Goal: Task Accomplishment & Management: Use online tool/utility

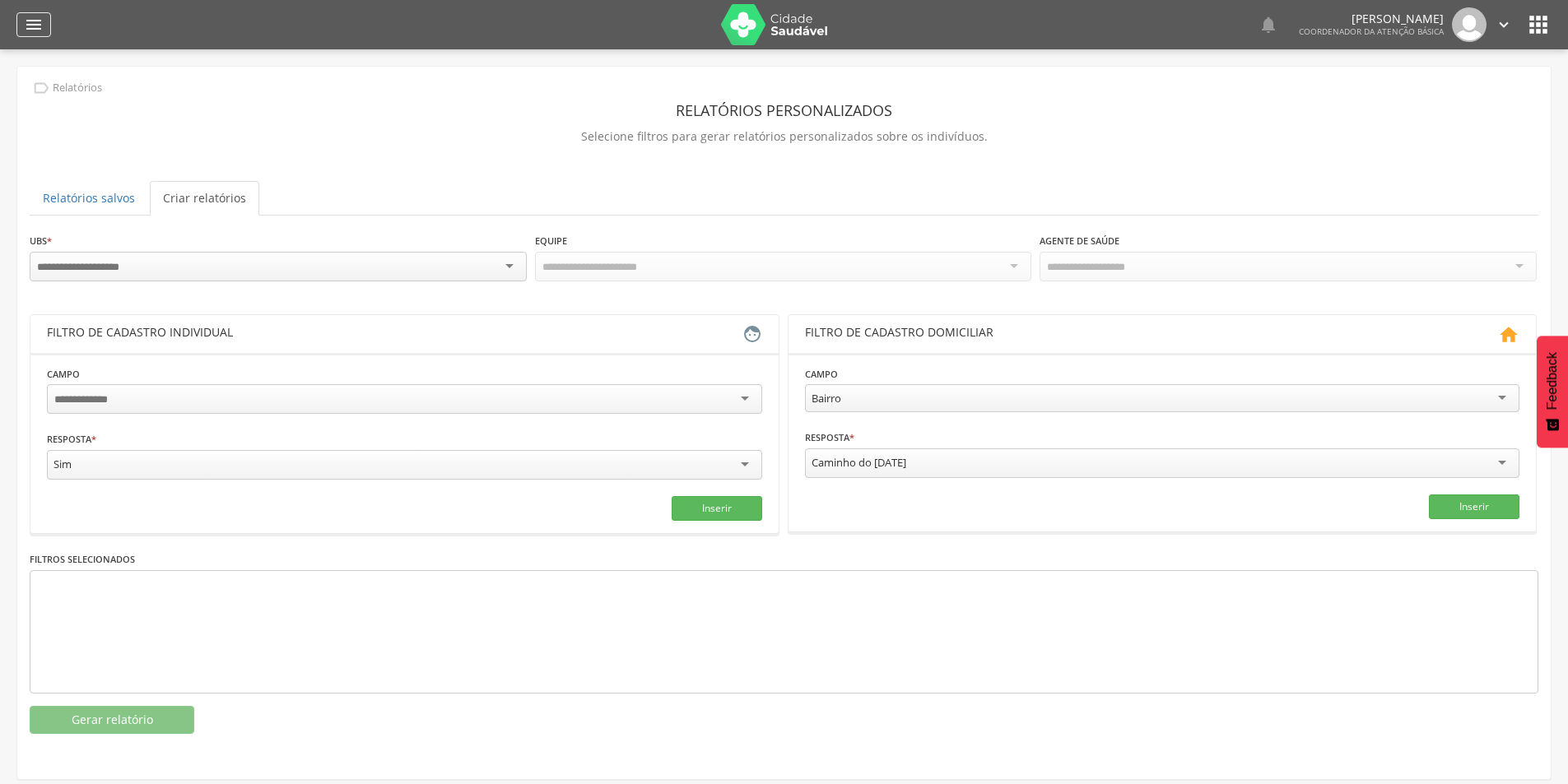
click at [34, 16] on icon "" at bounding box center [33, 24] width 20 height 20
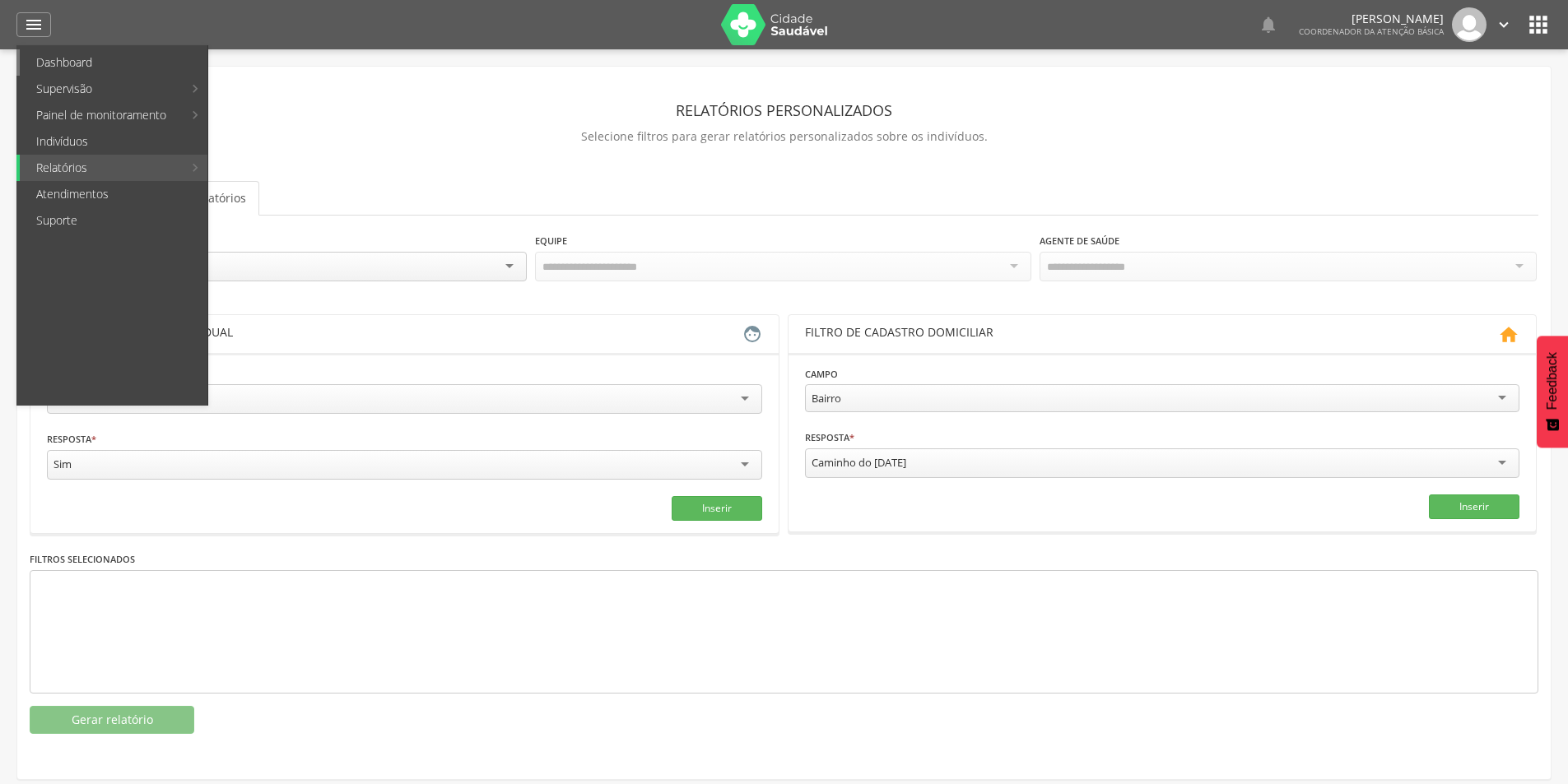
click at [56, 63] on link "Dashboard" at bounding box center [114, 63] width 188 height 26
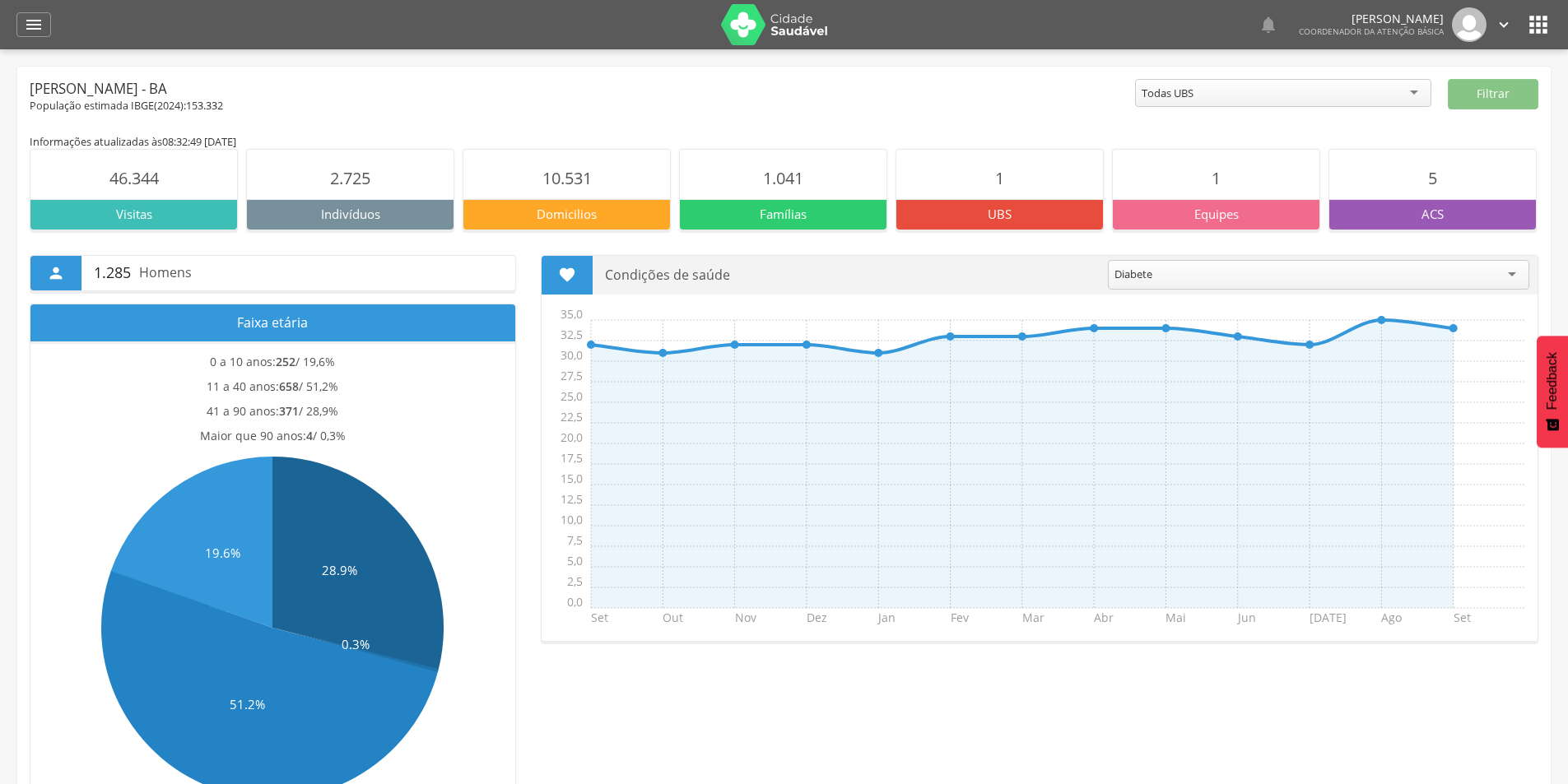
click at [1344, 85] on div "Todas UBS" at bounding box center [1282, 93] width 296 height 28
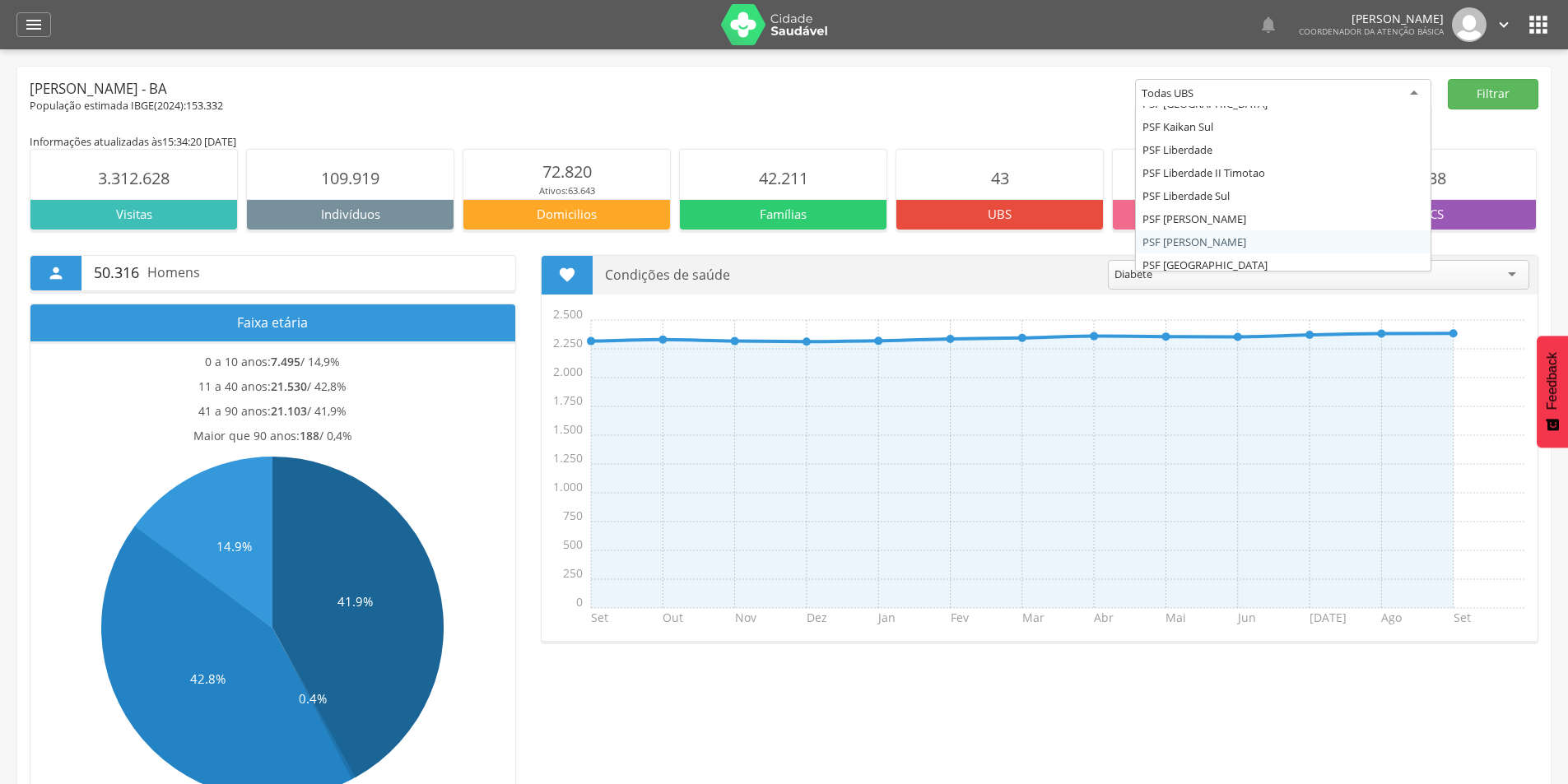
scroll to position [273, 0]
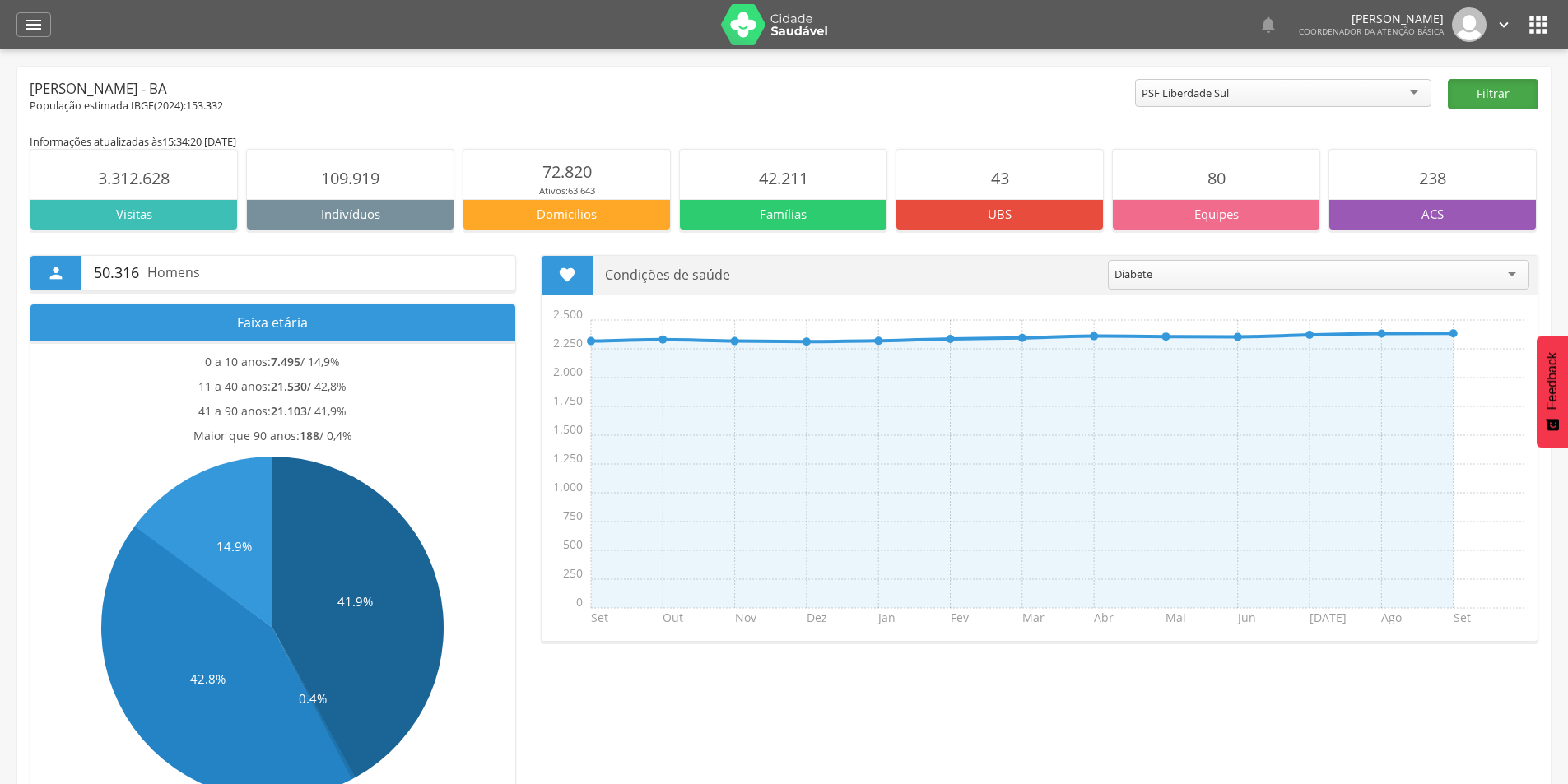
click at [1455, 107] on button "Filtrar" at bounding box center [1493, 94] width 90 height 30
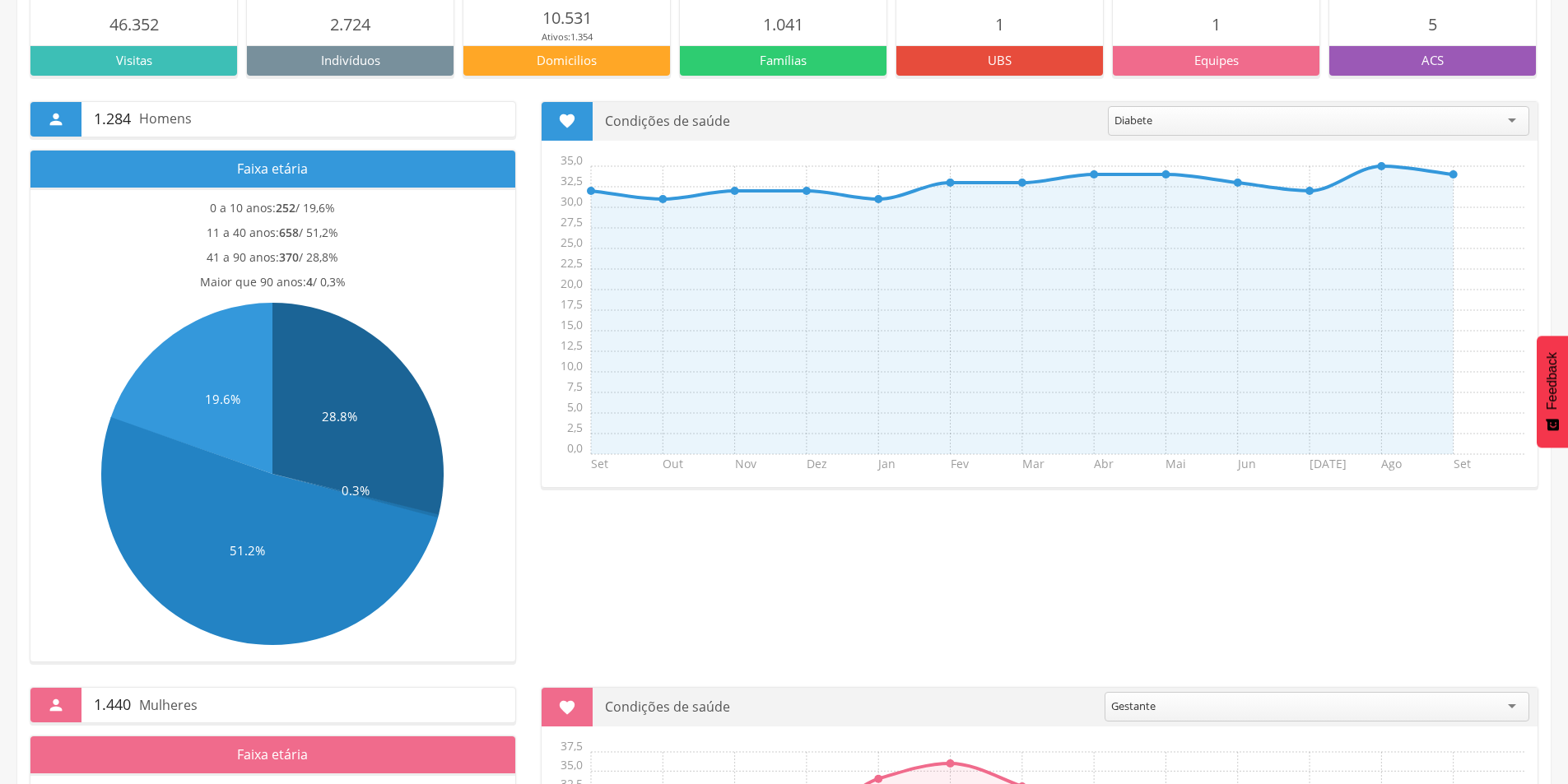
scroll to position [0, 0]
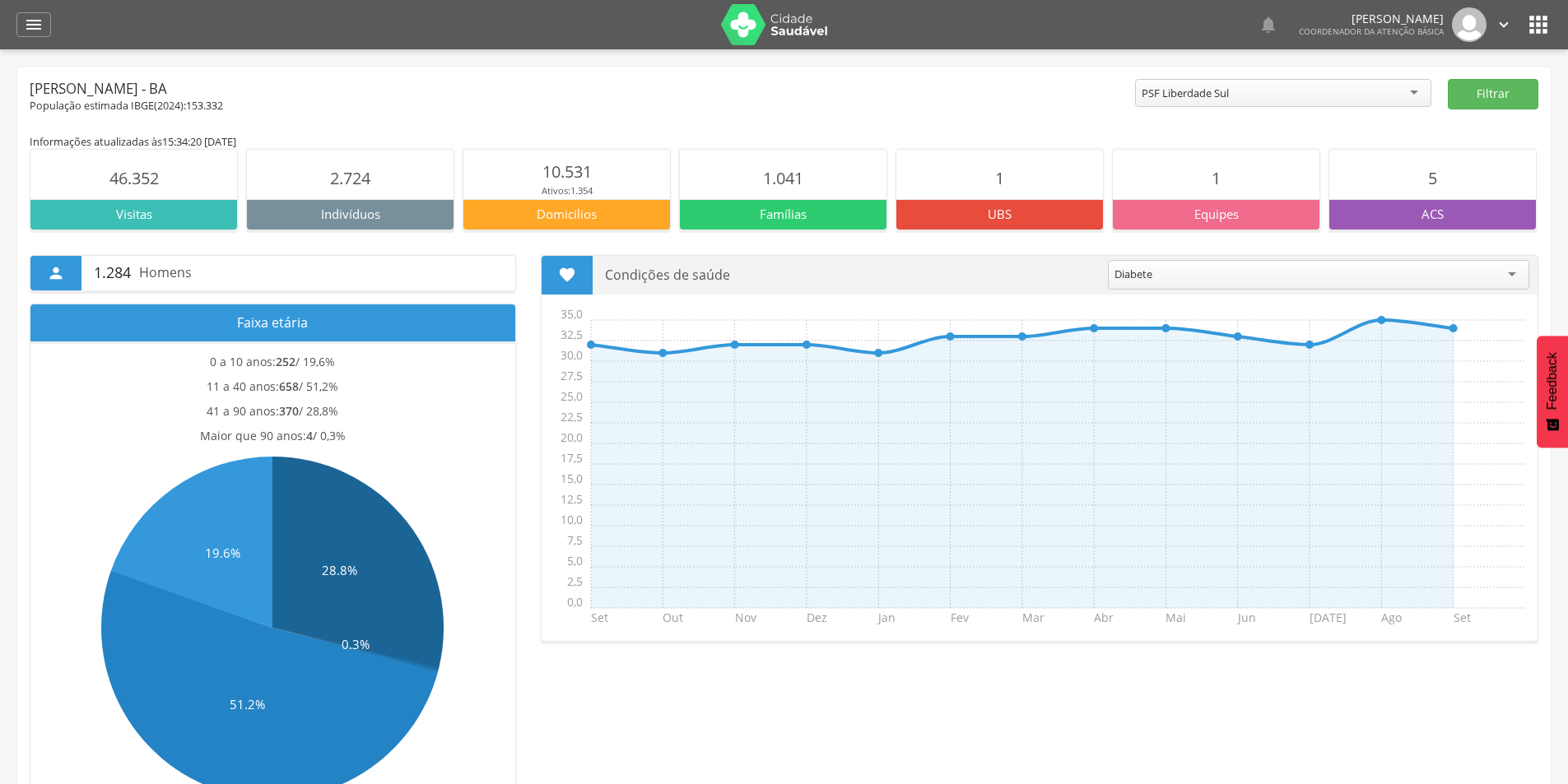
click at [10, 17] on header " Dashboard Supervisão Produtividade Mapa da cidade Ranking App desatualizado Ú…" at bounding box center [784, 24] width 1568 height 50
click at [33, 23] on icon "" at bounding box center [33, 24] width 20 height 20
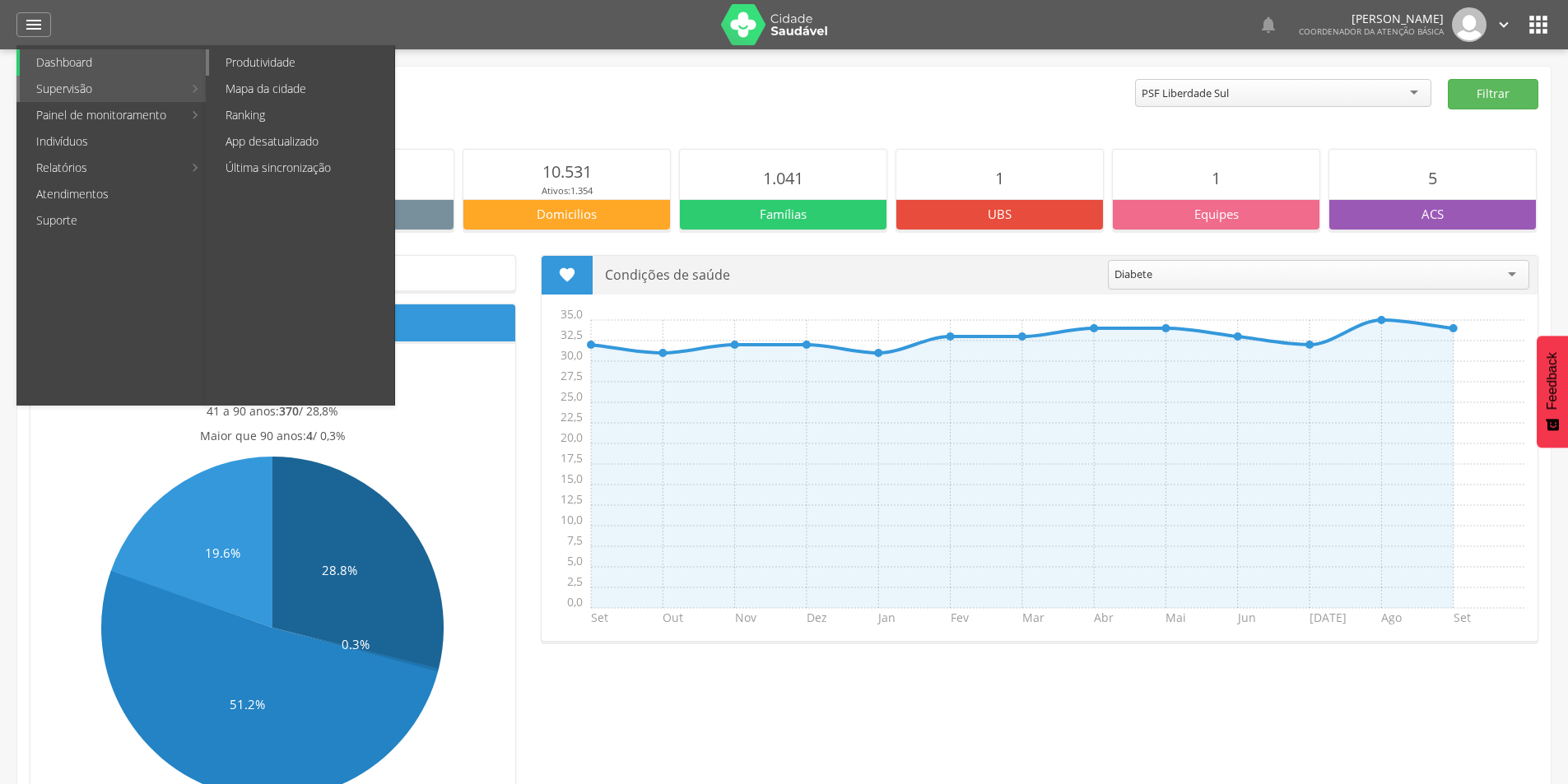
click at [319, 56] on link "Produtividade" at bounding box center [302, 63] width 185 height 26
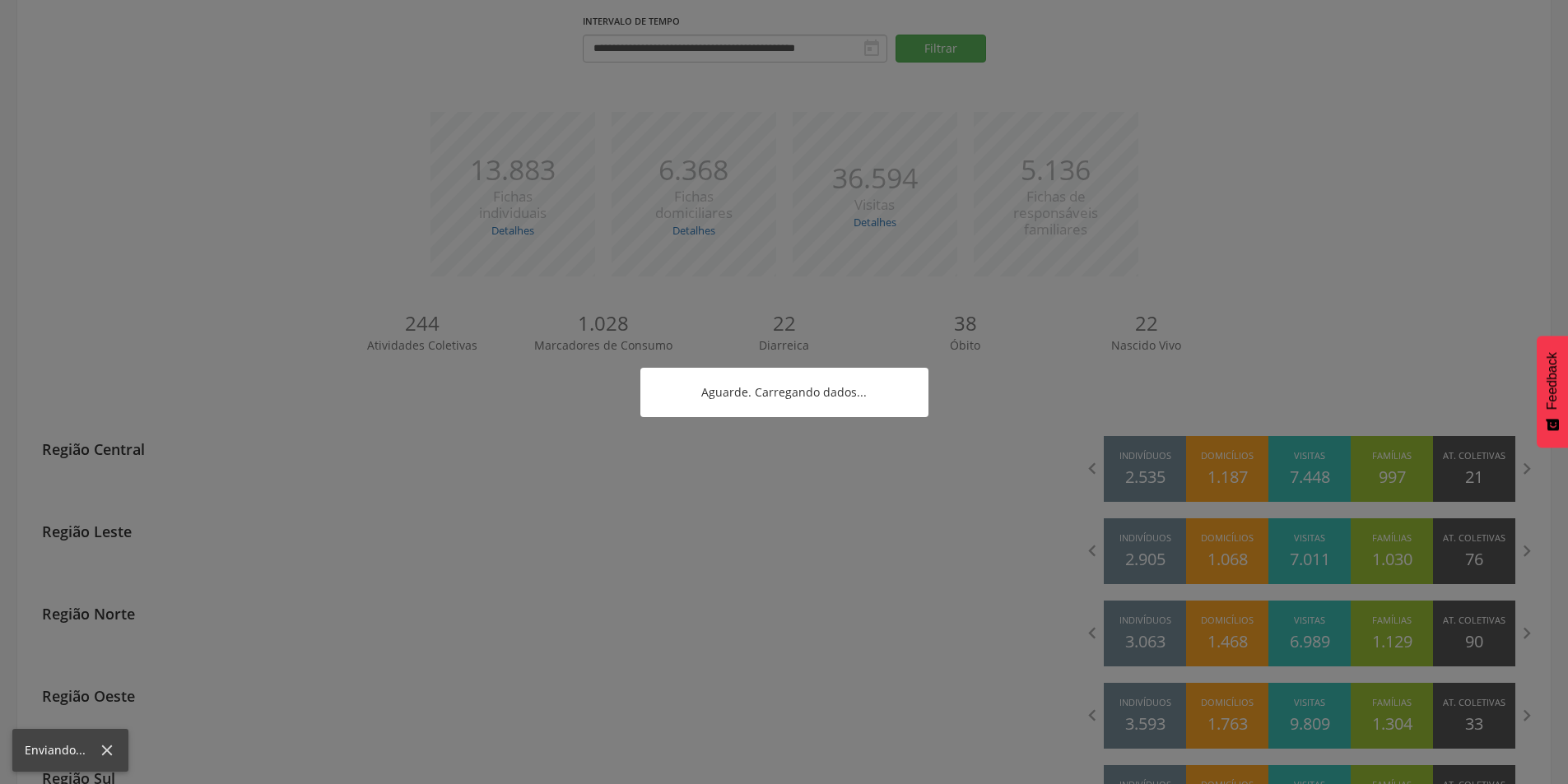
scroll to position [164, 0]
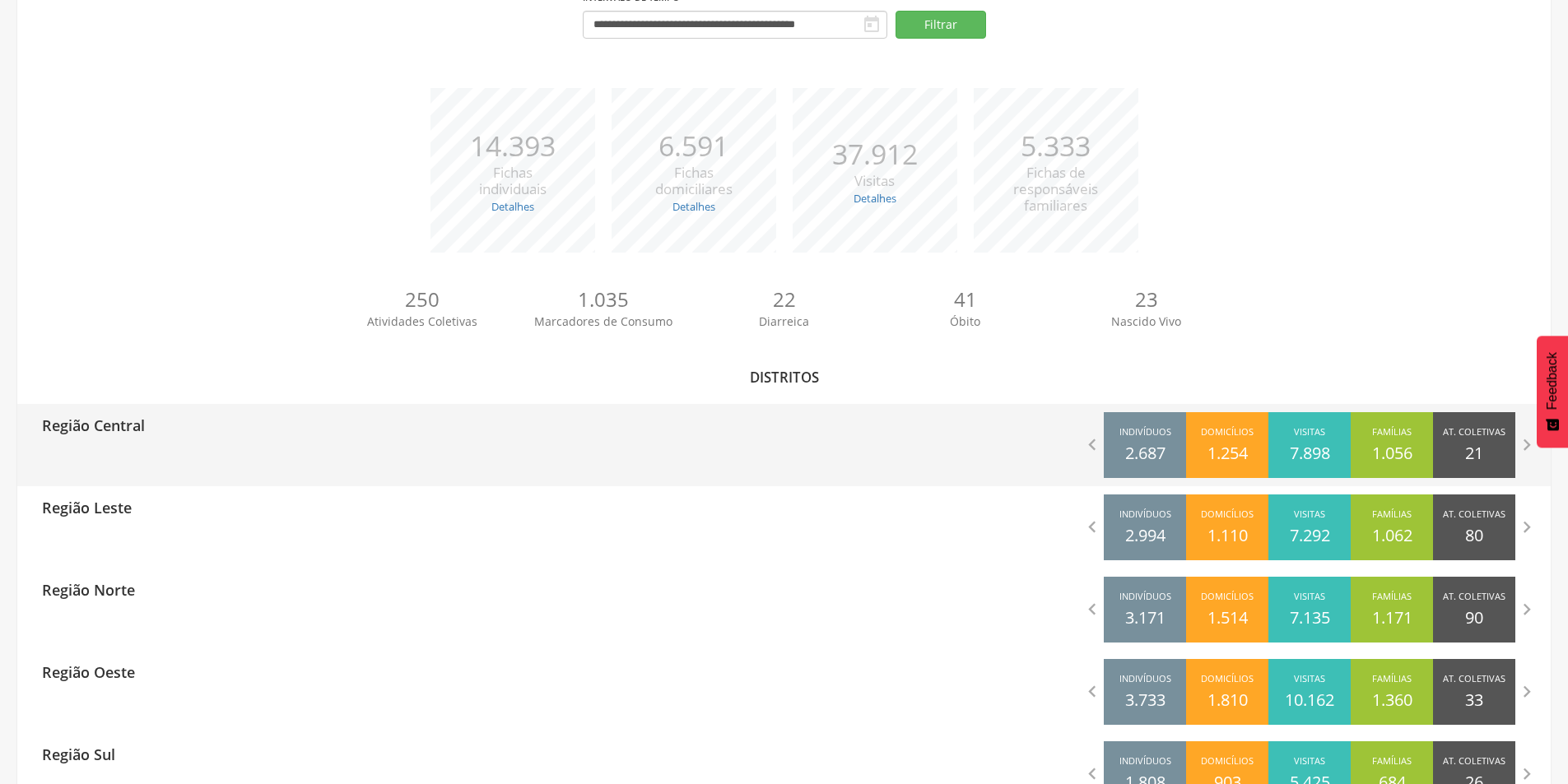
click at [130, 430] on p "Região Central" at bounding box center [94, 420] width 103 height 33
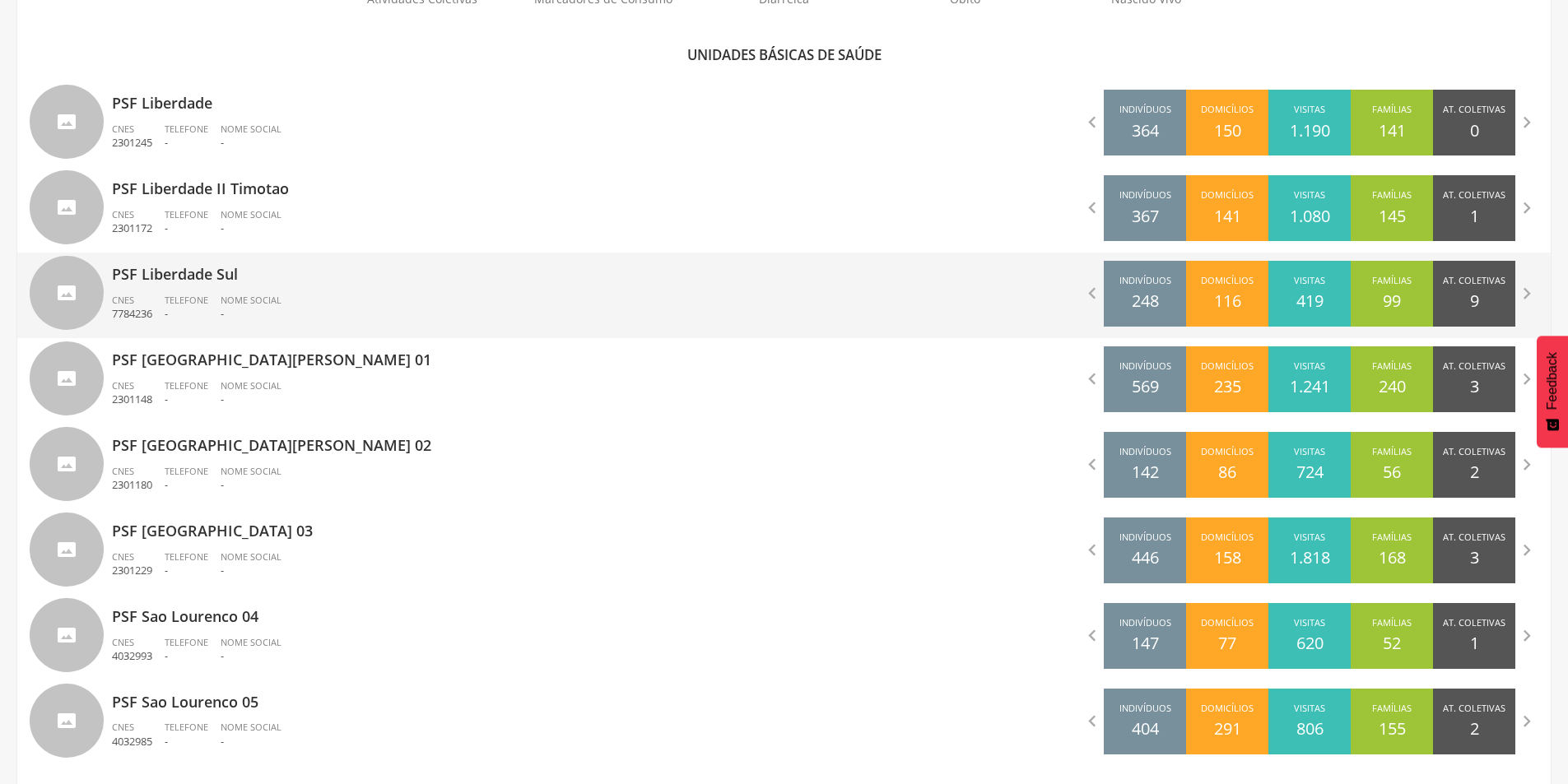
click at [216, 273] on p "PSF Liberdade Sul" at bounding box center [442, 269] width 660 height 33
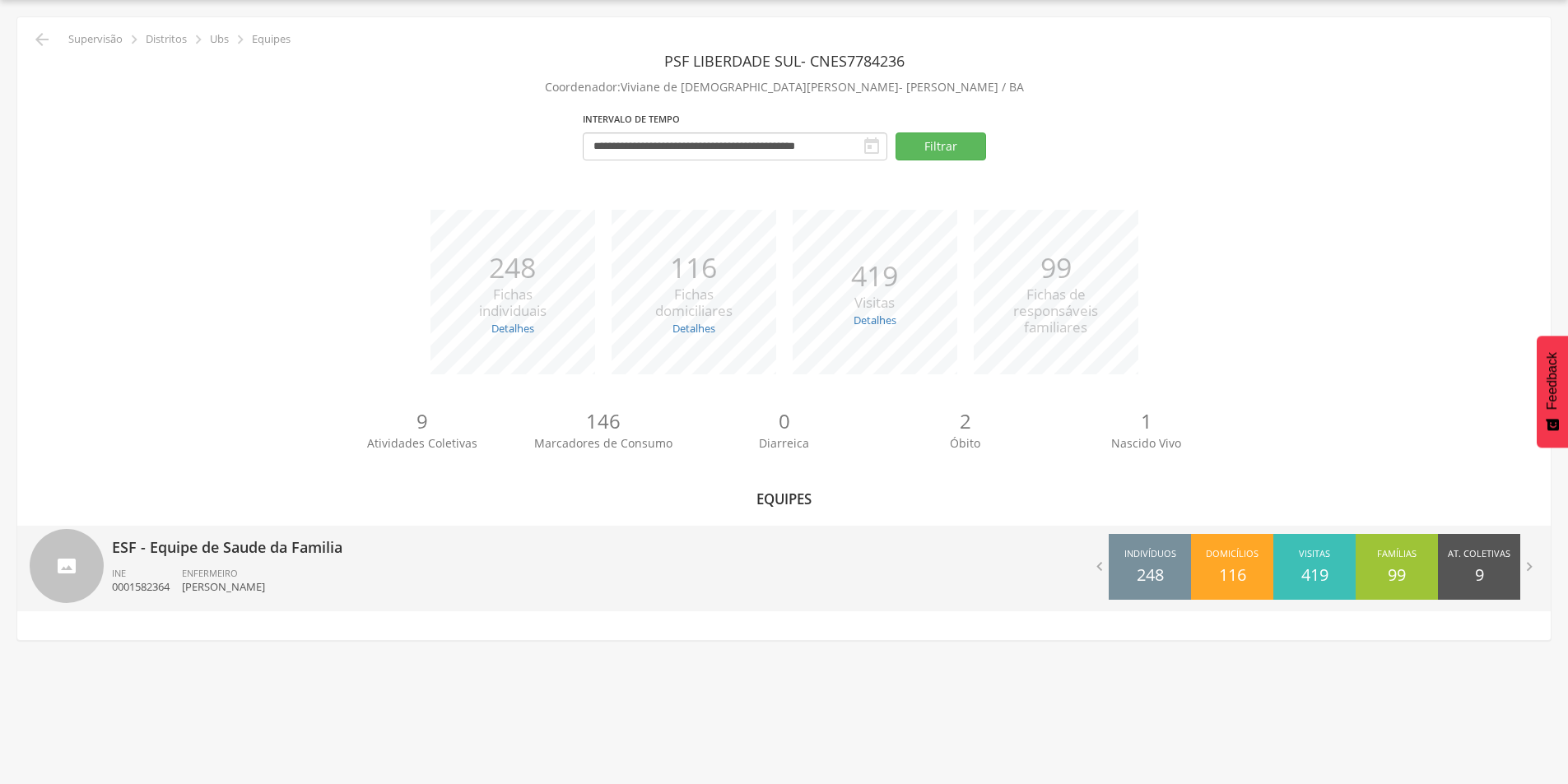
click at [247, 557] on p "ESF - Equipe de Saude da Familia" at bounding box center [442, 542] width 660 height 33
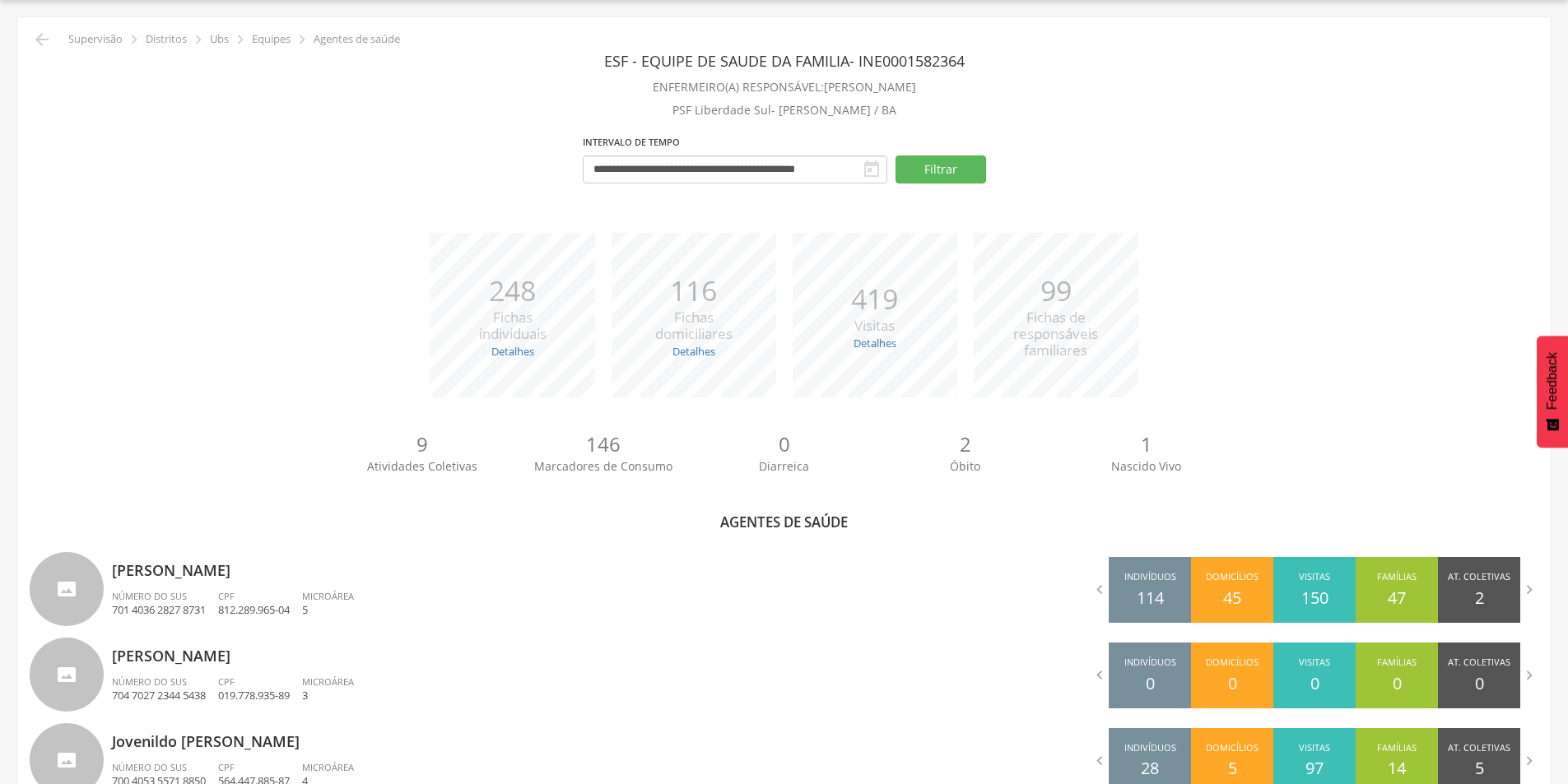
scroll to position [362, 0]
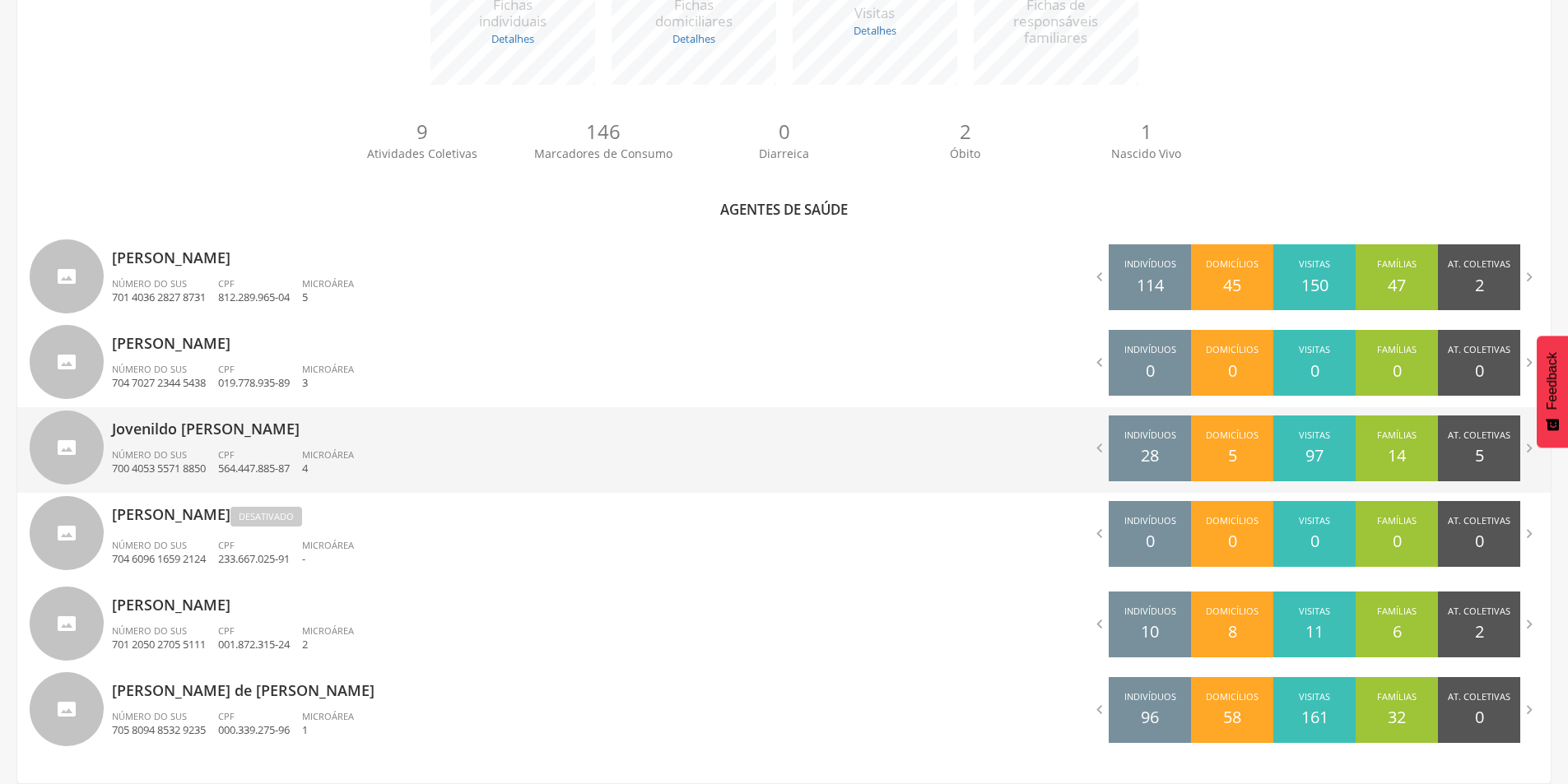
click at [241, 440] on div "Jovenildo [PERSON_NAME] Número do SUS 700 4053 5571 8850 CPF 564.447.885-87 Mic…" at bounding box center [442, 450] width 660 height 85
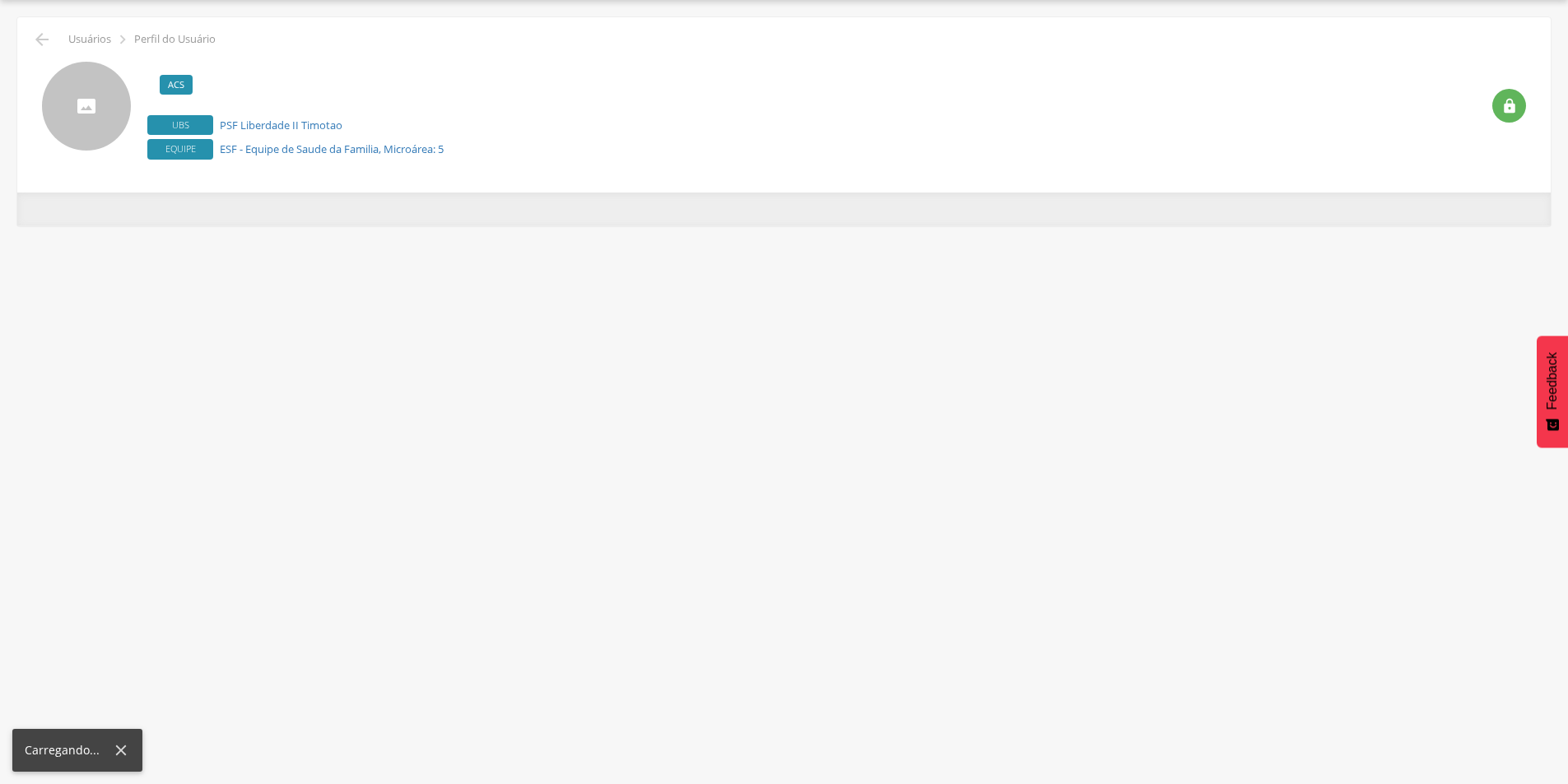
scroll to position [50, 0]
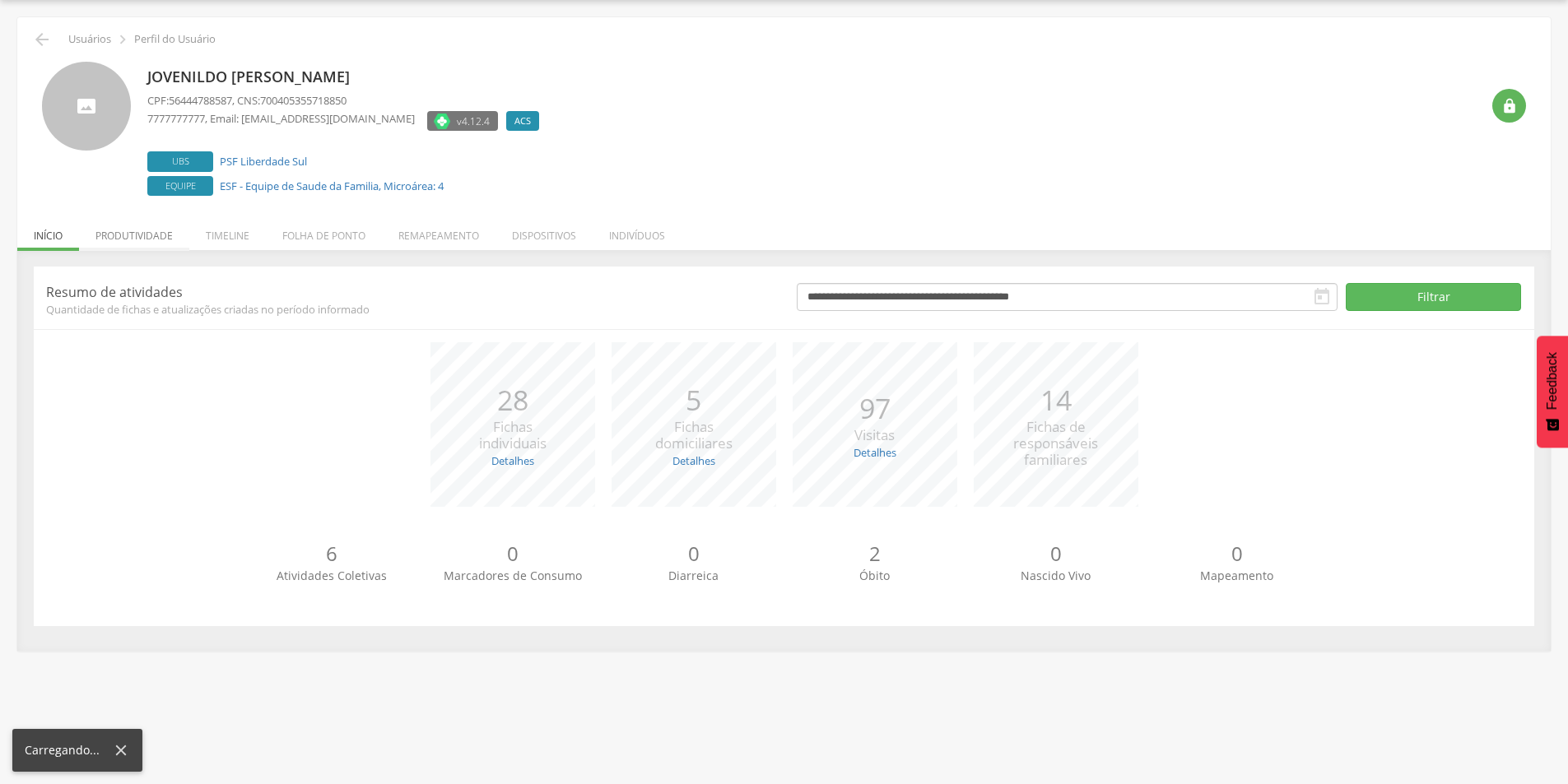
click at [139, 248] on li "Produtividade" at bounding box center [133, 231] width 110 height 38
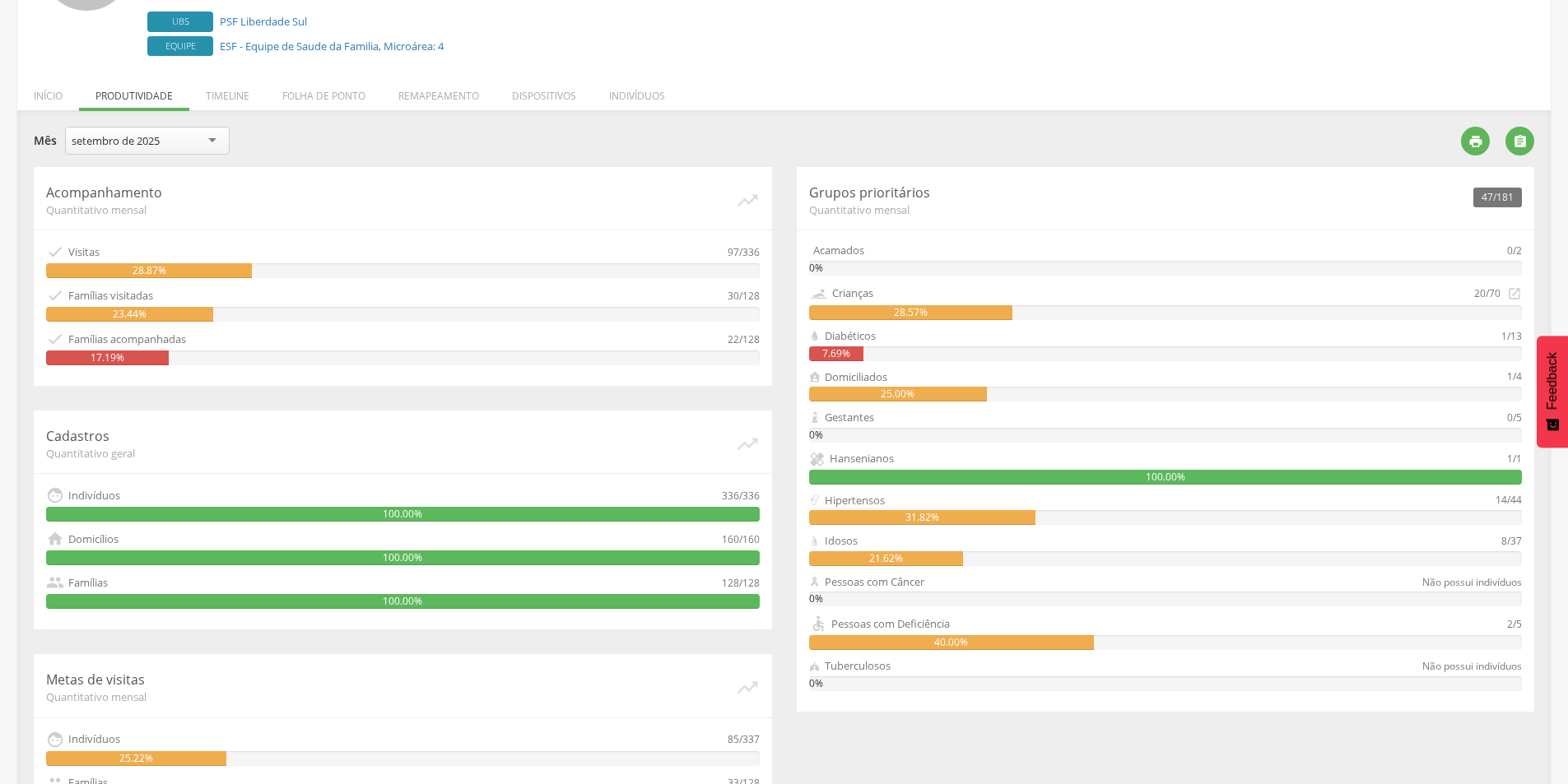
scroll to position [164, 0]
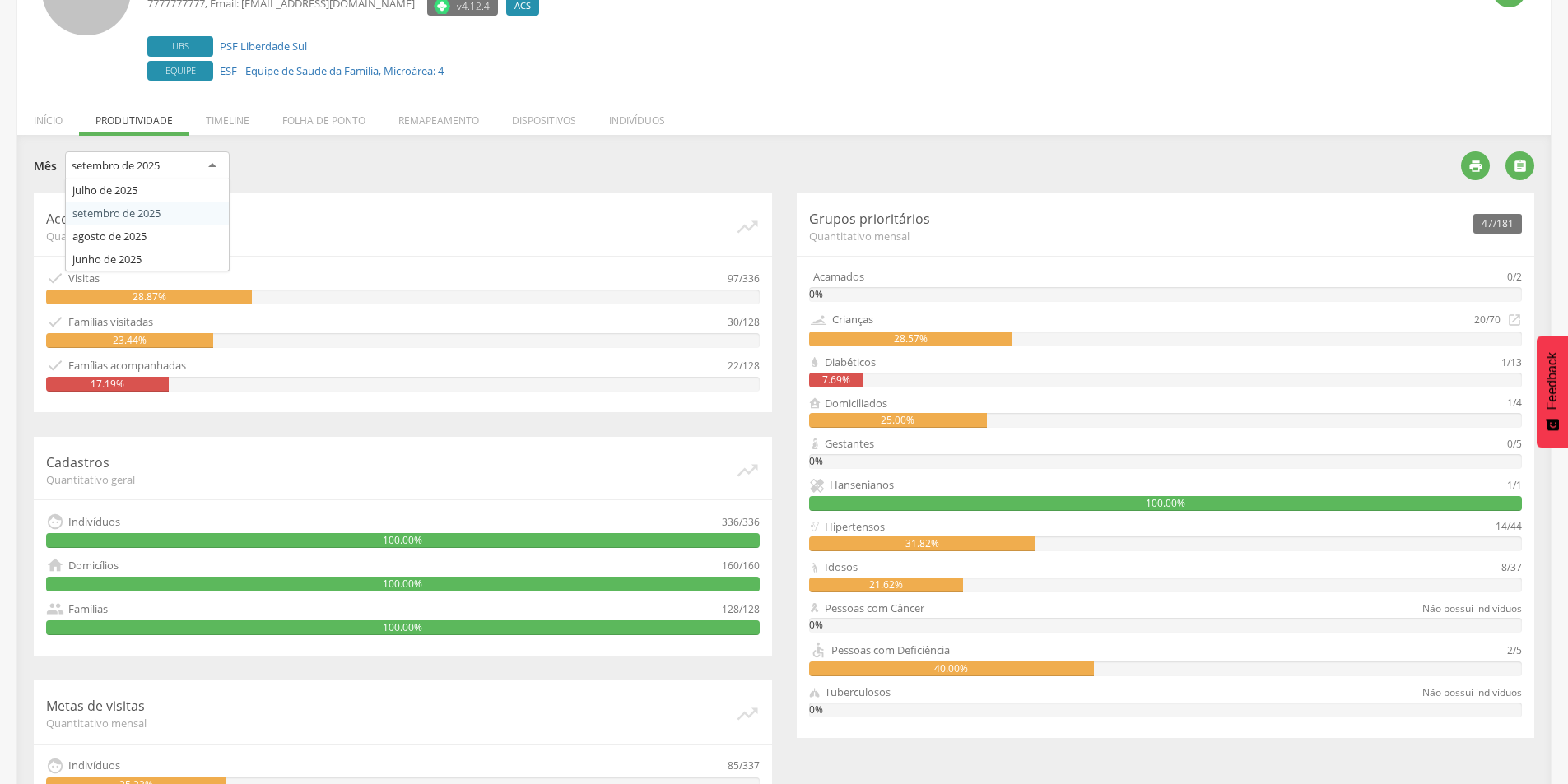
click at [191, 177] on div "setembro de 2025" at bounding box center [147, 166] width 164 height 30
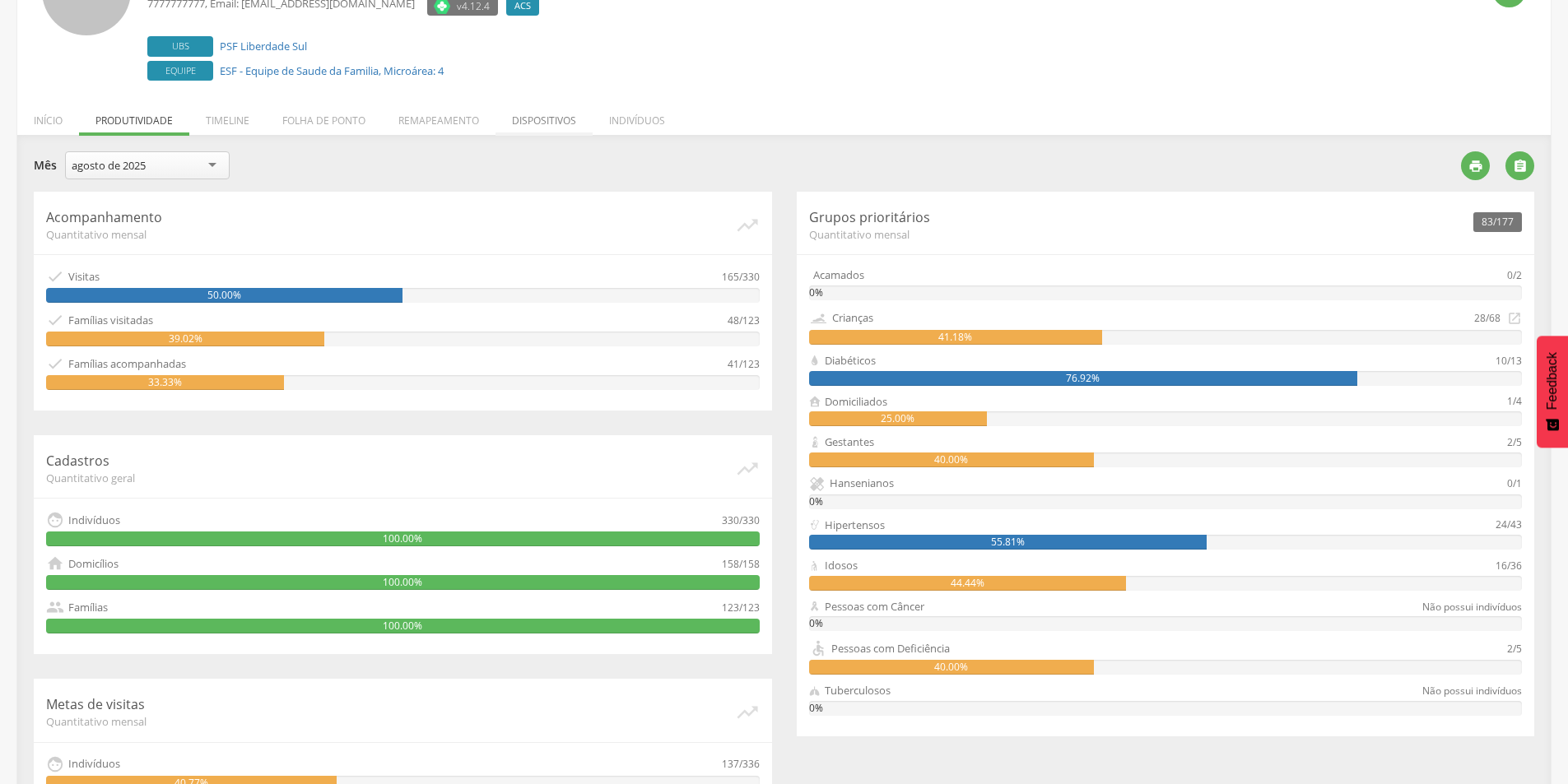
click at [542, 110] on li "Dispositivos" at bounding box center [544, 115] width 97 height 38
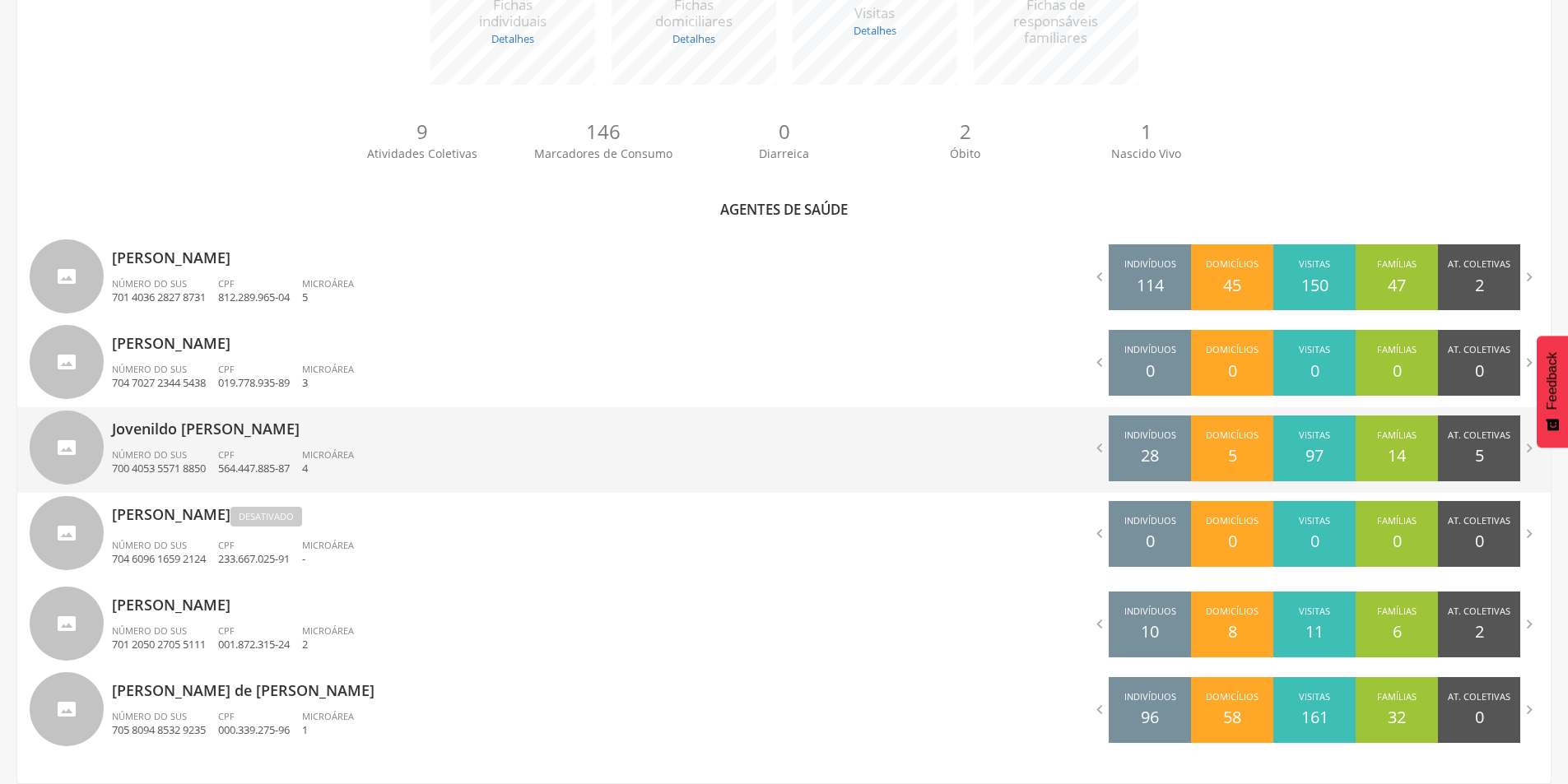
click at [254, 455] on div "CPF 564.447.885-87" at bounding box center [259, 463] width 84 height 28
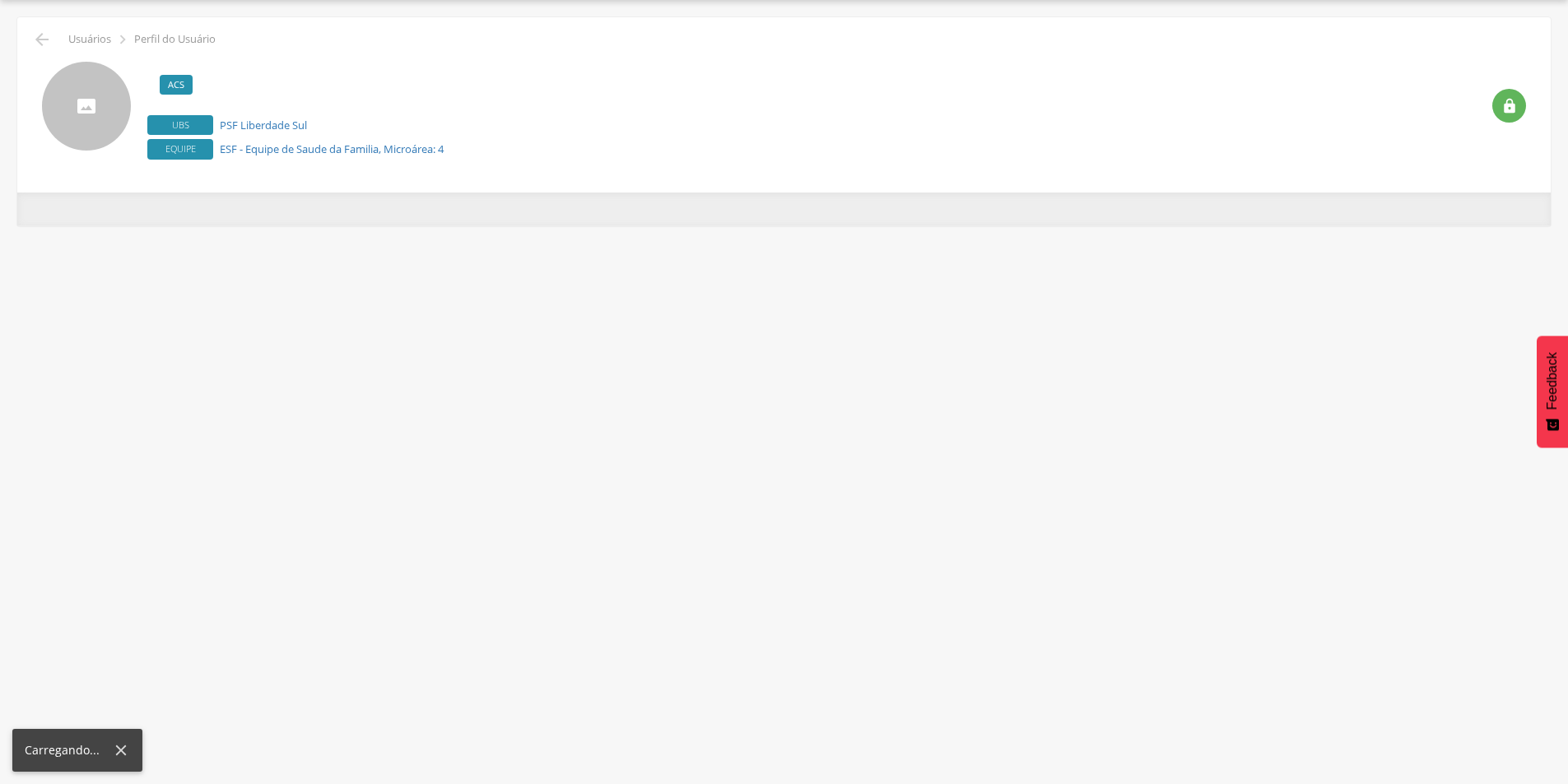
scroll to position [50, 0]
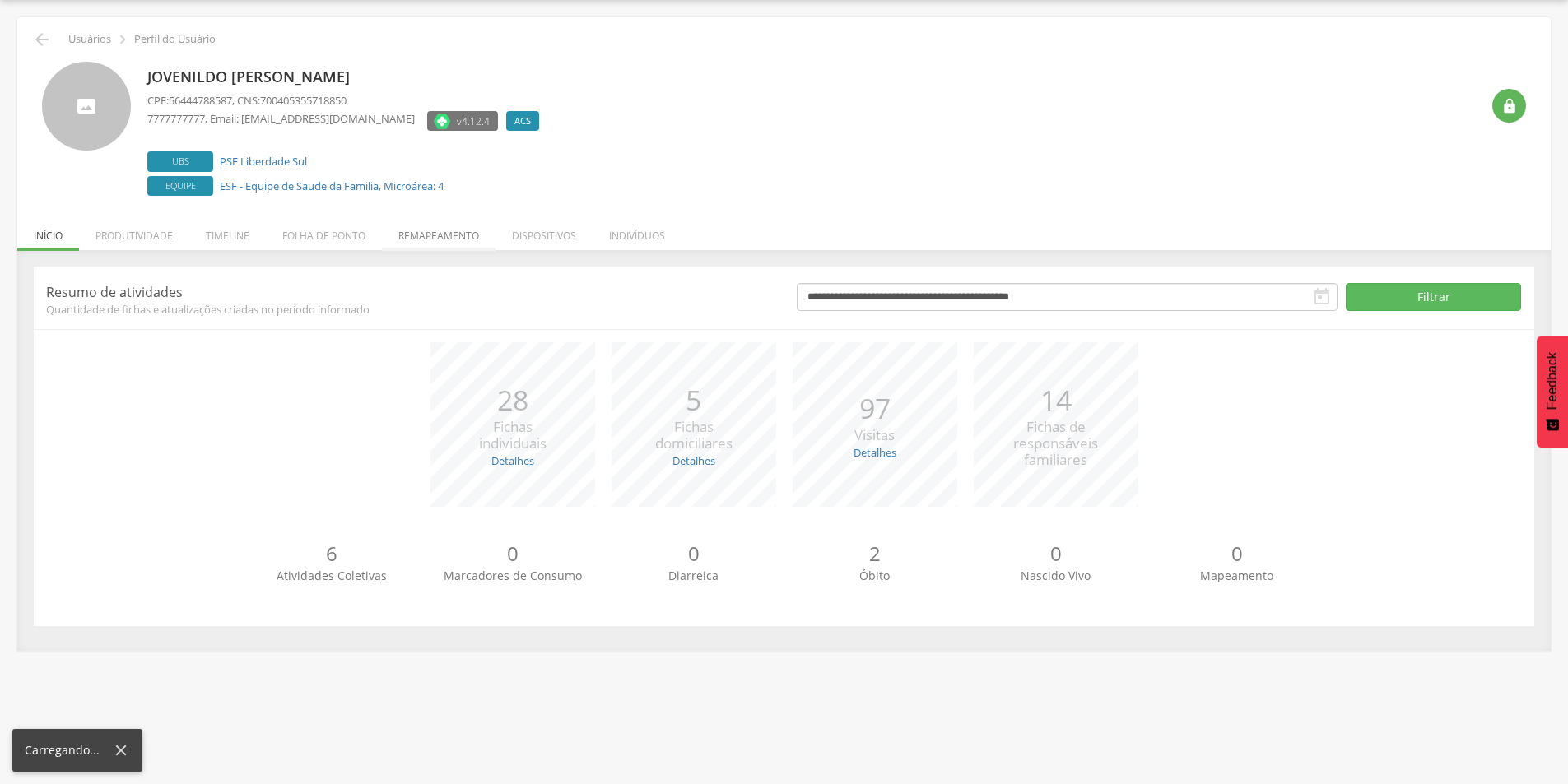
click at [460, 229] on li "Remapeamento" at bounding box center [439, 231] width 114 height 38
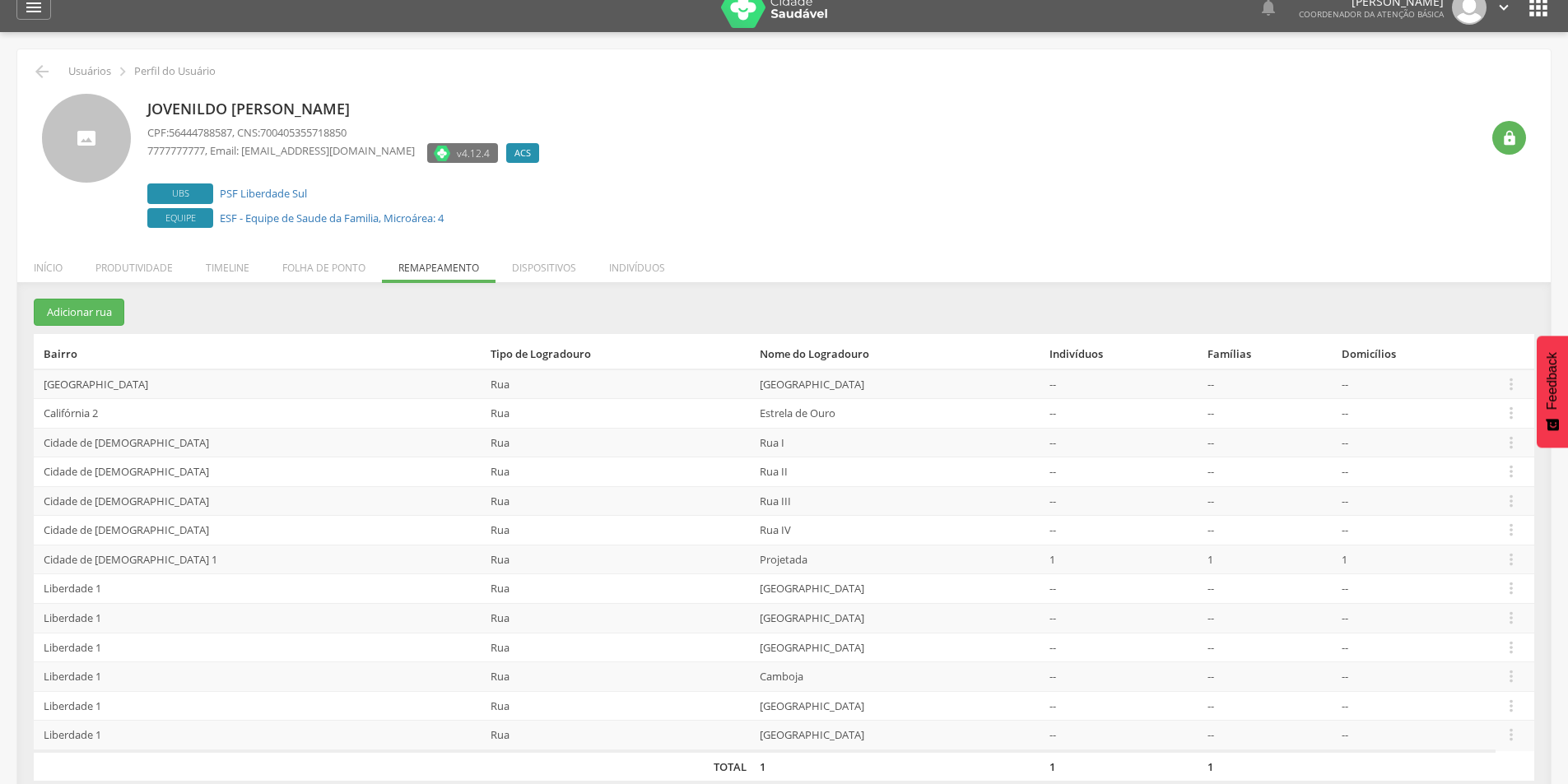
scroll to position [0, 0]
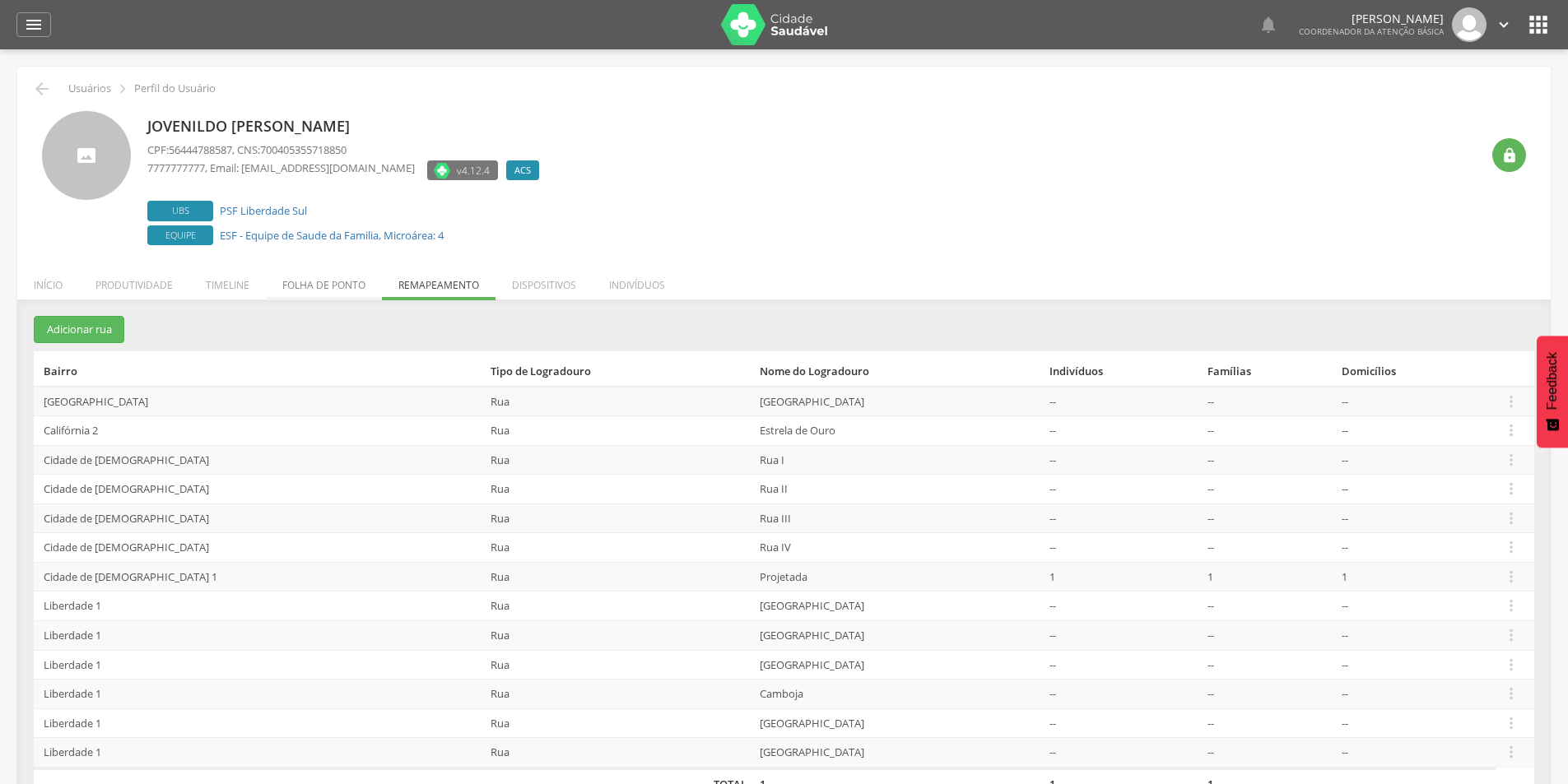
click at [318, 291] on li "Folha de ponto" at bounding box center [324, 281] width 116 height 38
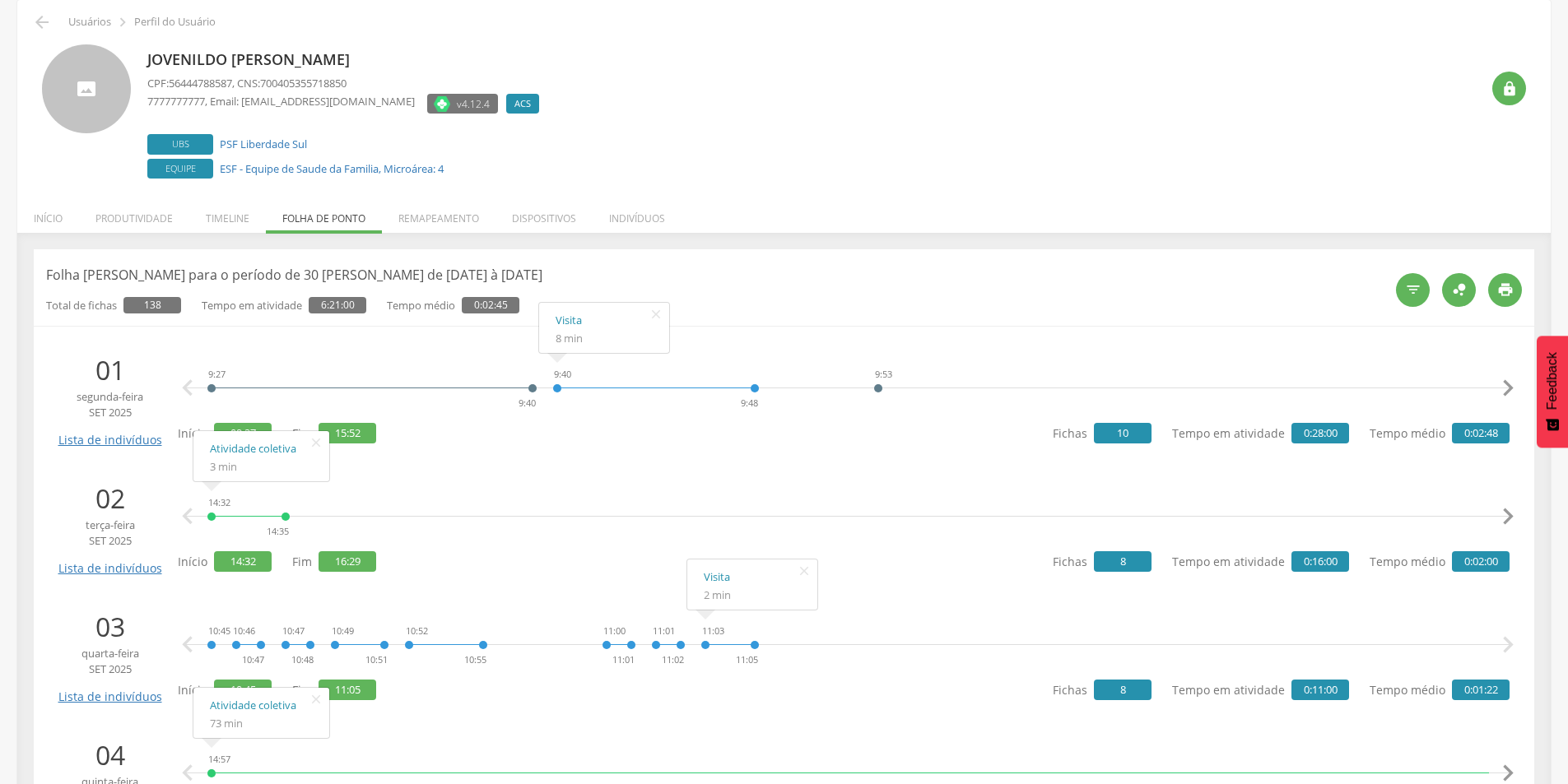
scroll to position [164, 0]
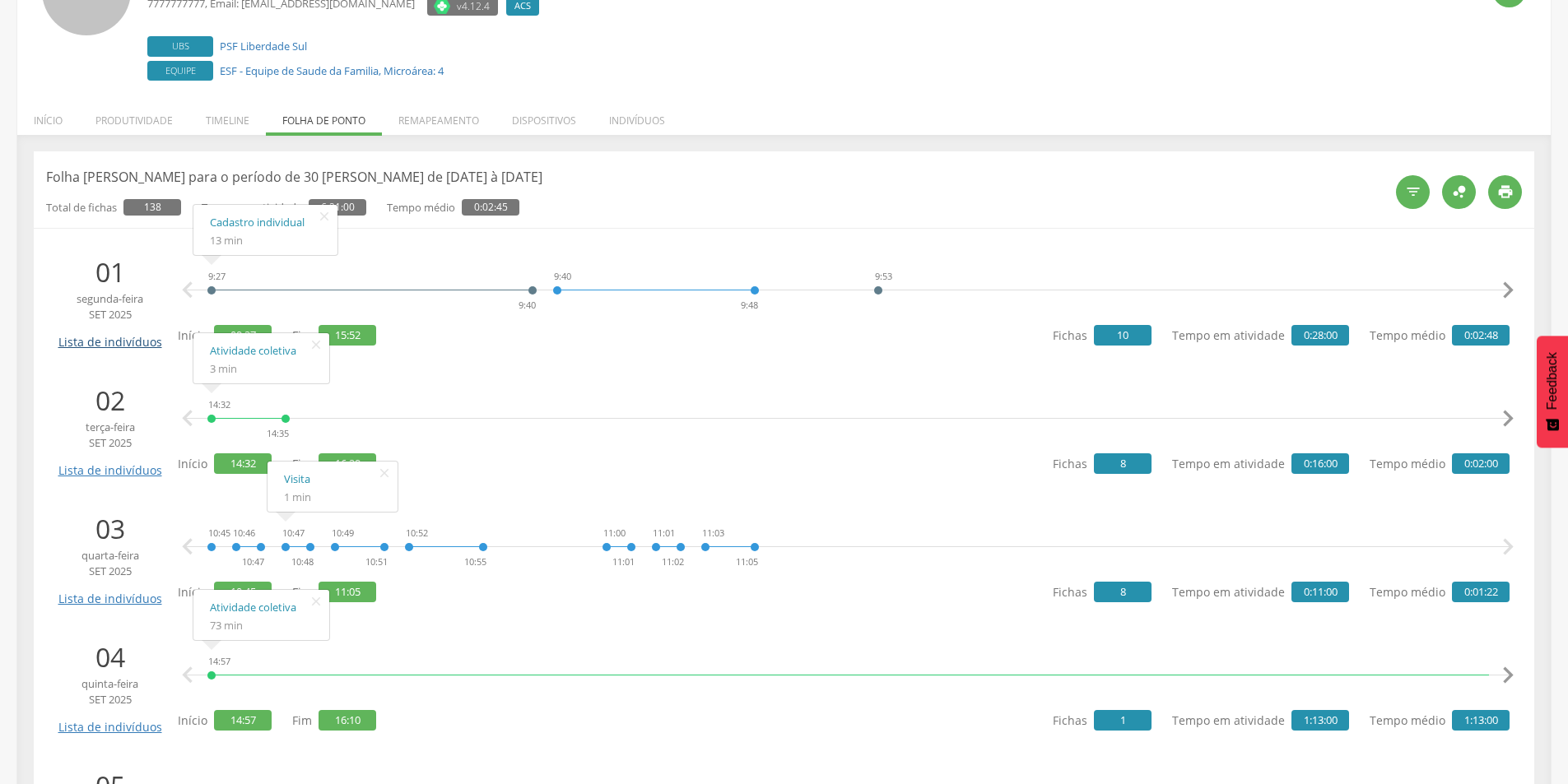
click at [82, 346] on link "Lista de indivíduos" at bounding box center [110, 336] width 111 height 29
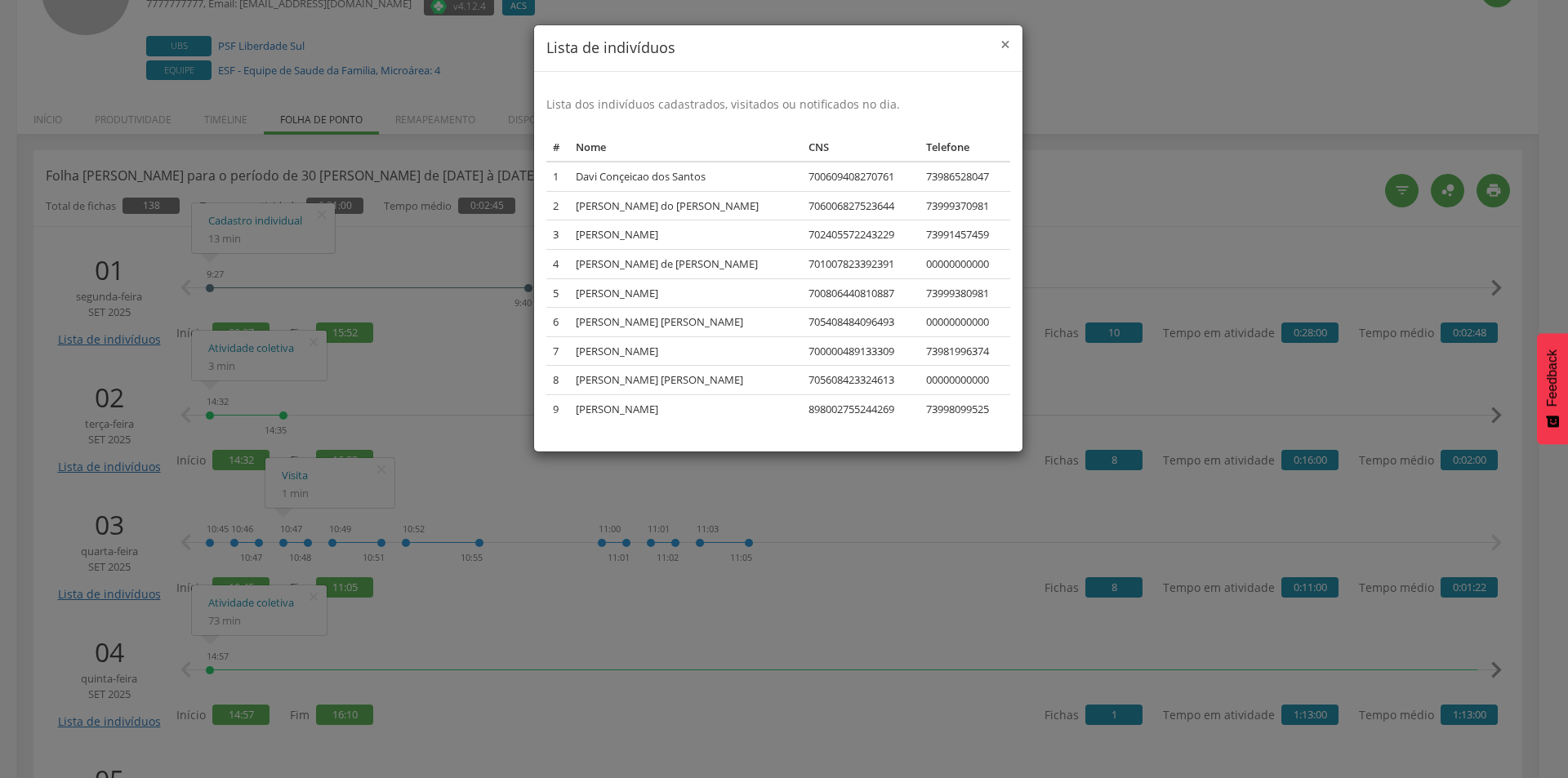
click at [1003, 40] on span "×" at bounding box center [1005, 44] width 10 height 23
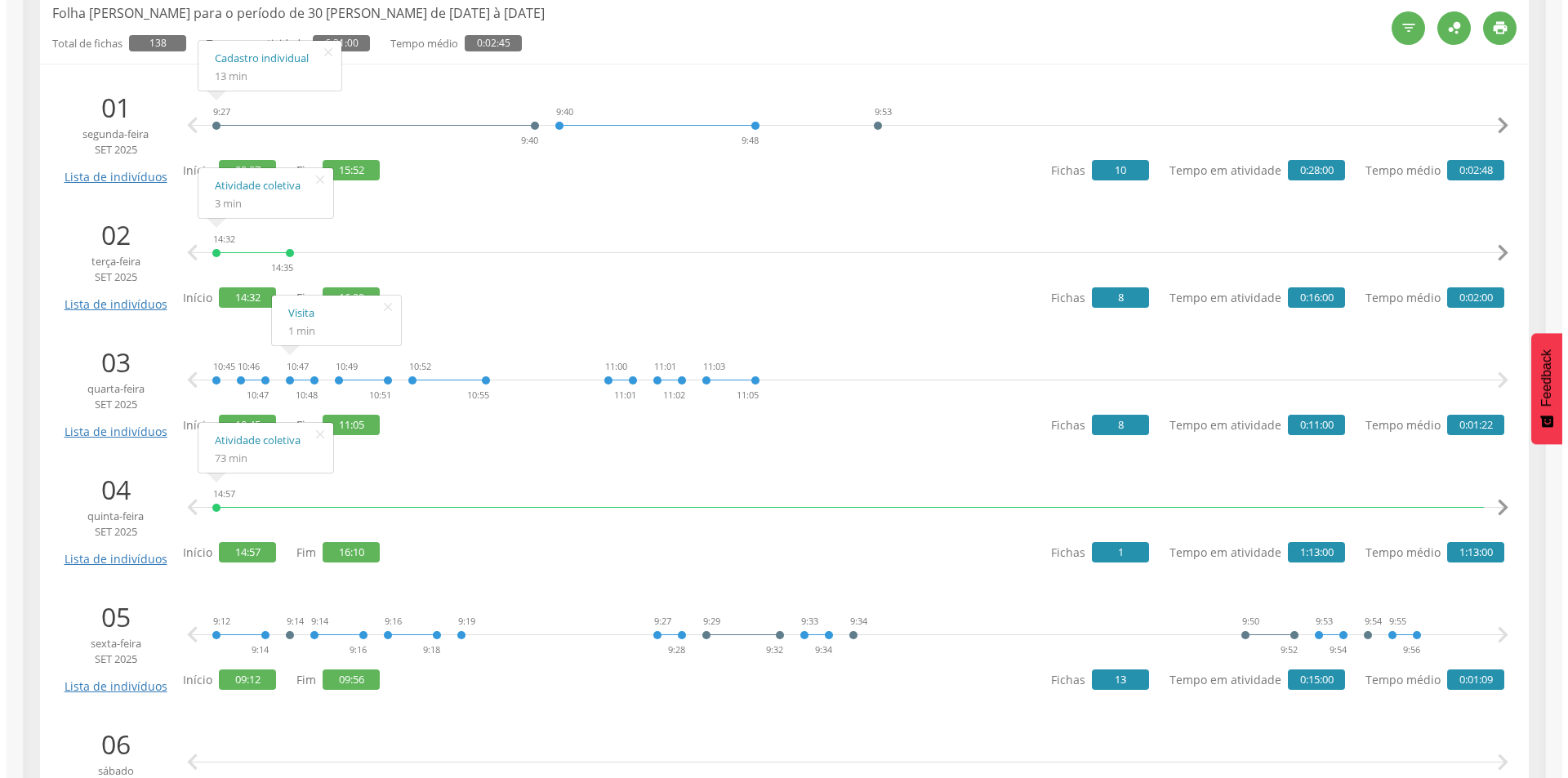
scroll to position [326, 0]
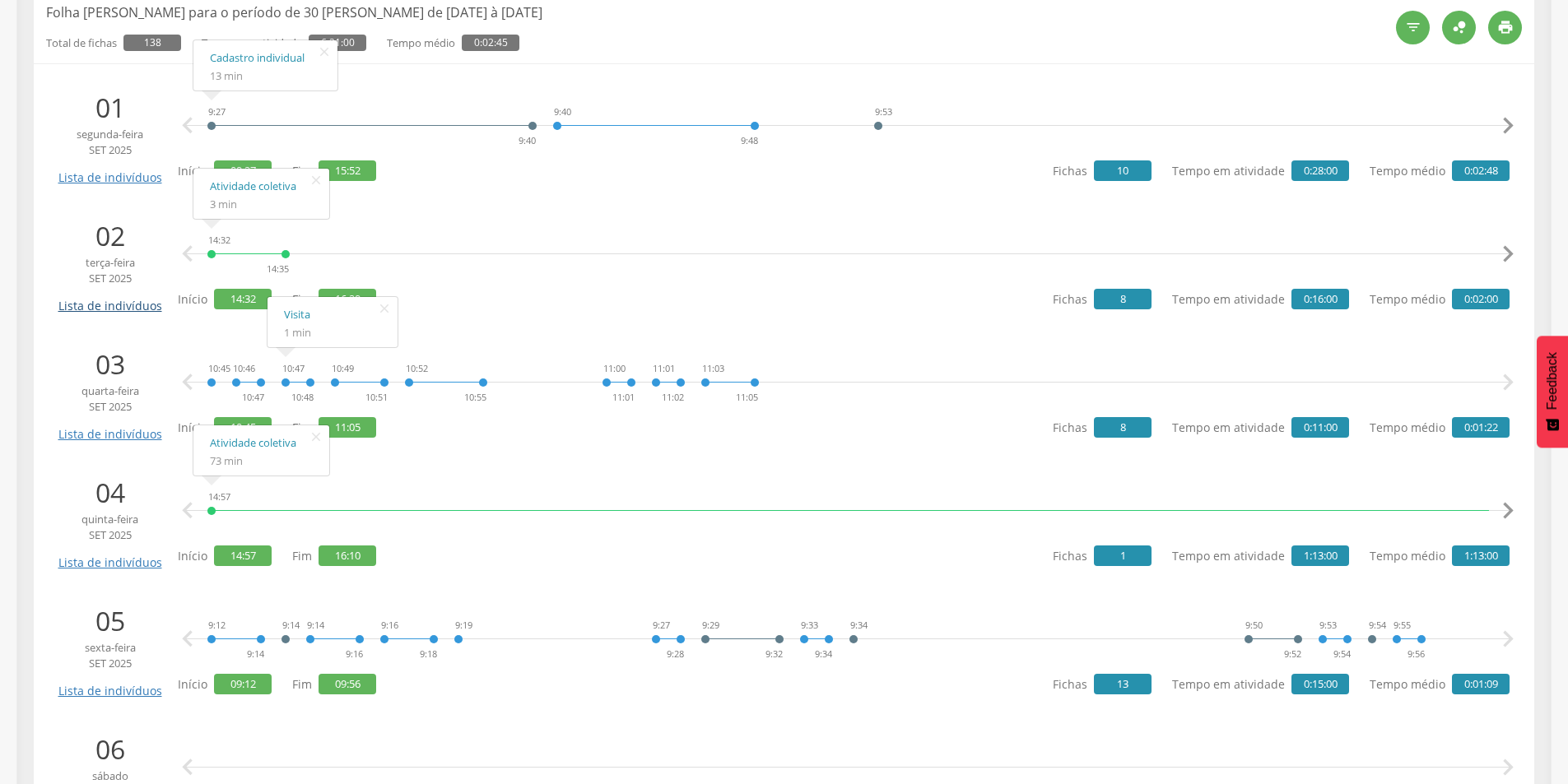
click at [122, 306] on link "Lista de indivíduos" at bounding box center [110, 300] width 111 height 29
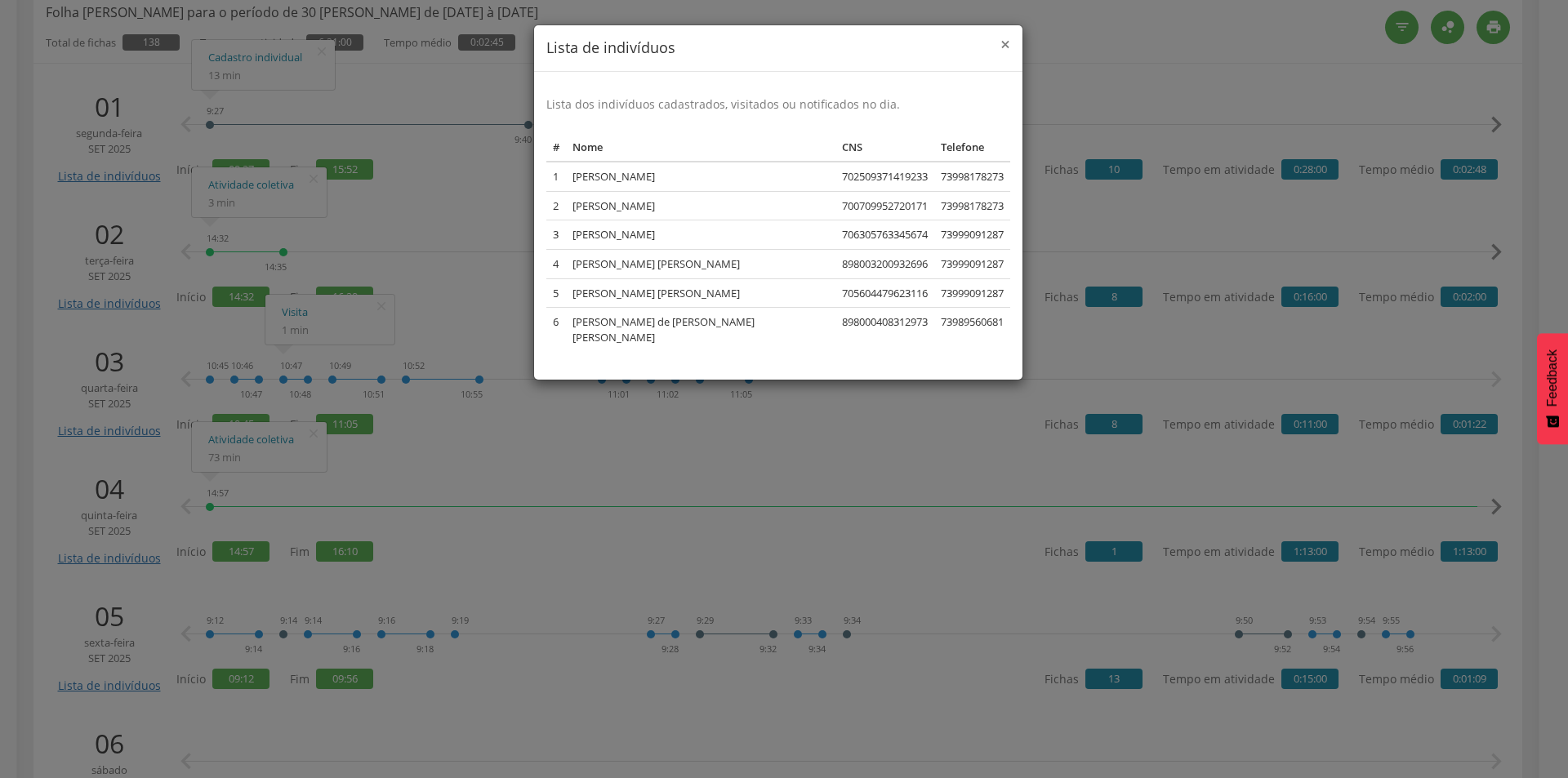
click at [1010, 46] on span "×" at bounding box center [1005, 44] width 10 height 23
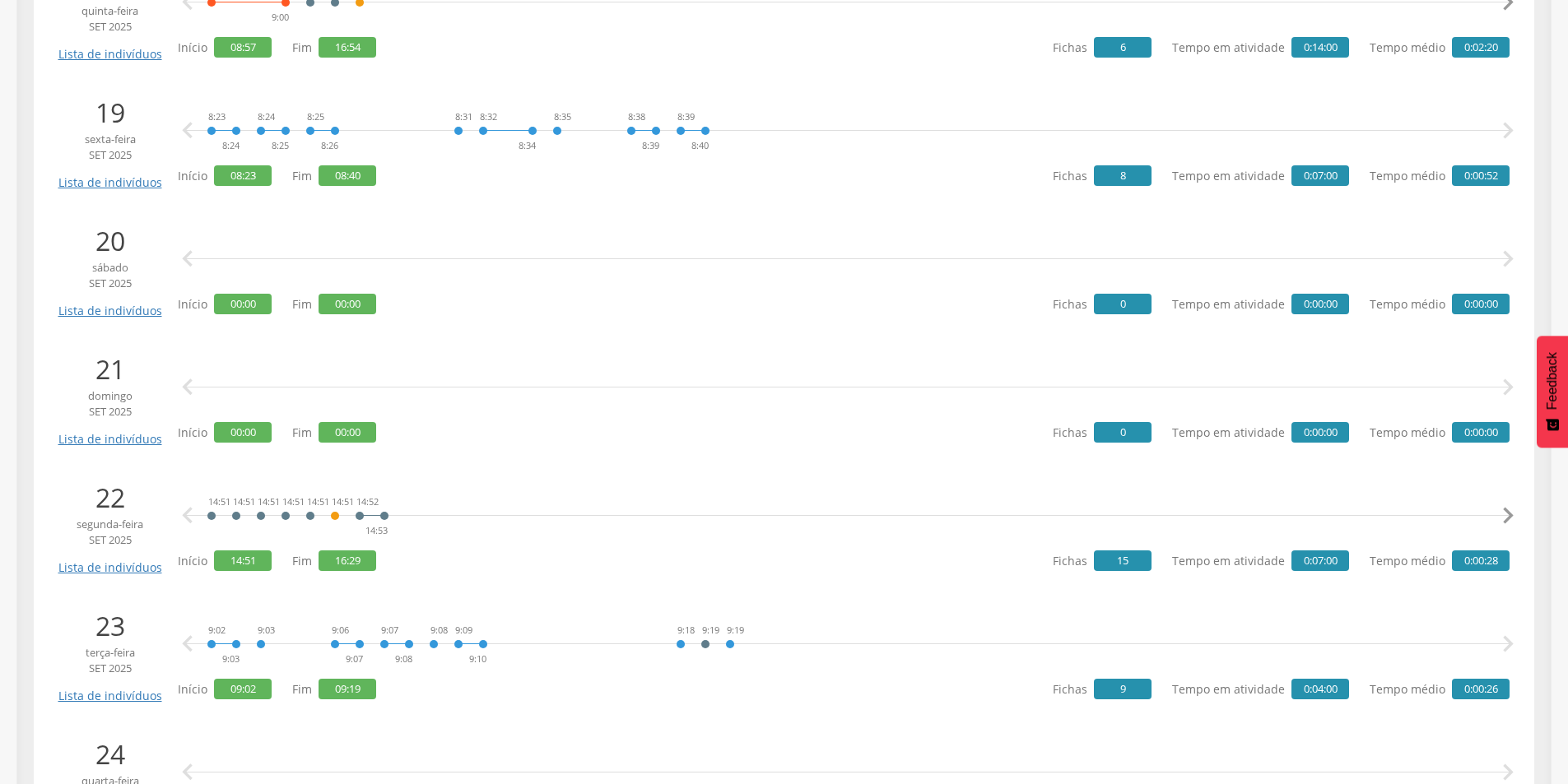
scroll to position [2797, 0]
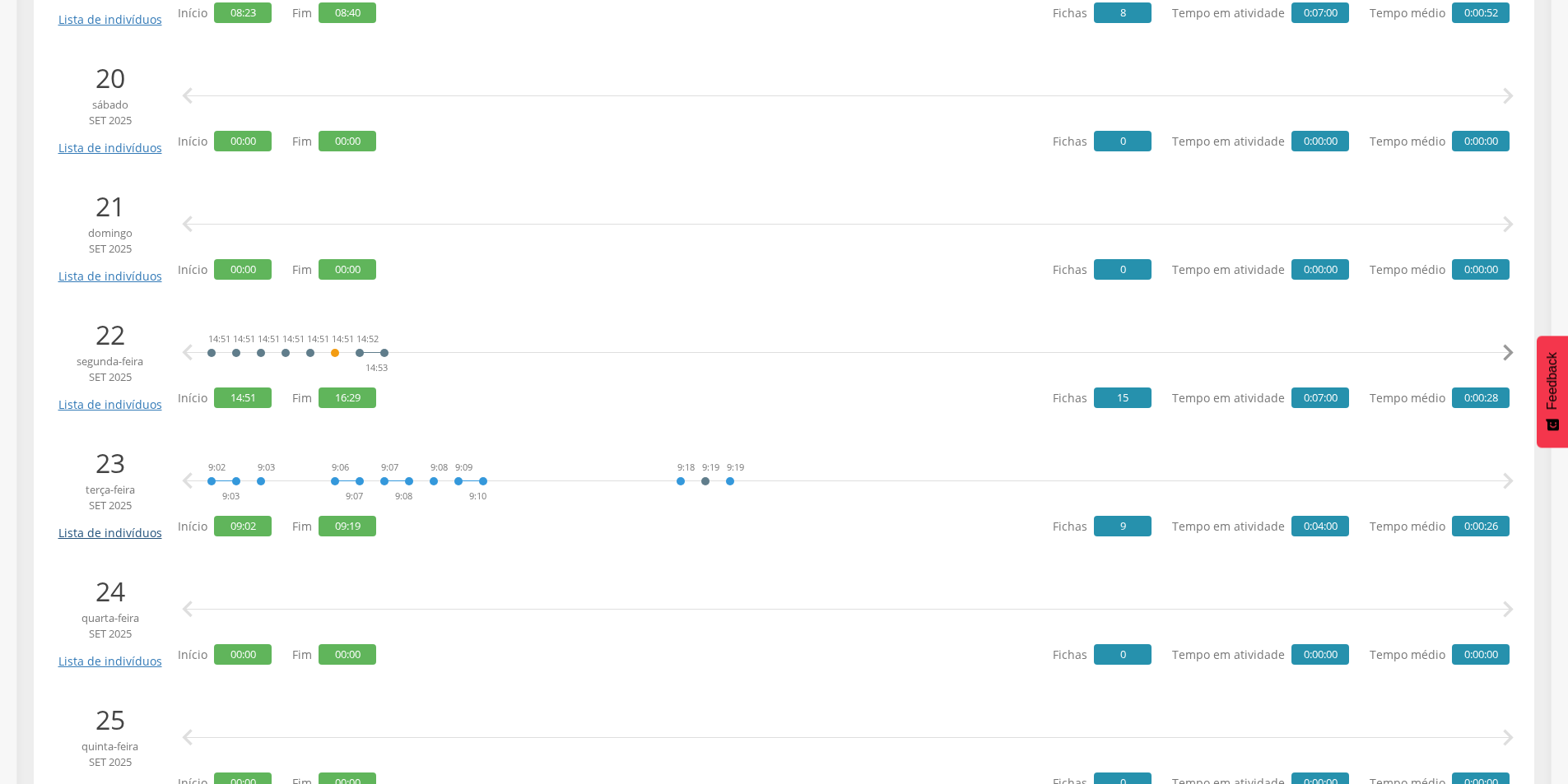
click at [118, 534] on link "Lista de indivíduos" at bounding box center [110, 527] width 111 height 29
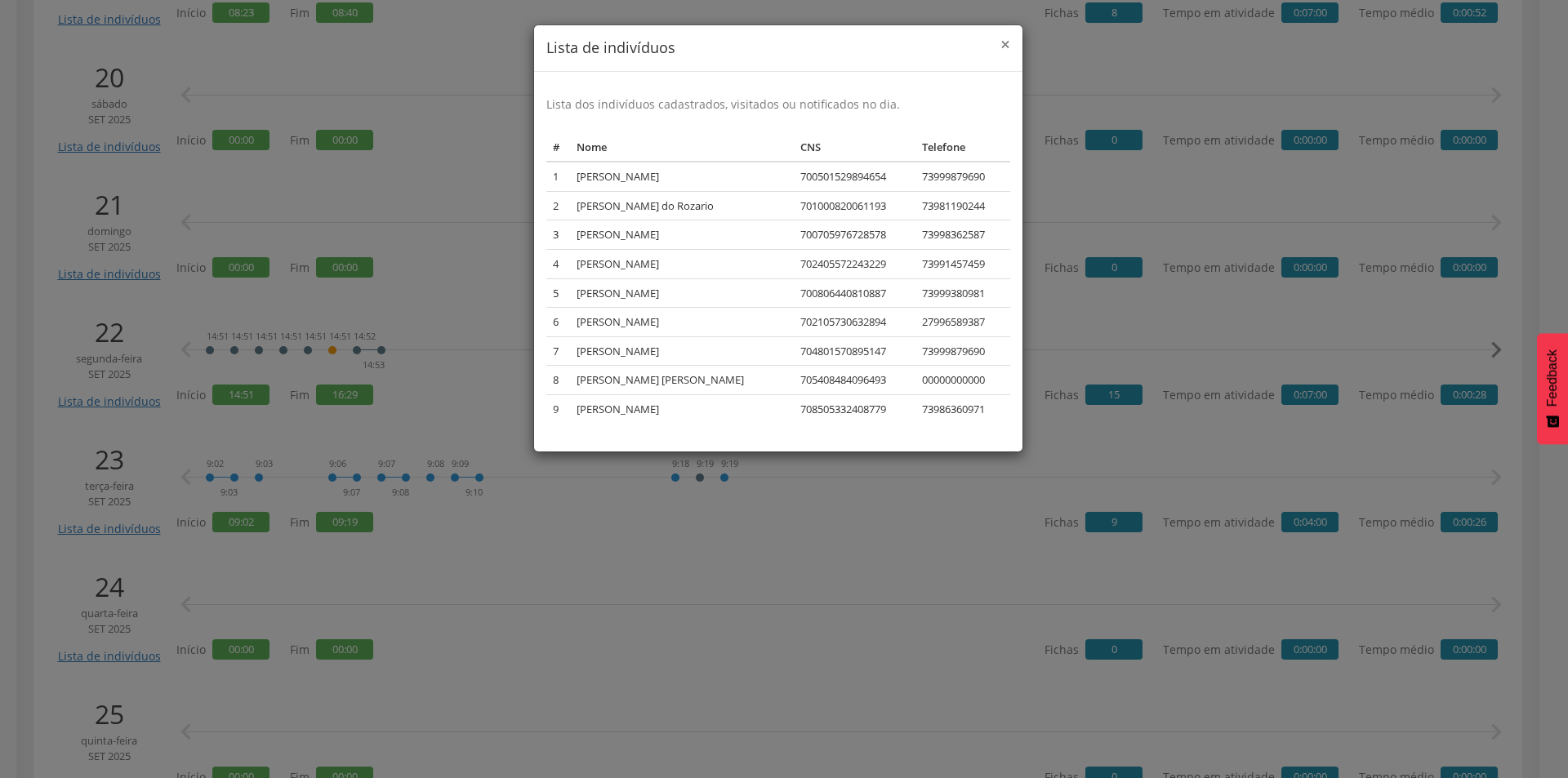
click at [1005, 42] on span "×" at bounding box center [1005, 44] width 10 height 23
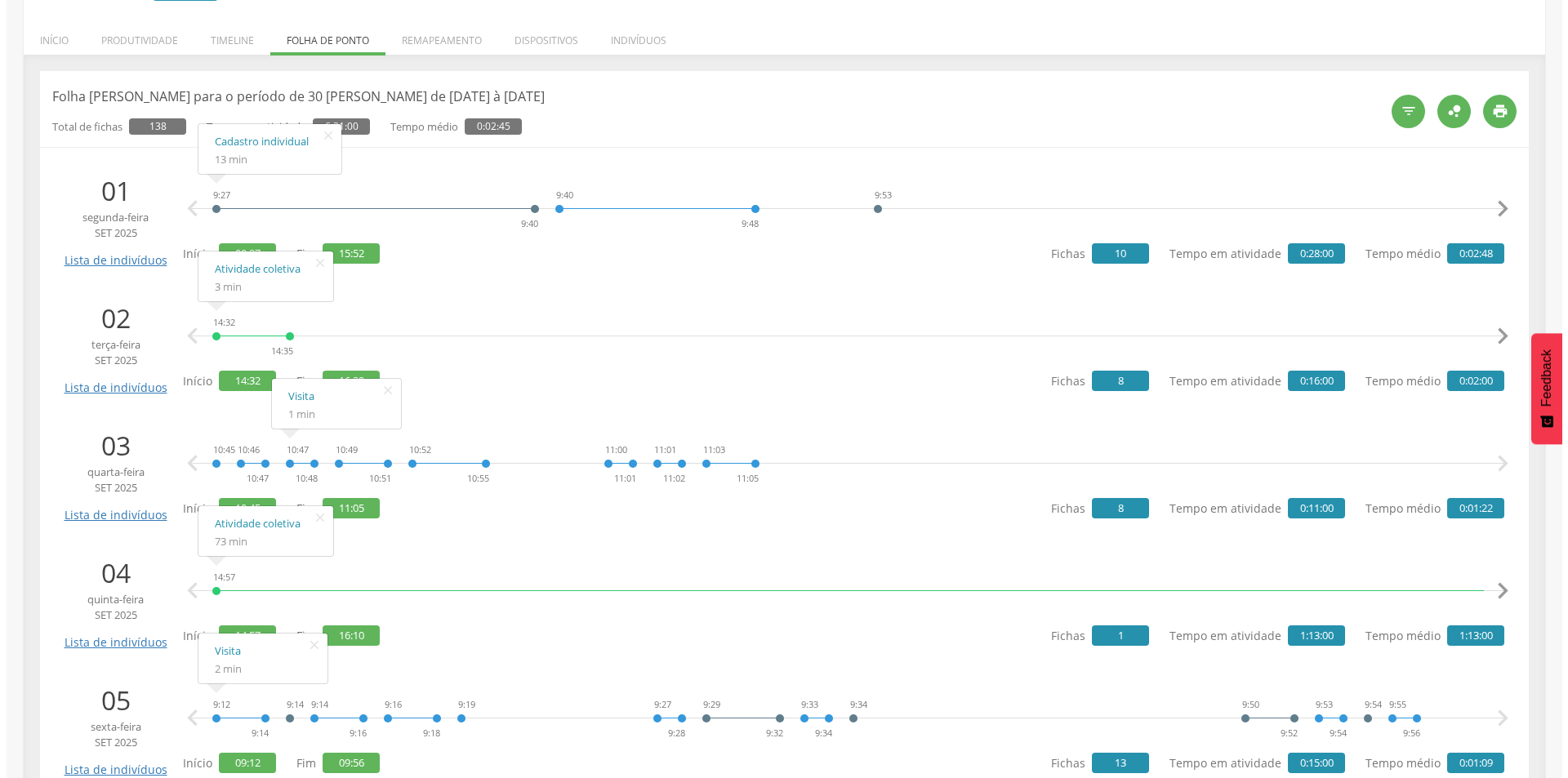
scroll to position [0, 0]
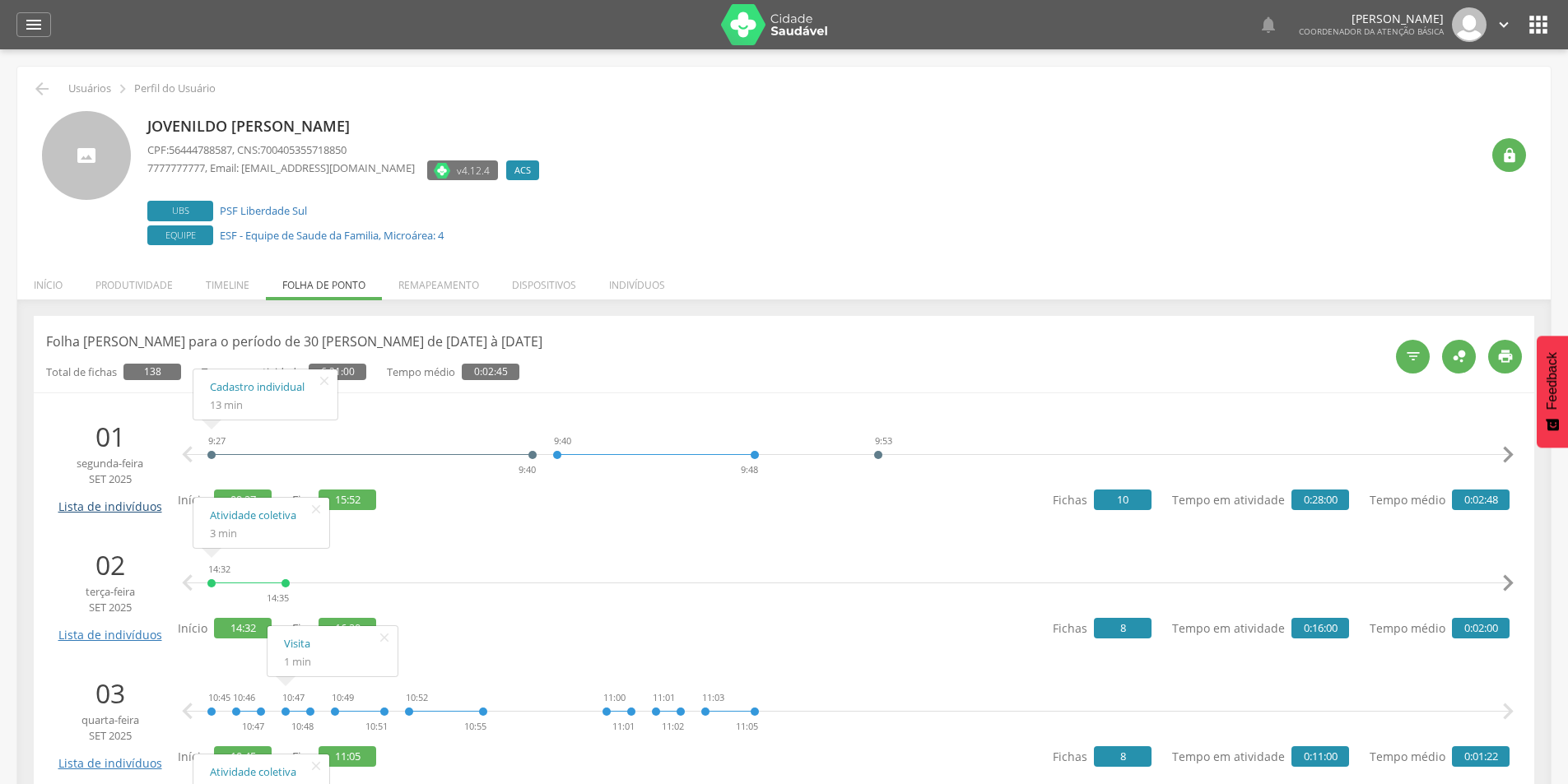
click at [150, 503] on link "Lista de indivíduos" at bounding box center [110, 500] width 111 height 29
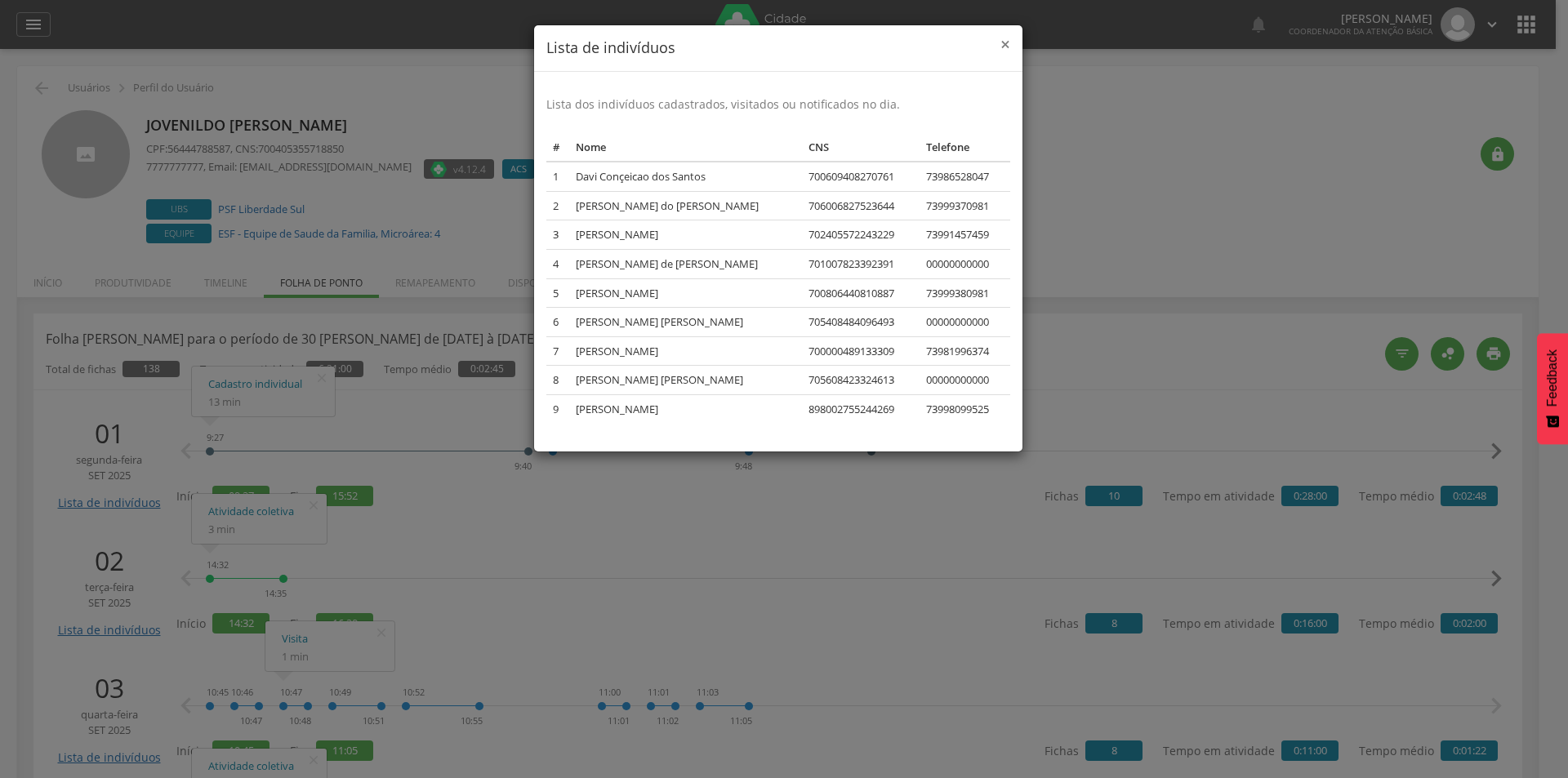
click at [1003, 46] on span "×" at bounding box center [1005, 44] width 10 height 23
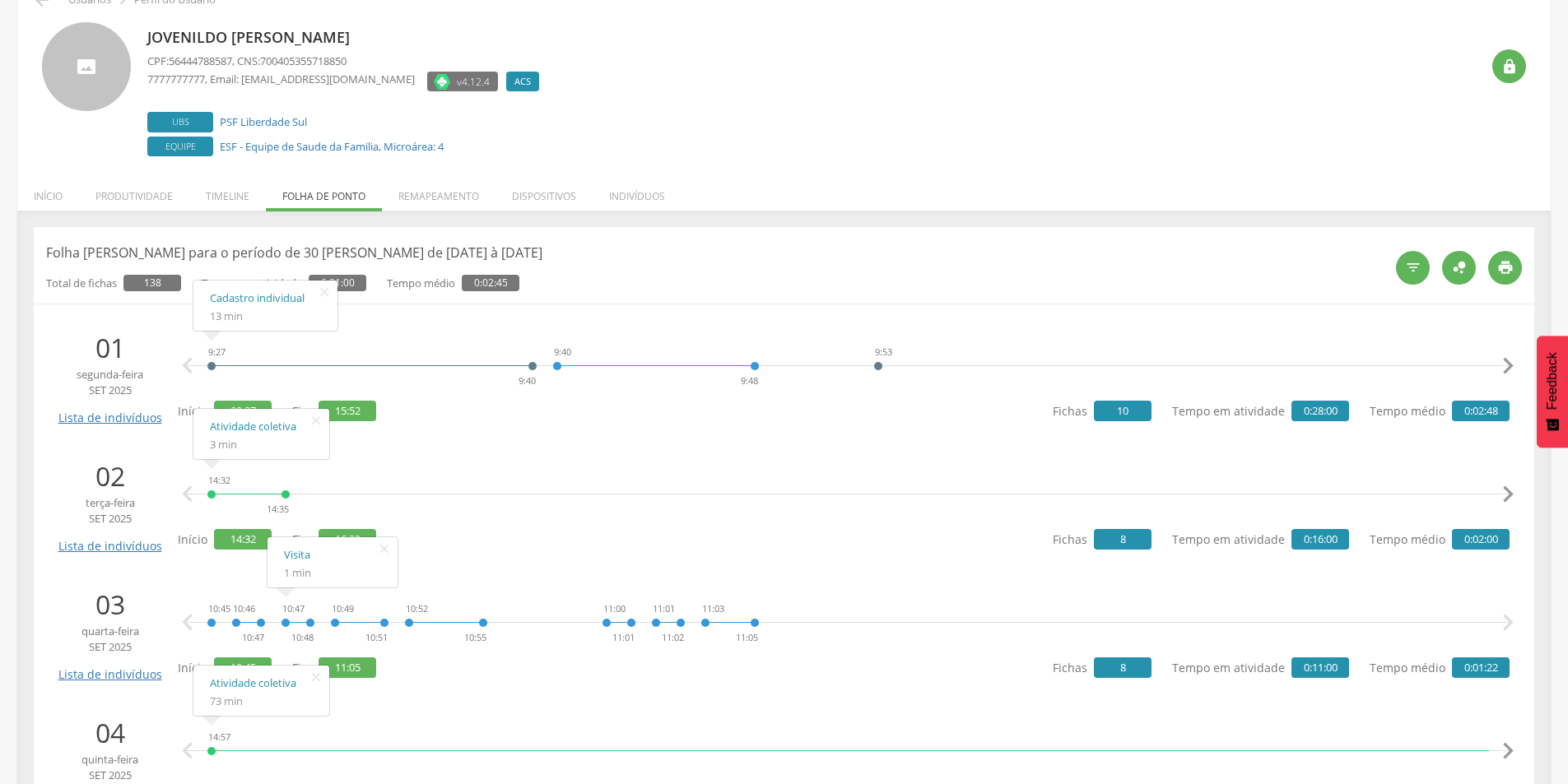
scroll to position [83, 0]
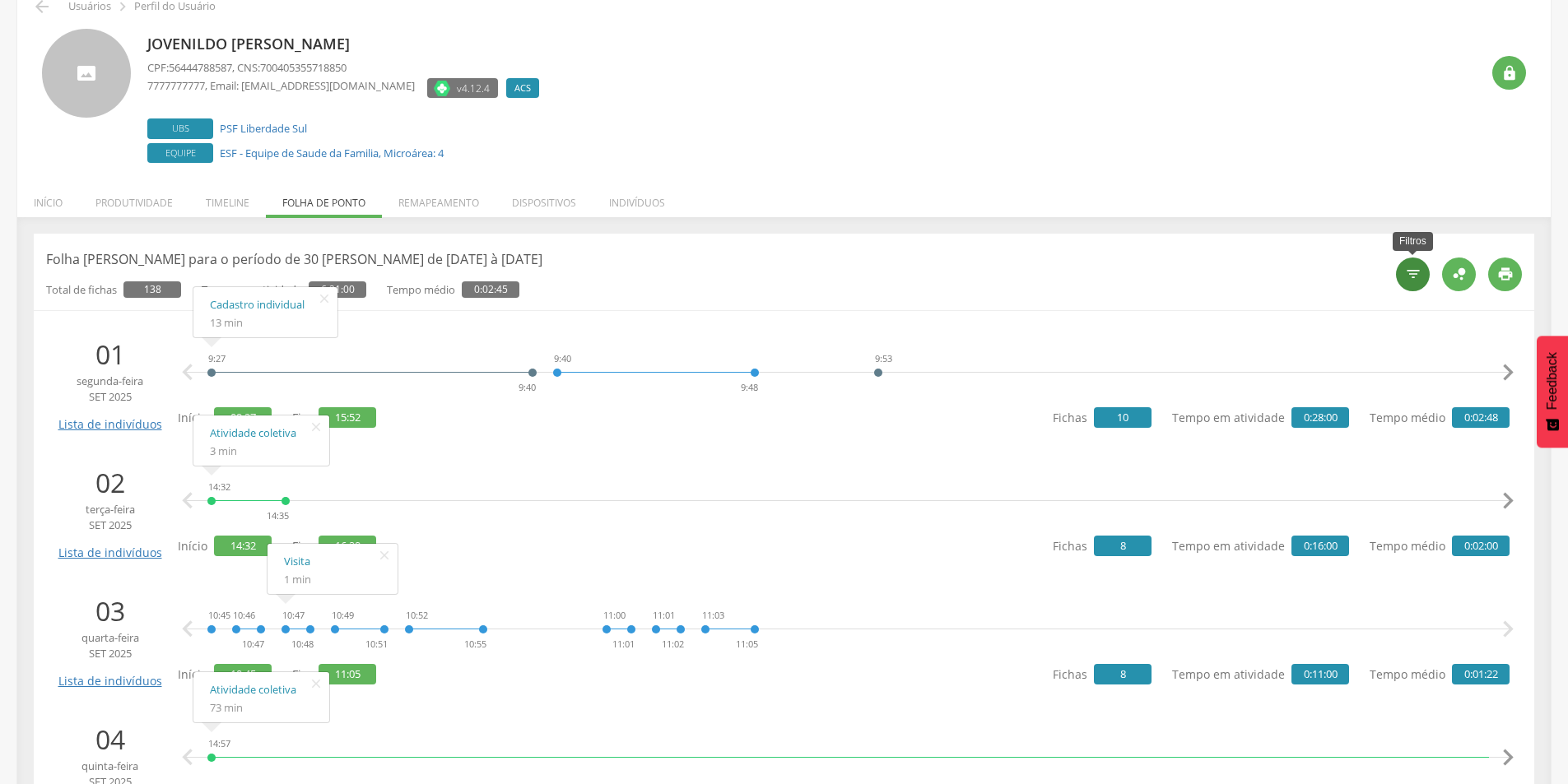
click at [1414, 277] on icon "" at bounding box center [1414, 274] width 17 height 17
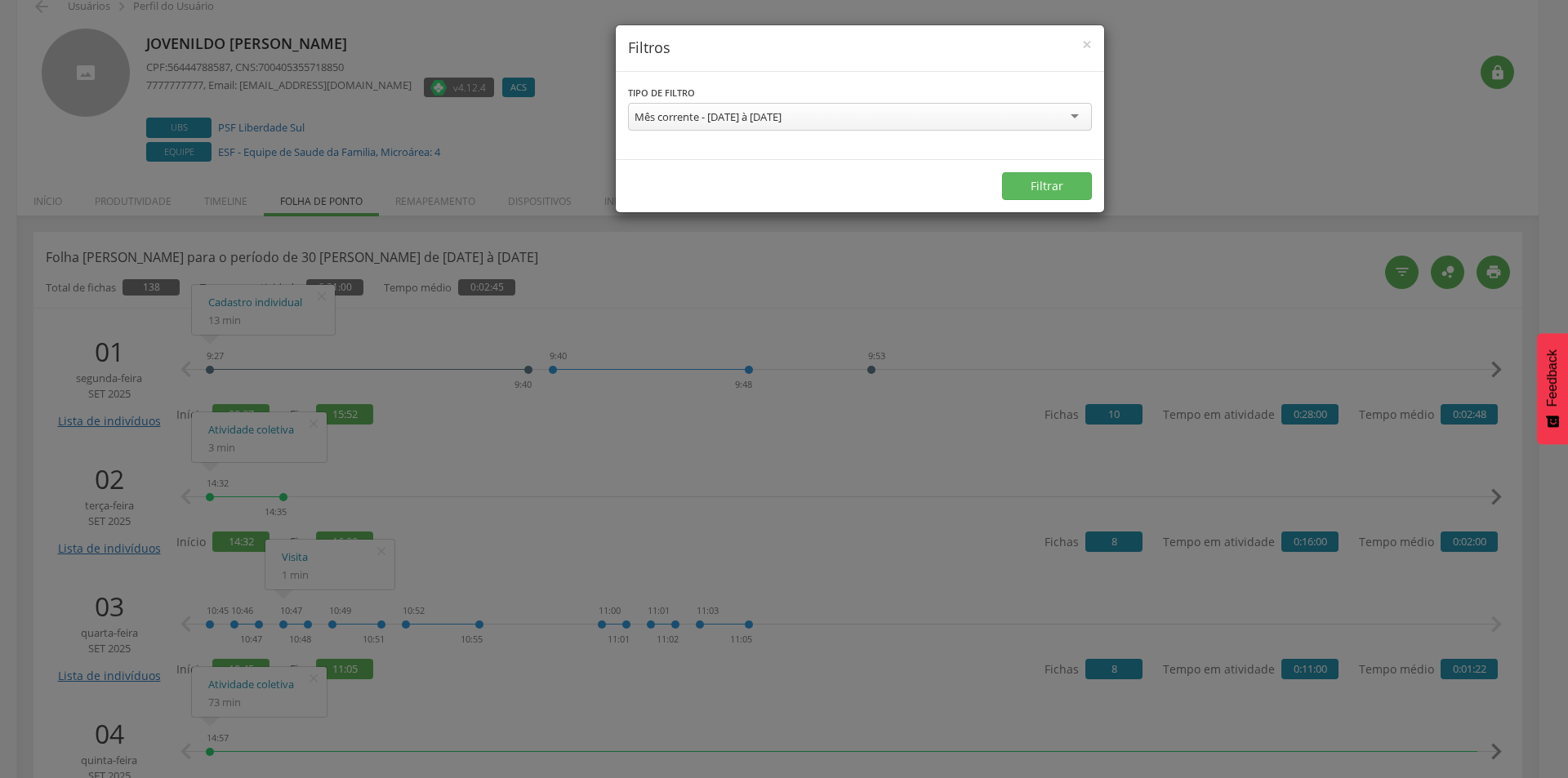
click at [1093, 49] on div "× Filtros" at bounding box center [860, 48] width 488 height 47
click at [1089, 49] on span "×" at bounding box center [1087, 44] width 10 height 23
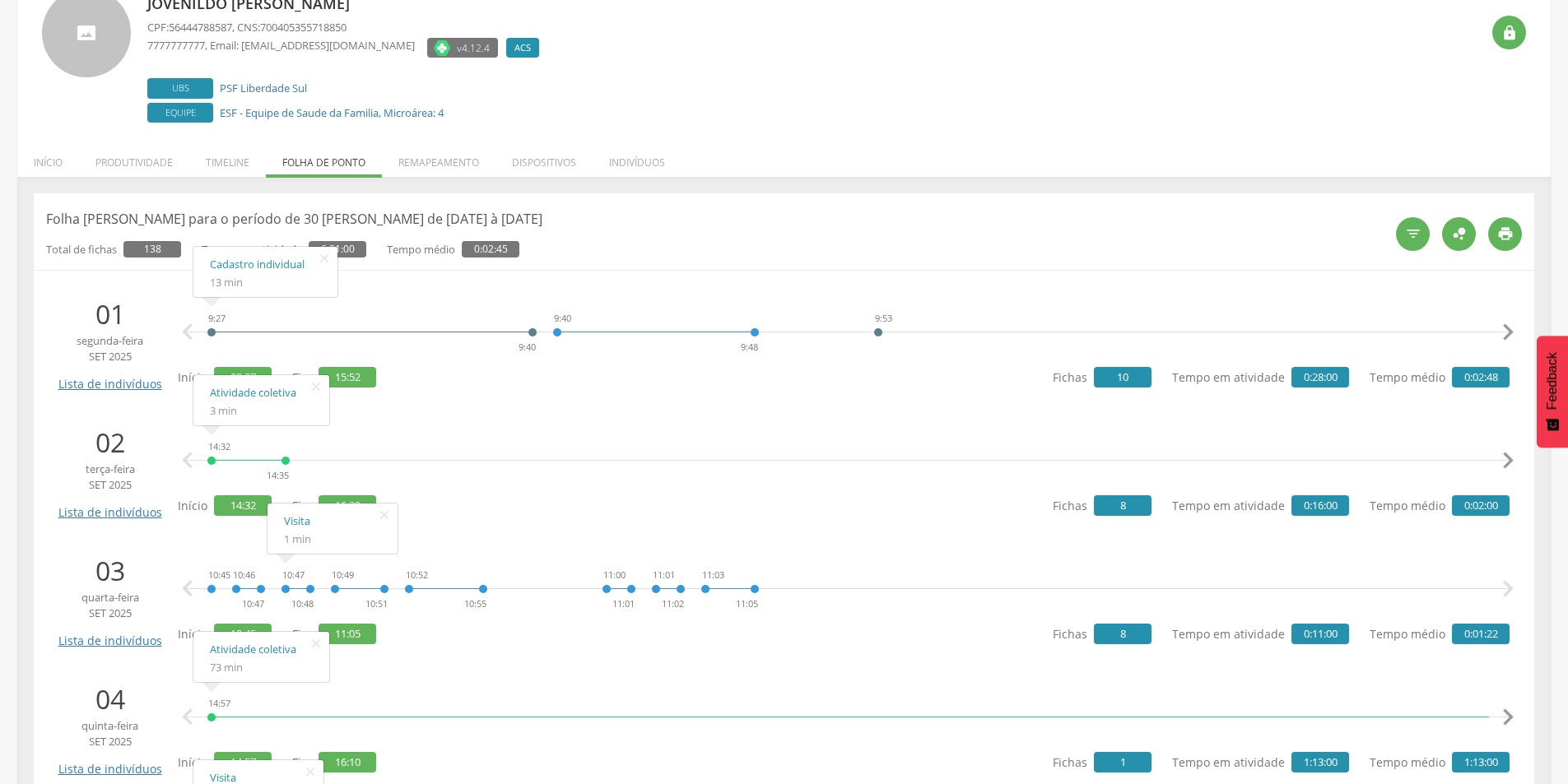
scroll to position [0, 0]
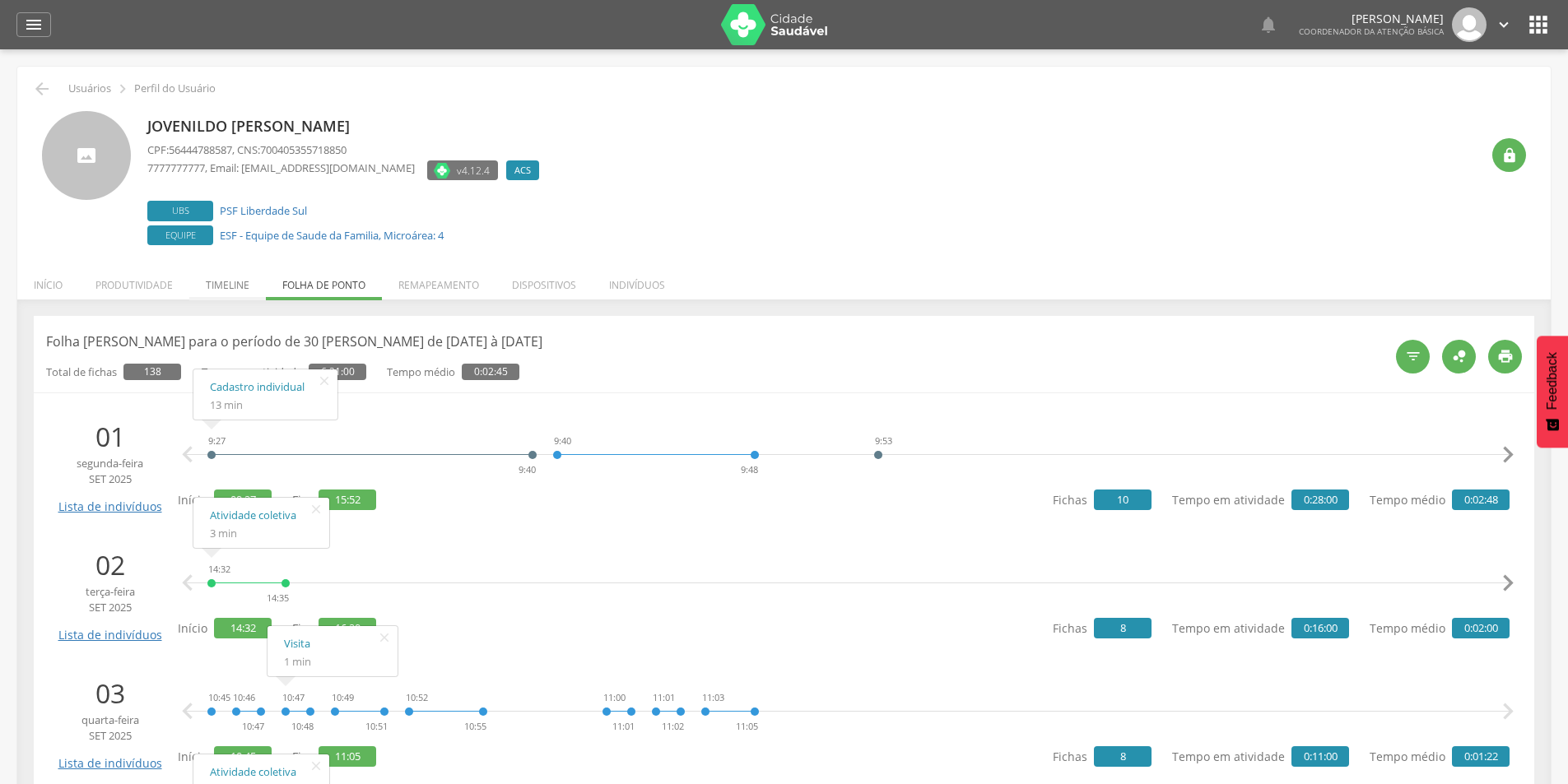
click at [230, 291] on li "Timeline" at bounding box center [227, 281] width 76 height 38
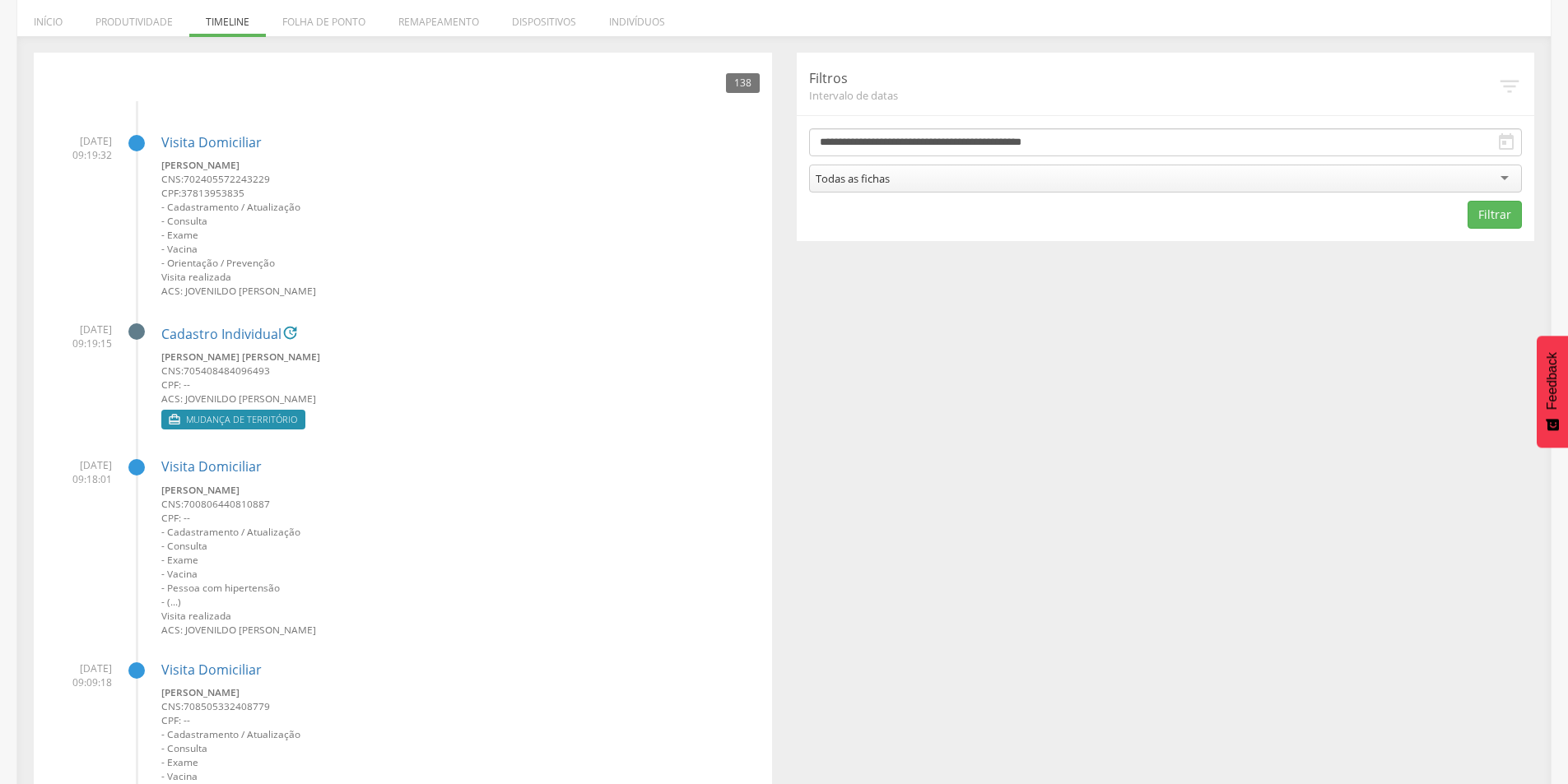
scroll to position [247, 0]
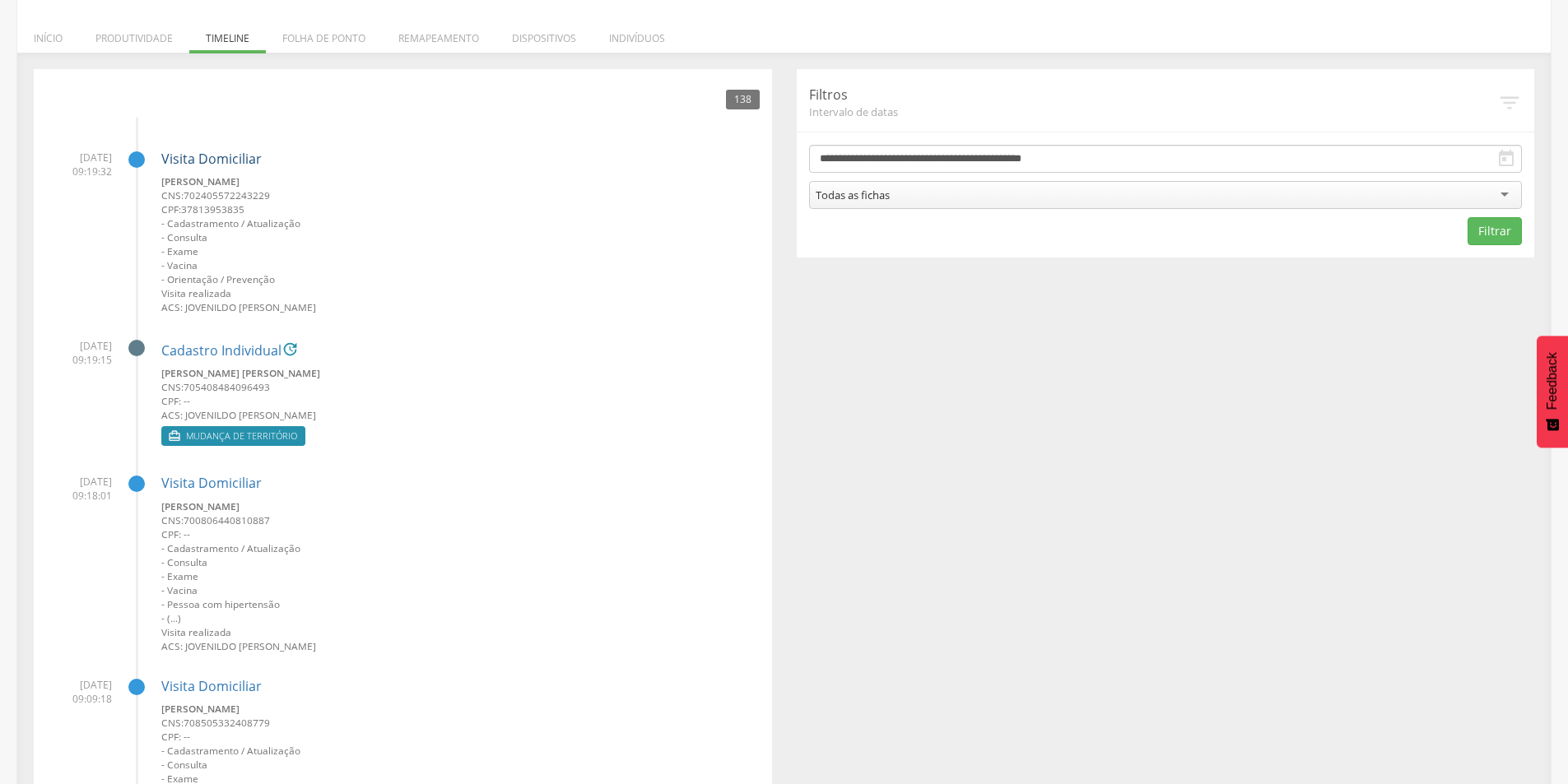
click at [209, 156] on link "Visita Domiciliar" at bounding box center [211, 158] width 101 height 18
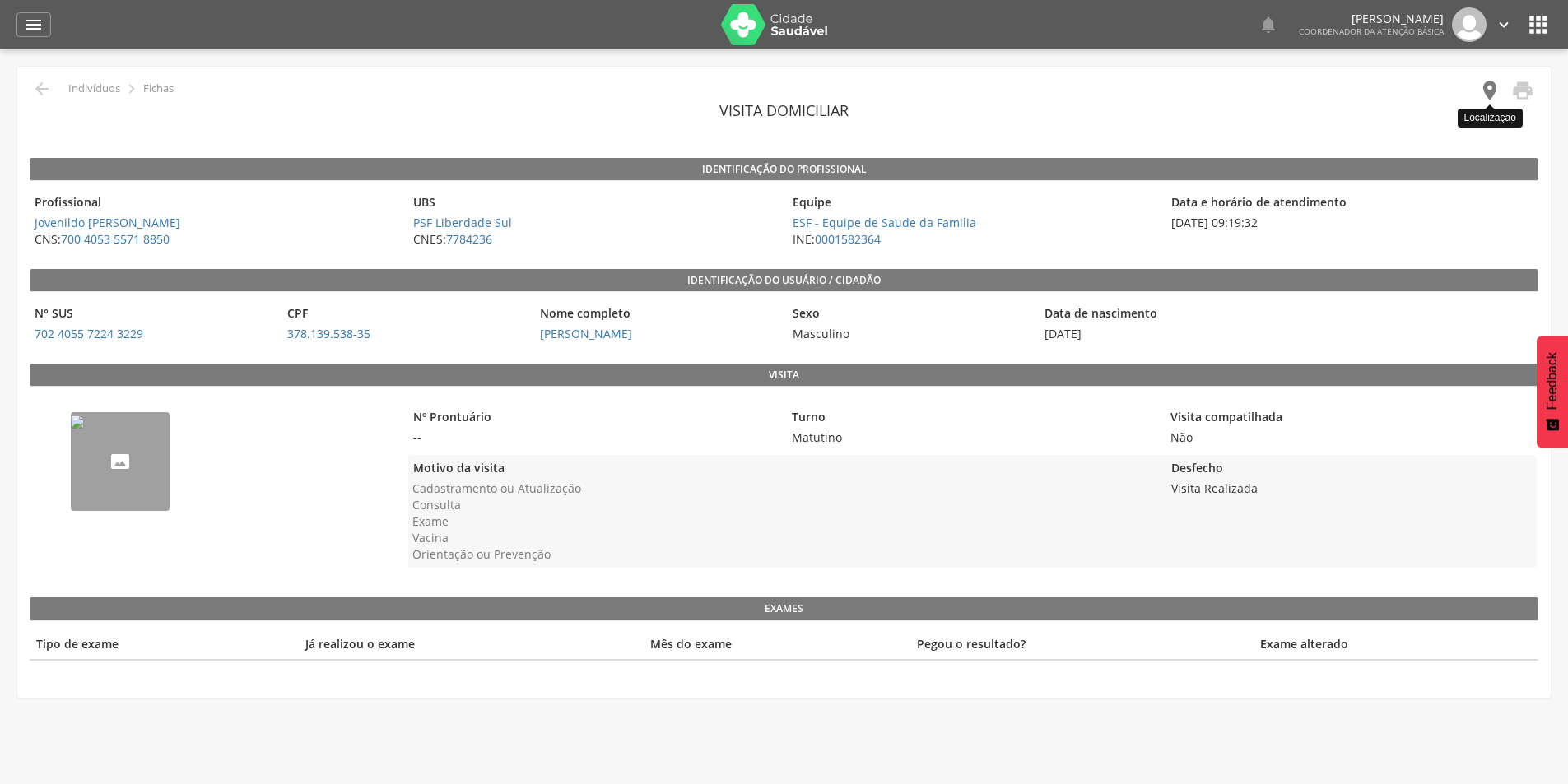
click at [1491, 87] on icon "" at bounding box center [1490, 90] width 23 height 23
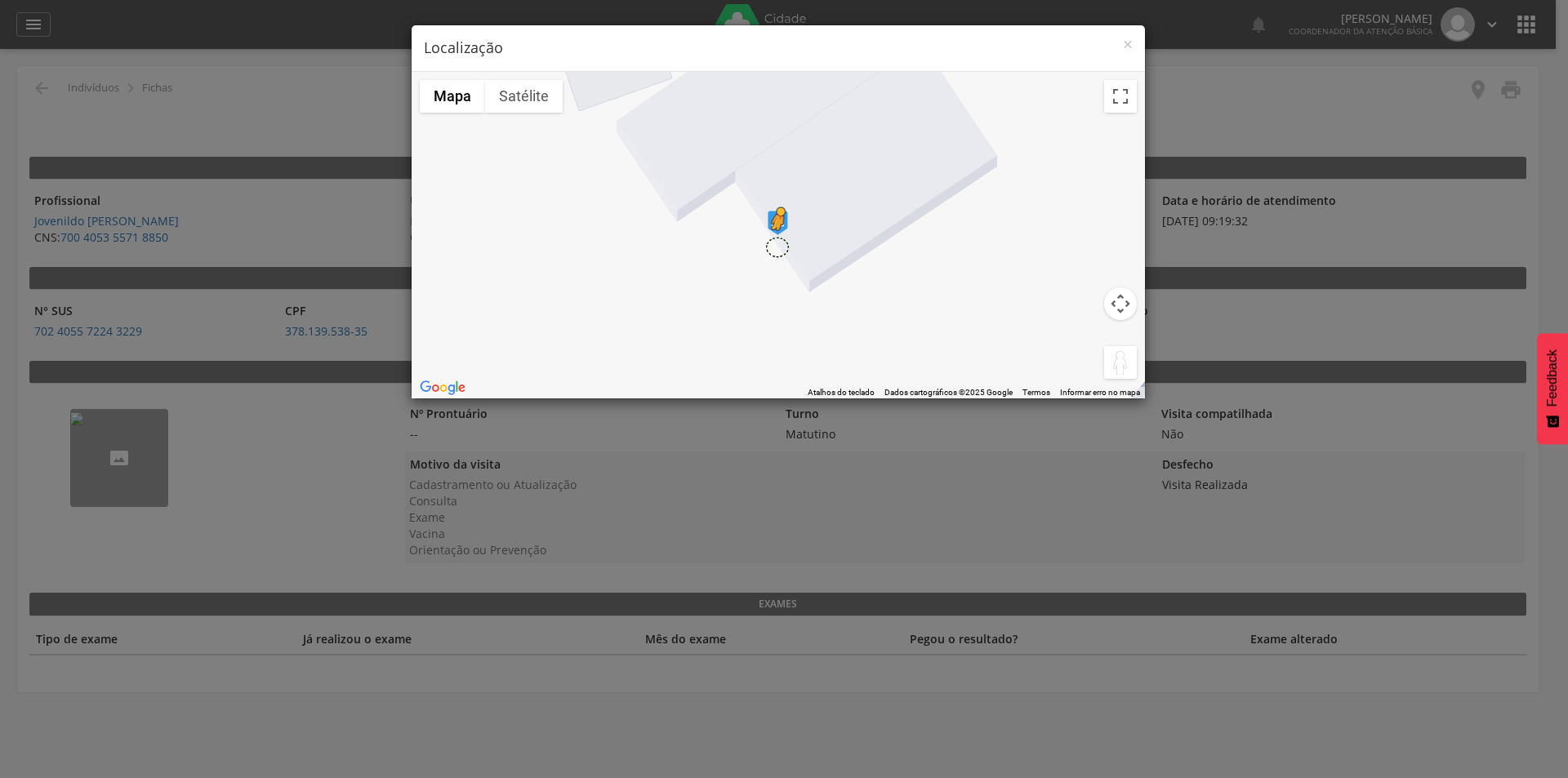
drag, startPoint x: 1121, startPoint y: 366, endPoint x: 777, endPoint y: 247, distance: 364.0
click at [777, 247] on div "Pressione as teclas Alt + Enter para ativar o recurso de arrastar com o teclado…" at bounding box center [778, 235] width 734 height 326
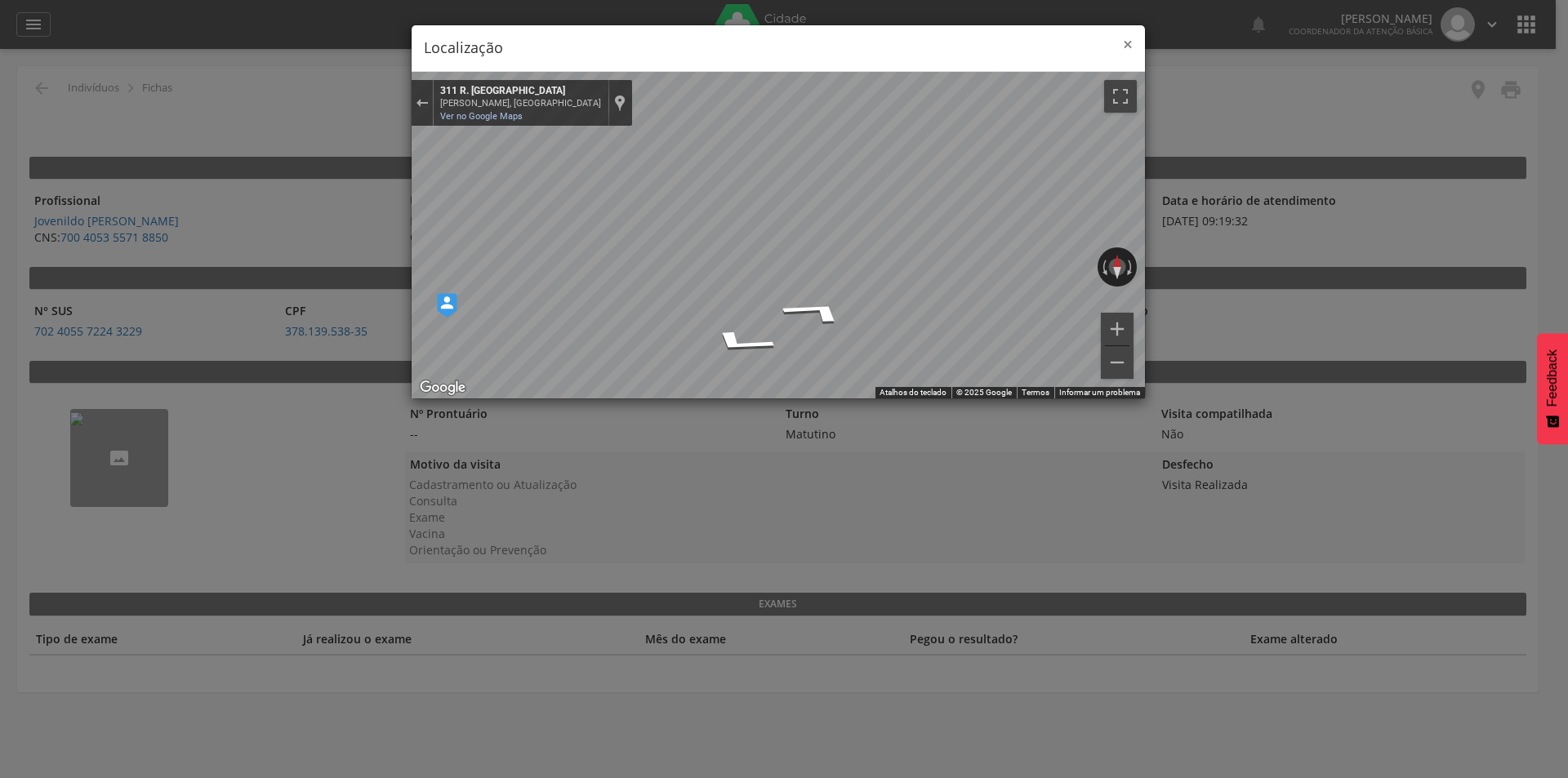
click at [1128, 46] on span "×" at bounding box center [1128, 44] width 10 height 23
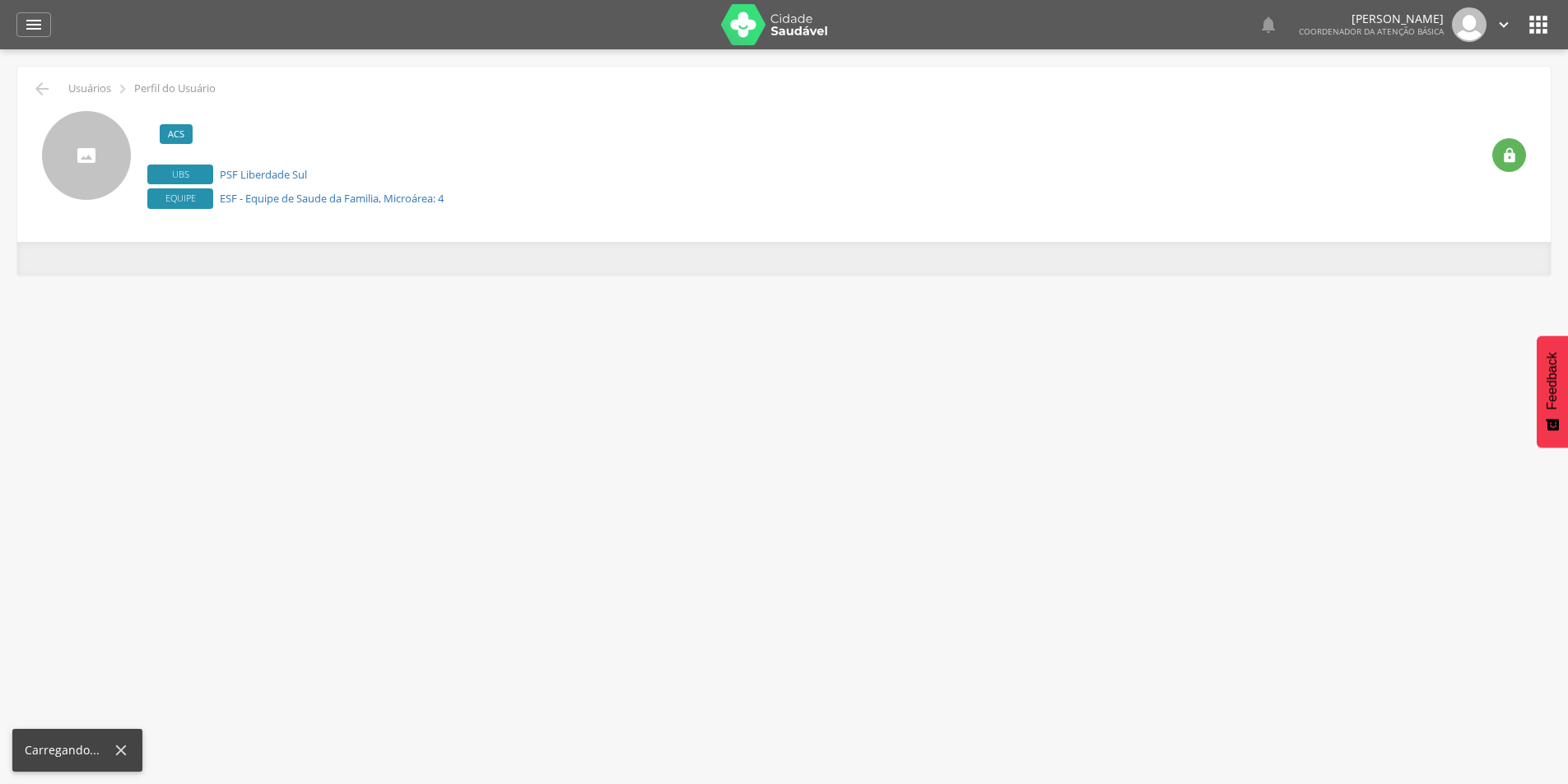
scroll to position [50, 0]
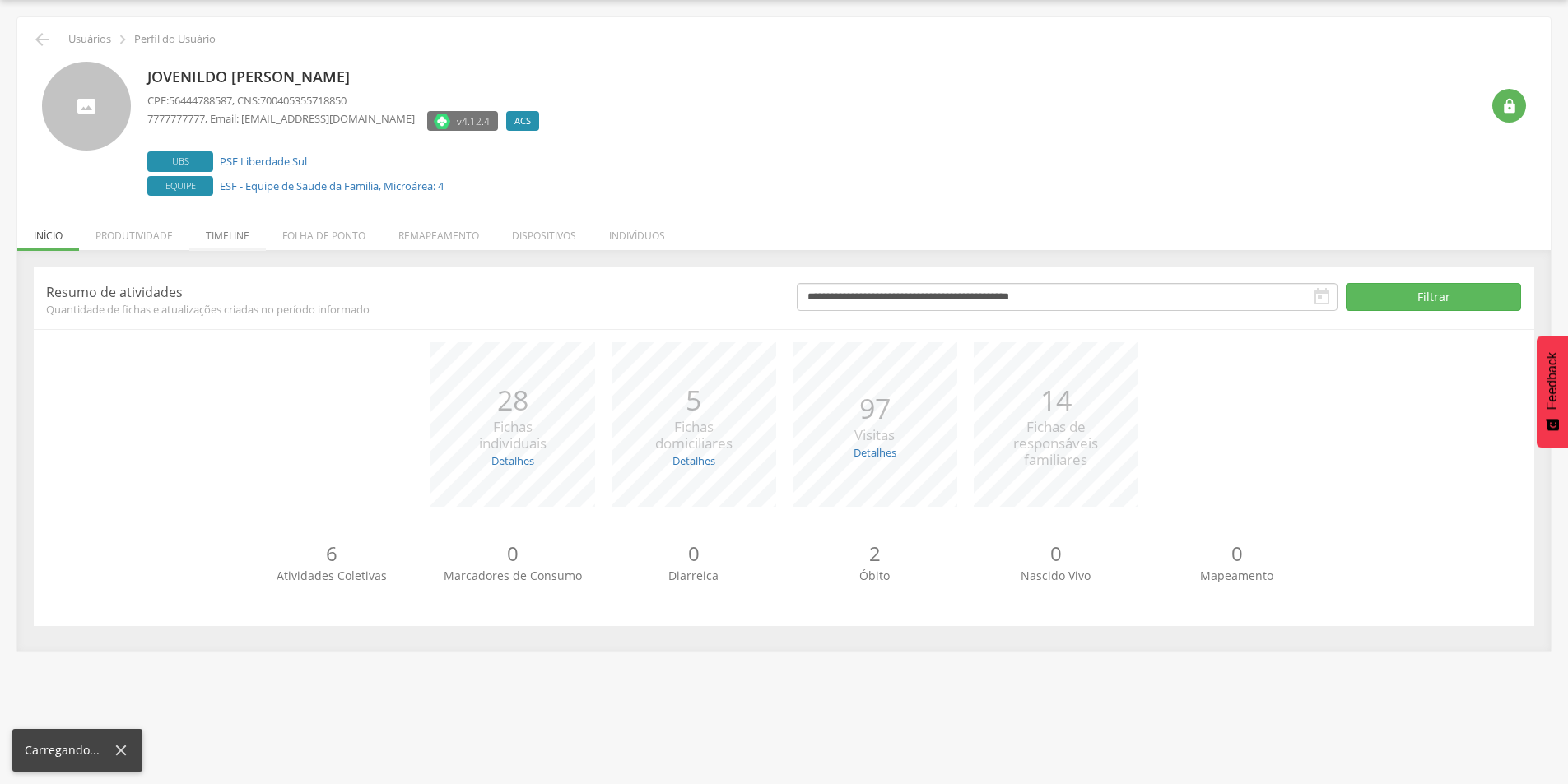
click at [251, 234] on li "Timeline" at bounding box center [227, 231] width 76 height 38
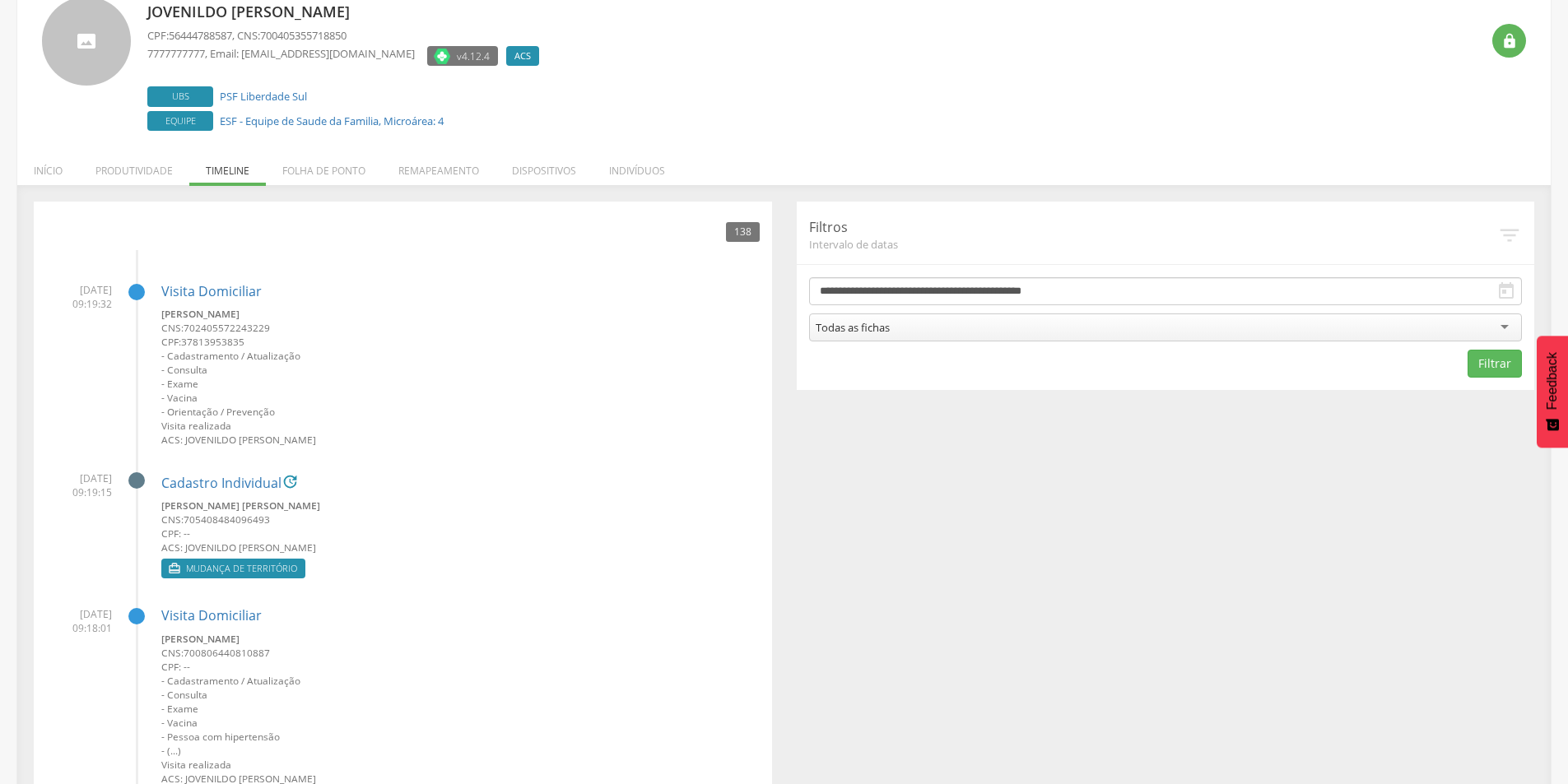
scroll to position [214, 0]
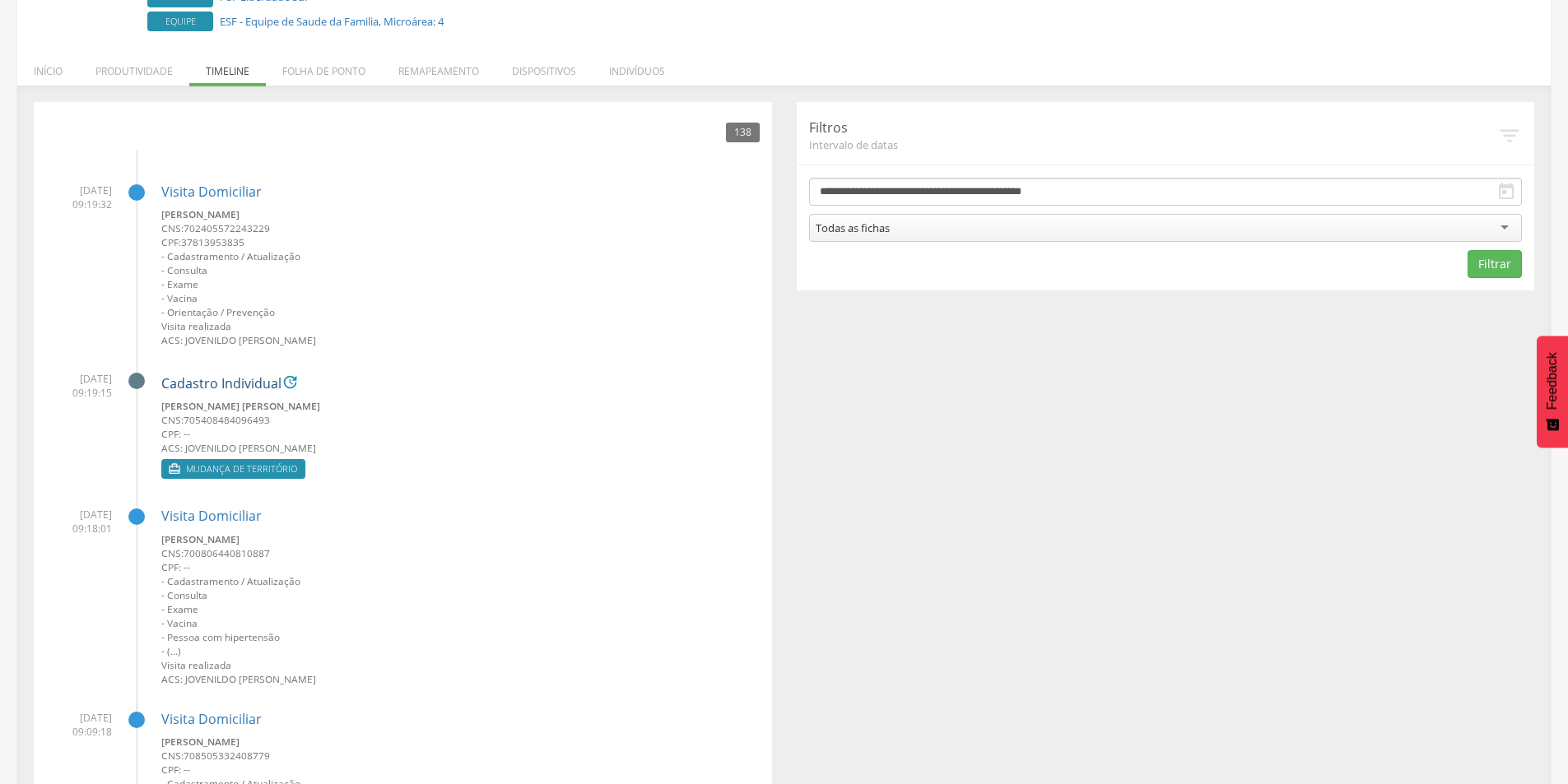
click at [177, 377] on link "Cadastro Individual" at bounding box center [222, 384] width 120 height 15
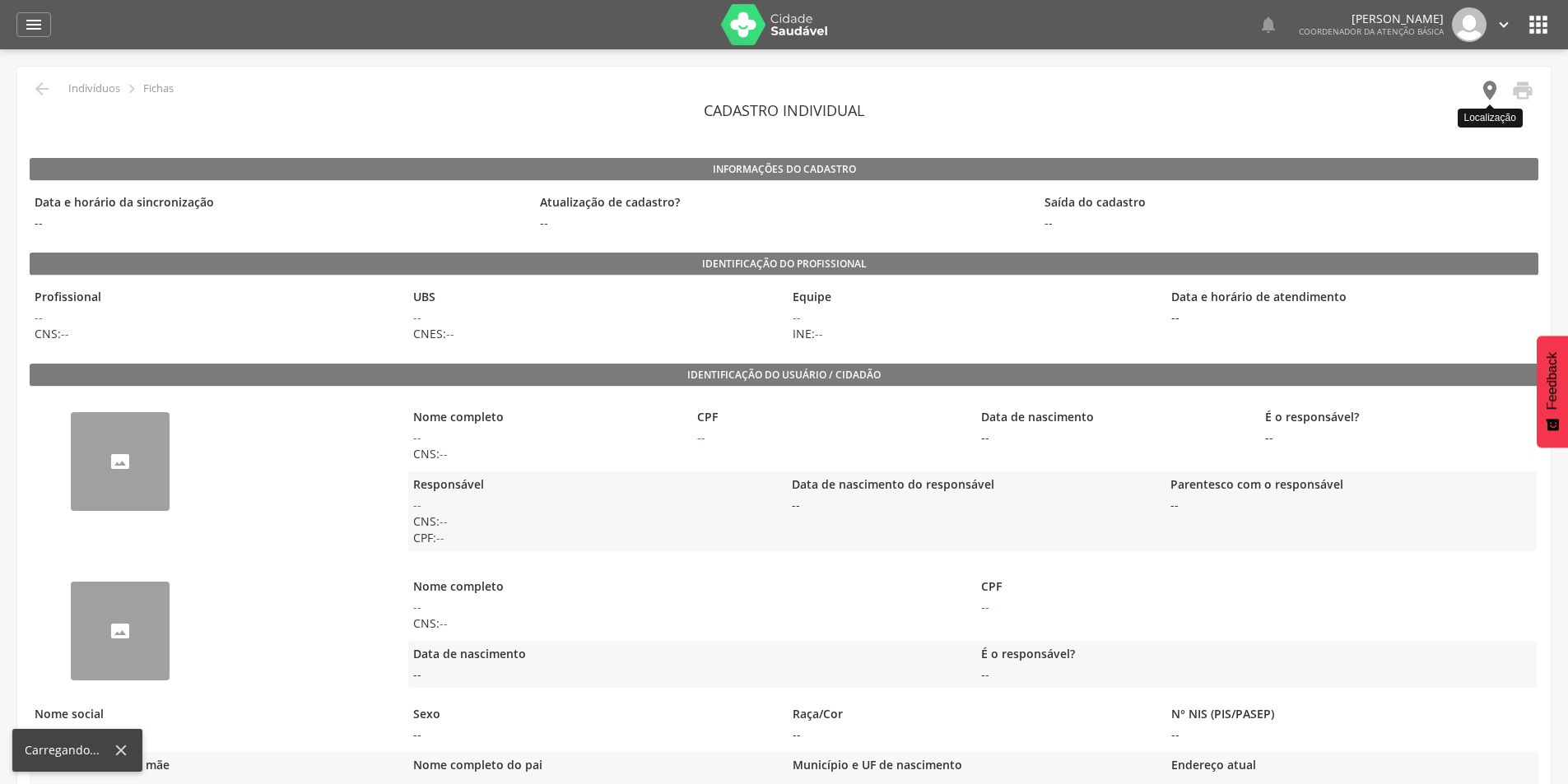
click at [1492, 91] on icon "" at bounding box center [1490, 90] width 23 height 23
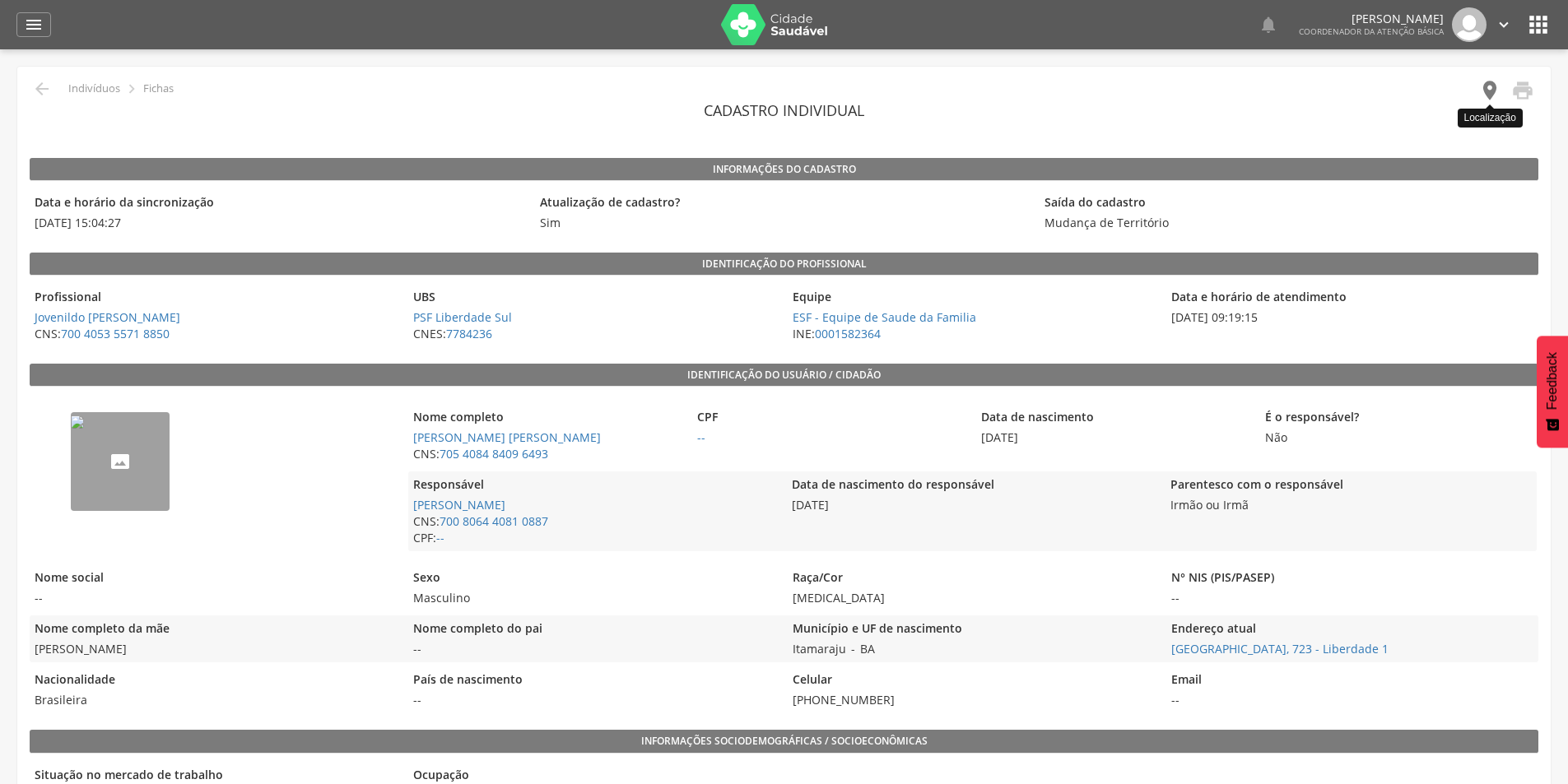
click at [1490, 90] on icon "" at bounding box center [1490, 90] width 23 height 23
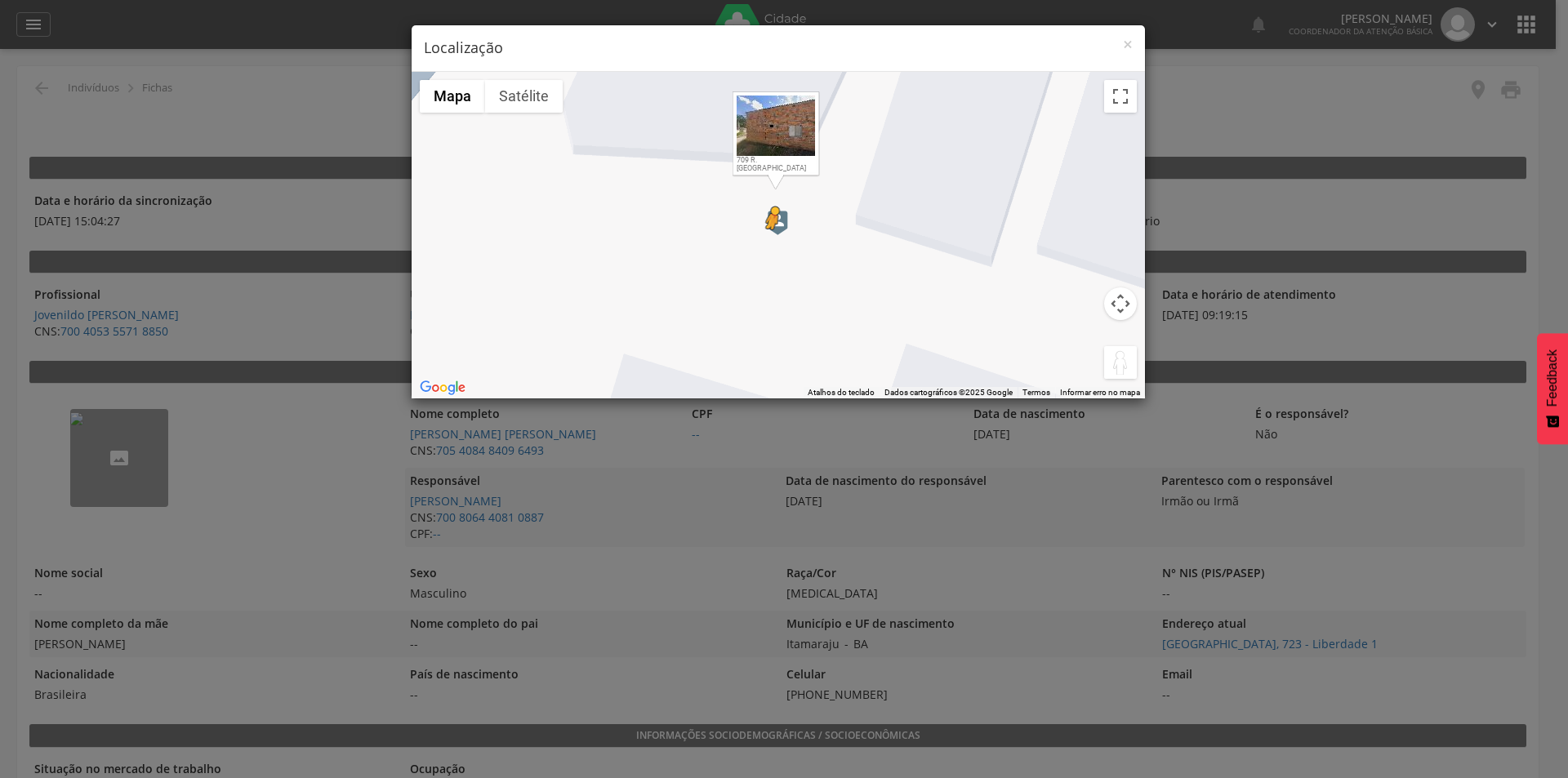
drag, startPoint x: 1122, startPoint y: 359, endPoint x: 771, endPoint y: 246, distance: 368.7
click at [771, 246] on div "Pressione as teclas Alt + Enter para ativar o recurso de arrastar com o teclado…" at bounding box center [778, 235] width 734 height 326
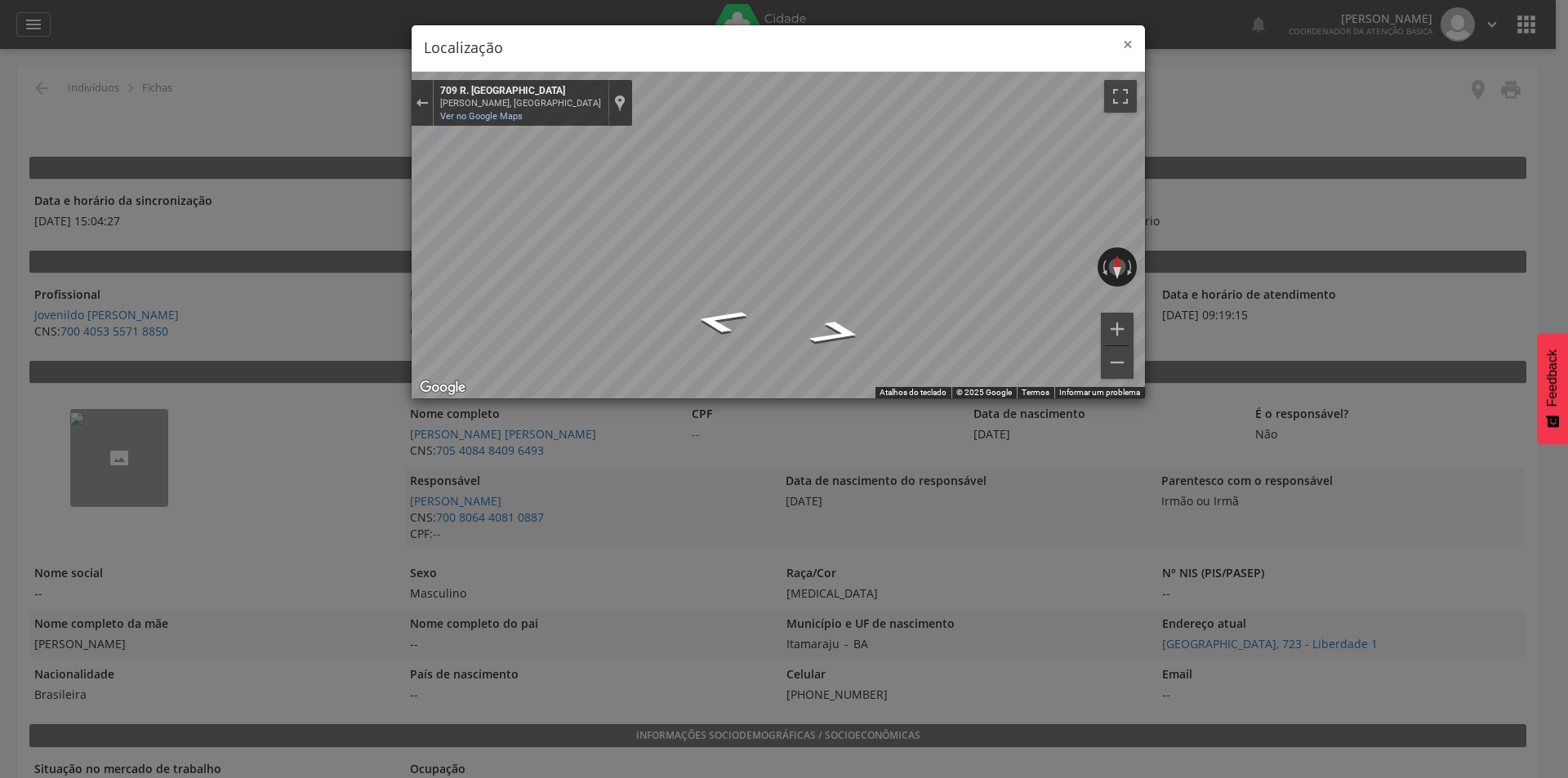
click at [1125, 36] on span "×" at bounding box center [1128, 44] width 10 height 23
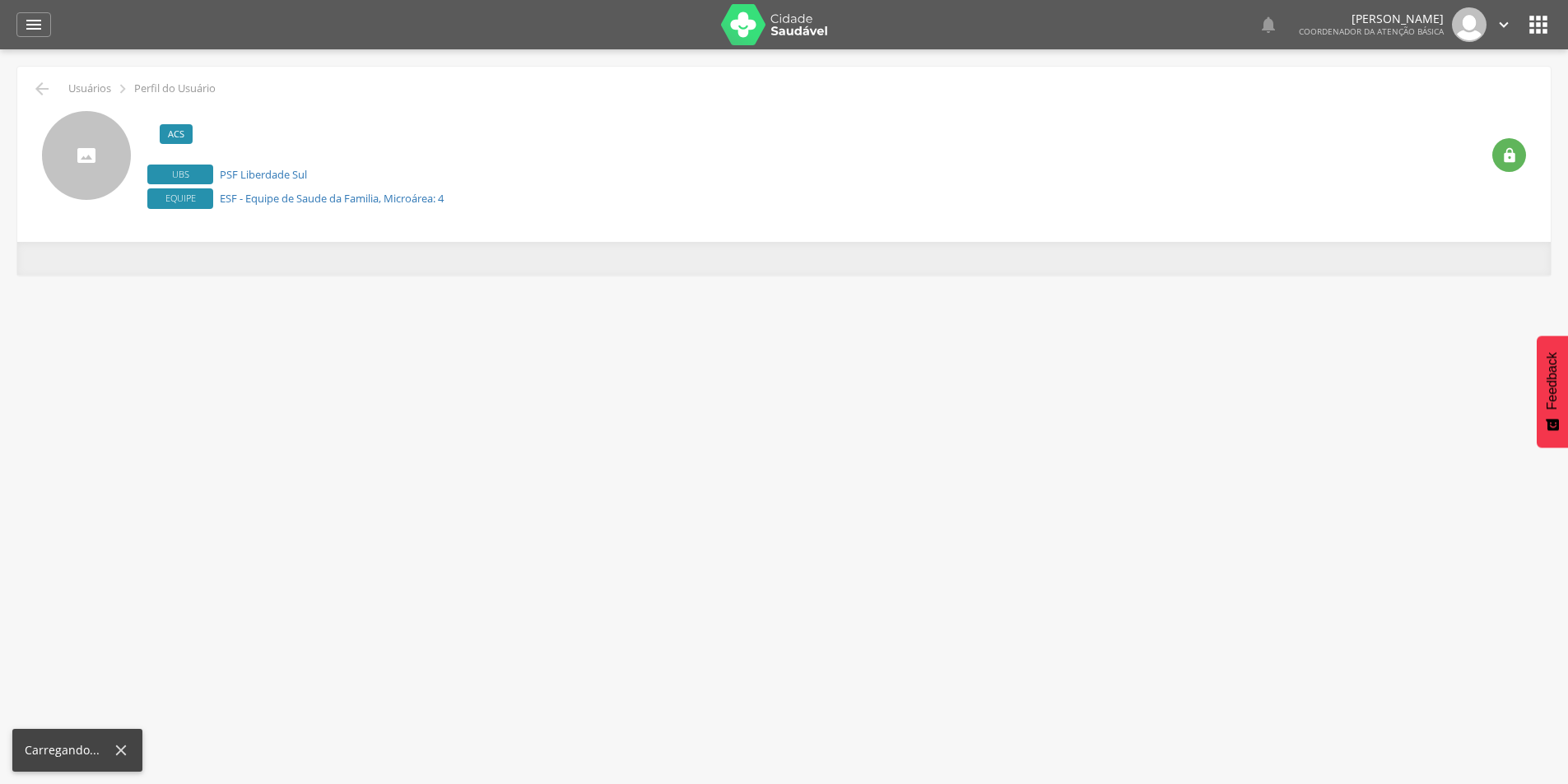
scroll to position [50, 0]
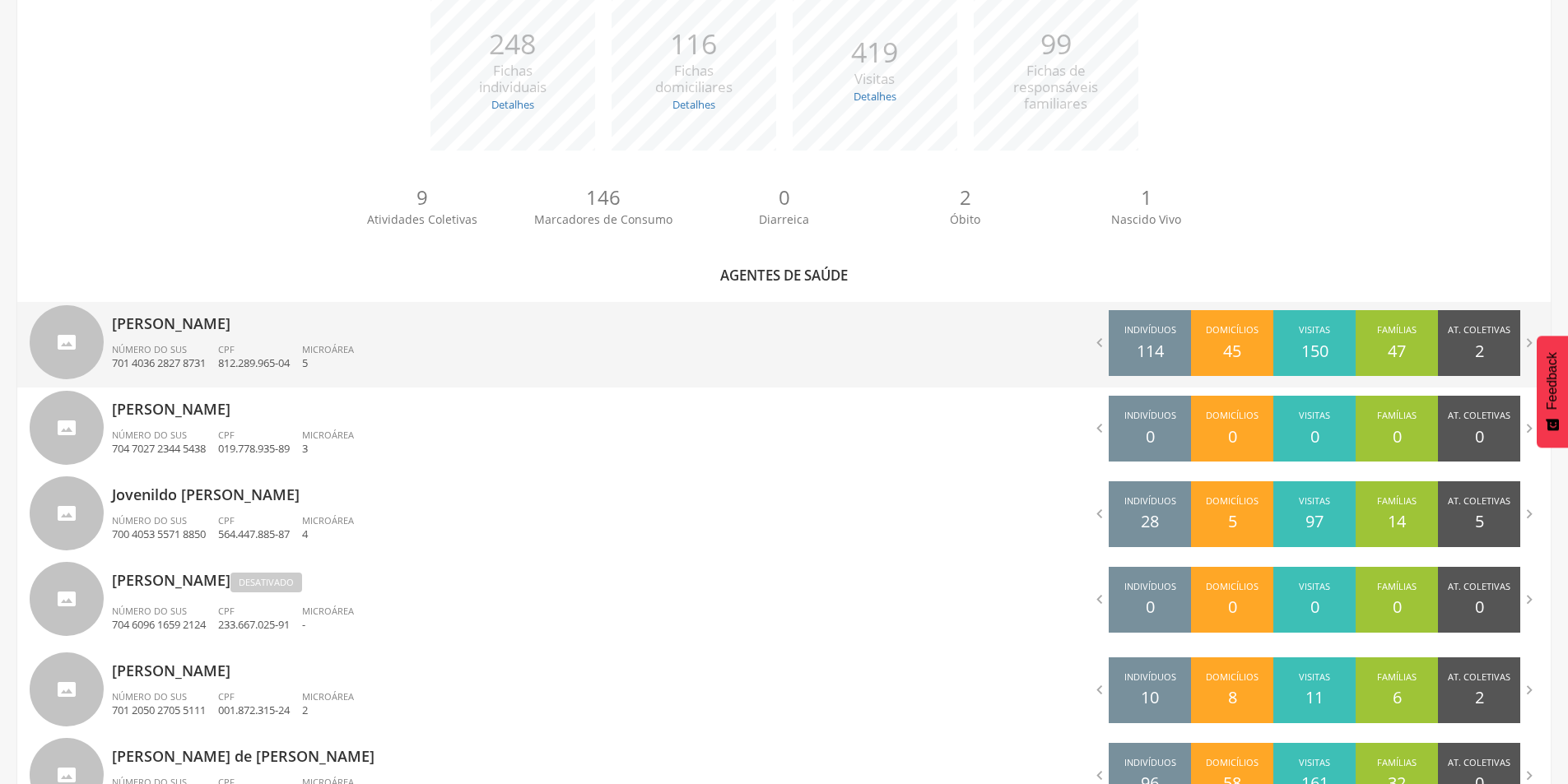
click at [183, 335] on div "[PERSON_NAME] Número do SUS 701 4036 2827 8731 CPF 812.289.965-04 Microárea 5" at bounding box center [442, 345] width 660 height 85
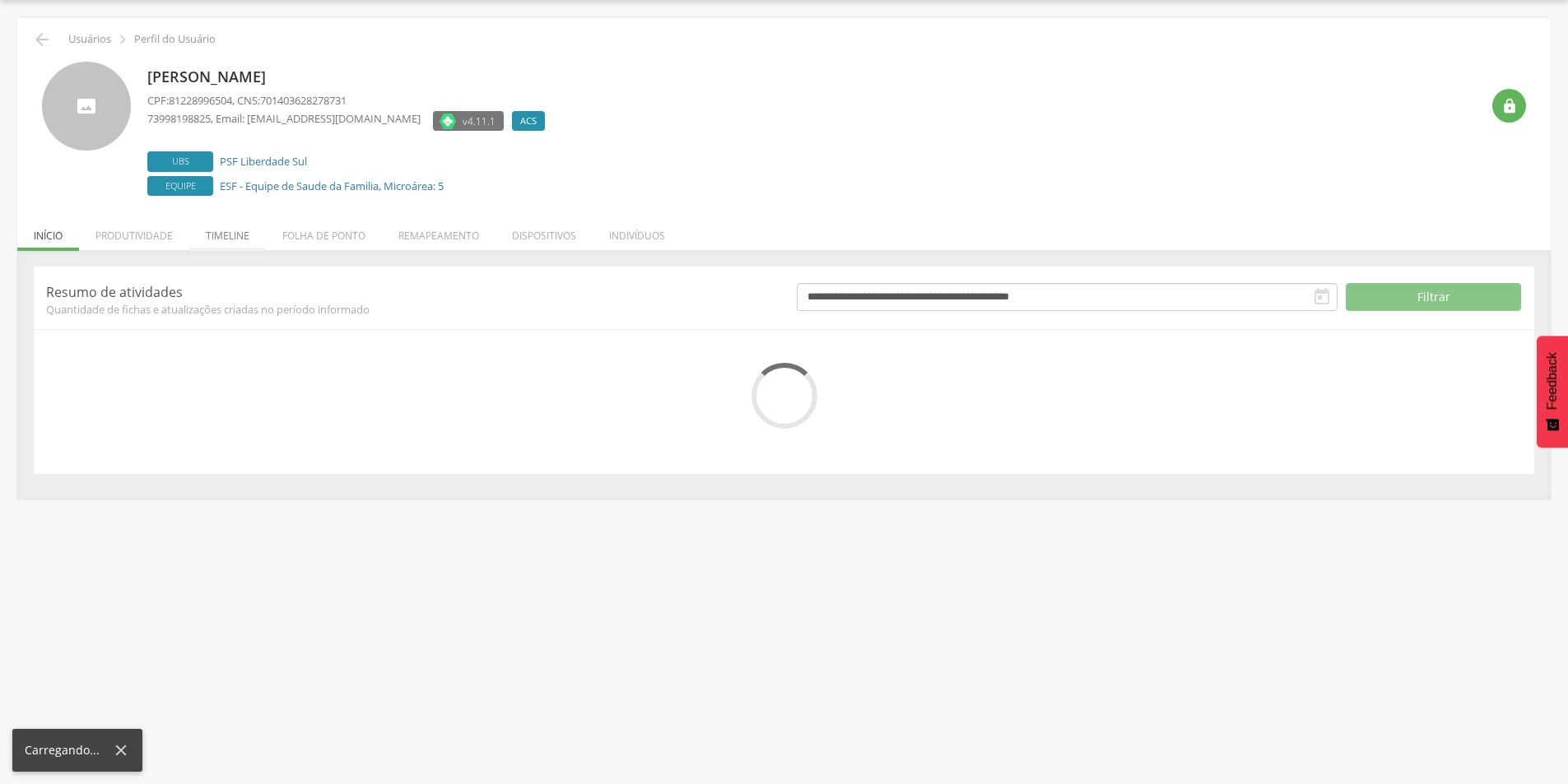
click at [230, 234] on li "Timeline" at bounding box center [227, 231] width 76 height 38
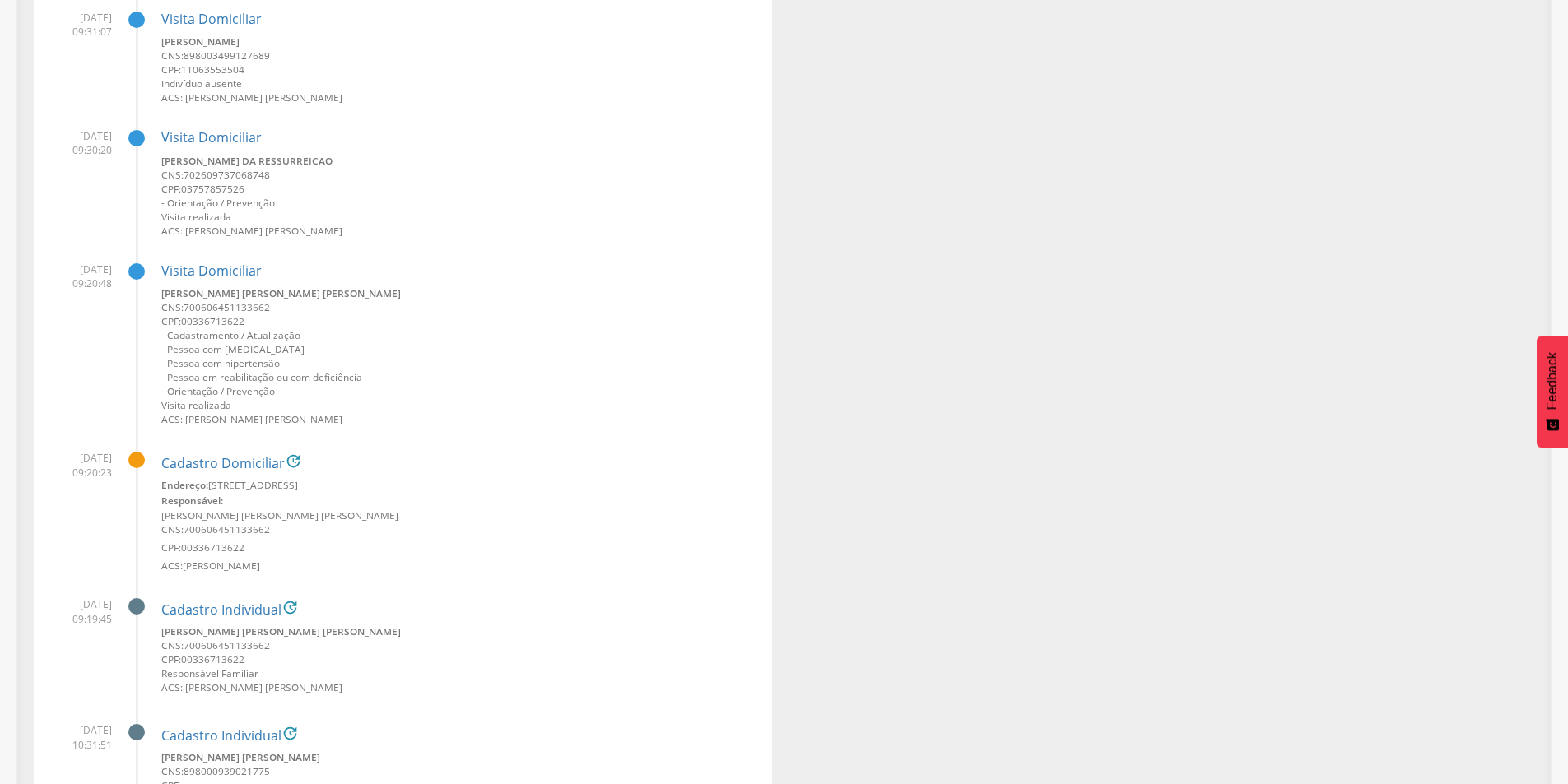
scroll to position [4574, 0]
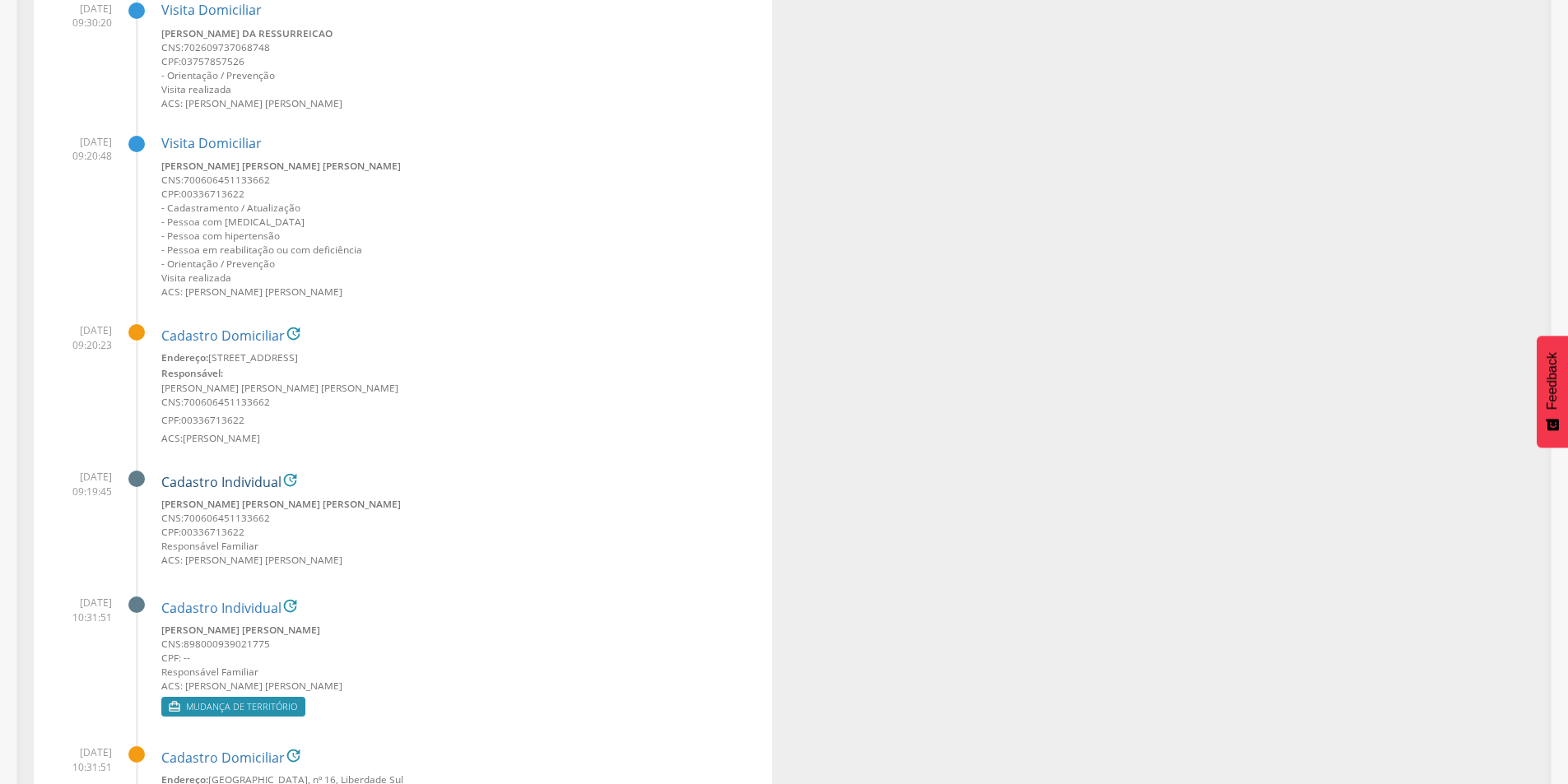
click at [263, 483] on link "Cadastro Individual" at bounding box center [222, 483] width 120 height 15
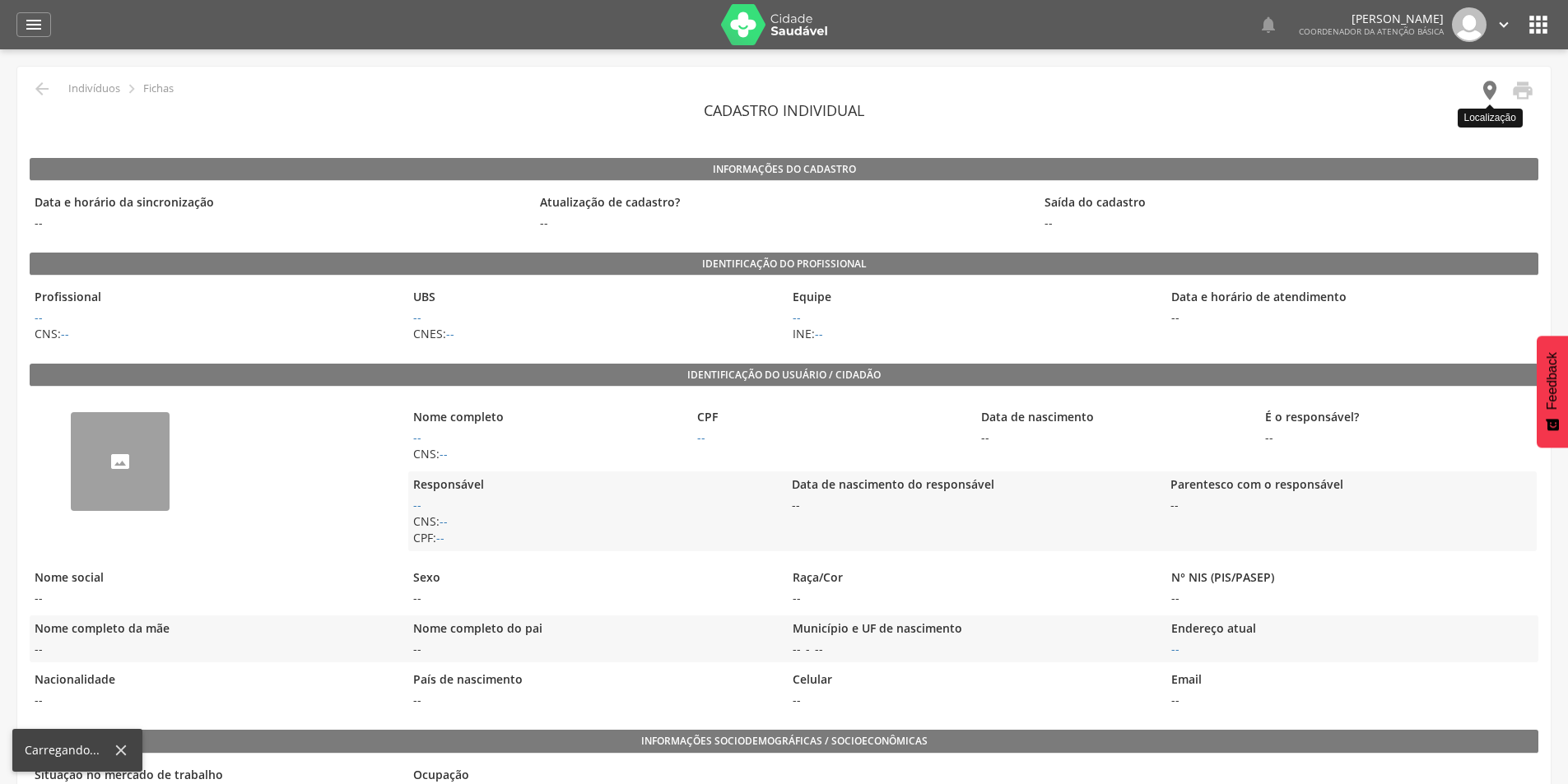
click at [1487, 92] on icon "" at bounding box center [1490, 90] width 23 height 23
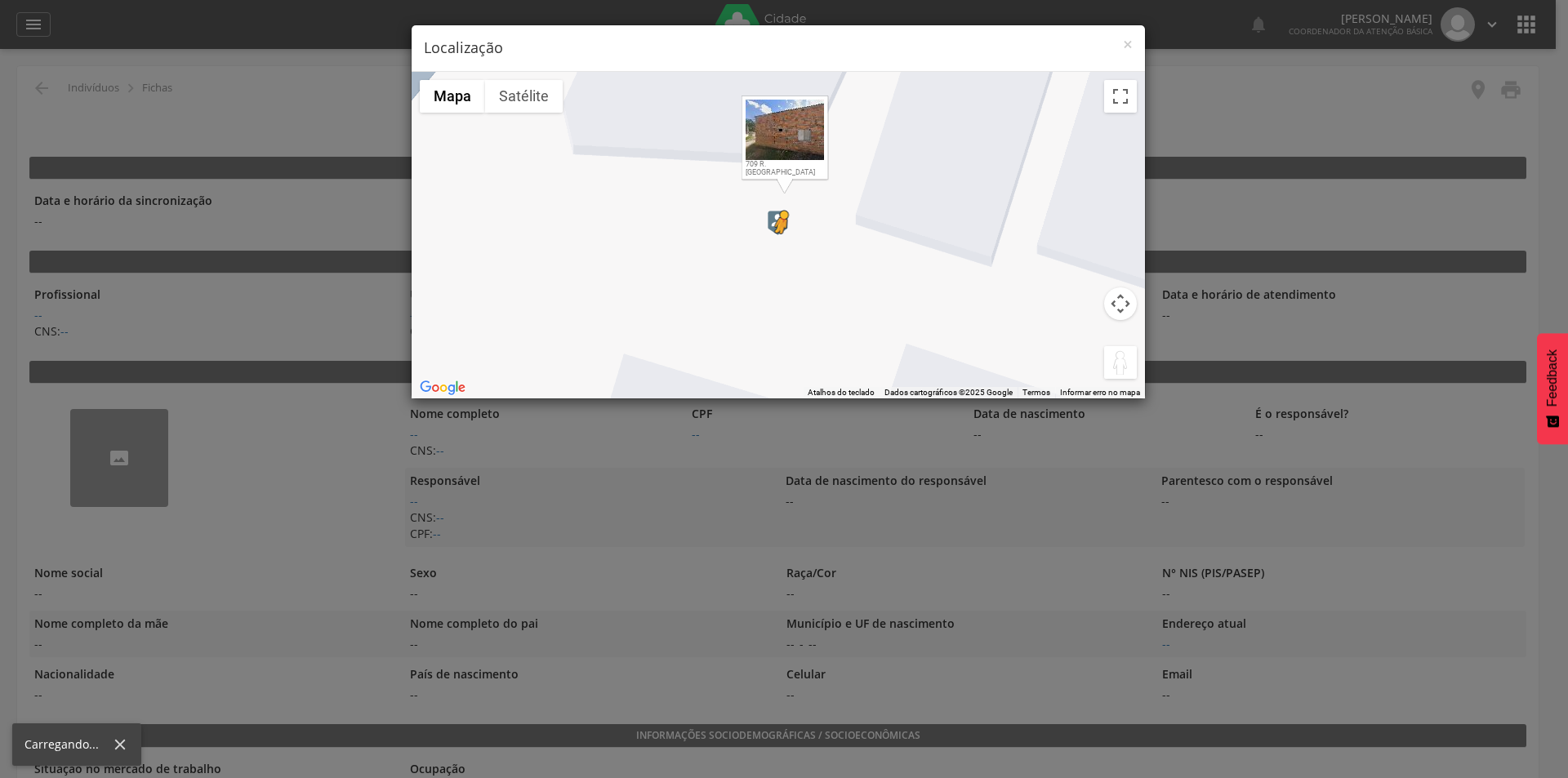
drag, startPoint x: 1121, startPoint y: 366, endPoint x: 780, endPoint y: 250, distance: 360.2
click at [780, 250] on div "Pressione as teclas Alt + Enter para ativar o recurso de arrastar com o teclado…" at bounding box center [778, 235] width 734 height 326
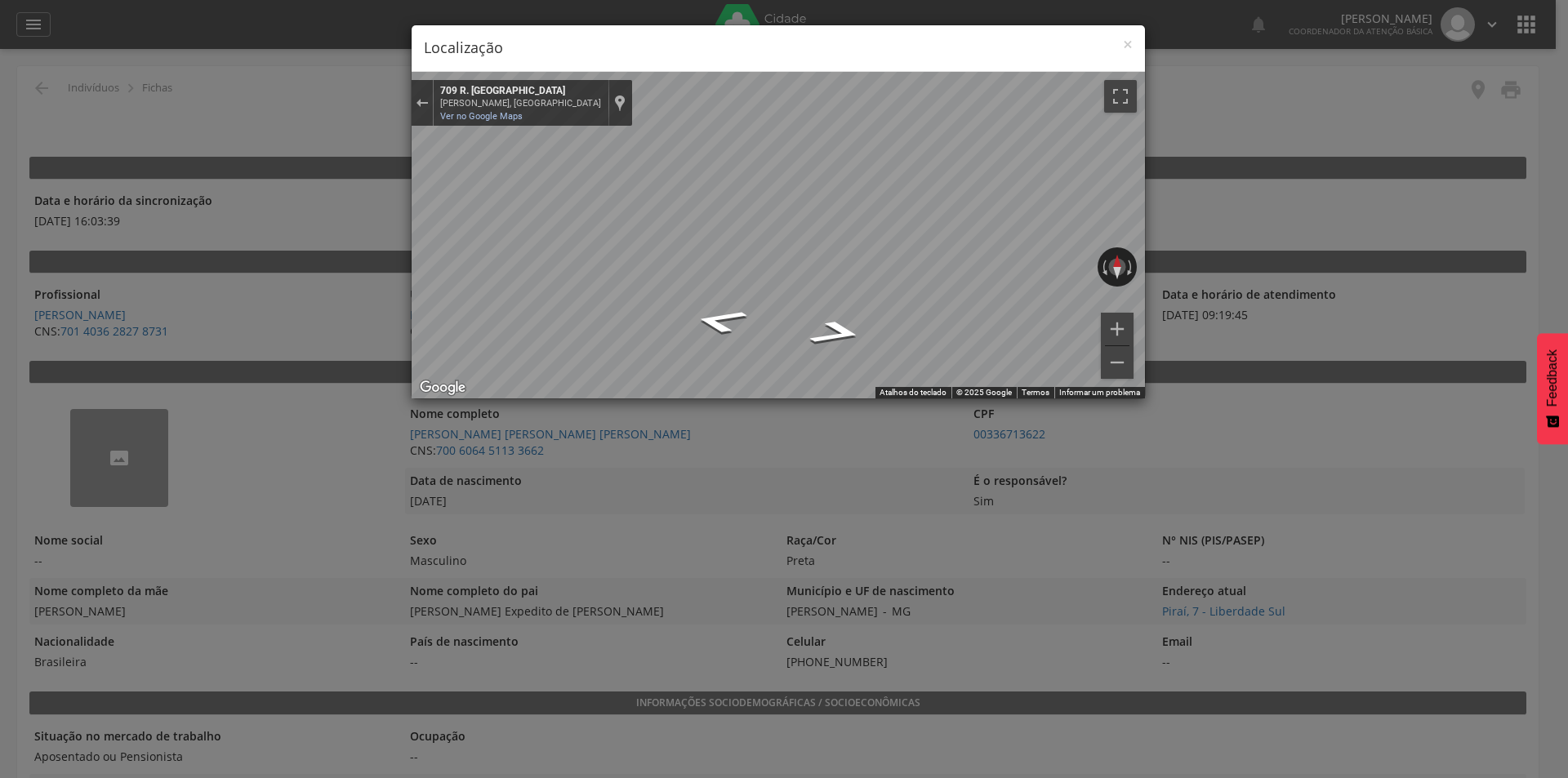
click at [1133, 41] on div "× Localização" at bounding box center [778, 48] width 734 height 47
click at [1132, 42] on span "×" at bounding box center [1128, 44] width 10 height 23
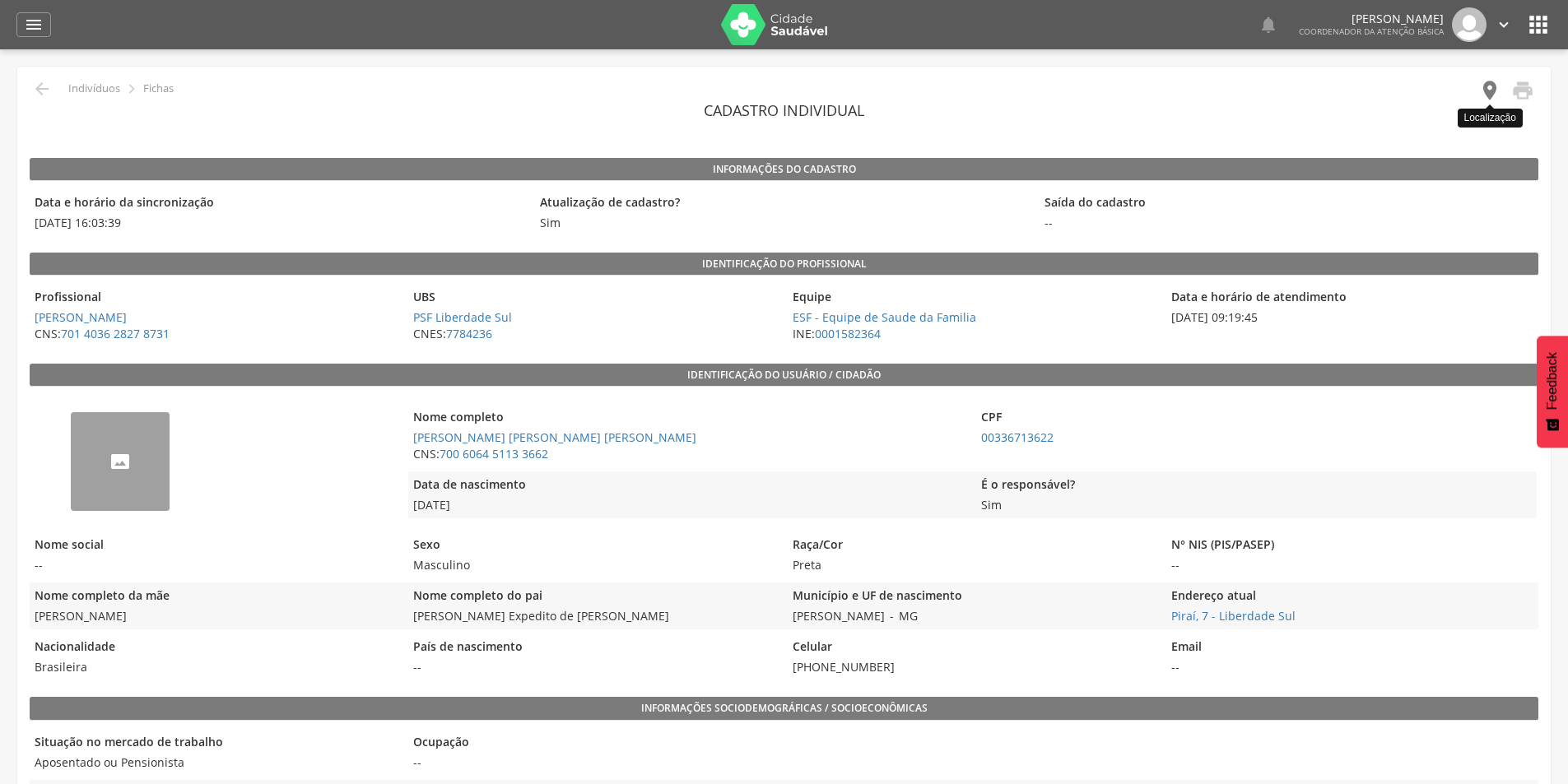
click at [1487, 88] on icon "" at bounding box center [1490, 90] width 23 height 23
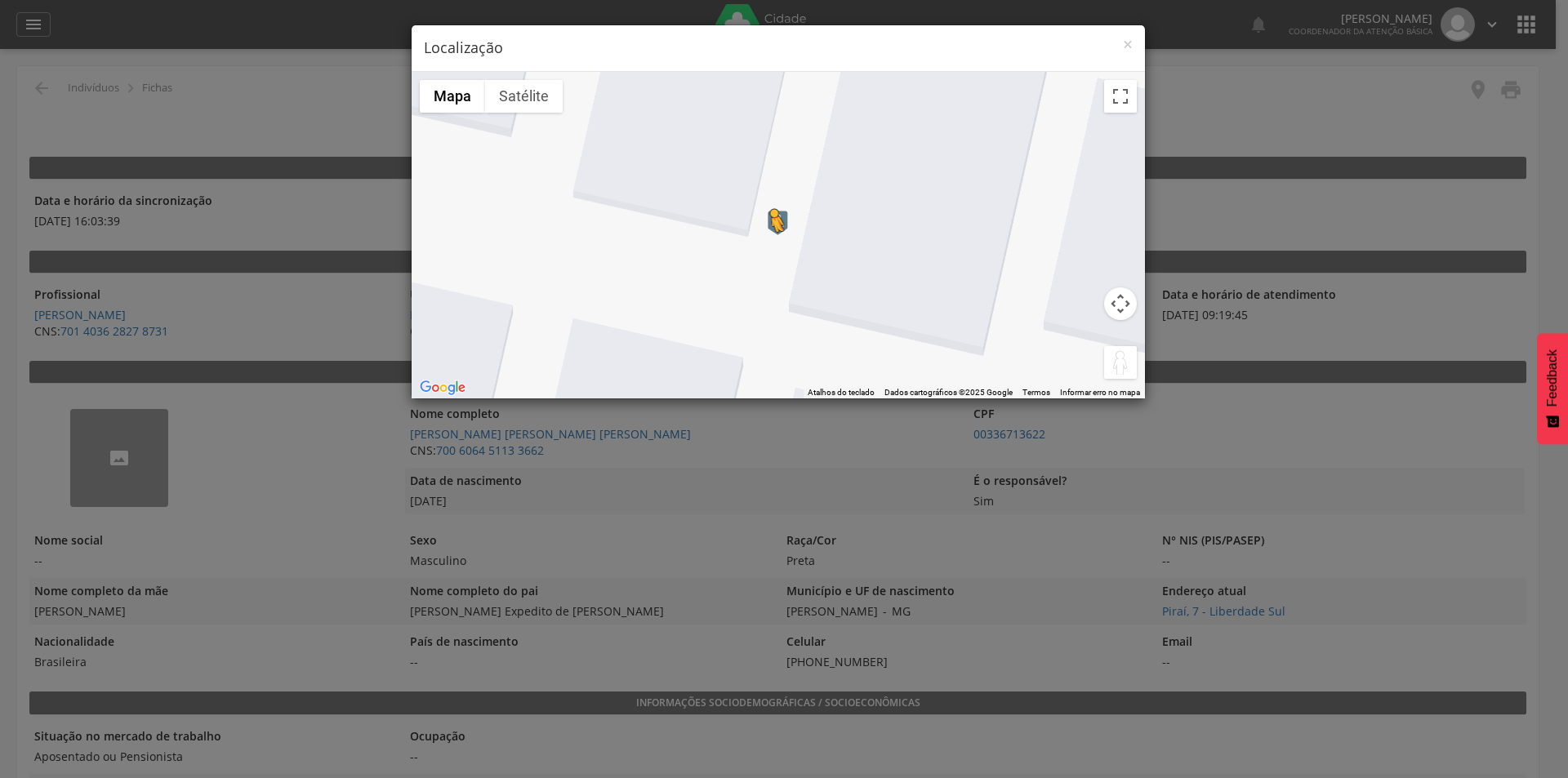
drag, startPoint x: 1110, startPoint y: 354, endPoint x: 769, endPoint y: 248, distance: 357.1
click at [769, 248] on div "Pressione as teclas Alt + Enter para ativar o recurso de arrastar com o teclado…" at bounding box center [778, 235] width 734 height 326
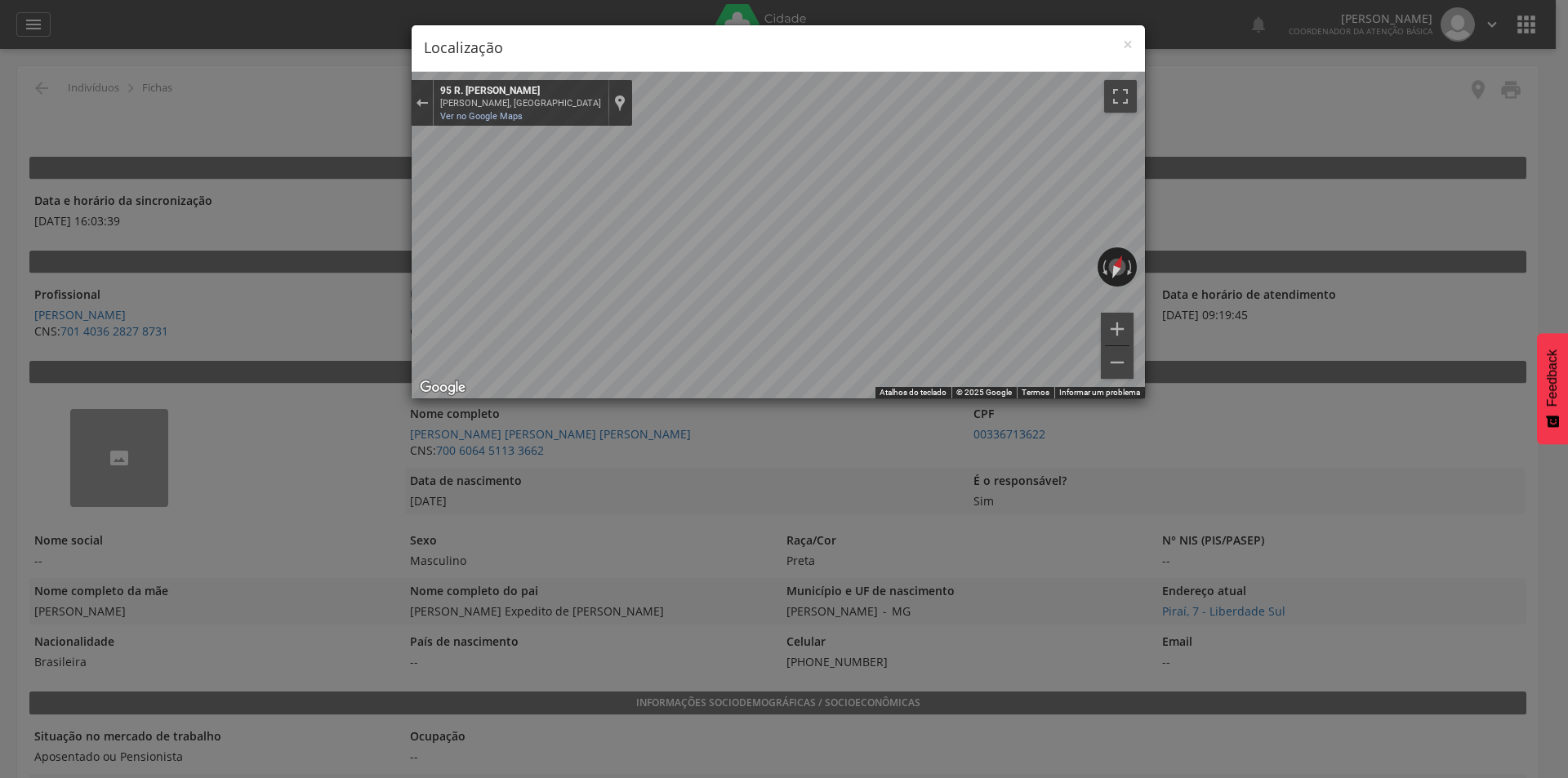
click at [1356, 457] on div "× Localização ← Mover para a esquerda → Mover para a direita ↑ Mover para cima …" at bounding box center [784, 389] width 1568 height 778
click at [1132, 43] on span "×" at bounding box center [1128, 44] width 10 height 23
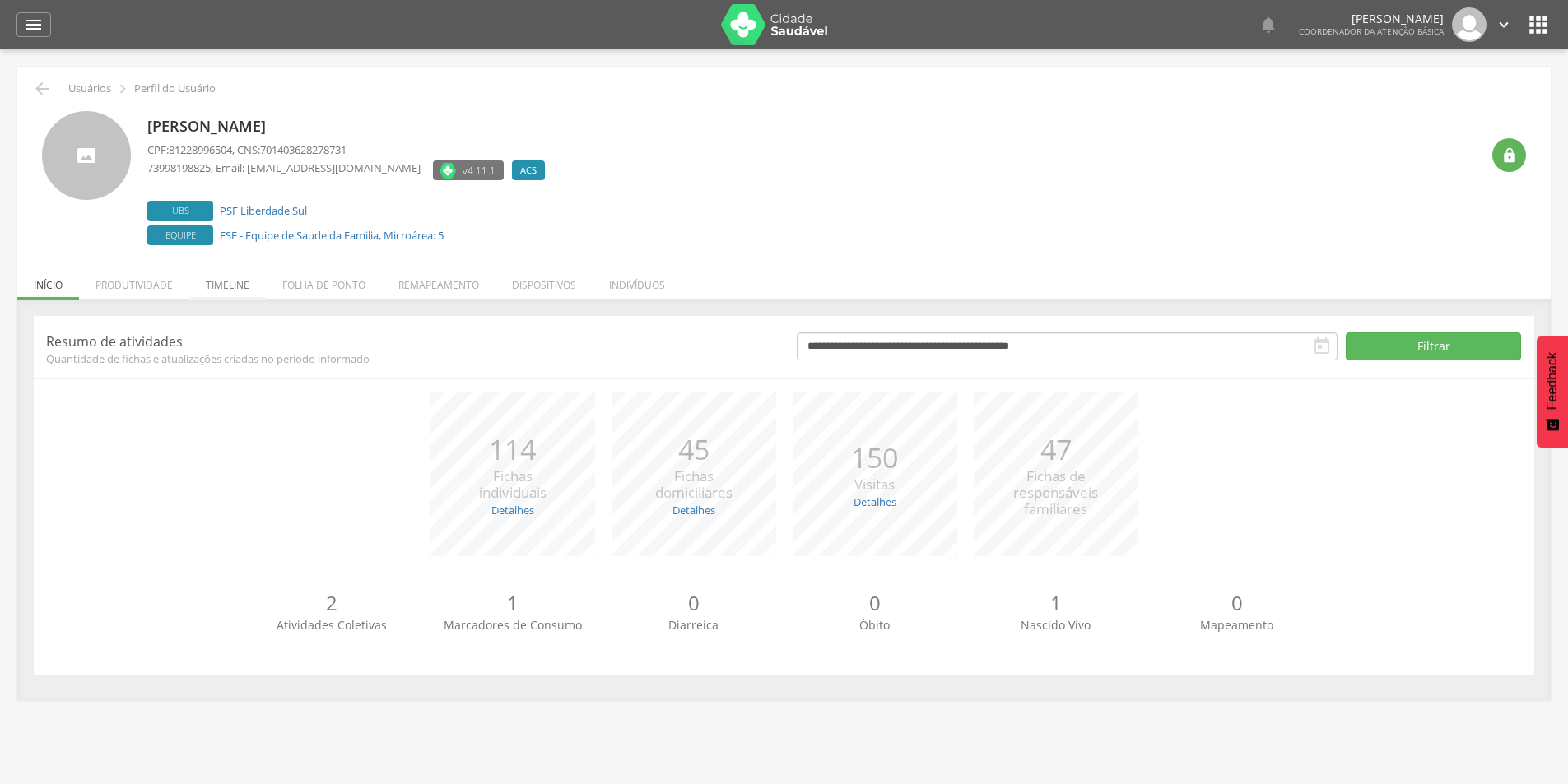
click at [220, 292] on li "Timeline" at bounding box center [227, 281] width 76 height 38
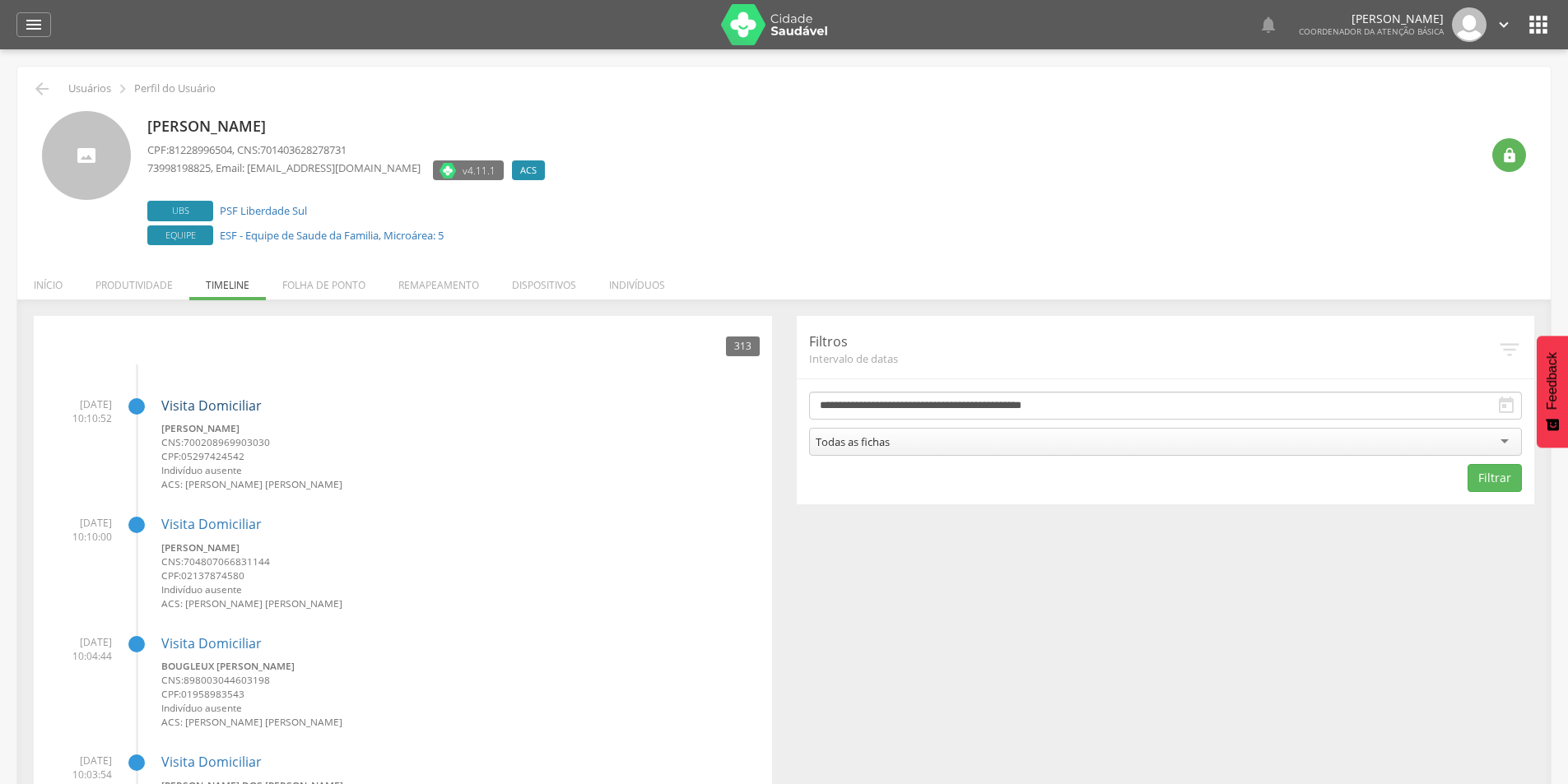
click at [227, 404] on link "Visita Domiciliar" at bounding box center [211, 405] width 101 height 18
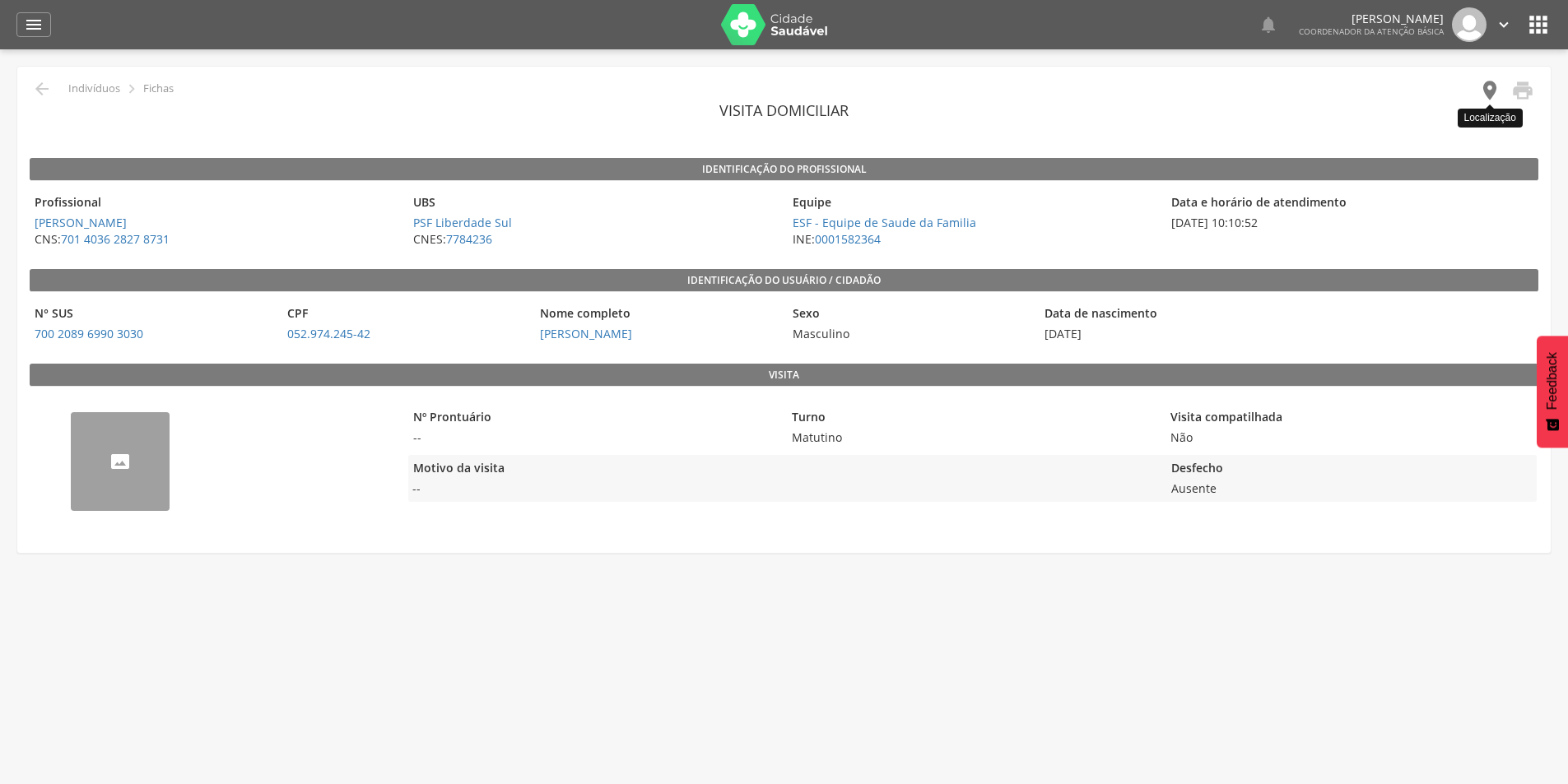
click at [1483, 90] on icon "" at bounding box center [1490, 90] width 23 height 23
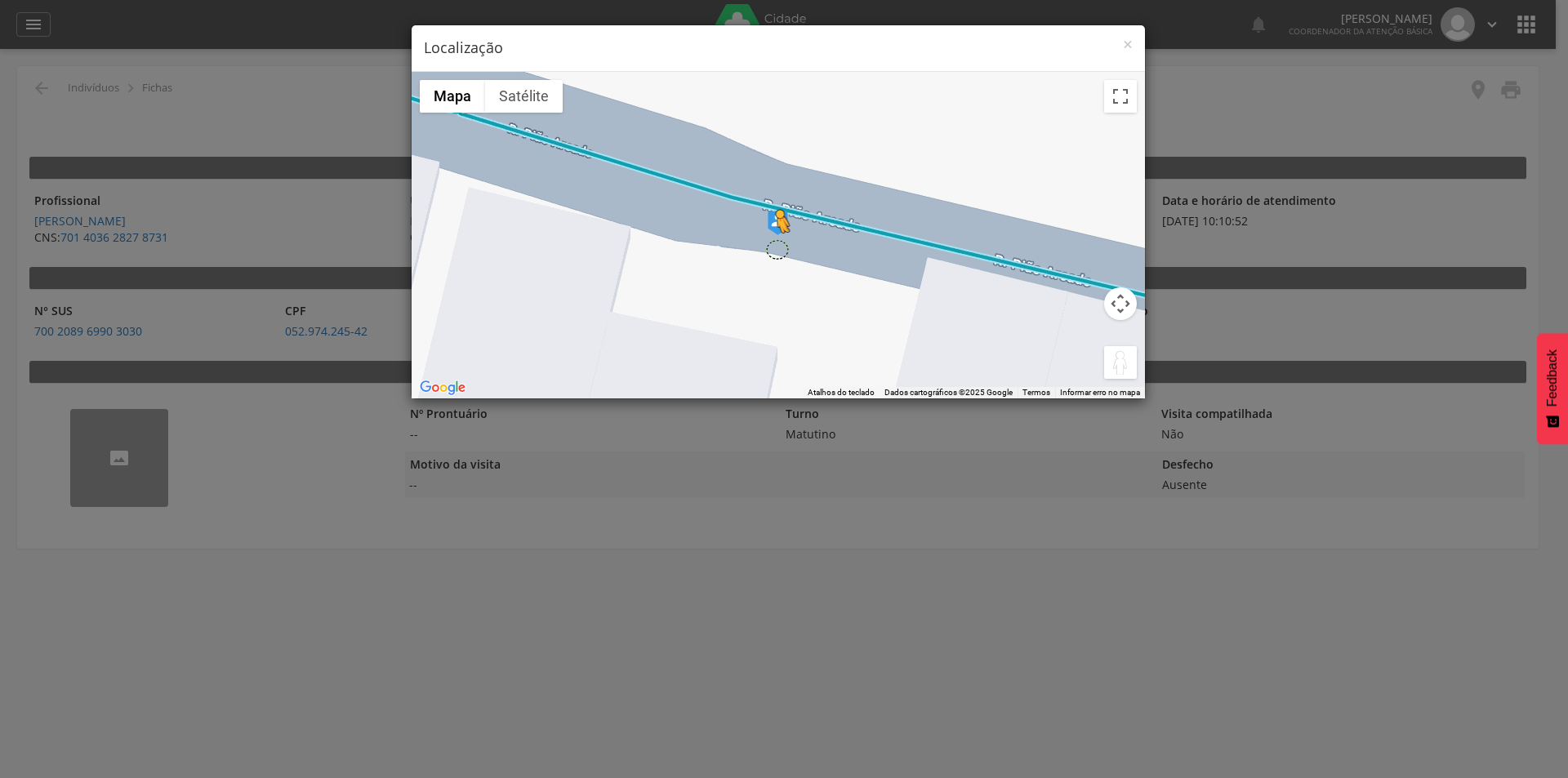
drag, startPoint x: 1109, startPoint y: 360, endPoint x: 776, endPoint y: 249, distance: 351.0
click at [776, 249] on div "Pressione as teclas Alt + Enter para ativar o recurso de arrastar com o teclado…" at bounding box center [778, 235] width 734 height 326
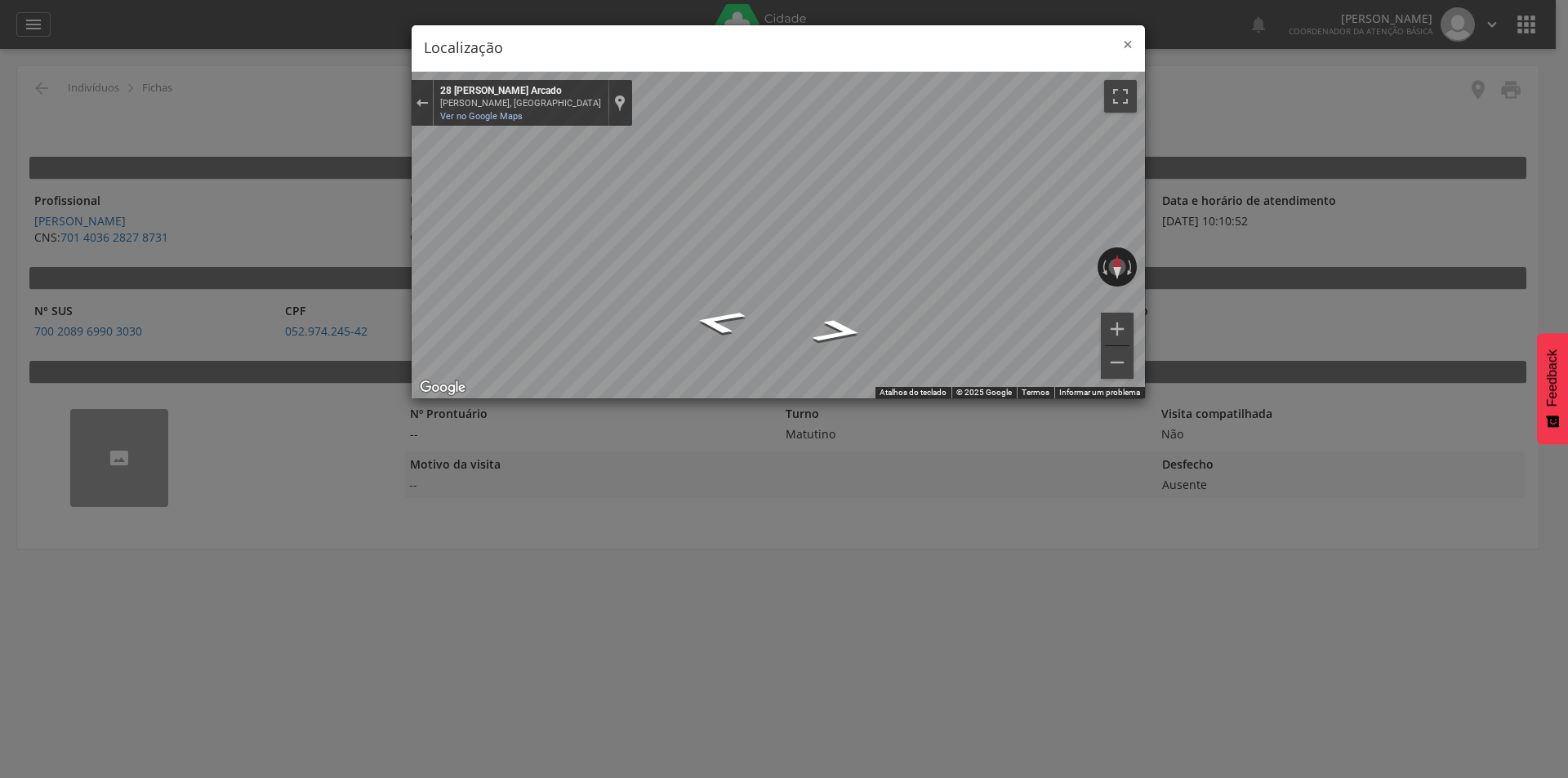
click at [1129, 43] on span "×" at bounding box center [1128, 44] width 10 height 23
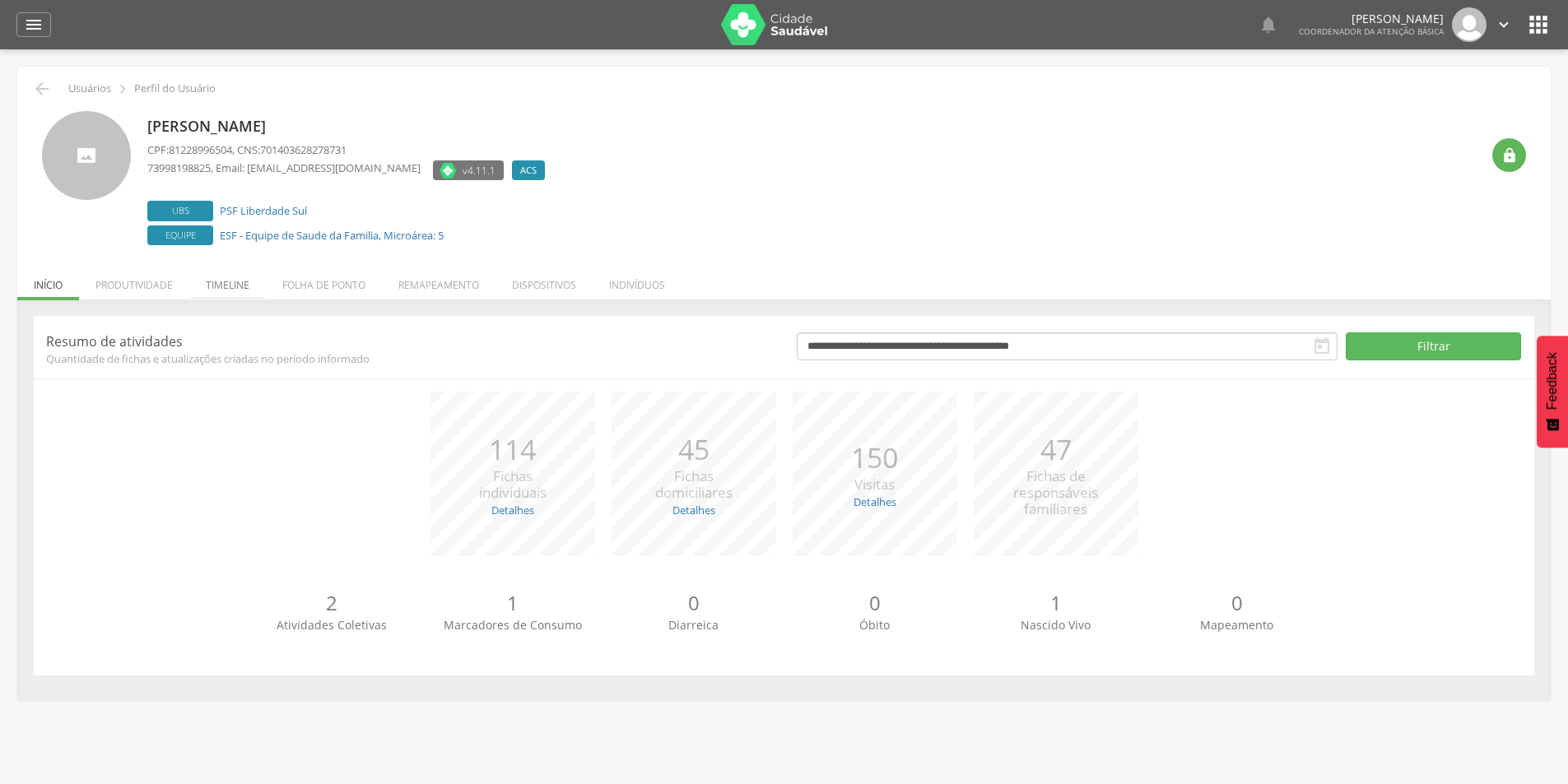
click at [243, 283] on li "Timeline" at bounding box center [227, 281] width 76 height 38
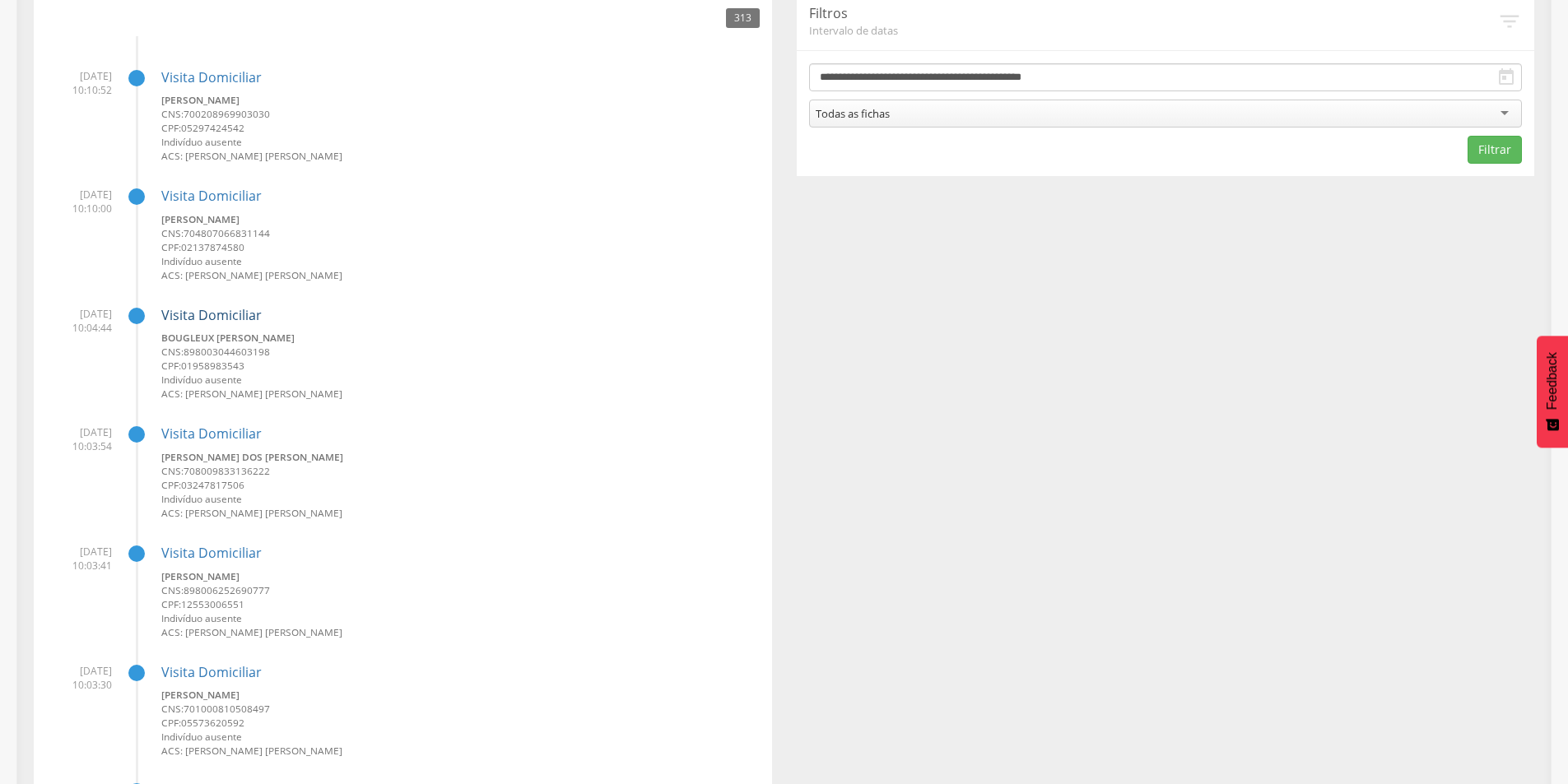
scroll to position [329, 0]
click at [203, 308] on link "Visita Domiciliar" at bounding box center [211, 314] width 101 height 18
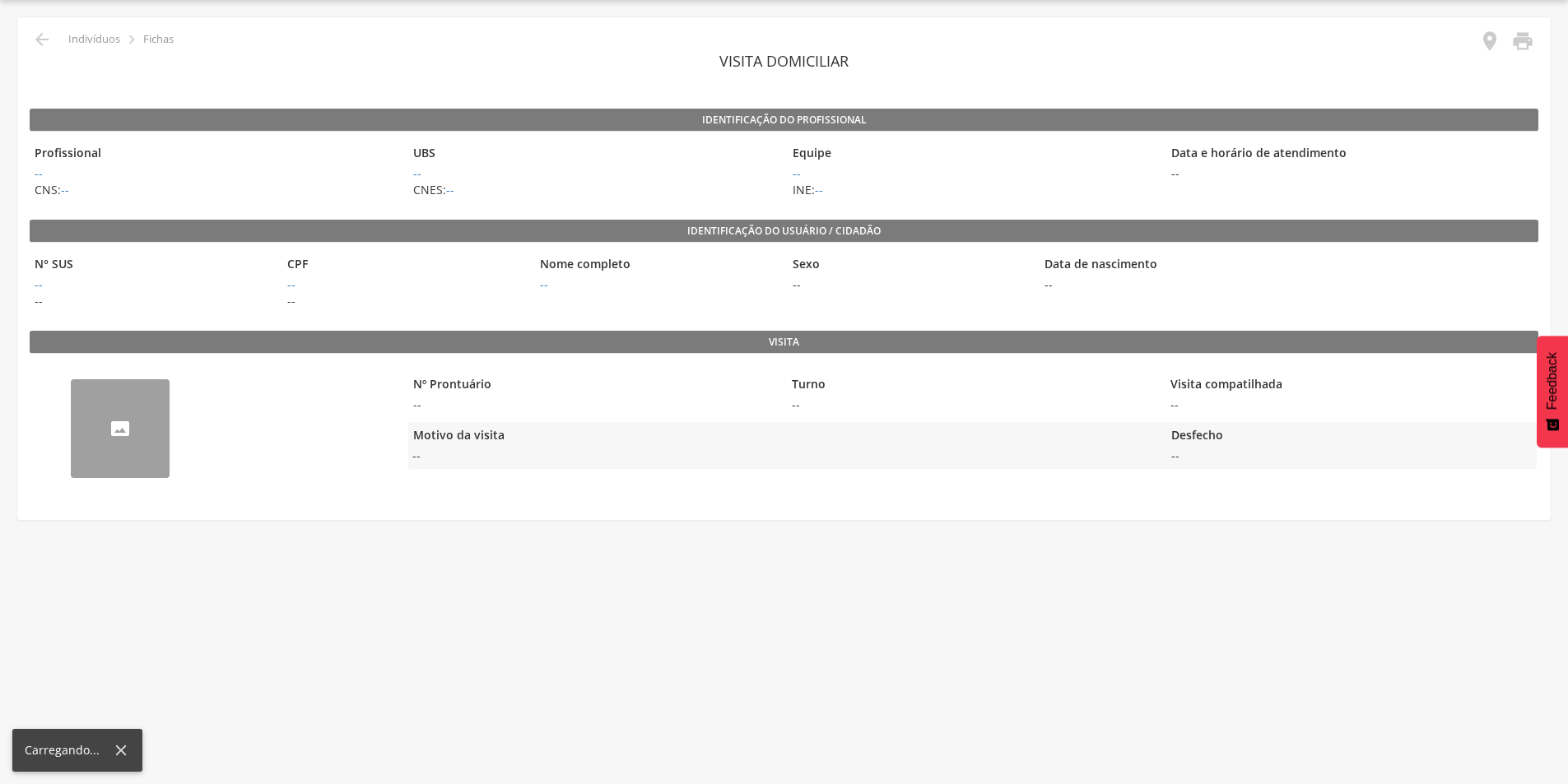
scroll to position [50, 0]
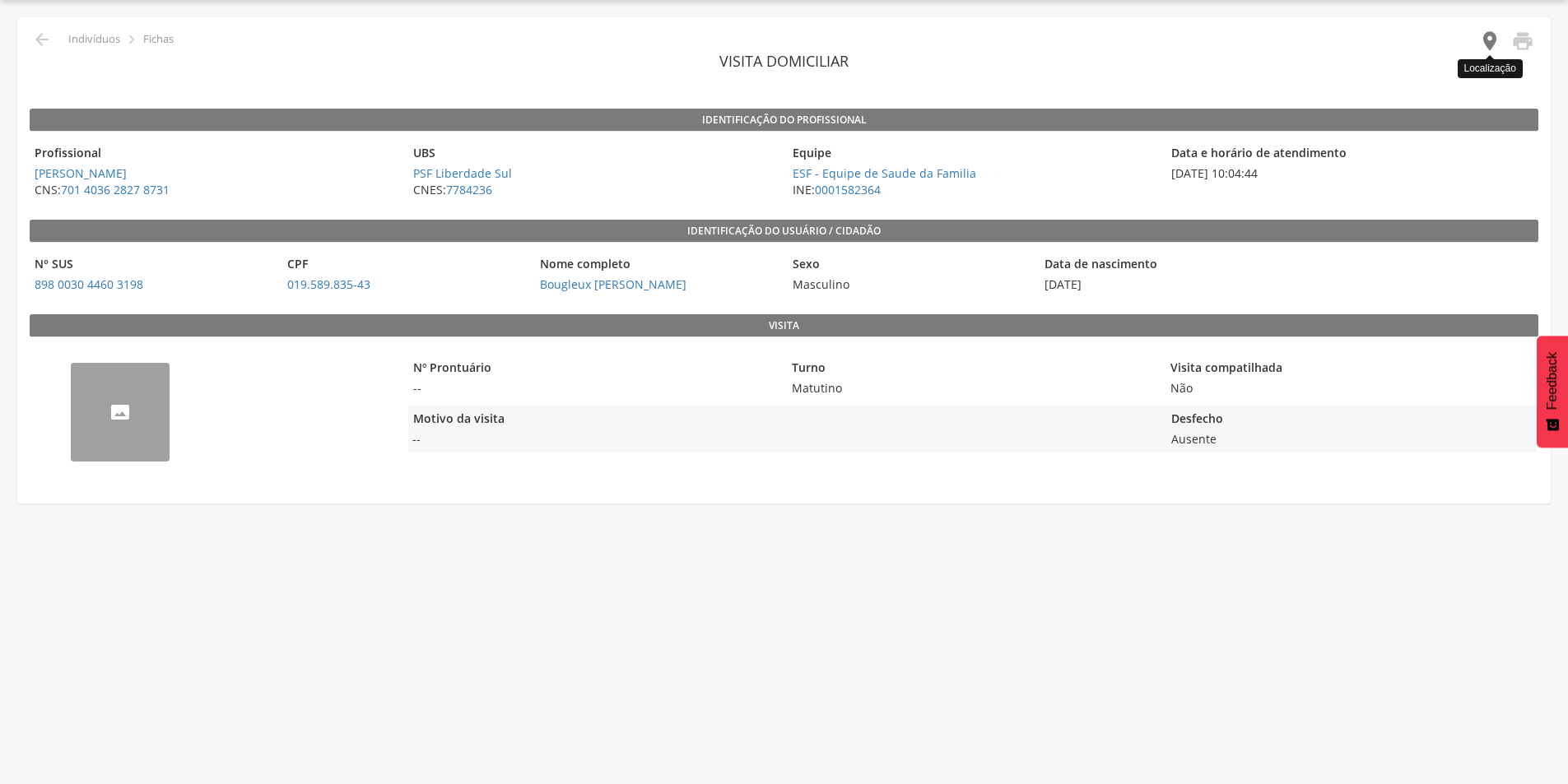
click at [1488, 37] on icon "" at bounding box center [1490, 41] width 23 height 23
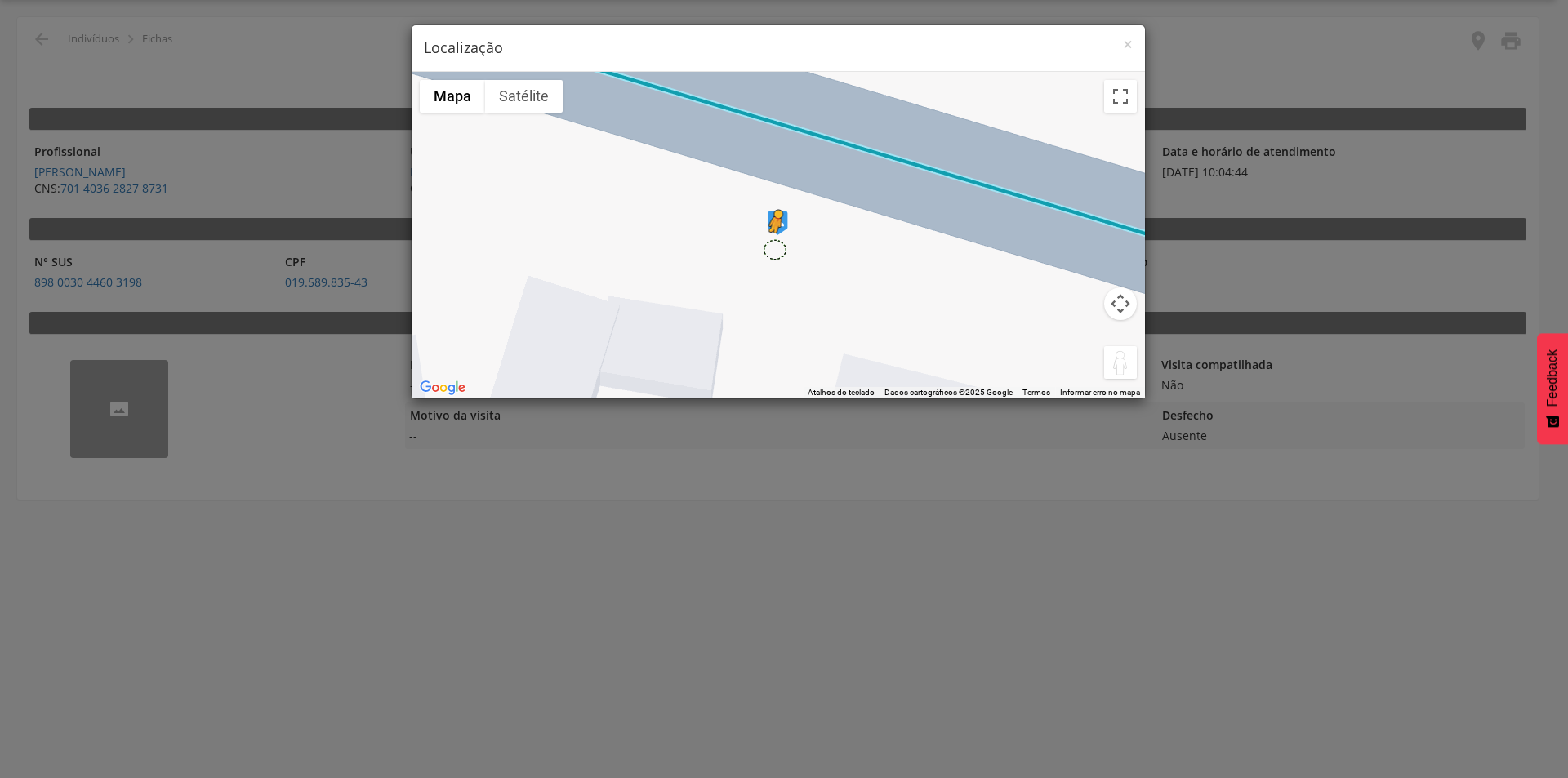
drag, startPoint x: 1115, startPoint y: 361, endPoint x: 774, endPoint y: 249, distance: 358.9
click at [774, 249] on div "Pressione as teclas Alt + Enter para ativar o recurso de arrastar com o teclado…" at bounding box center [778, 235] width 734 height 326
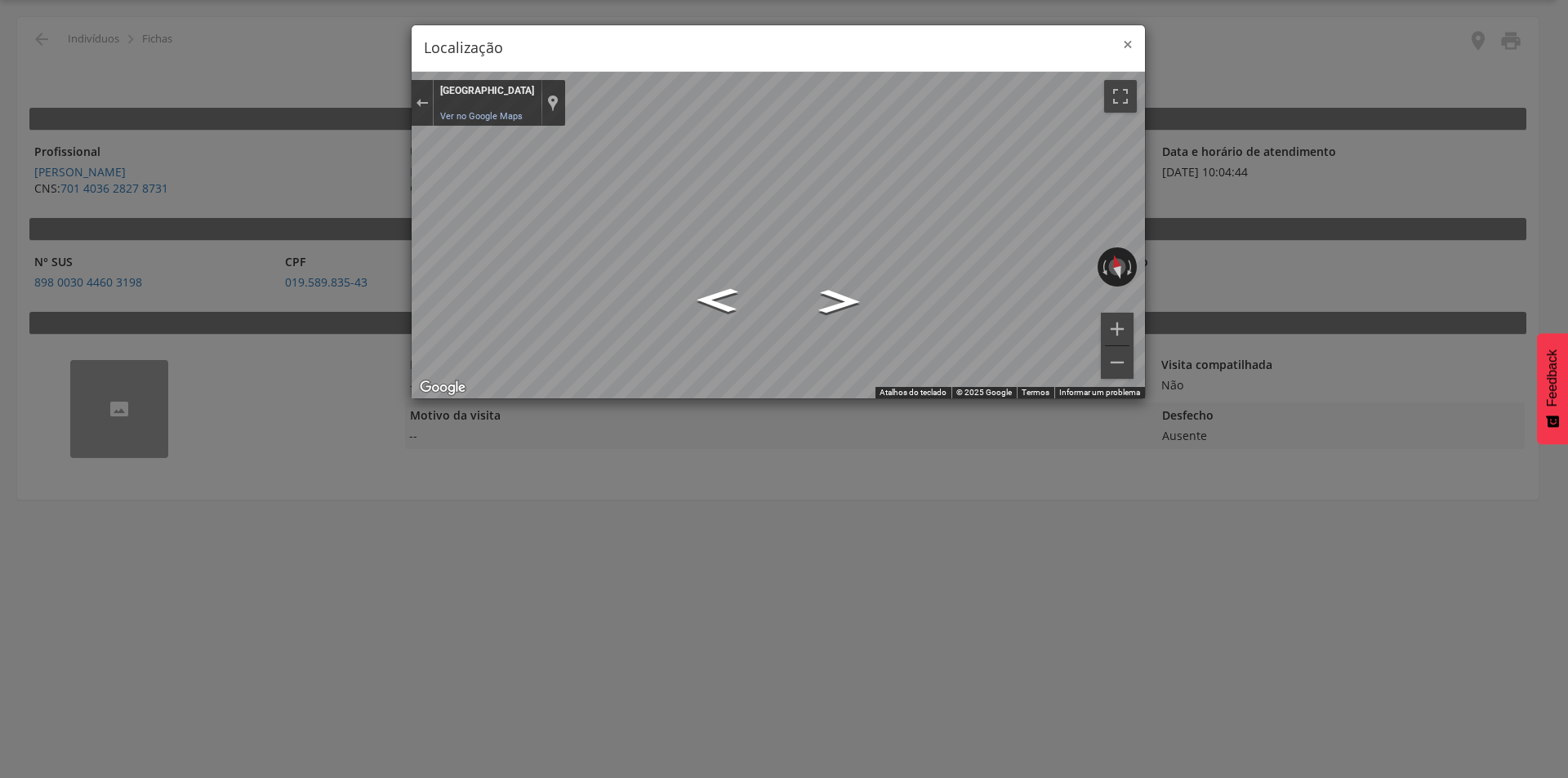
click at [1132, 36] on span "×" at bounding box center [1128, 44] width 10 height 23
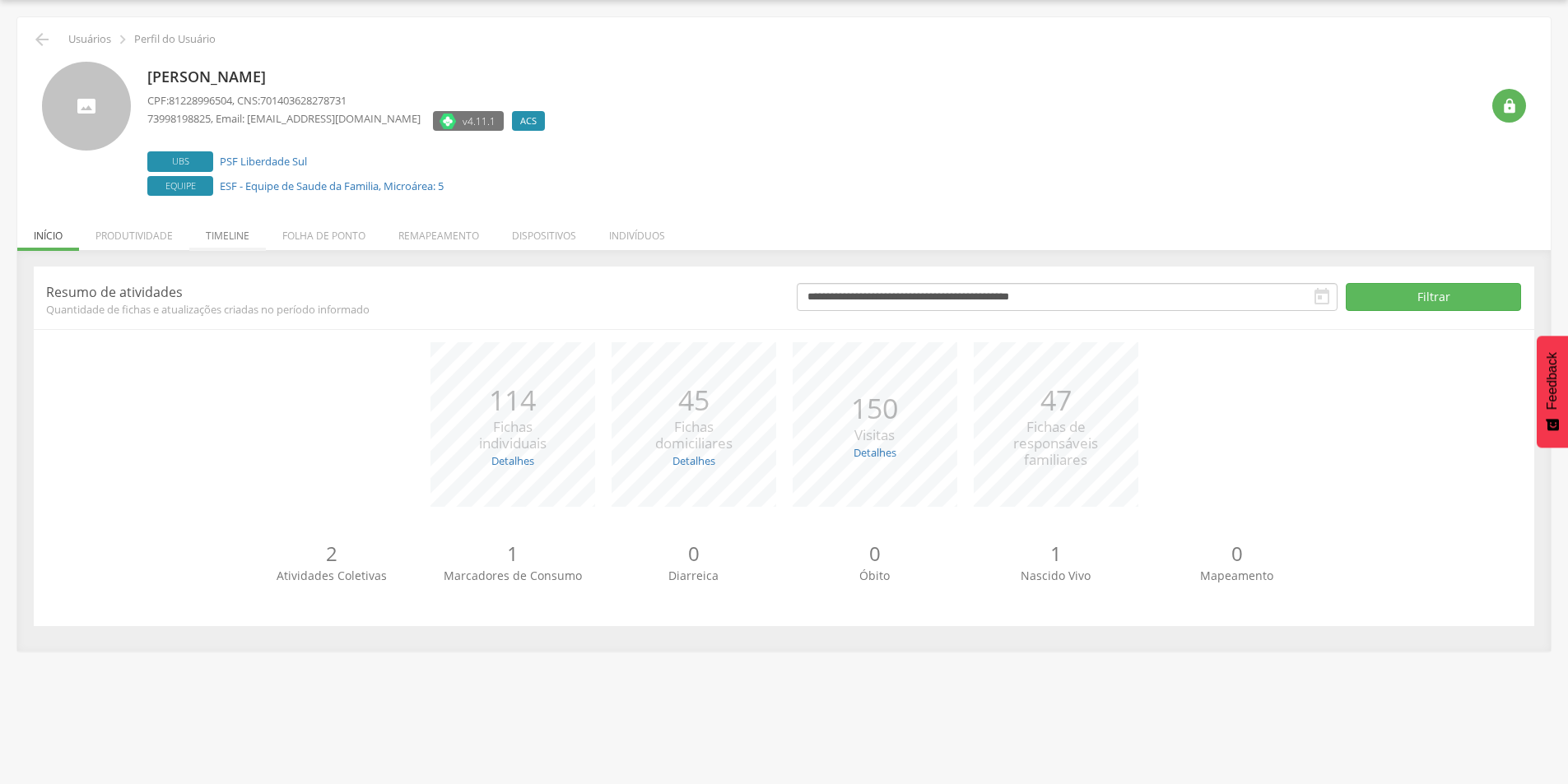
click at [243, 231] on li "Timeline" at bounding box center [227, 231] width 76 height 38
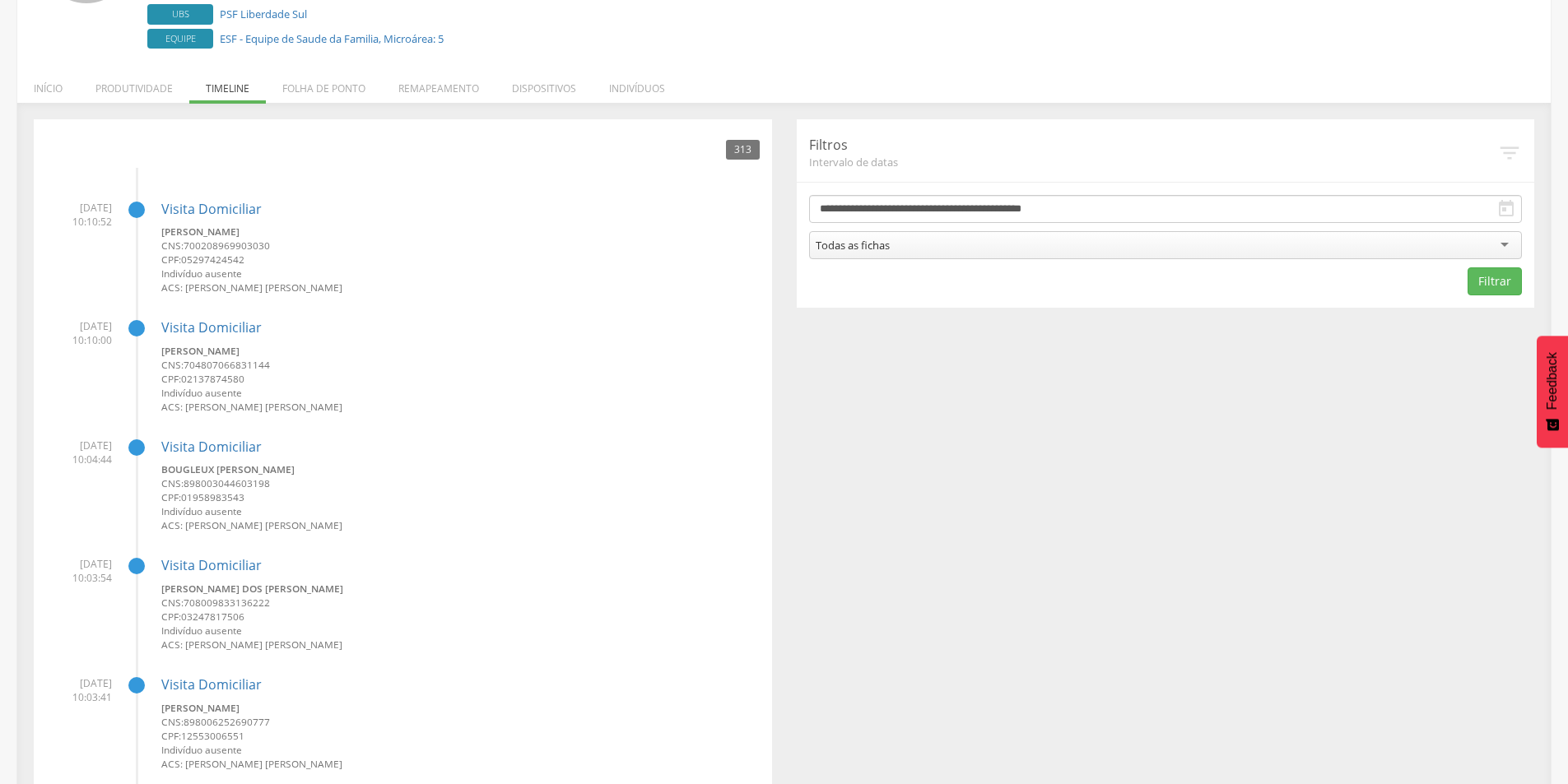
scroll to position [214, 0]
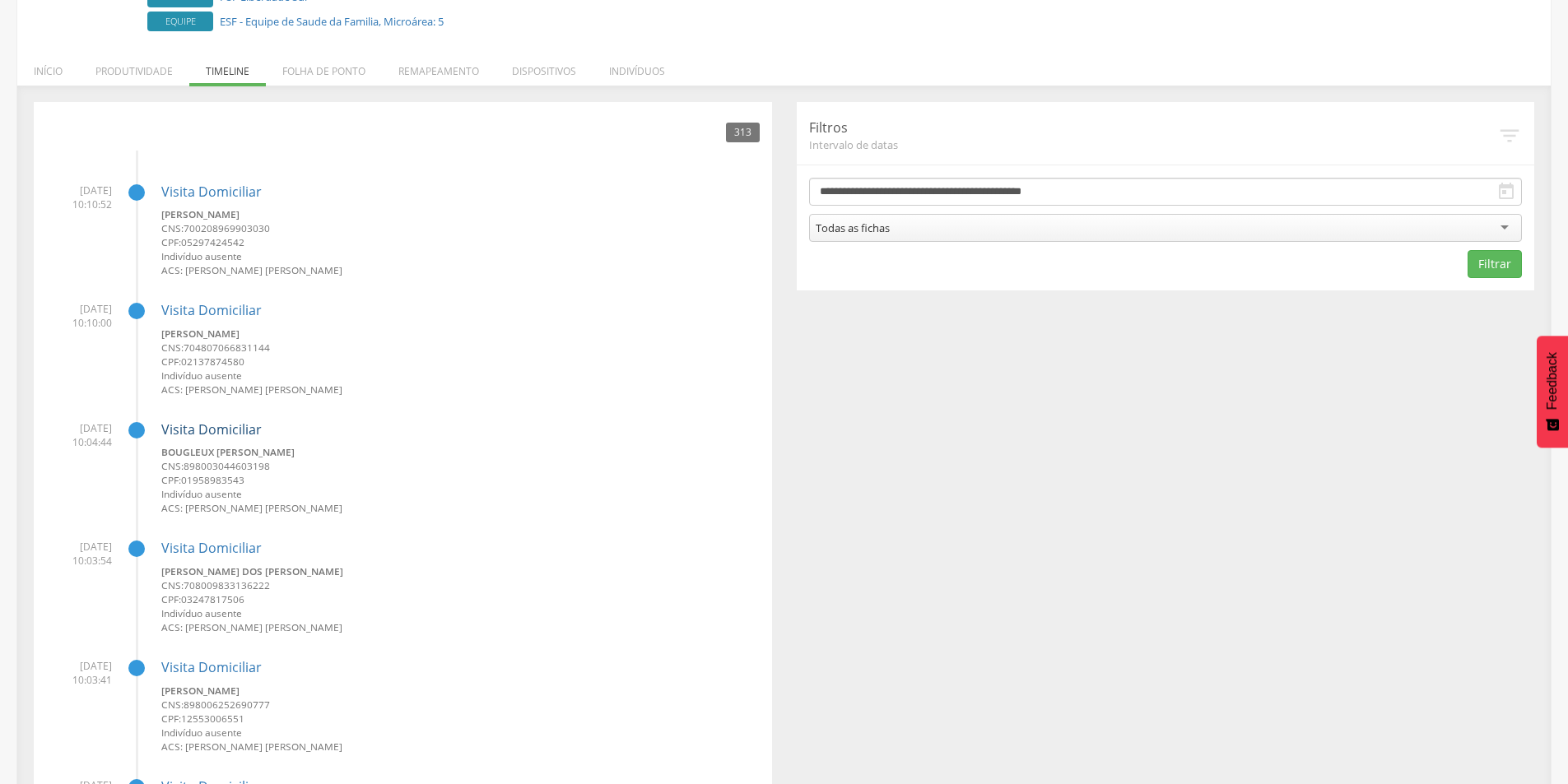
click at [206, 425] on link "Visita Domiciliar" at bounding box center [211, 429] width 101 height 18
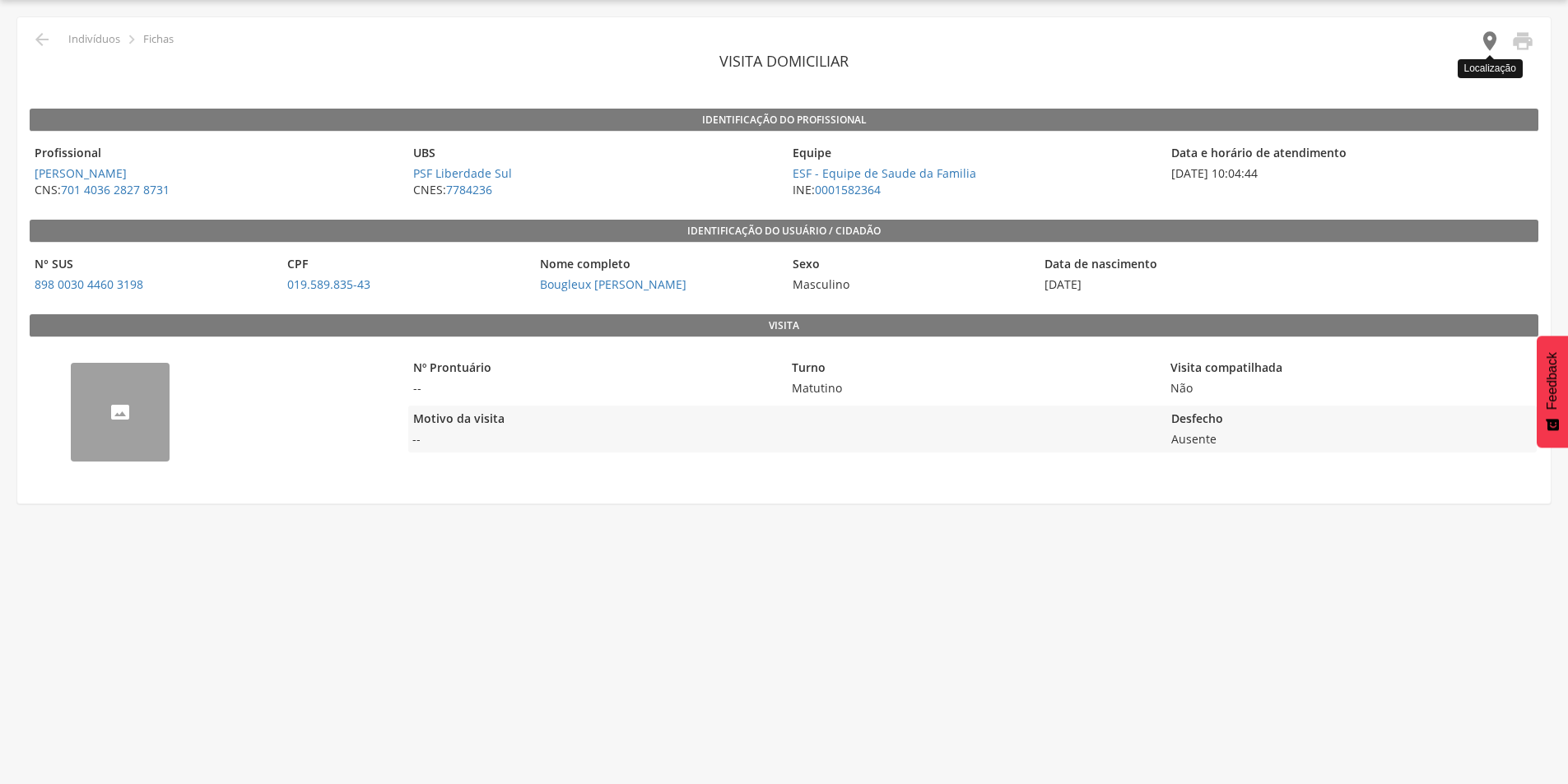
click at [1494, 46] on icon "" at bounding box center [1490, 41] width 23 height 23
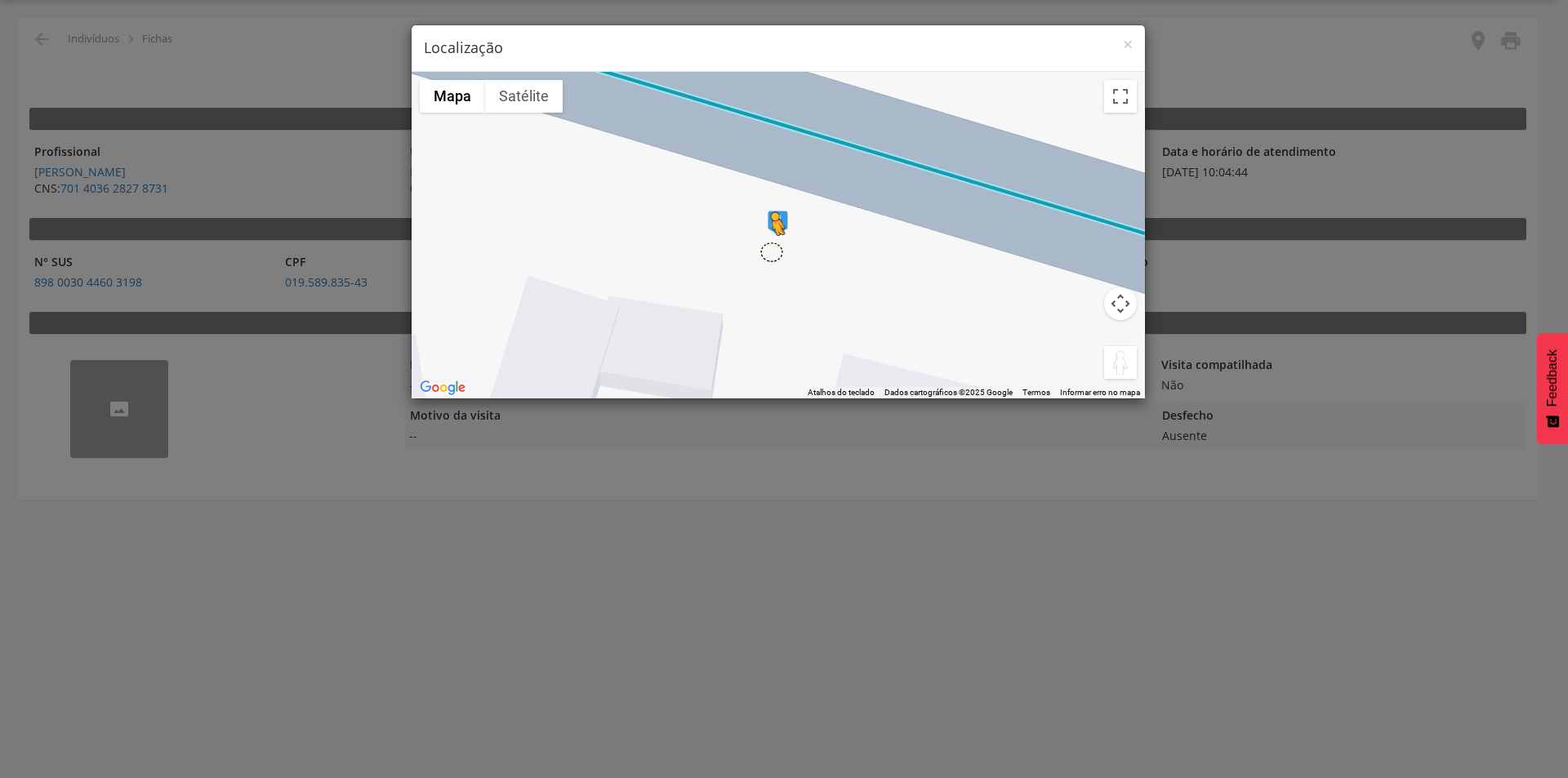
drag, startPoint x: 1121, startPoint y: 360, endPoint x: 771, endPoint y: 252, distance: 366.3
click at [771, 252] on div "Pressione as teclas Alt + Enter para ativar o recurso de arrastar com o teclado…" at bounding box center [778, 235] width 734 height 326
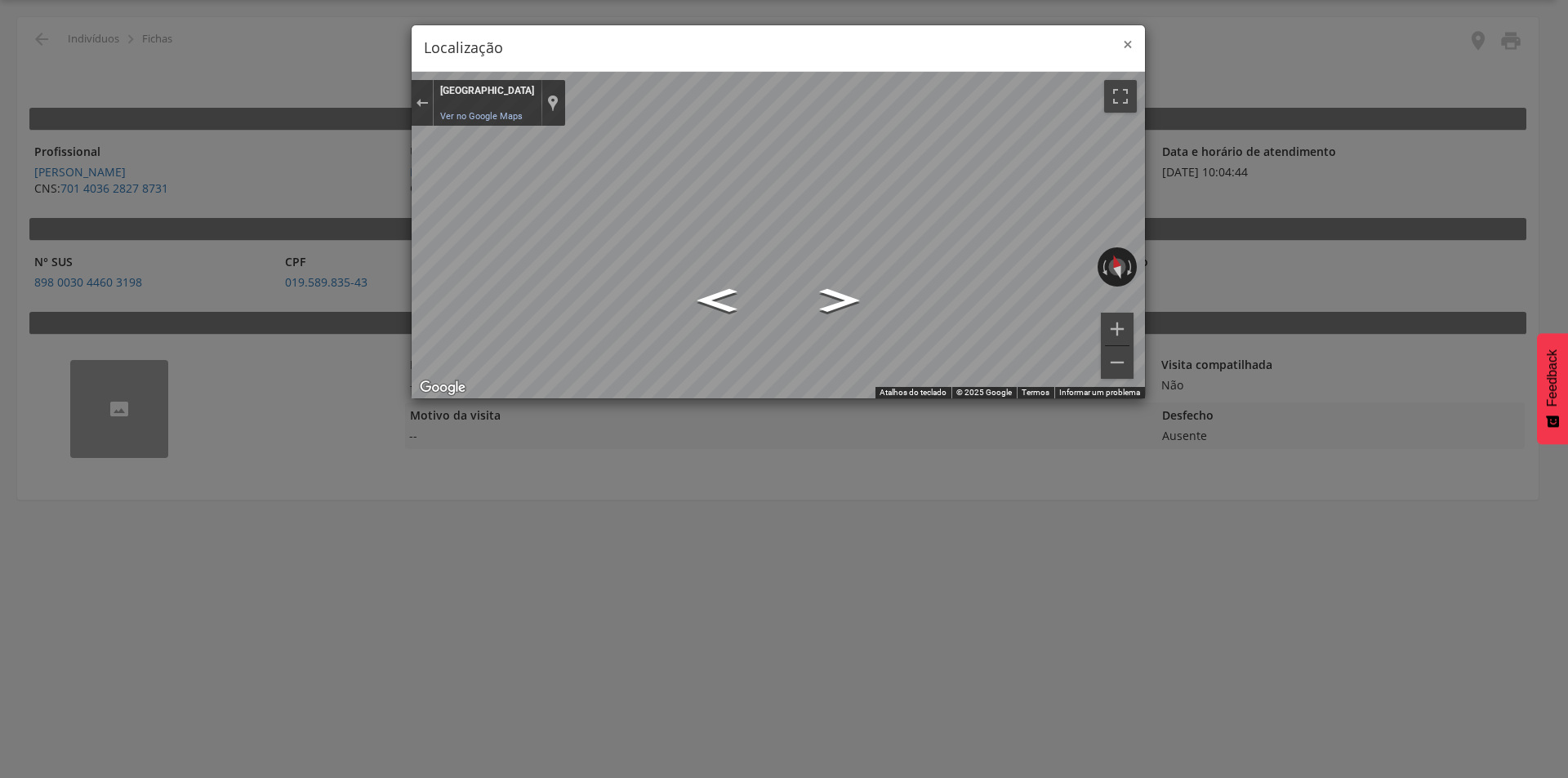
click at [1124, 42] on span "×" at bounding box center [1128, 44] width 10 height 23
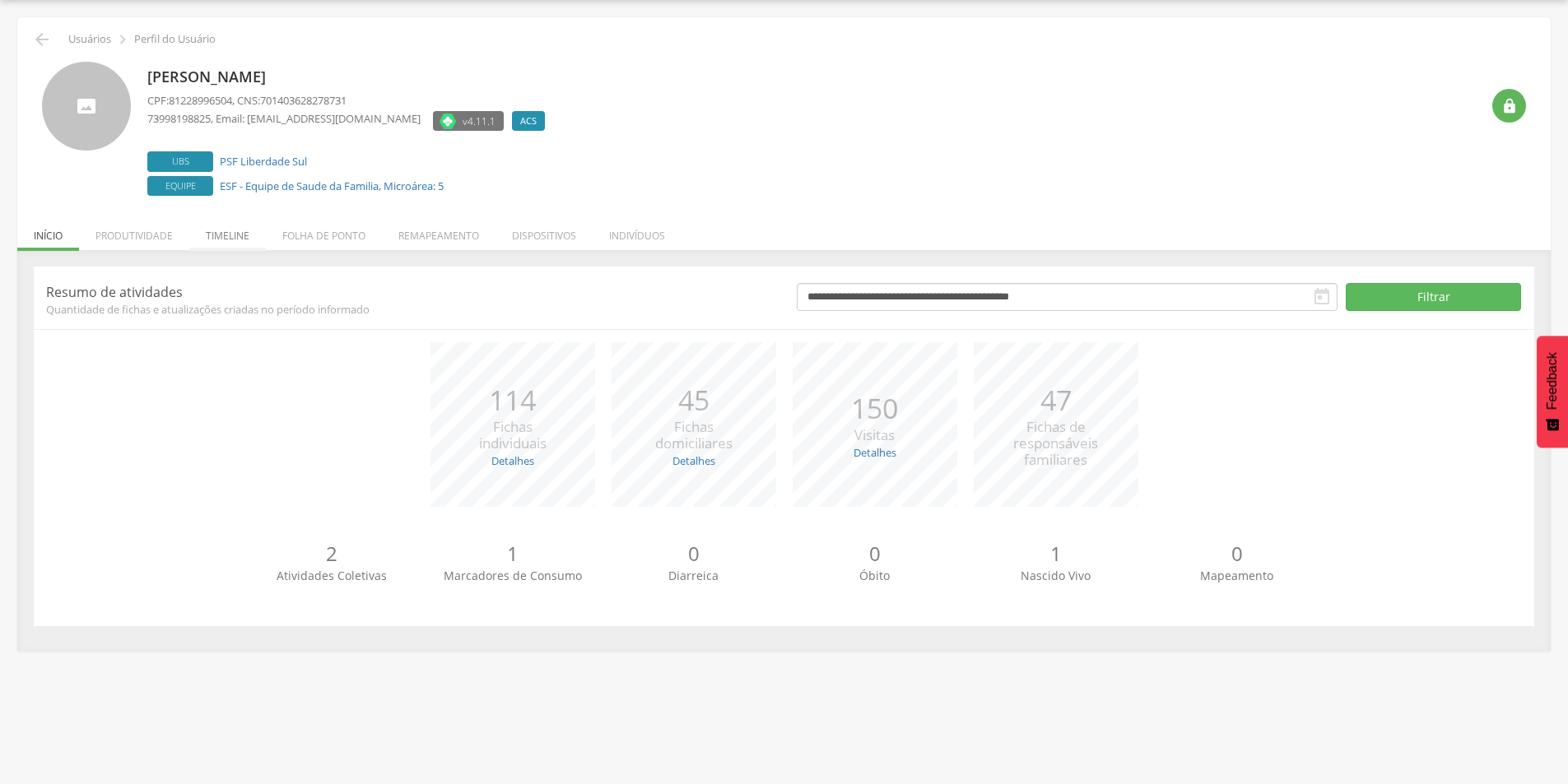
click at [232, 234] on li "Timeline" at bounding box center [227, 231] width 76 height 38
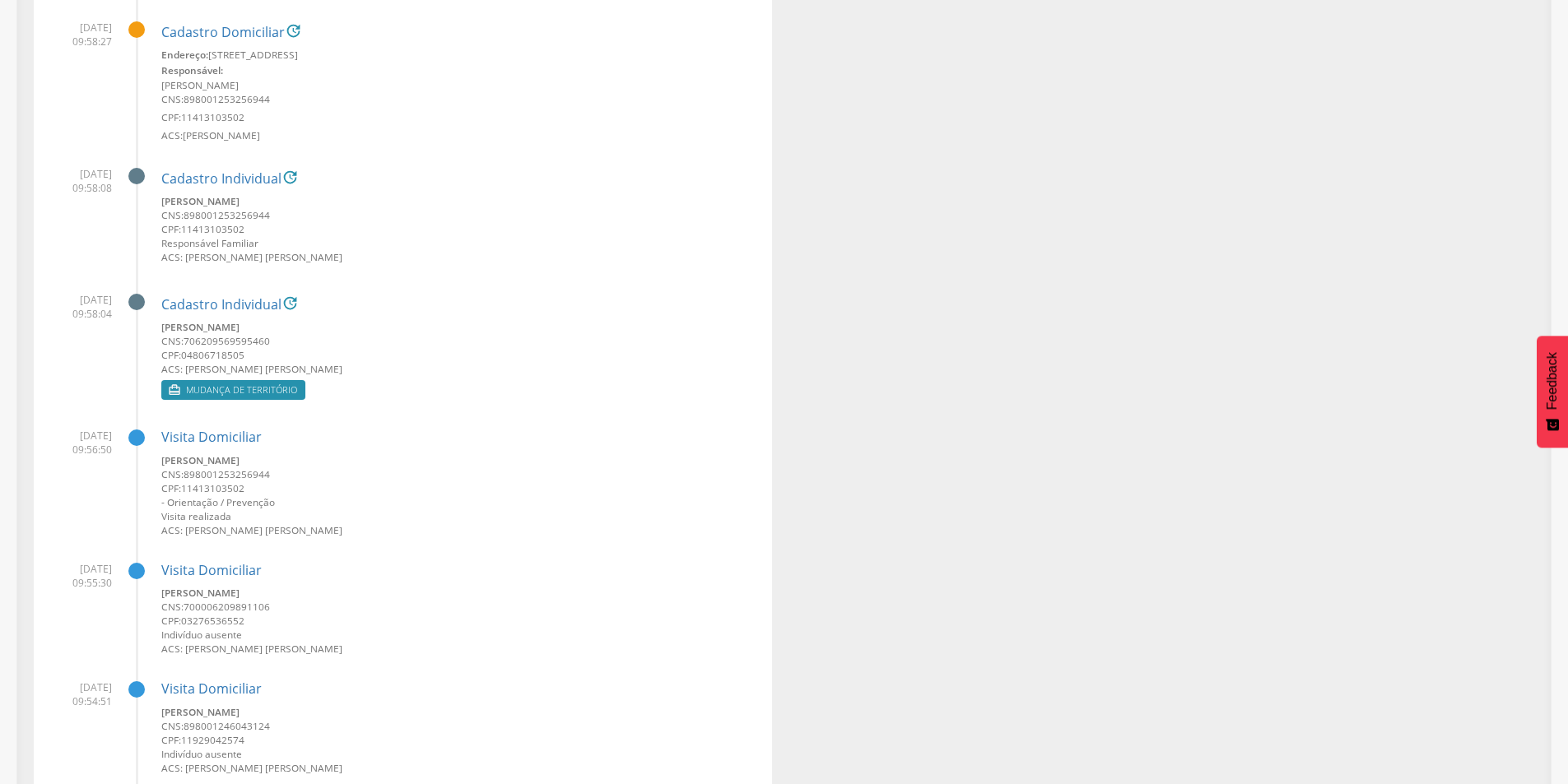
scroll to position [1777, 0]
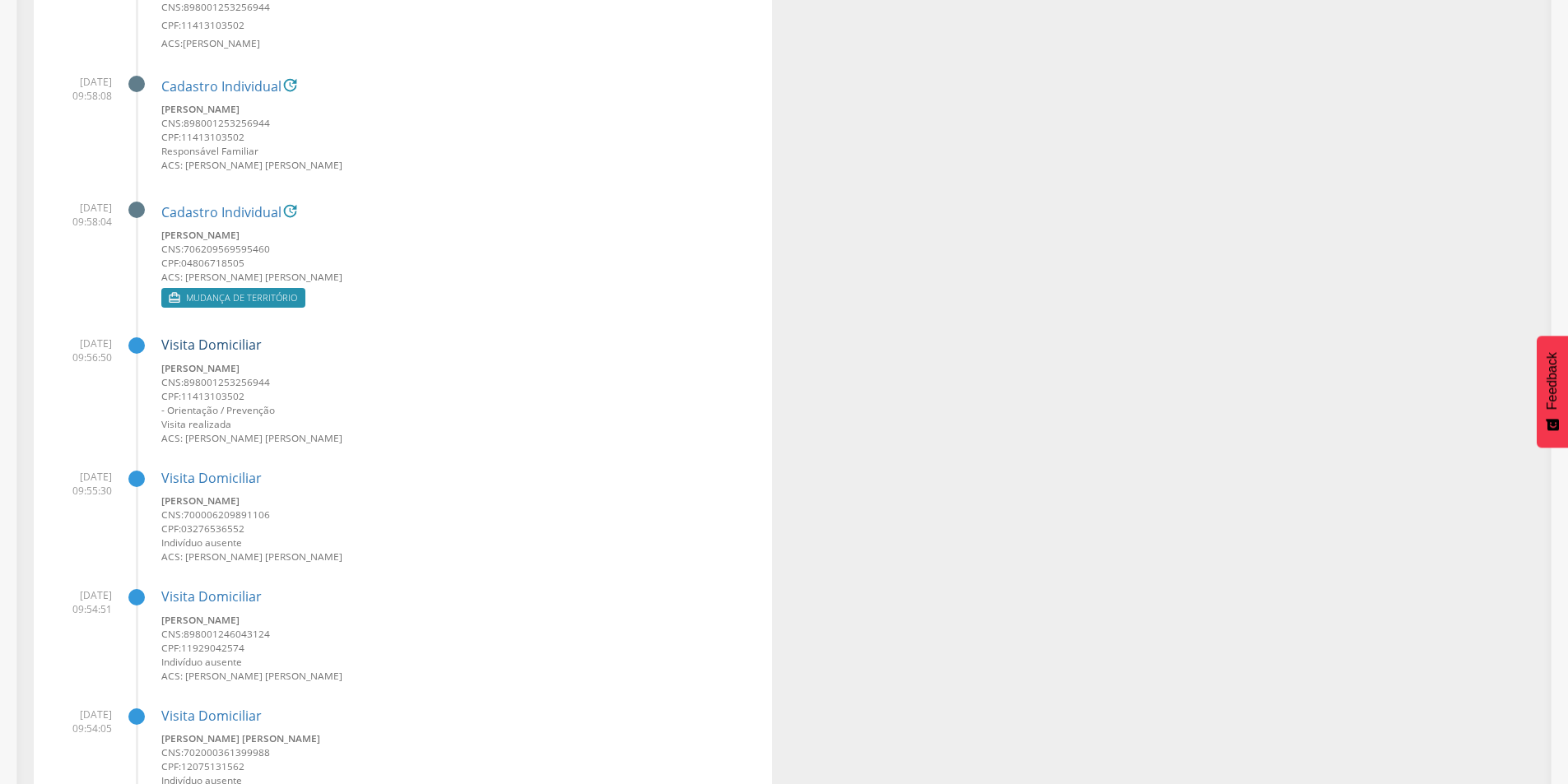
click at [232, 343] on link "Visita Domiciliar" at bounding box center [211, 345] width 101 height 18
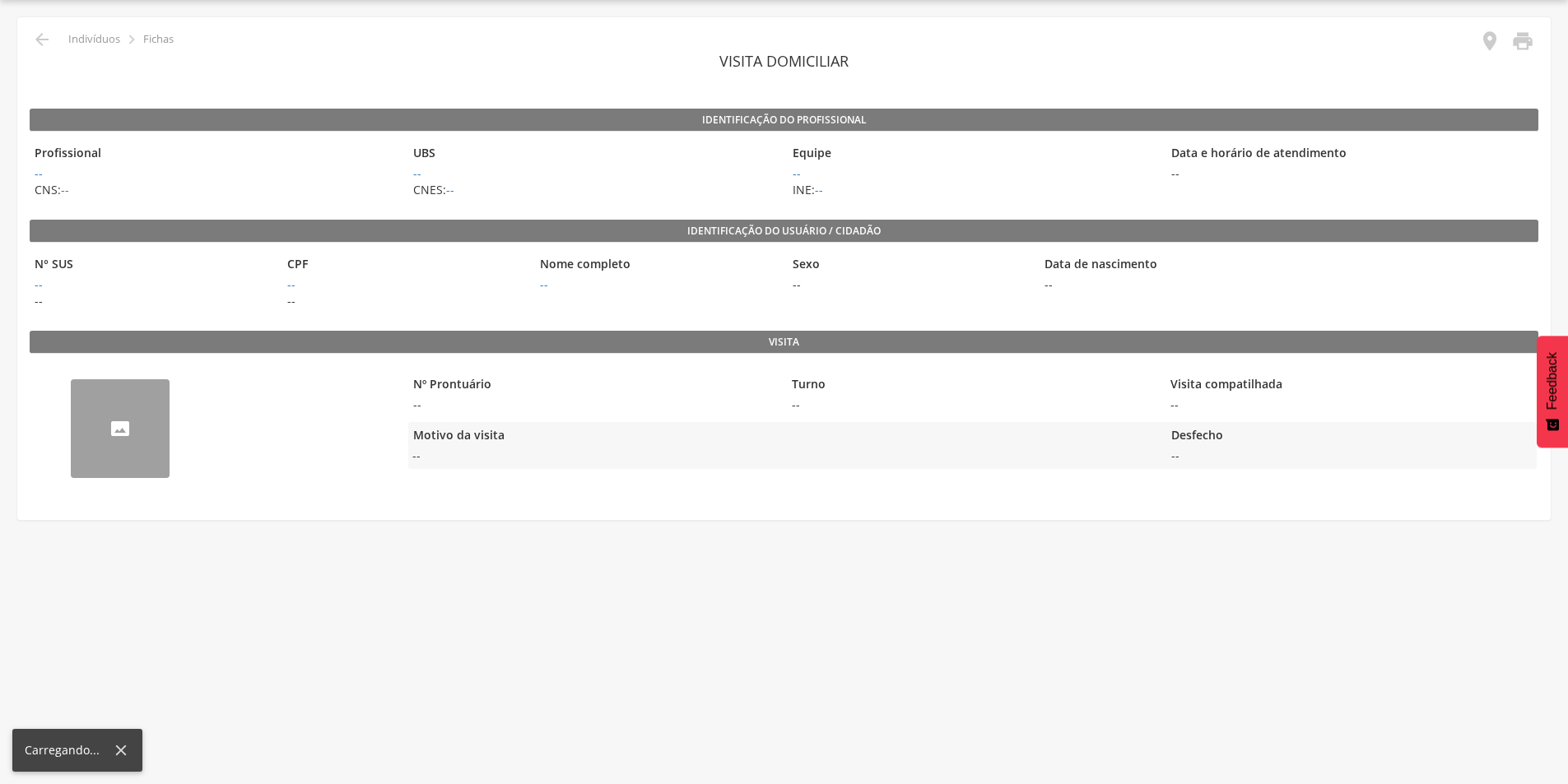
scroll to position [50, 0]
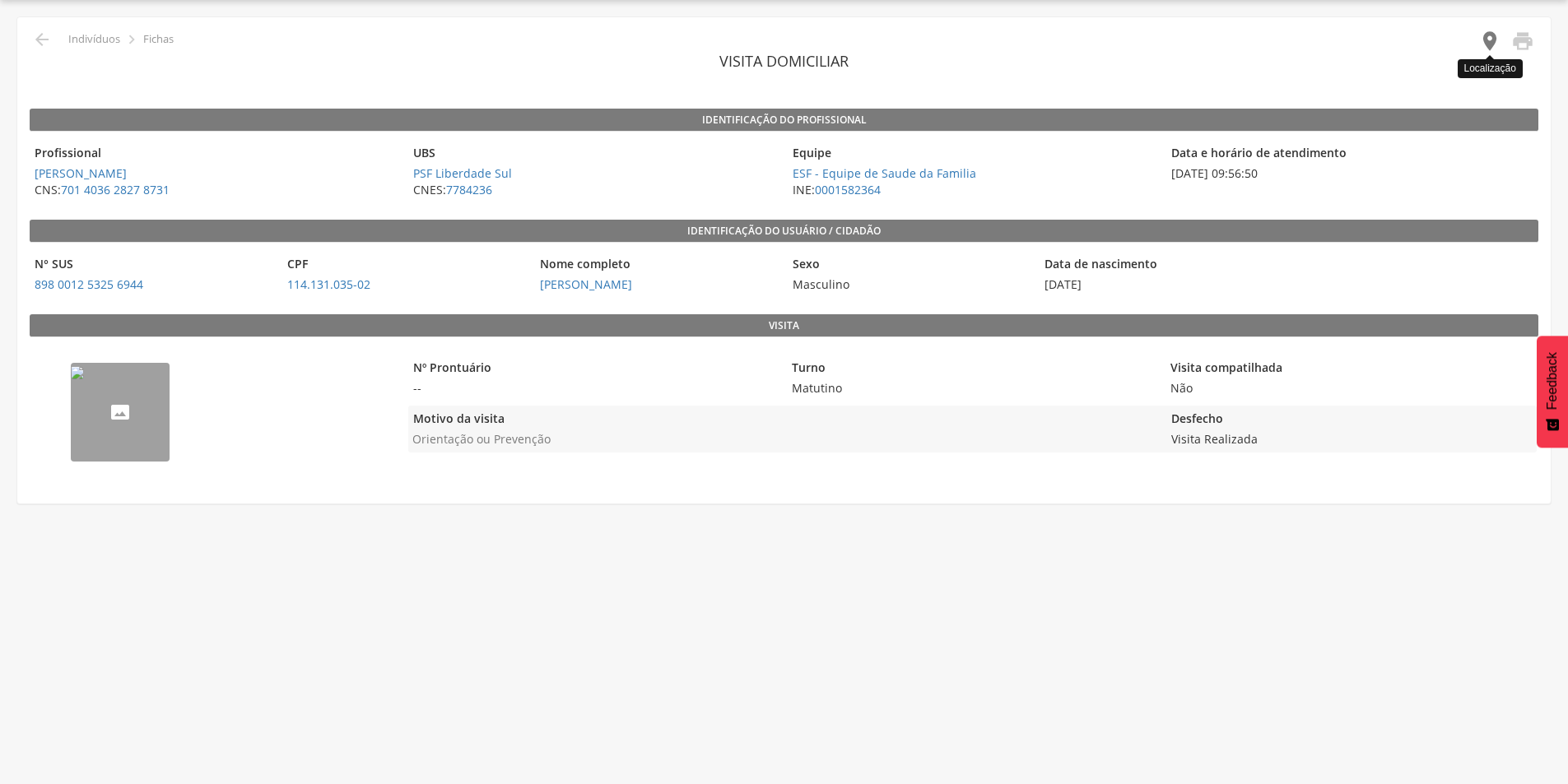
click at [1492, 37] on icon "" at bounding box center [1490, 41] width 23 height 23
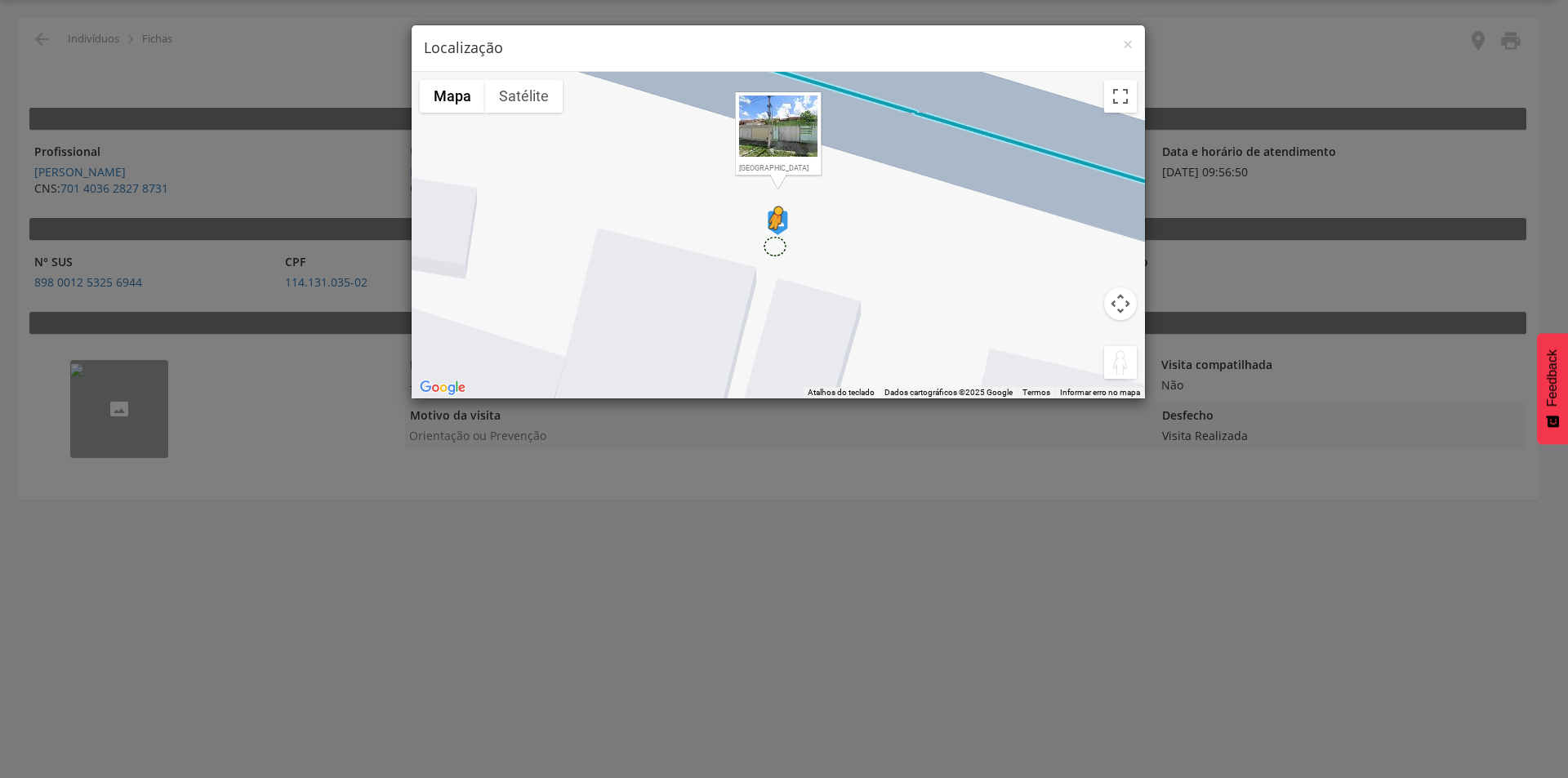
drag, startPoint x: 1126, startPoint y: 358, endPoint x: 775, endPoint y: 246, distance: 368.4
click at [775, 246] on div "Pressione as teclas Alt + Enter para ativar o recurso de arrastar com o teclado…" at bounding box center [778, 235] width 734 height 326
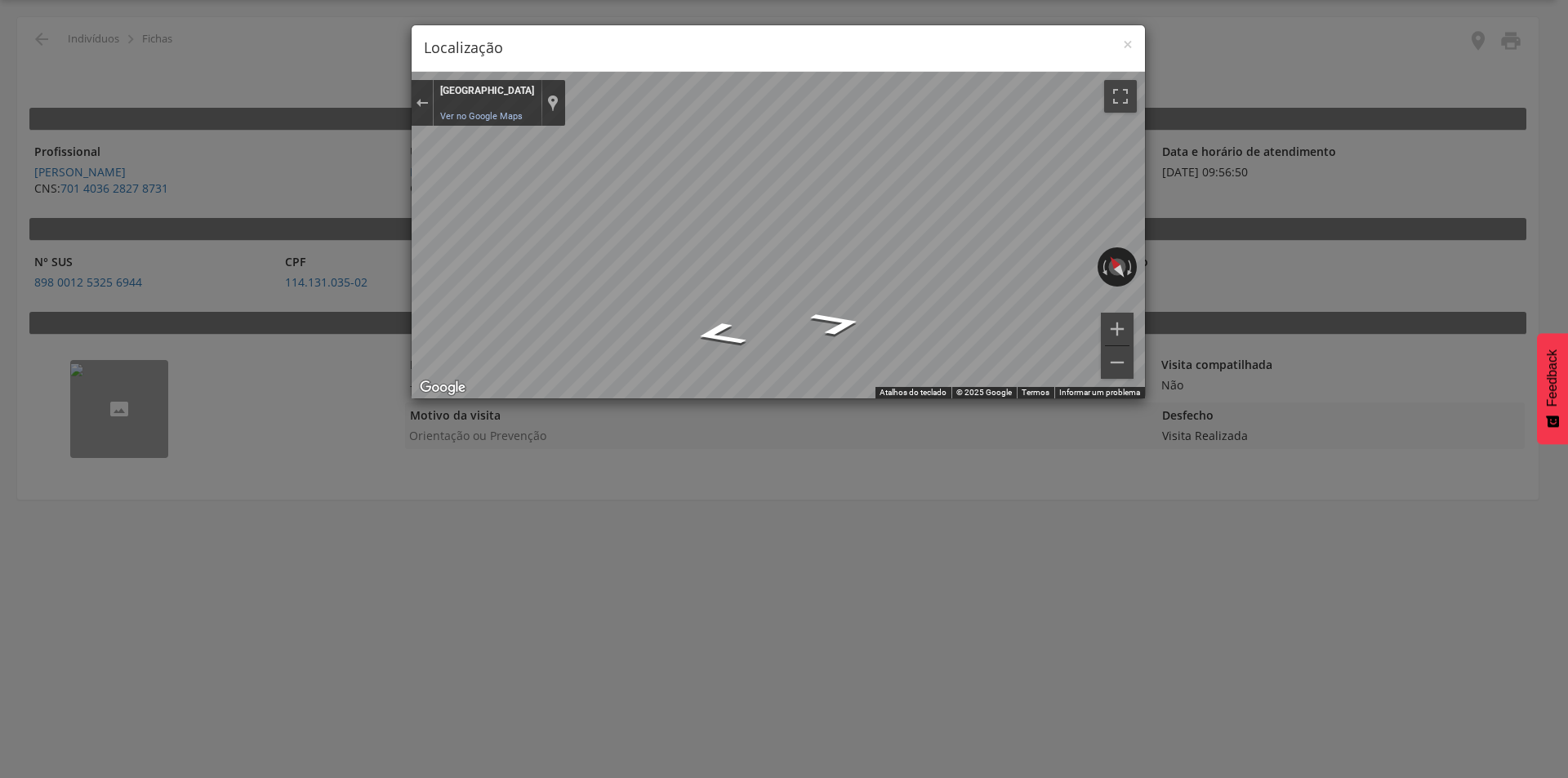
click at [1121, 43] on h4 "Localização" at bounding box center [778, 48] width 709 height 21
click at [1134, 43] on div "× Localização" at bounding box center [778, 48] width 734 height 47
click at [1125, 44] on span "×" at bounding box center [1128, 44] width 10 height 23
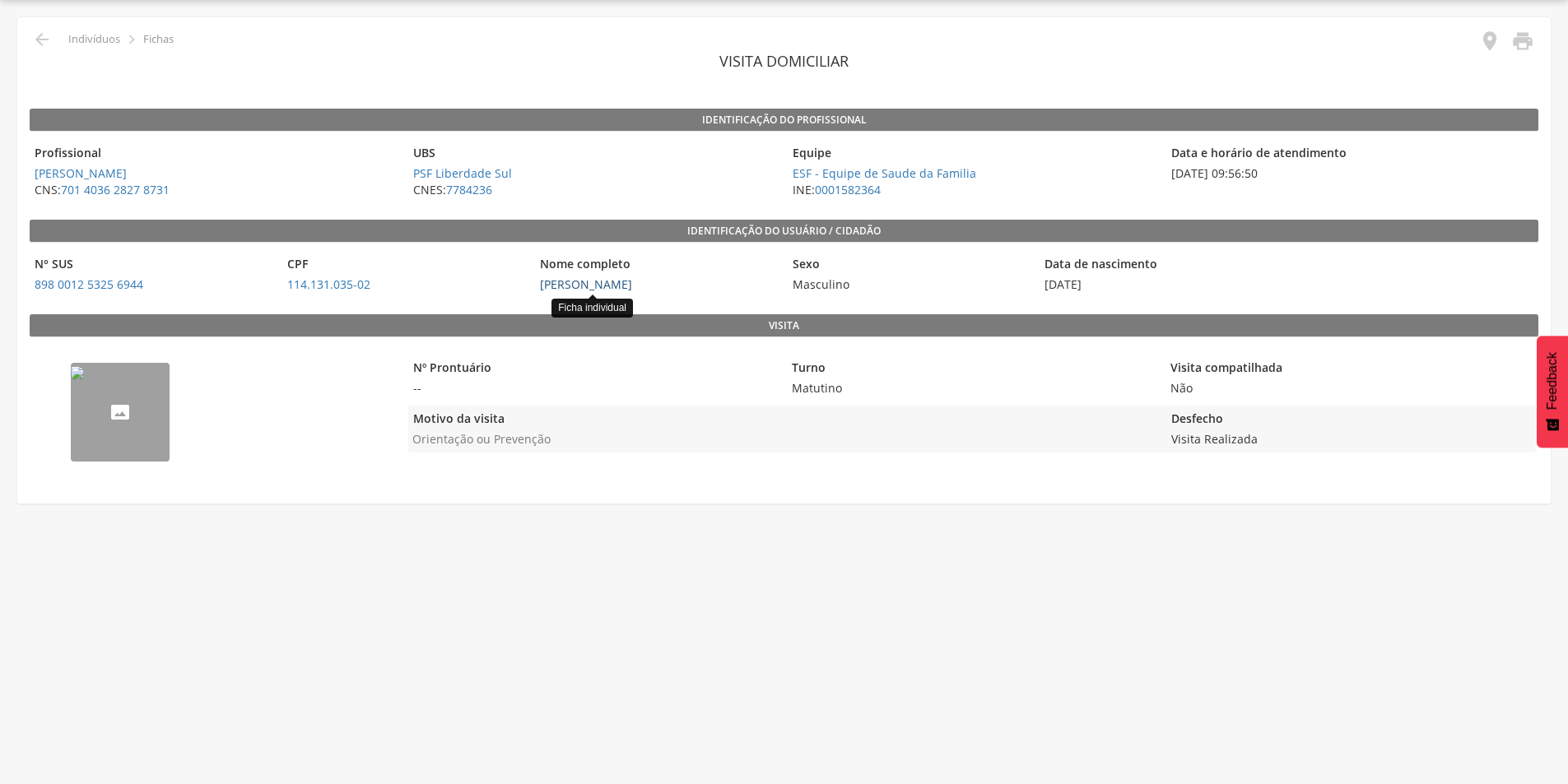
click at [556, 284] on link "[PERSON_NAME]" at bounding box center [586, 284] width 92 height 16
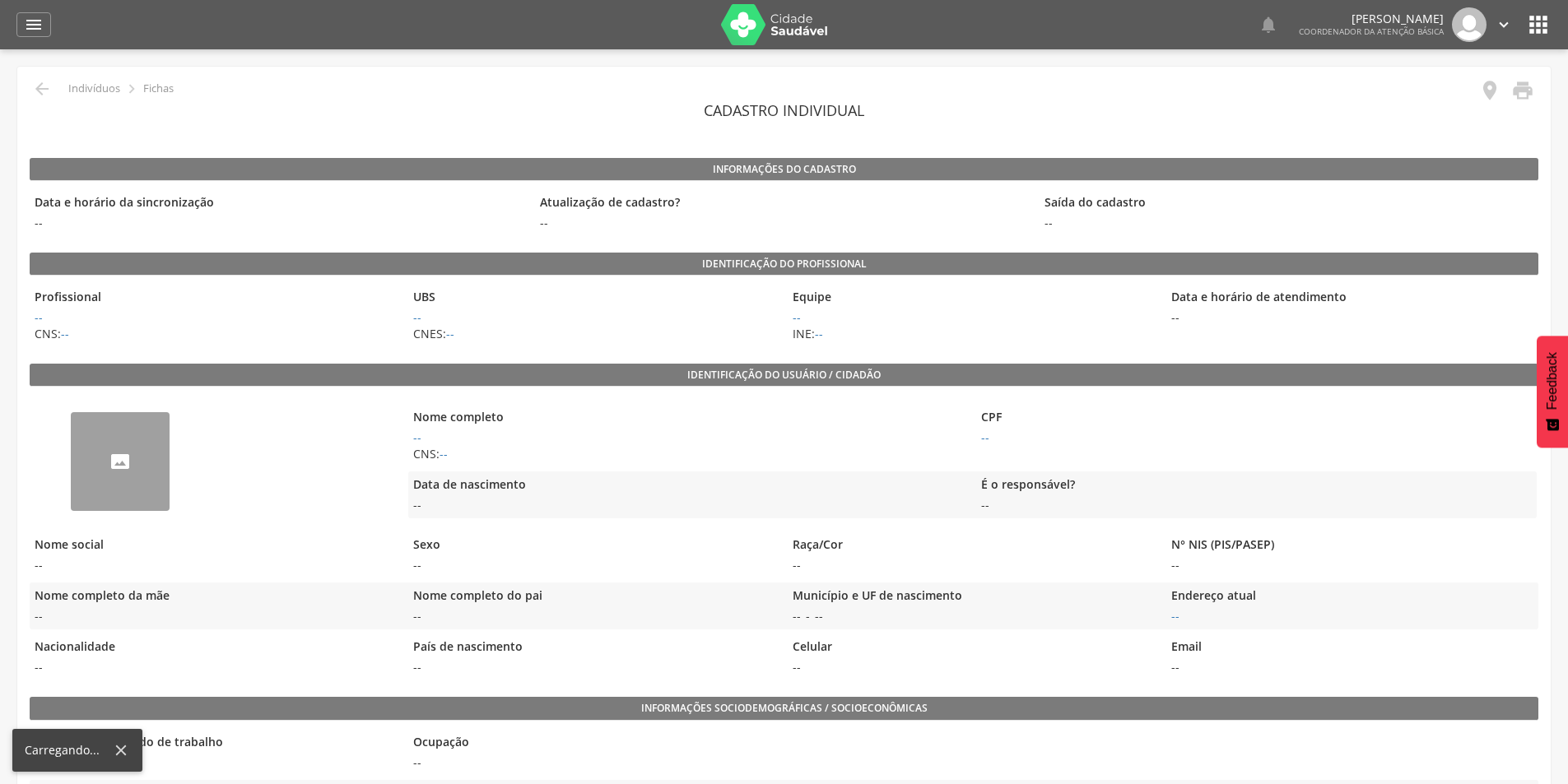
click at [162, 88] on p "Fichas" at bounding box center [158, 89] width 30 height 13
click at [100, 88] on p "Indivíduos" at bounding box center [94, 89] width 52 height 13
click at [44, 90] on icon "" at bounding box center [41, 88] width 20 height 20
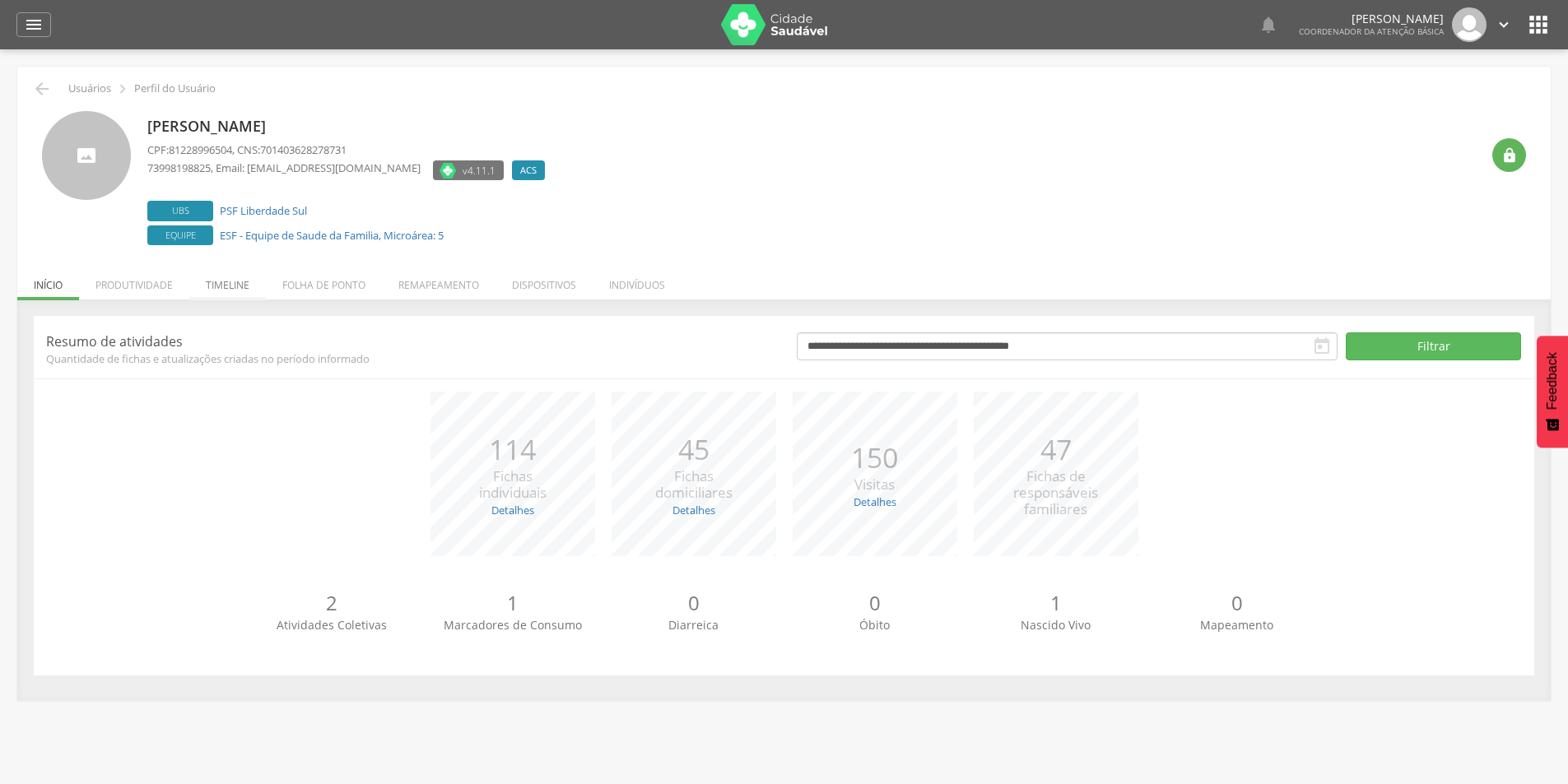
click at [220, 279] on li "Timeline" at bounding box center [227, 281] width 76 height 38
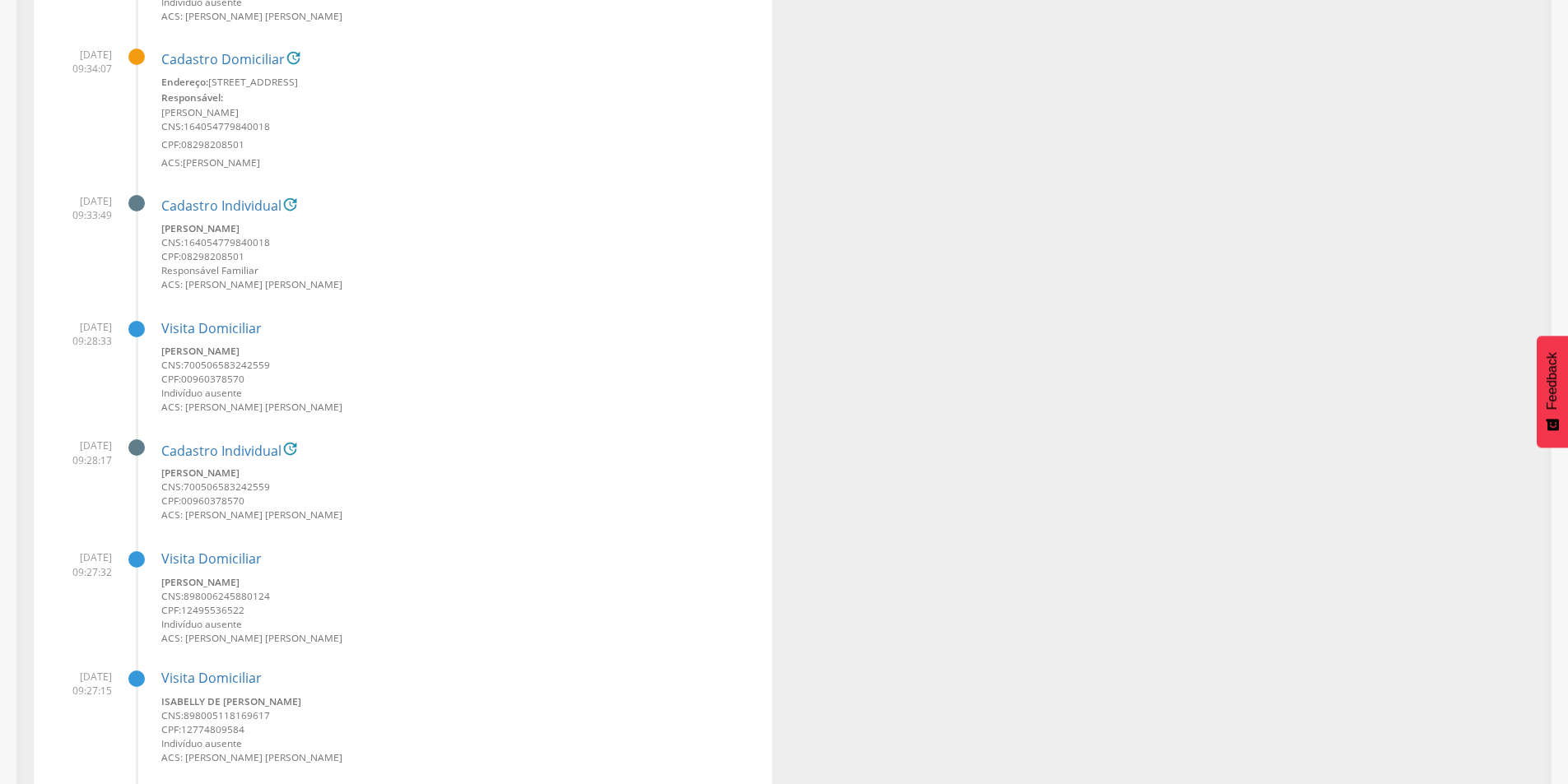
scroll to position [8145, 0]
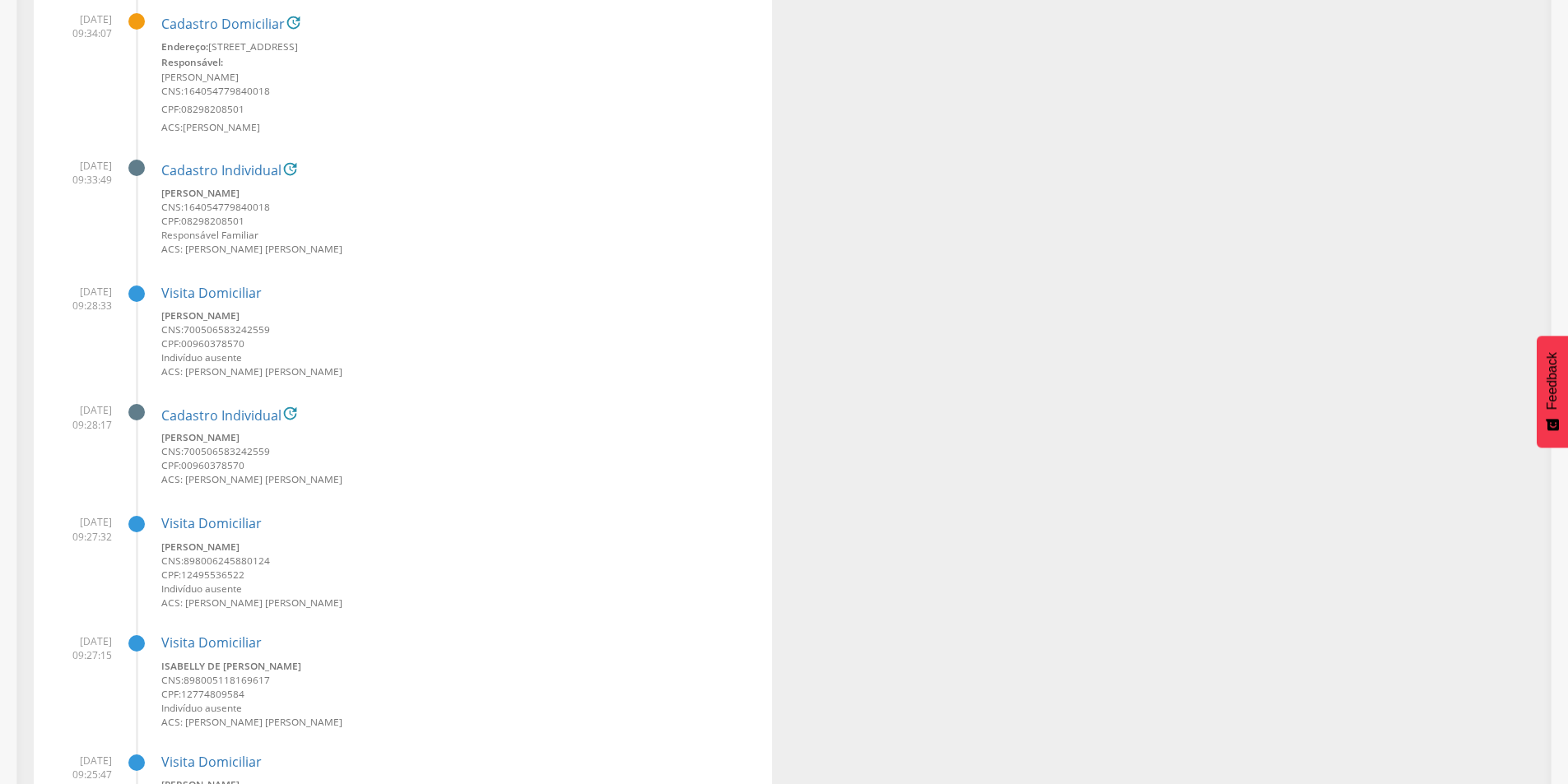
drag, startPoint x: 401, startPoint y: 775, endPoint x: 948, endPoint y: 473, distance: 624.8
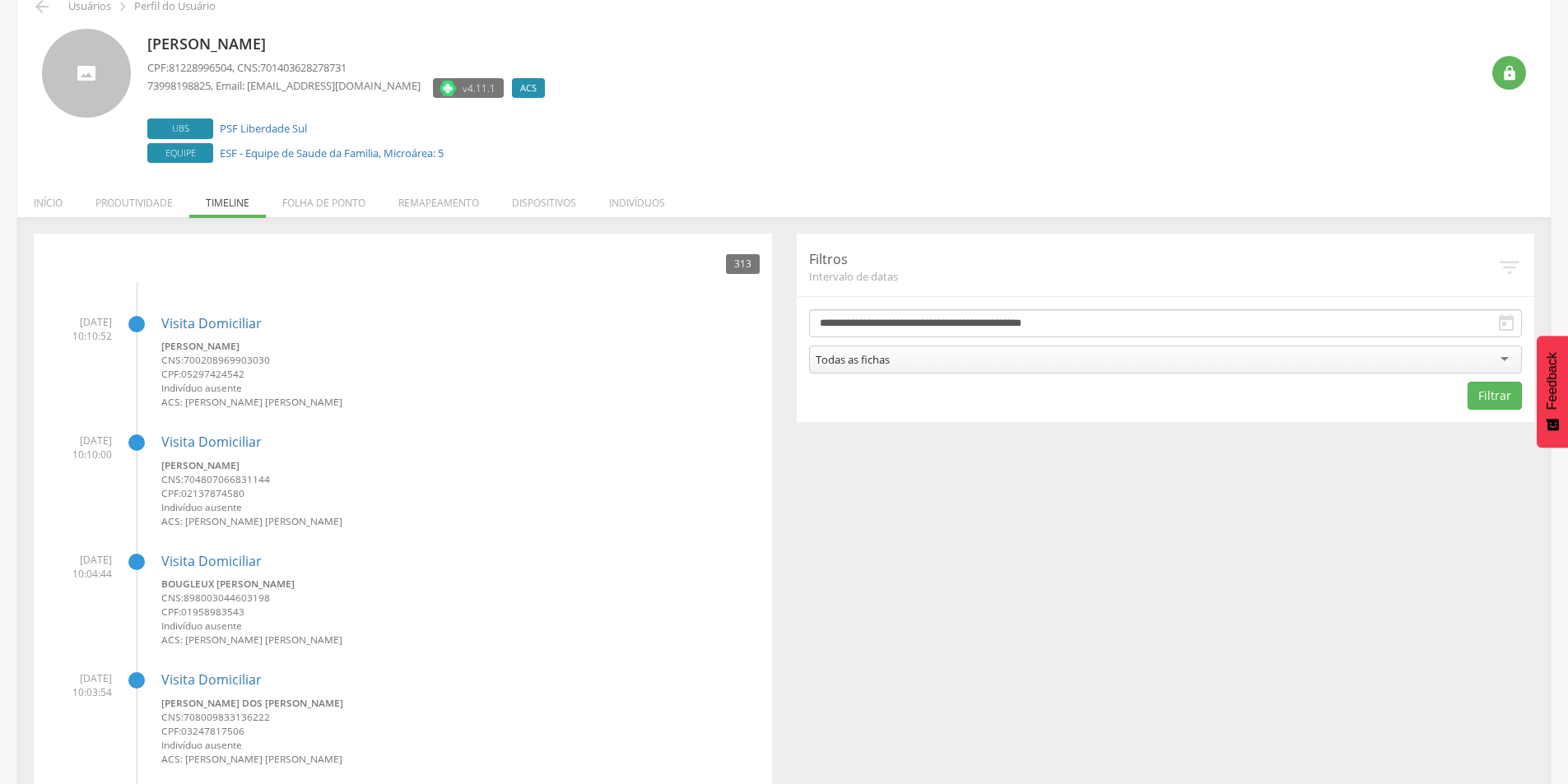
scroll to position [0, 0]
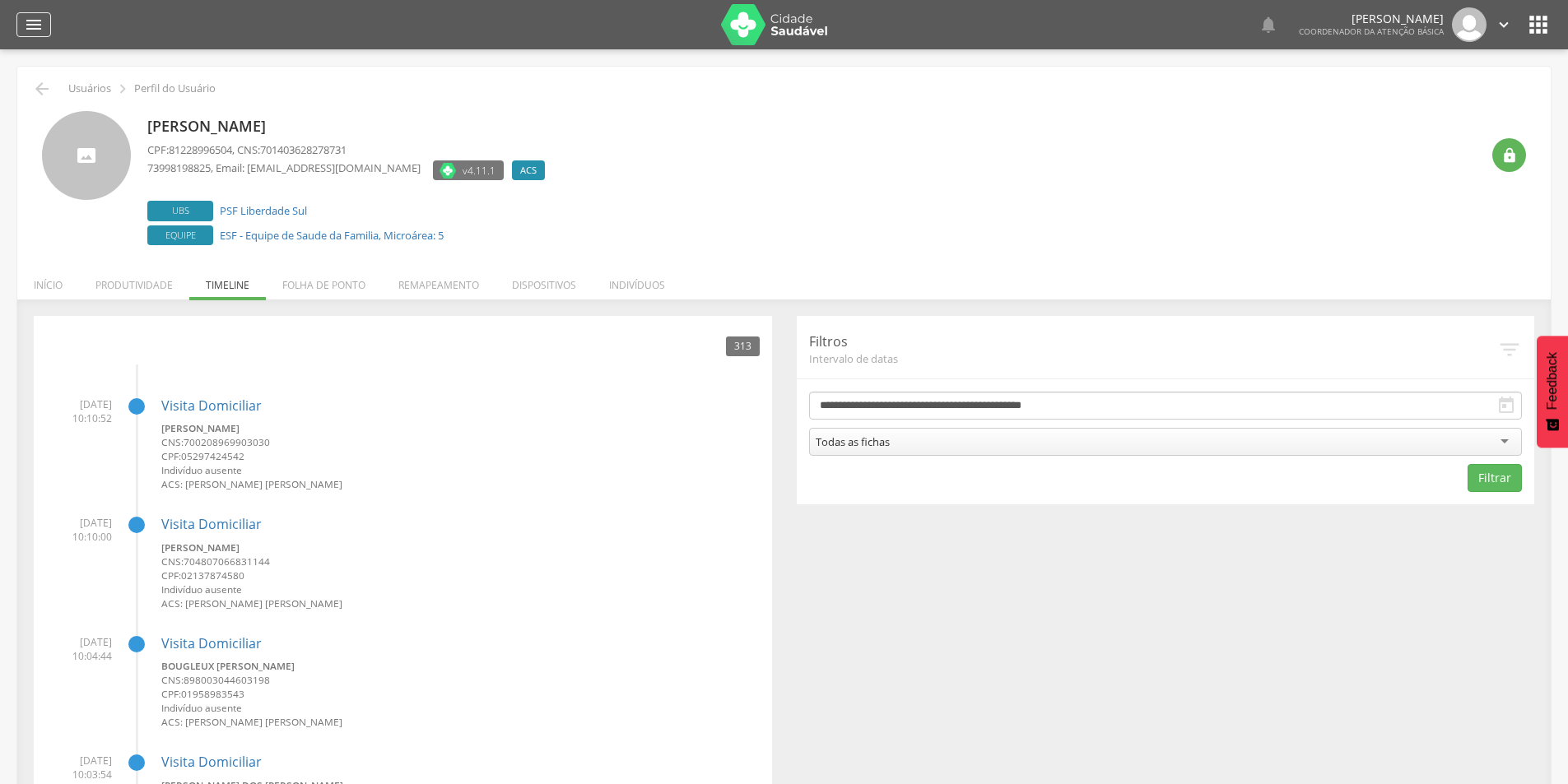
click at [41, 20] on icon "" at bounding box center [33, 24] width 20 height 20
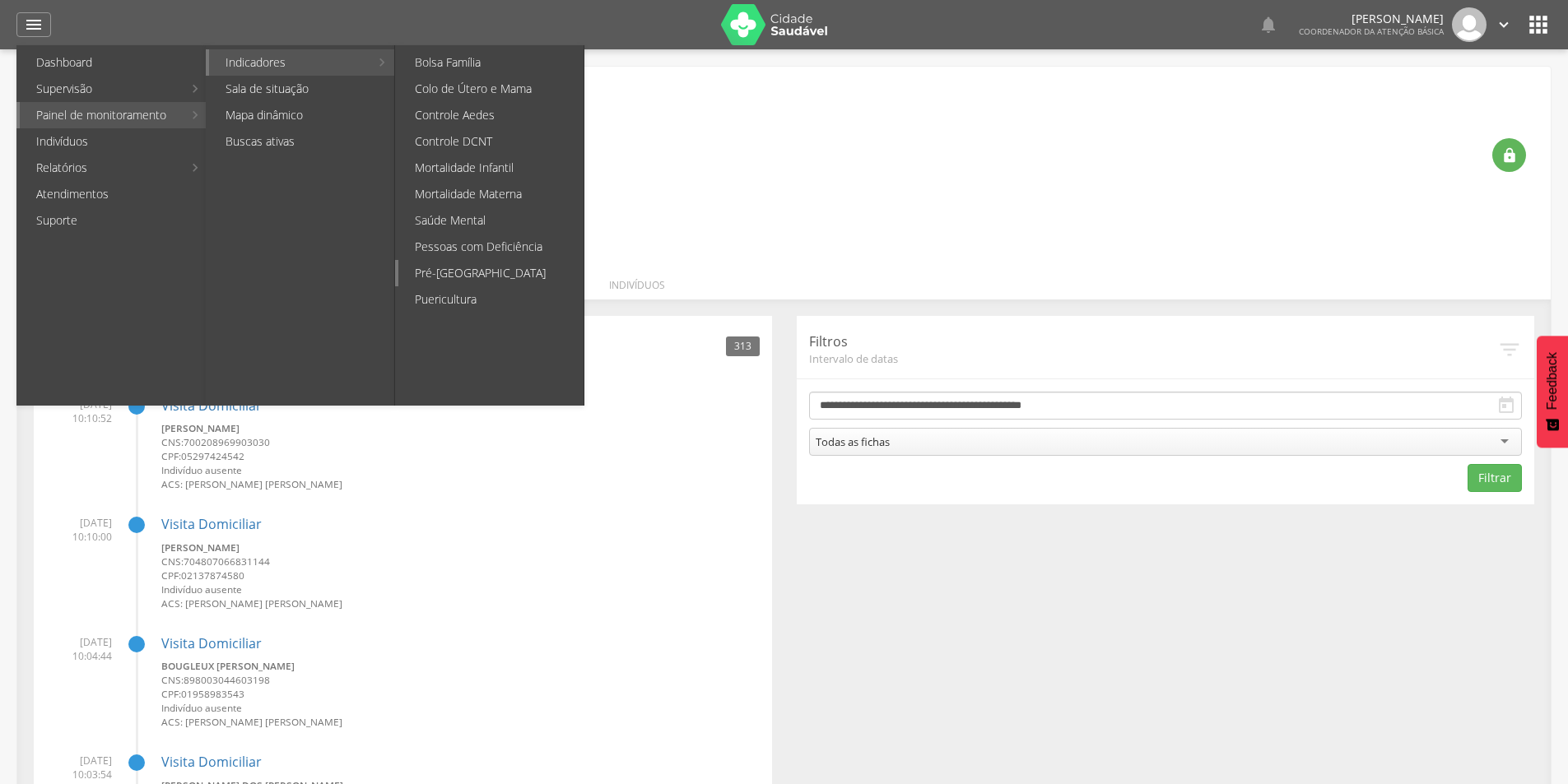
click at [456, 263] on link "Pré-[GEOGRAPHIC_DATA]" at bounding box center [490, 273] width 185 height 26
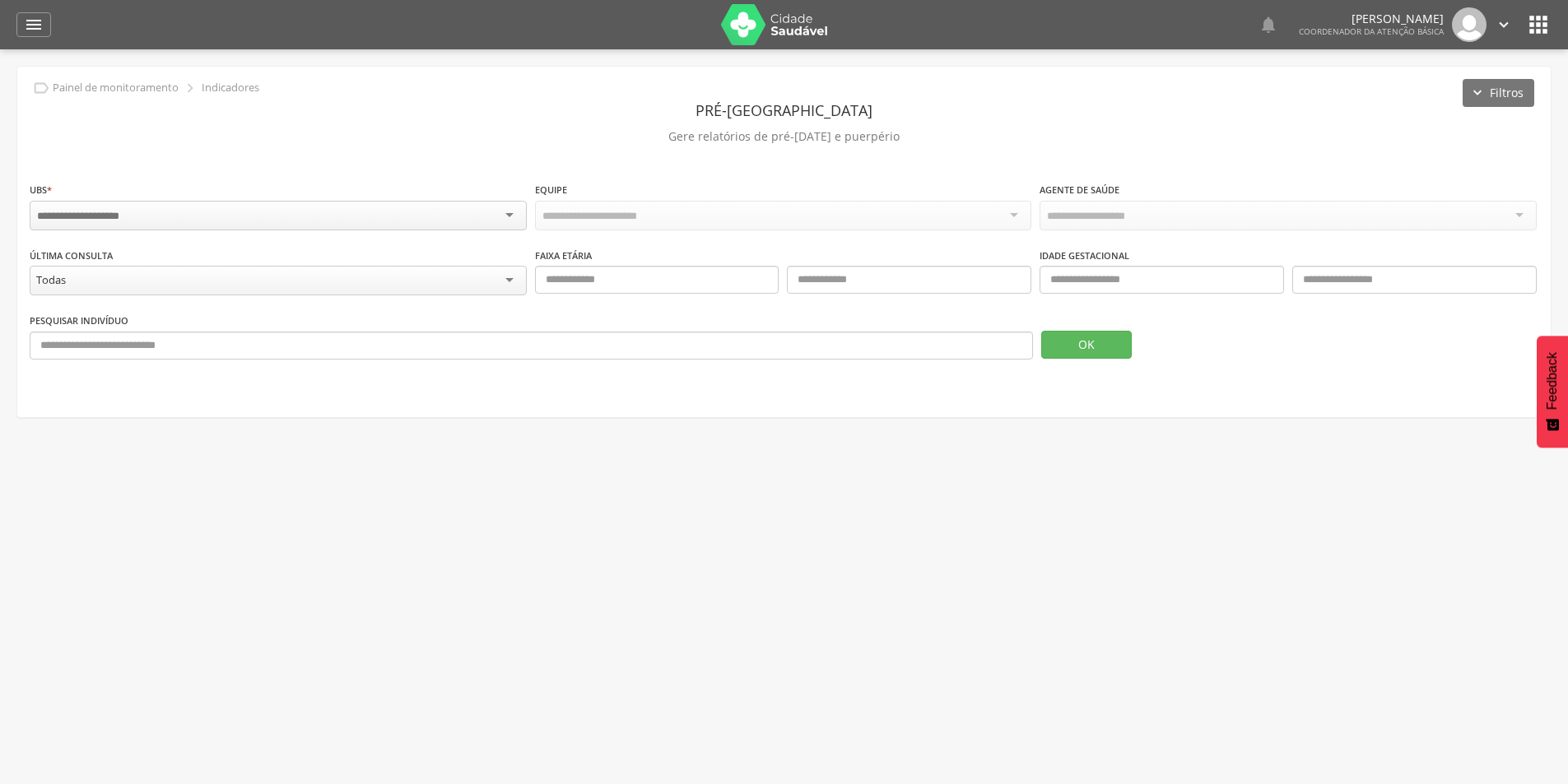
click at [278, 207] on div at bounding box center [278, 216] width 497 height 30
click at [509, 212] on div at bounding box center [278, 216] width 497 height 30
click at [453, 214] on div at bounding box center [278, 216] width 497 height 30
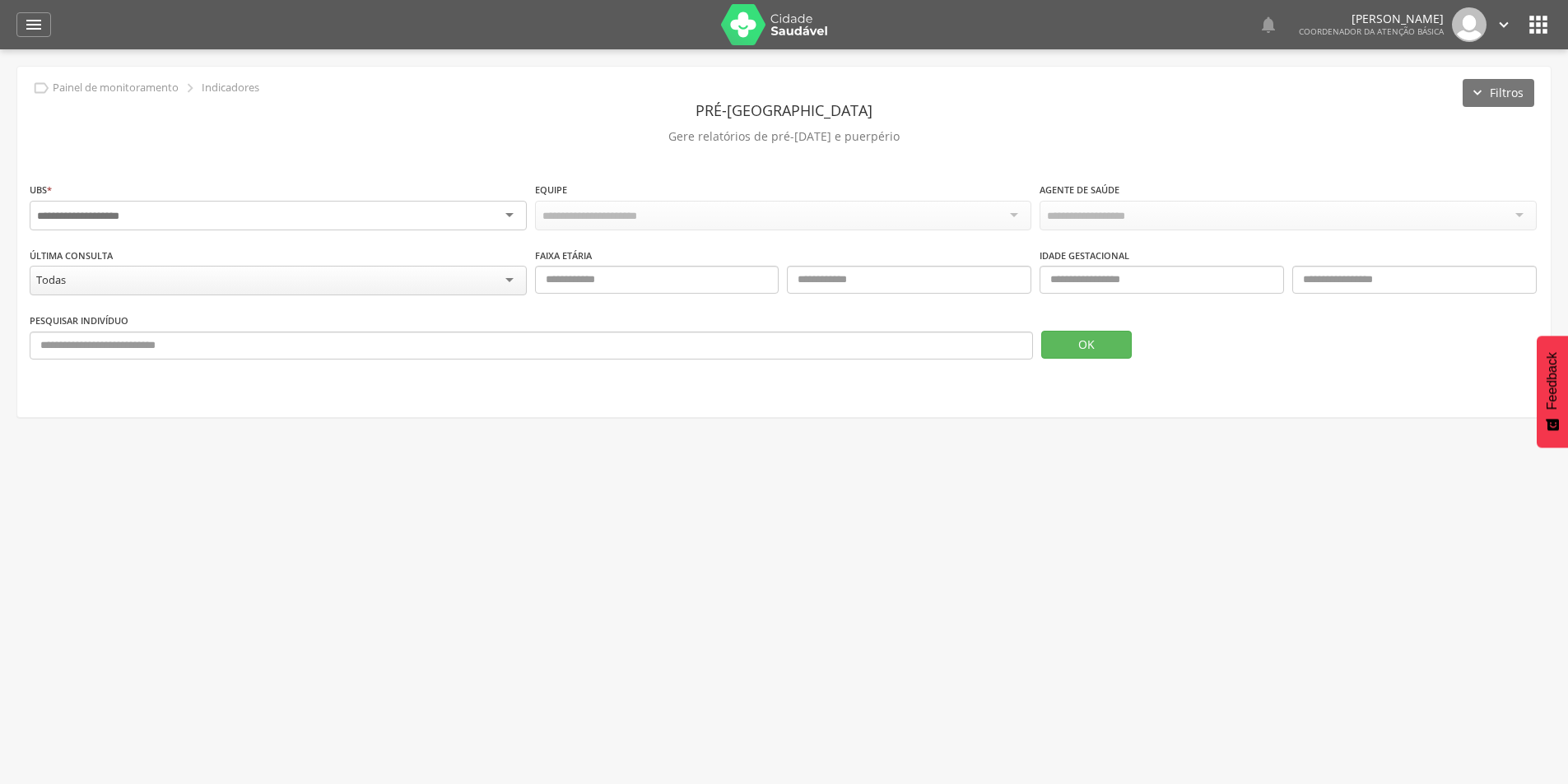
click at [453, 214] on div at bounding box center [278, 216] width 497 height 30
click at [436, 137] on p "Gere relatórios de pré-[DATE] e puerpério" at bounding box center [784, 136] width 1509 height 23
click at [813, 198] on div "Equipe" at bounding box center [784, 208] width 497 height 54
click at [632, 283] on input "text" at bounding box center [658, 280] width 244 height 28
type input "**"
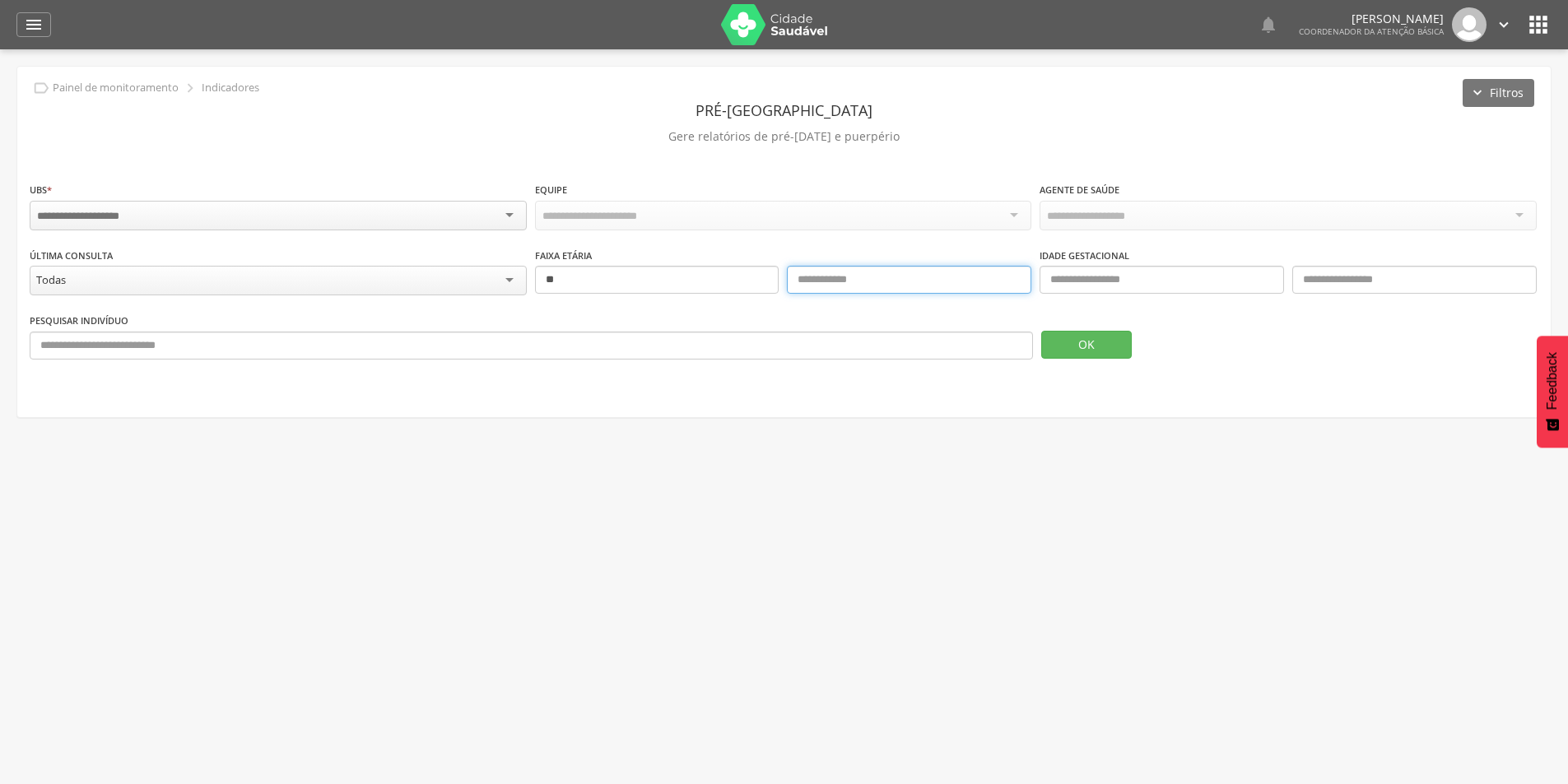
click at [858, 276] on input "text" at bounding box center [909, 280] width 244 height 28
type input "**"
click at [1284, 393] on div " Painel de monitoramento  Indicadores Filtros Pré-[DATE] [PERSON_NAME] relató…" at bounding box center [784, 241] width 1533 height 350
click at [1114, 348] on button "OK" at bounding box center [1086, 345] width 90 height 28
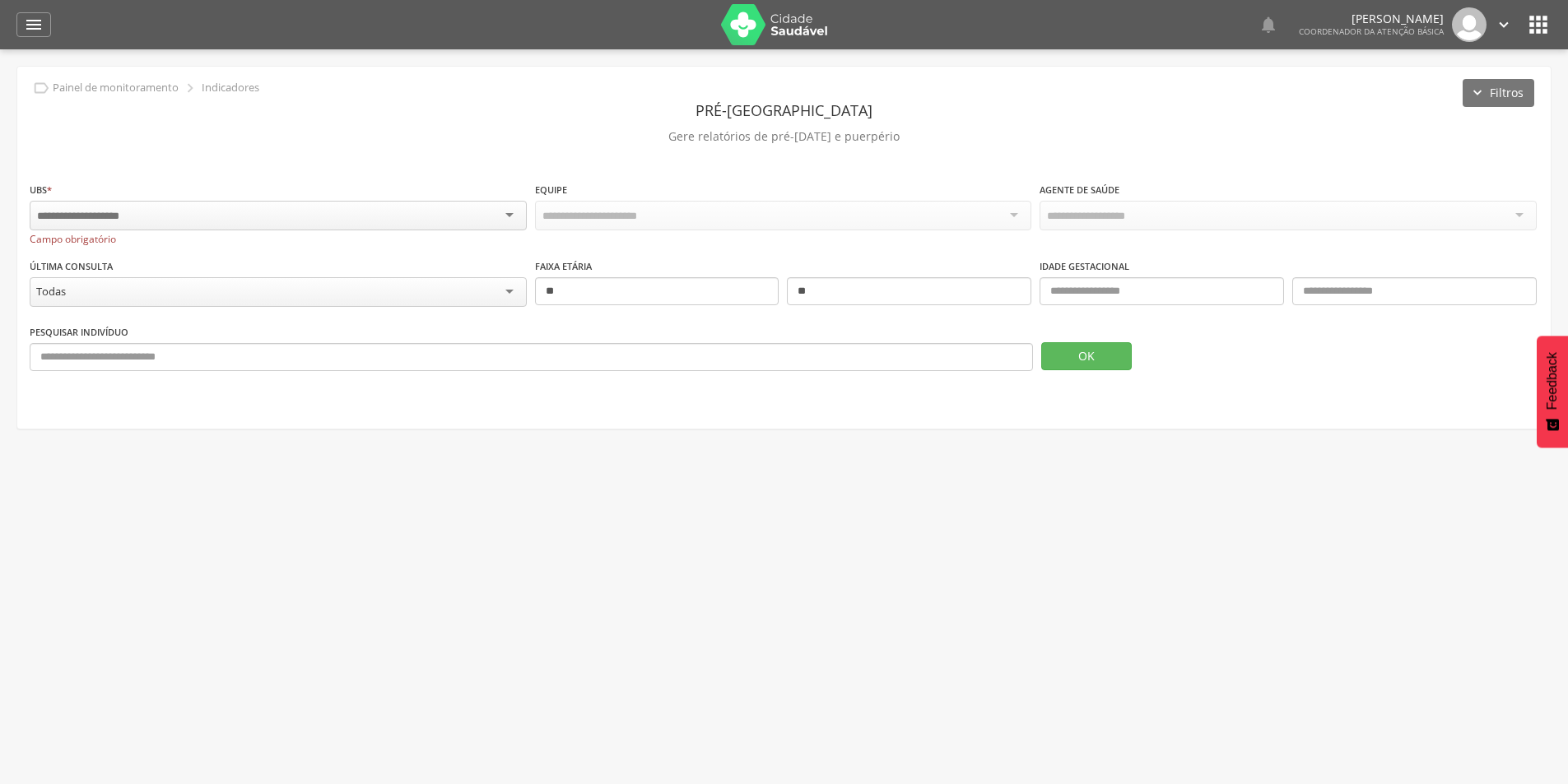
click at [458, 213] on div at bounding box center [278, 216] width 497 height 30
click at [1066, 361] on button "OK" at bounding box center [1086, 355] width 90 height 28
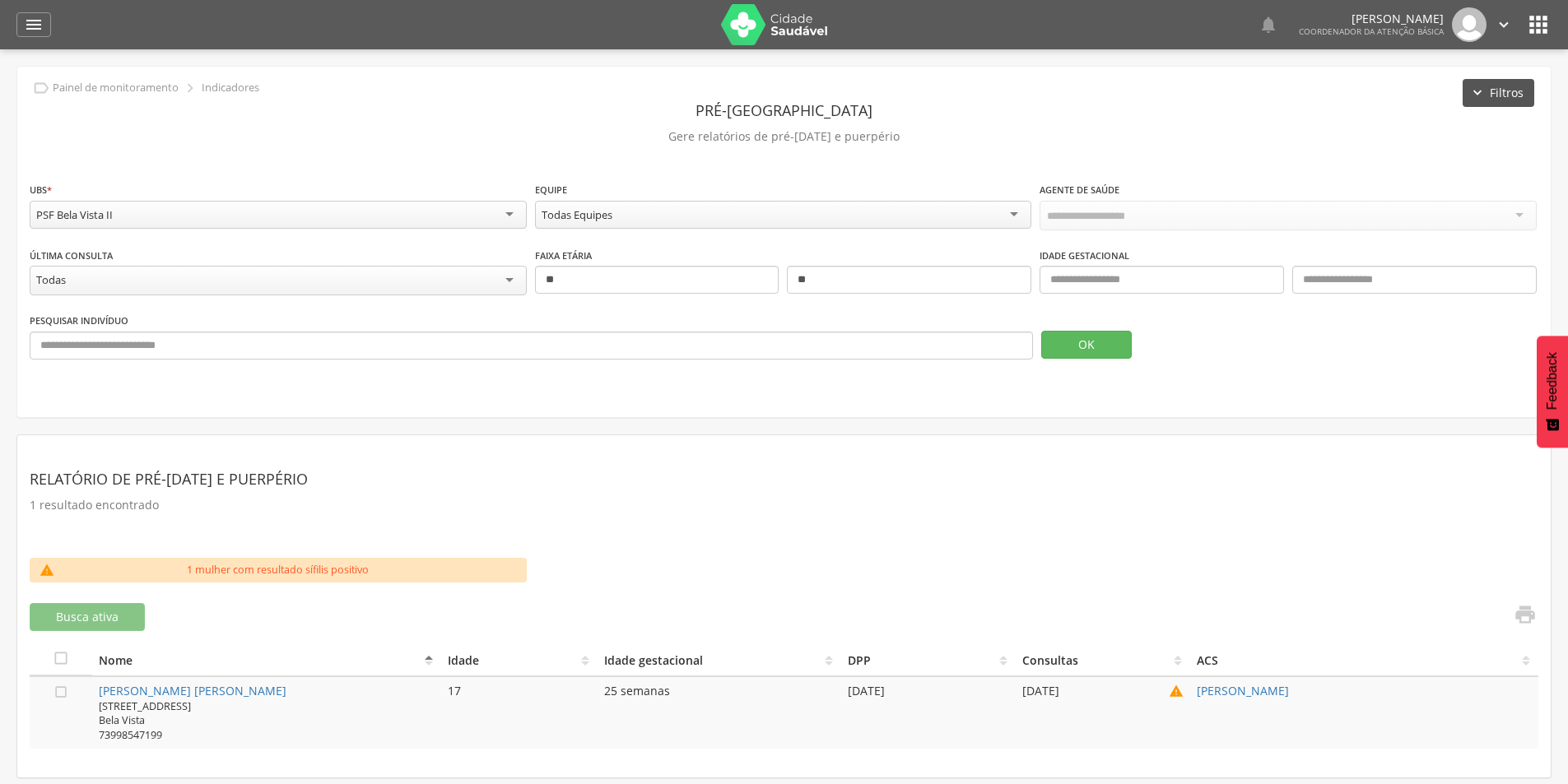
click at [1487, 103] on button "Filtros" at bounding box center [1498, 93] width 71 height 28
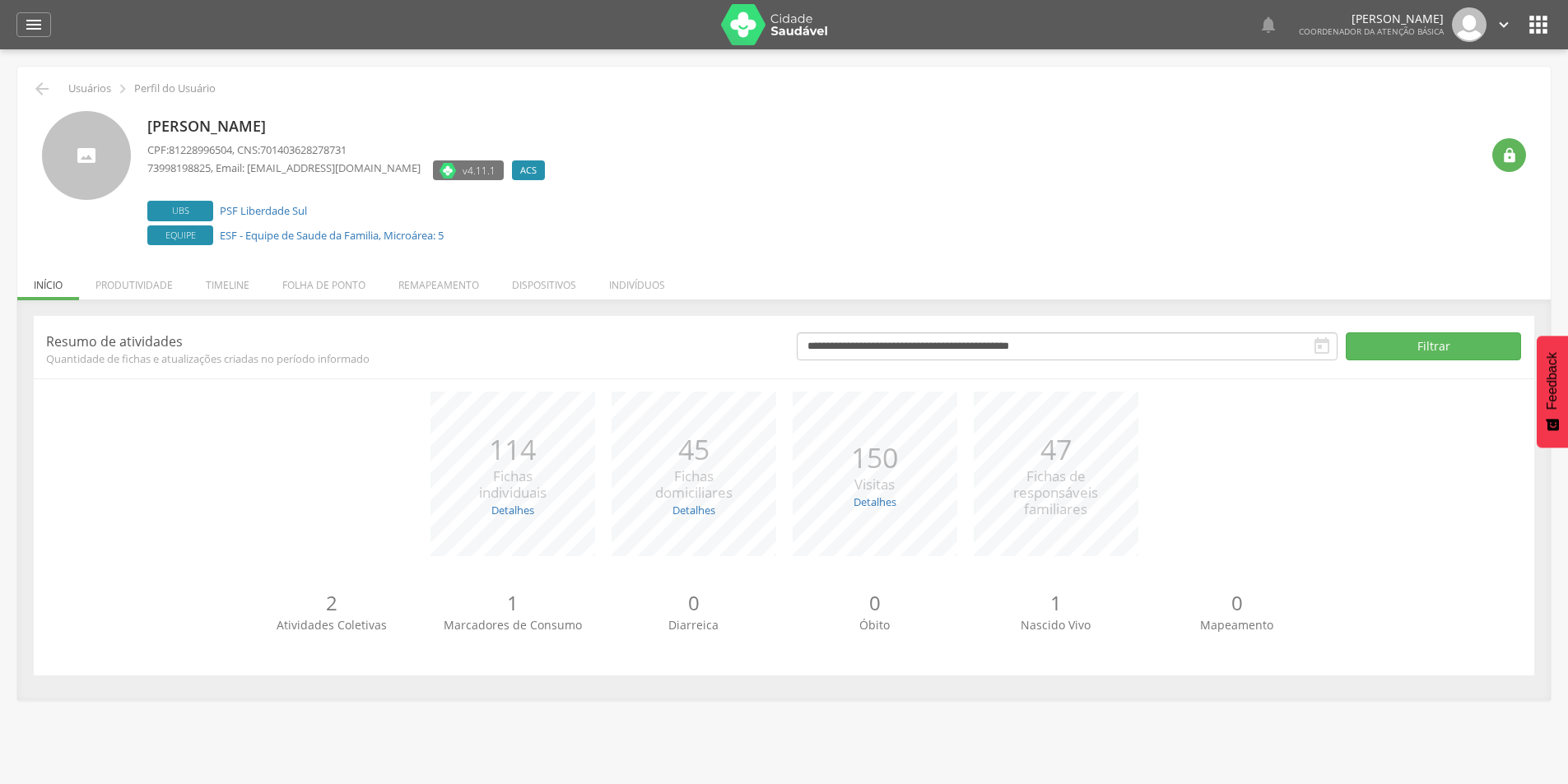
click at [1540, 18] on icon "" at bounding box center [1539, 24] width 26 height 26
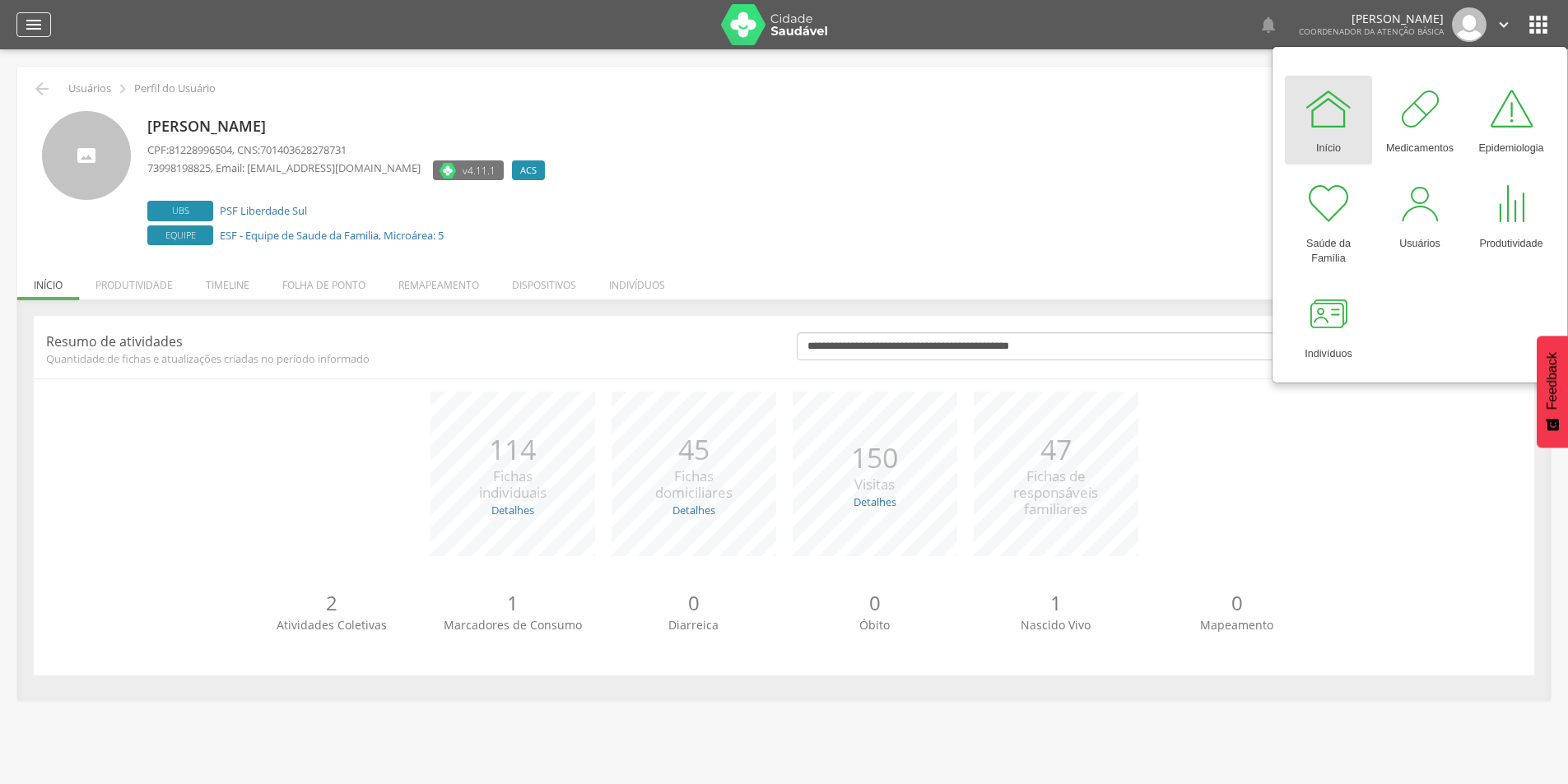
click at [42, 31] on icon "" at bounding box center [33, 24] width 20 height 20
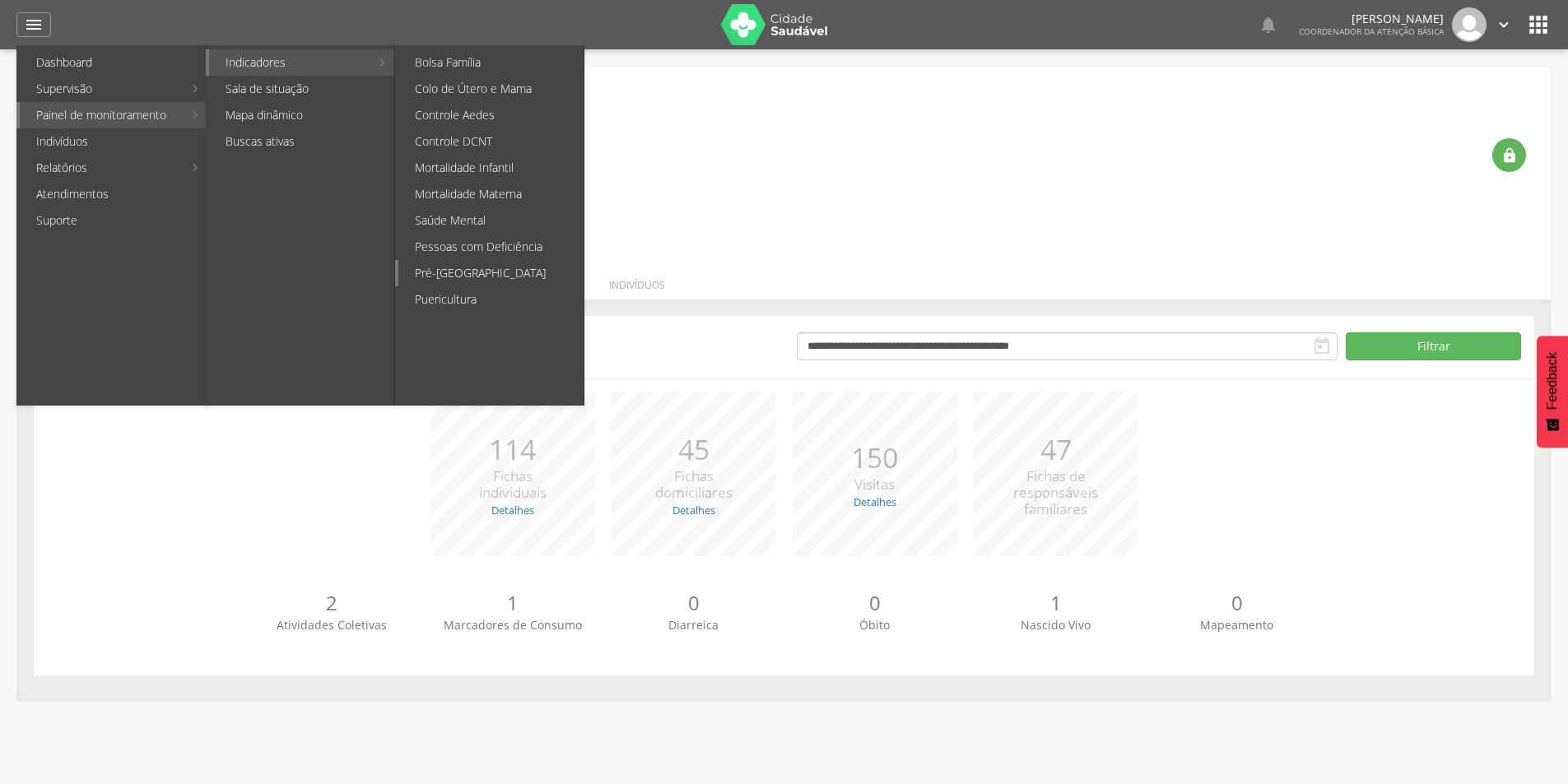
click at [469, 276] on link "Pré-[GEOGRAPHIC_DATA]" at bounding box center [490, 273] width 185 height 26
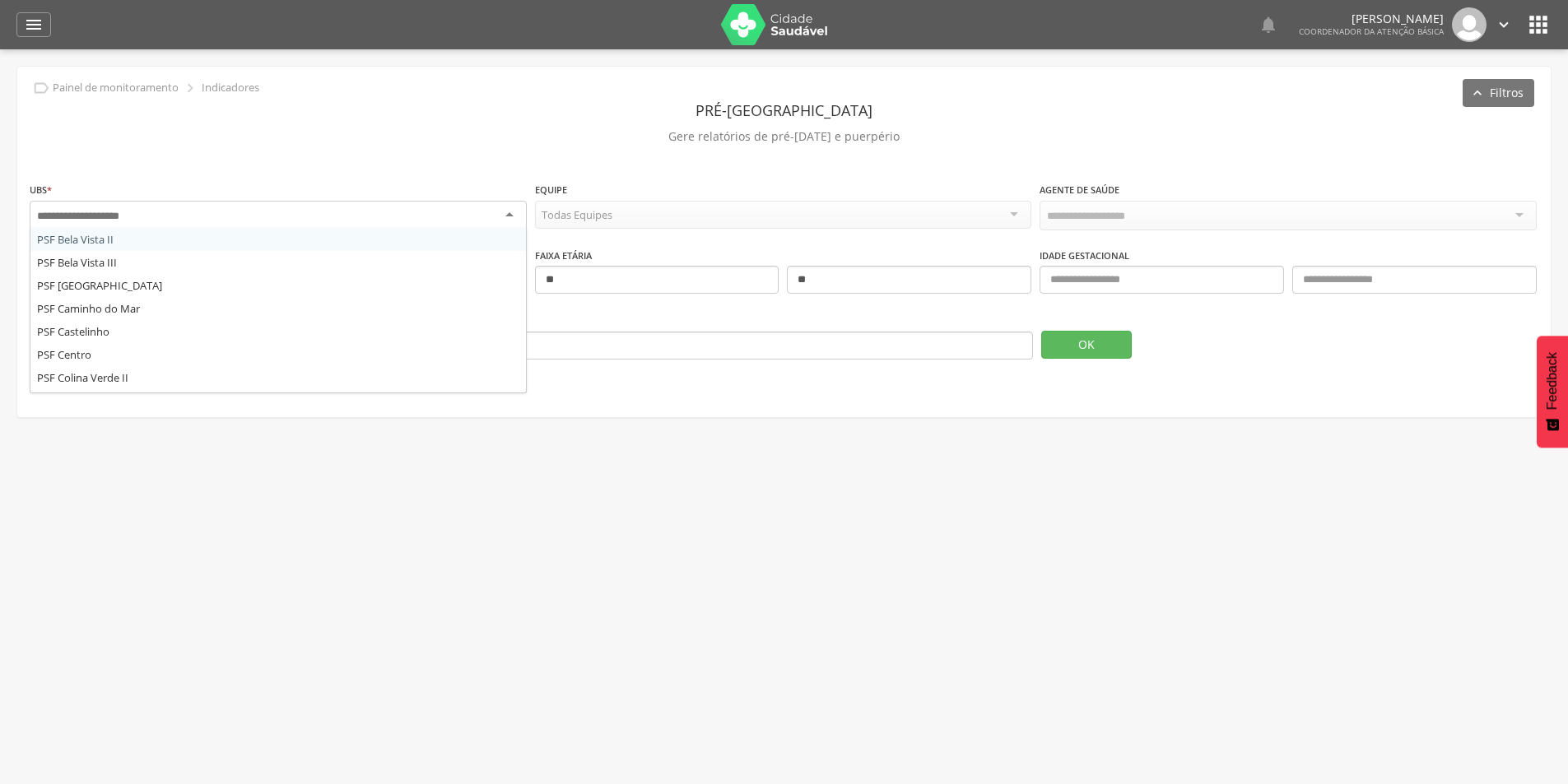
click at [323, 208] on div at bounding box center [278, 216] width 497 height 30
click at [379, 217] on div "PSF Bela Vista II" at bounding box center [278, 216] width 497 height 30
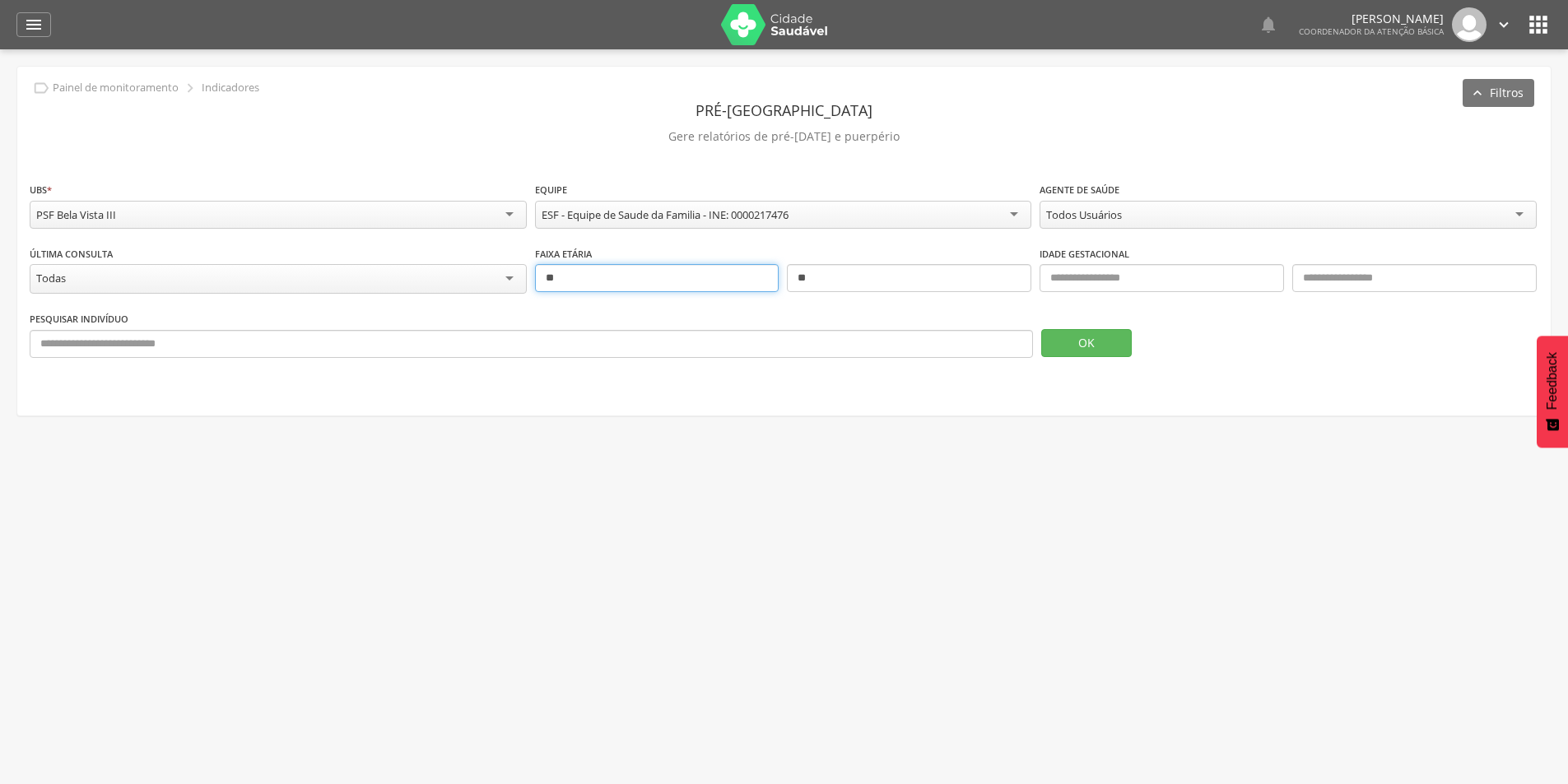
click at [653, 278] on input "**" at bounding box center [658, 278] width 244 height 28
type input "**"
click at [863, 277] on input "**" at bounding box center [909, 278] width 244 height 28
type input "**"
click at [1098, 329] on button "OK" at bounding box center [1086, 343] width 90 height 28
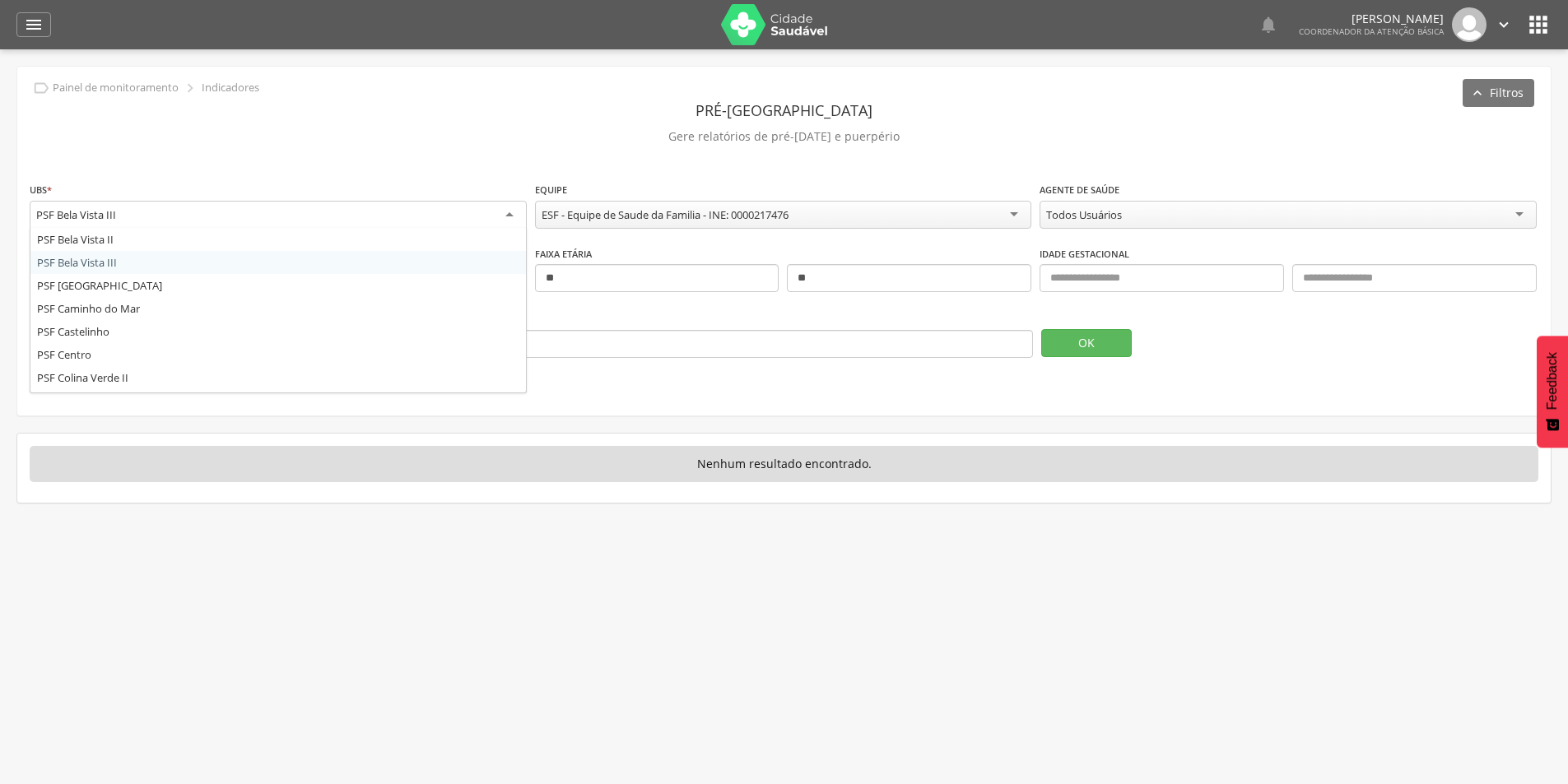
click at [409, 218] on div "PSF Bela Vista III" at bounding box center [278, 216] width 497 height 30
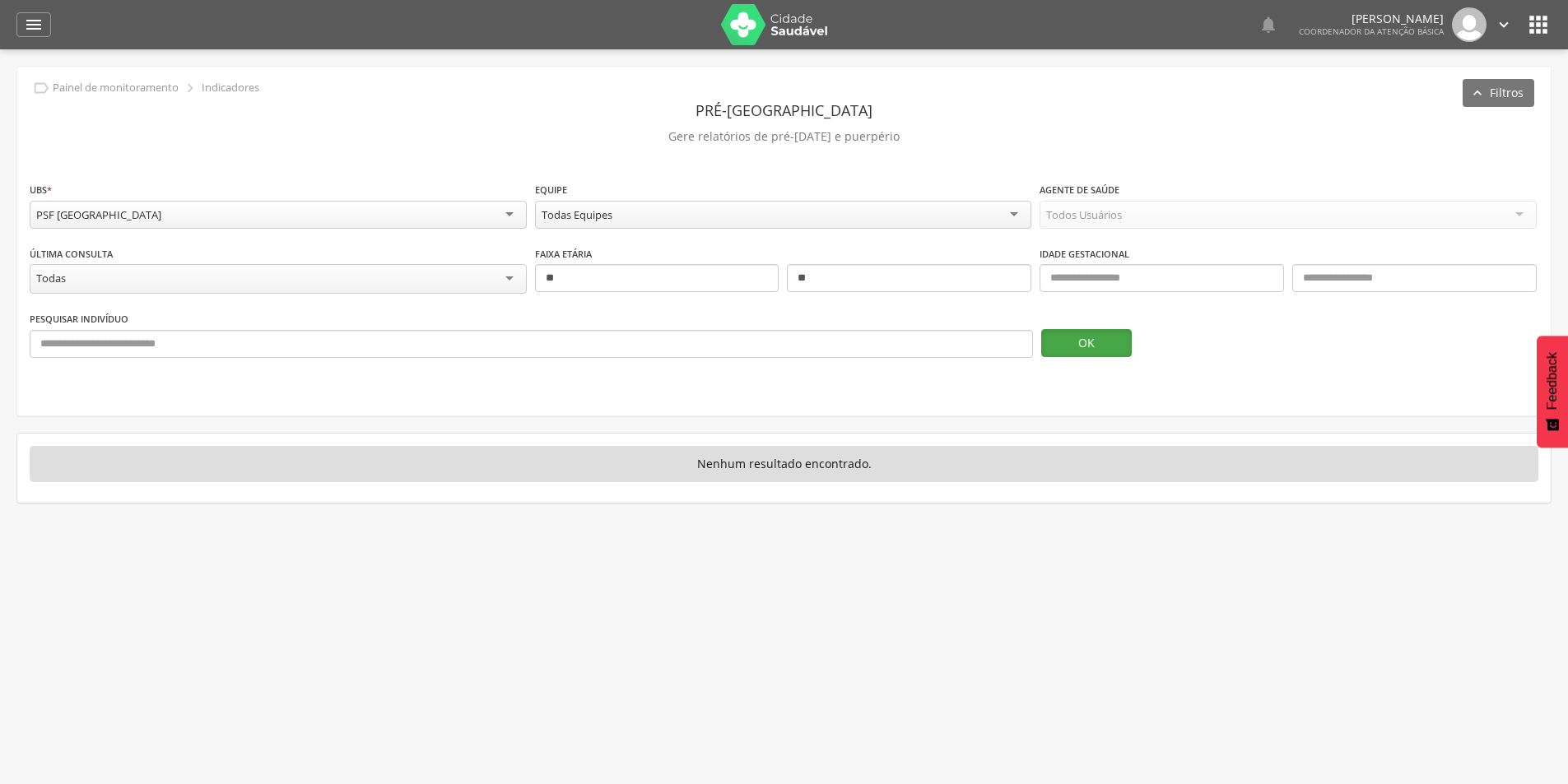
click at [1069, 344] on button "OK" at bounding box center [1086, 343] width 90 height 28
click at [300, 214] on div "PSF [GEOGRAPHIC_DATA]" at bounding box center [278, 215] width 497 height 28
click at [1106, 347] on button "OK" at bounding box center [1086, 343] width 90 height 28
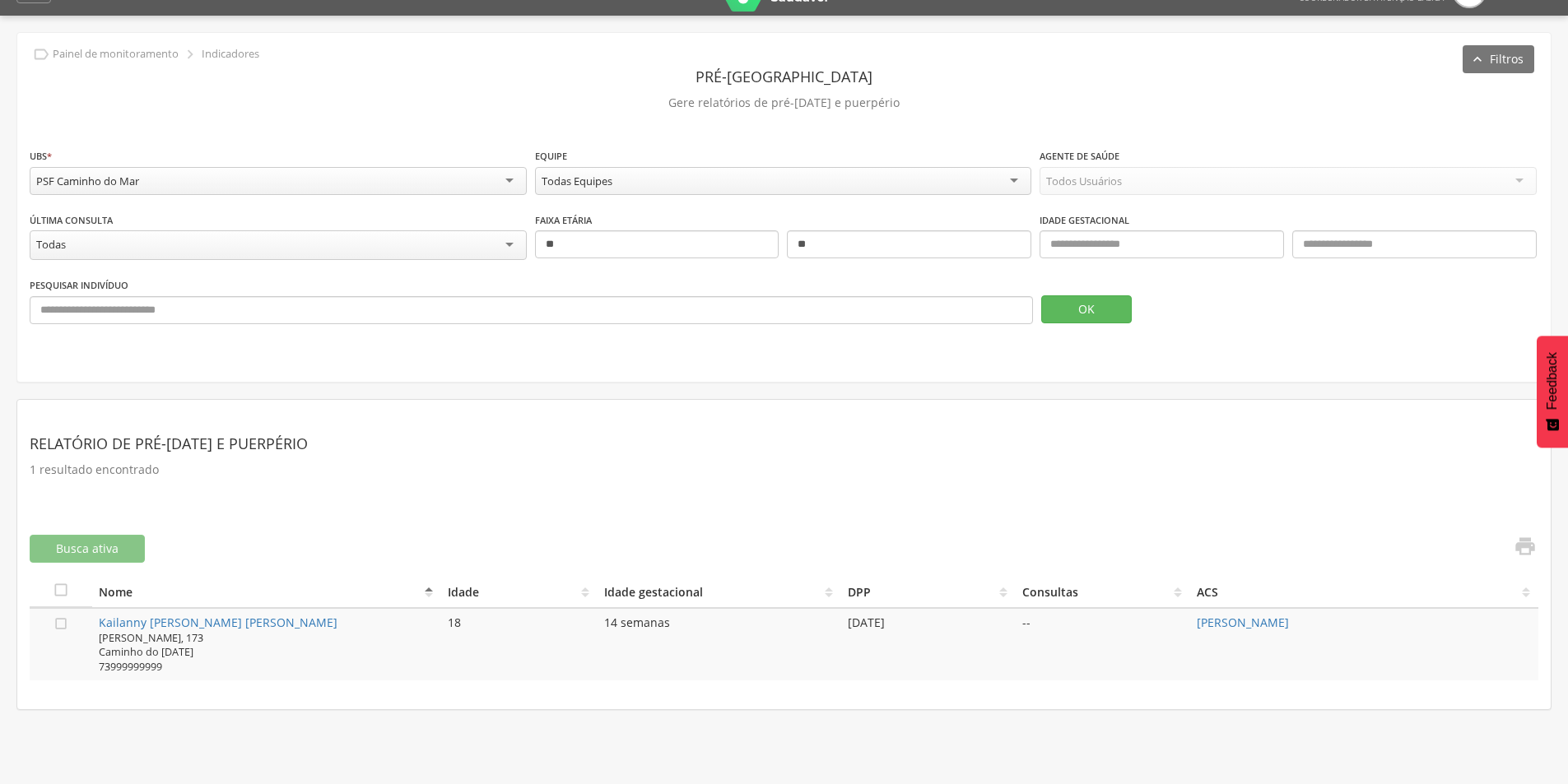
scroll to position [50, 0]
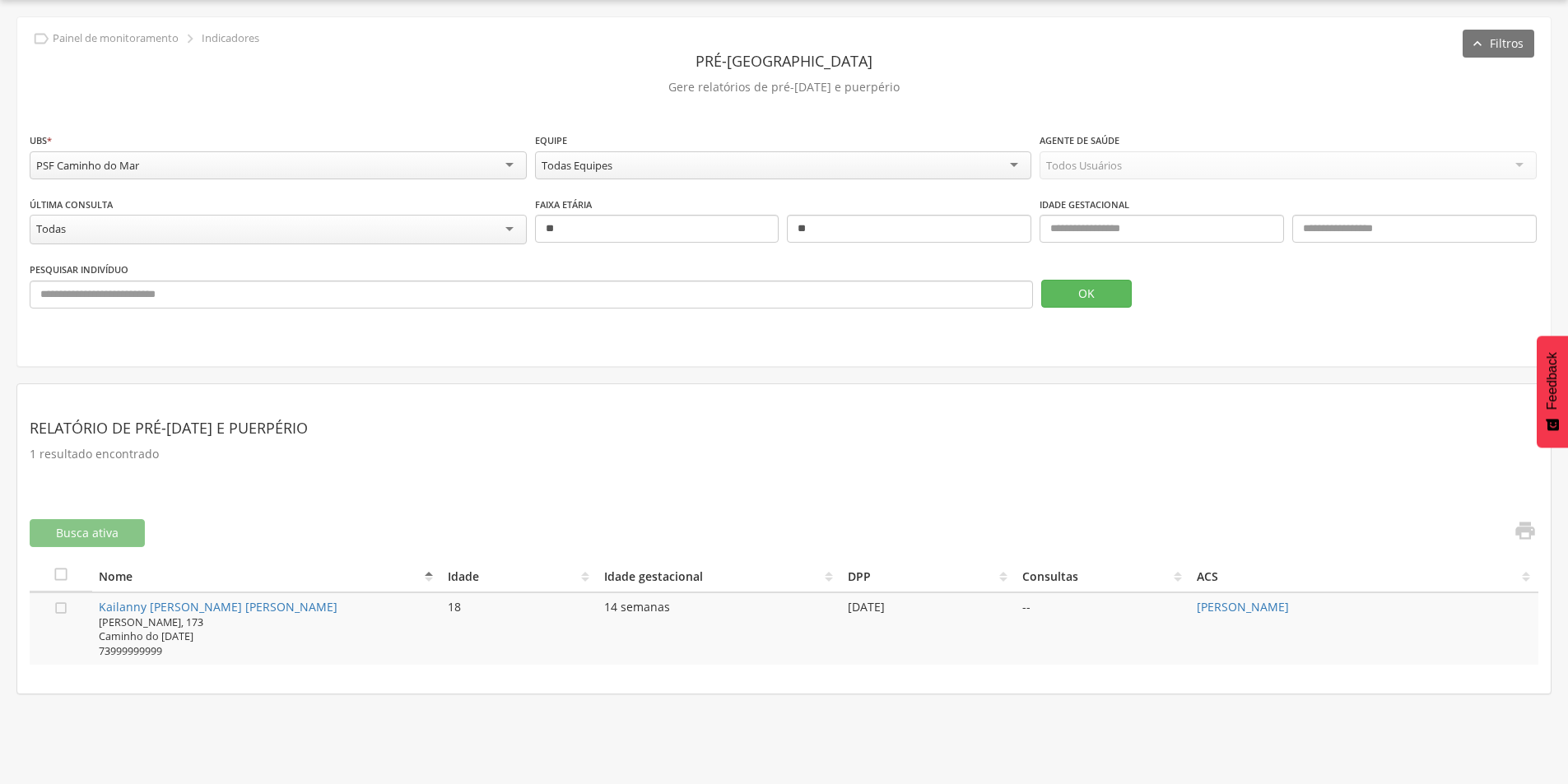
click at [391, 165] on div "PSF Caminho do Mar" at bounding box center [278, 165] width 497 height 28
click at [1078, 293] on button "OK" at bounding box center [1086, 294] width 90 height 28
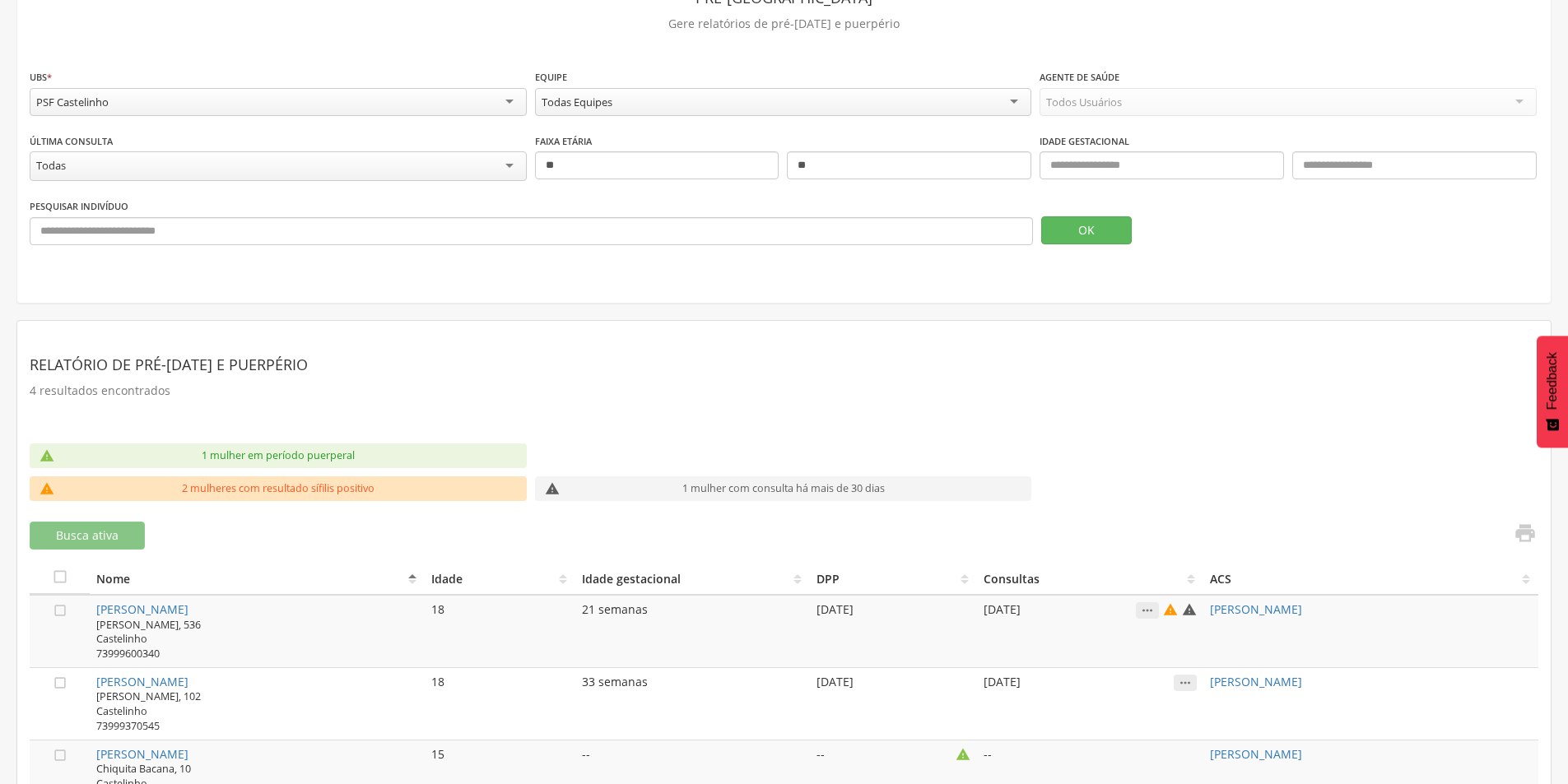
scroll to position [0, 0]
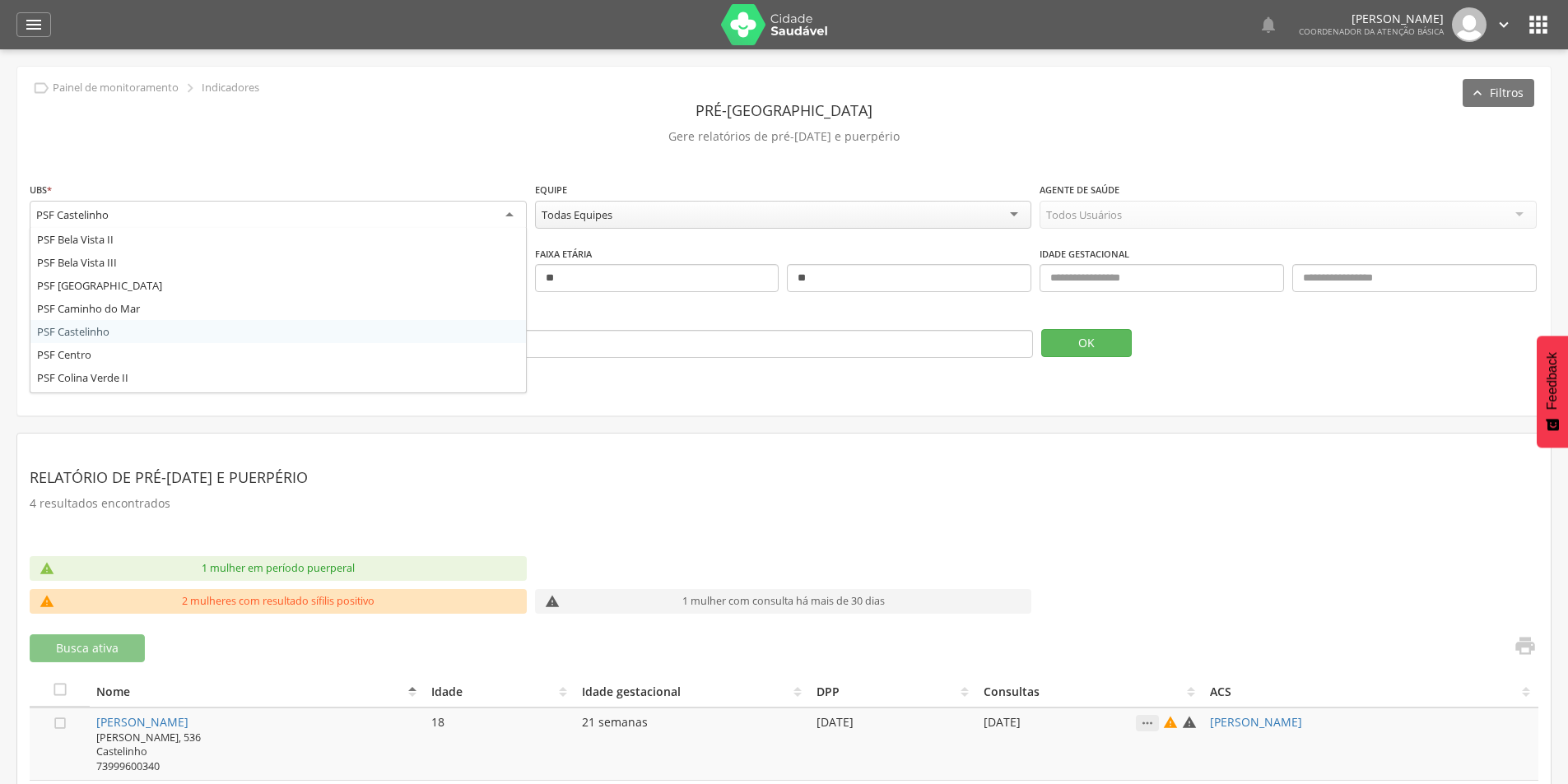
click at [268, 213] on div "PSF Castelinho" at bounding box center [278, 216] width 497 height 30
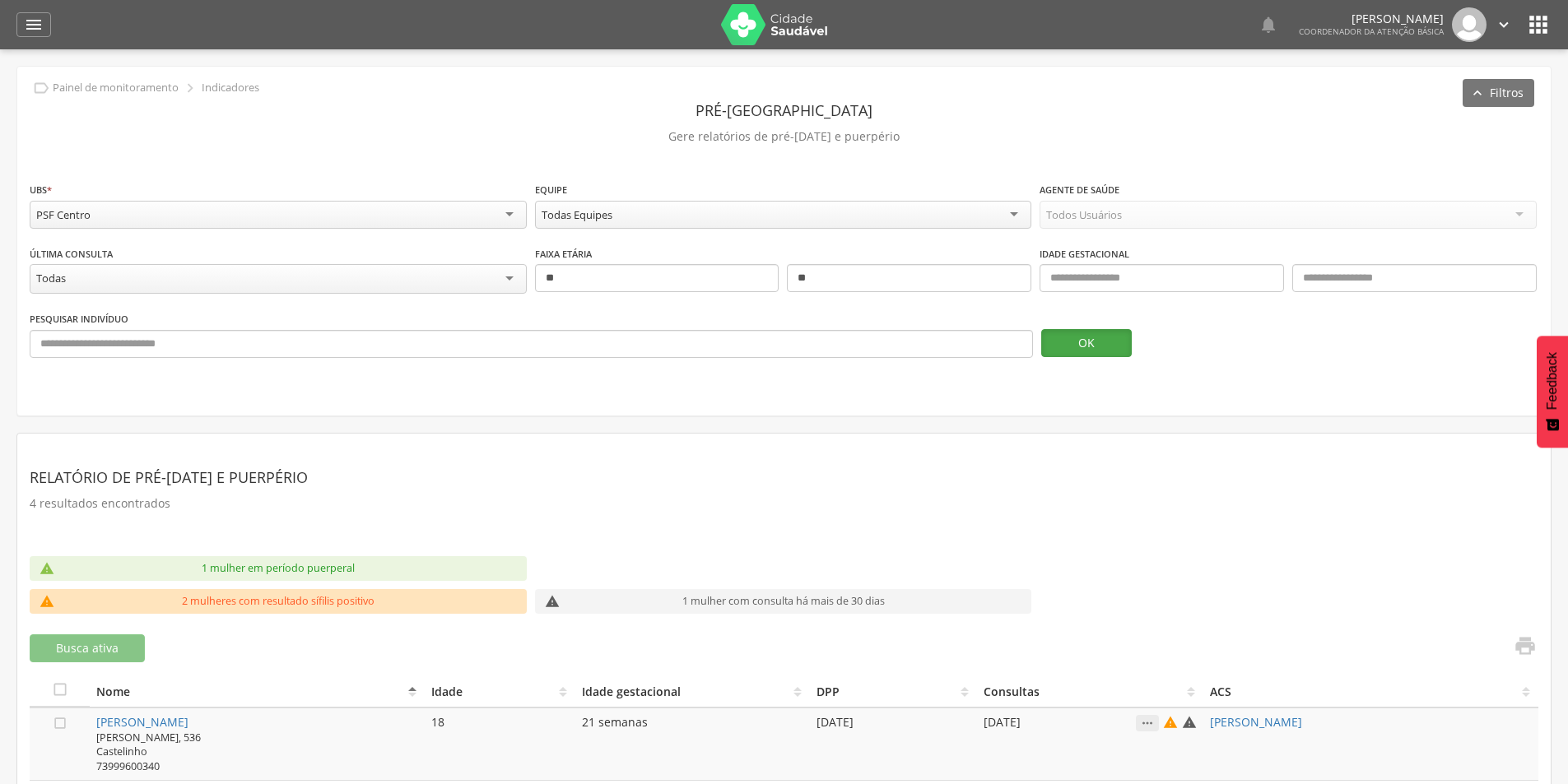
click at [1108, 338] on button "OK" at bounding box center [1086, 343] width 90 height 28
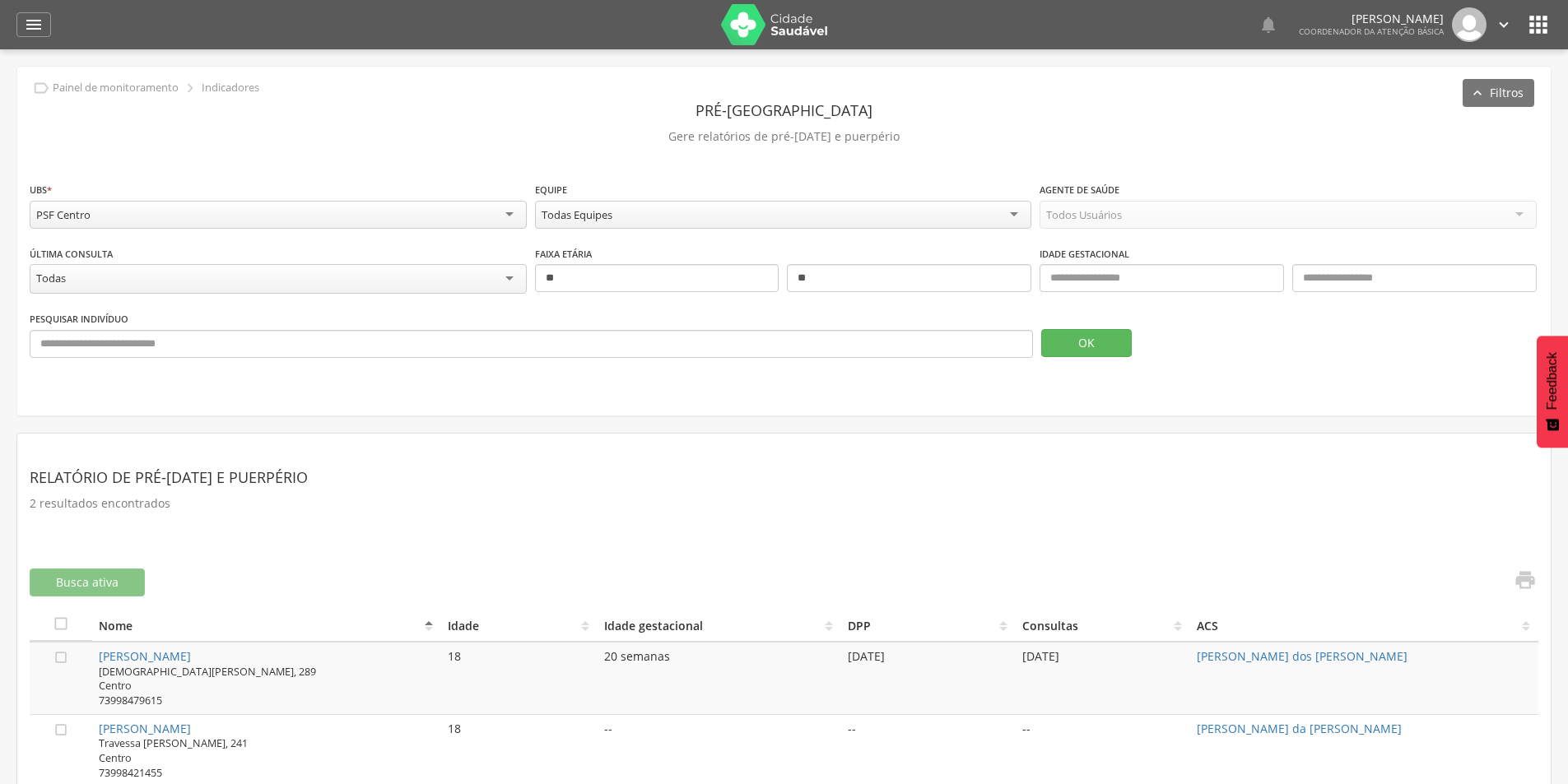
click at [316, 209] on div "PSF Centro" at bounding box center [278, 215] width 497 height 28
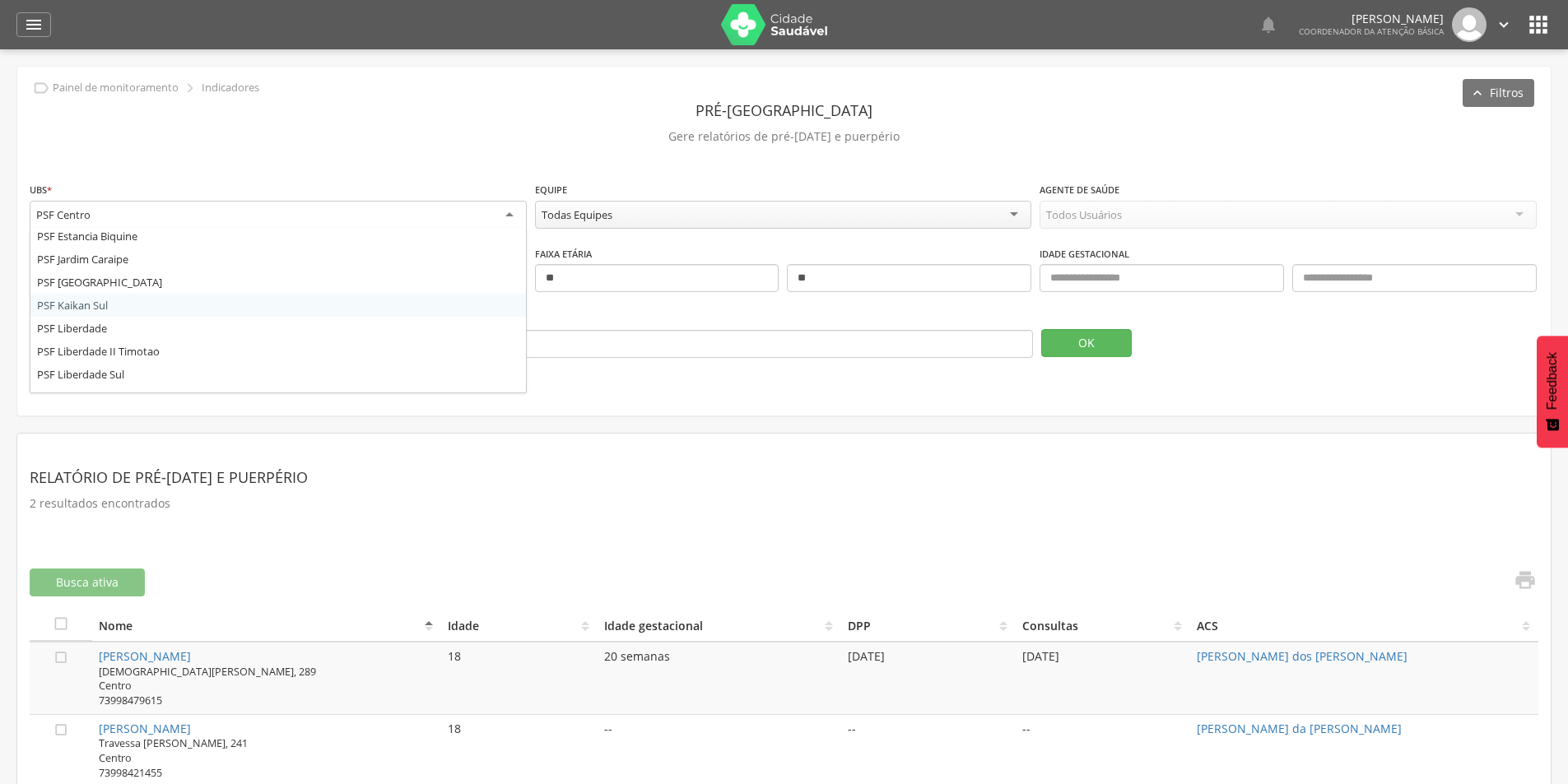
scroll to position [83, 0]
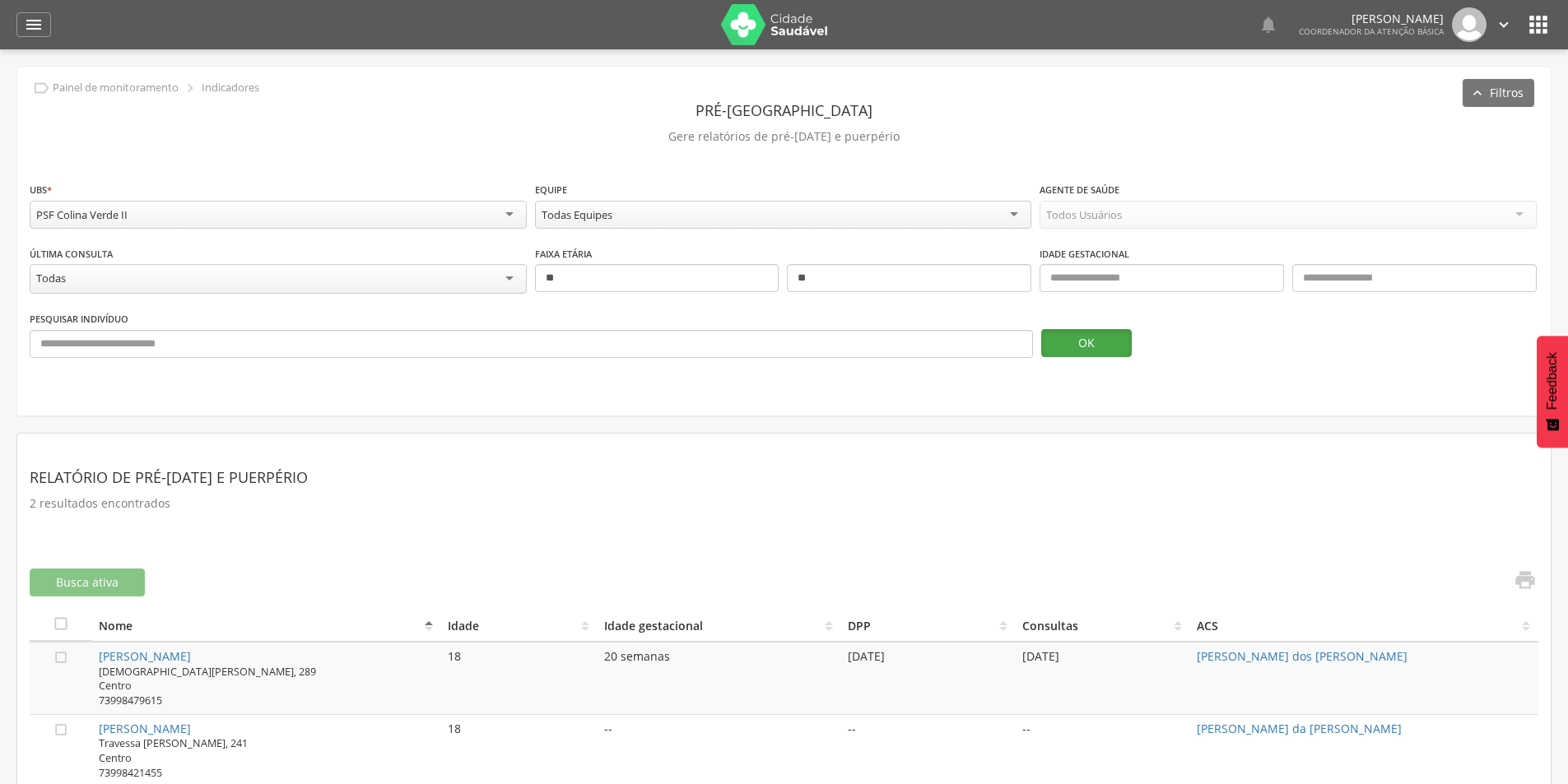
click at [1101, 340] on button "OK" at bounding box center [1086, 343] width 90 height 28
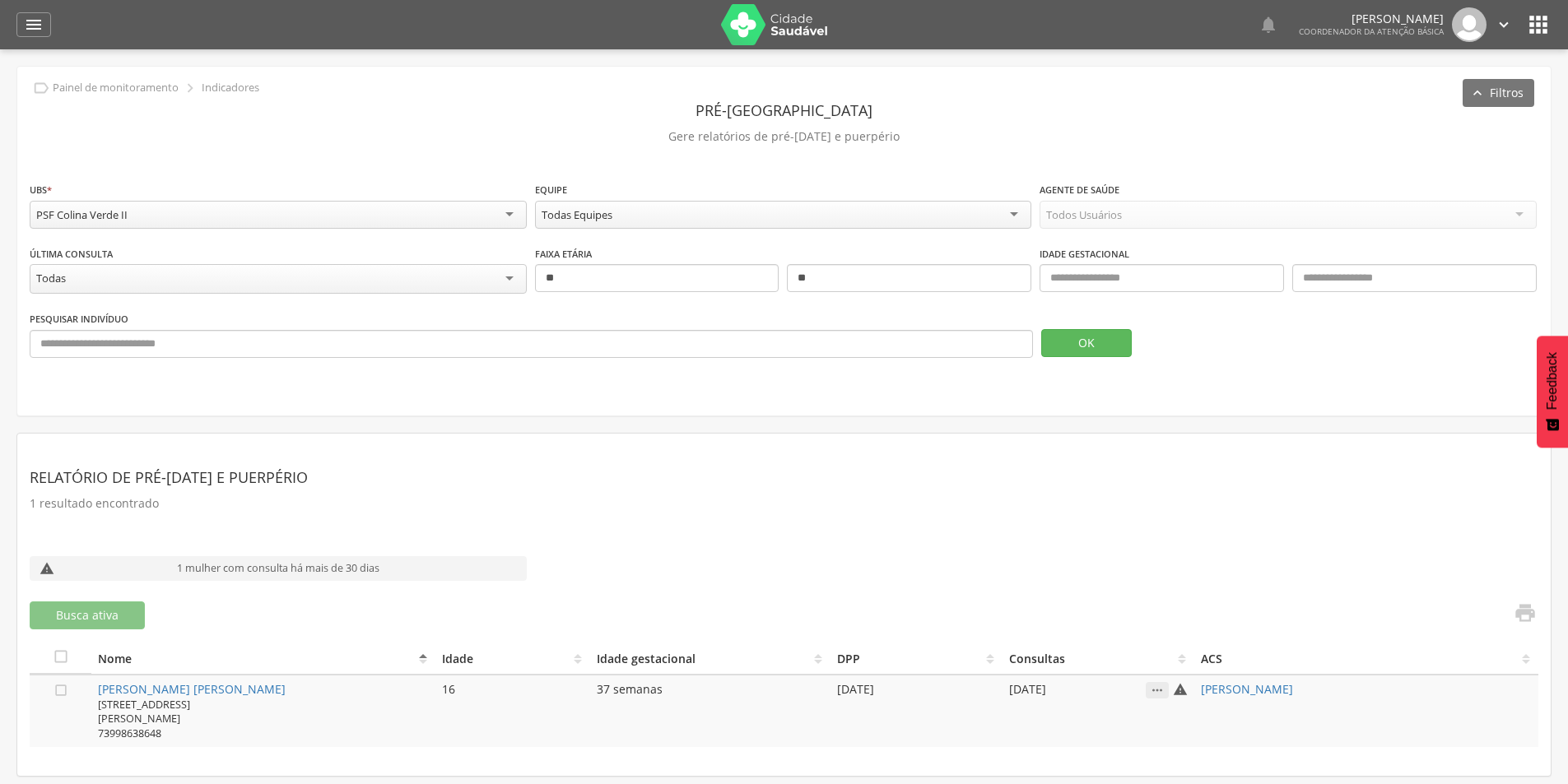
click at [225, 205] on div "PSF Colina Verde II" at bounding box center [278, 215] width 497 height 28
click at [1092, 343] on button "OK" at bounding box center [1086, 343] width 90 height 28
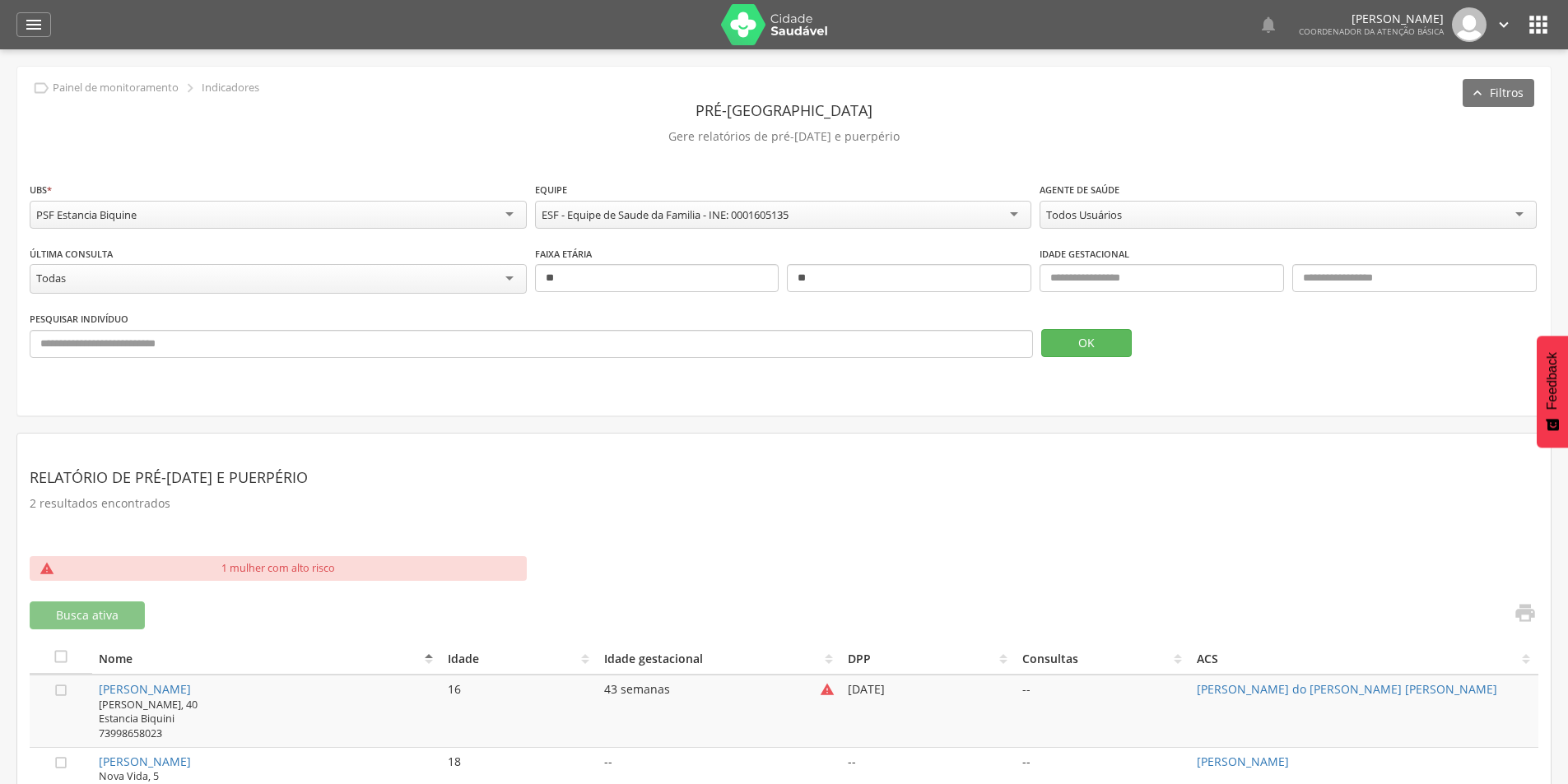
click at [337, 223] on div "PSF Estancia Biquine" at bounding box center [278, 215] width 497 height 28
click at [1067, 334] on button "OK" at bounding box center [1086, 343] width 90 height 28
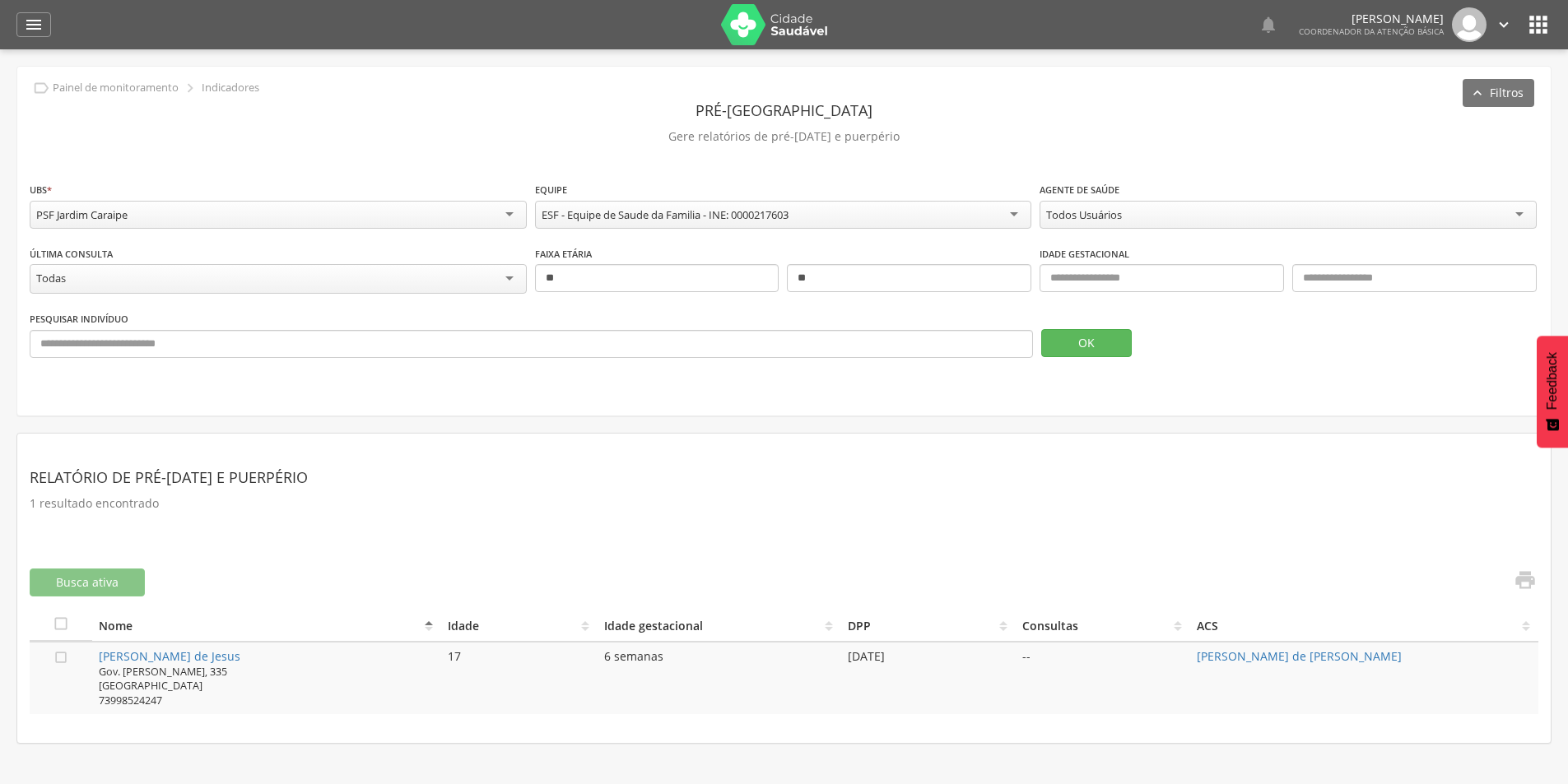
click at [176, 210] on div "PSF Jardim Caraipe" at bounding box center [278, 215] width 497 height 28
click at [1064, 346] on button "OK" at bounding box center [1086, 343] width 90 height 28
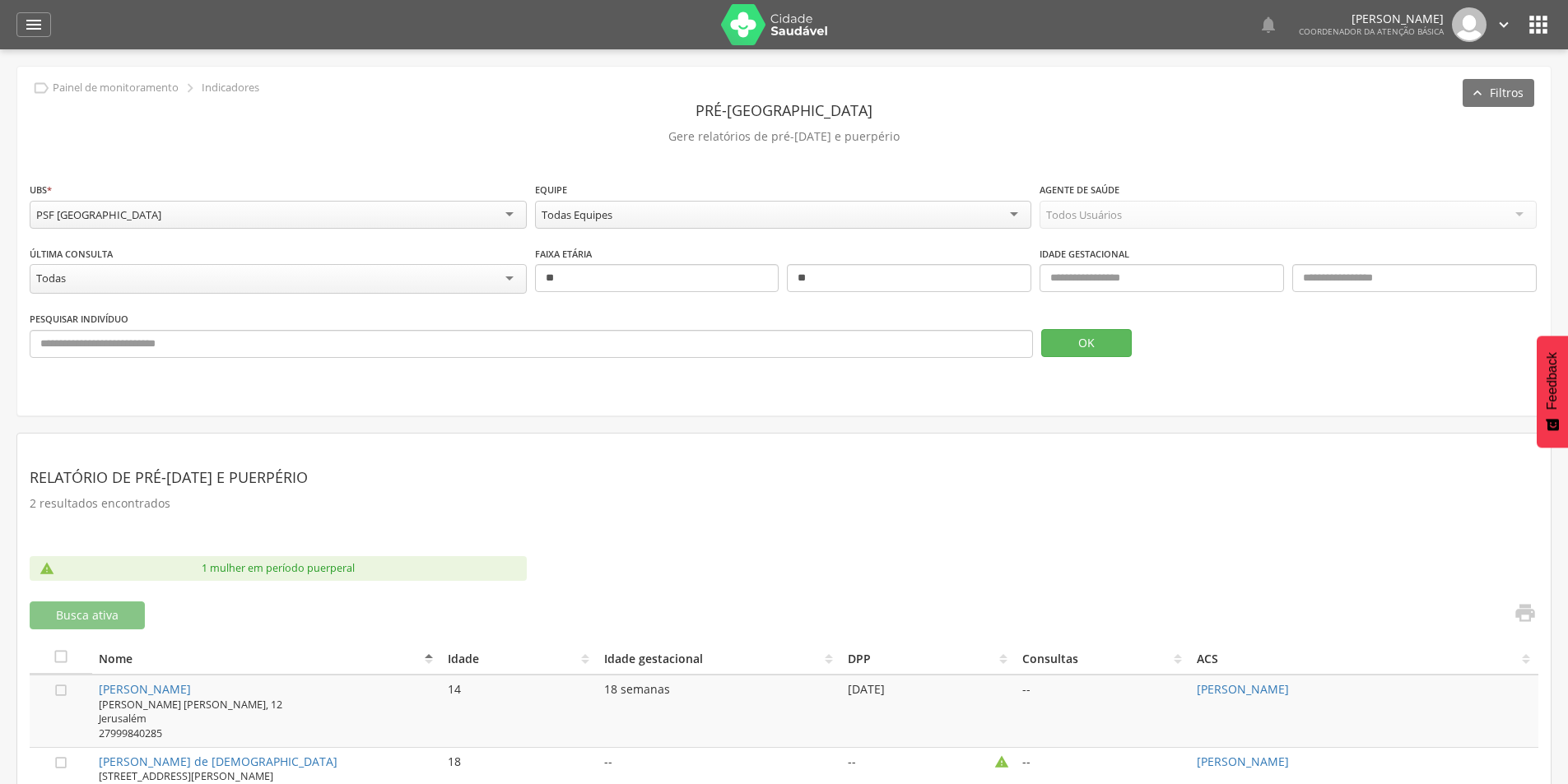
click at [359, 219] on div "PSF [GEOGRAPHIC_DATA]" at bounding box center [278, 215] width 497 height 28
click at [1061, 336] on button "OK" at bounding box center [1086, 343] width 90 height 28
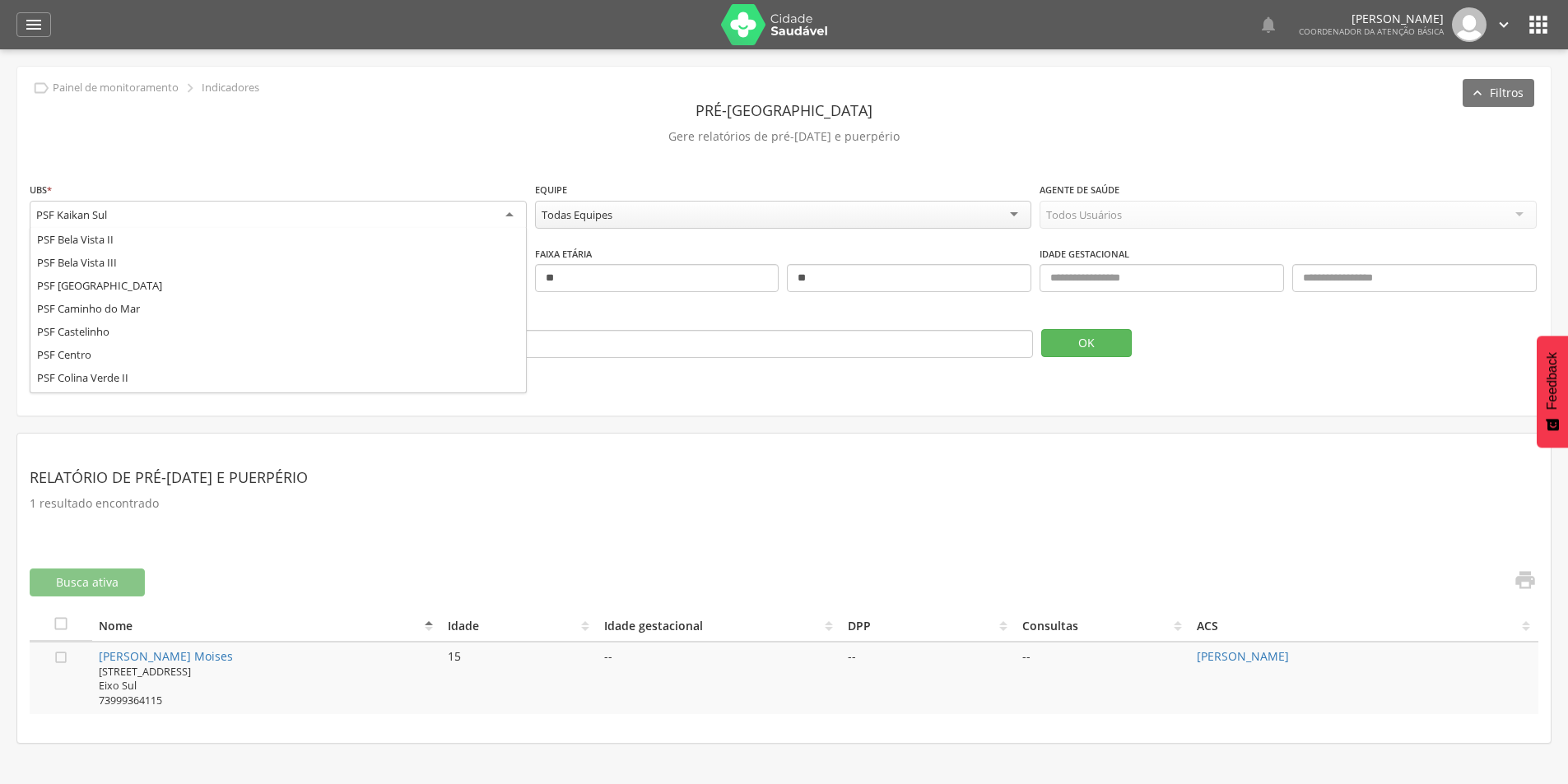
click at [247, 208] on div "PSF Kaikan Sul" at bounding box center [278, 216] width 497 height 30
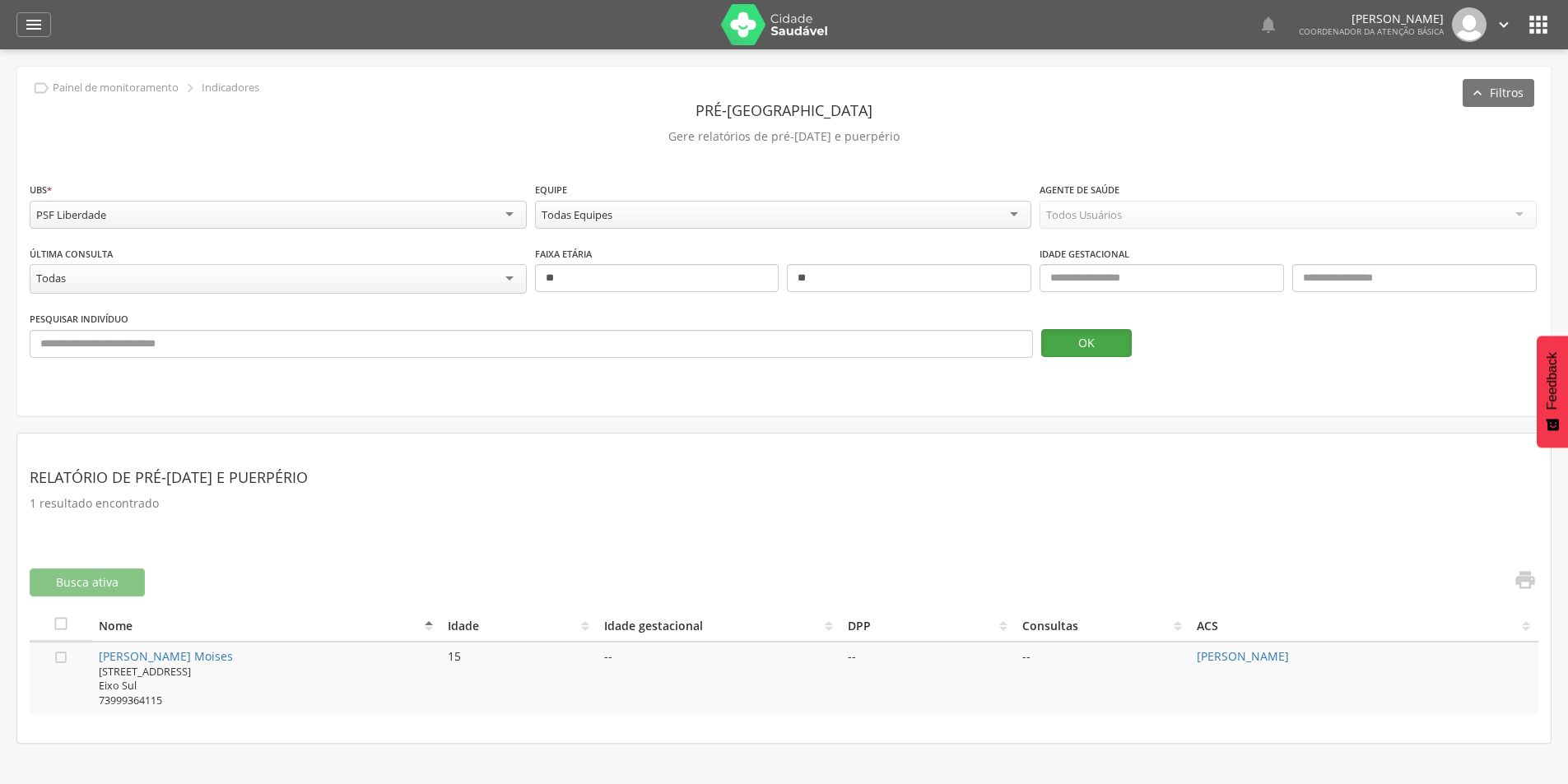
click at [1070, 334] on button "OK" at bounding box center [1086, 343] width 90 height 28
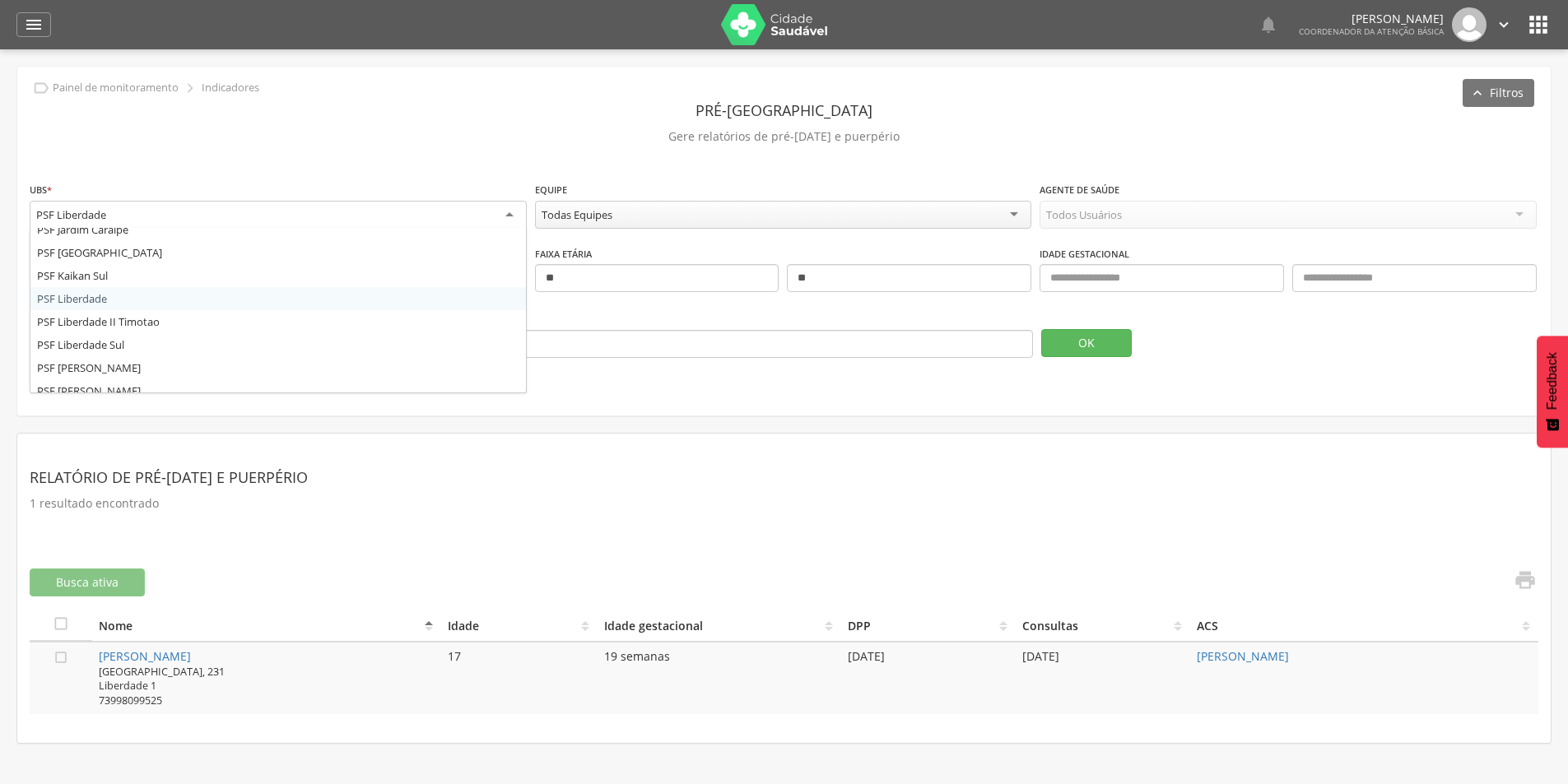
click at [329, 217] on div "PSF Liberdade" at bounding box center [278, 216] width 497 height 30
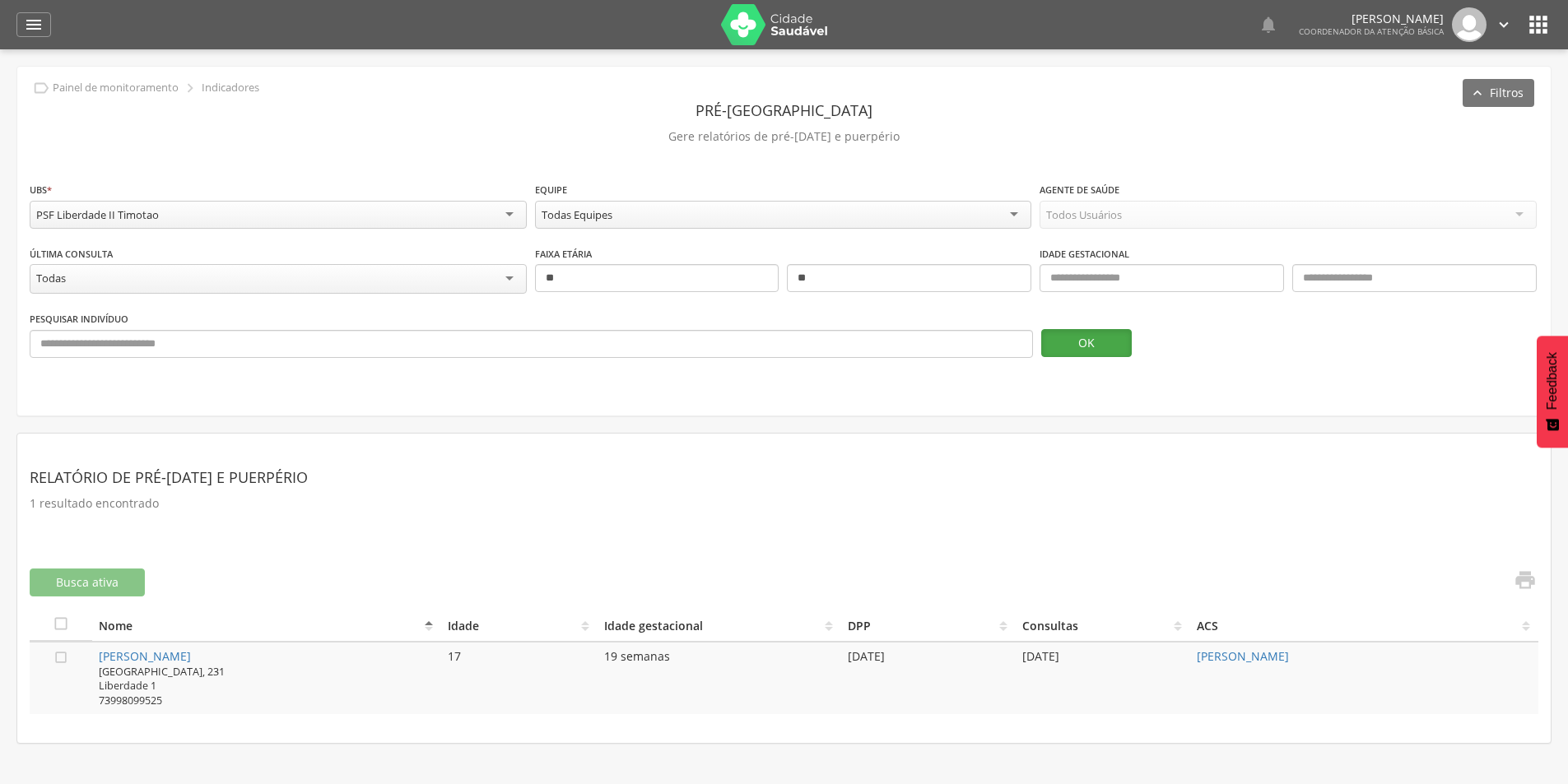
click at [1066, 343] on button "OK" at bounding box center [1086, 343] width 90 height 28
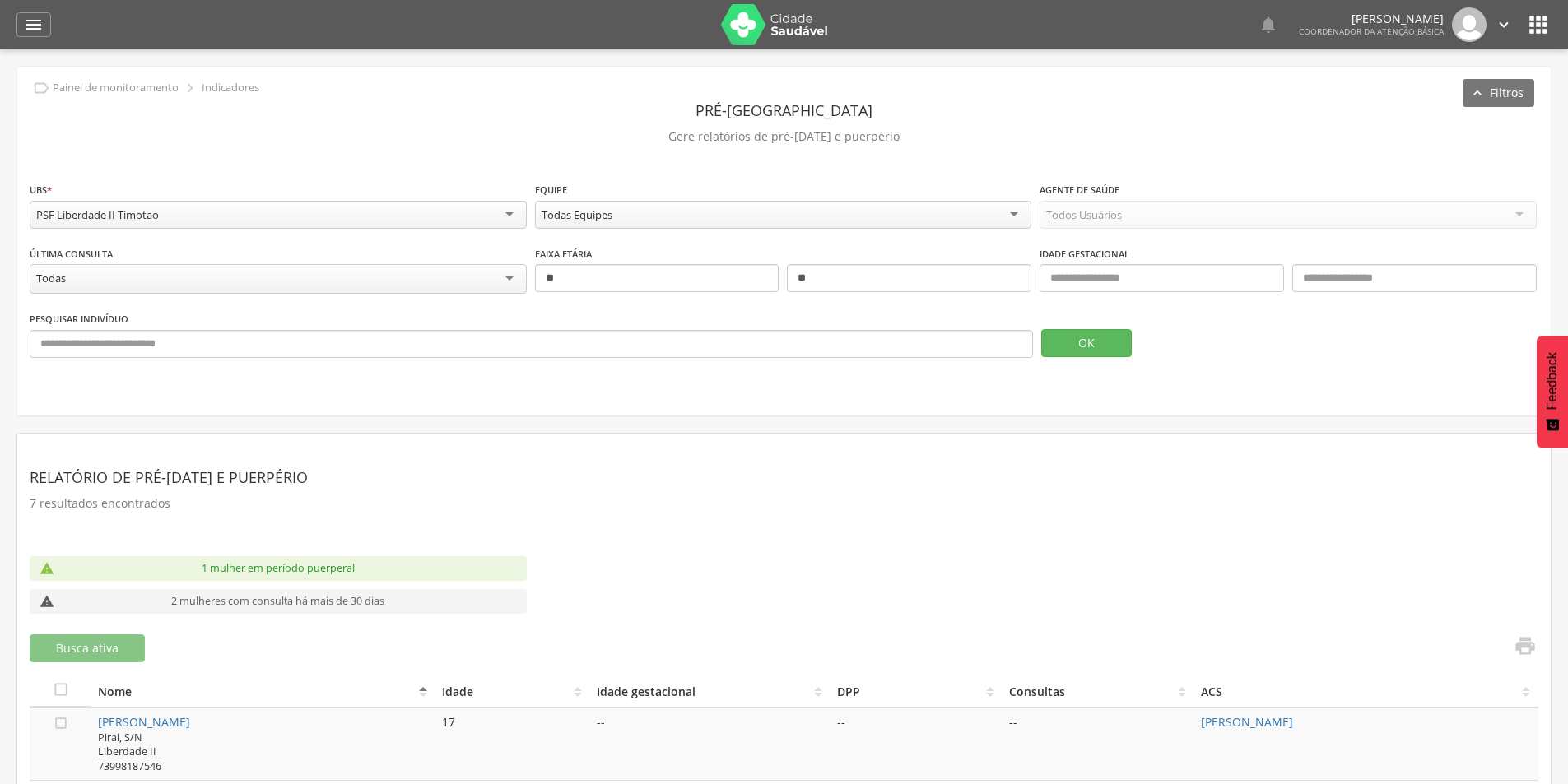
click at [377, 209] on div "PSF Liberdade II Timotao" at bounding box center [278, 215] width 497 height 28
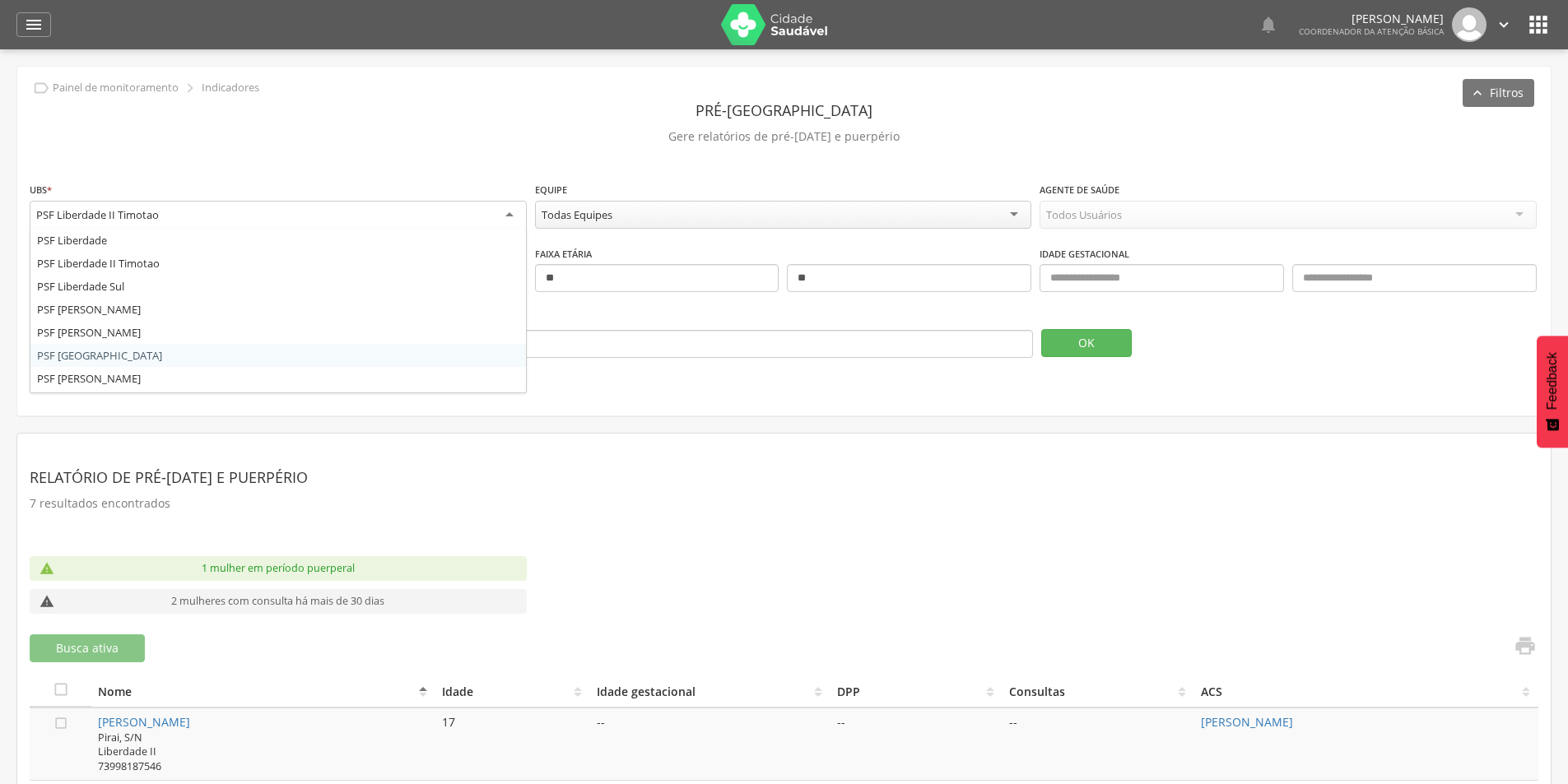
scroll to position [276, 0]
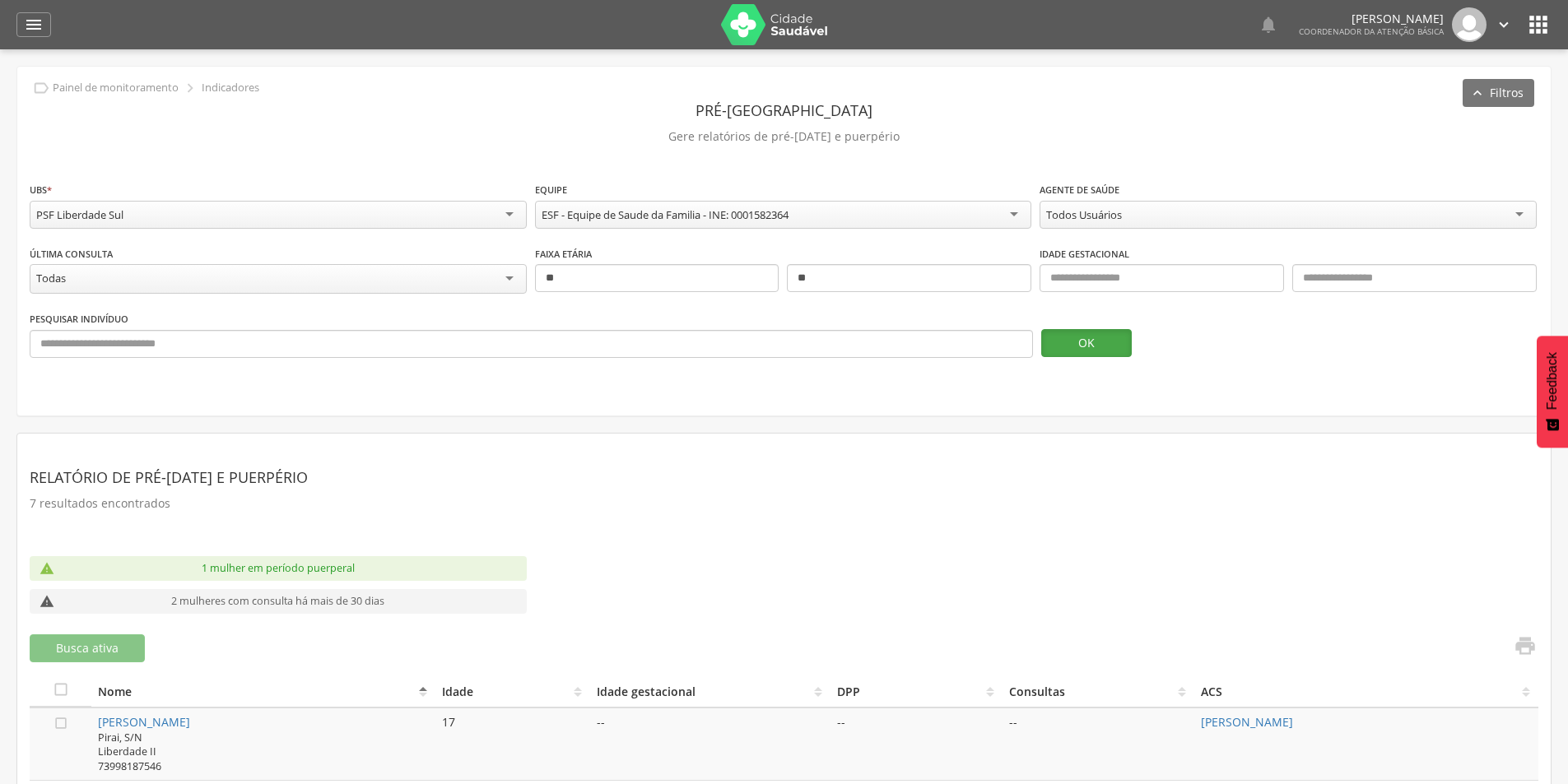
click at [1113, 341] on button "OK" at bounding box center [1086, 343] width 90 height 28
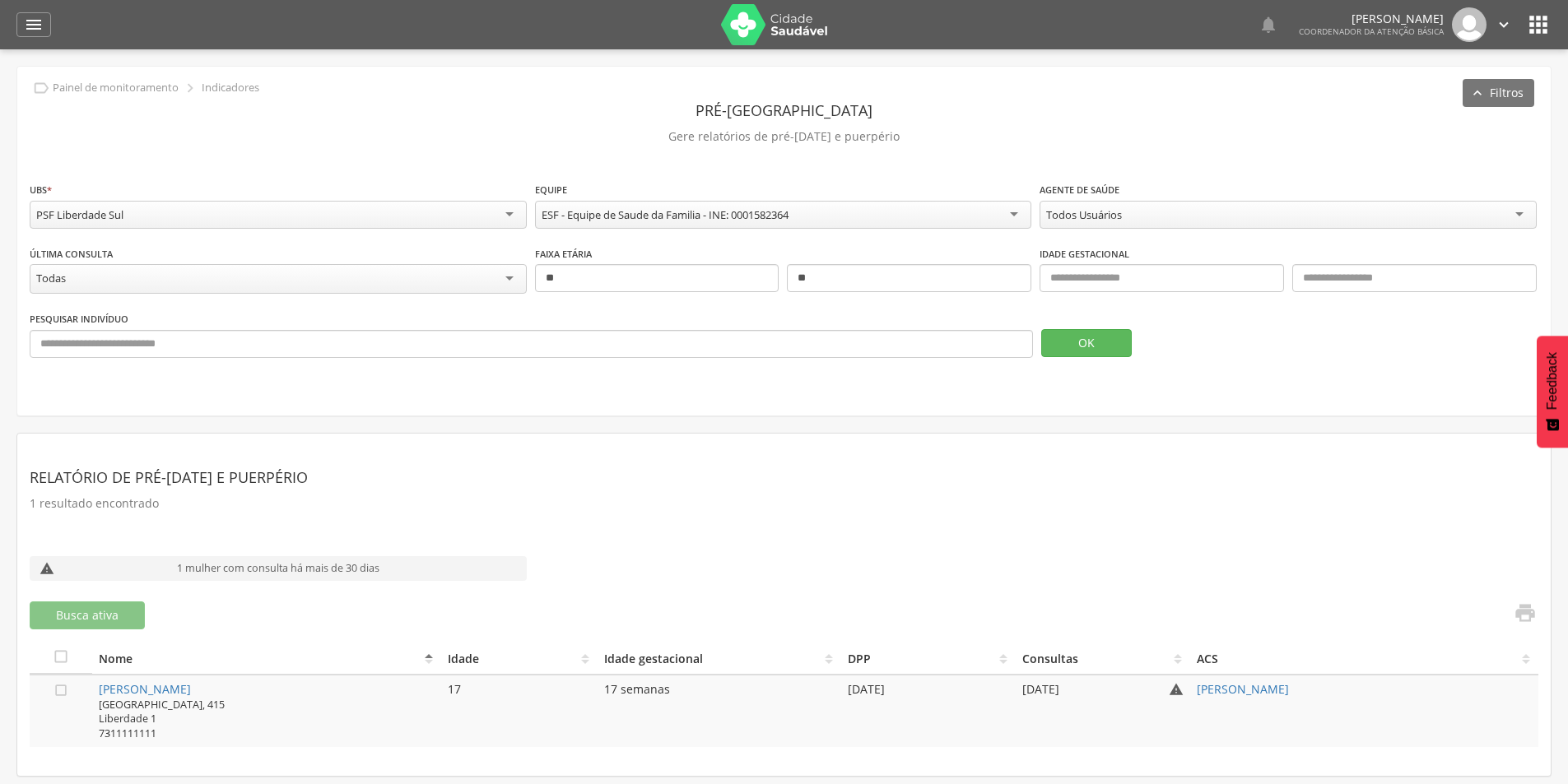
click at [384, 225] on div "PSF Liberdade Sul" at bounding box center [278, 215] width 497 height 28
click at [1104, 339] on button "OK" at bounding box center [1086, 343] width 90 height 28
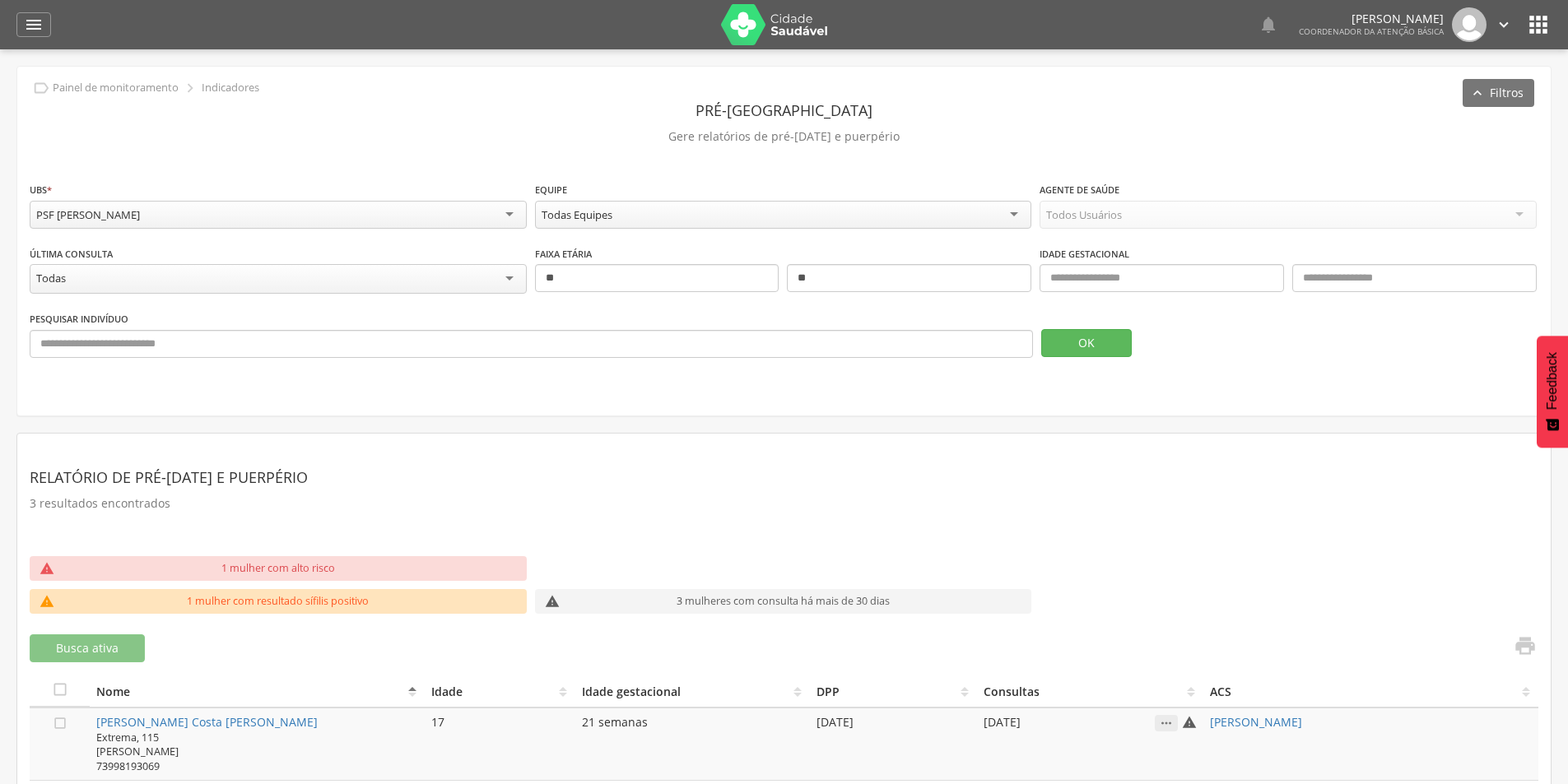
click at [194, 221] on div "PSF [PERSON_NAME]" at bounding box center [278, 215] width 497 height 28
click at [1089, 337] on button "OK" at bounding box center [1086, 343] width 90 height 28
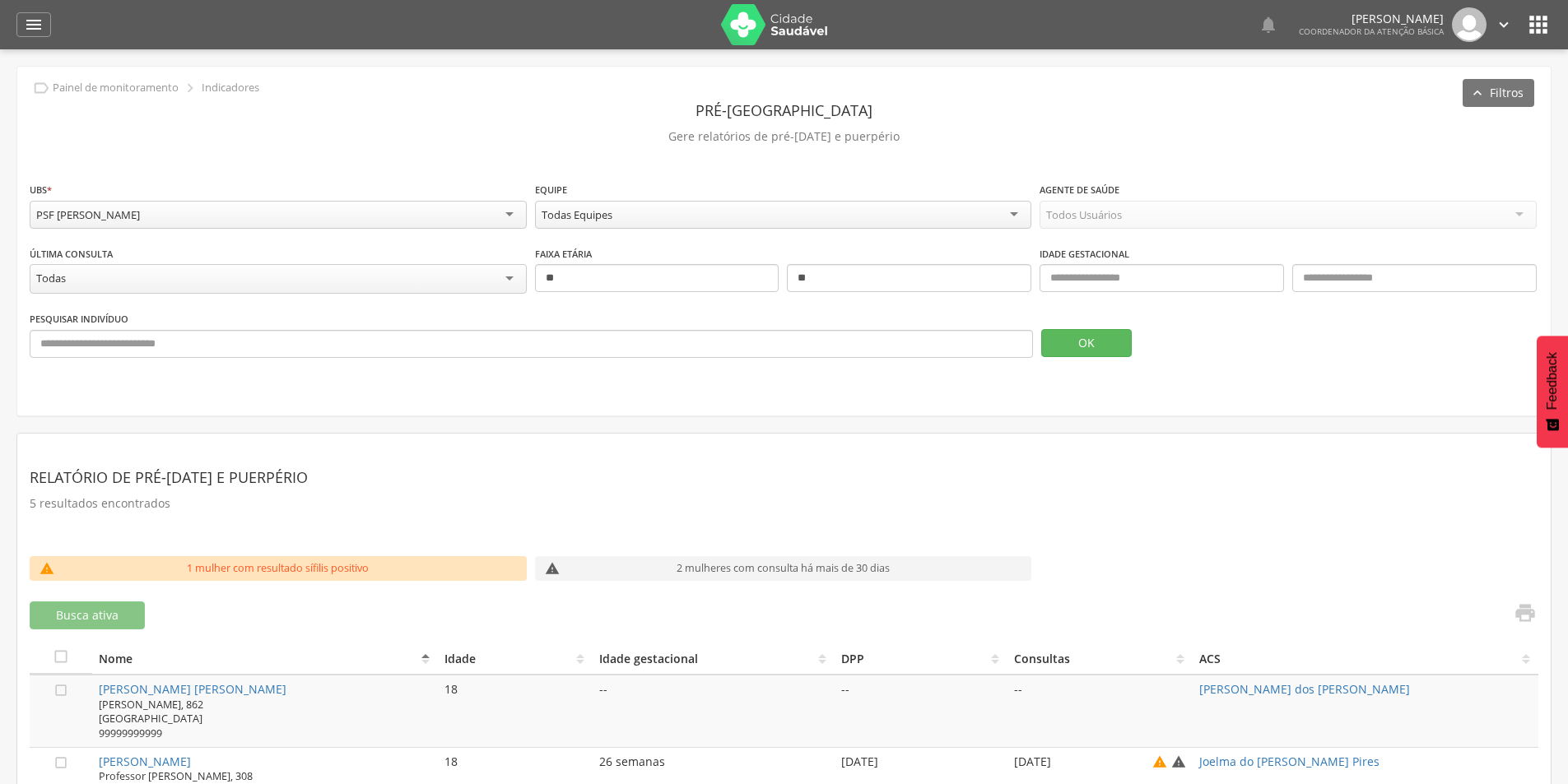
click at [408, 202] on div "PSF [PERSON_NAME]" at bounding box center [278, 215] width 497 height 28
click at [1115, 348] on button "OK" at bounding box center [1086, 343] width 90 height 28
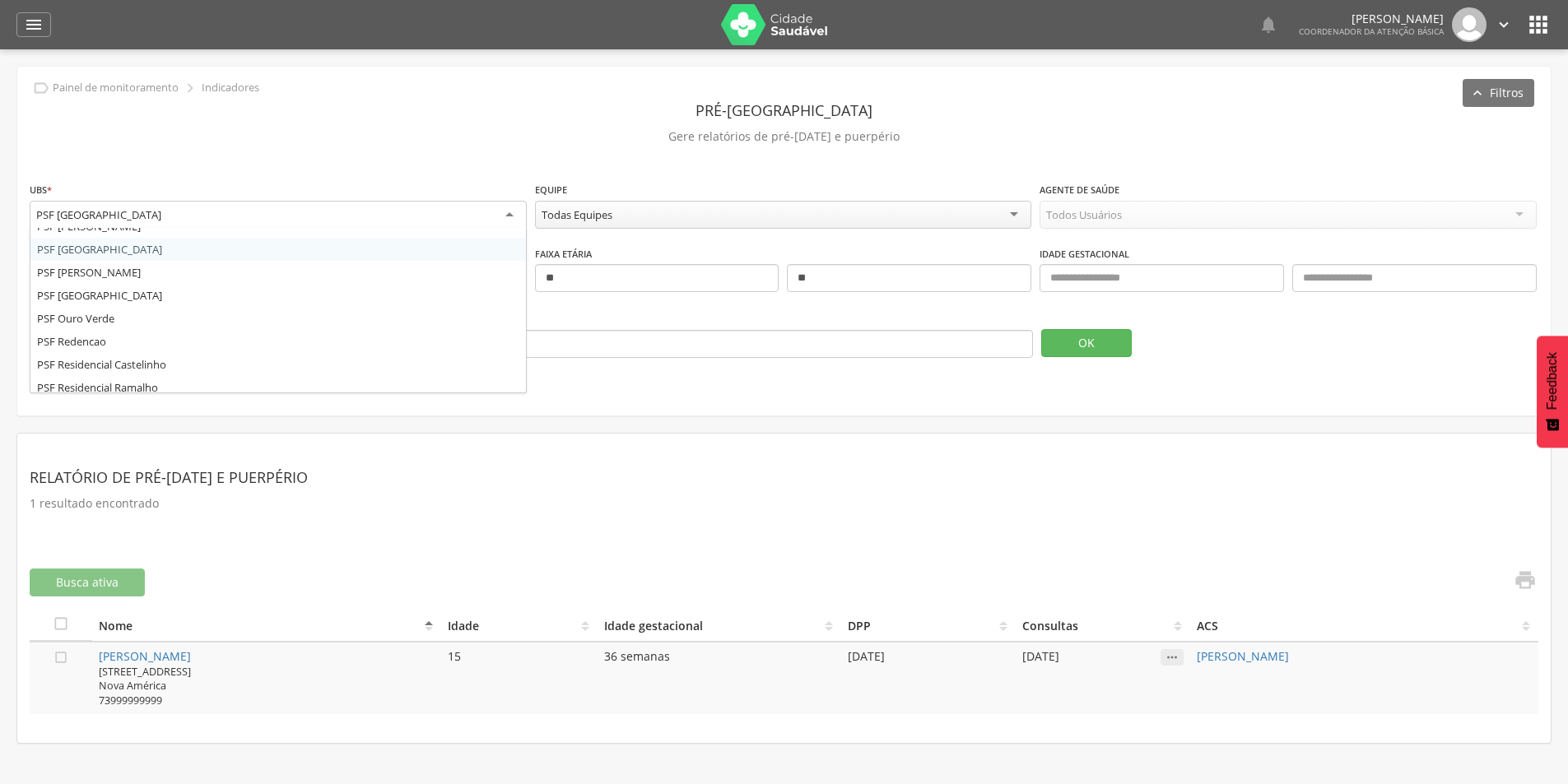
click at [326, 203] on div "PSF [GEOGRAPHIC_DATA]" at bounding box center [278, 216] width 497 height 30
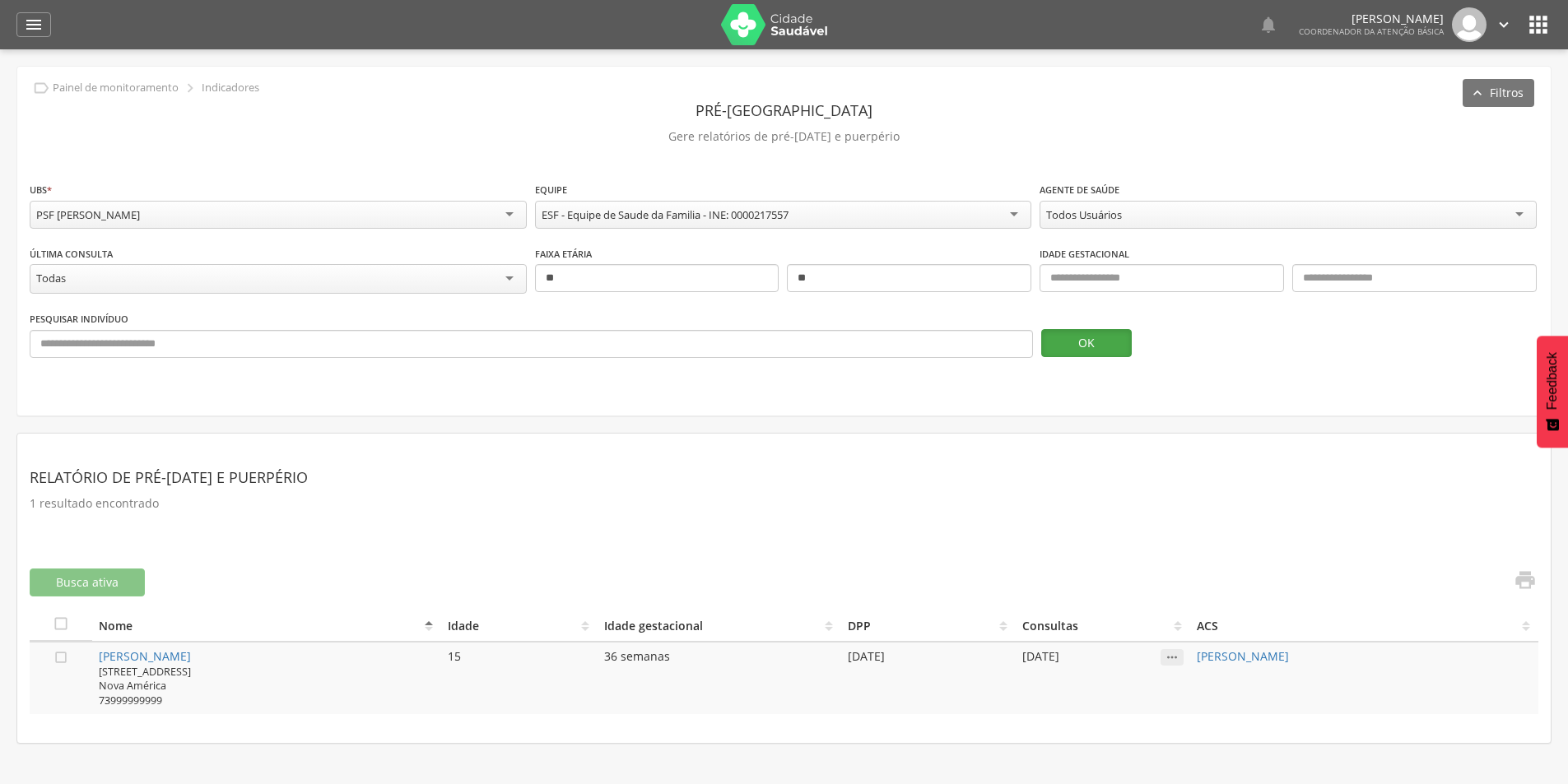
click at [1048, 331] on button "OK" at bounding box center [1086, 343] width 90 height 28
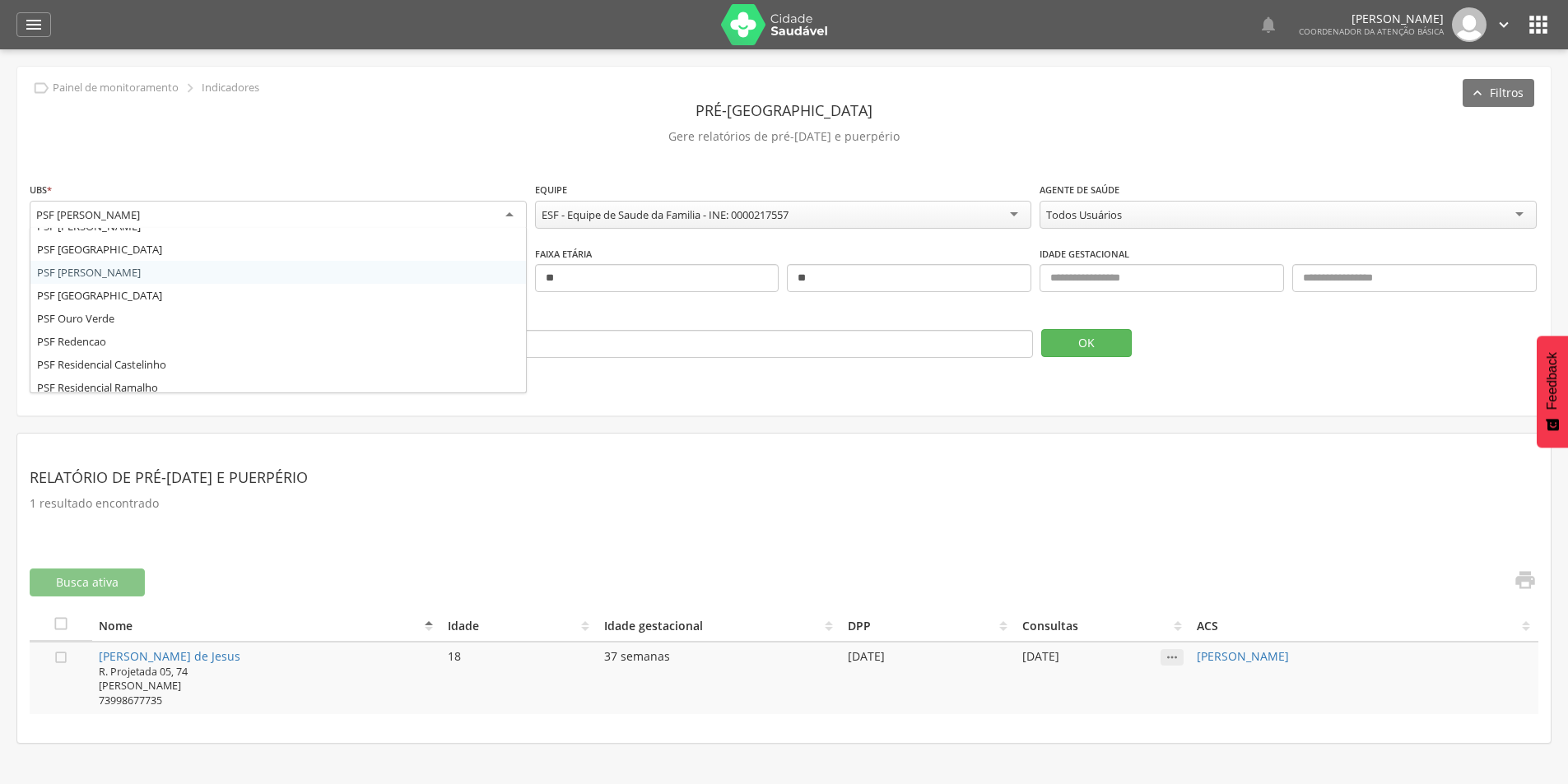
click at [118, 224] on div "PSF [PERSON_NAME]" at bounding box center [278, 216] width 497 height 30
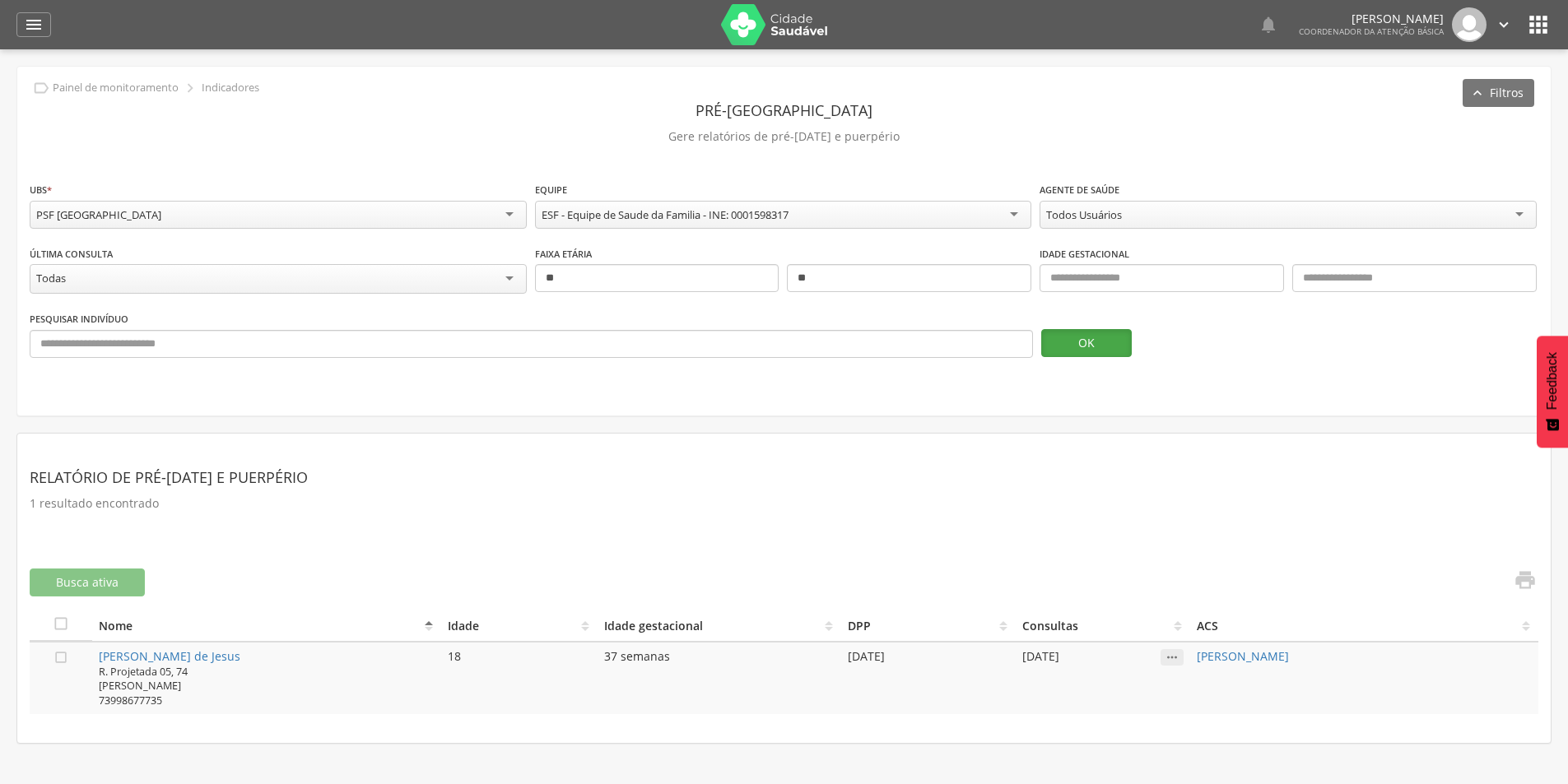
click at [1091, 346] on button "OK" at bounding box center [1086, 343] width 90 height 28
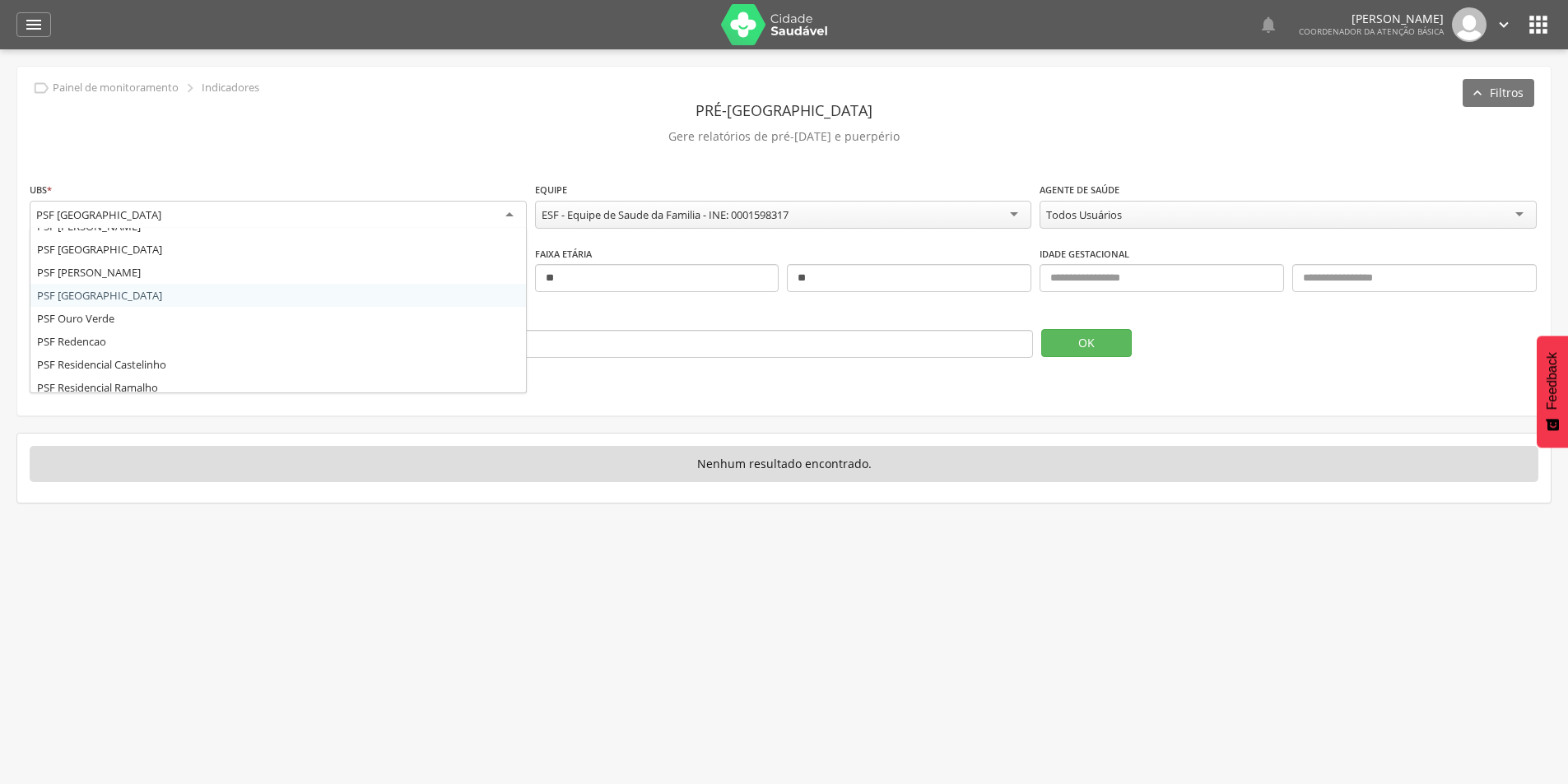
click at [242, 211] on div "PSF [GEOGRAPHIC_DATA]" at bounding box center [278, 216] width 497 height 30
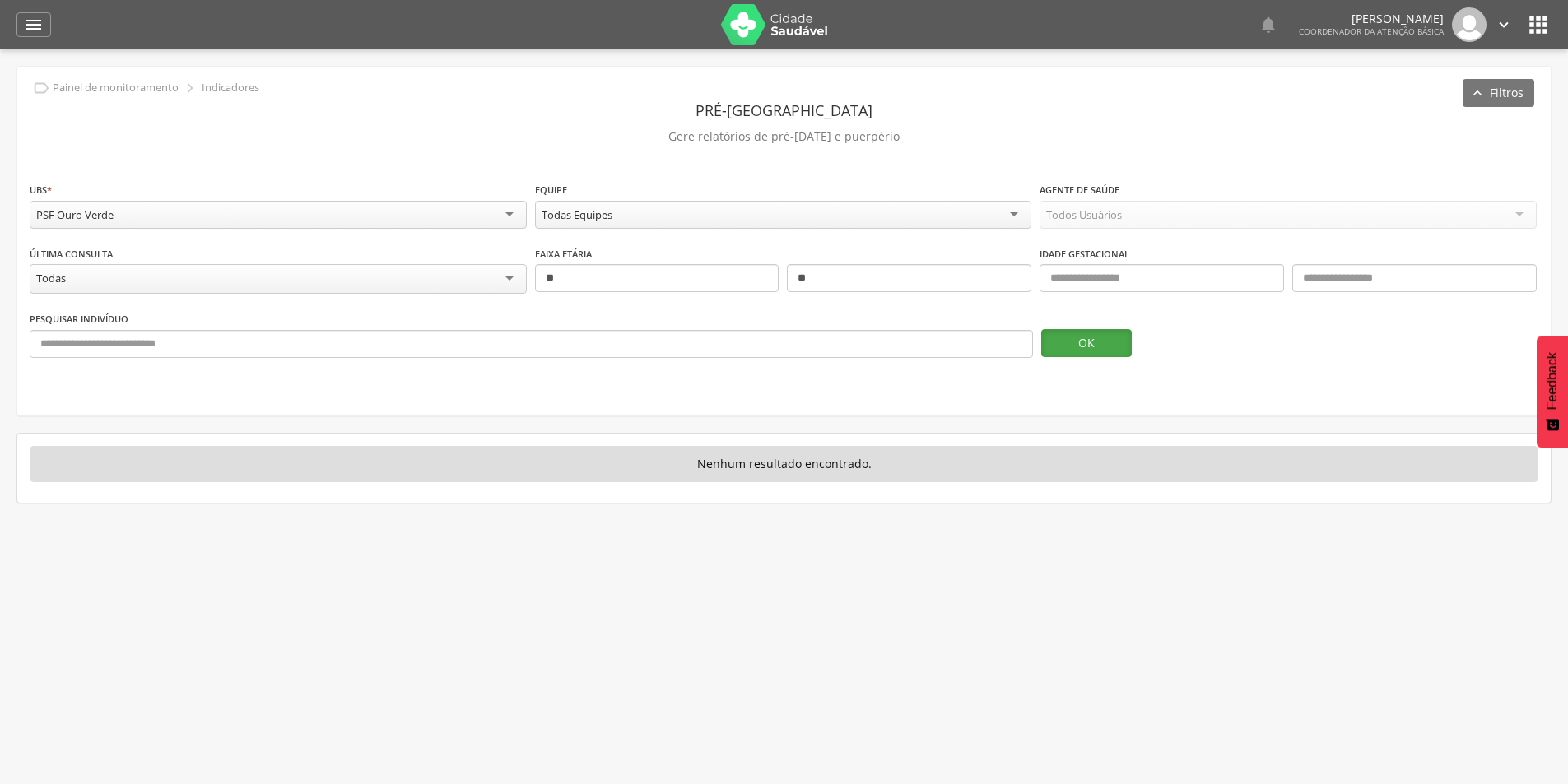
click at [1101, 342] on button "OK" at bounding box center [1086, 343] width 90 height 28
click at [371, 211] on div "PSF Ouro Verde" at bounding box center [278, 215] width 497 height 28
click at [1093, 342] on button "OK" at bounding box center [1086, 343] width 90 height 28
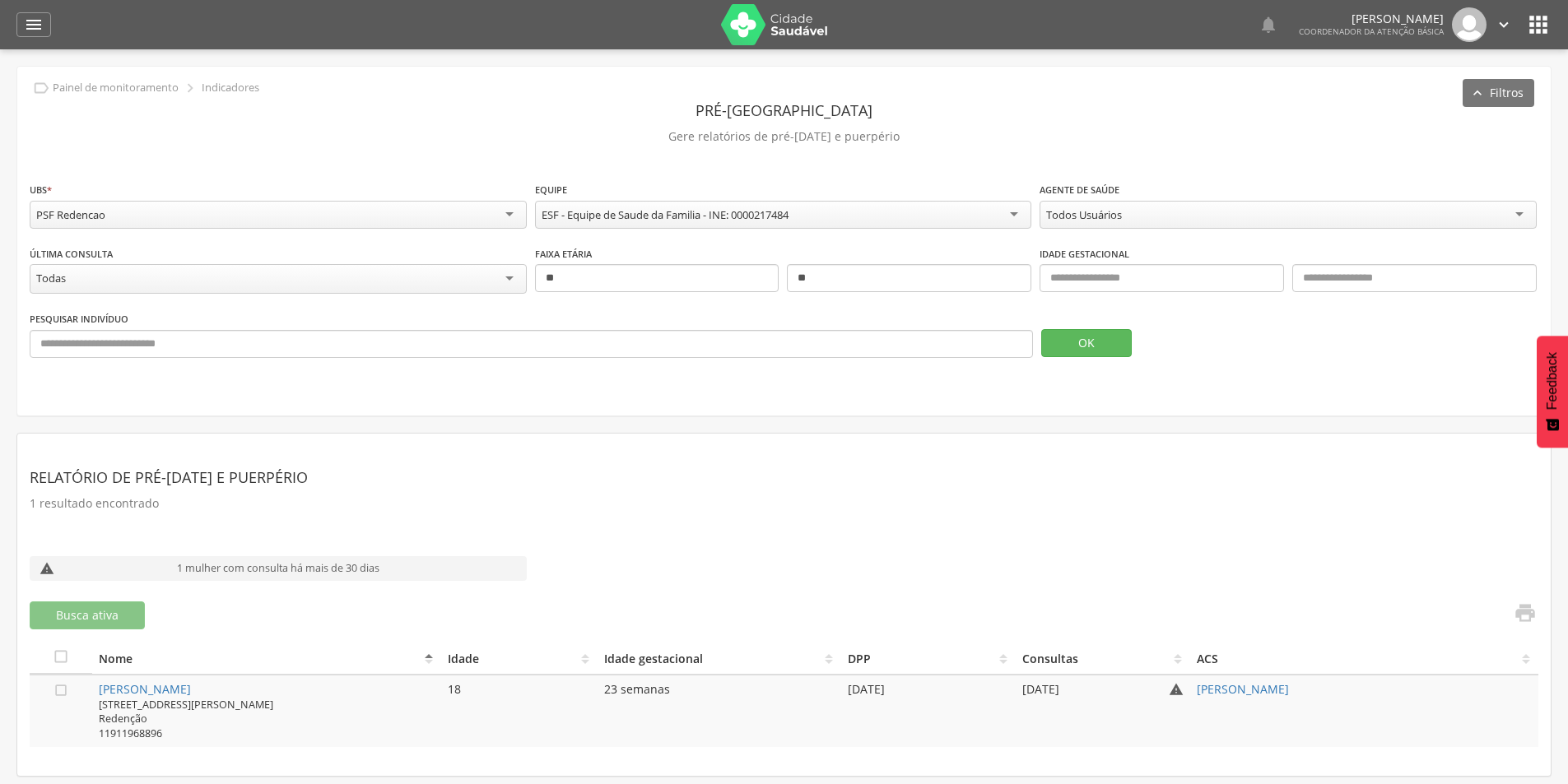
click at [234, 211] on div "PSF Redencao" at bounding box center [278, 215] width 497 height 28
click at [1081, 345] on button "OK" at bounding box center [1086, 343] width 90 height 28
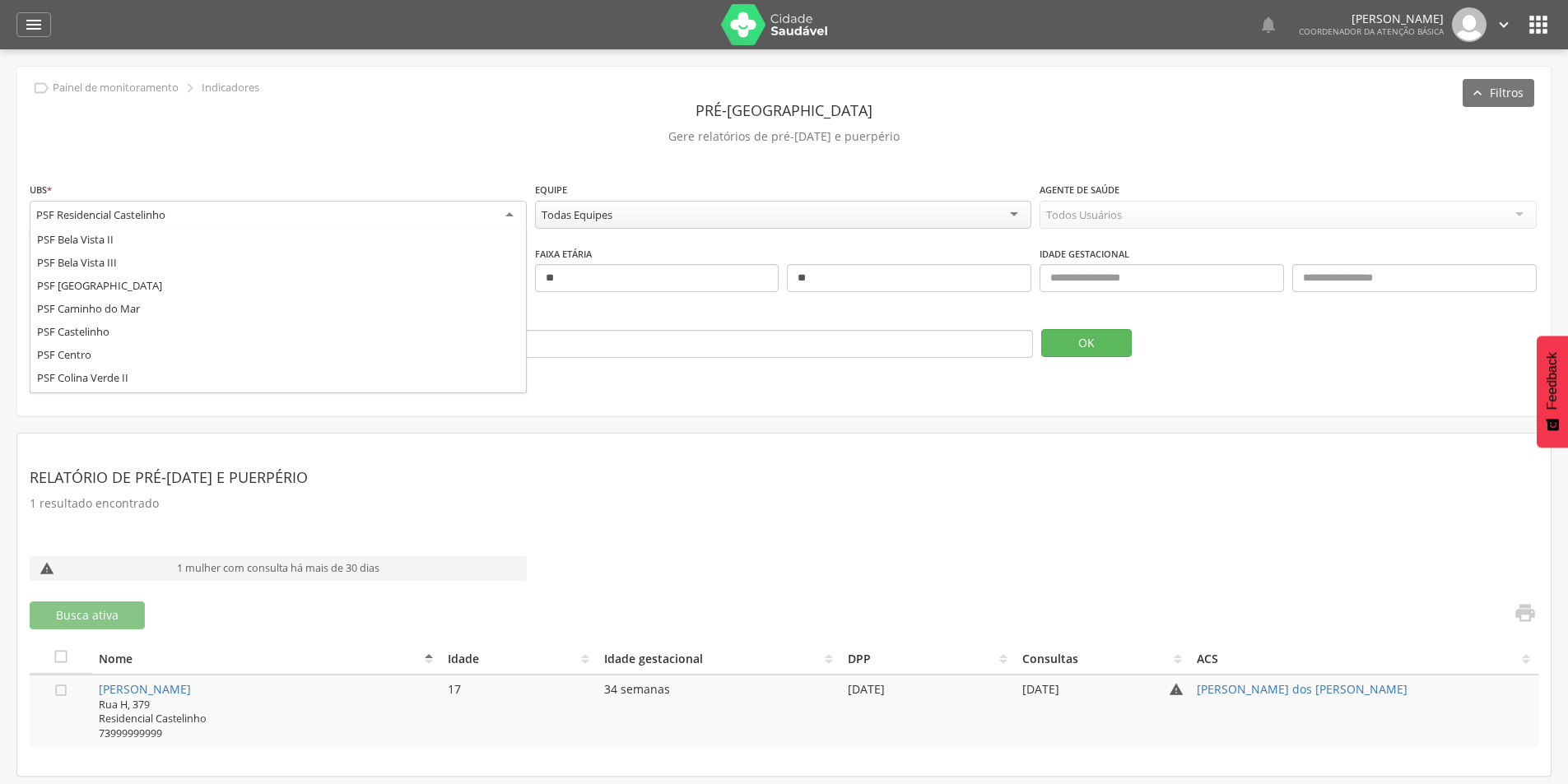
click at [521, 209] on div "PSF Residencial Castelinho" at bounding box center [278, 216] width 497 height 30
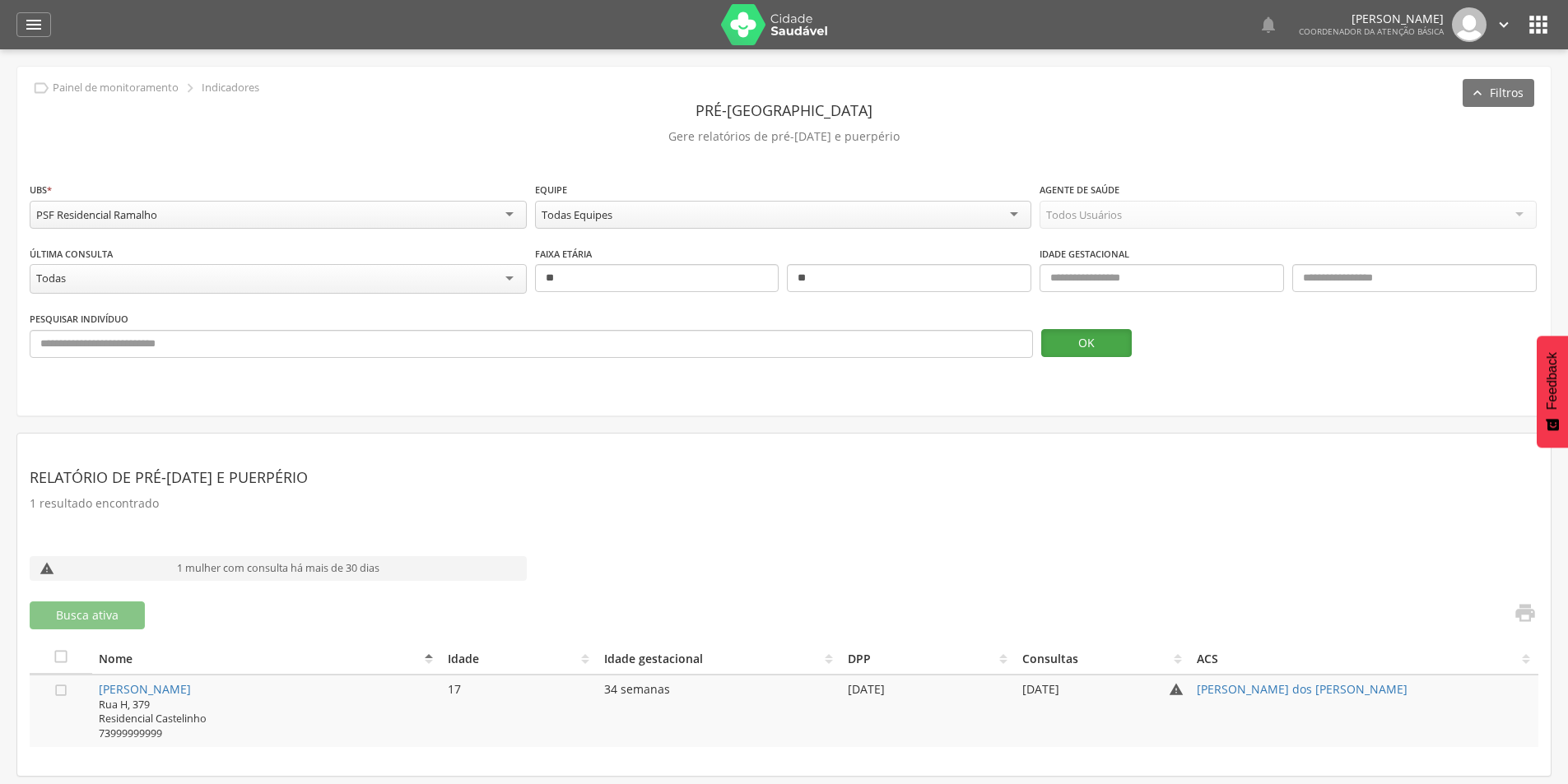
click at [1106, 329] on button "OK" at bounding box center [1086, 343] width 90 height 28
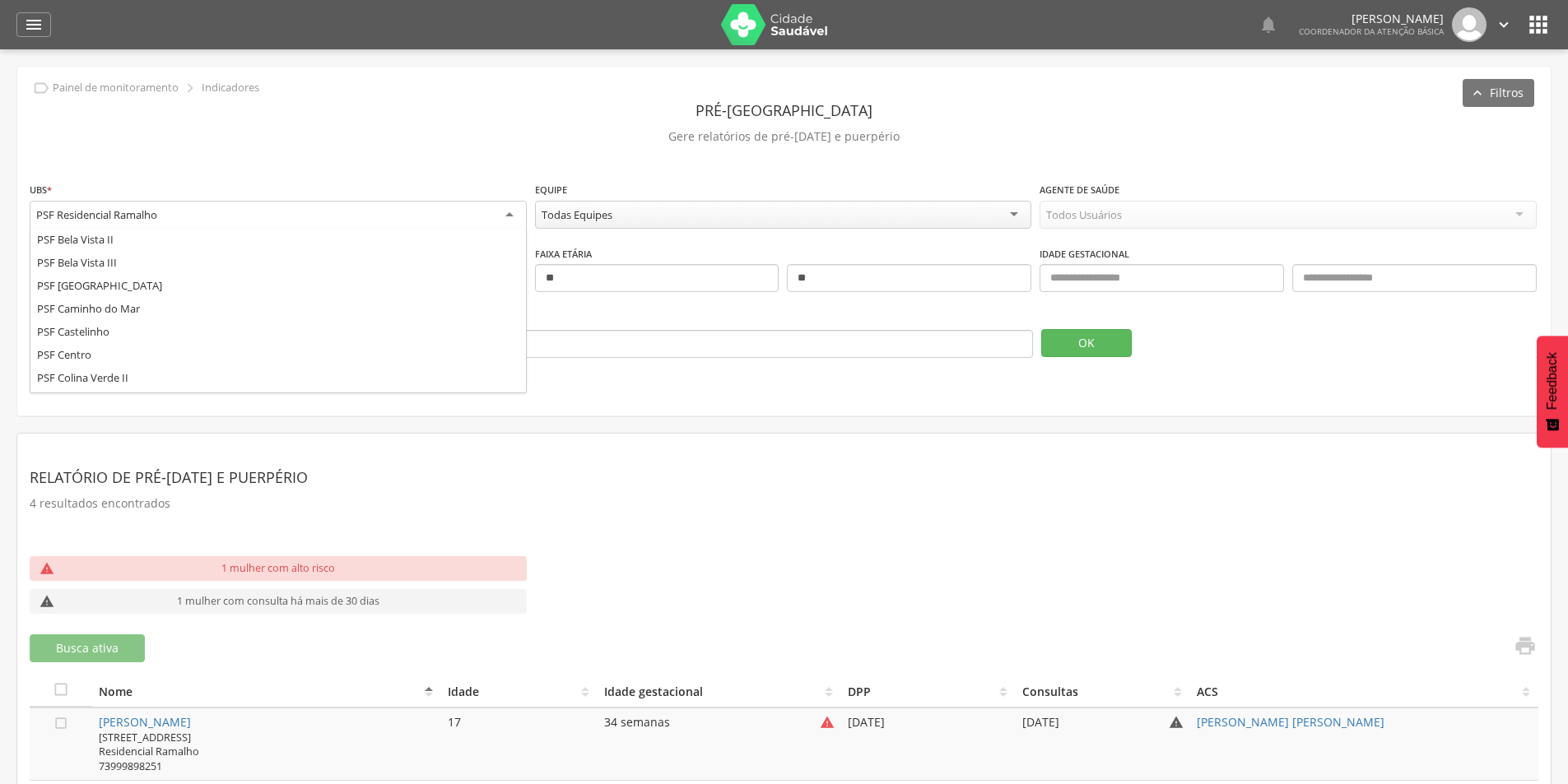
click at [390, 204] on div "PSF Residencial Ramalho" at bounding box center [278, 216] width 497 height 30
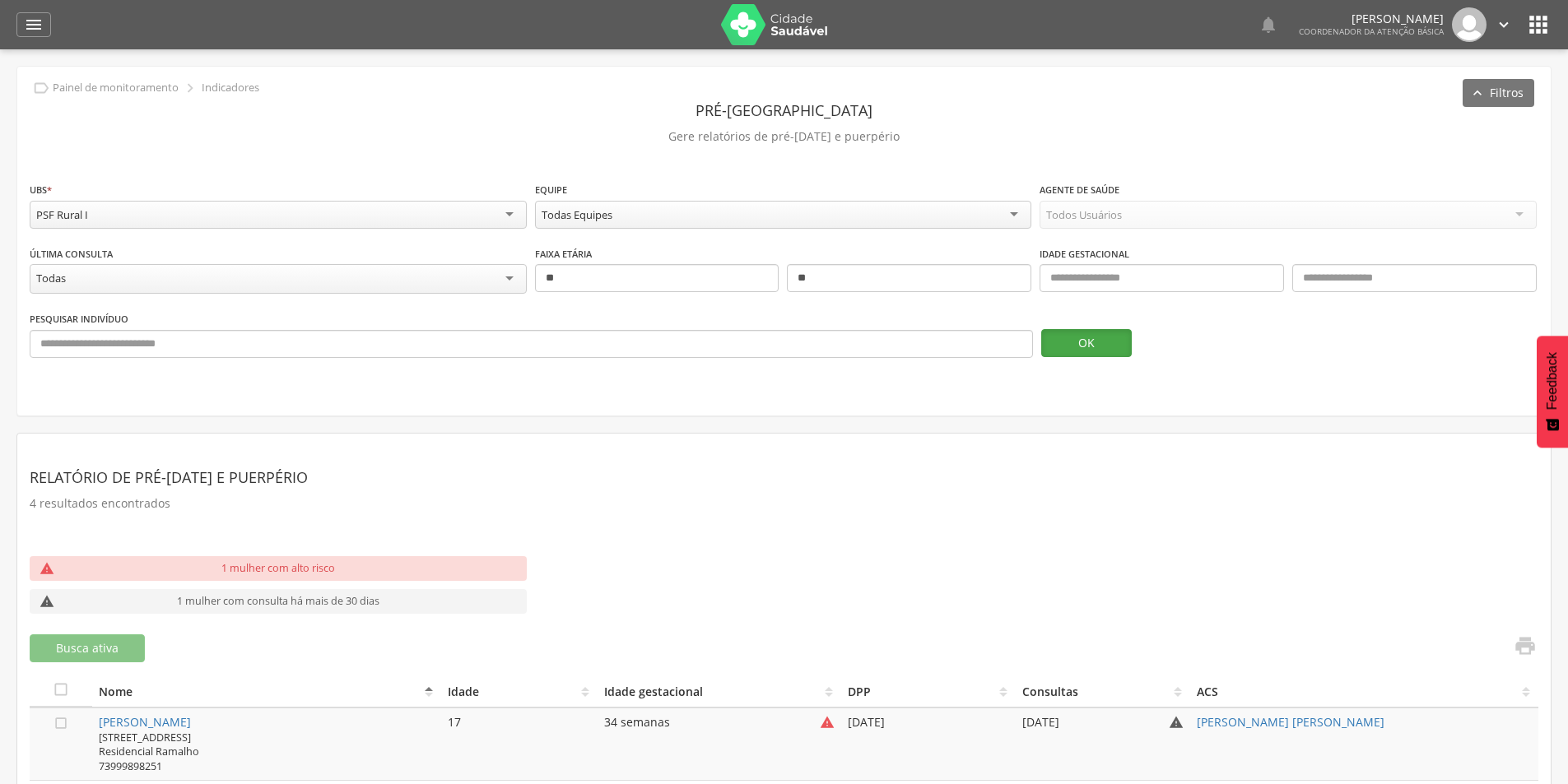
click at [1100, 354] on button "OK" at bounding box center [1086, 343] width 90 height 28
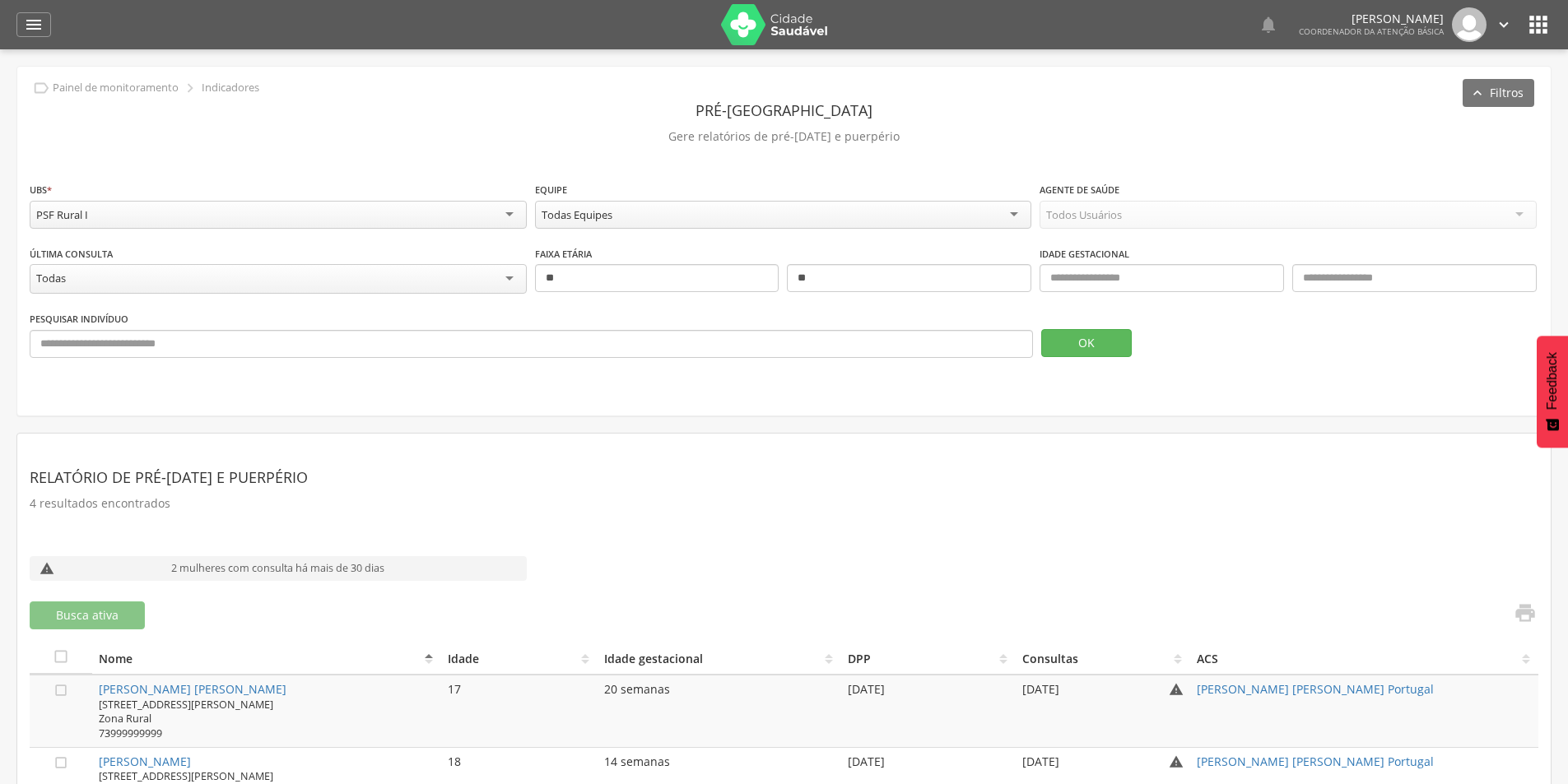
click at [341, 223] on div "PSF Rural I" at bounding box center [278, 215] width 497 height 28
click at [1058, 326] on div "OK" at bounding box center [1289, 333] width 497 height 47
click at [1058, 331] on button "OK" at bounding box center [1086, 343] width 90 height 28
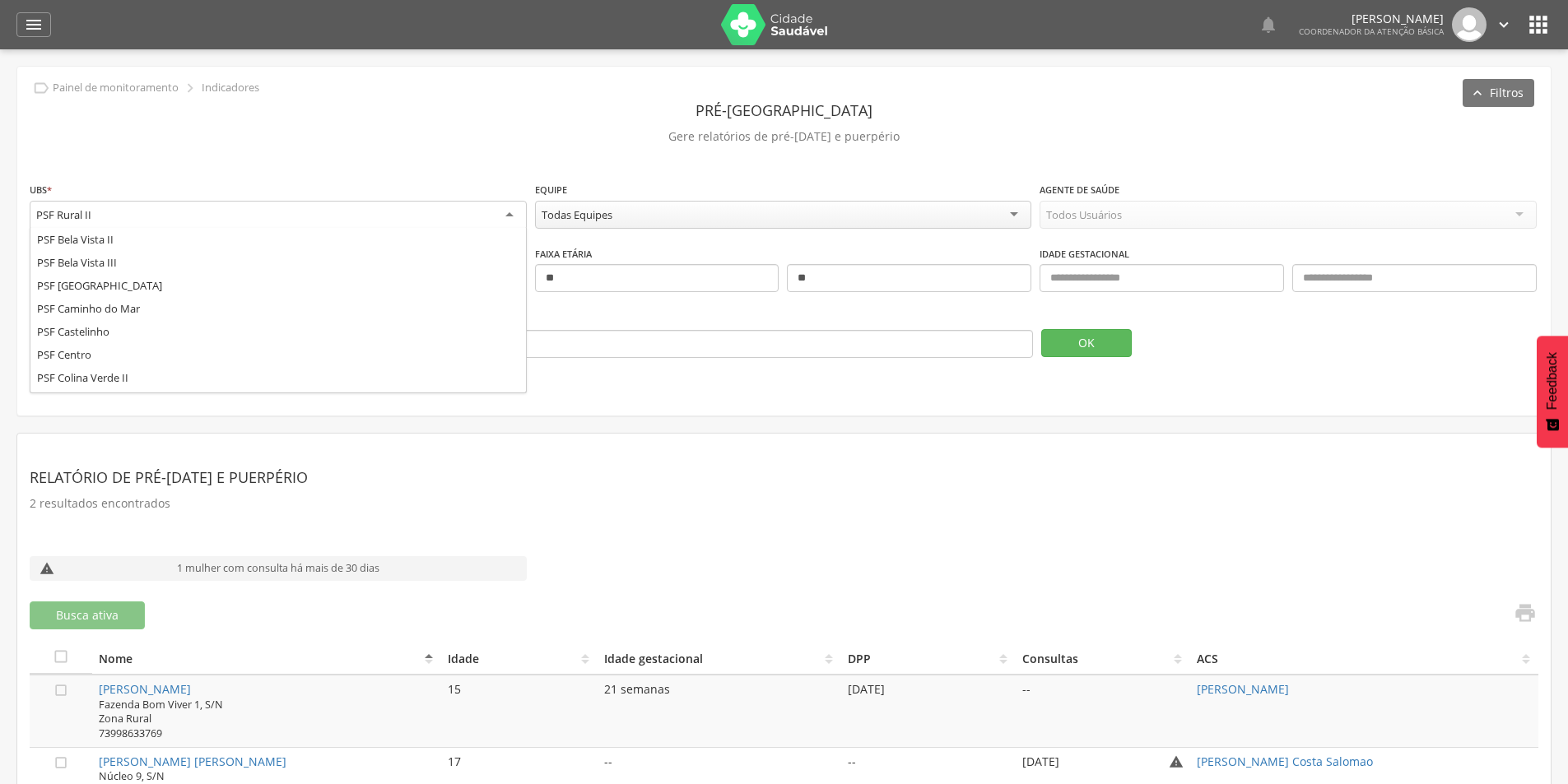
click at [382, 220] on div "PSF Rural II" at bounding box center [278, 216] width 497 height 30
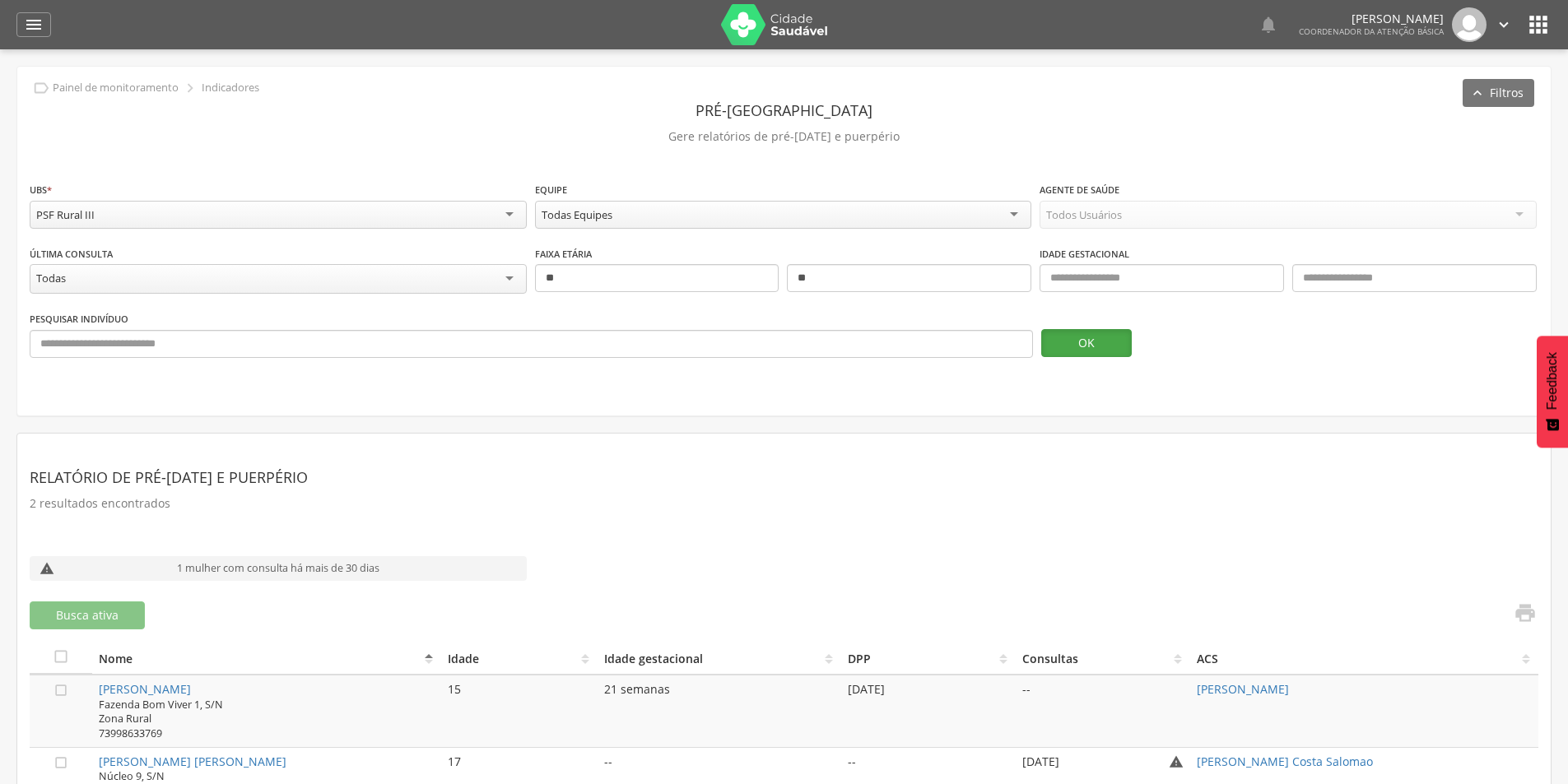
click at [1088, 339] on button "OK" at bounding box center [1086, 343] width 90 height 28
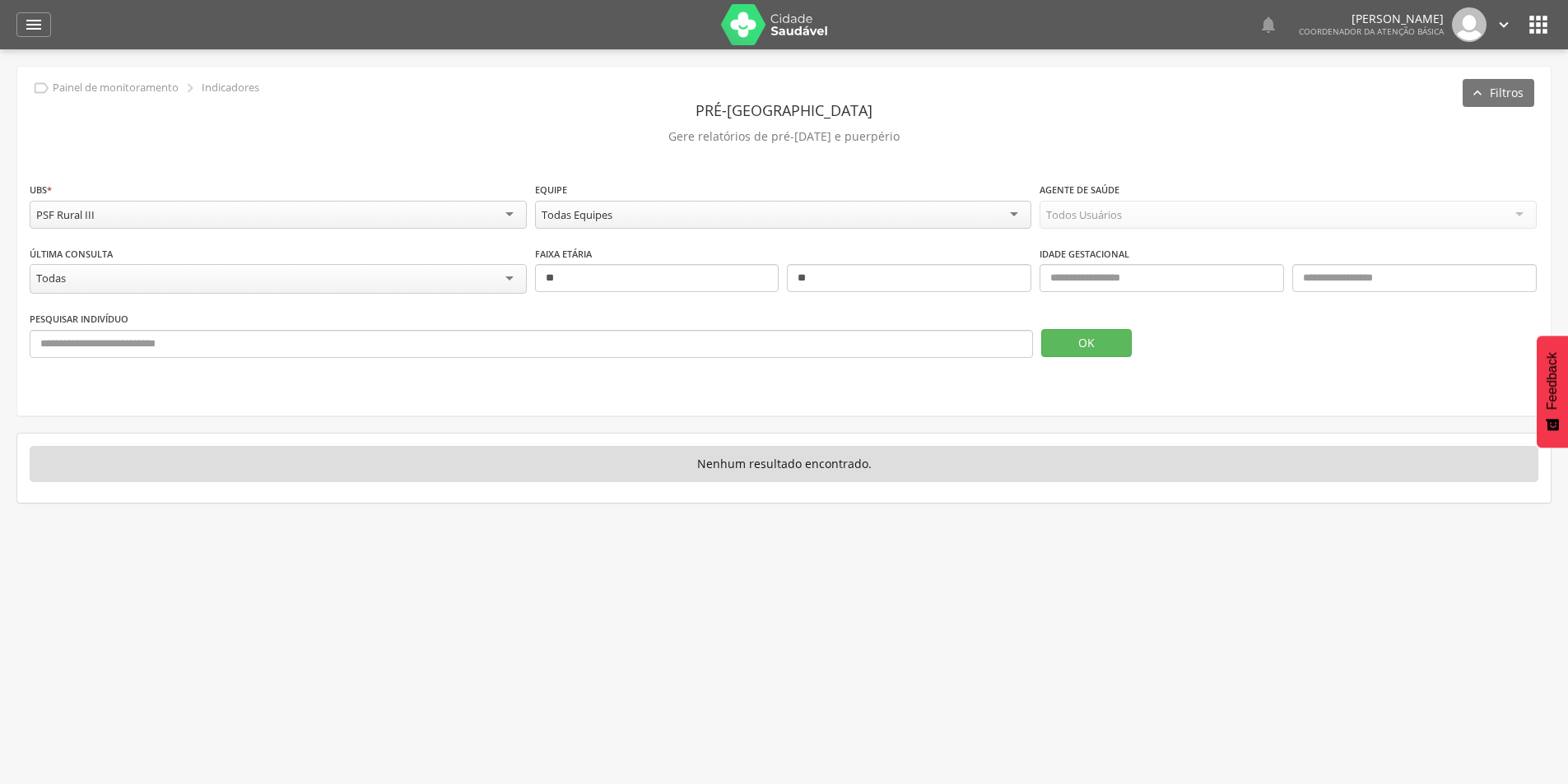
click at [505, 229] on div "**********" at bounding box center [278, 207] width 497 height 52
click at [505, 221] on div "PSF Rural III" at bounding box center [278, 215] width 497 height 28
click at [1106, 345] on button "OK" at bounding box center [1086, 343] width 90 height 28
click at [409, 199] on div "**********" at bounding box center [278, 207] width 497 height 52
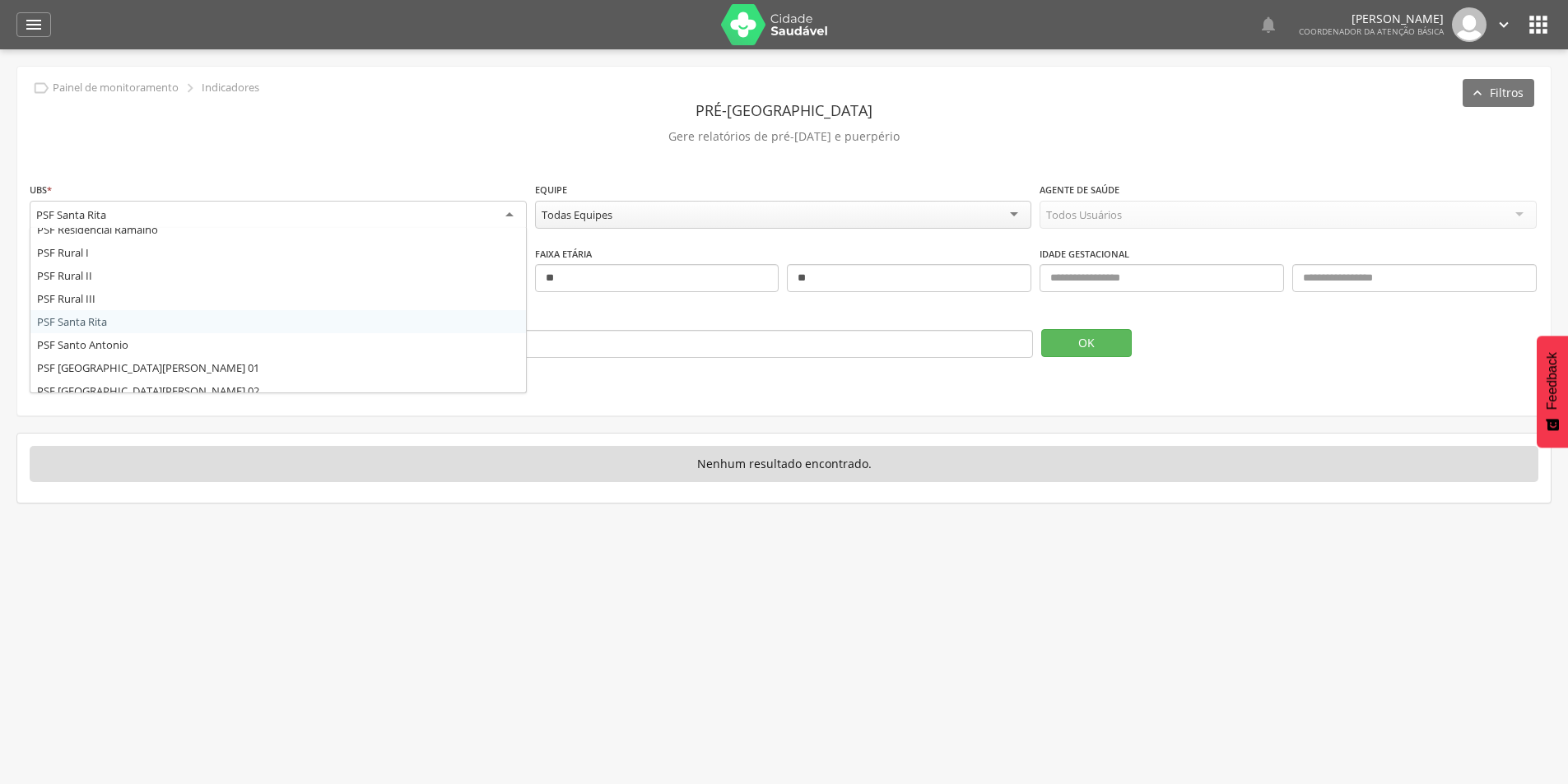
click at [409, 206] on div "PSF Santa Rita" at bounding box center [278, 216] width 497 height 30
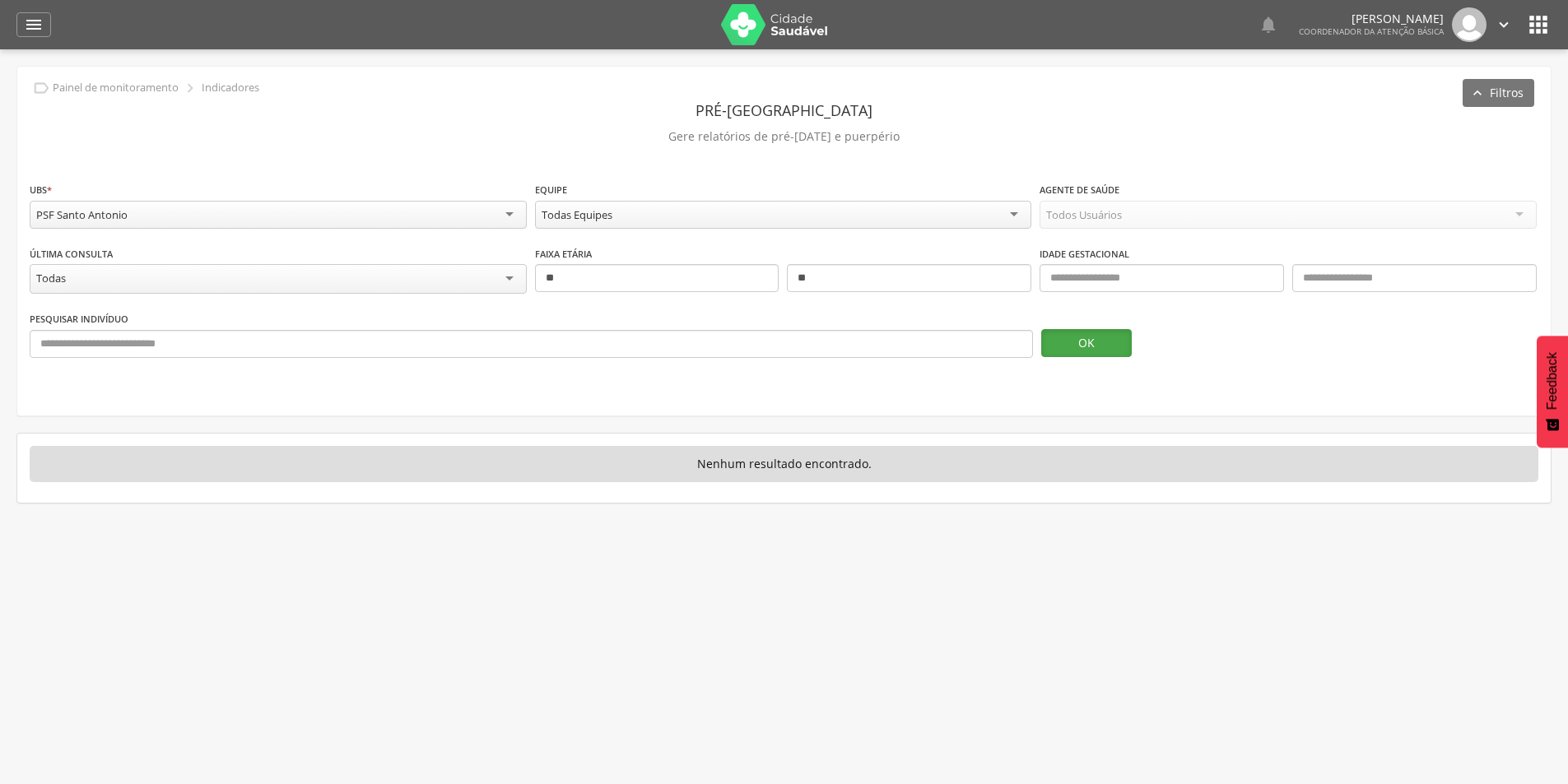
click at [1043, 343] on button "OK" at bounding box center [1086, 343] width 90 height 28
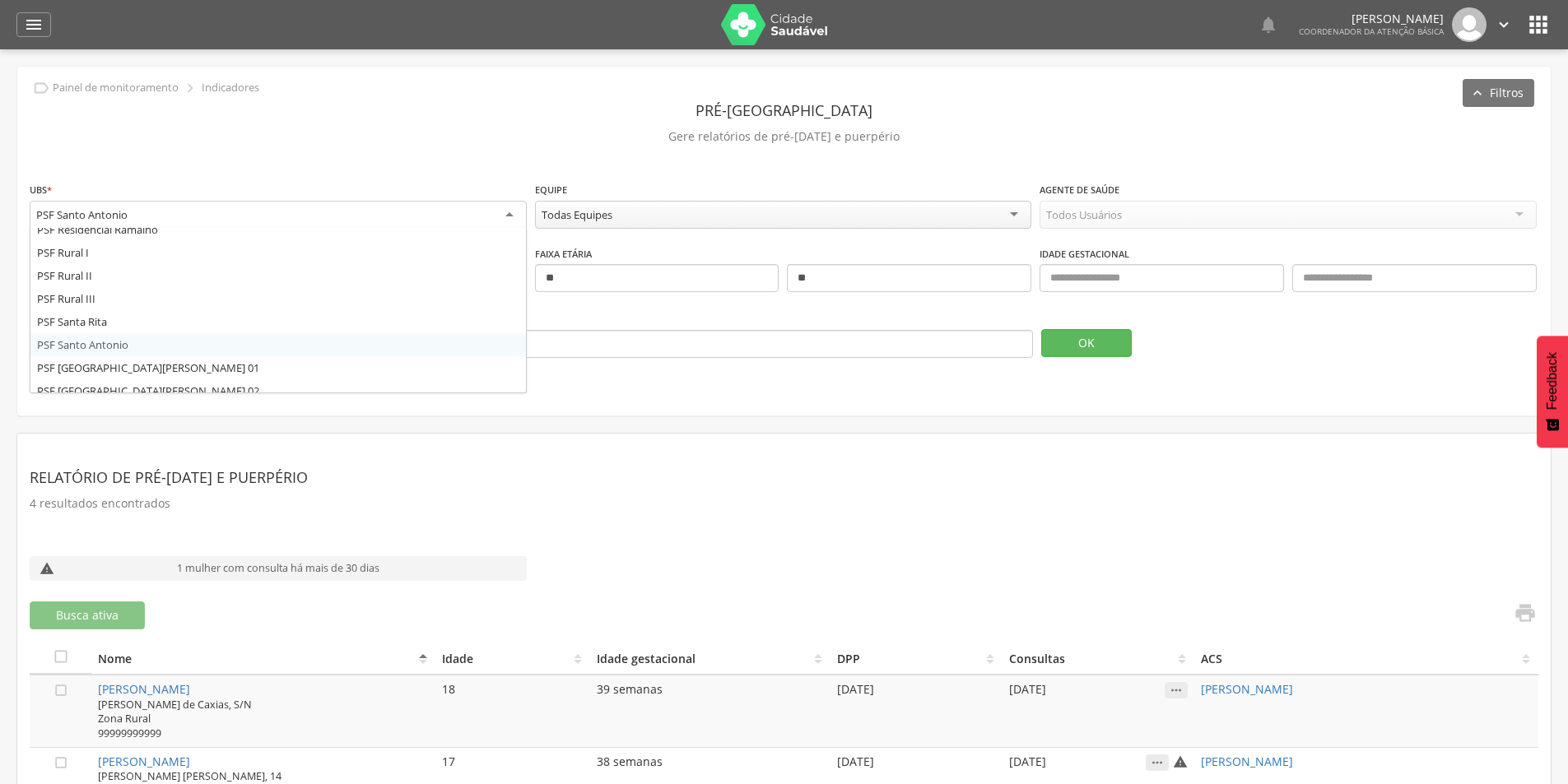
click at [234, 211] on div "PSF Santo Antonio" at bounding box center [278, 216] width 497 height 30
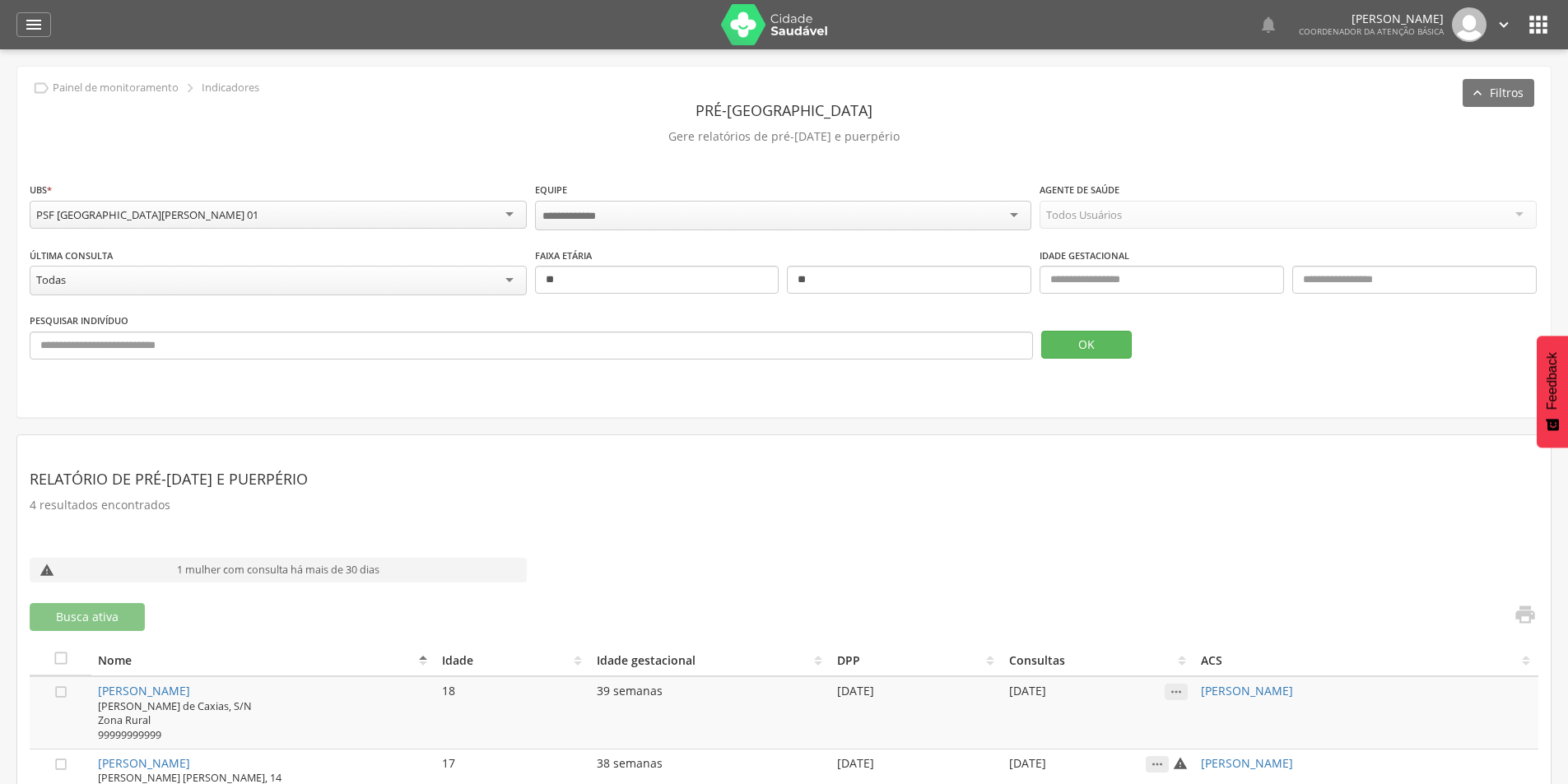
scroll to position [0, 0]
click at [1090, 337] on button "OK" at bounding box center [1086, 343] width 90 height 28
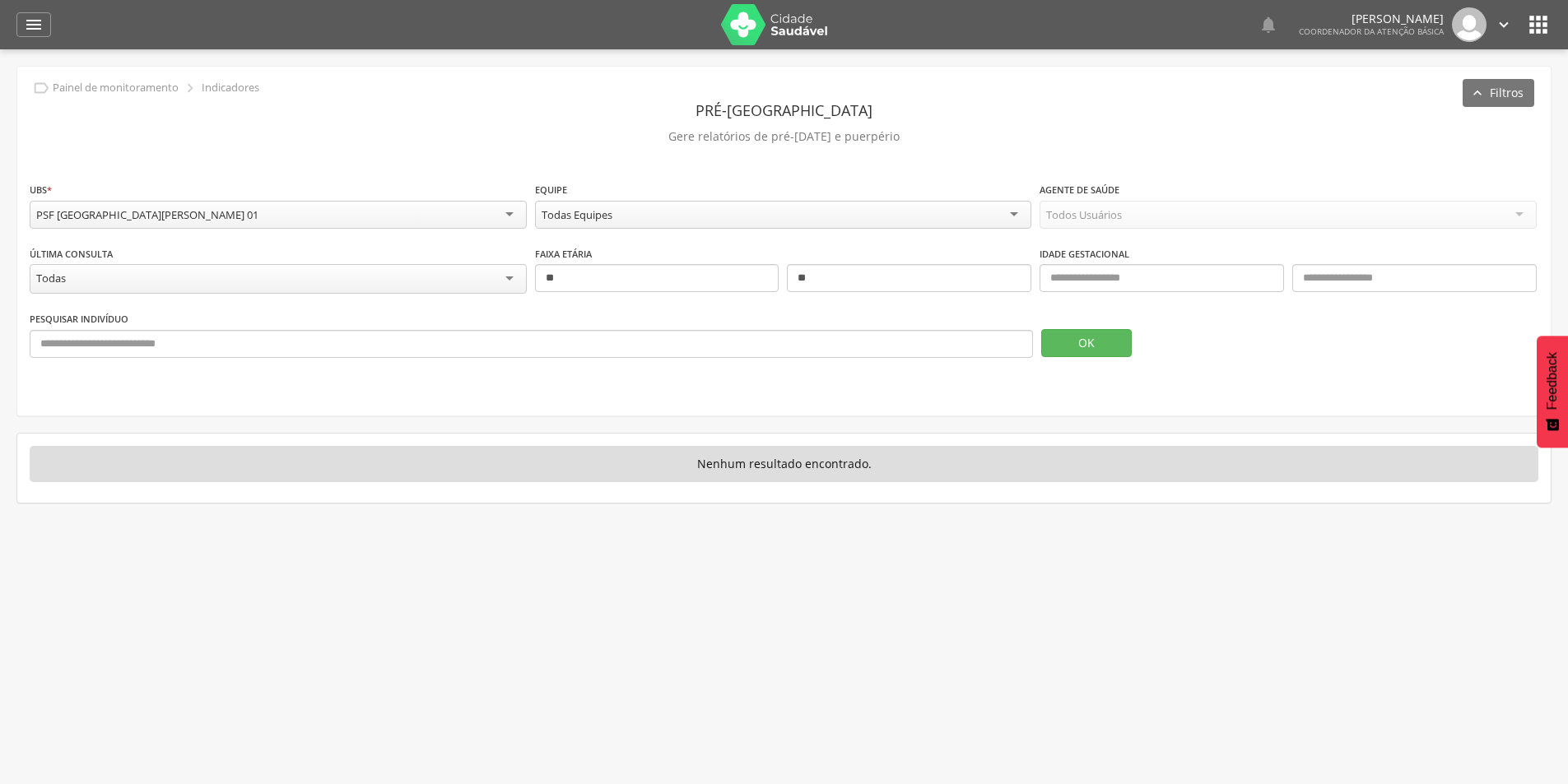
click at [436, 211] on div "PSF [GEOGRAPHIC_DATA][PERSON_NAME] 01" at bounding box center [278, 215] width 497 height 28
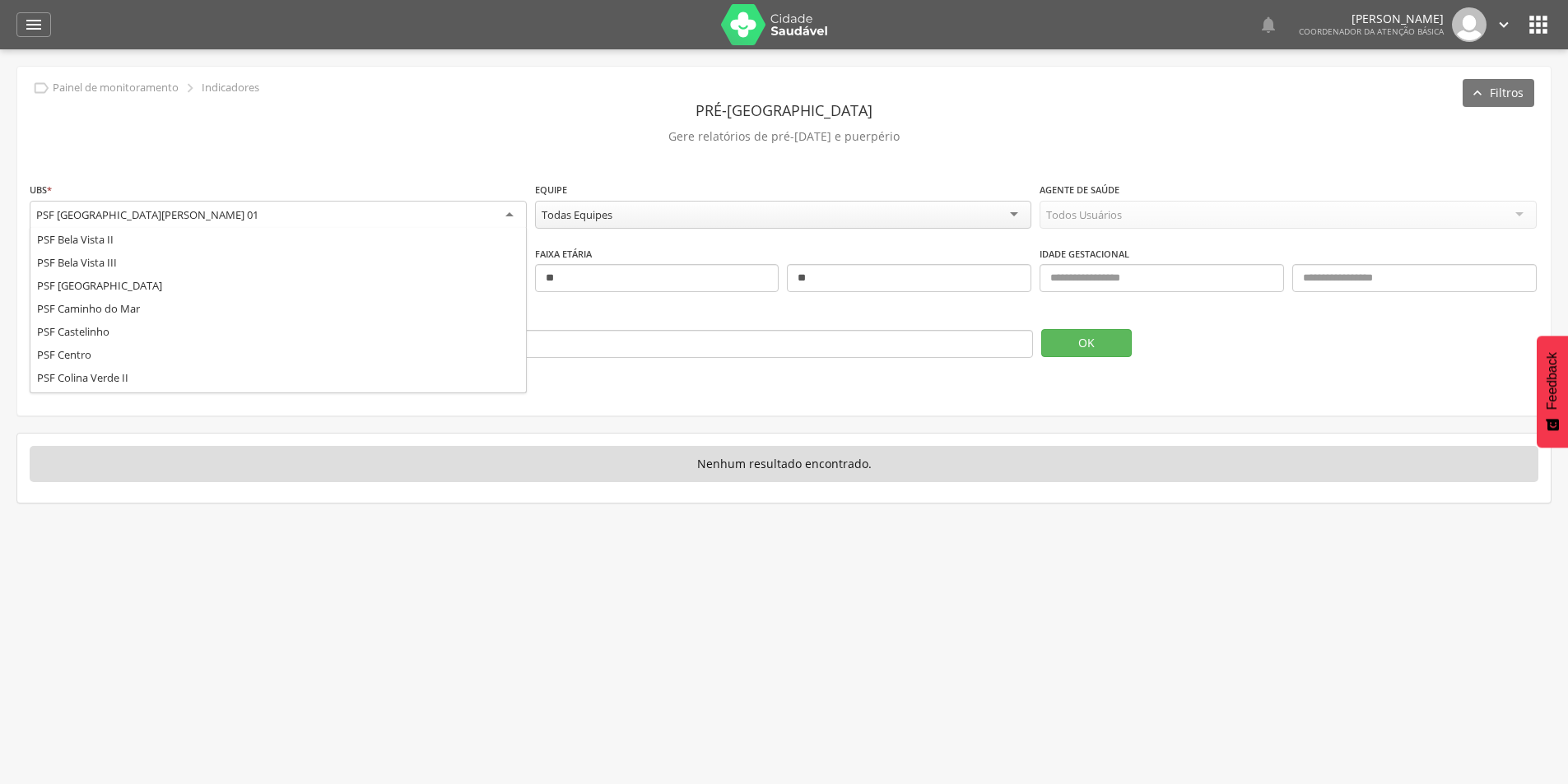
scroll to position [608, 0]
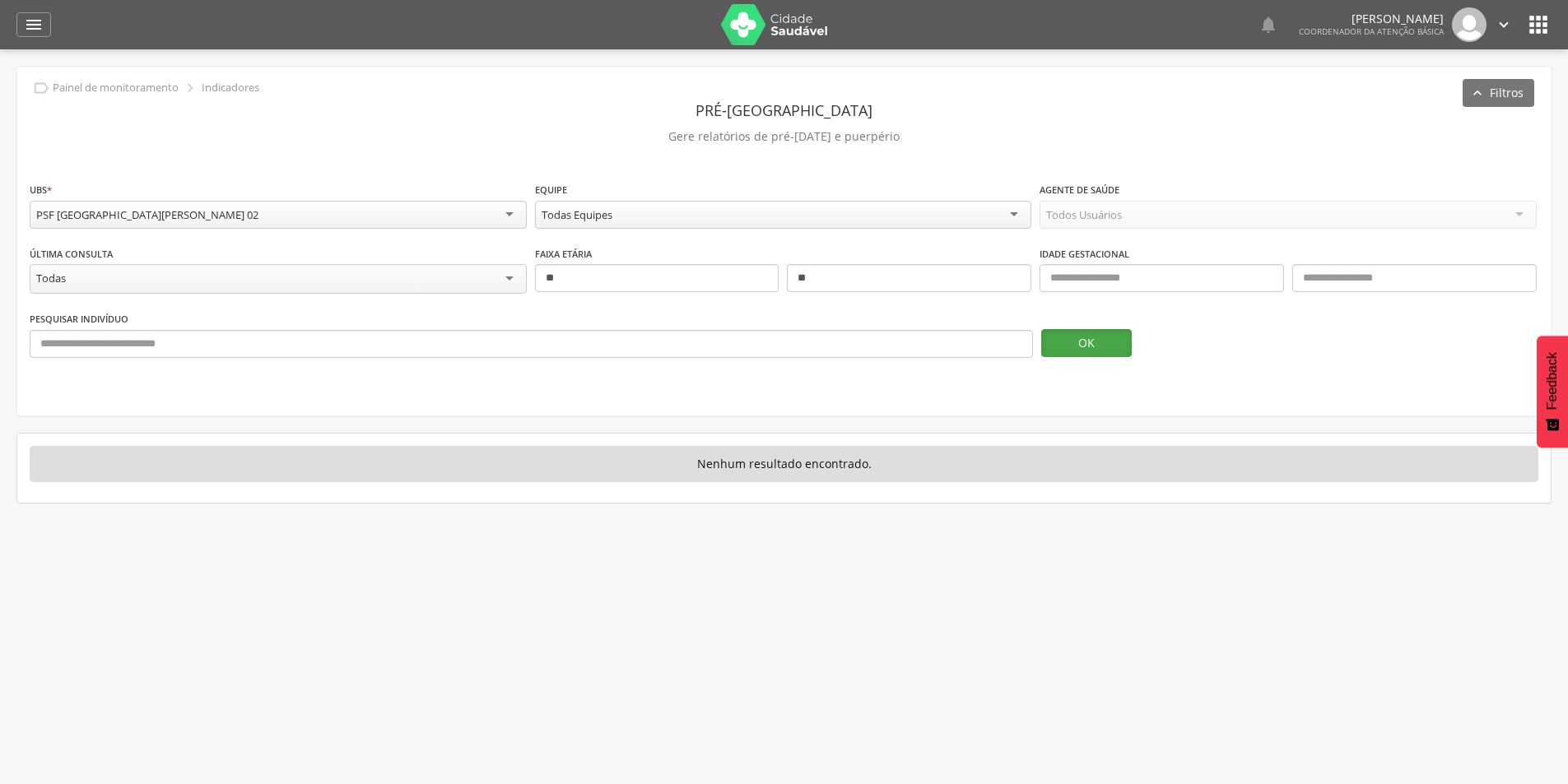
click at [1074, 340] on button "OK" at bounding box center [1086, 343] width 90 height 28
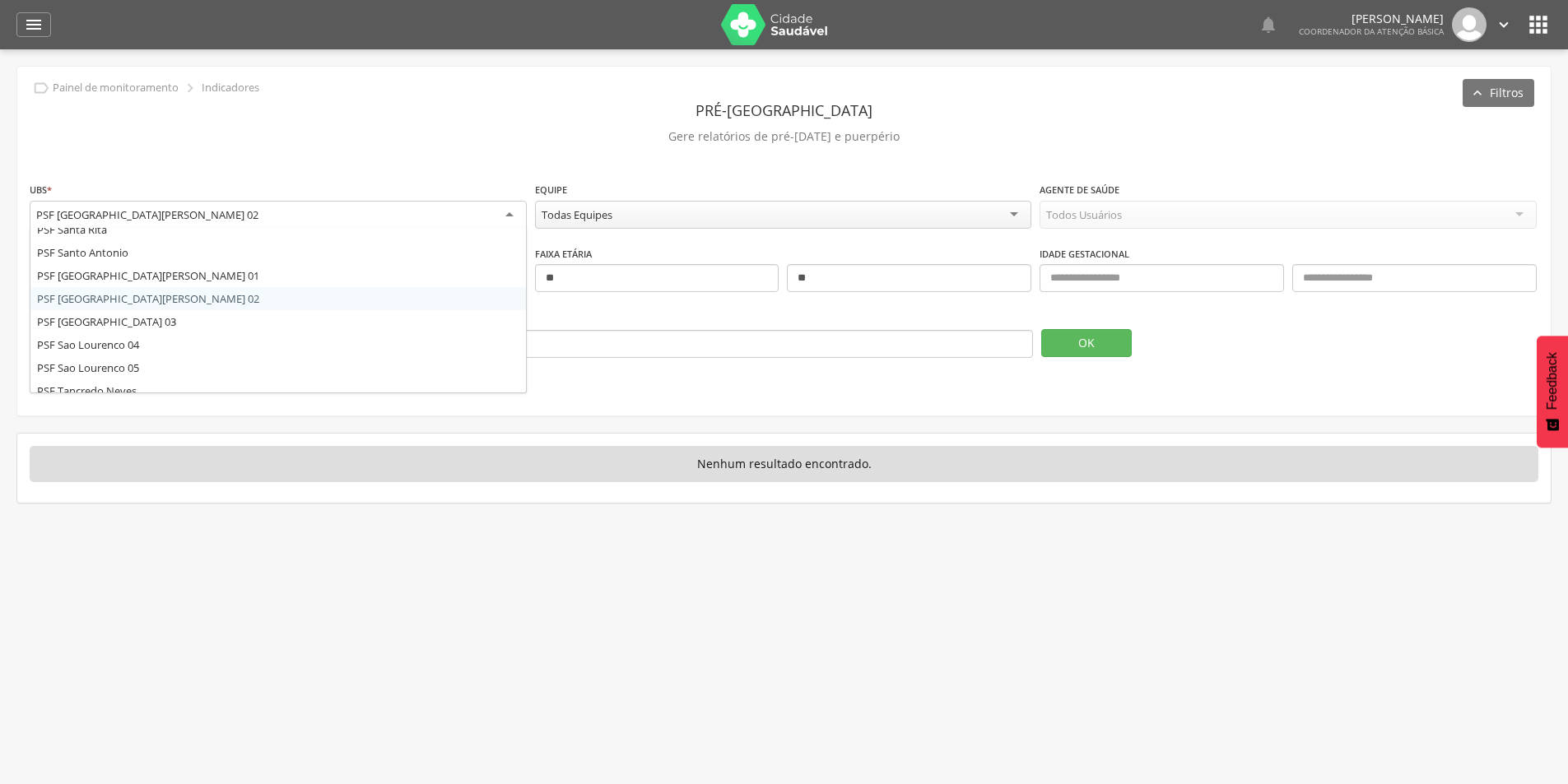
click at [149, 210] on div "PSF [GEOGRAPHIC_DATA][PERSON_NAME] 02" at bounding box center [278, 216] width 497 height 30
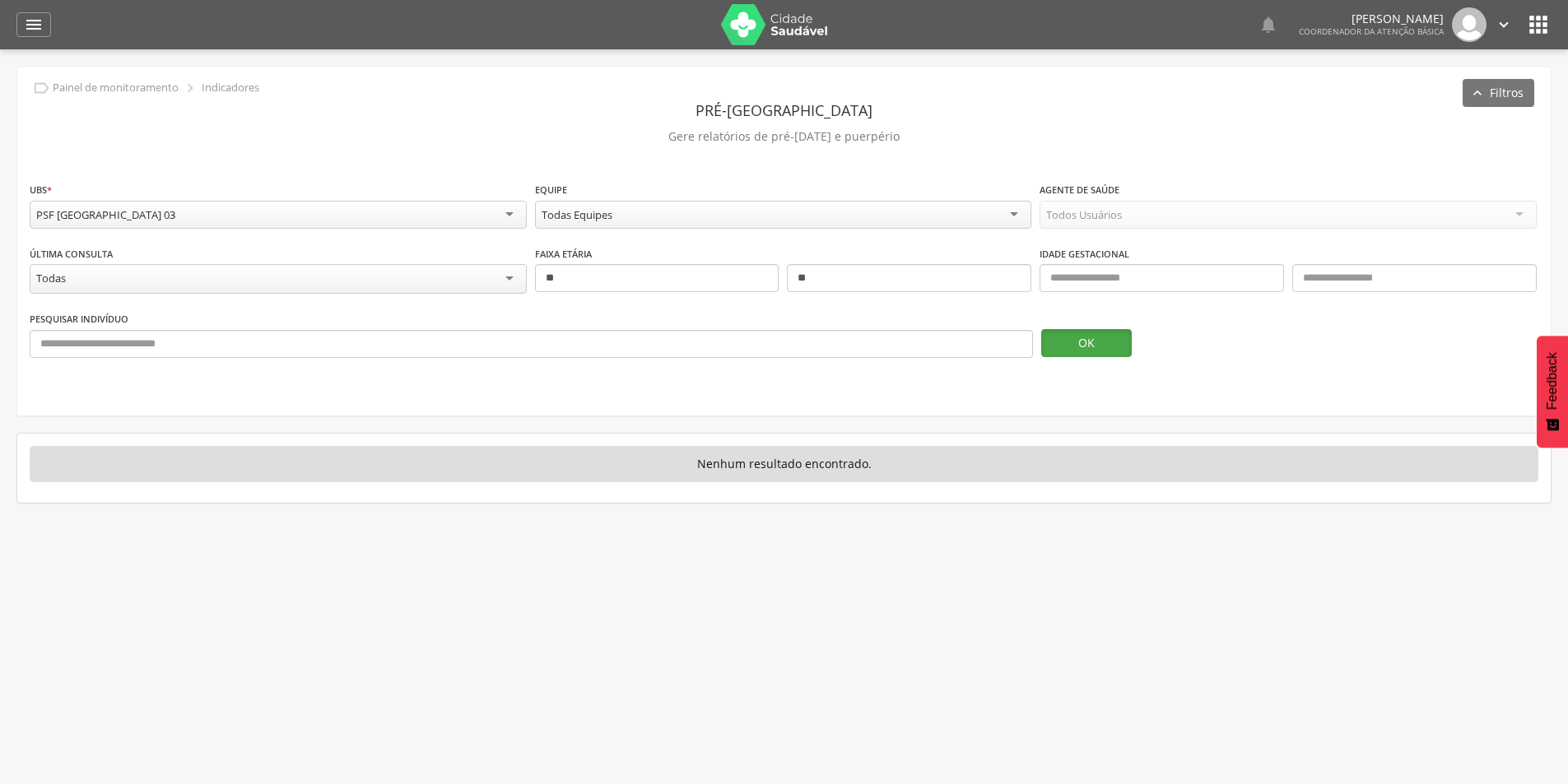
click at [1081, 336] on button "OK" at bounding box center [1086, 343] width 90 height 28
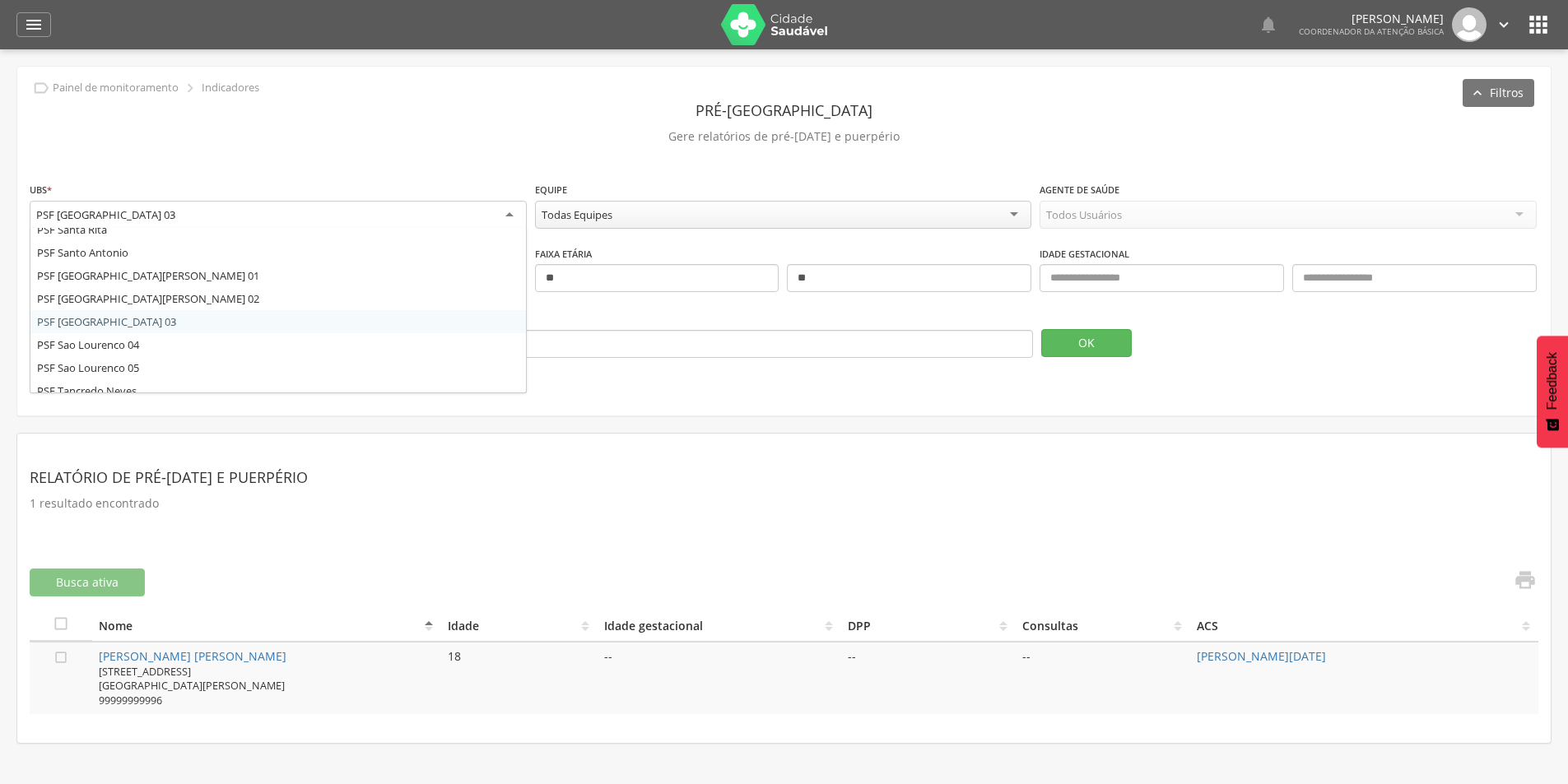
click at [400, 209] on div "PSF [GEOGRAPHIC_DATA] 03" at bounding box center [278, 216] width 497 height 30
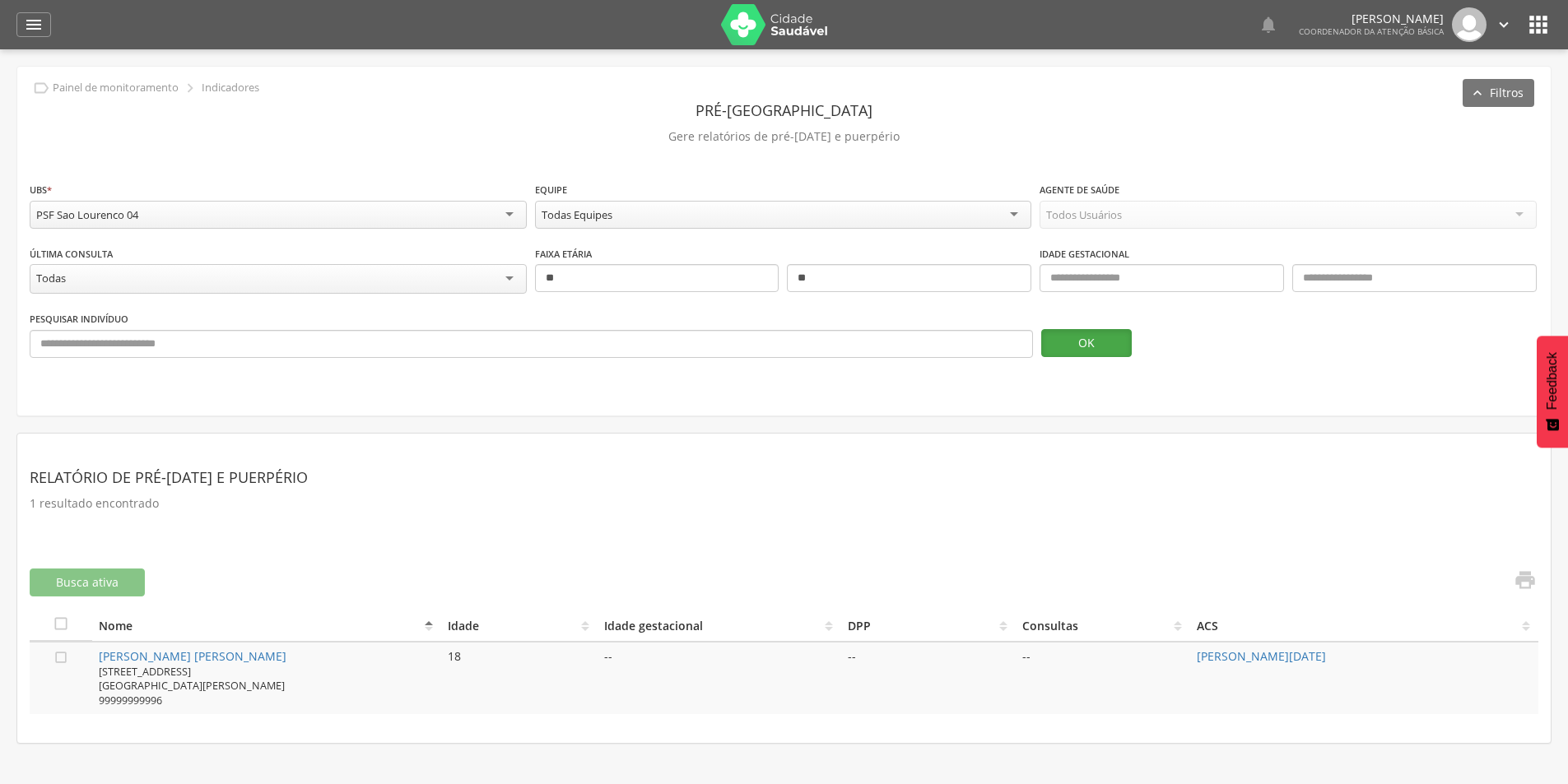
click at [1114, 344] on button "OK" at bounding box center [1086, 343] width 90 height 28
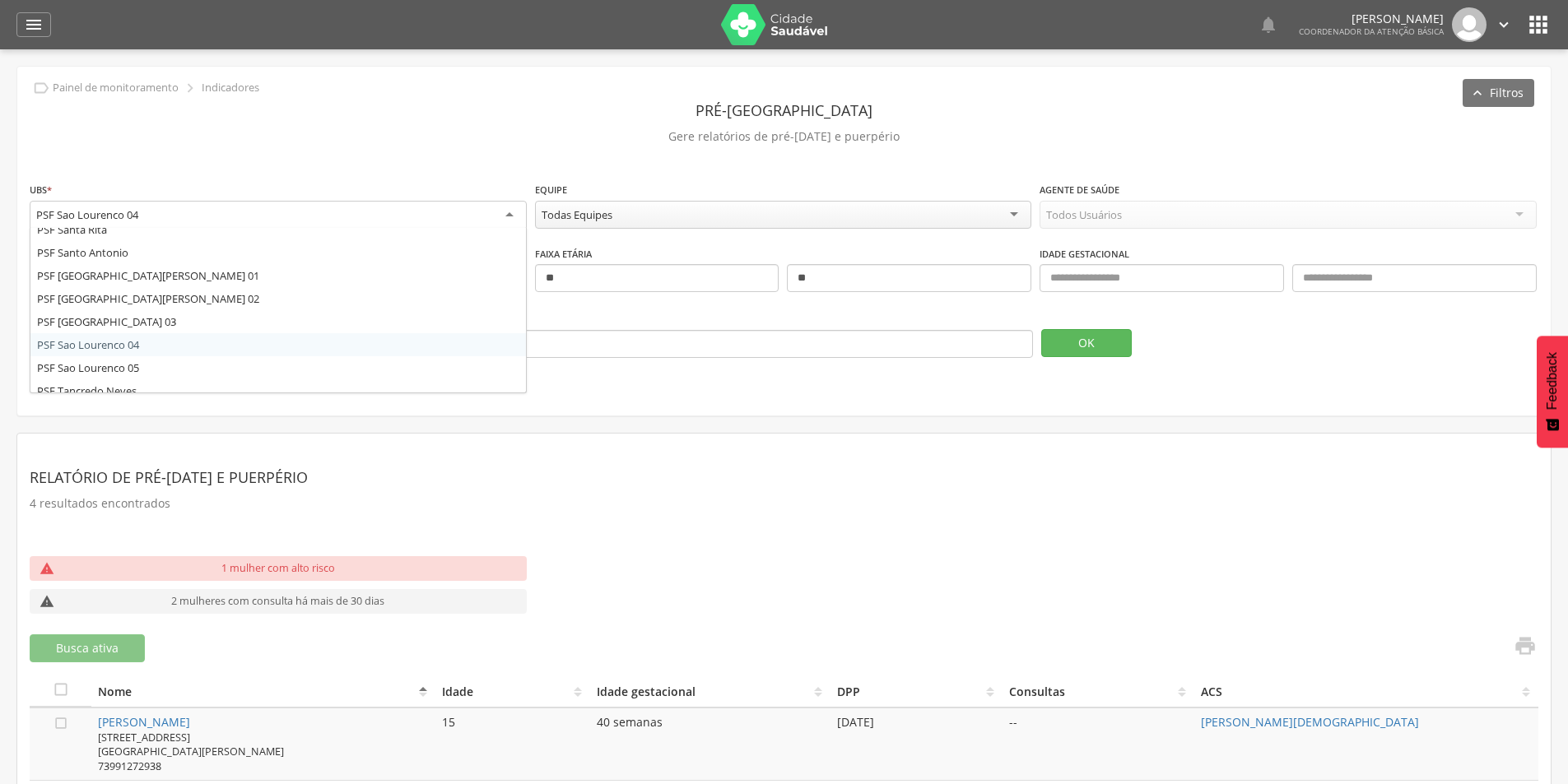
click at [344, 203] on div "PSF Sao Lourenco 04" at bounding box center [278, 216] width 497 height 30
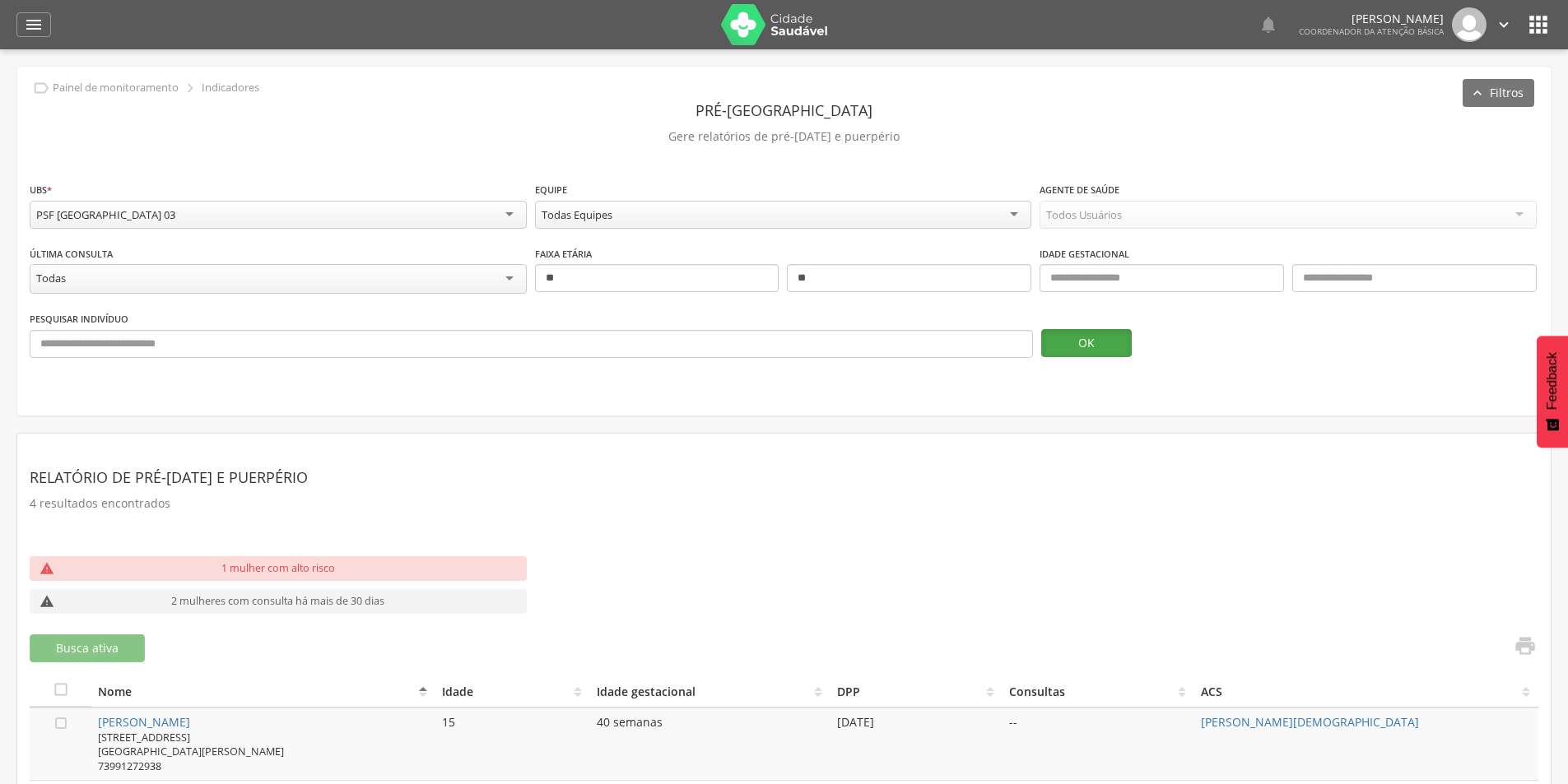
click at [1128, 347] on button "OK" at bounding box center [1086, 343] width 90 height 28
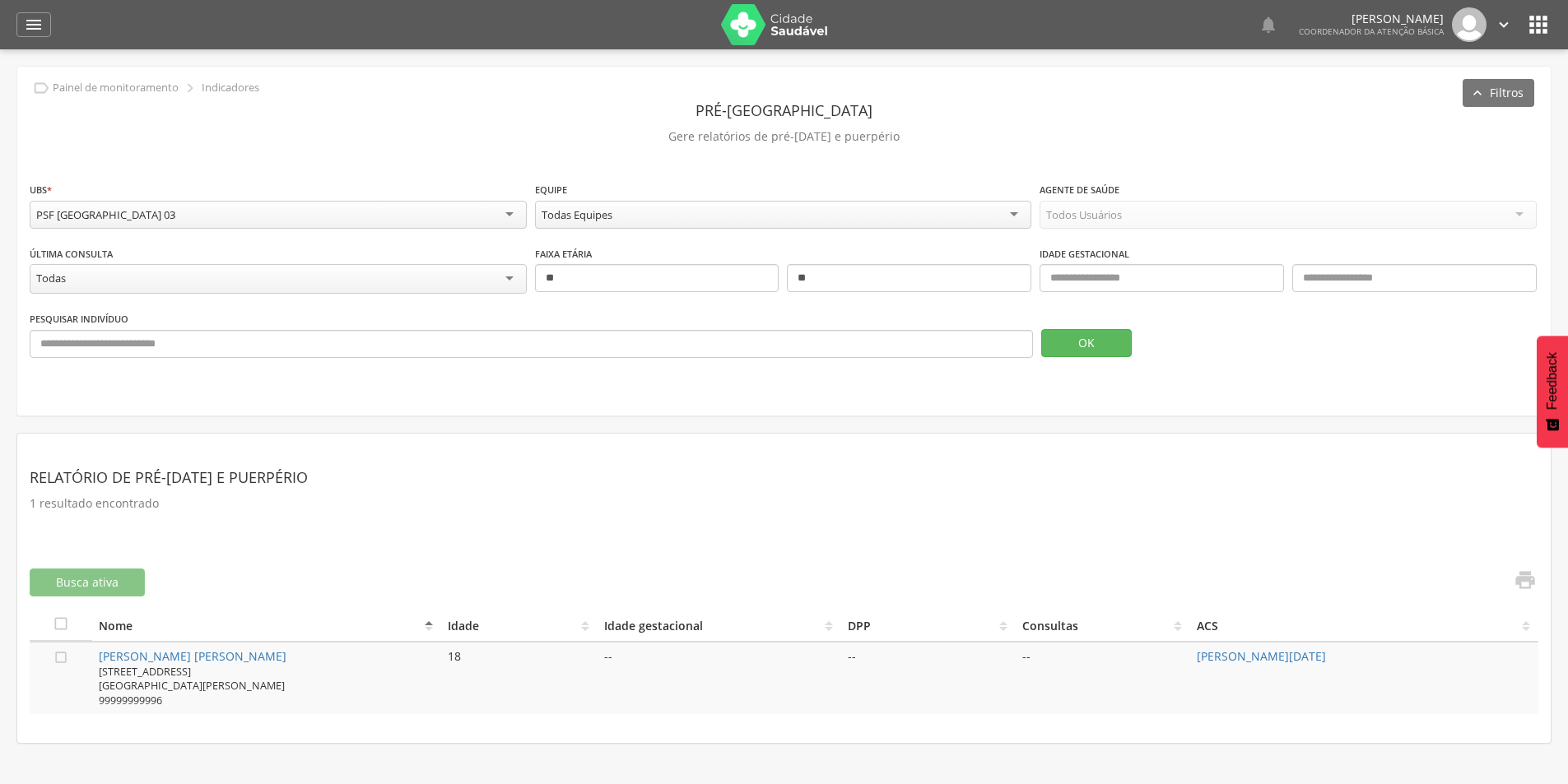
click at [434, 212] on div "PSF [GEOGRAPHIC_DATA] 03" at bounding box center [278, 215] width 497 height 28
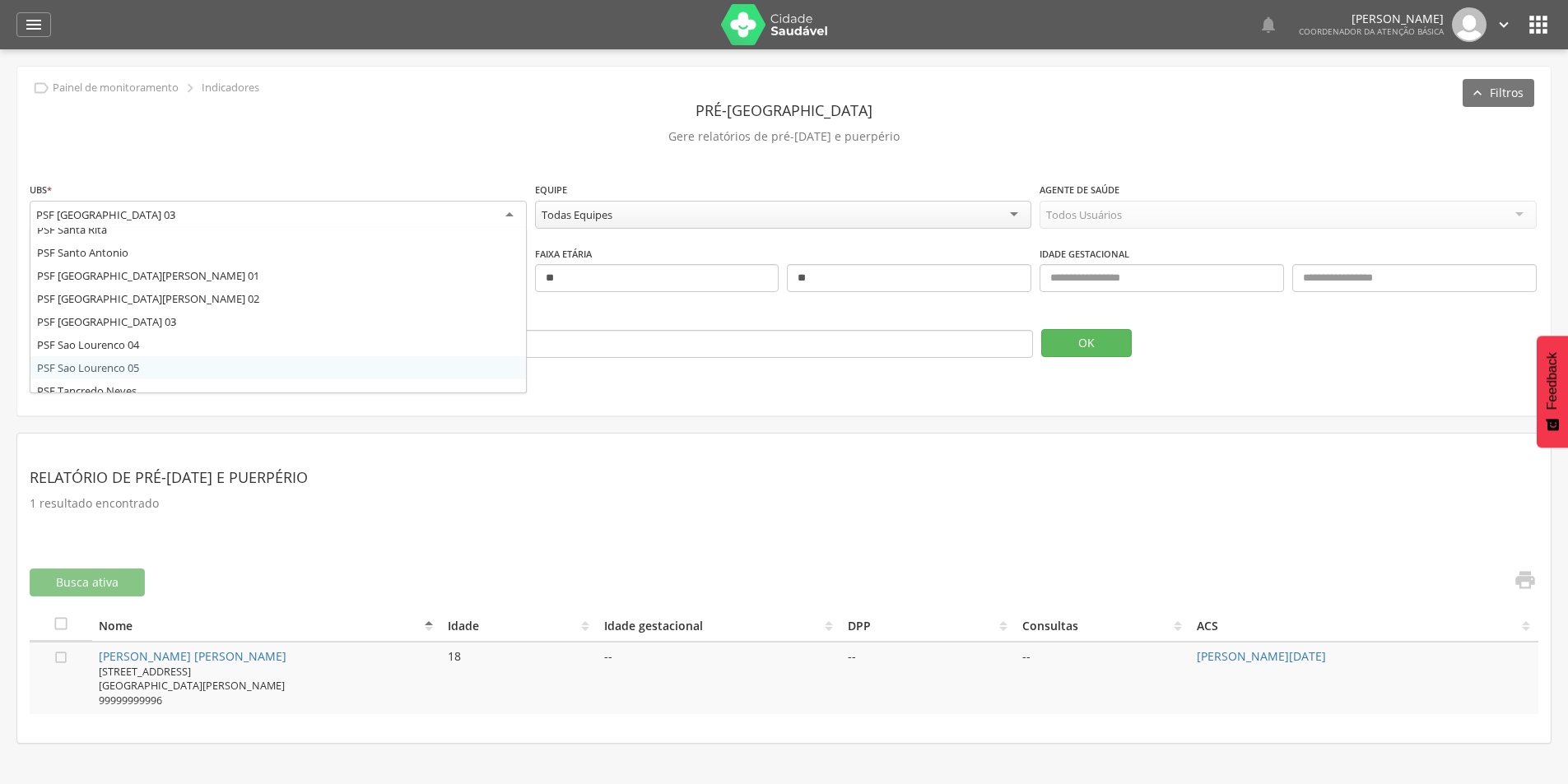
scroll to position [0, 0]
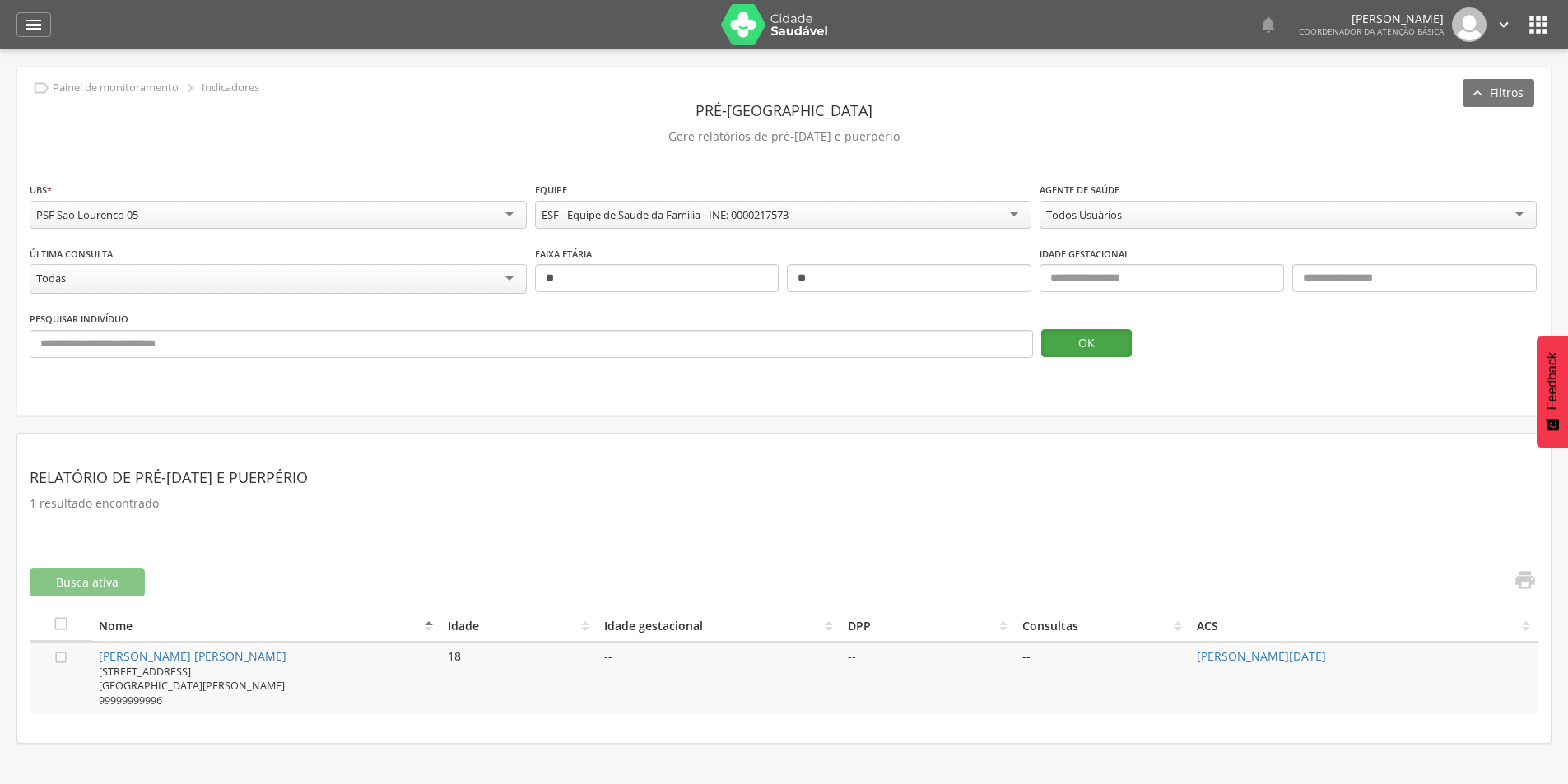
click at [1079, 339] on button "OK" at bounding box center [1086, 343] width 90 height 28
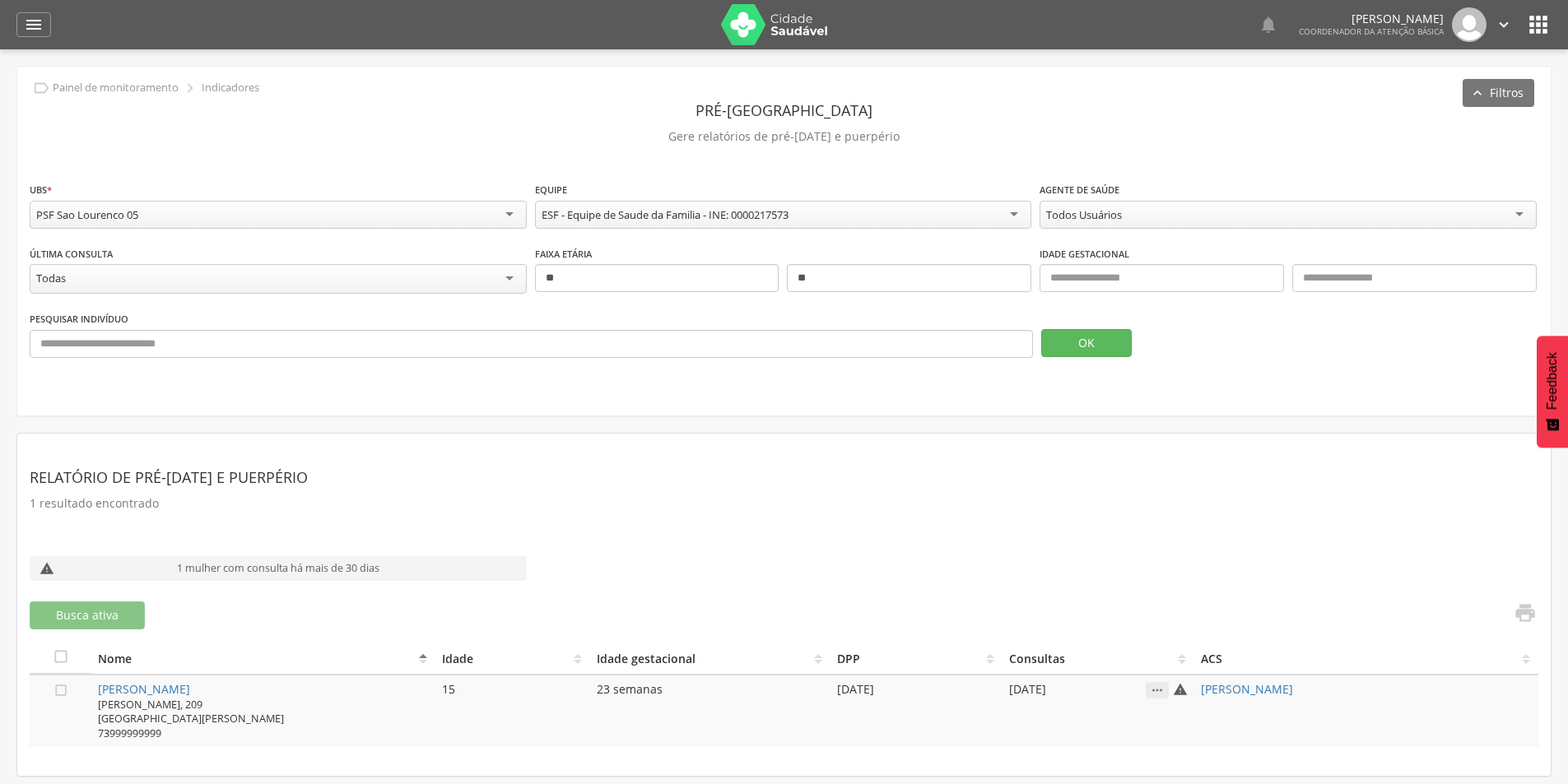
click at [411, 208] on div "PSF Sao Lourenco 05" at bounding box center [278, 215] width 497 height 28
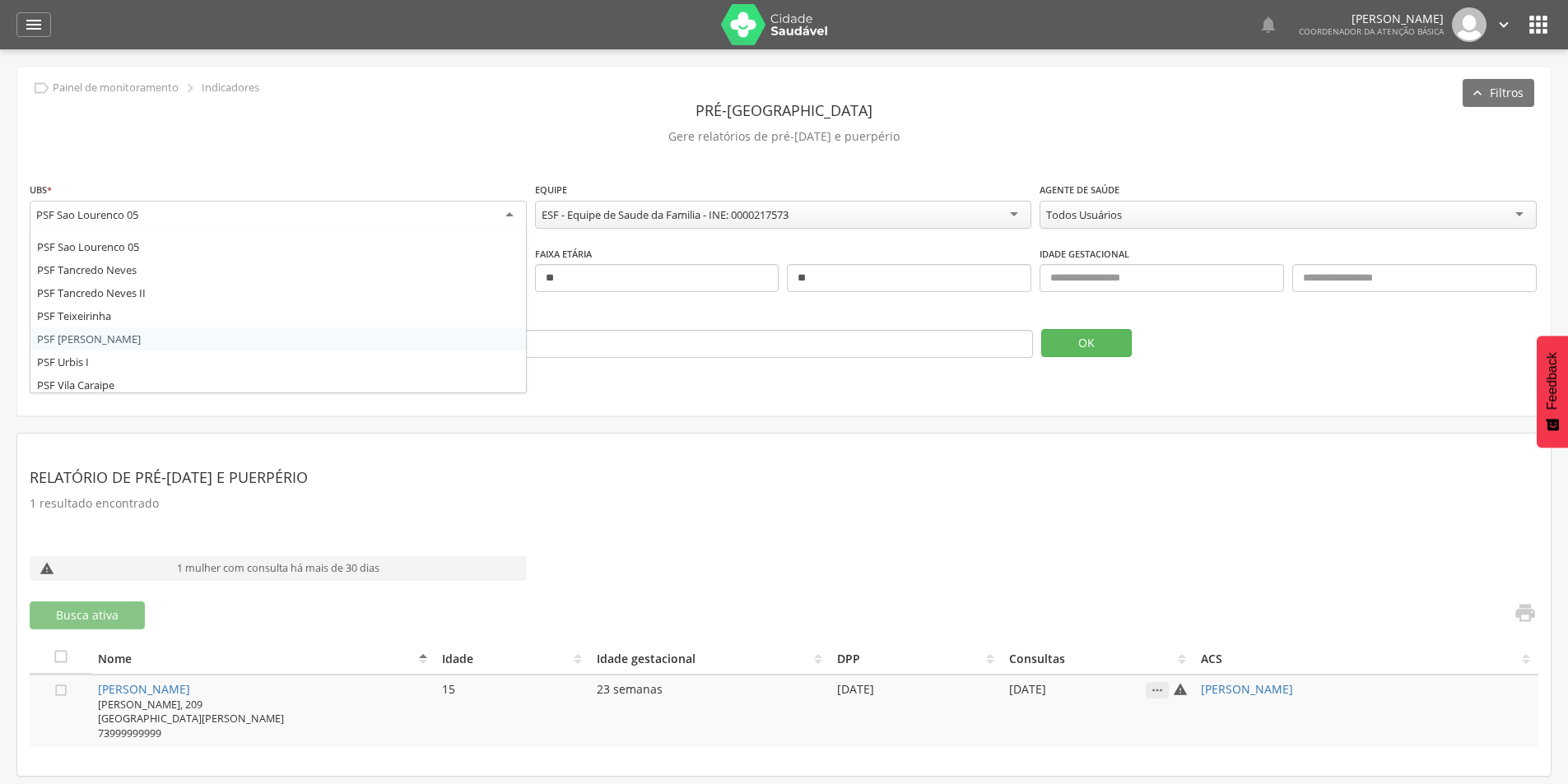
scroll to position [701, 0]
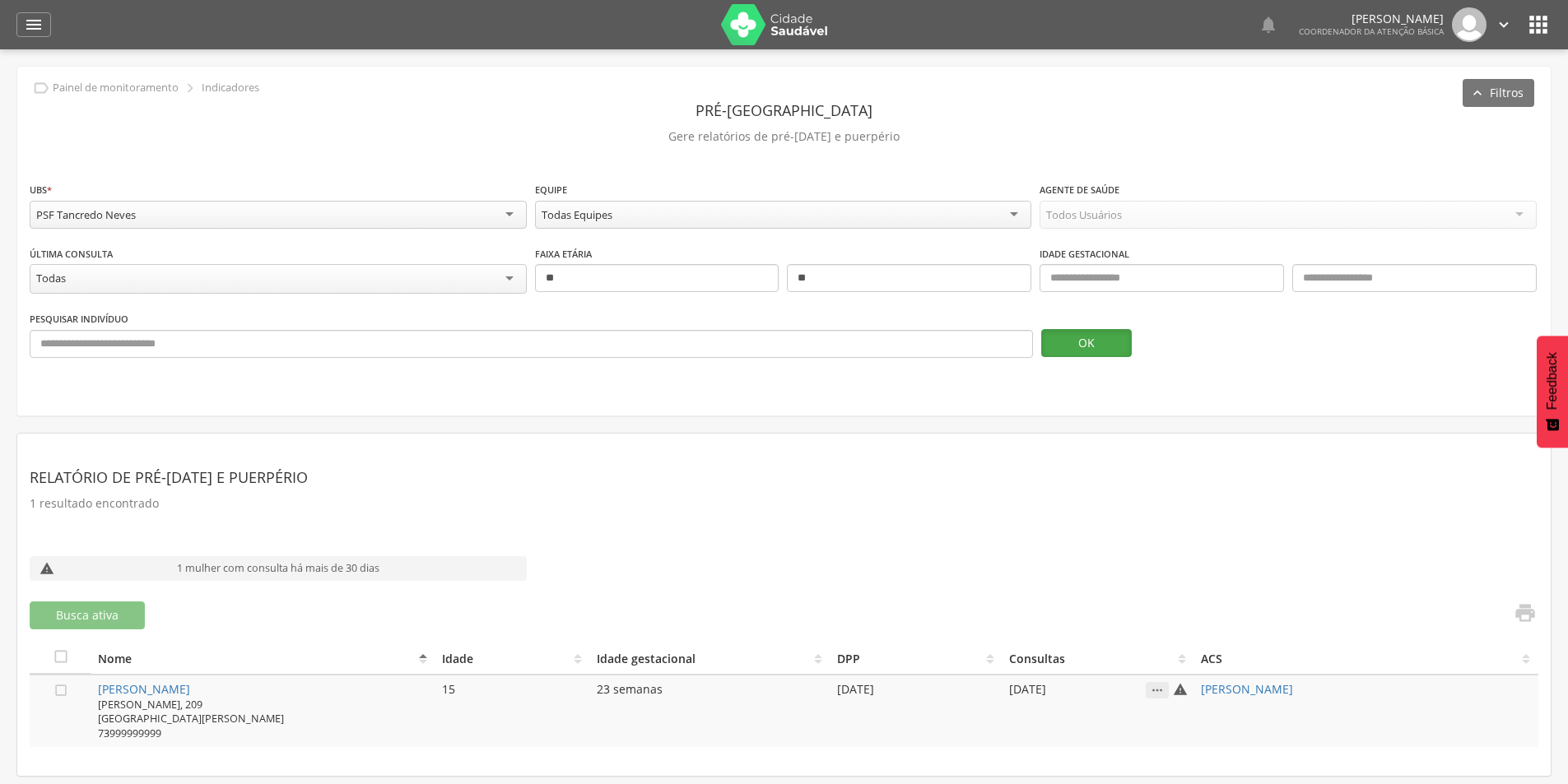
click at [1067, 341] on button "OK" at bounding box center [1086, 343] width 90 height 28
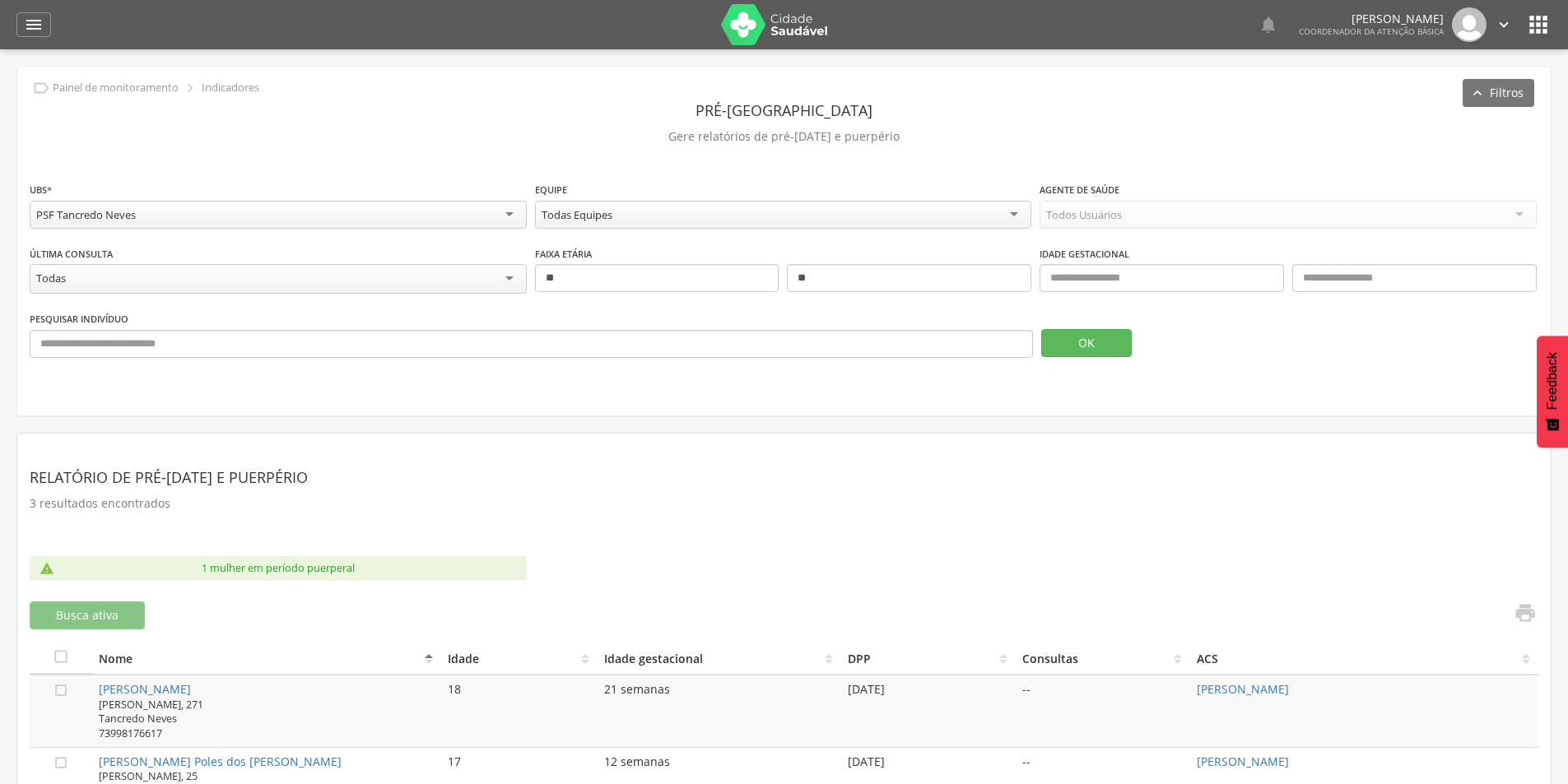
click at [300, 222] on div "PSF Tancredo Neves" at bounding box center [278, 215] width 497 height 28
click at [1087, 349] on button "OK" at bounding box center [1086, 343] width 90 height 28
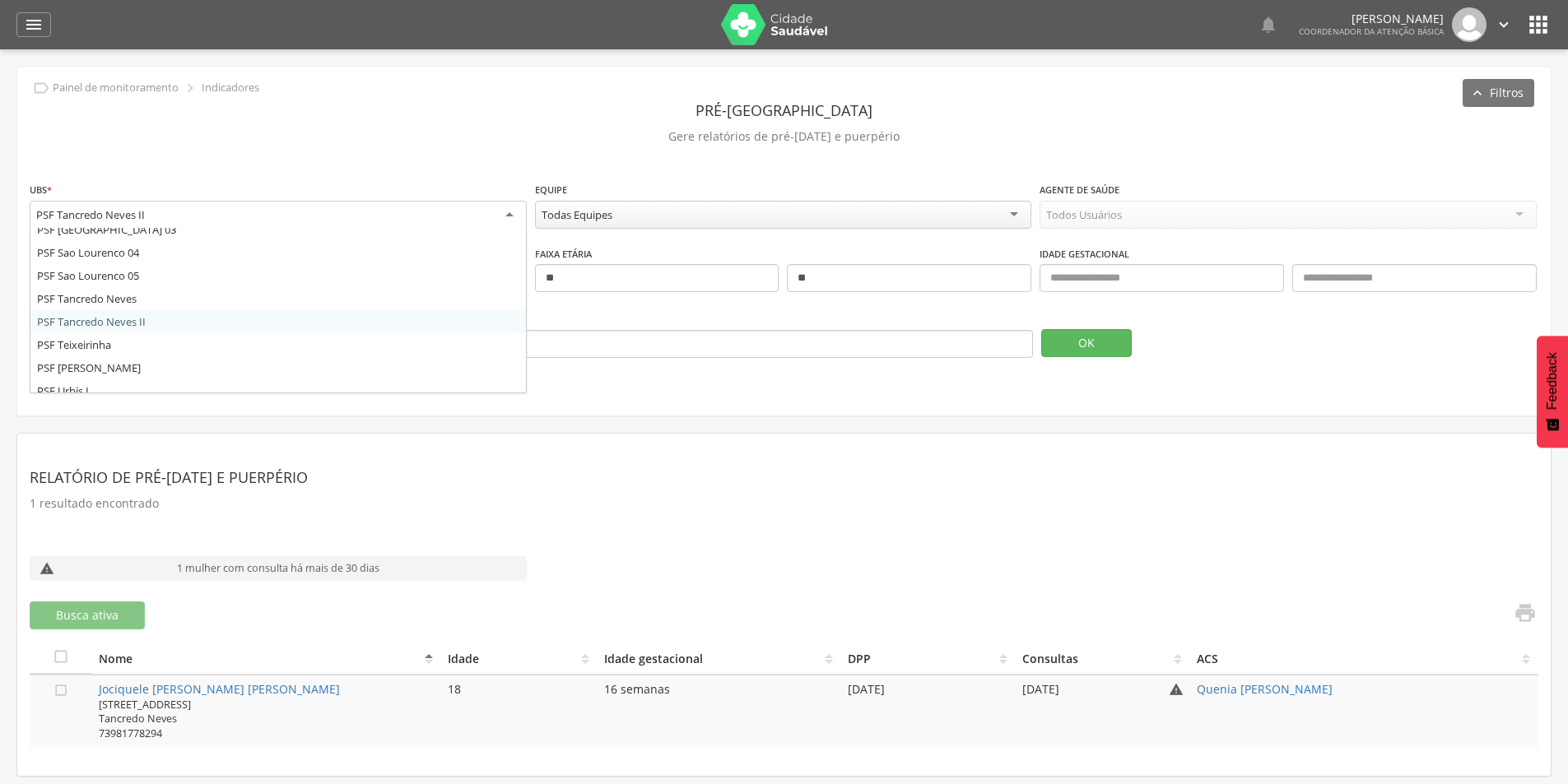
click at [446, 210] on div "PSF Tancredo Neves II" at bounding box center [278, 216] width 497 height 30
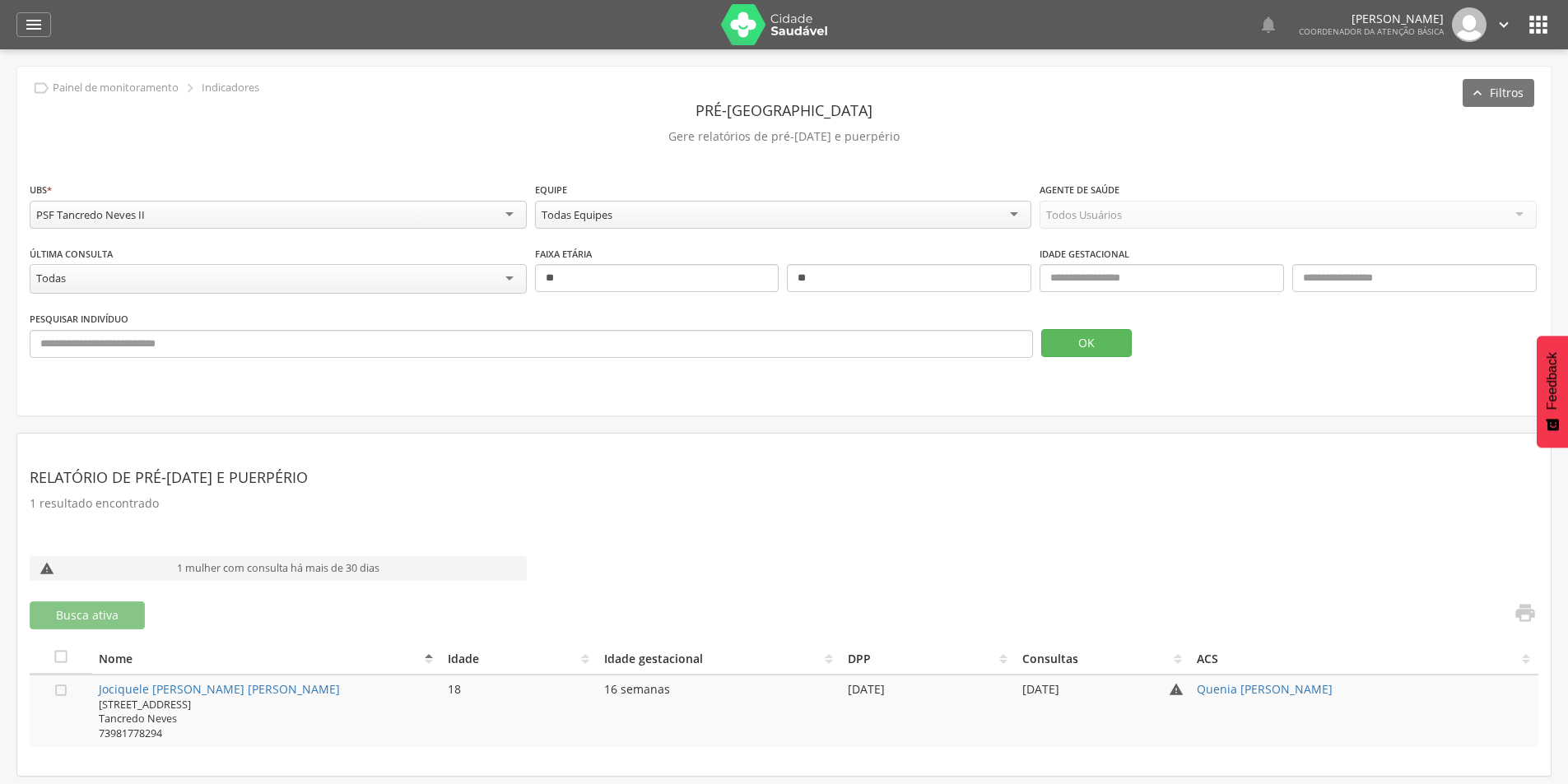
click at [766, 392] on div "**********" at bounding box center [784, 241] width 1533 height 349
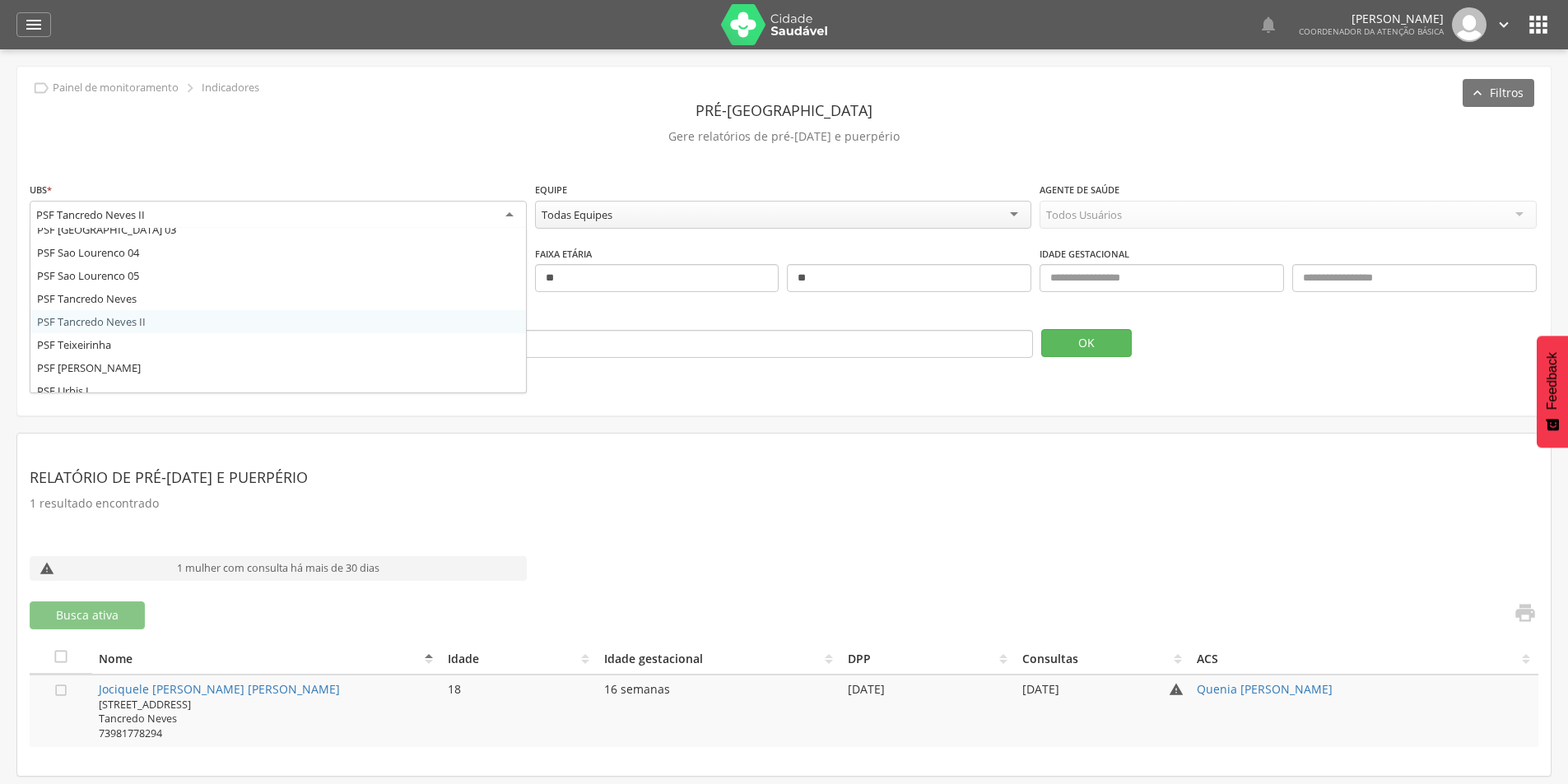
click at [304, 213] on div "PSF Tancredo Neves II" at bounding box center [278, 216] width 497 height 30
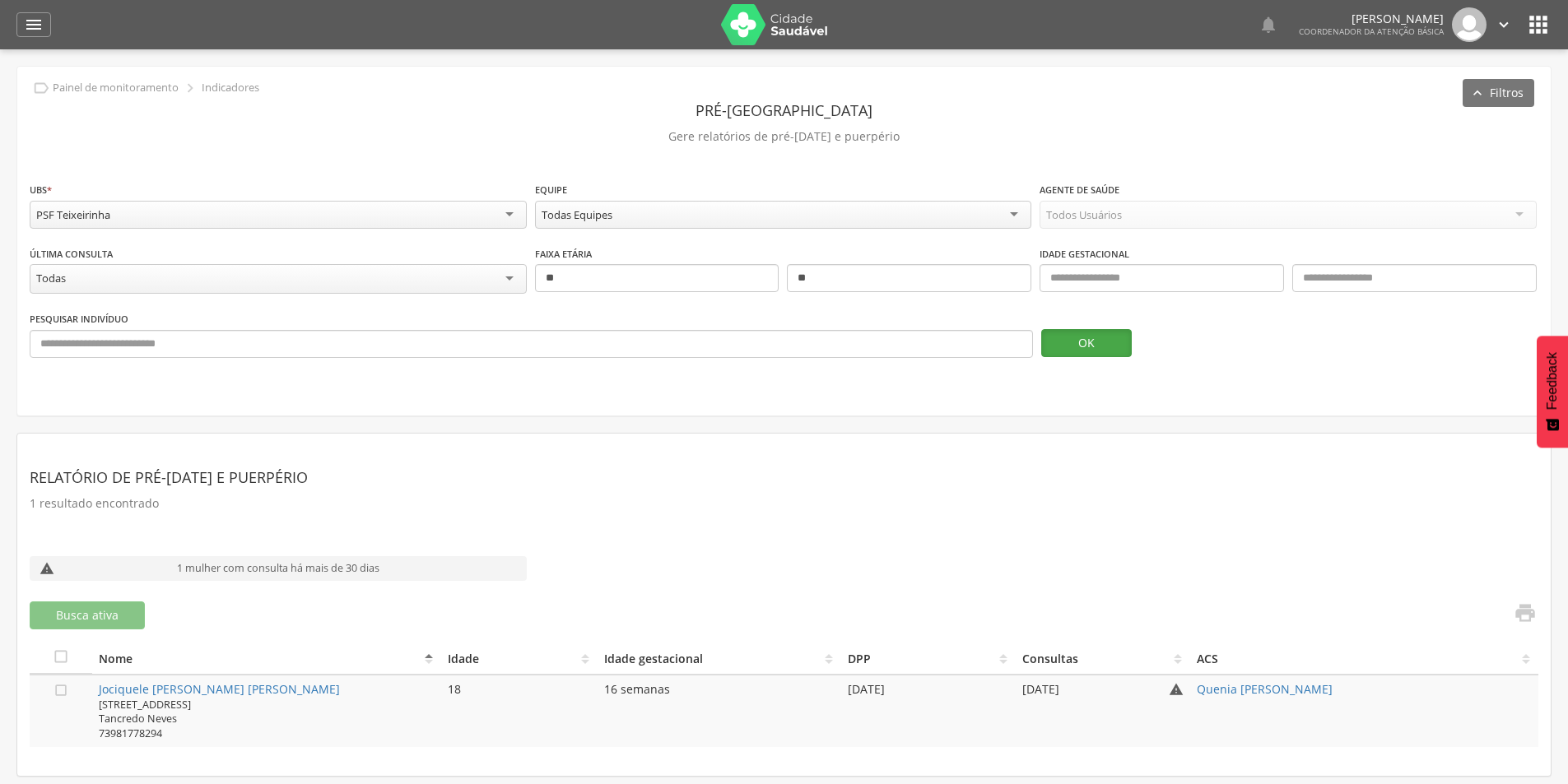
click at [1060, 354] on button "OK" at bounding box center [1086, 343] width 90 height 28
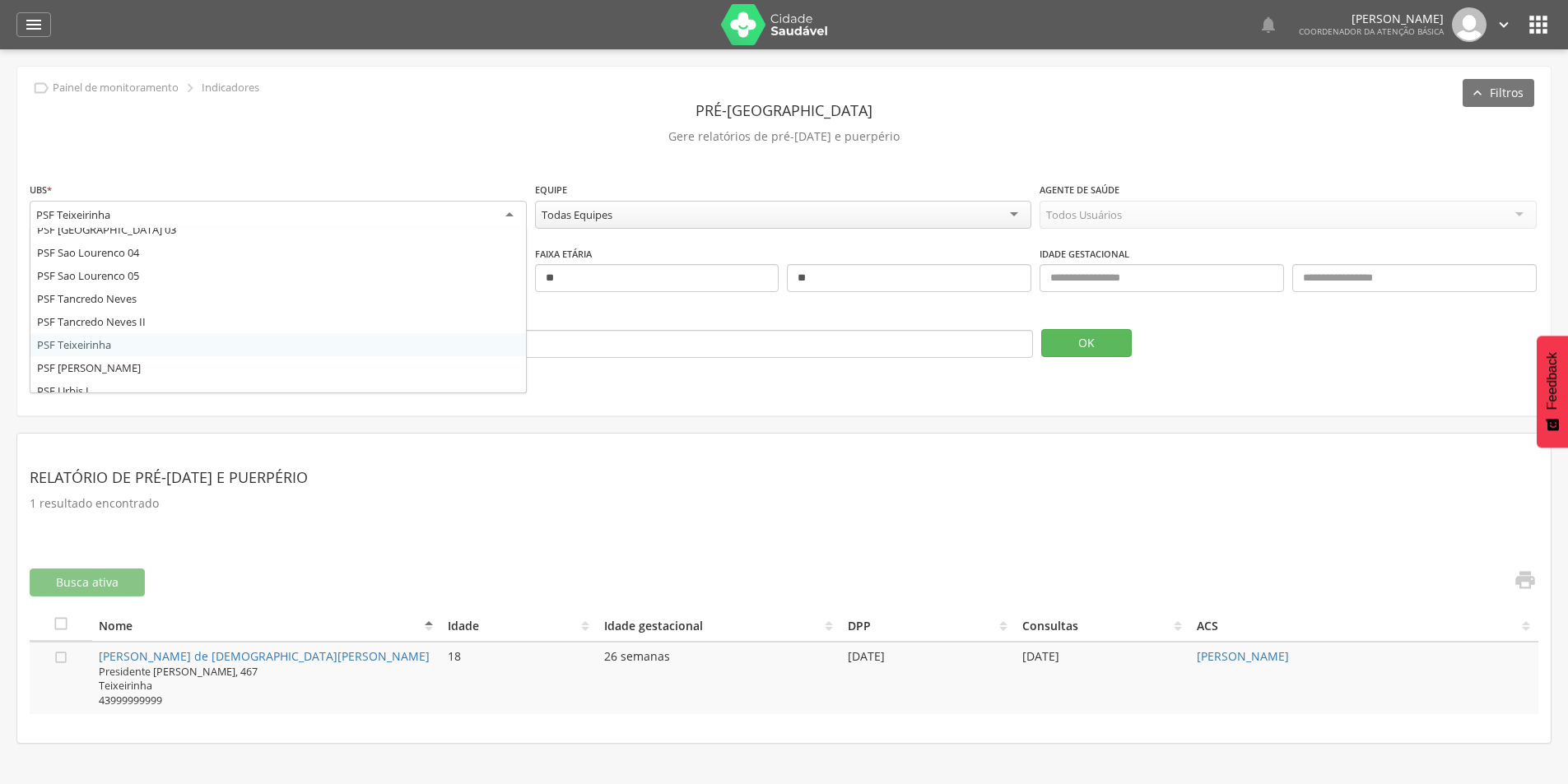
click at [436, 213] on div "PSF Teixeirinha" at bounding box center [278, 216] width 497 height 30
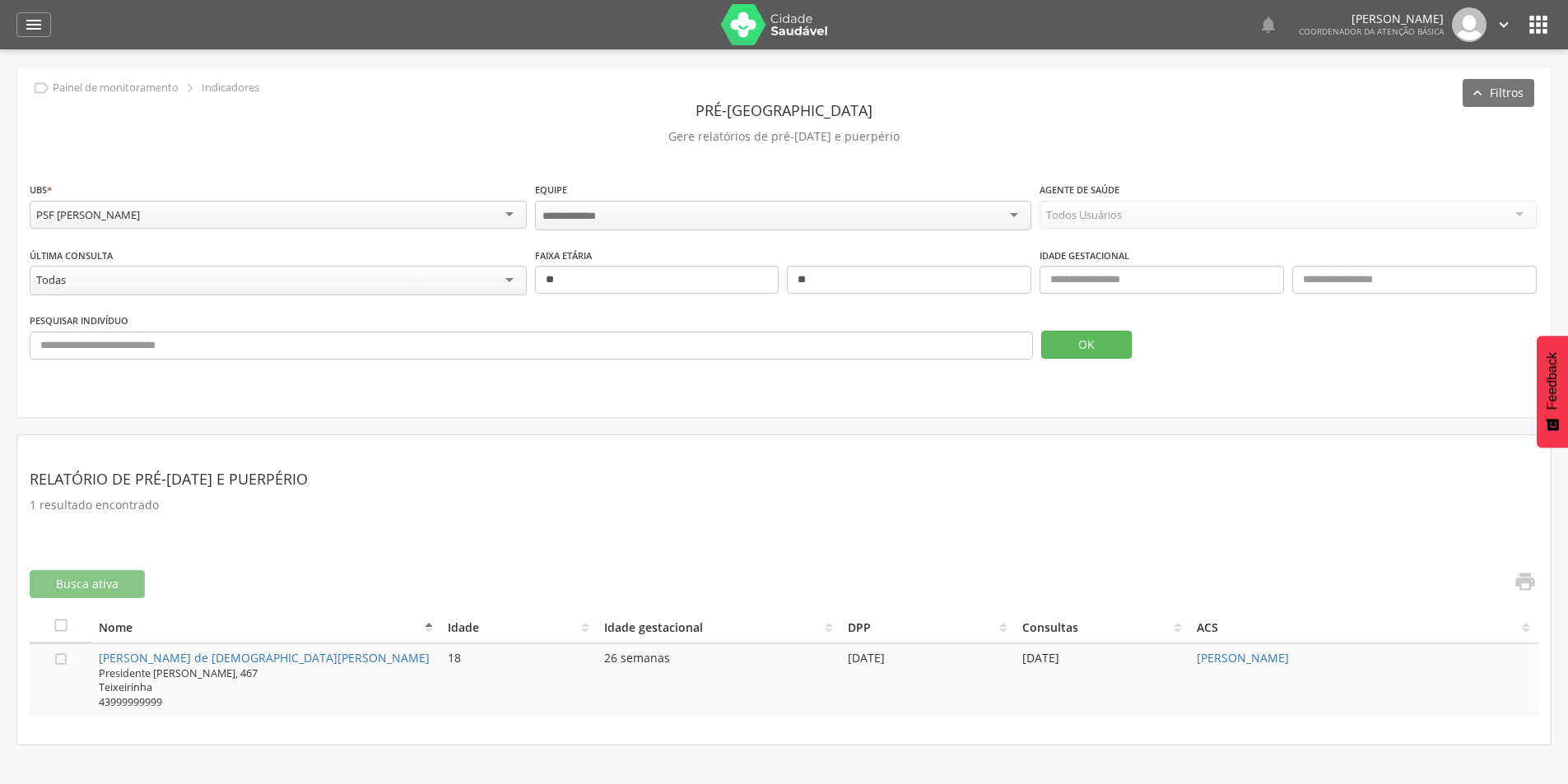
scroll to position [0, 0]
click at [1101, 340] on button "OK" at bounding box center [1086, 343] width 90 height 28
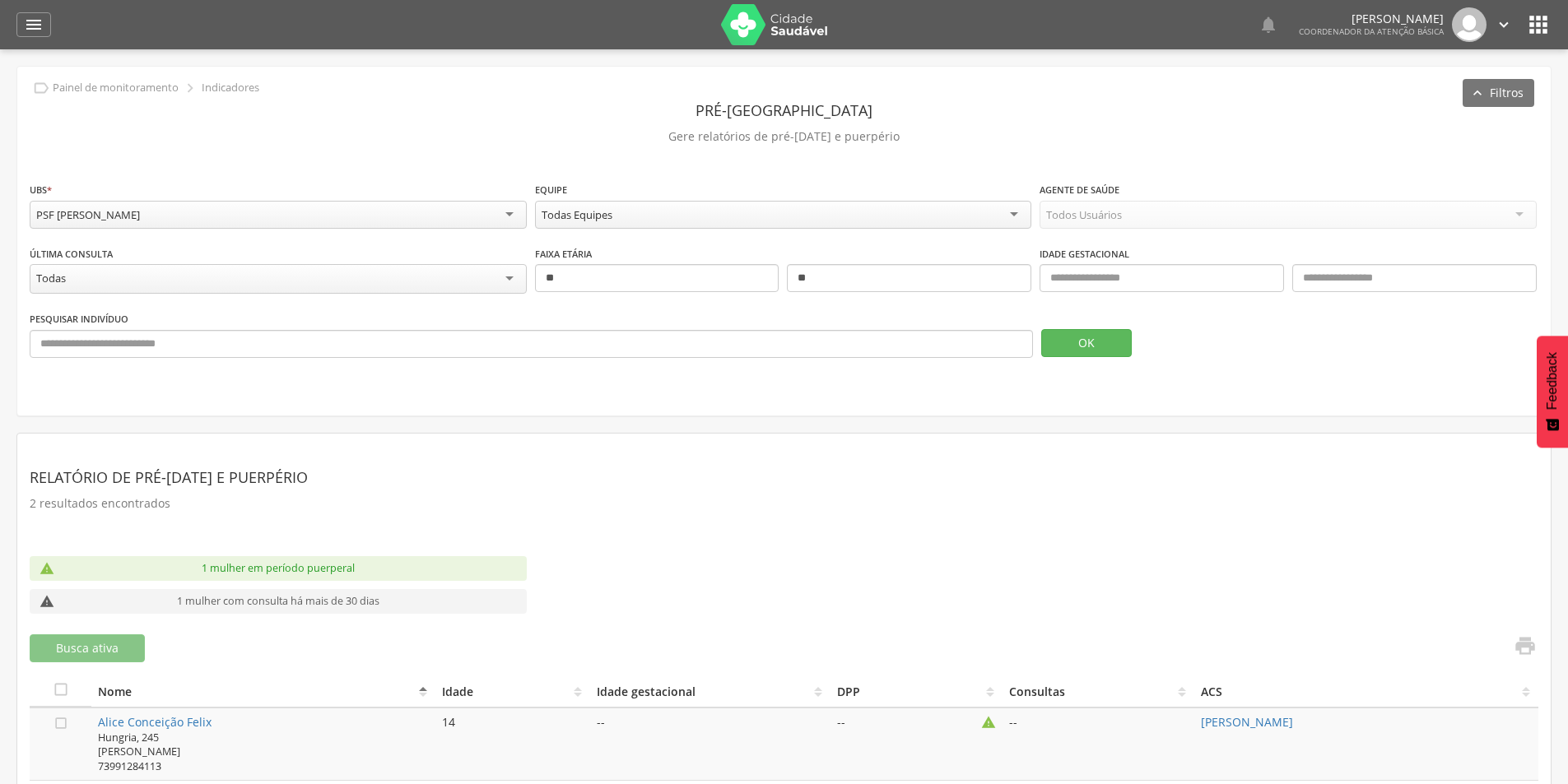
click at [140, 204] on div "PSF [PERSON_NAME]" at bounding box center [278, 215] width 497 height 28
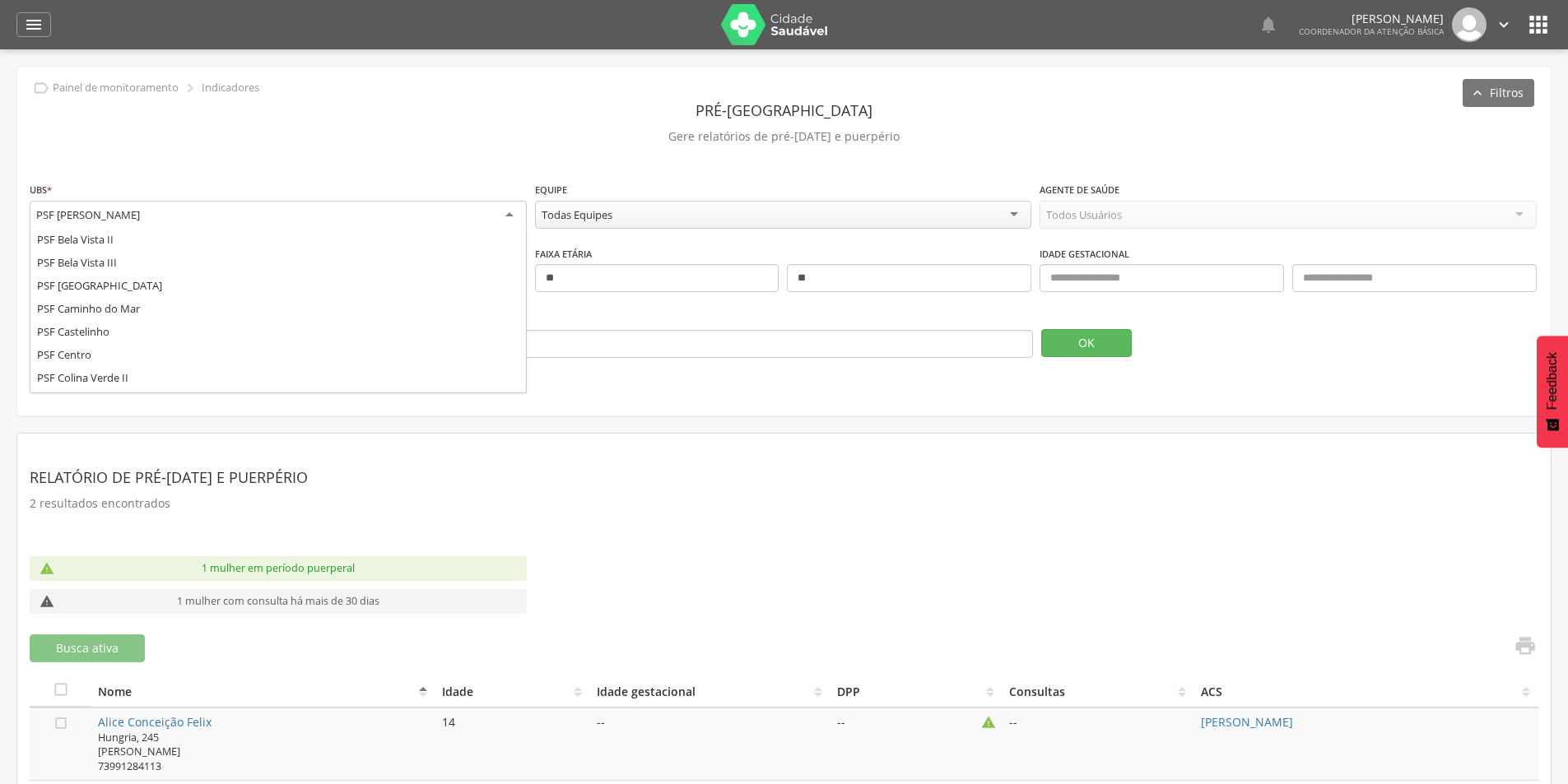
scroll to position [793, 0]
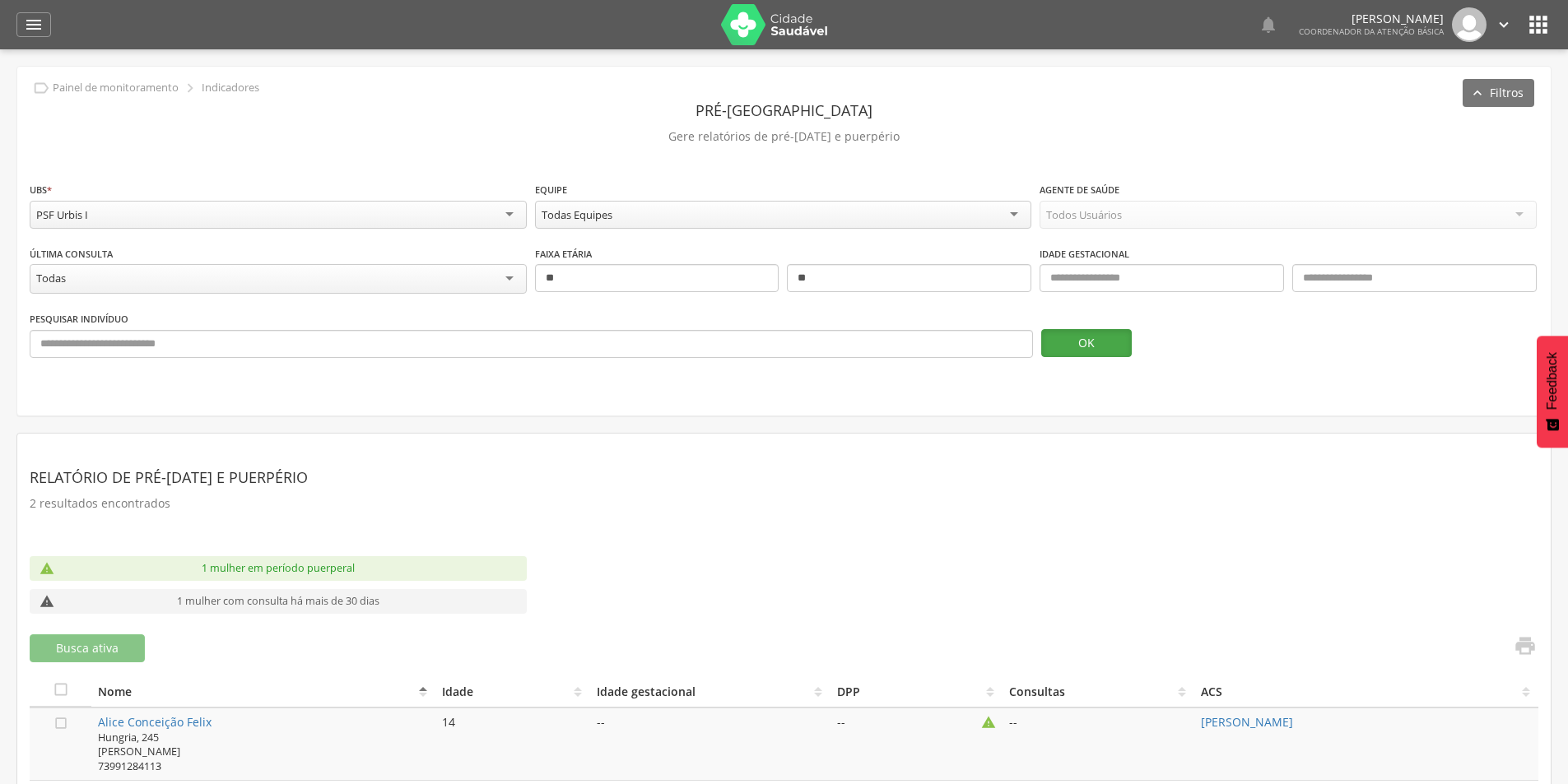
click at [1111, 345] on button "OK" at bounding box center [1086, 343] width 90 height 28
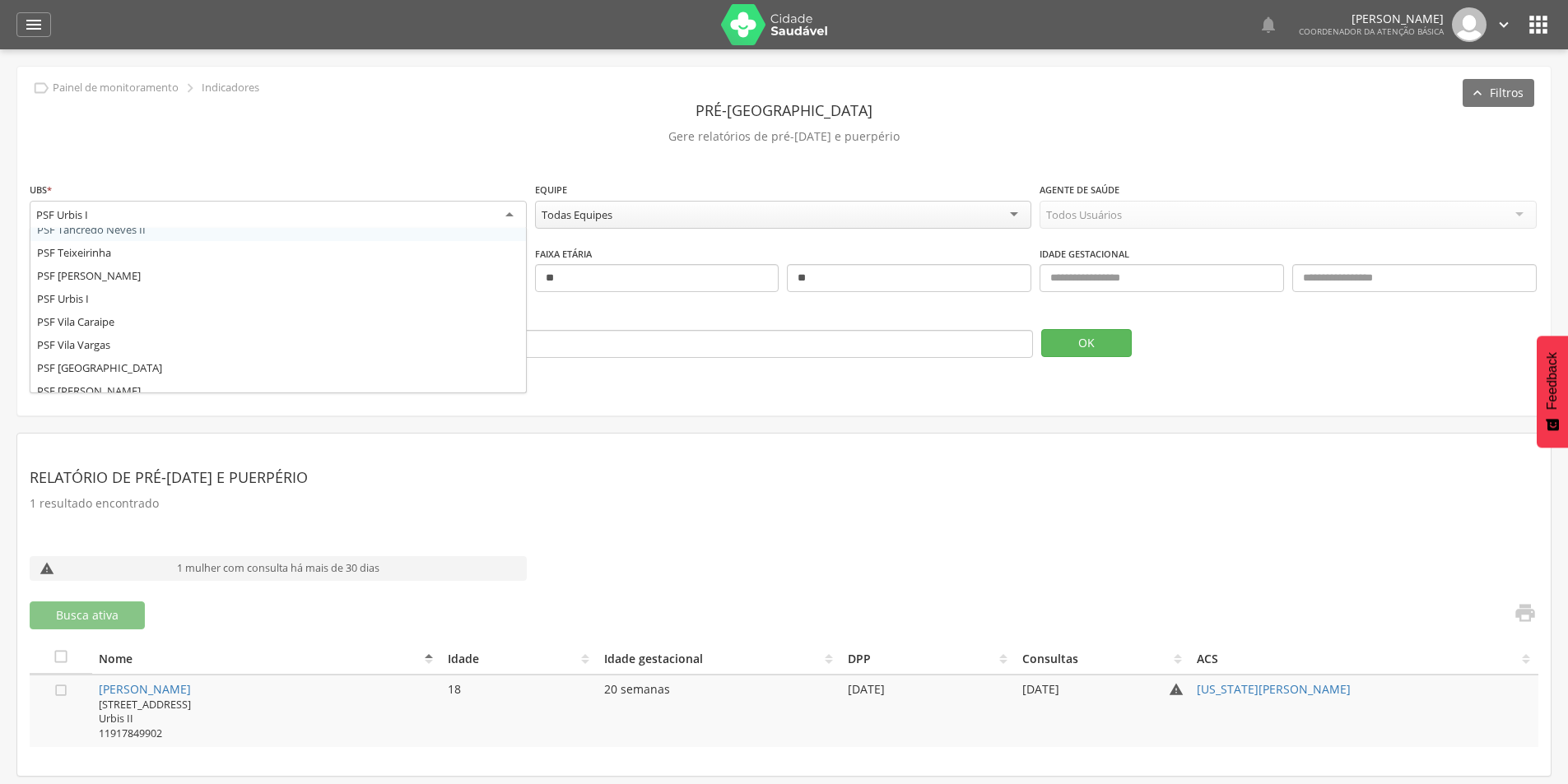
click at [334, 228] on div "PSF Urbis I PSF Bela Vista II PSF Bela Vista III PSF Cachoeira do Mato PSF Cami…" at bounding box center [278, 216] width 497 height 30
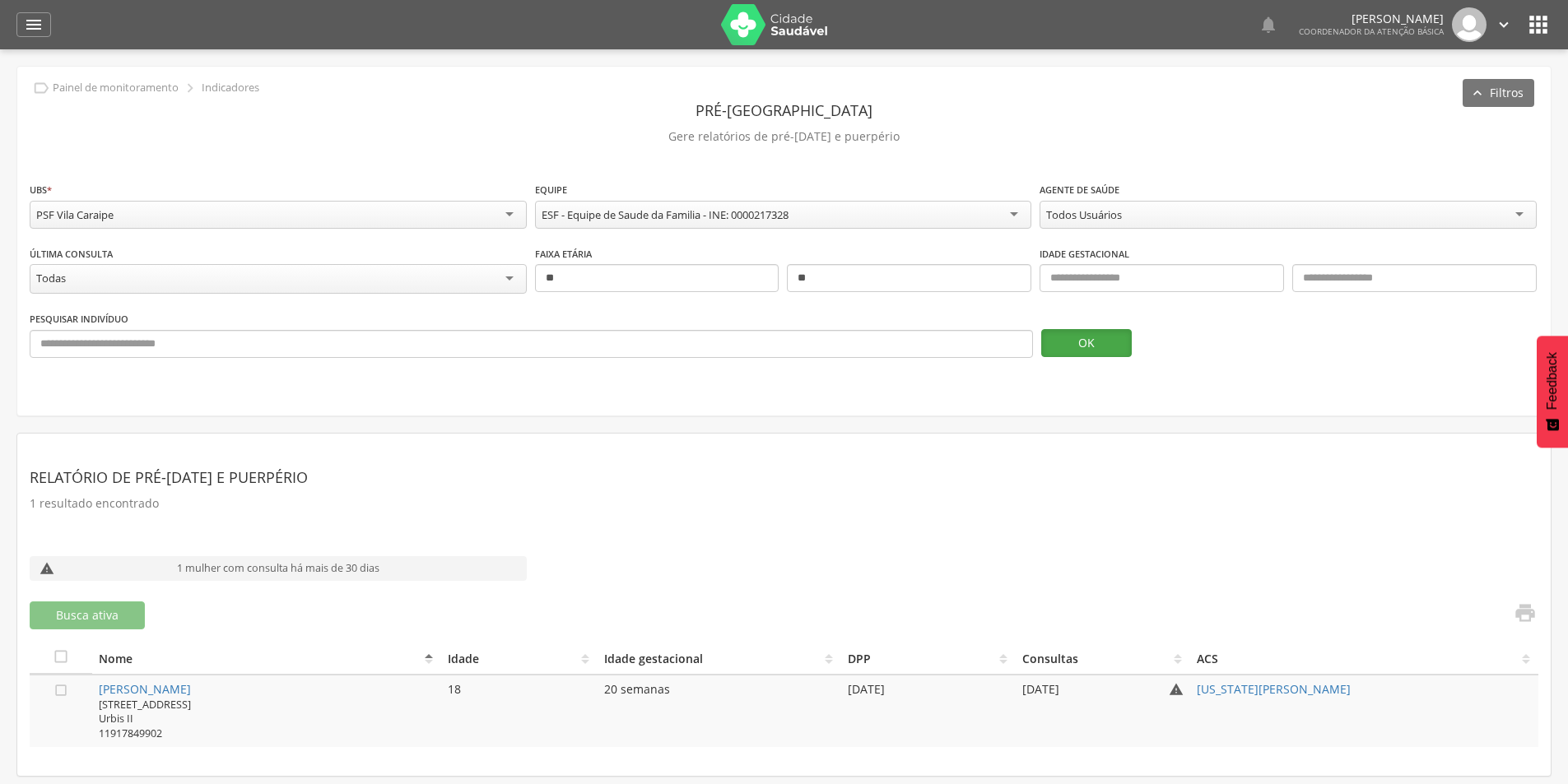
click at [1129, 339] on button "OK" at bounding box center [1086, 343] width 90 height 28
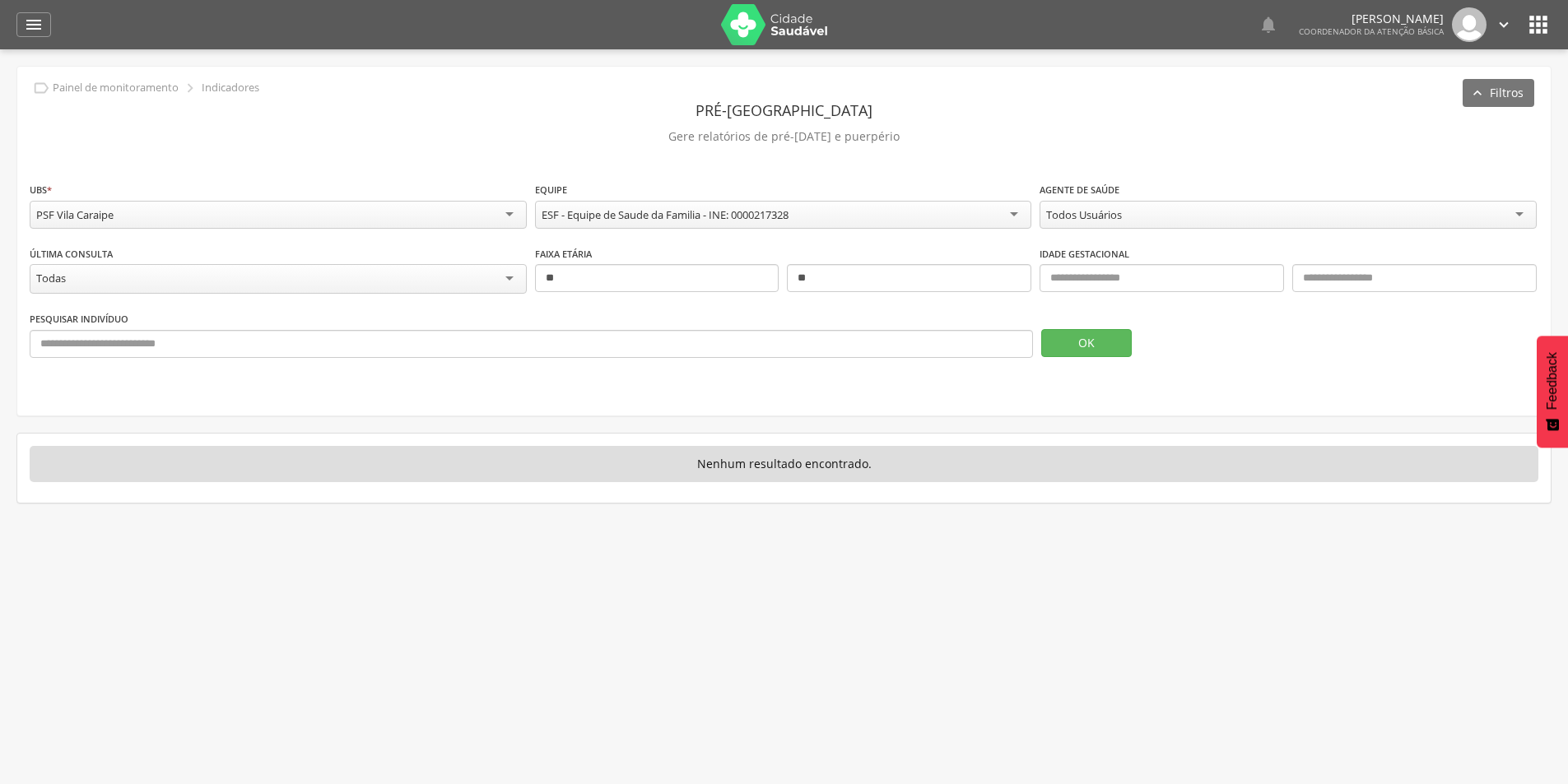
click at [355, 223] on div "PSF Vila Caraipe" at bounding box center [278, 215] width 497 height 28
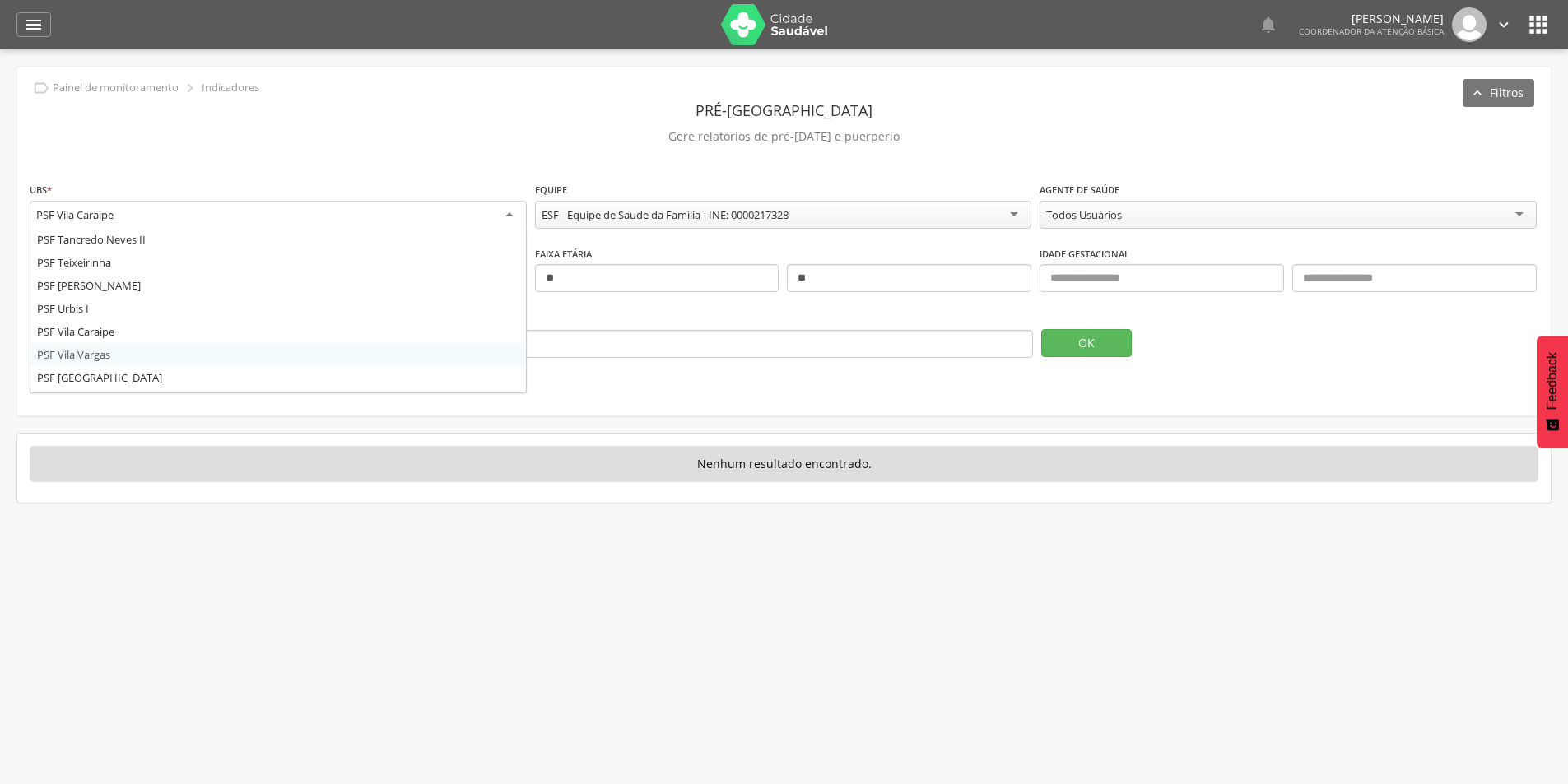
scroll to position [826, 0]
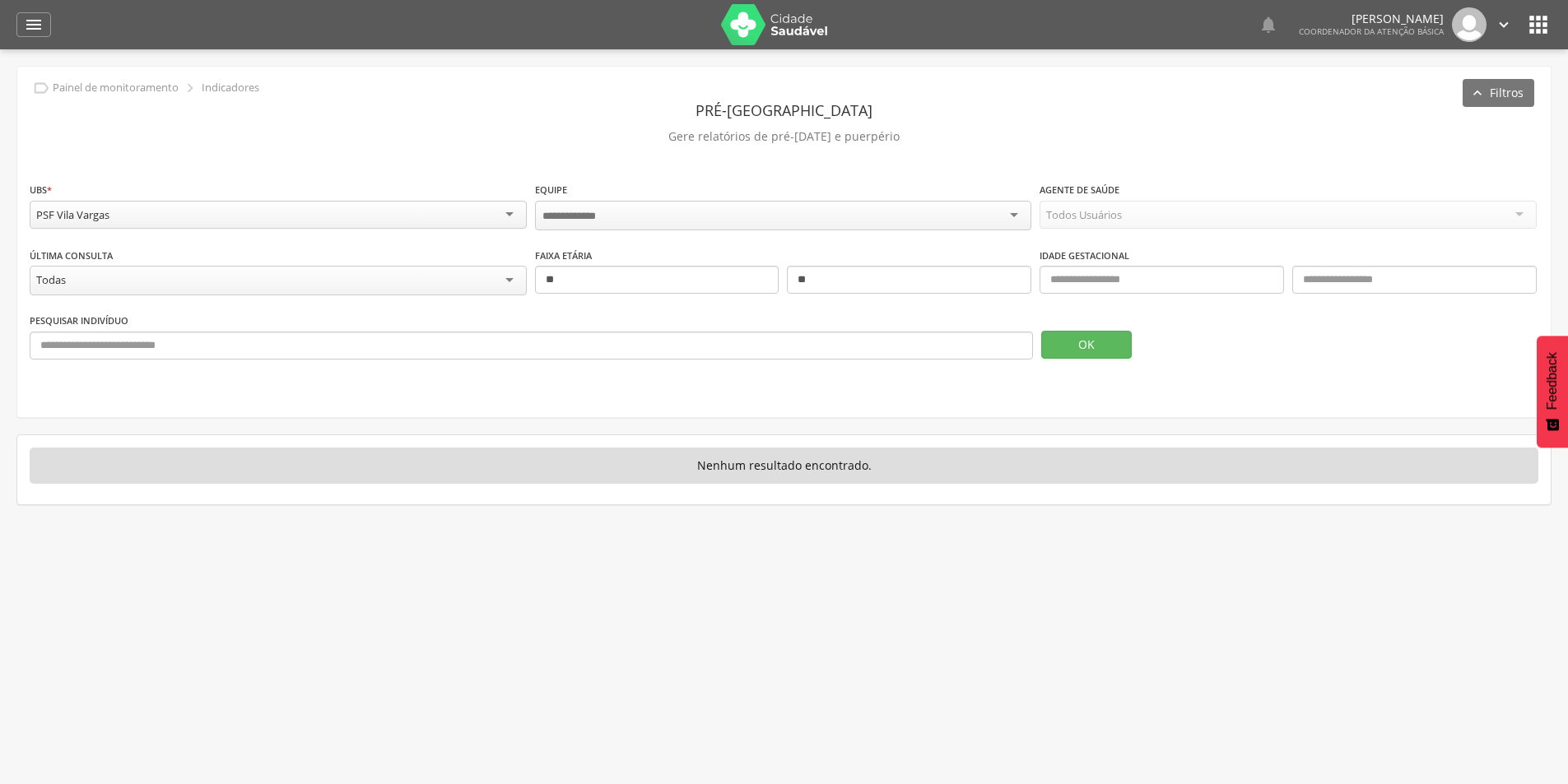
click at [1065, 323] on div "OK" at bounding box center [1289, 335] width 497 height 47
click at [1059, 342] on button "OK" at bounding box center [1086, 345] width 90 height 28
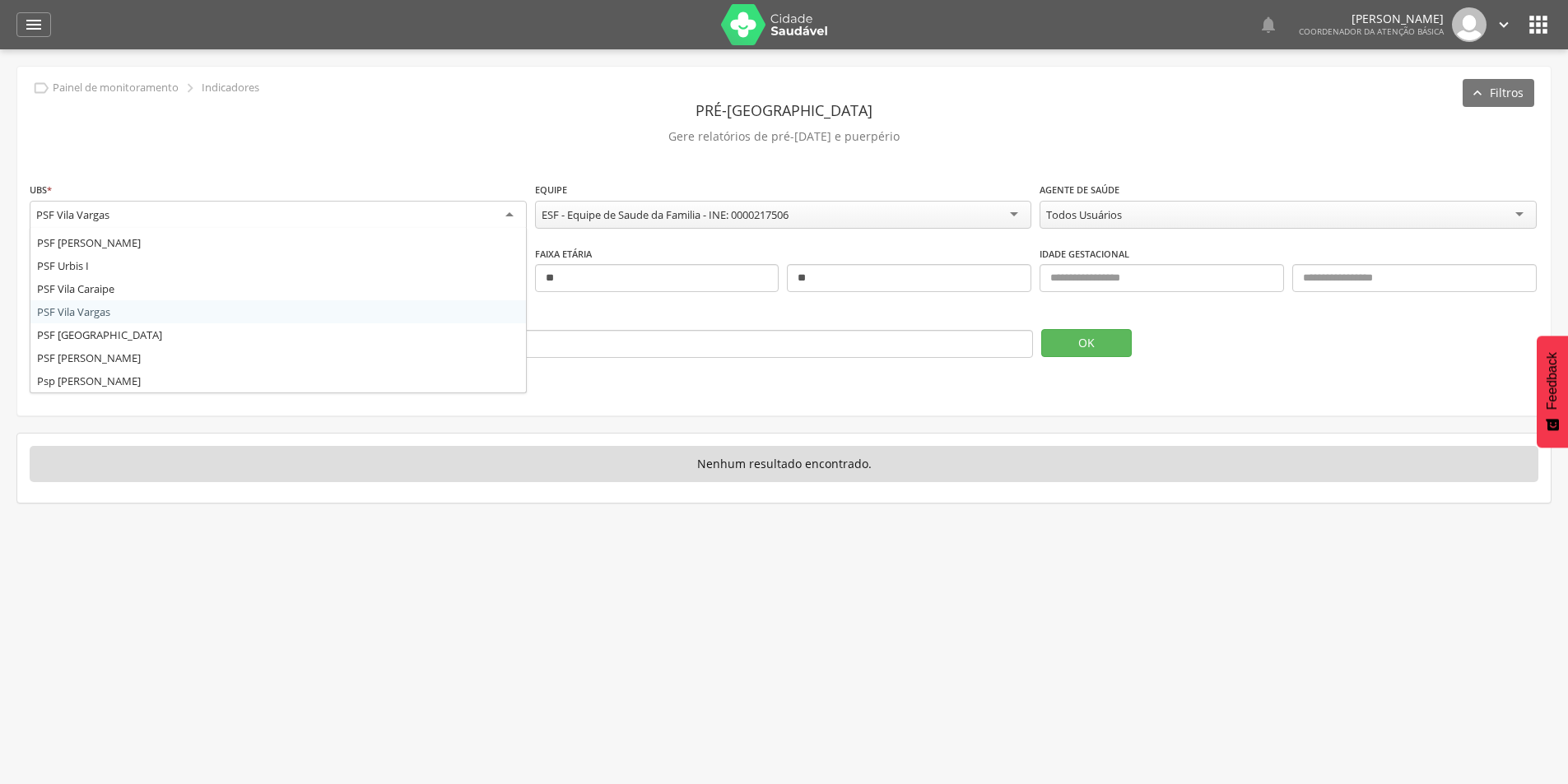
click at [269, 211] on div "PSF Vila Vargas" at bounding box center [278, 216] width 497 height 30
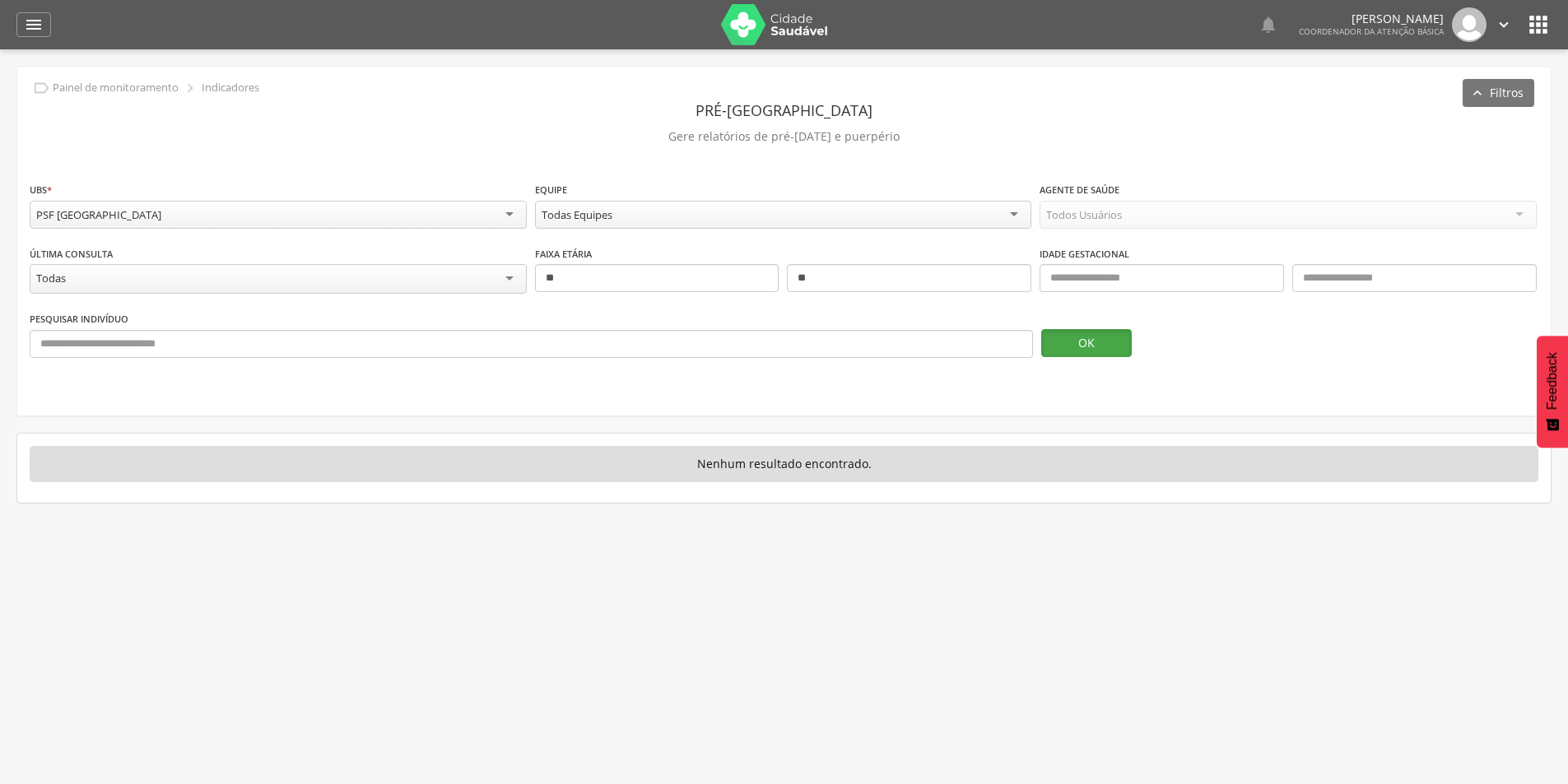
click at [1064, 333] on button "OK" at bounding box center [1086, 343] width 90 height 28
click at [441, 211] on div "PSF [GEOGRAPHIC_DATA]" at bounding box center [278, 215] width 497 height 28
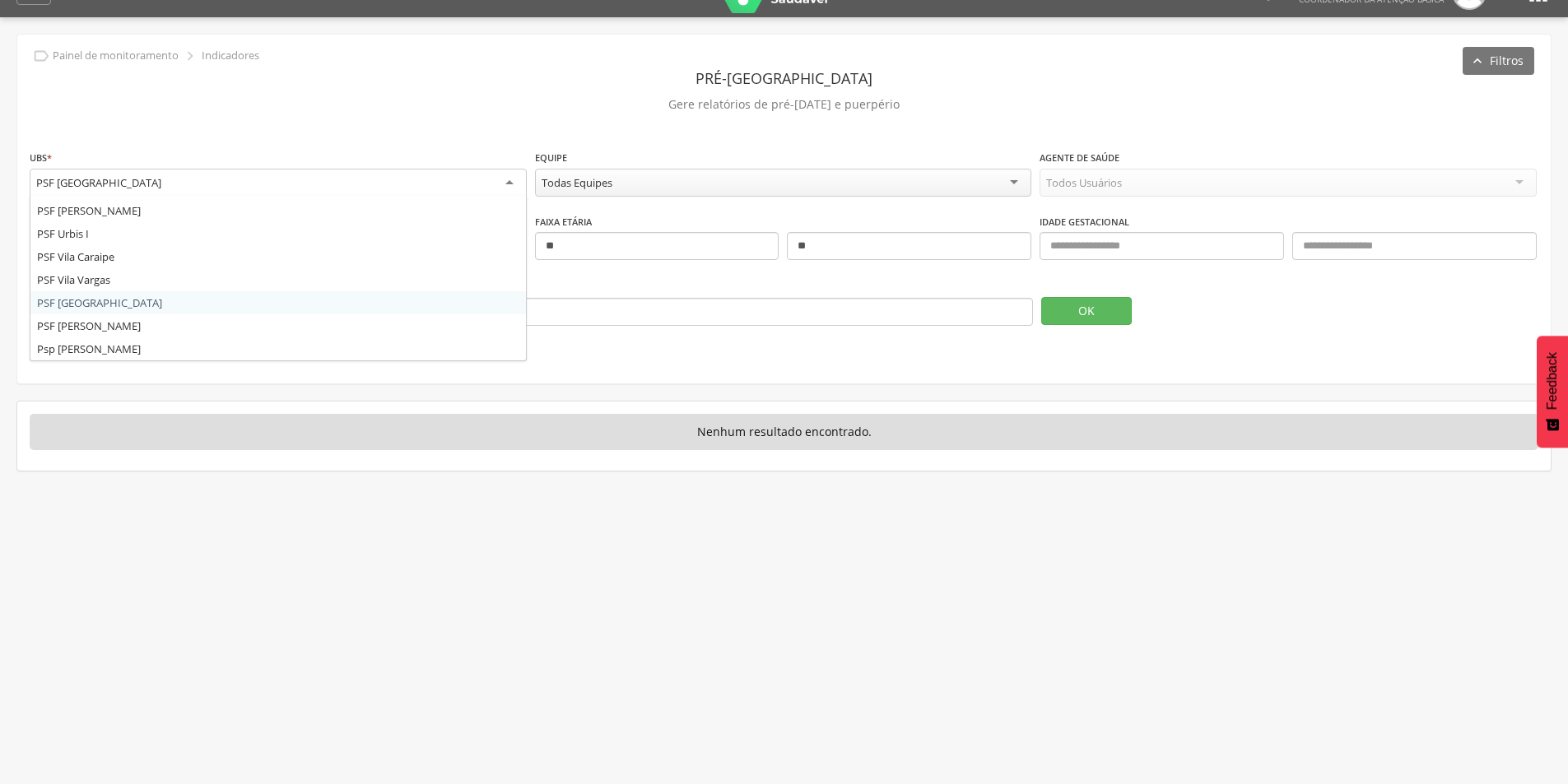
scroll to position [50, 0]
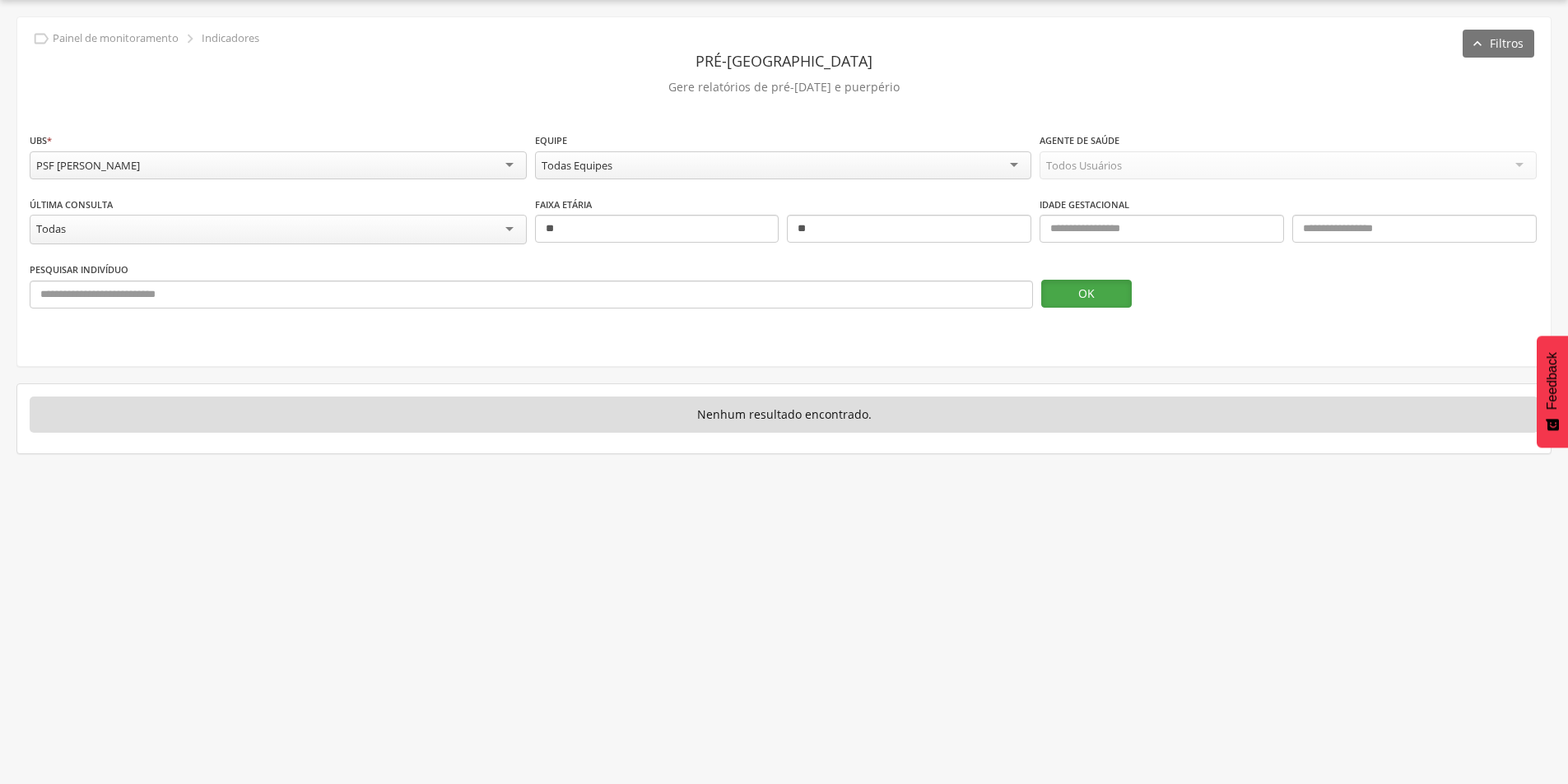
click at [1120, 291] on button "OK" at bounding box center [1086, 294] width 90 height 28
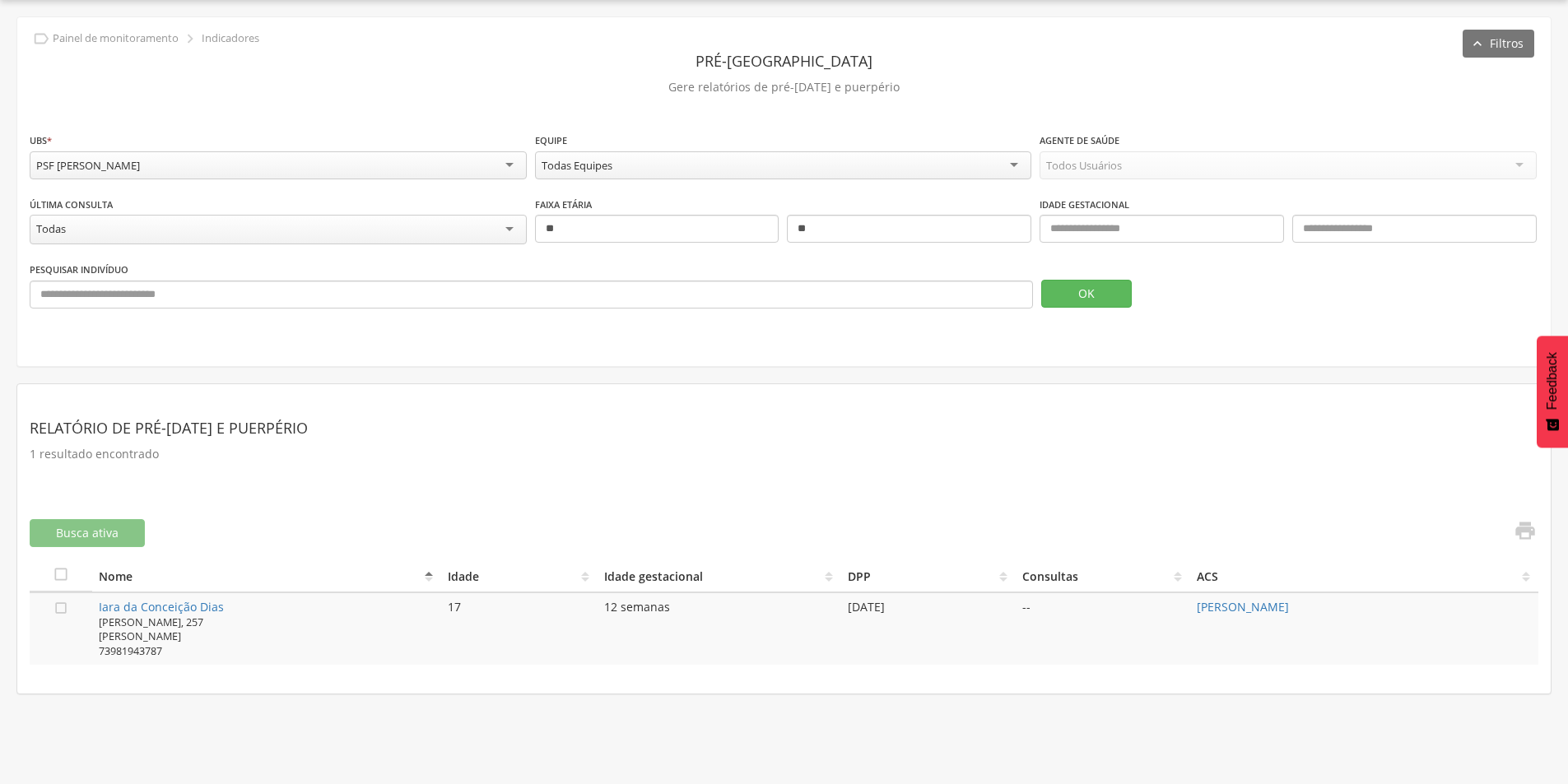
click at [469, 155] on div "PSF [PERSON_NAME]" at bounding box center [278, 165] width 497 height 28
click at [1108, 310] on div "Pesquisar indivíduo OK" at bounding box center [784, 291] width 1509 height 60
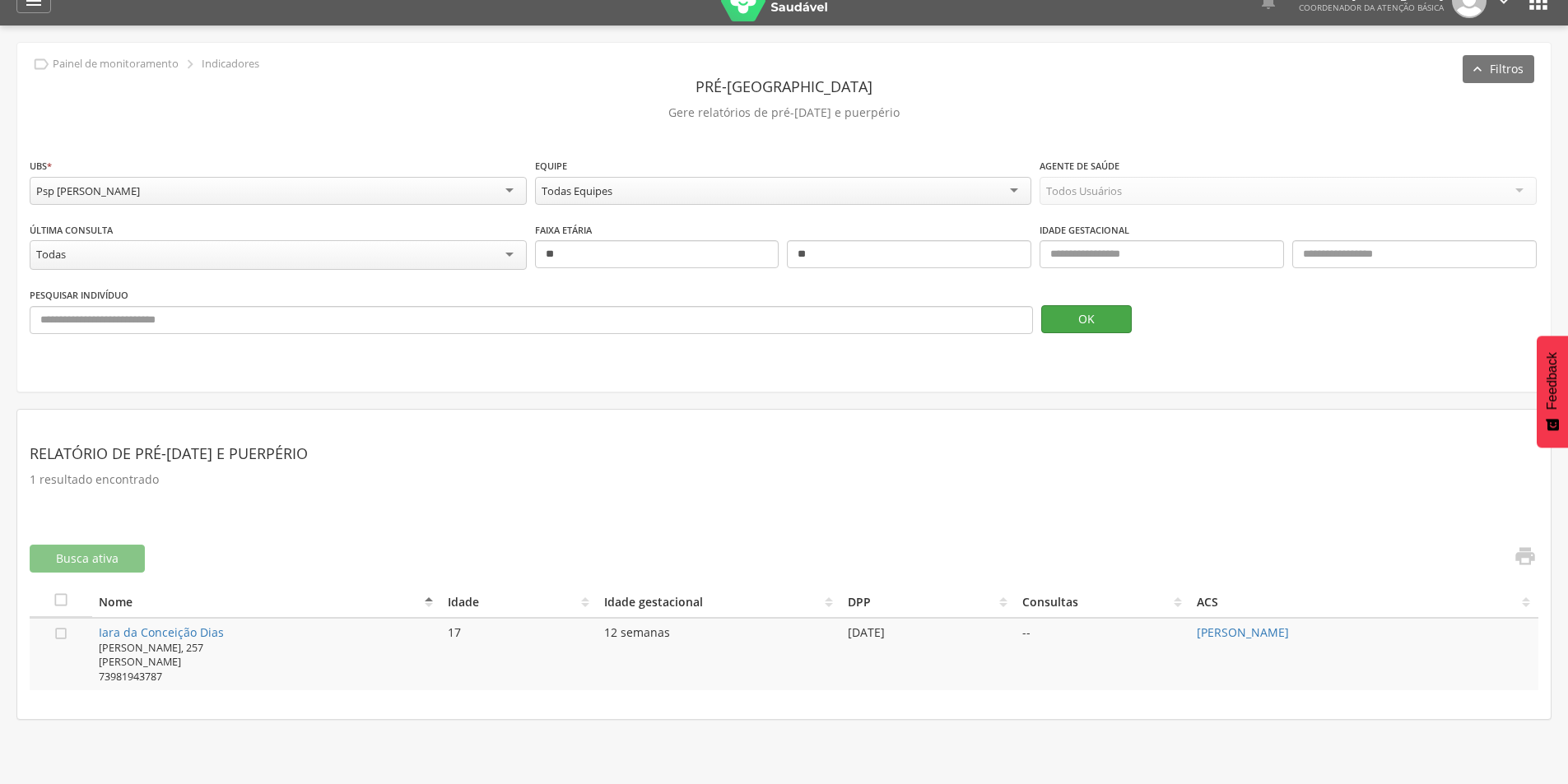
scroll to position [0, 0]
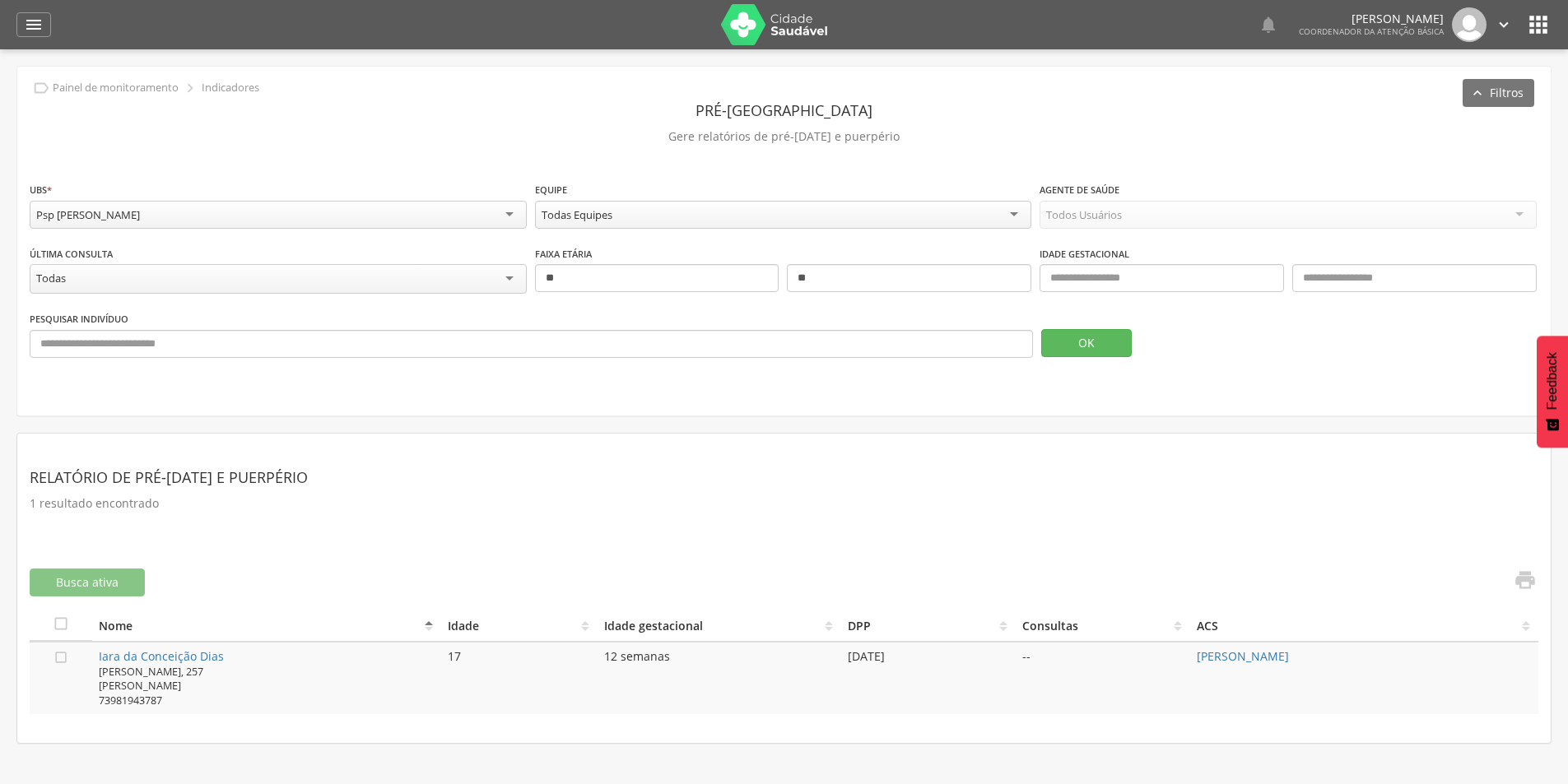
click at [380, 207] on div "Psp [PERSON_NAME]" at bounding box center [278, 215] width 497 height 28
click at [351, 371] on div "**********" at bounding box center [784, 241] width 1533 height 349
click at [1081, 330] on button "OK" at bounding box center [1086, 343] width 90 height 28
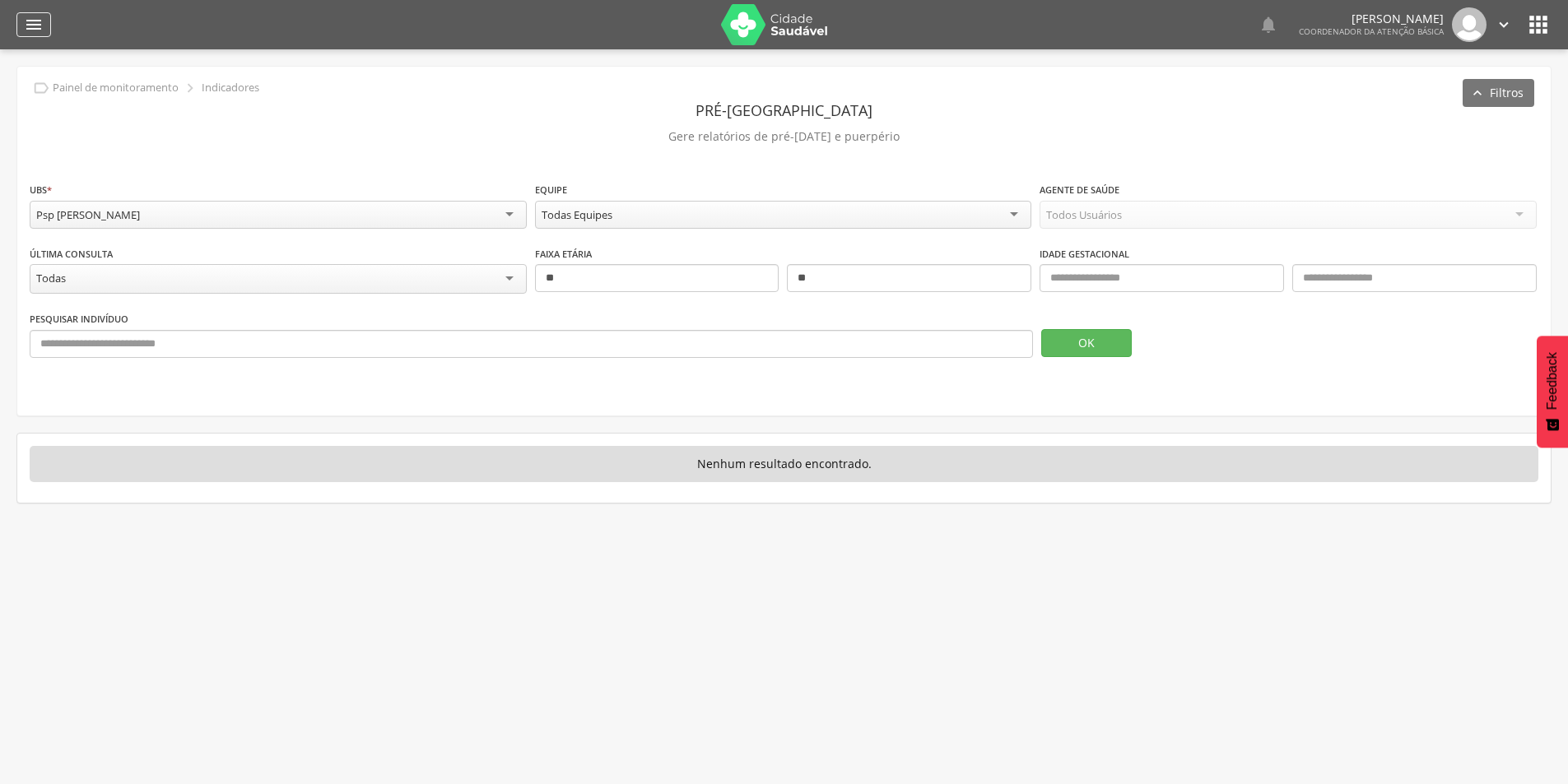
click at [32, 23] on icon "" at bounding box center [33, 24] width 20 height 20
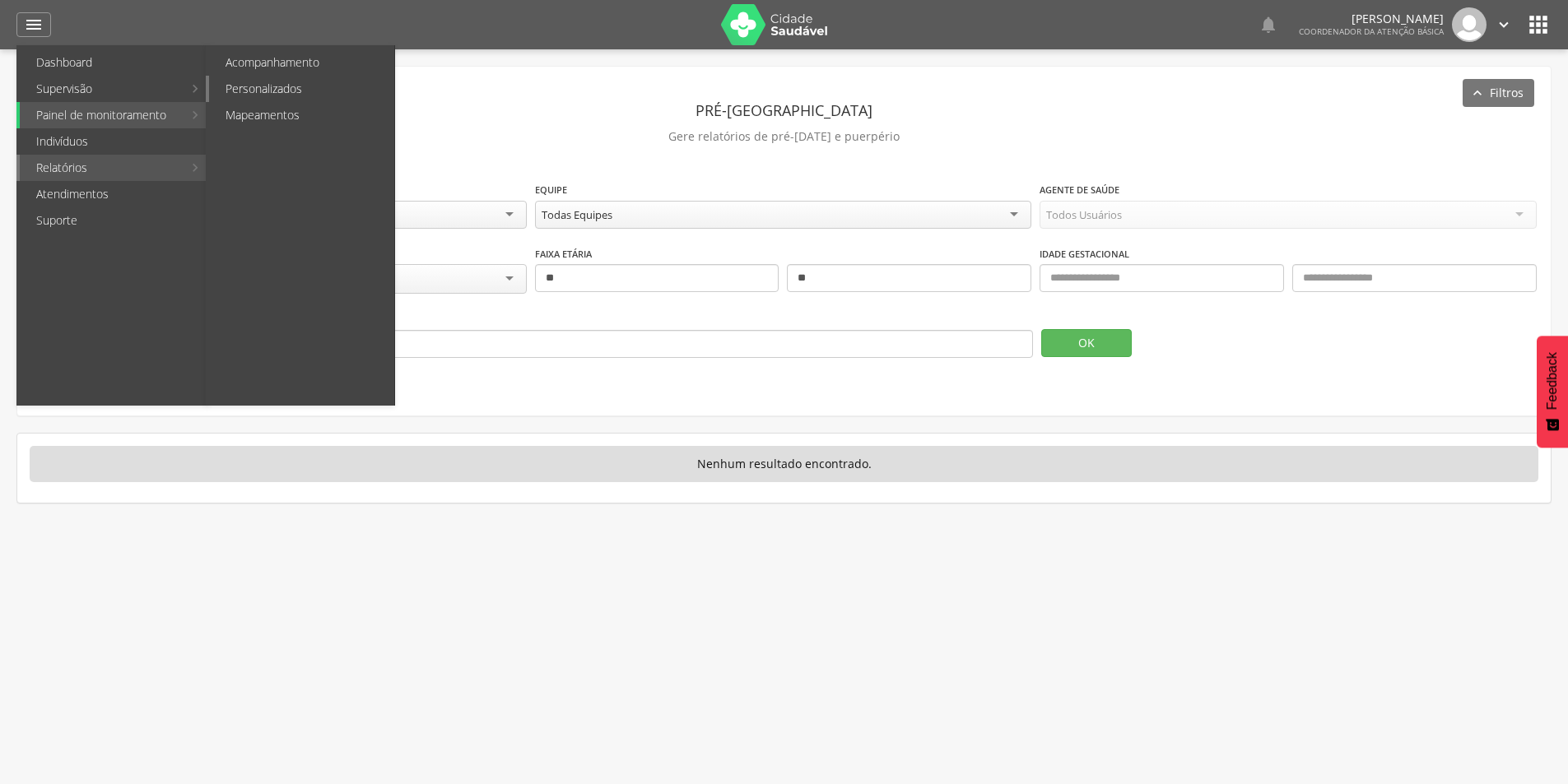
click at [275, 88] on link "Personalizados" at bounding box center [302, 89] width 185 height 26
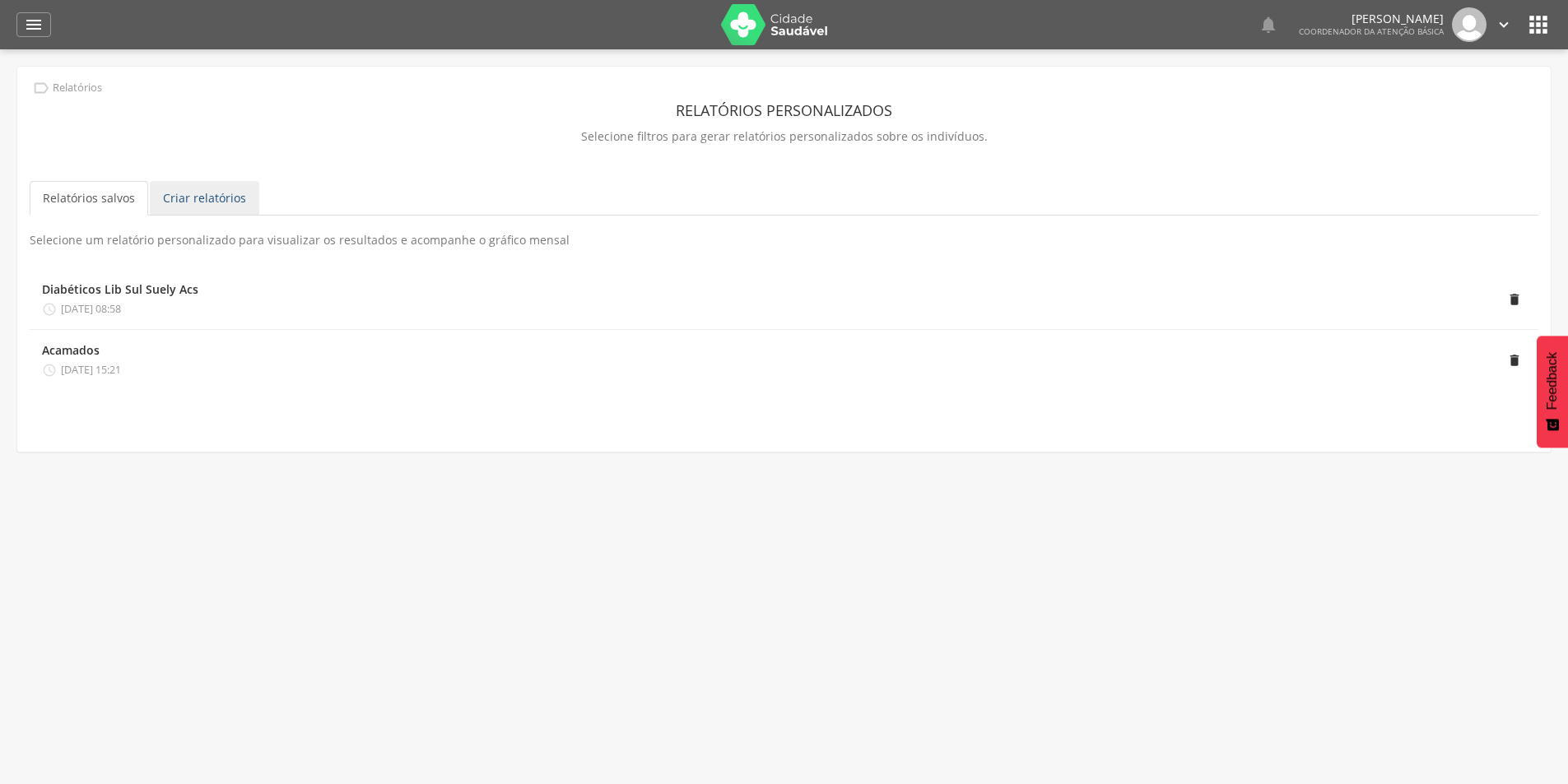
click at [163, 202] on link "Criar relatórios" at bounding box center [204, 198] width 110 height 35
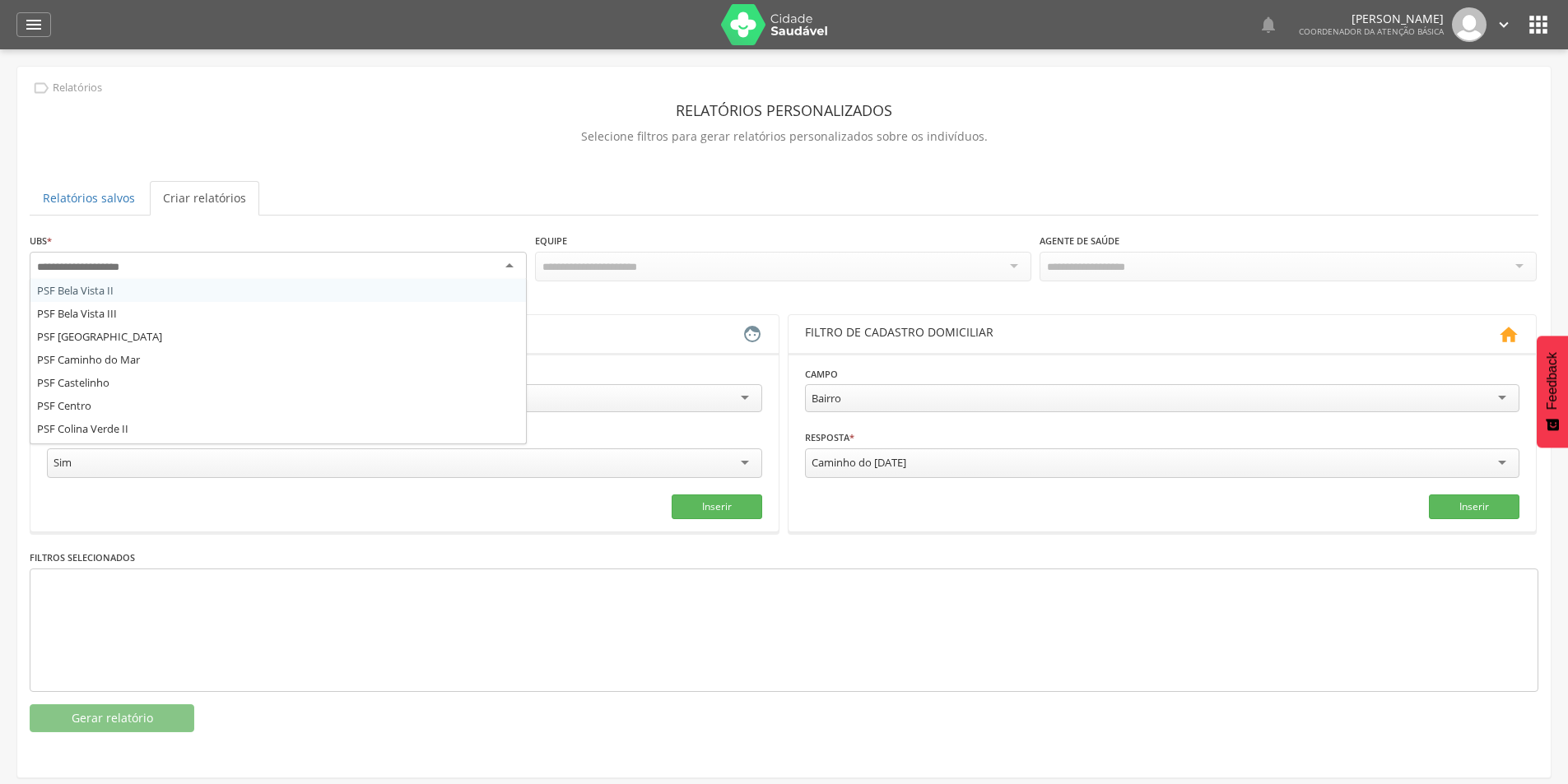
click at [496, 268] on div at bounding box center [278, 267] width 497 height 30
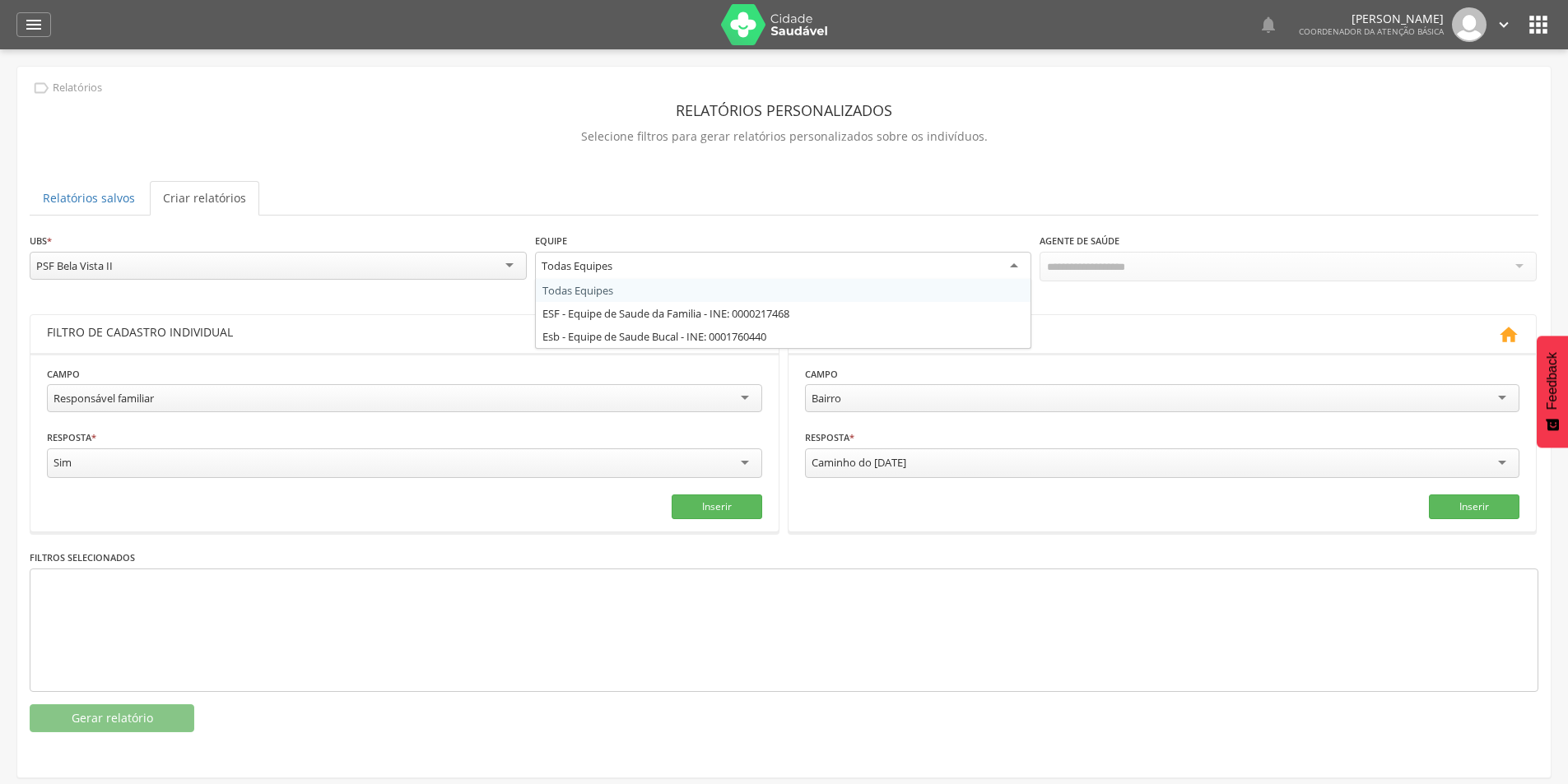
click at [996, 260] on div "Todas Equipes" at bounding box center [784, 267] width 497 height 30
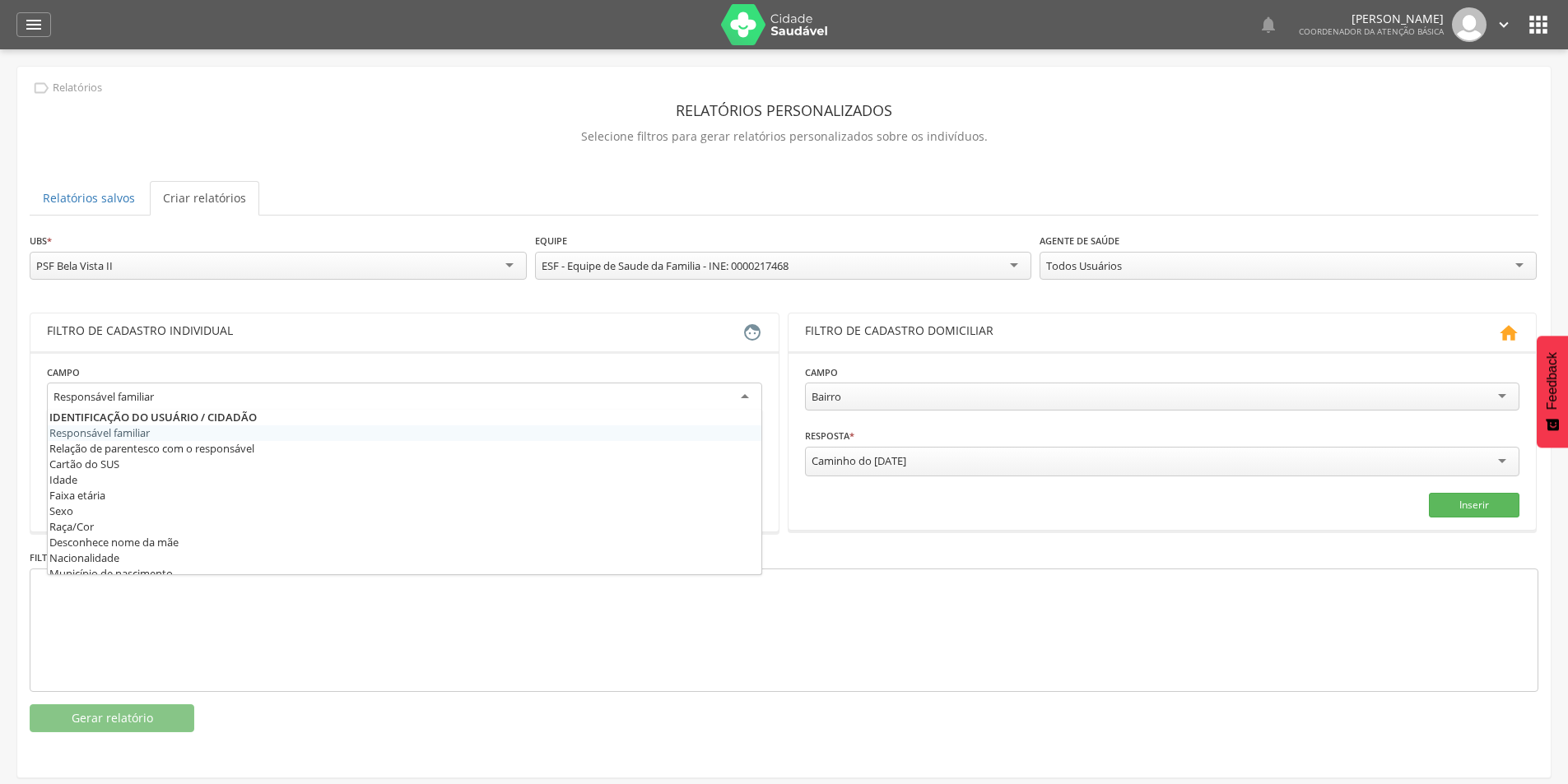
click at [454, 388] on div "Responsável familiar" at bounding box center [404, 397] width 715 height 30
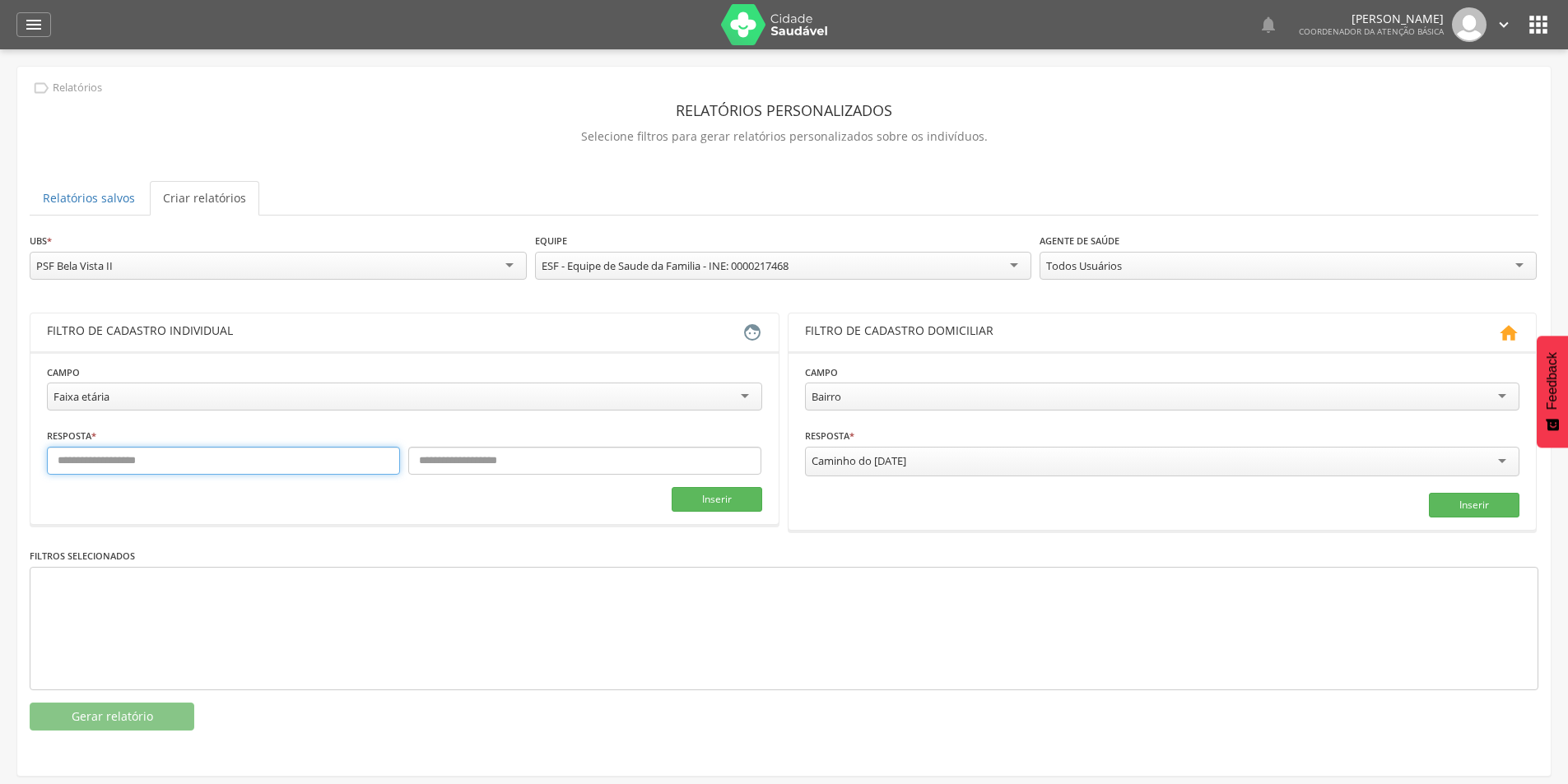
click at [212, 455] on input "text" at bounding box center [224, 461] width 353 height 28
type input "**"
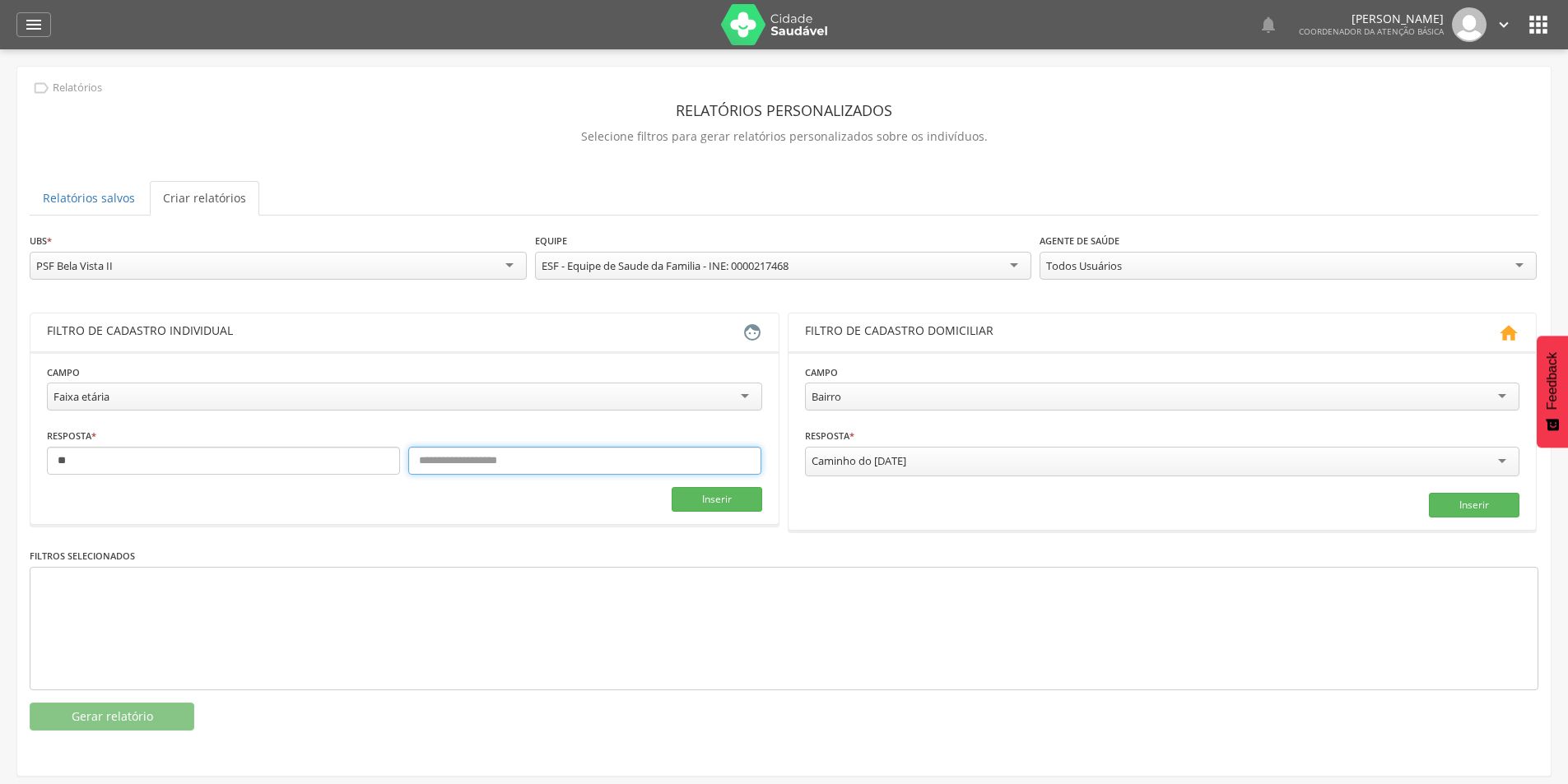
click at [671, 462] on input "text" at bounding box center [585, 461] width 353 height 28
type input "**"
click at [689, 505] on button "Inserir" at bounding box center [717, 500] width 90 height 24
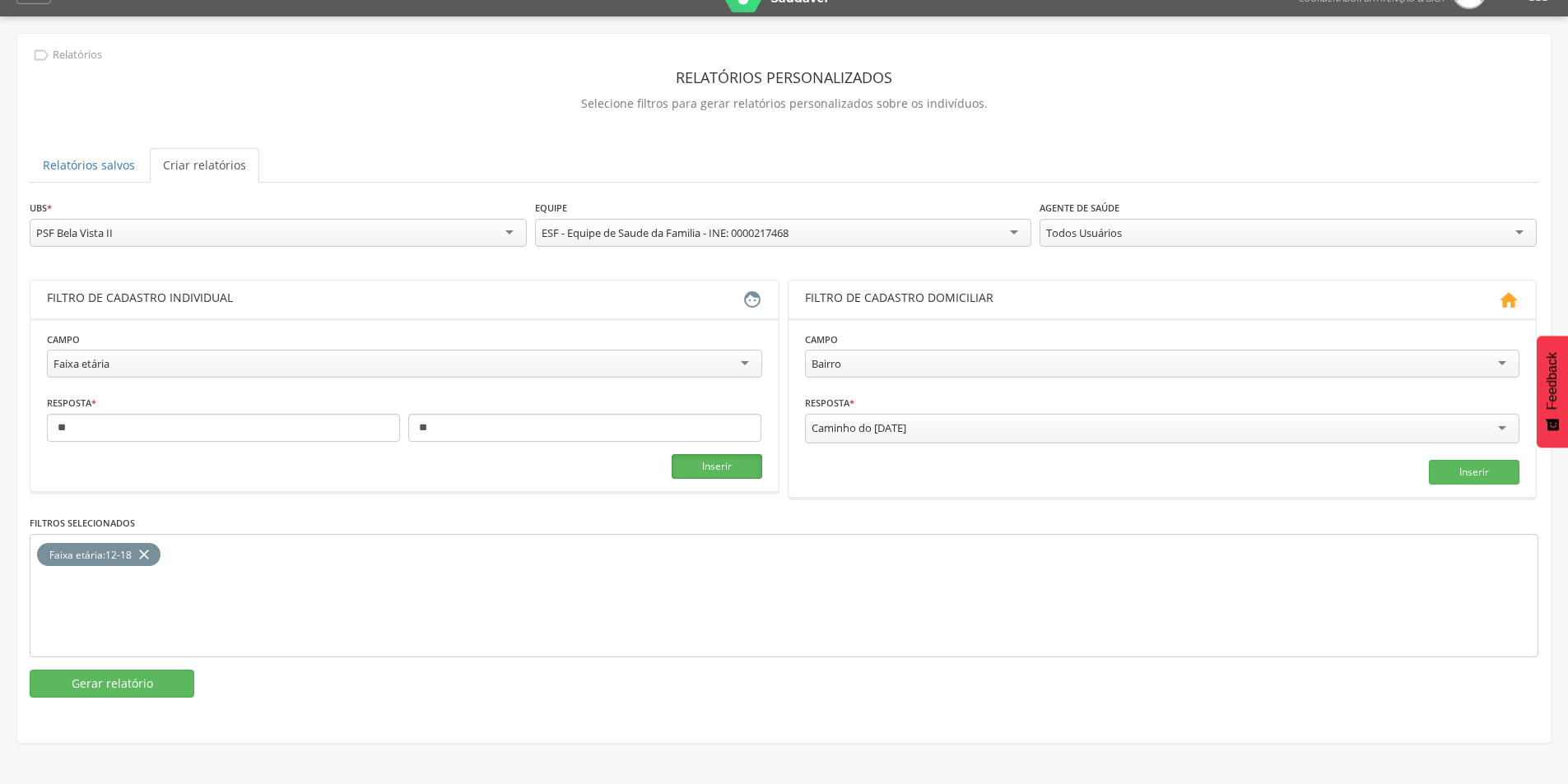
scroll to position [50, 0]
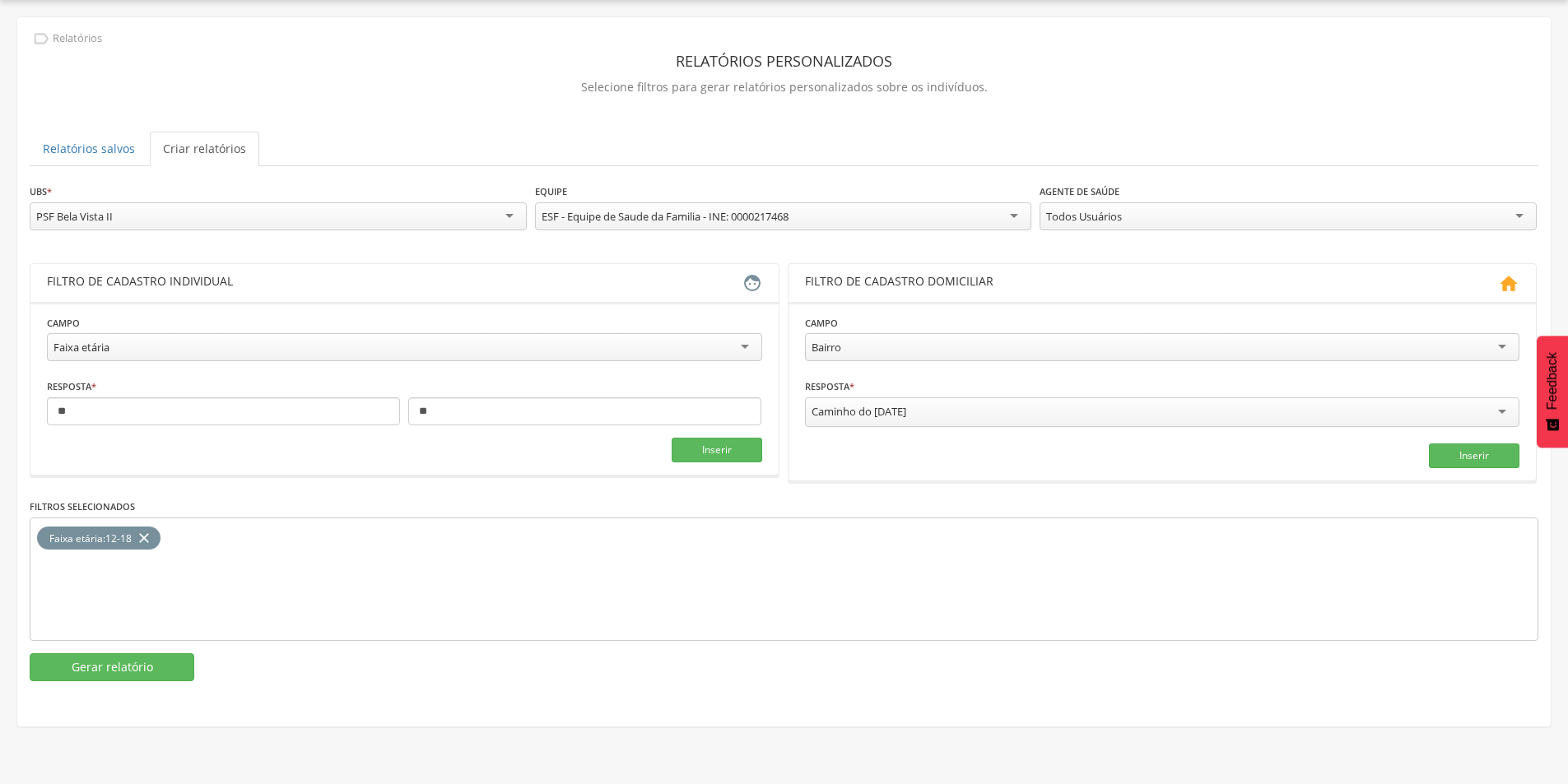
click at [276, 347] on div "Faixa etária" at bounding box center [404, 347] width 715 height 28
click at [129, 420] on div "Masculino" at bounding box center [404, 412] width 715 height 30
click at [715, 448] on button "Inserir" at bounding box center [717, 454] width 90 height 24
click at [130, 659] on button "Gerar relatório" at bounding box center [112, 668] width 164 height 28
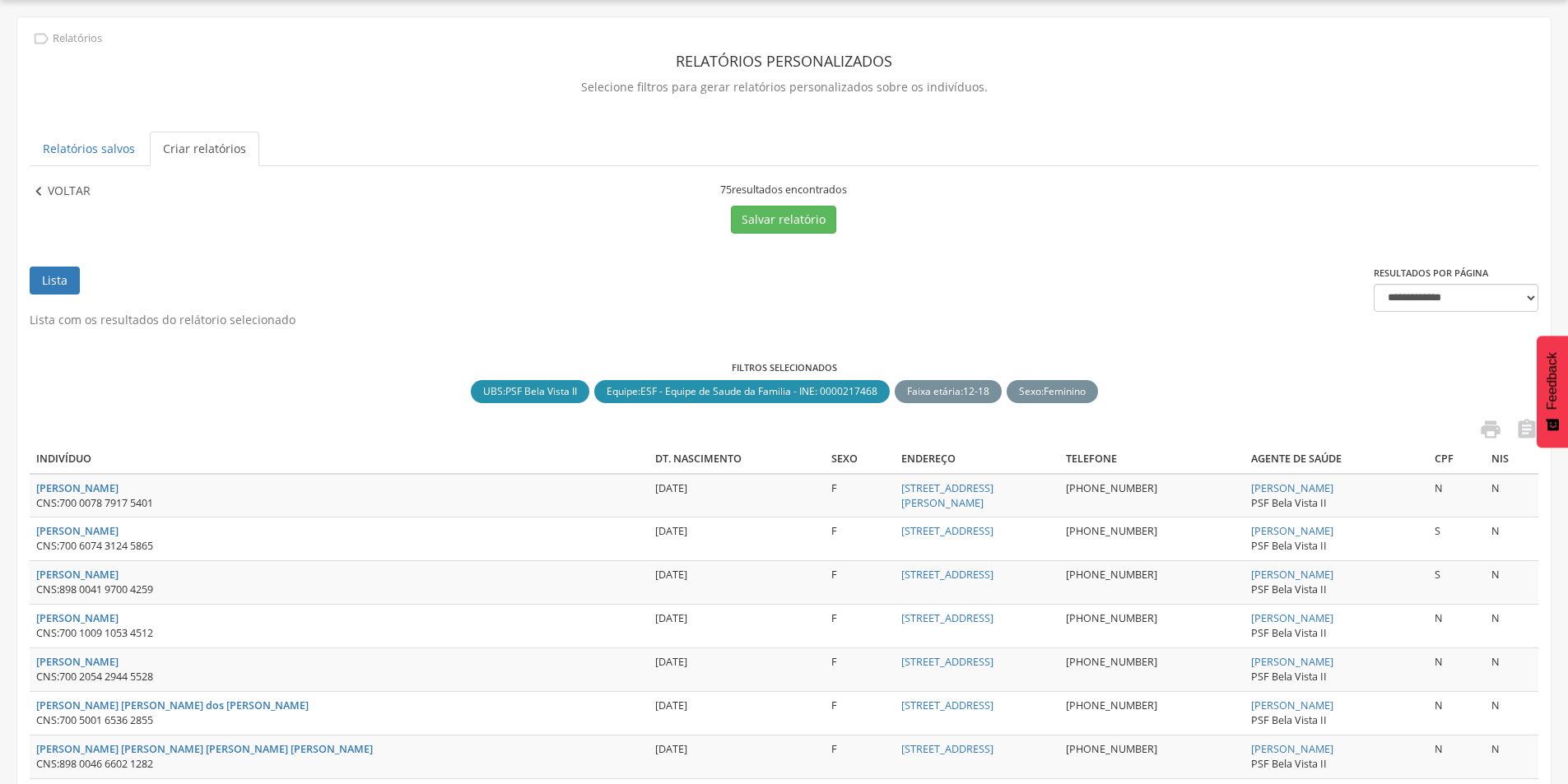
click at [73, 200] on p "Voltar" at bounding box center [70, 192] width 43 height 18
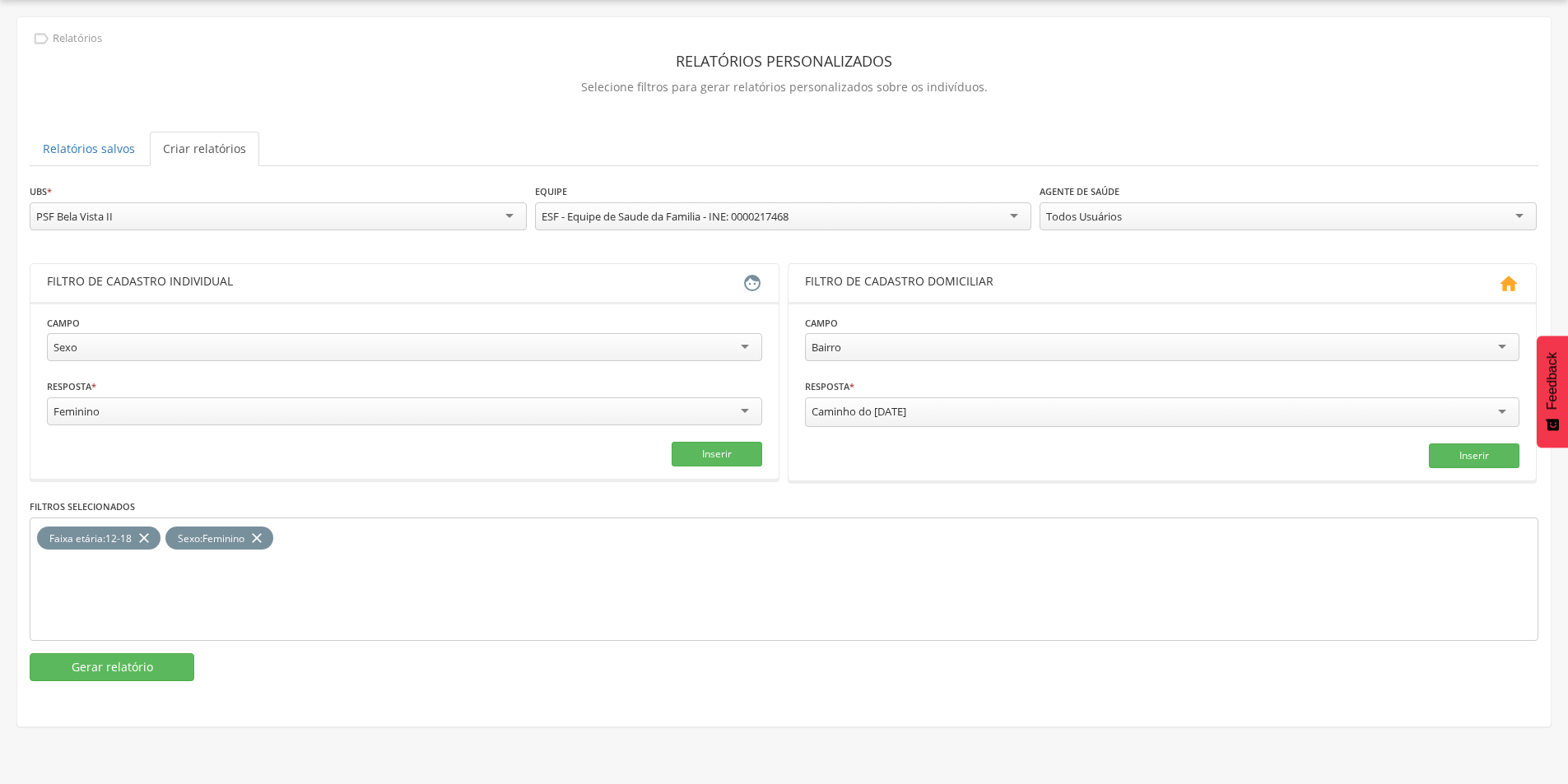
click at [117, 216] on div "PSF Bela Vista II" at bounding box center [278, 217] width 497 height 28
click at [95, 673] on button "Gerar relatório" at bounding box center [112, 668] width 164 height 28
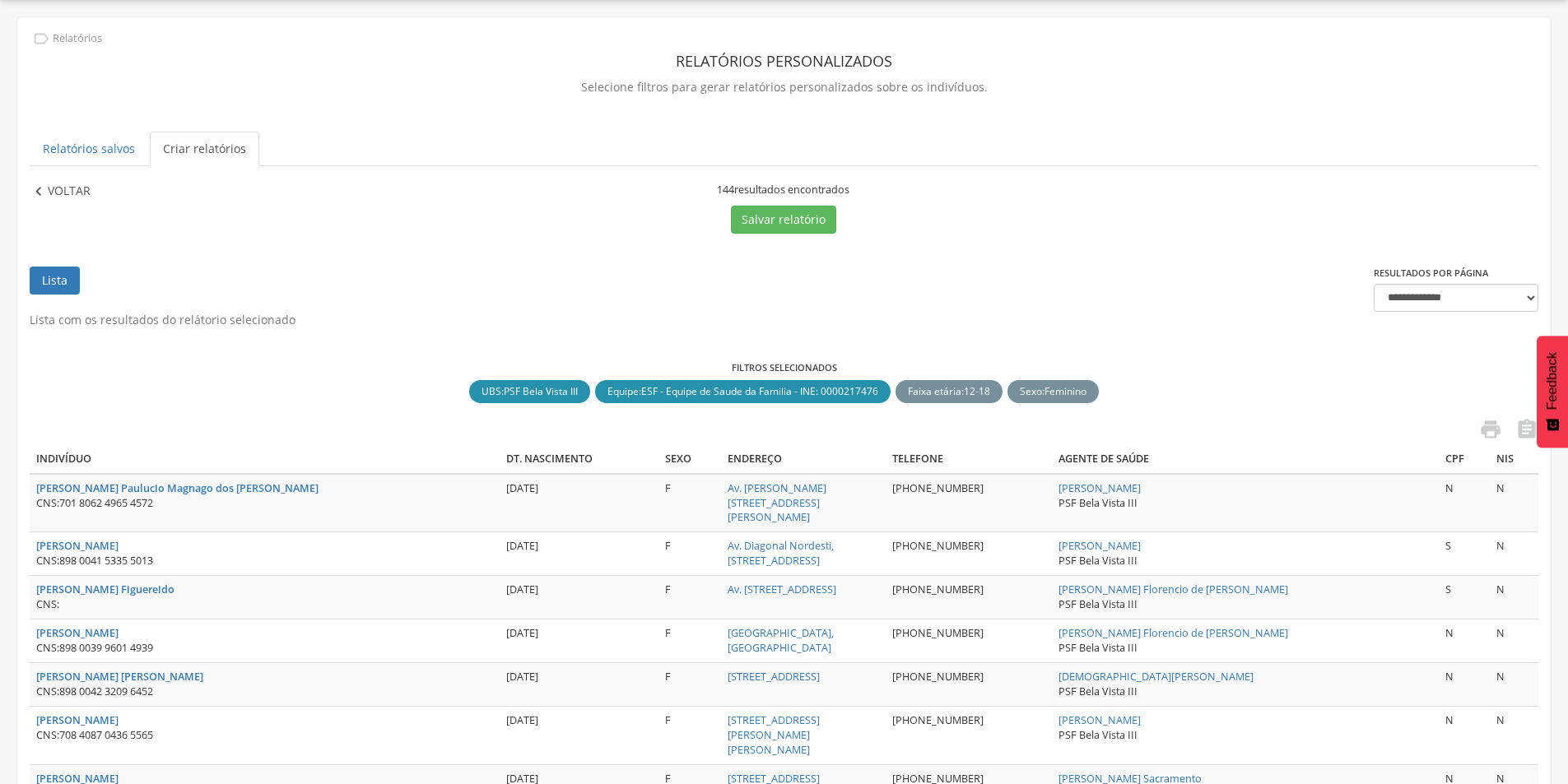
click at [48, 188] on p "Voltar" at bounding box center [70, 192] width 43 height 18
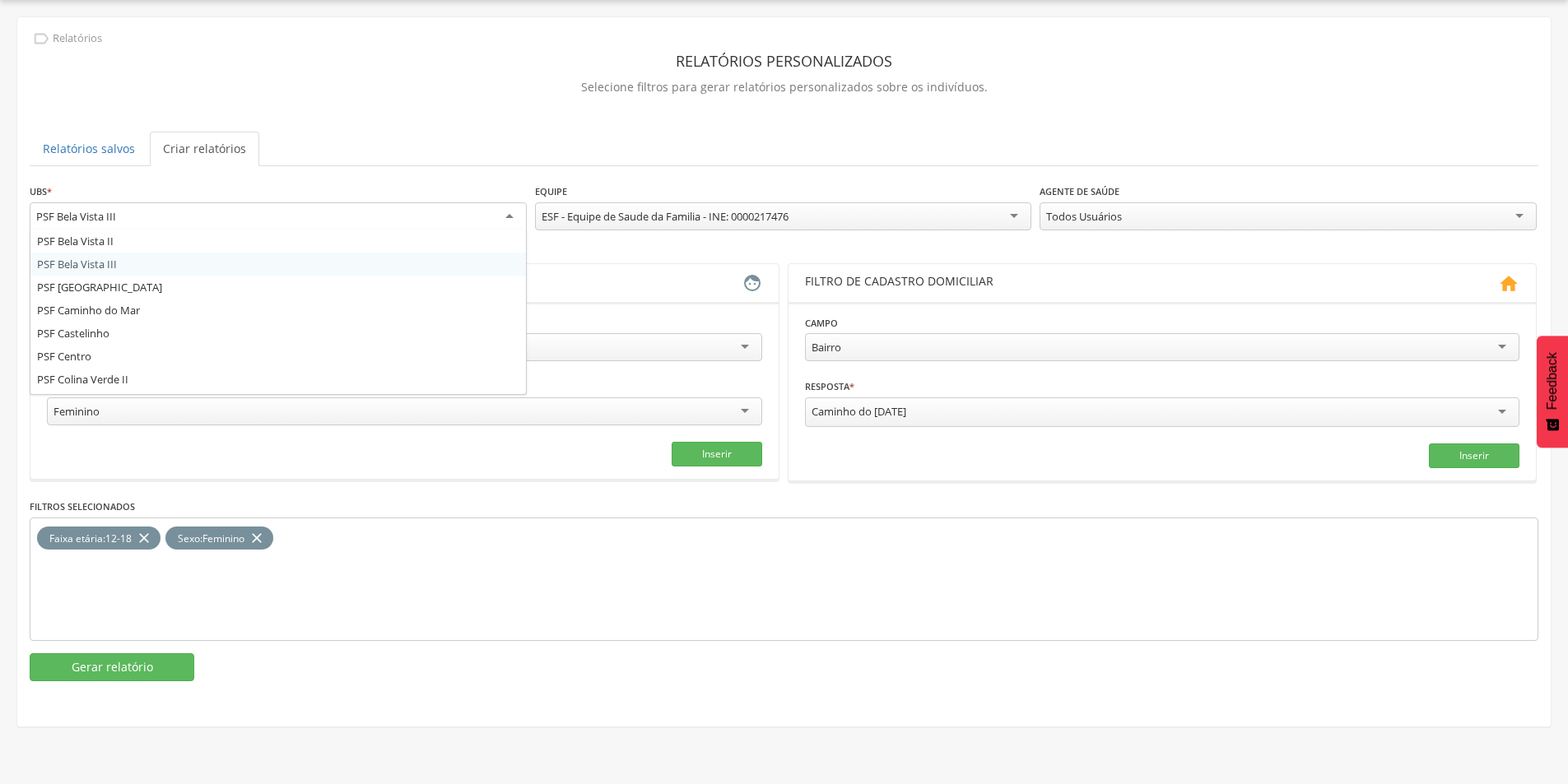
click at [86, 221] on div "PSF Bela Vista III" at bounding box center [76, 217] width 80 height 15
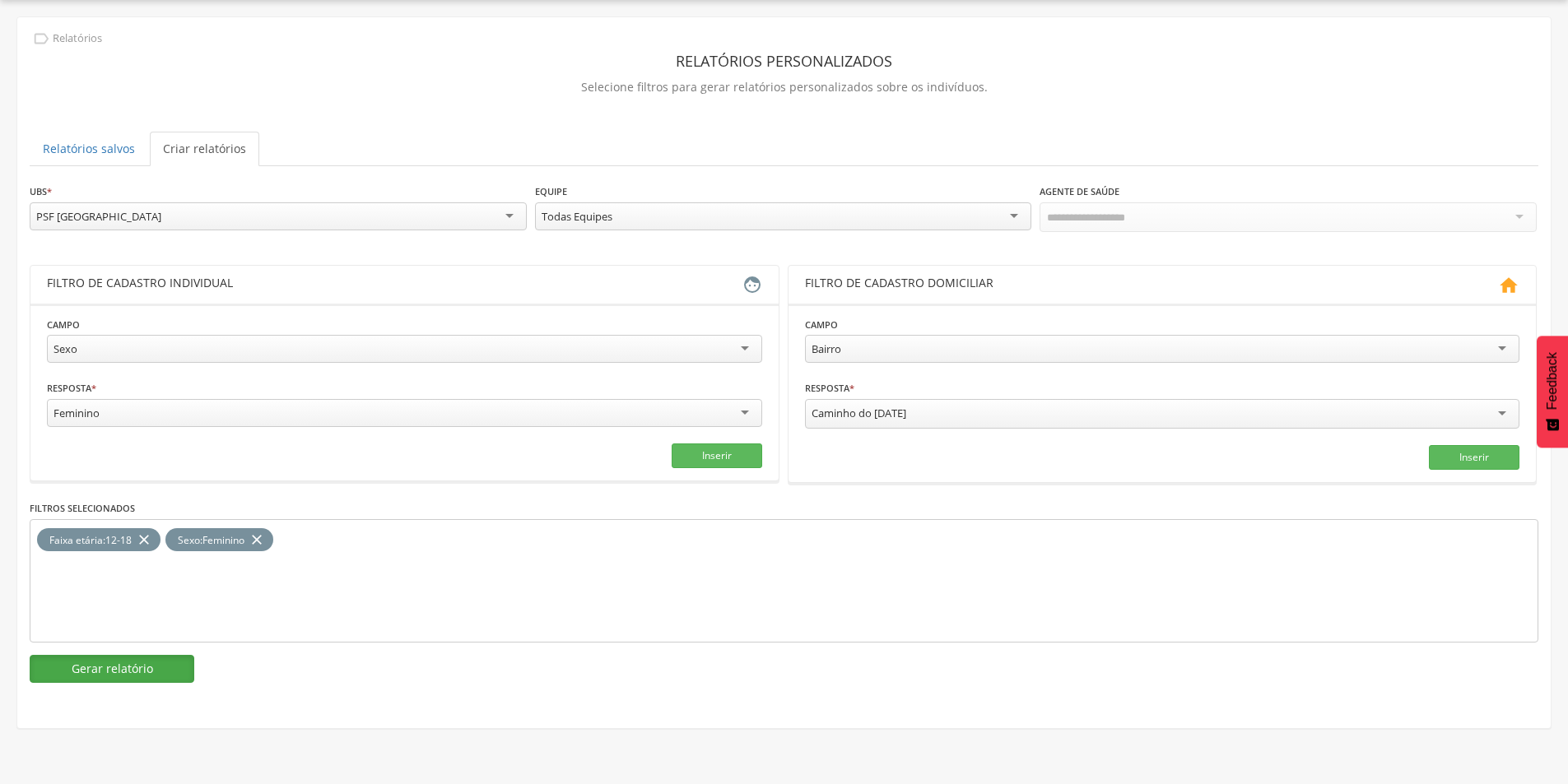
click at [119, 659] on button "Gerar relatório" at bounding box center [112, 669] width 164 height 28
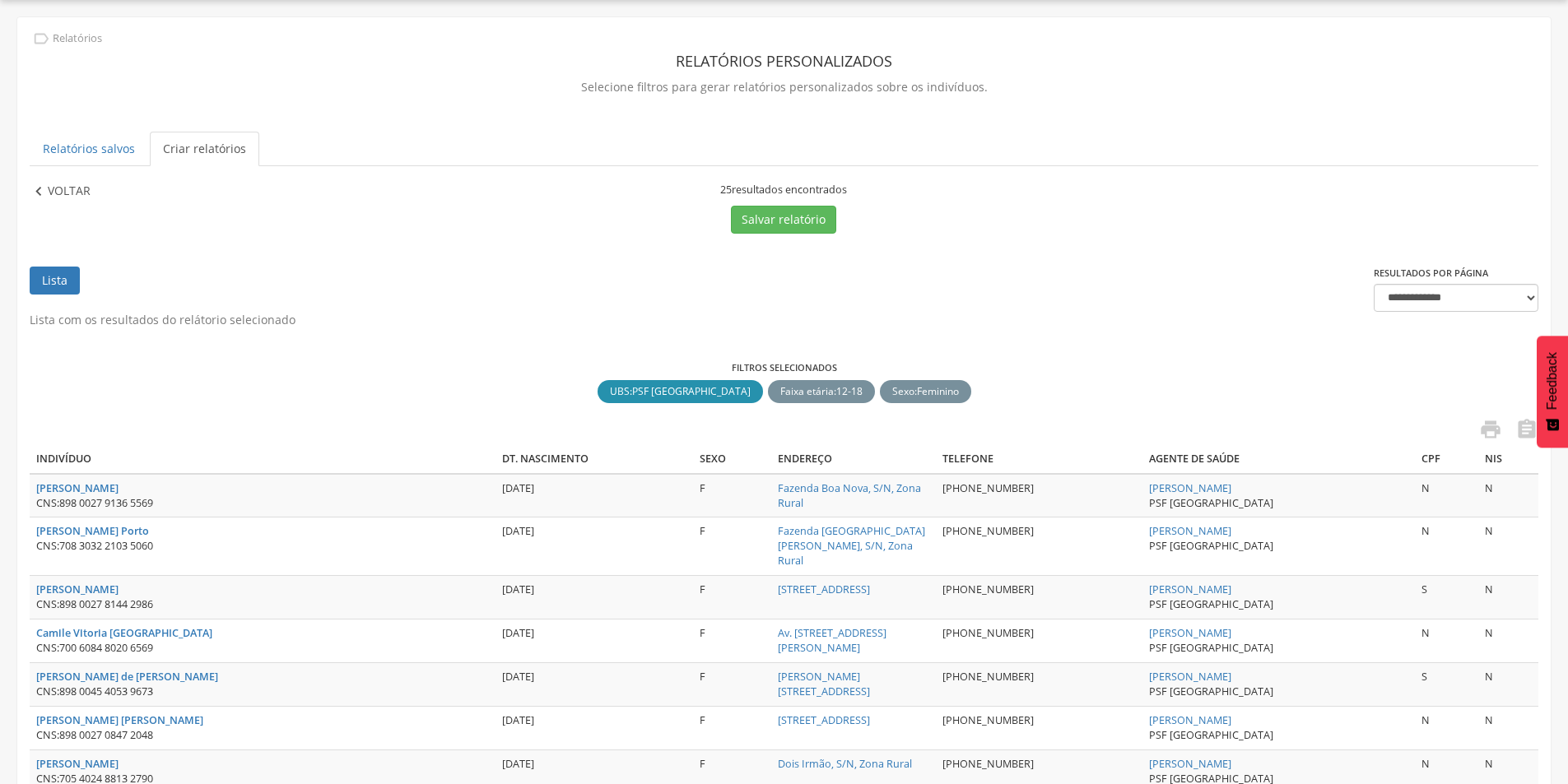
click at [50, 192] on p "Voltar" at bounding box center [70, 192] width 43 height 18
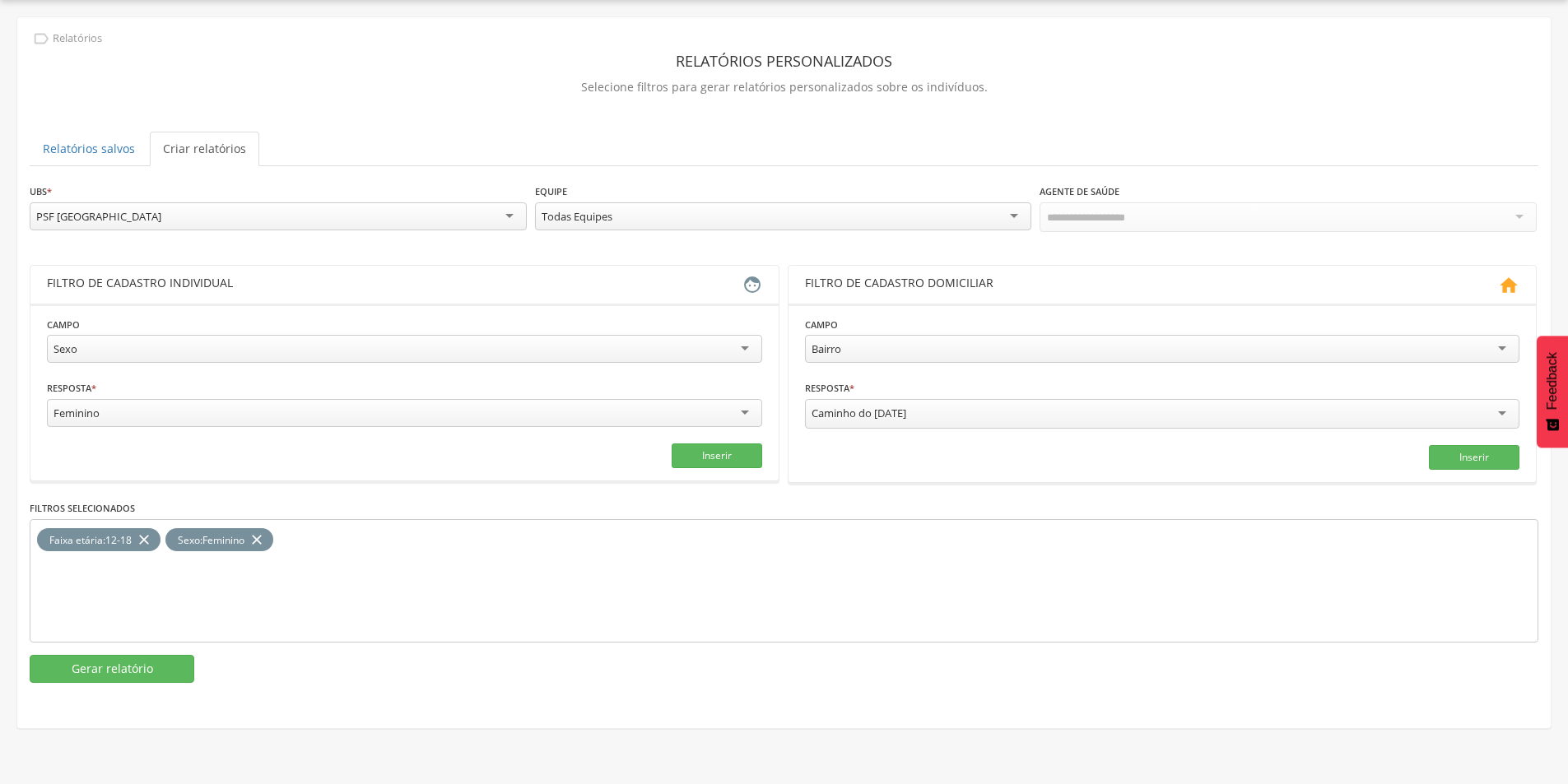
click at [82, 217] on div "PSF [GEOGRAPHIC_DATA]" at bounding box center [99, 217] width 125 height 15
click at [121, 672] on button "Gerar relatório" at bounding box center [112, 669] width 164 height 28
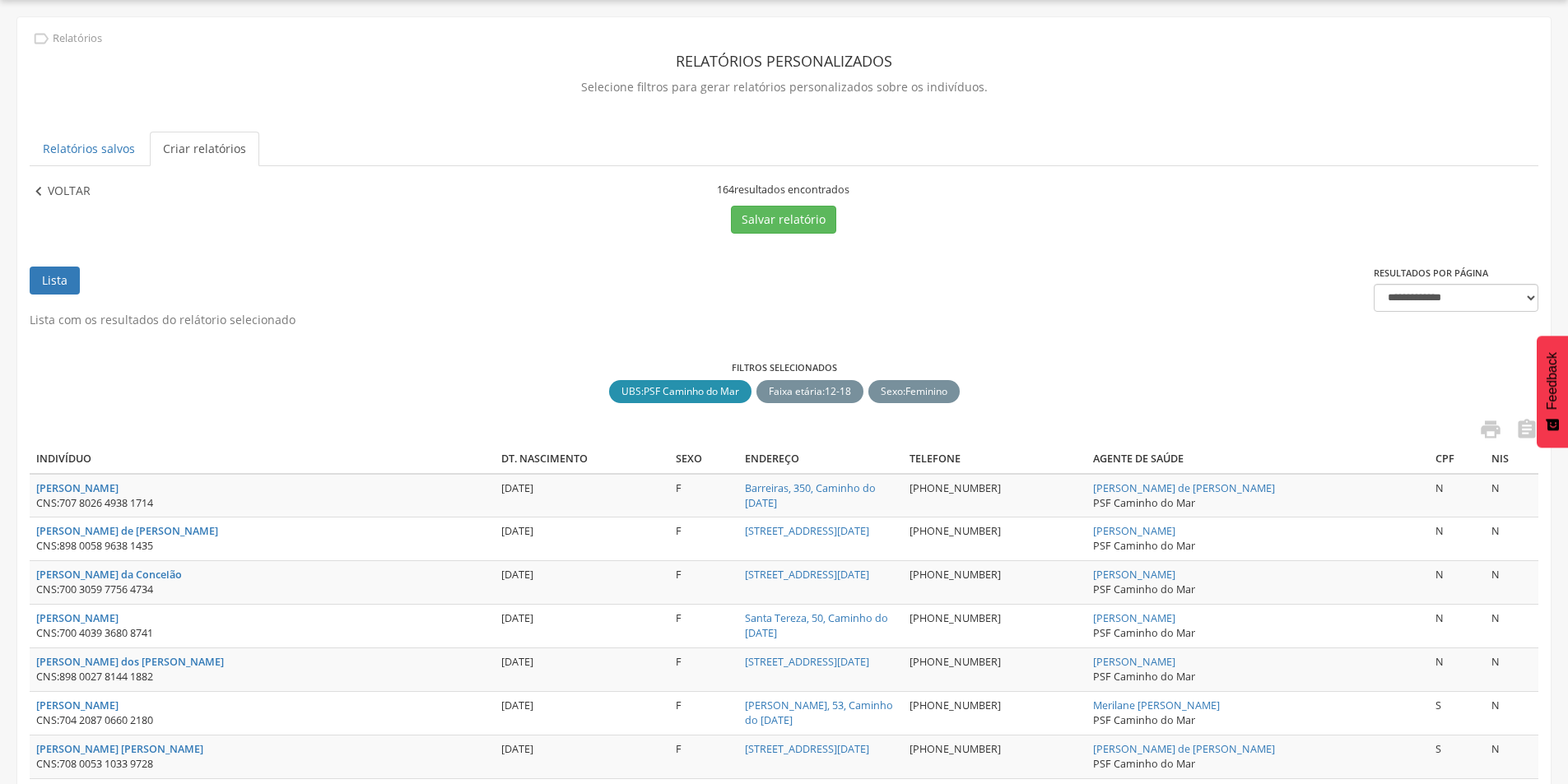
click at [62, 183] on p "Voltar" at bounding box center [70, 192] width 43 height 18
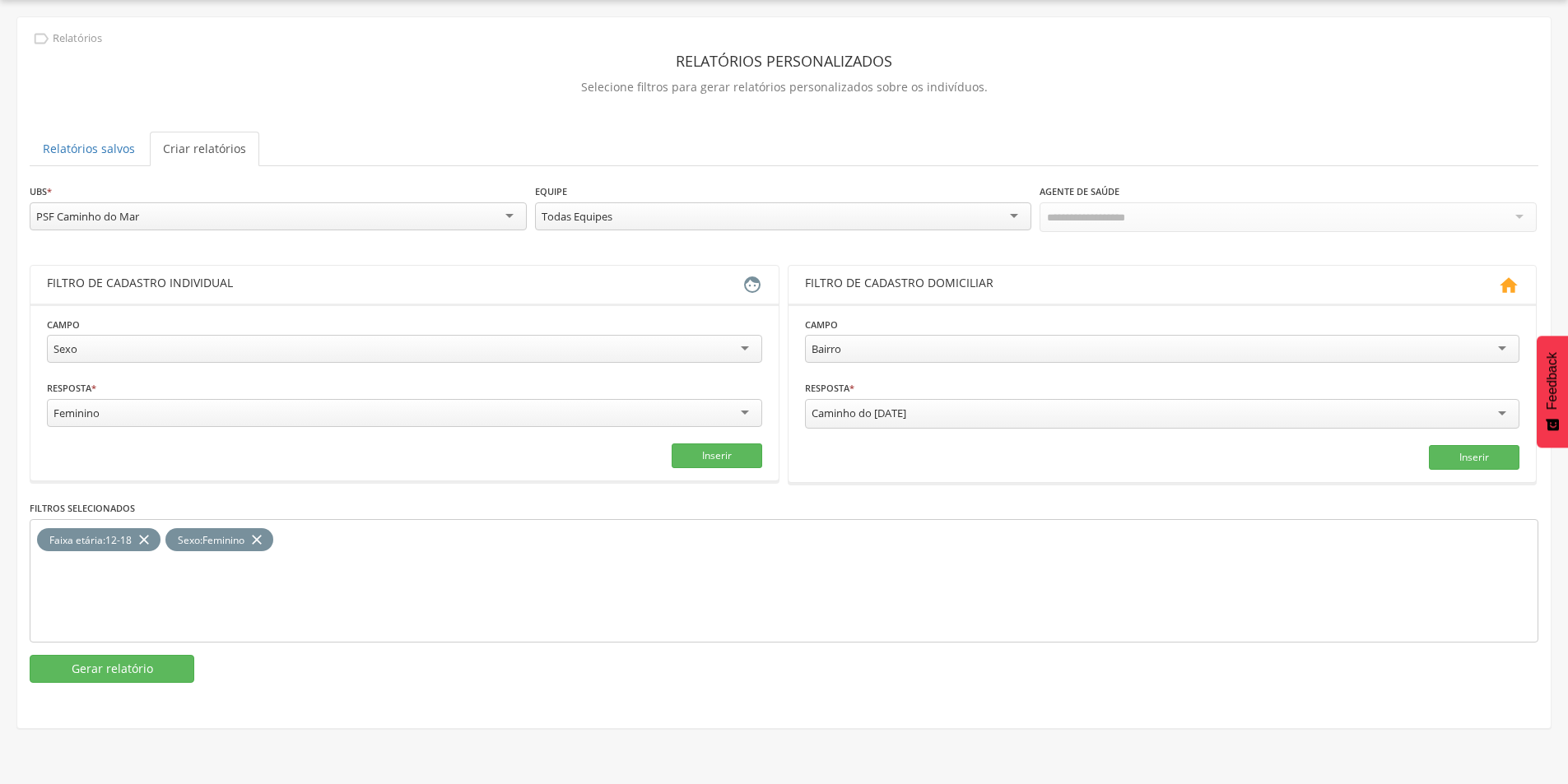
click at [114, 218] on div "PSF Caminho do Mar" at bounding box center [88, 217] width 103 height 15
click at [123, 669] on button "Gerar relatório" at bounding box center [112, 669] width 164 height 28
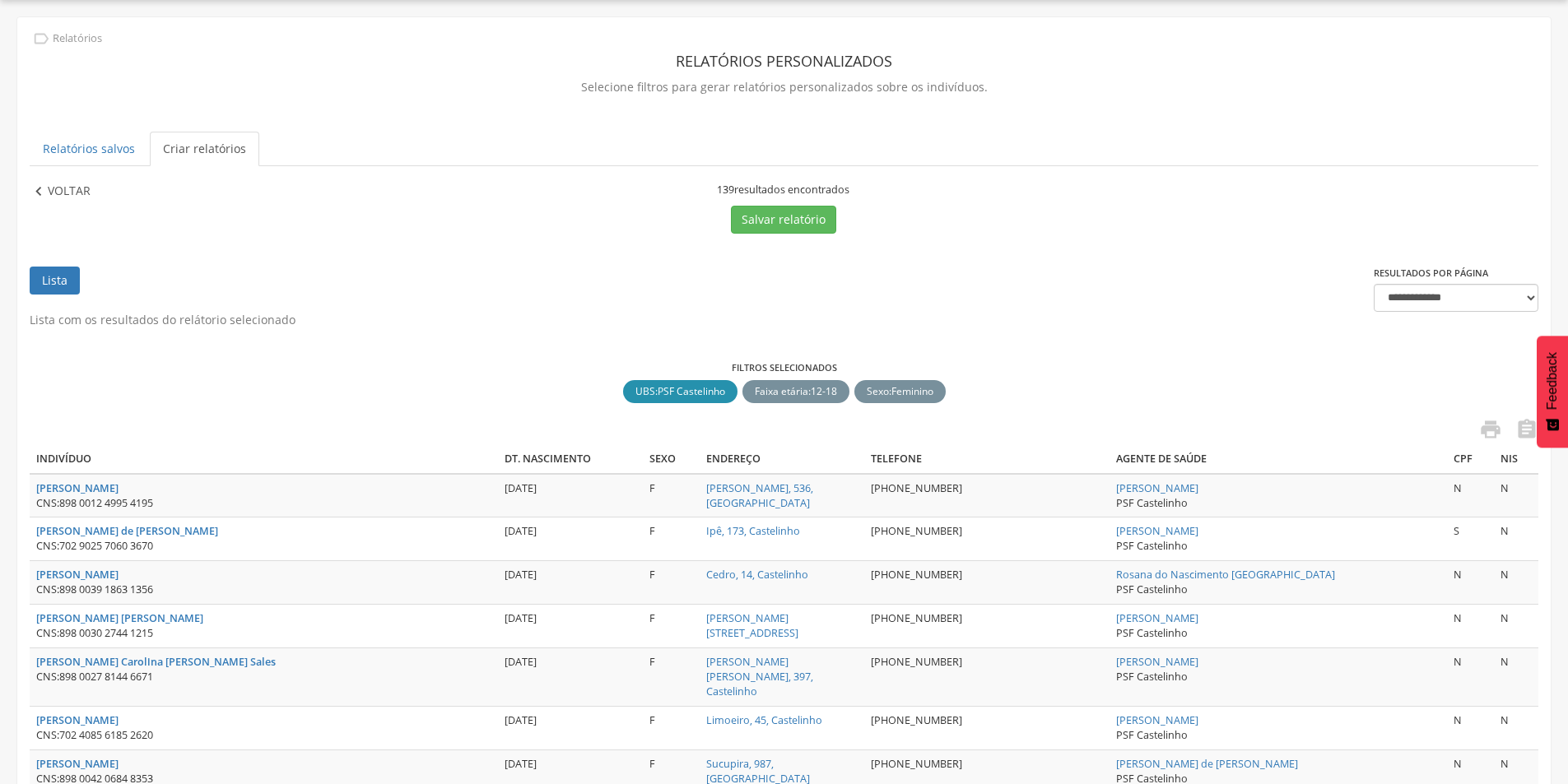
click at [60, 193] on p "Voltar" at bounding box center [70, 192] width 43 height 18
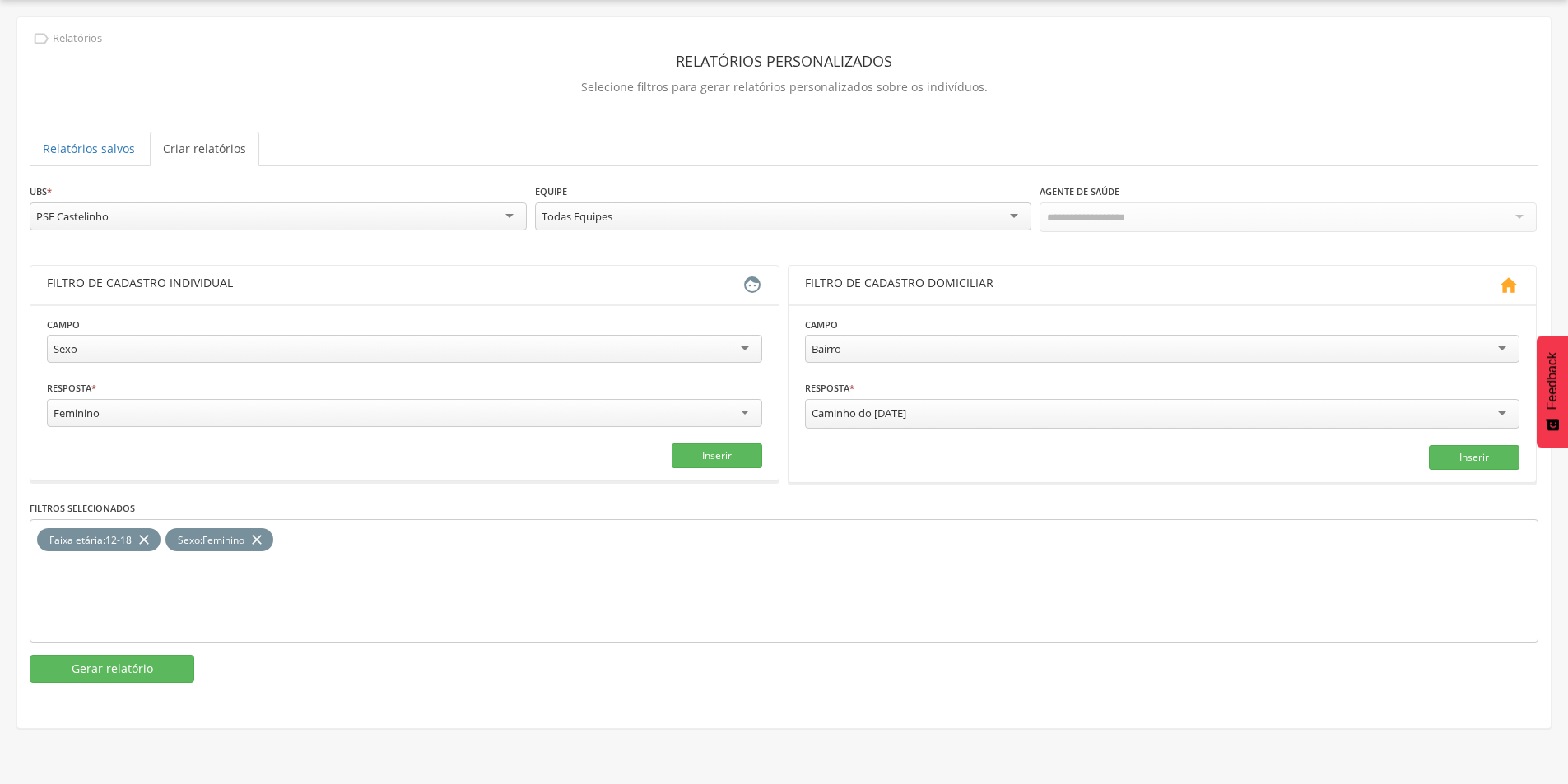
click at [103, 226] on div "PSF Castelinho" at bounding box center [278, 217] width 497 height 28
click at [141, 670] on button "Gerar relatório" at bounding box center [112, 669] width 164 height 28
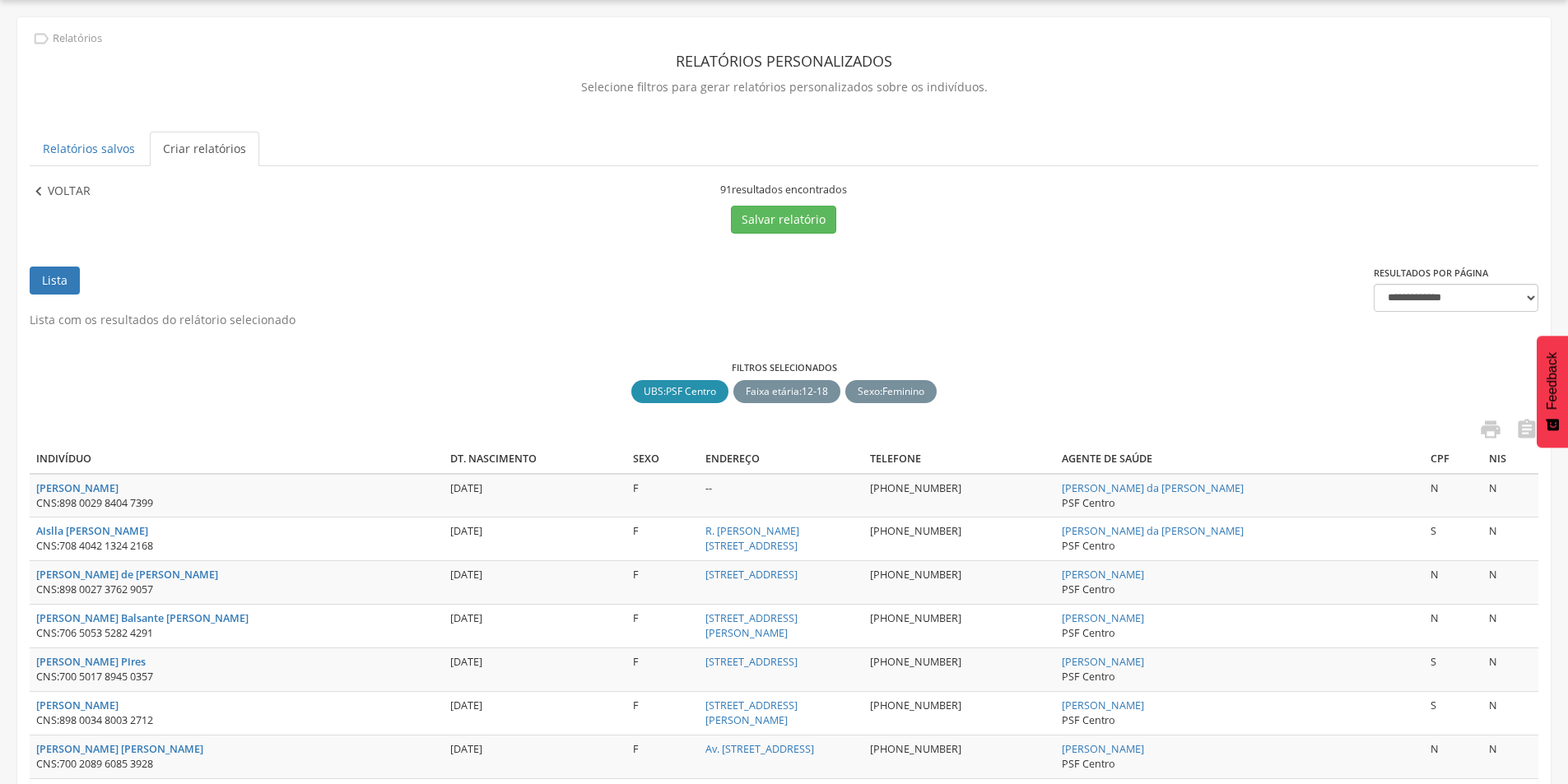
click at [63, 192] on p "Voltar" at bounding box center [70, 192] width 43 height 18
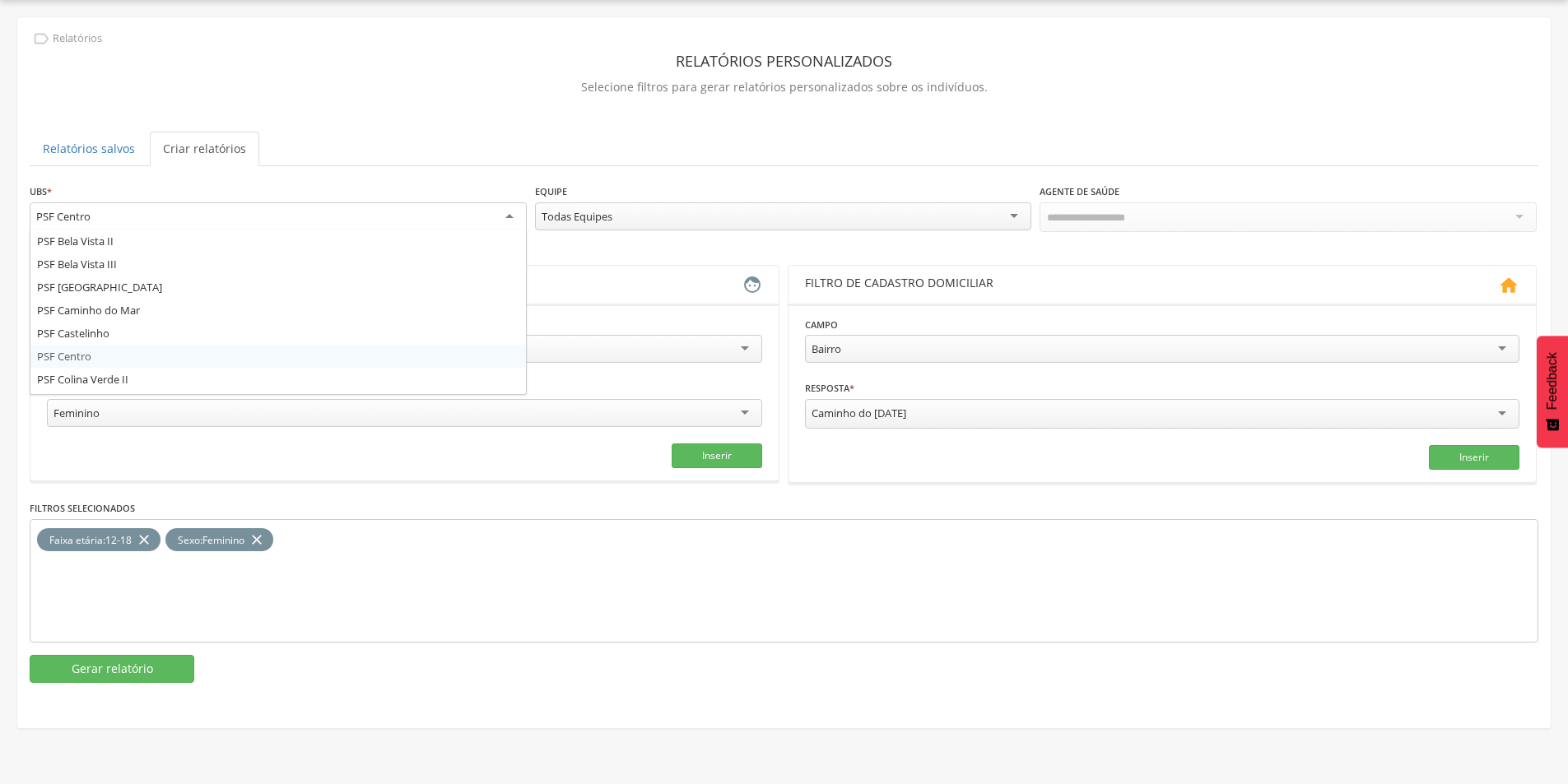
click at [168, 214] on div "PSF Centro" at bounding box center [278, 218] width 497 height 30
click at [116, 664] on button "Gerar relatório" at bounding box center [112, 669] width 164 height 28
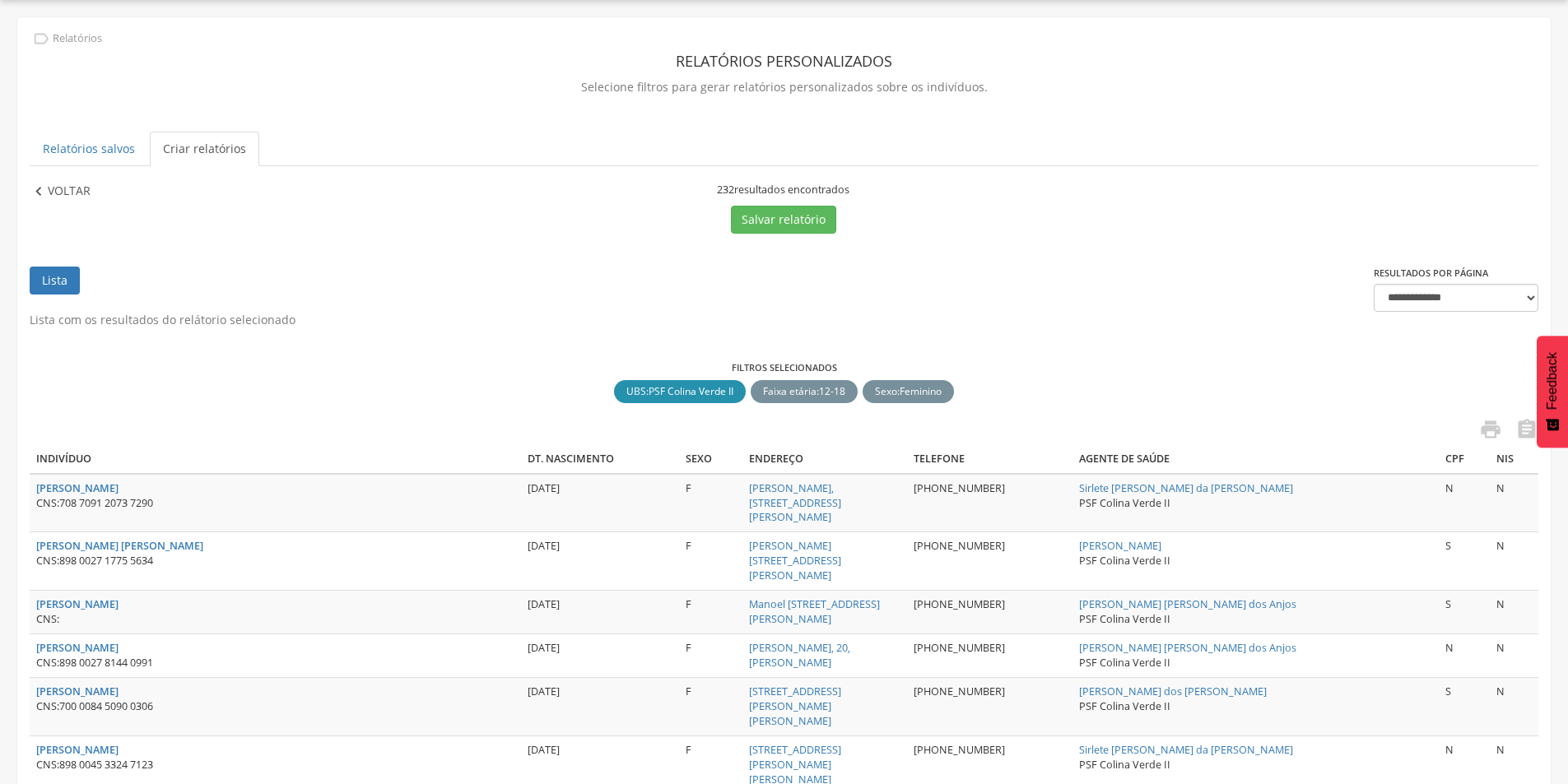
click at [64, 185] on p "Voltar" at bounding box center [70, 192] width 43 height 18
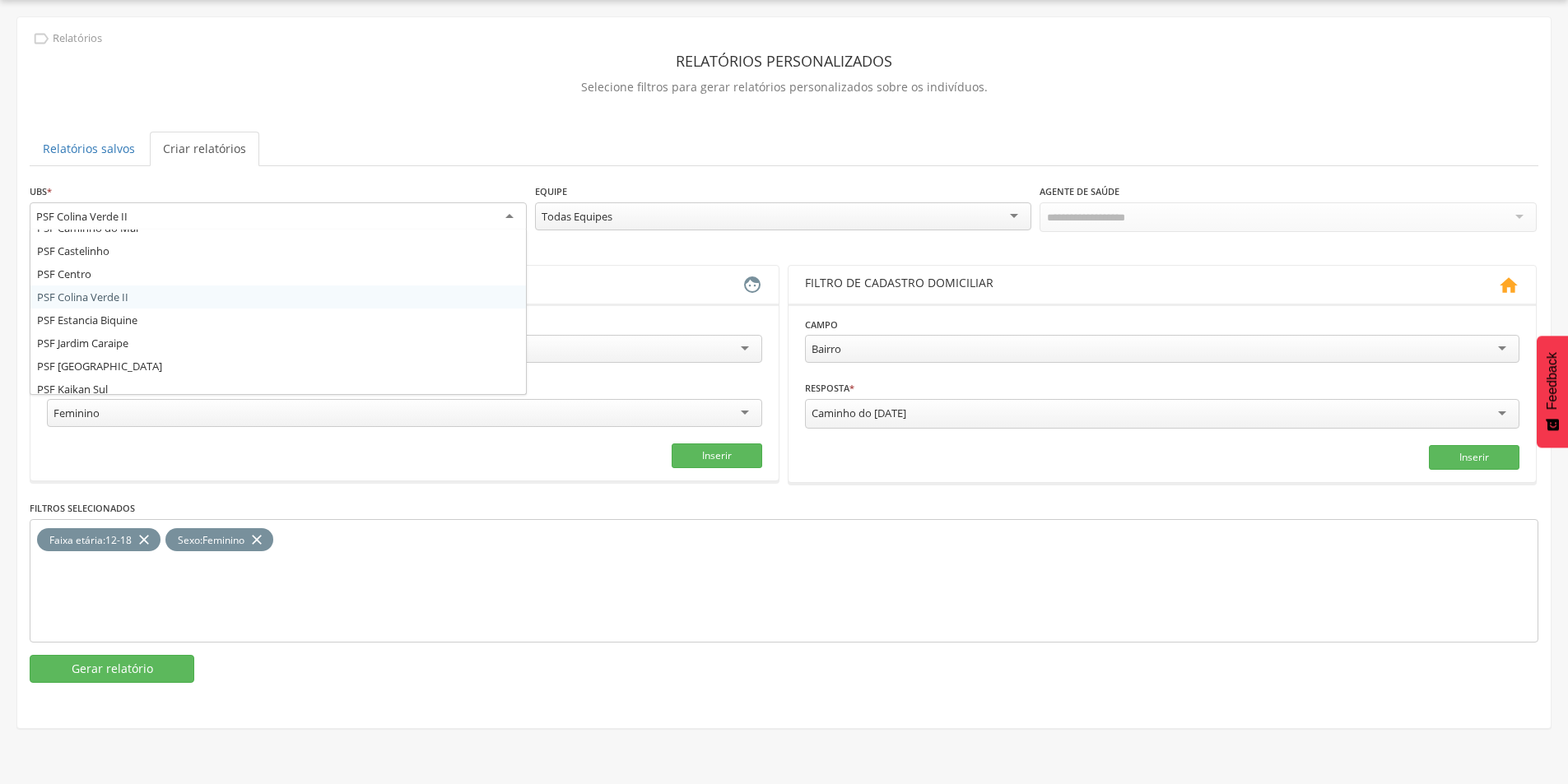
click at [179, 217] on div "PSF Colina Verde II" at bounding box center [278, 218] width 497 height 30
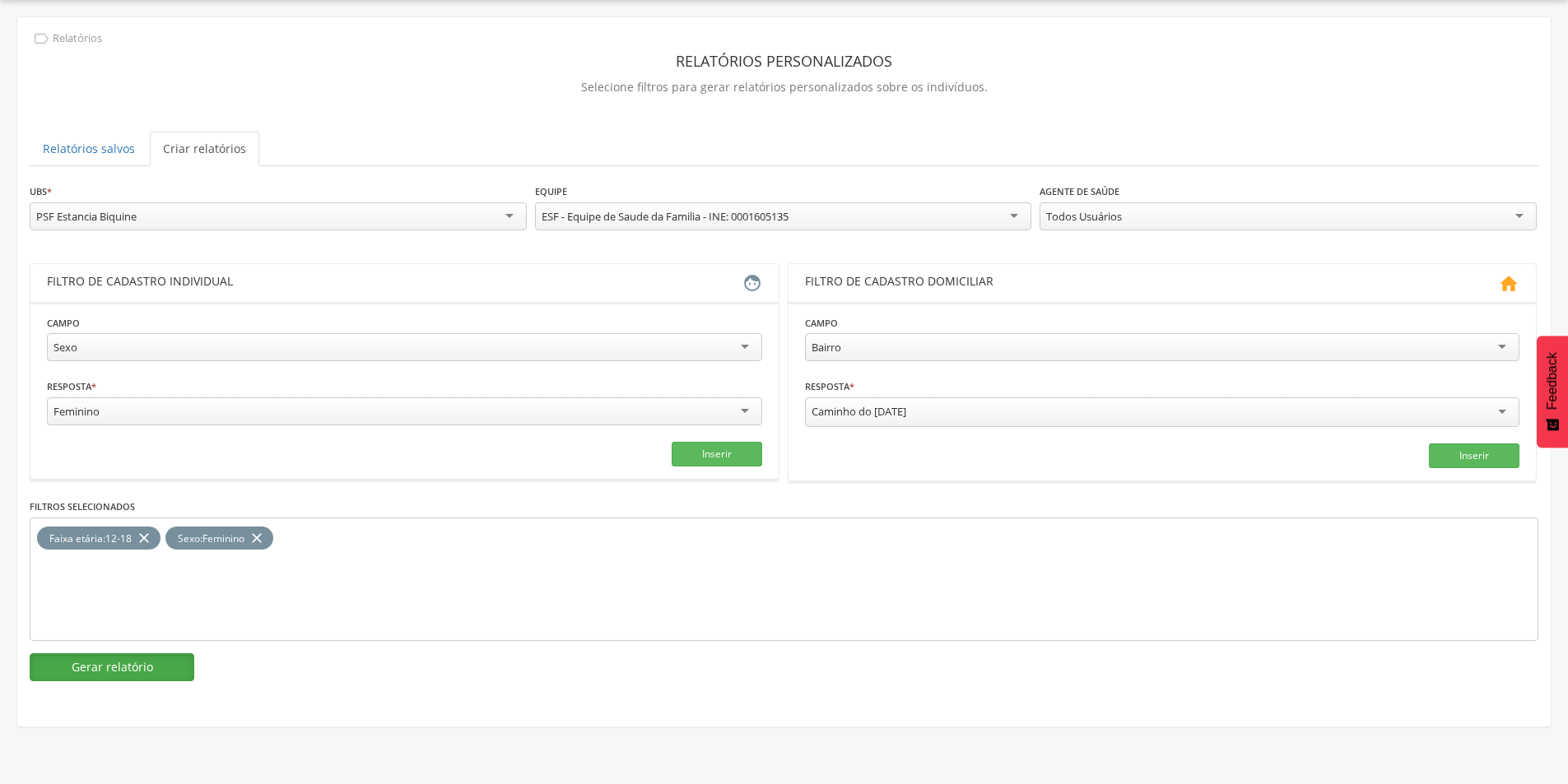
click at [134, 667] on button "Gerar relatório" at bounding box center [112, 668] width 164 height 28
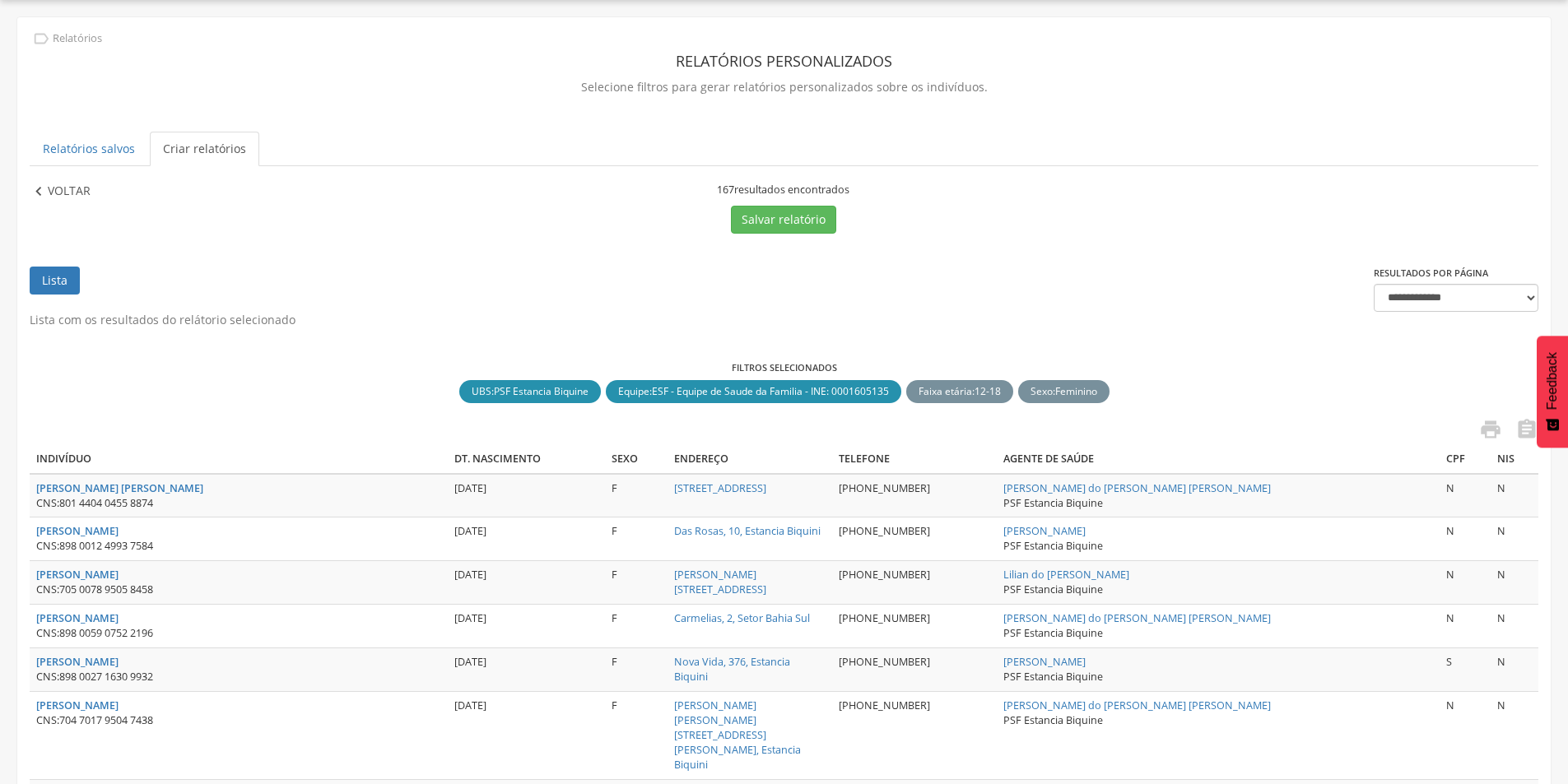
click at [62, 200] on p "Voltar" at bounding box center [70, 192] width 43 height 18
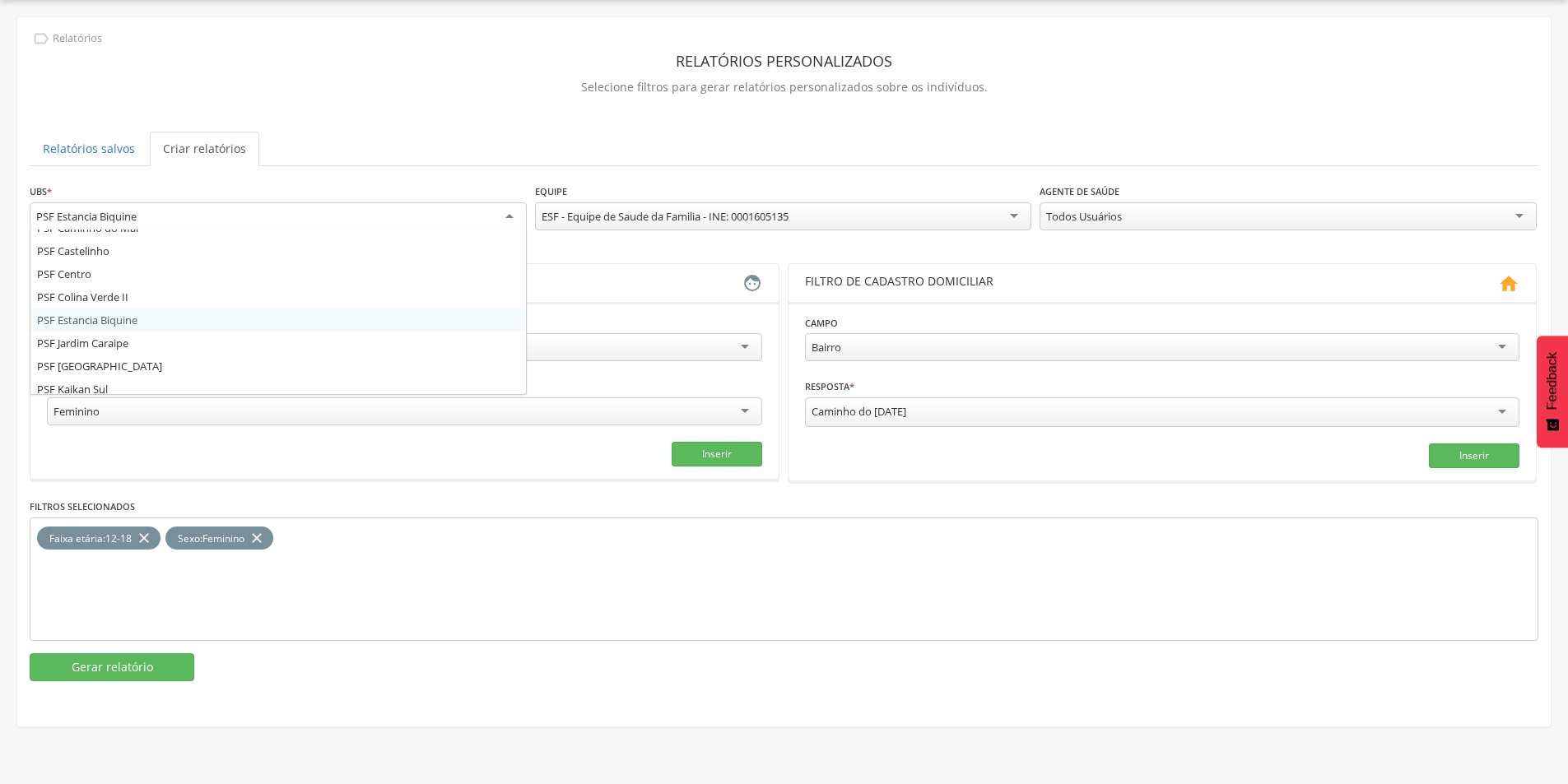
click at [97, 208] on div "PSF Estancia Biquine" at bounding box center [278, 218] width 497 height 30
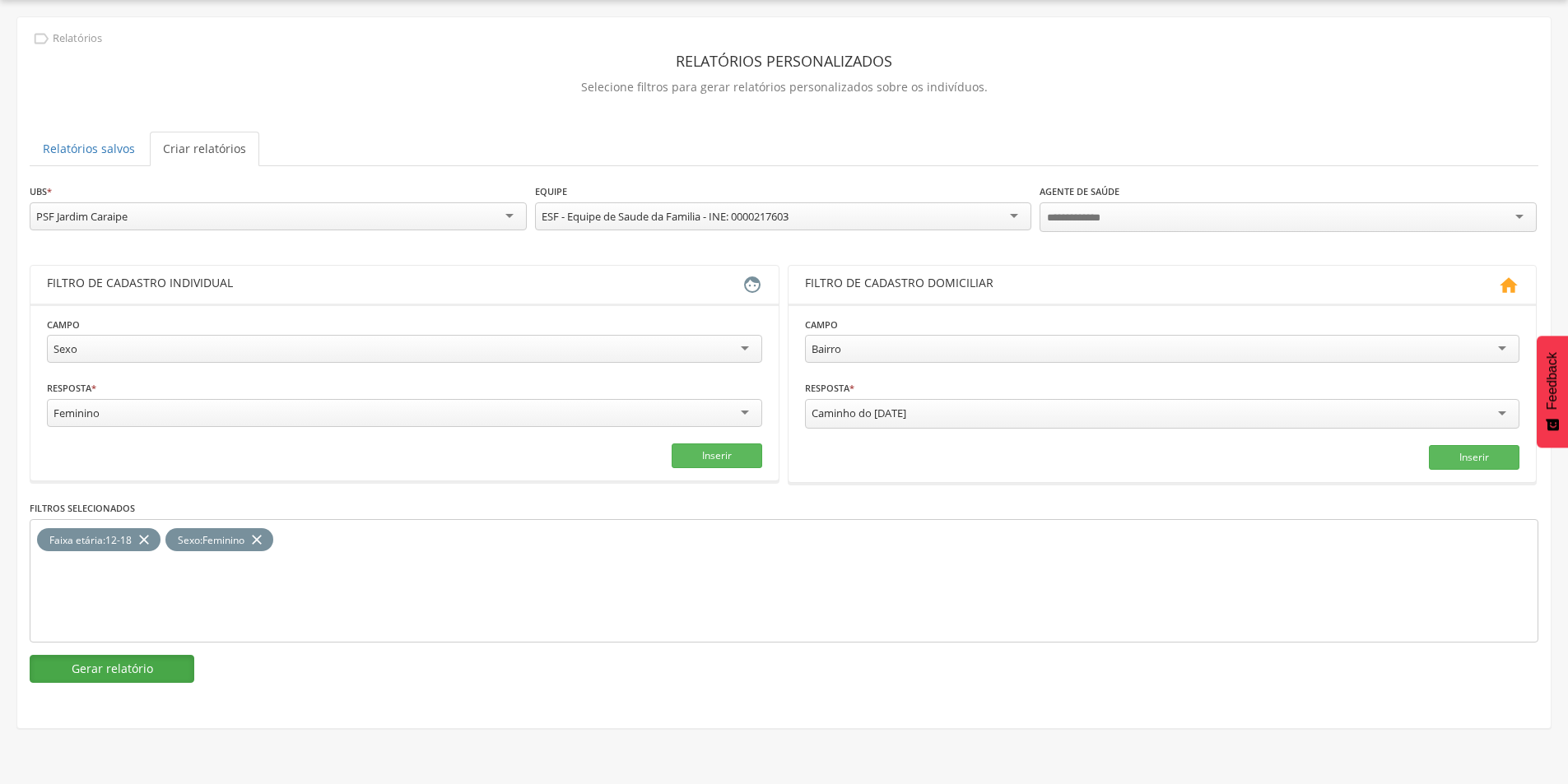
click at [113, 661] on button "Gerar relatório" at bounding box center [112, 669] width 164 height 28
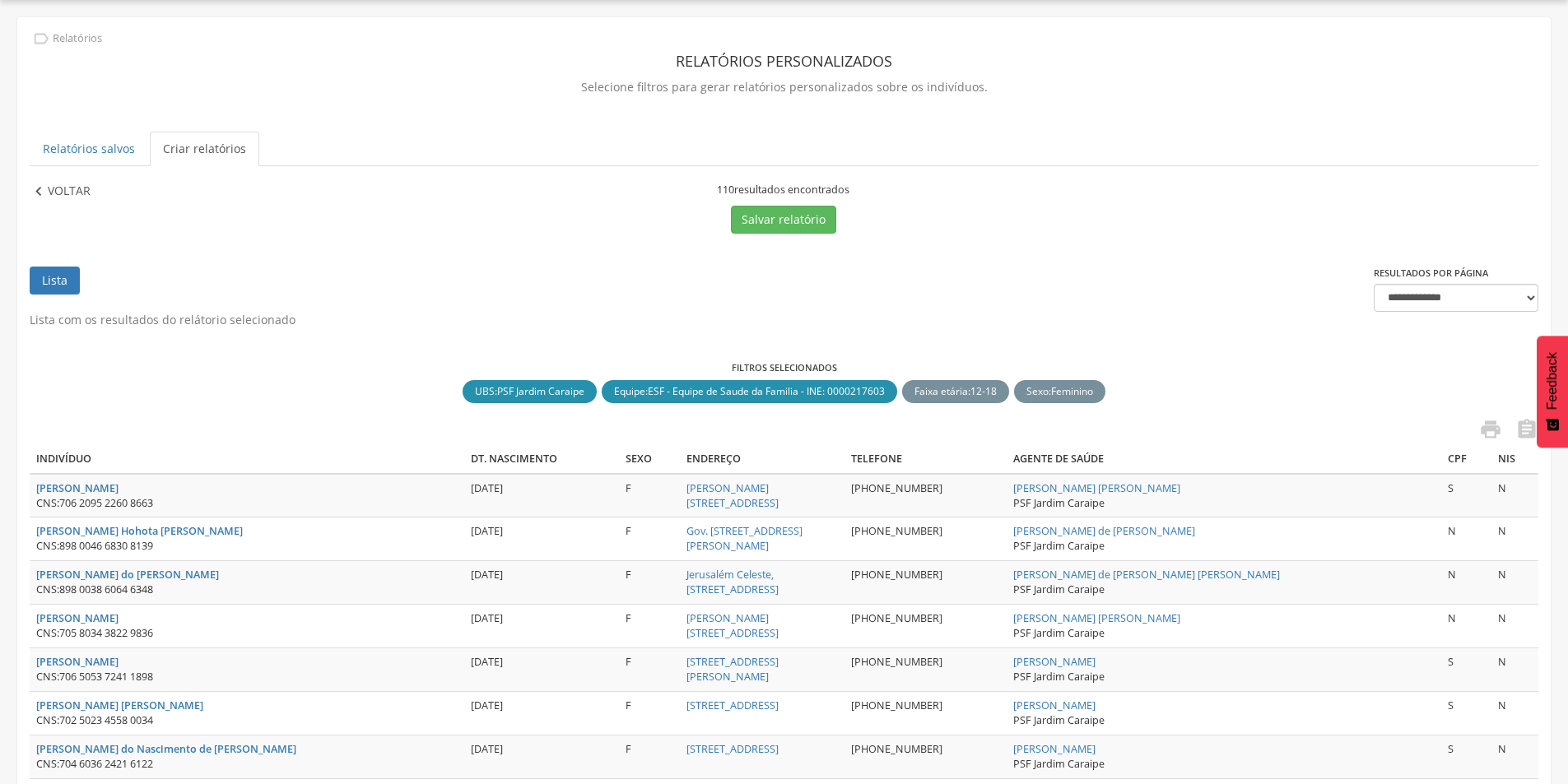
click at [84, 189] on p "Voltar" at bounding box center [70, 192] width 43 height 18
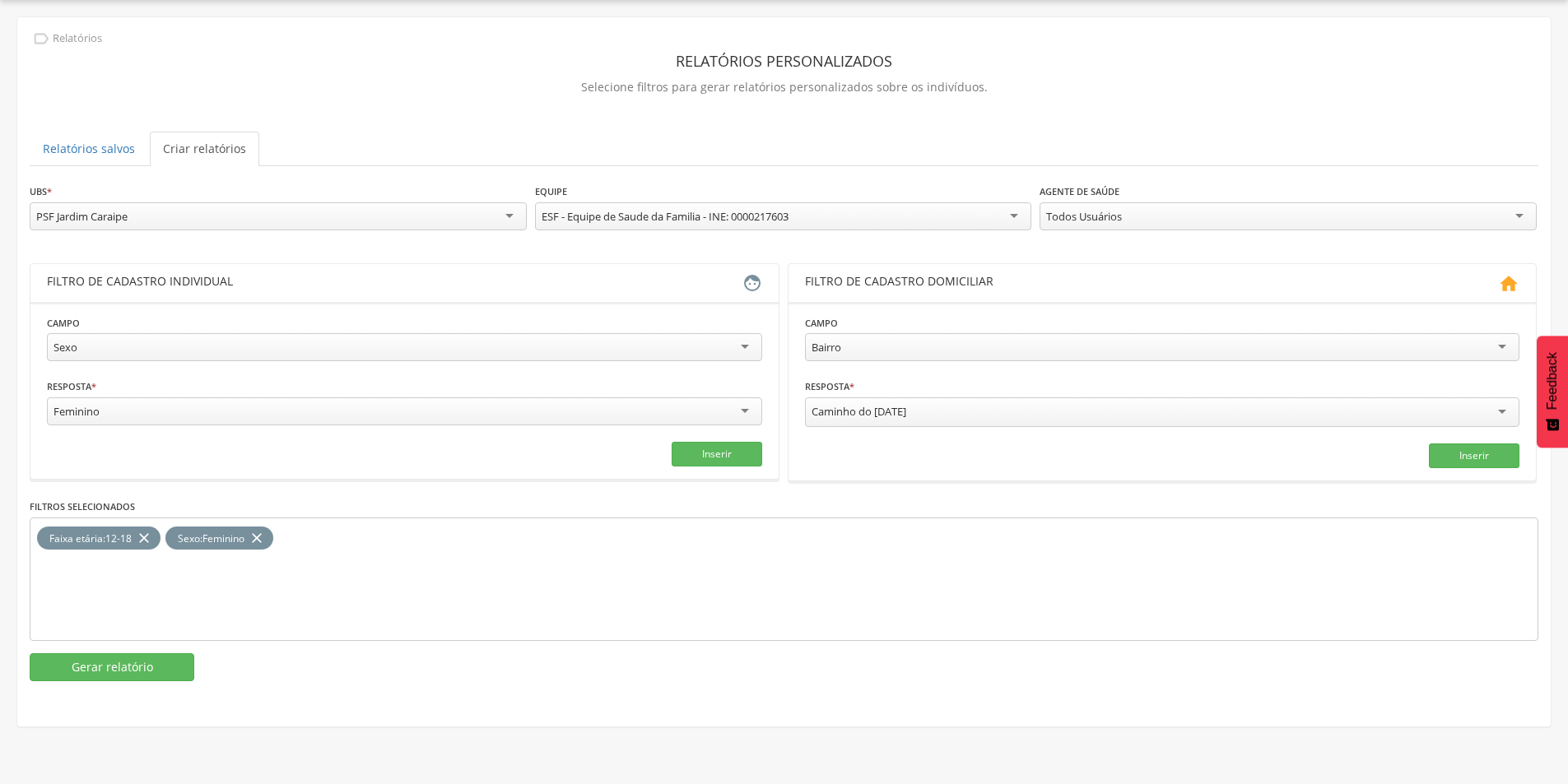
click at [154, 217] on div "PSF Jardim Caraipe" at bounding box center [278, 217] width 497 height 28
click at [143, 667] on button "Gerar relatório" at bounding box center [112, 669] width 164 height 28
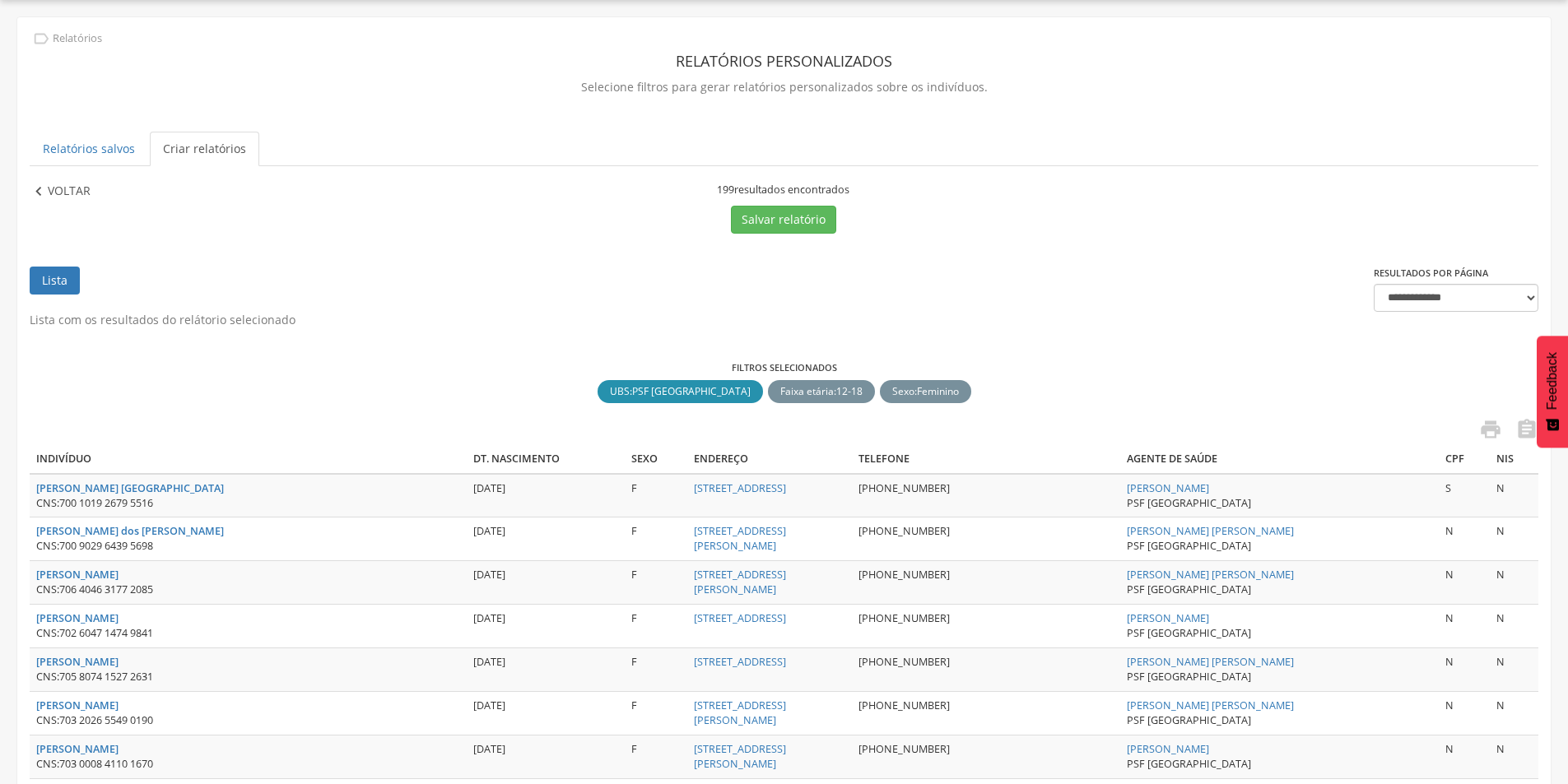
click at [53, 188] on p "Voltar" at bounding box center [70, 192] width 43 height 18
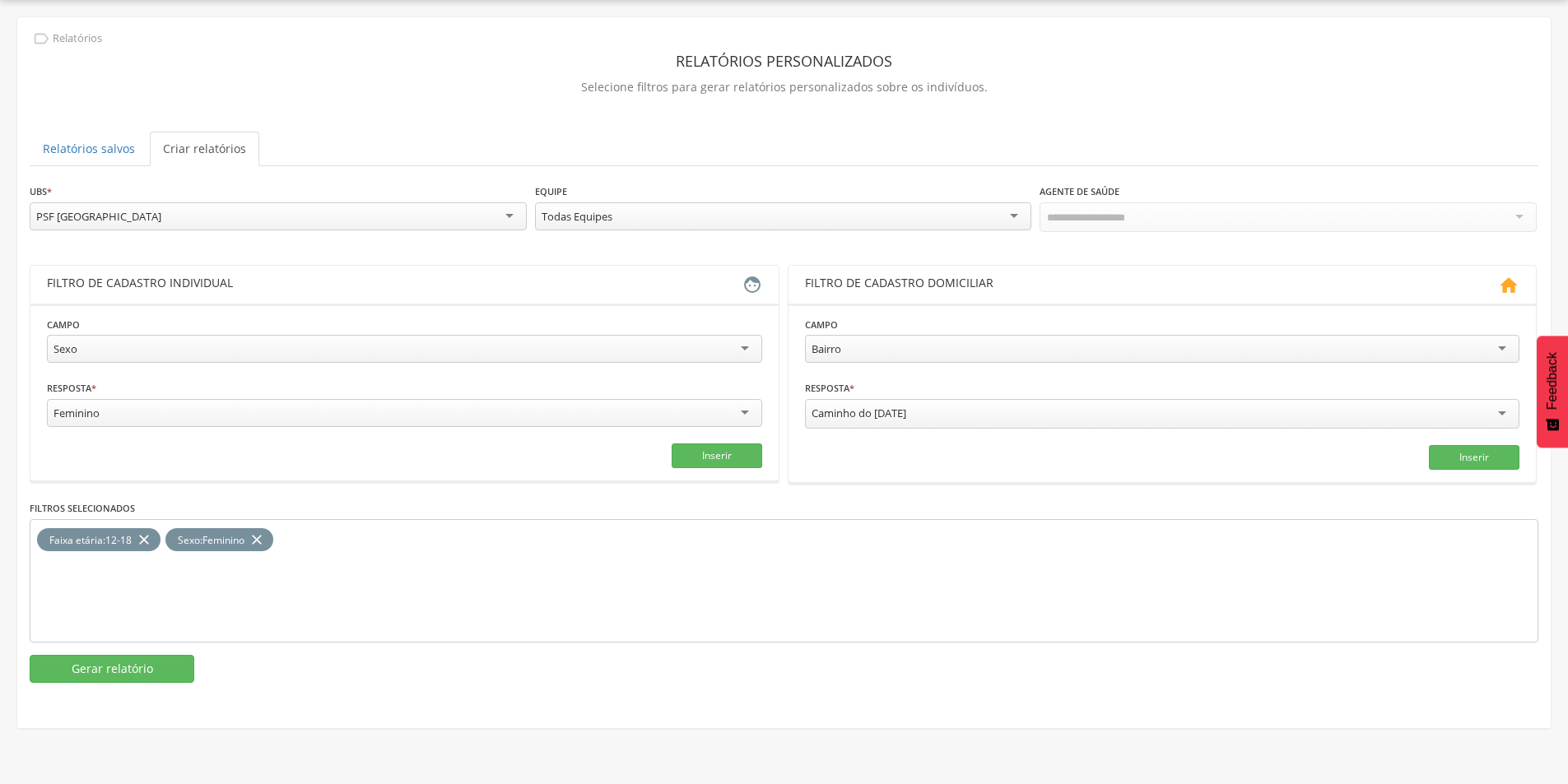
click at [149, 213] on div "PSF [GEOGRAPHIC_DATA]" at bounding box center [278, 217] width 497 height 28
click at [165, 659] on button "Gerar relatório" at bounding box center [112, 669] width 164 height 28
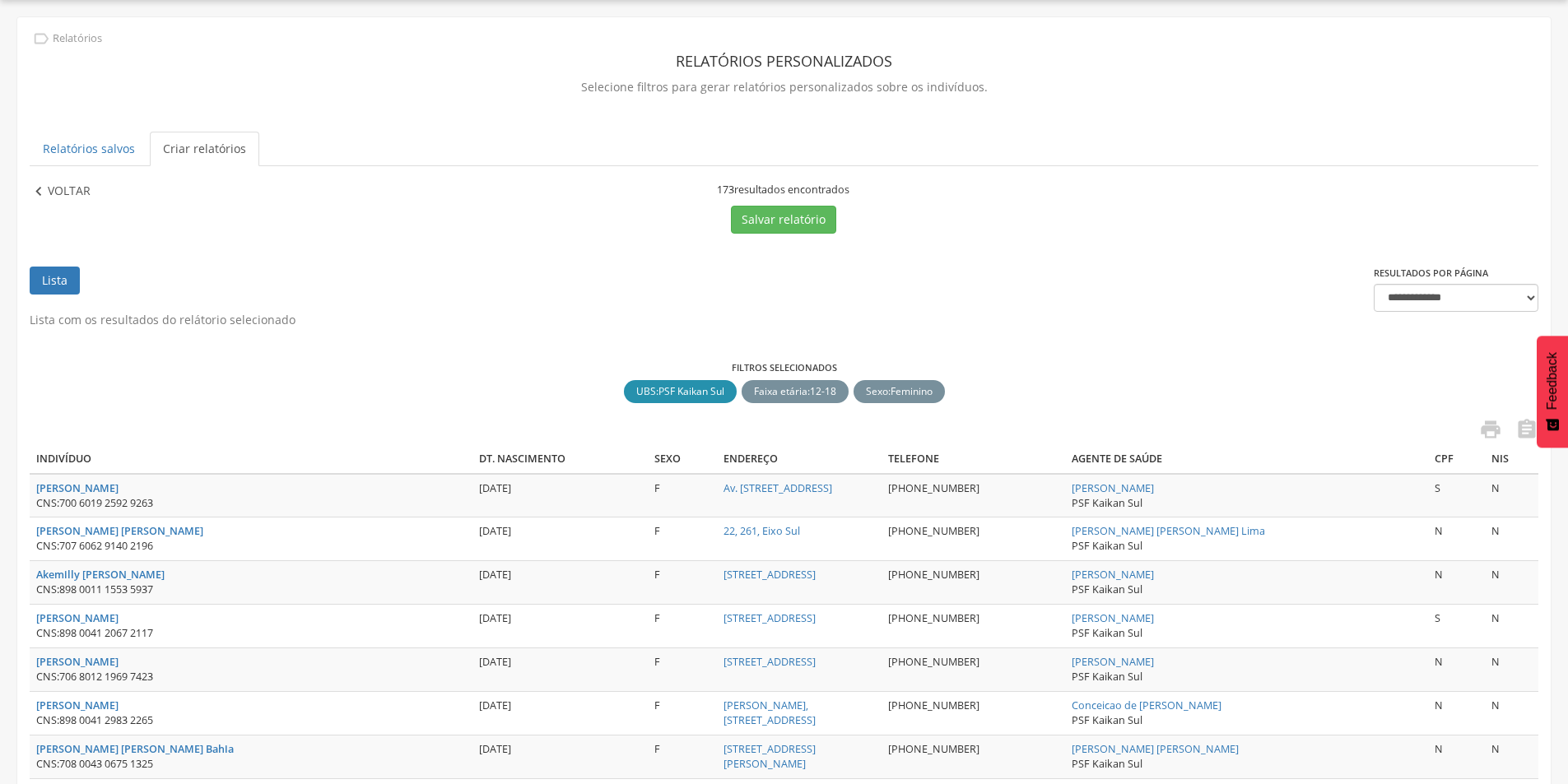
click at [49, 197] on p "Voltar" at bounding box center [70, 192] width 43 height 18
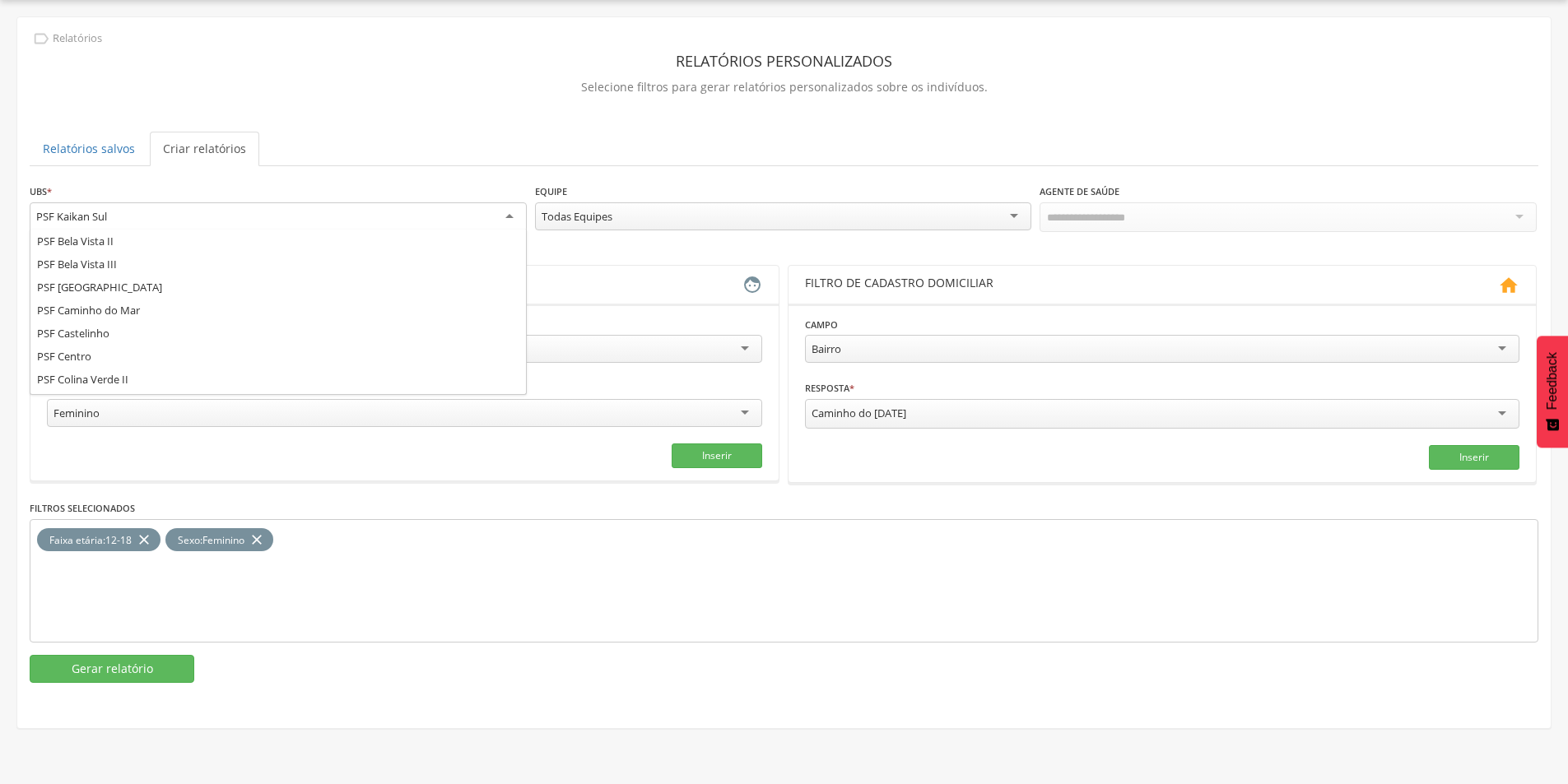
click at [152, 223] on div "PSF Kaikan Sul" at bounding box center [278, 218] width 497 height 30
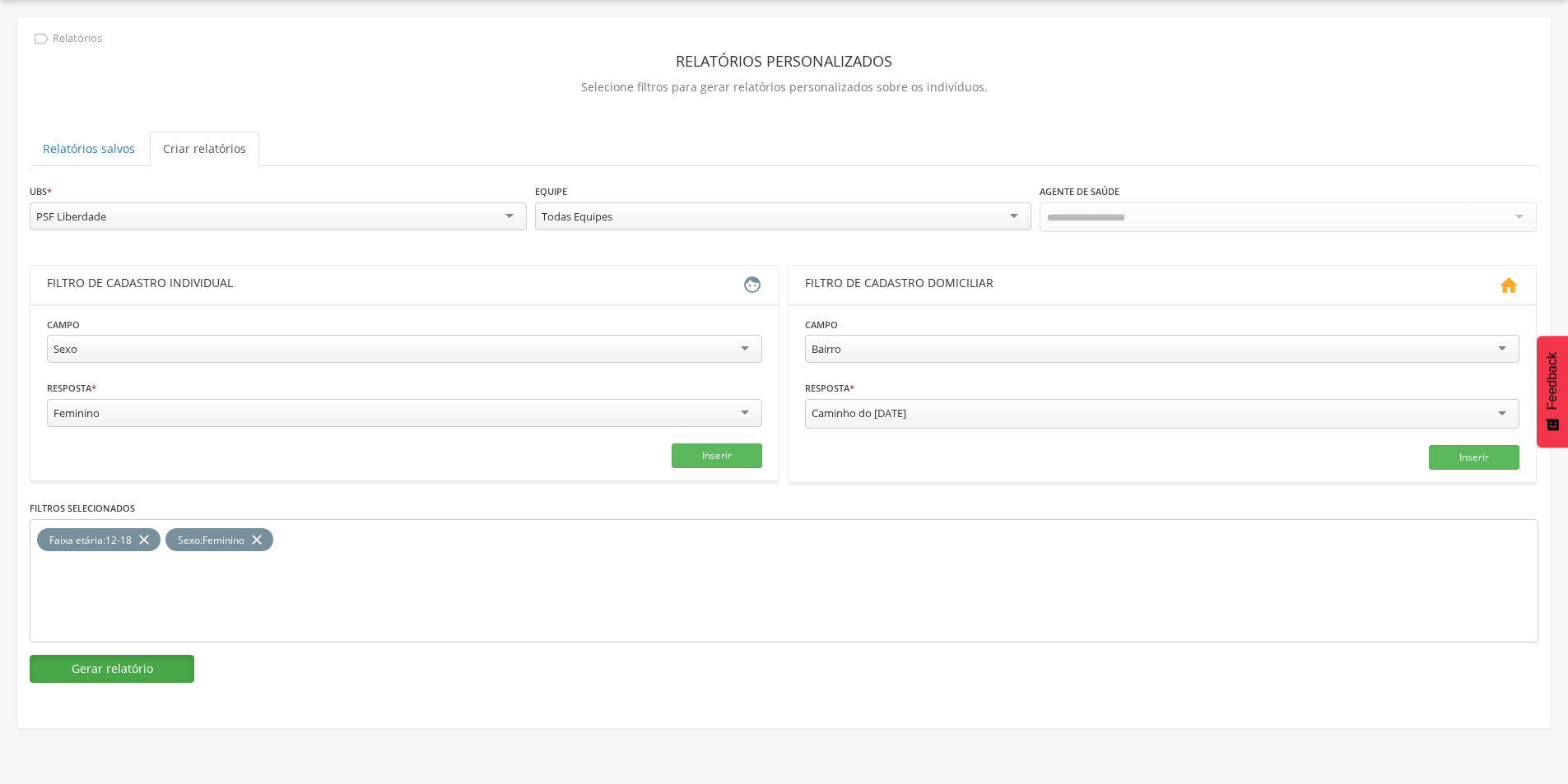
click at [117, 661] on button "Gerar relatório" at bounding box center [112, 669] width 164 height 28
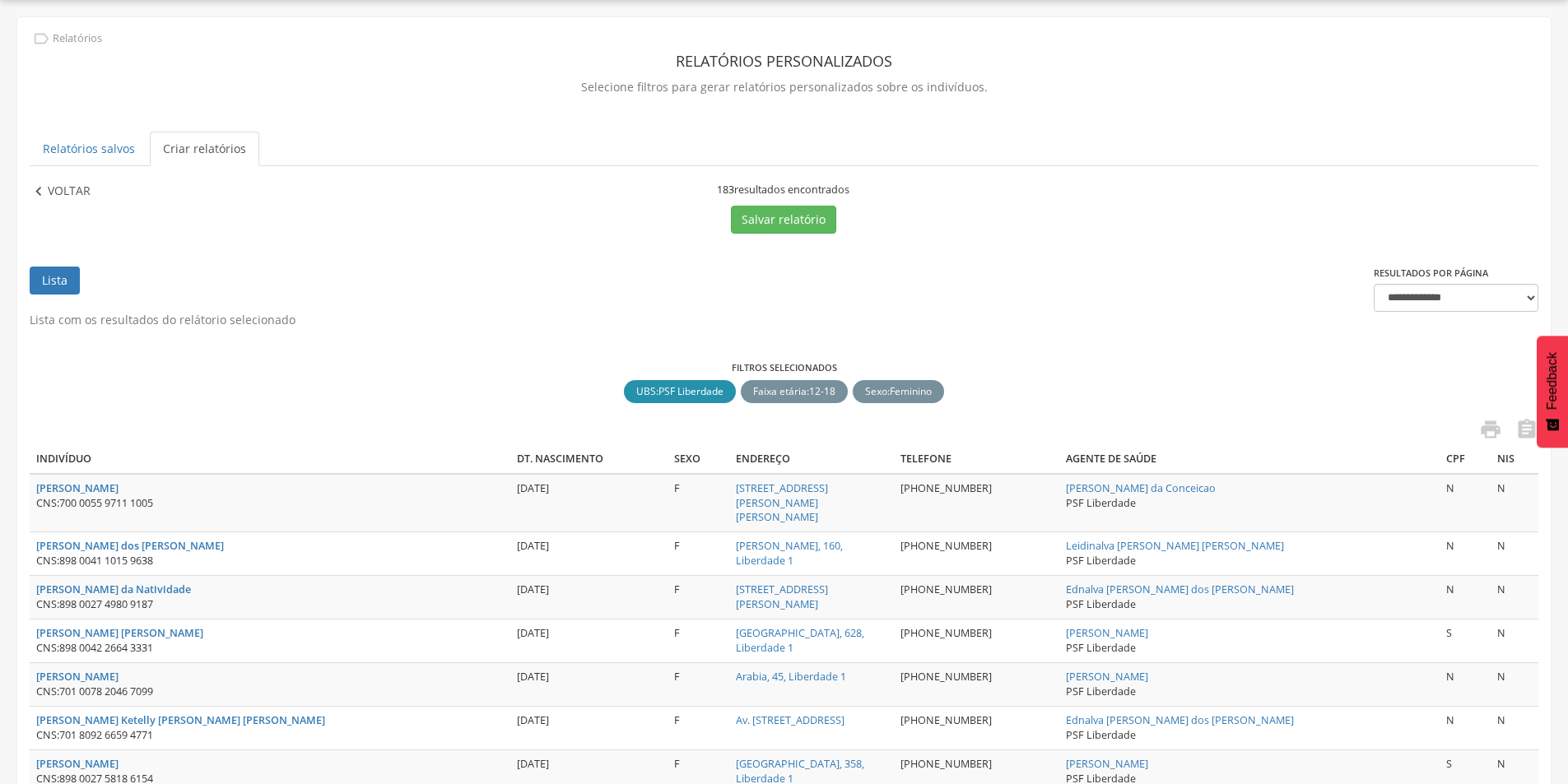
click at [70, 188] on p "Voltar" at bounding box center [70, 192] width 43 height 18
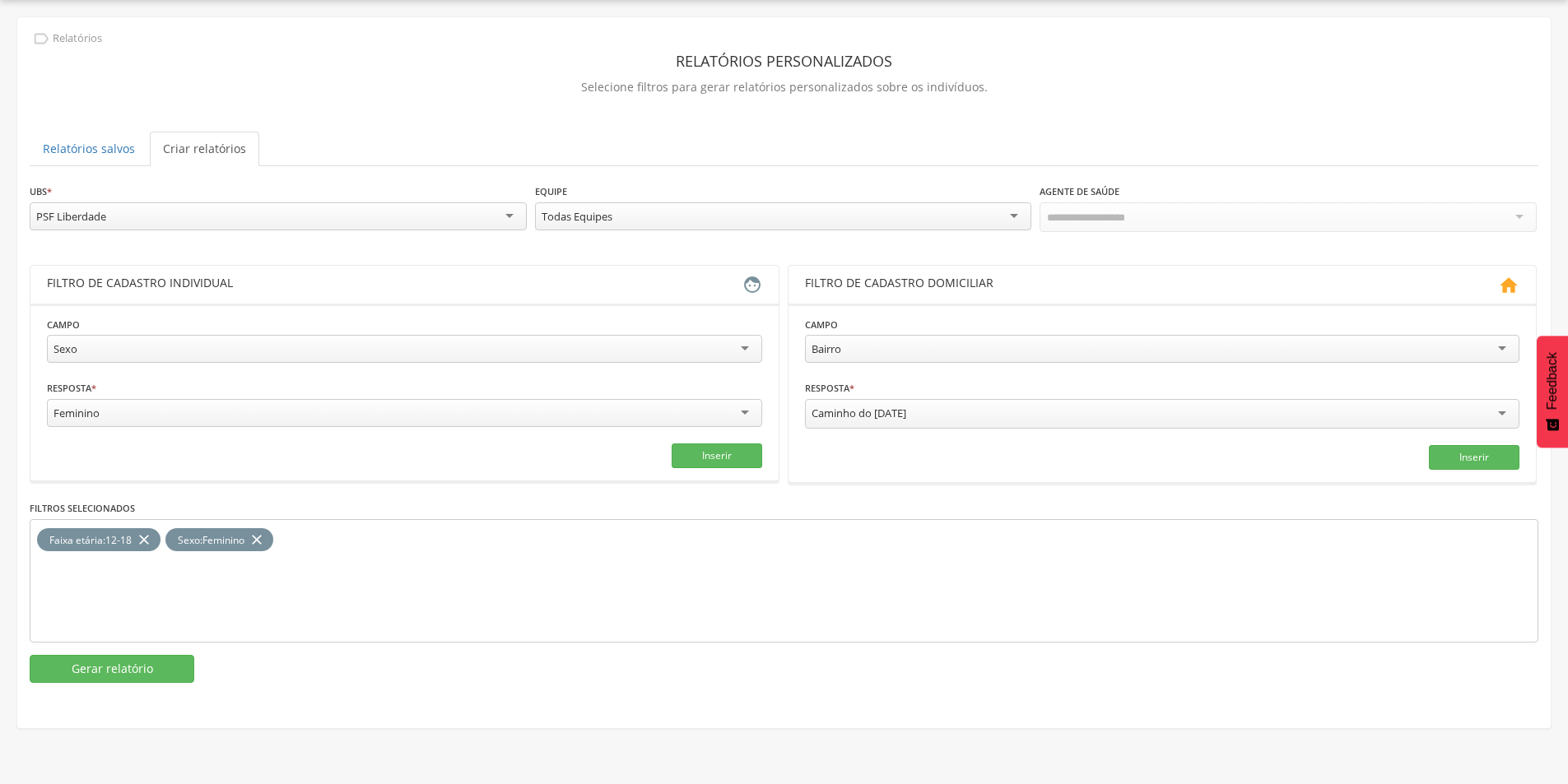
click at [143, 218] on div "PSF Liberdade" at bounding box center [278, 217] width 497 height 28
click at [133, 674] on button "Gerar relatório" at bounding box center [112, 669] width 164 height 28
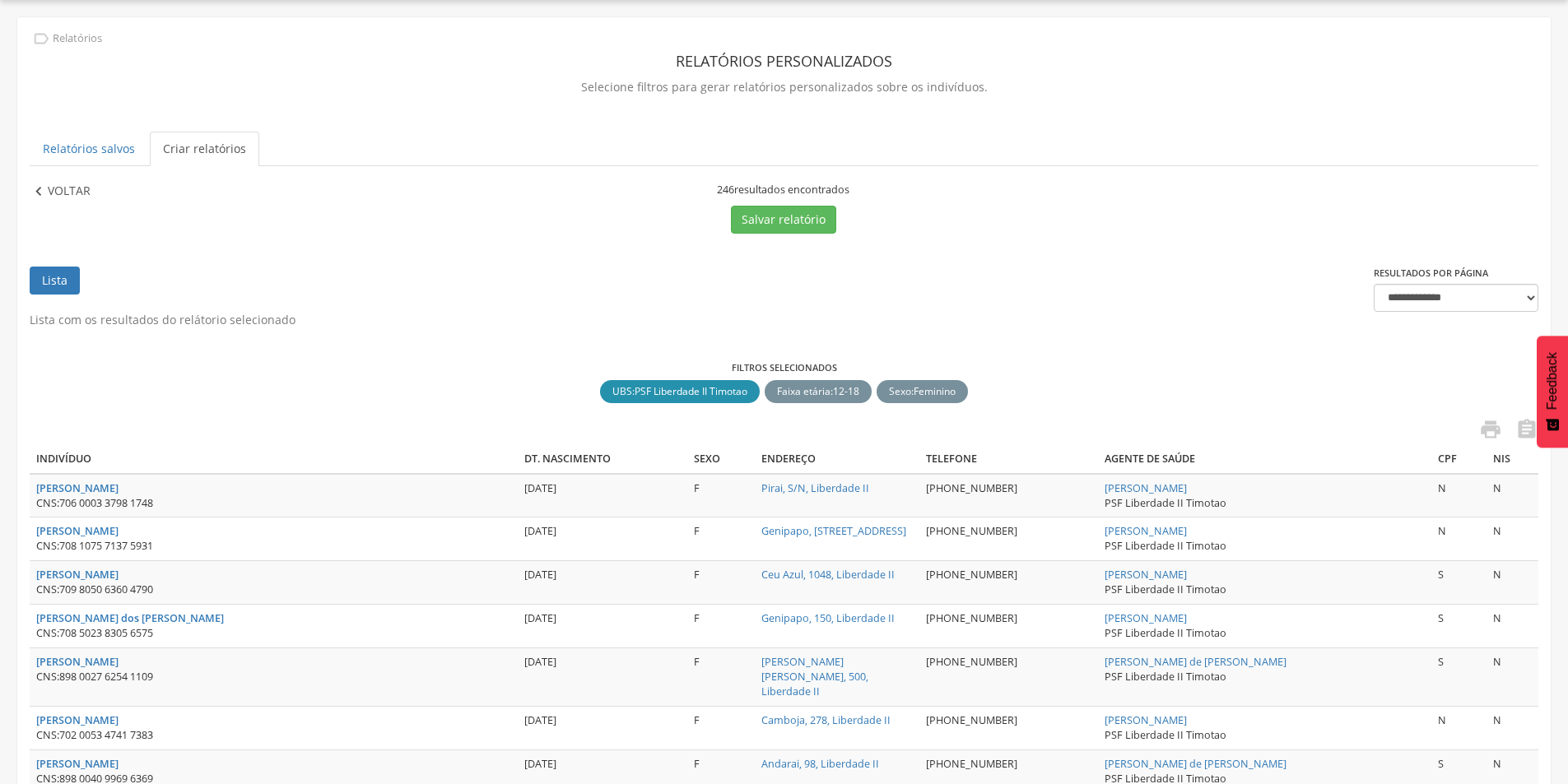
click at [55, 189] on p "Voltar" at bounding box center [70, 192] width 43 height 18
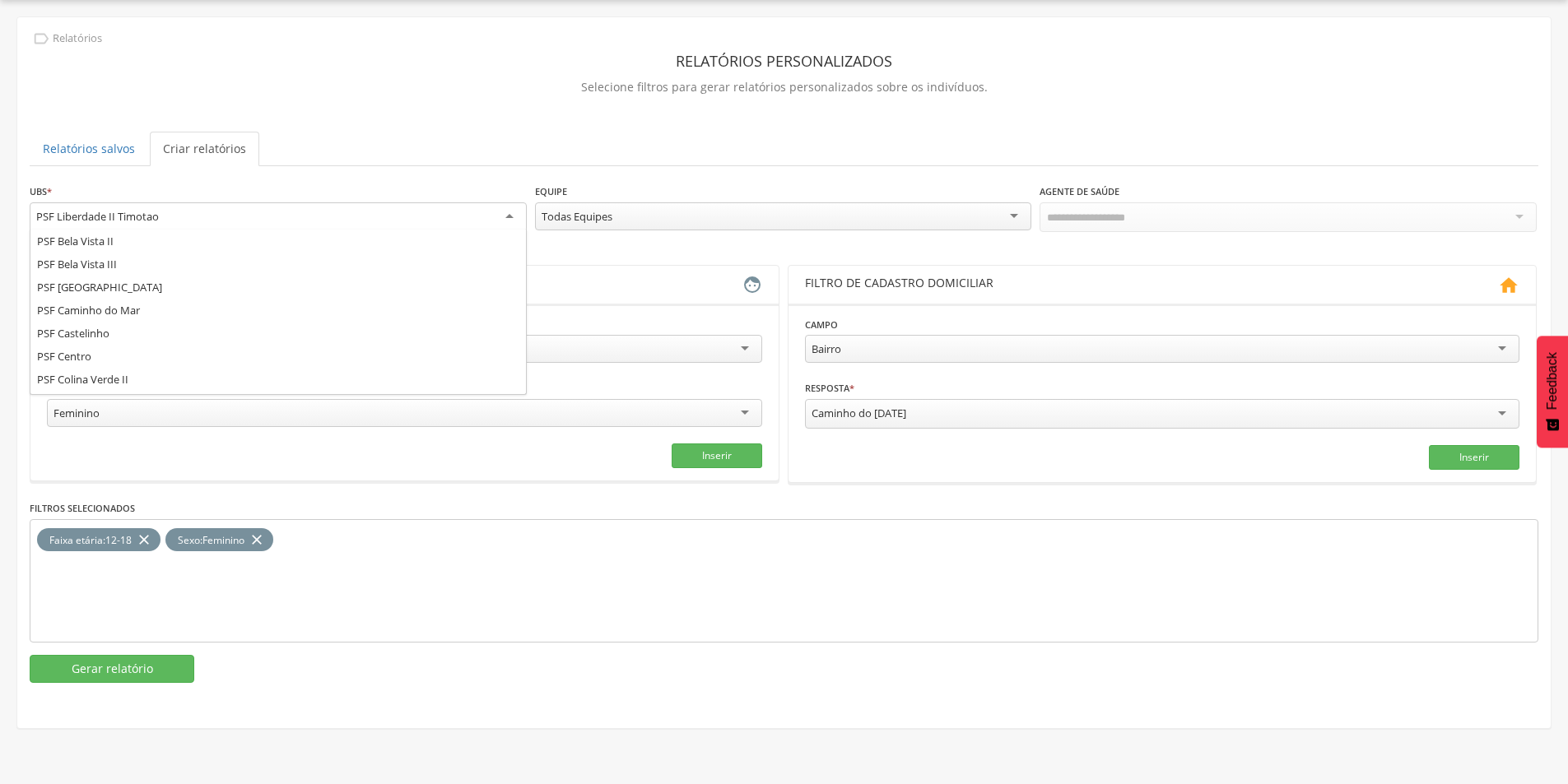
click at [158, 210] on div "PSF Liberdade II Timotao" at bounding box center [98, 217] width 123 height 15
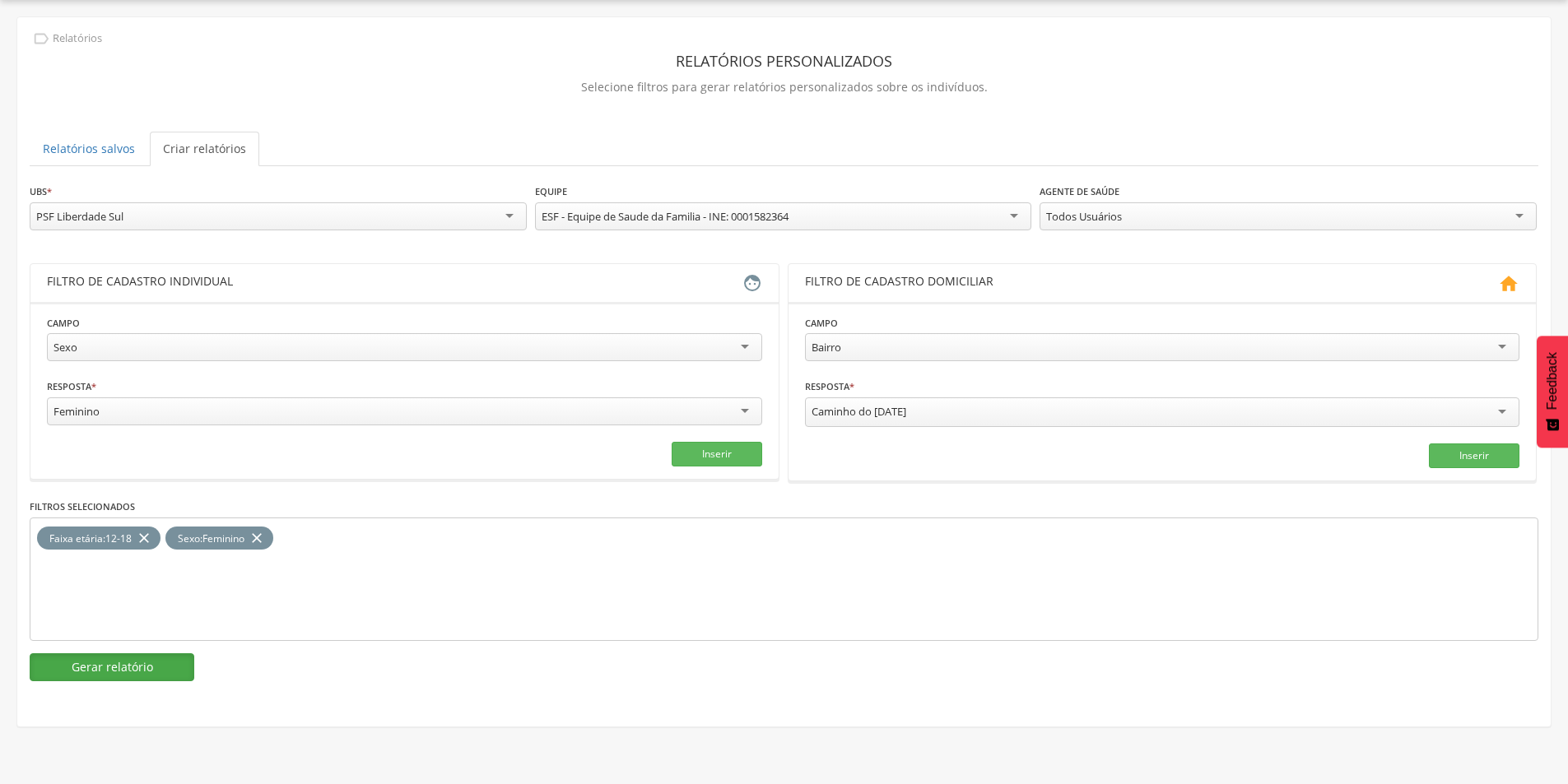
click at [140, 674] on button "Gerar relatório" at bounding box center [112, 668] width 164 height 28
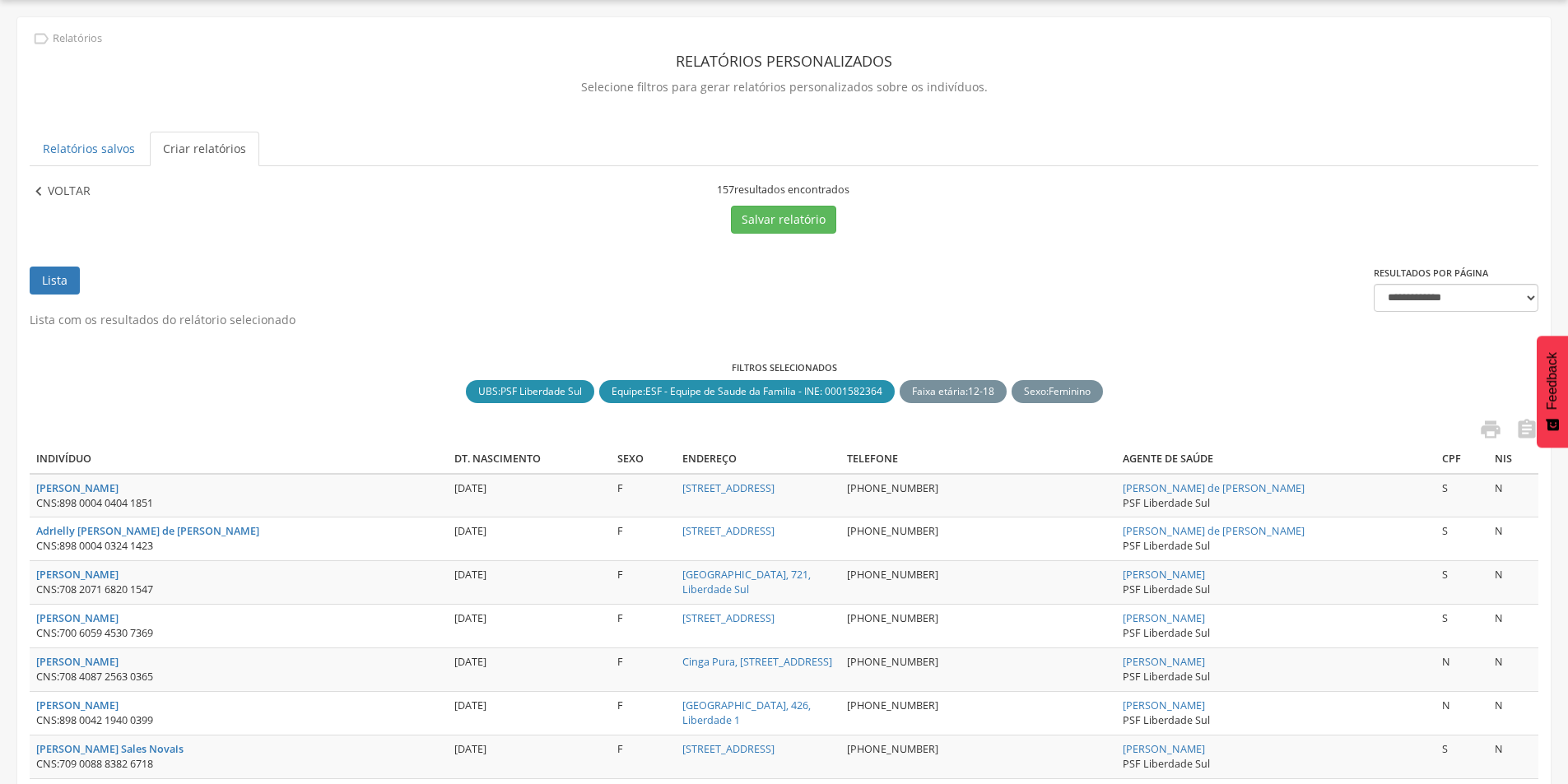
click at [56, 190] on p "Voltar" at bounding box center [70, 192] width 43 height 18
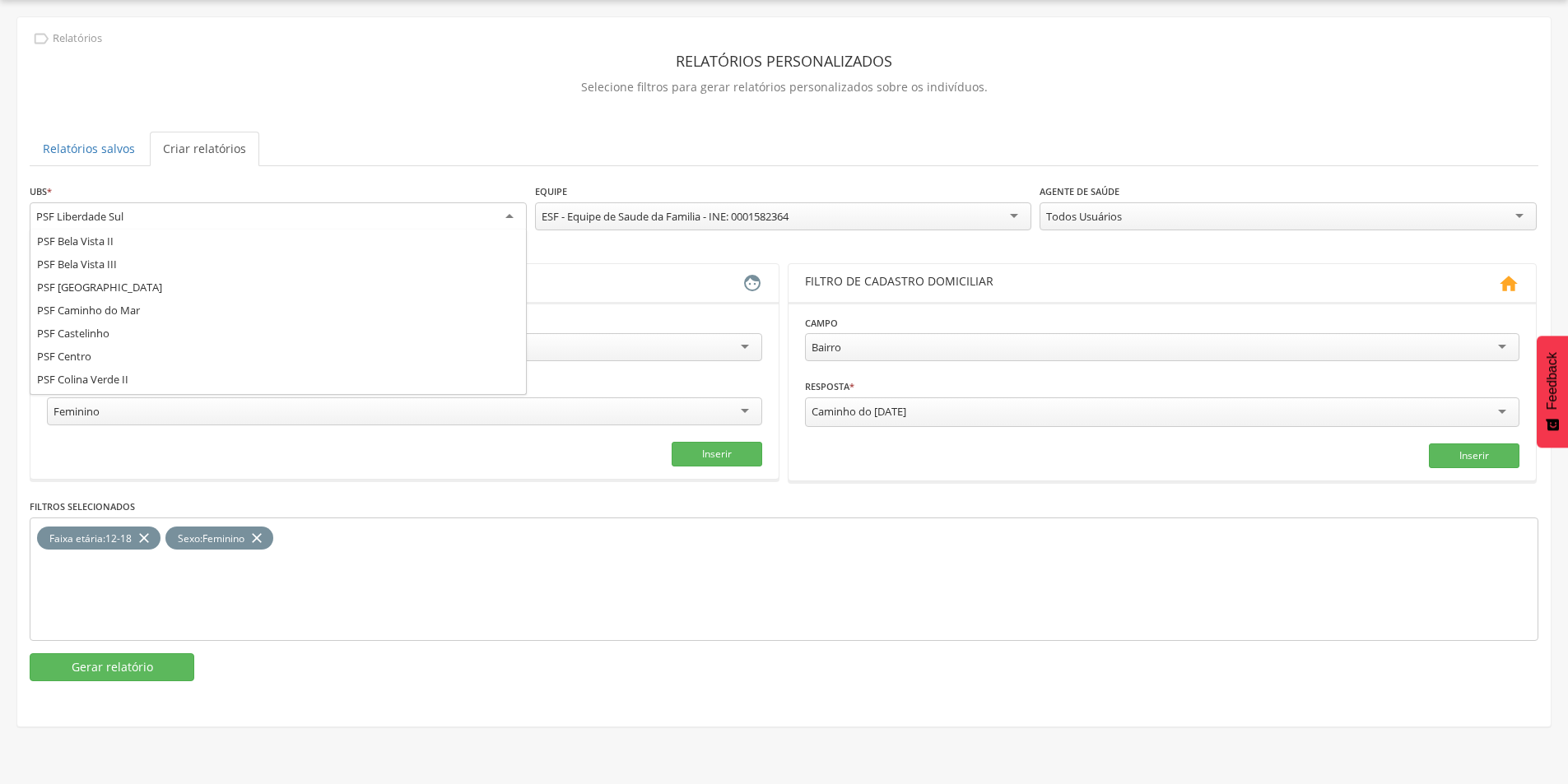
click at [143, 220] on div "PSF Liberdade Sul" at bounding box center [278, 218] width 497 height 30
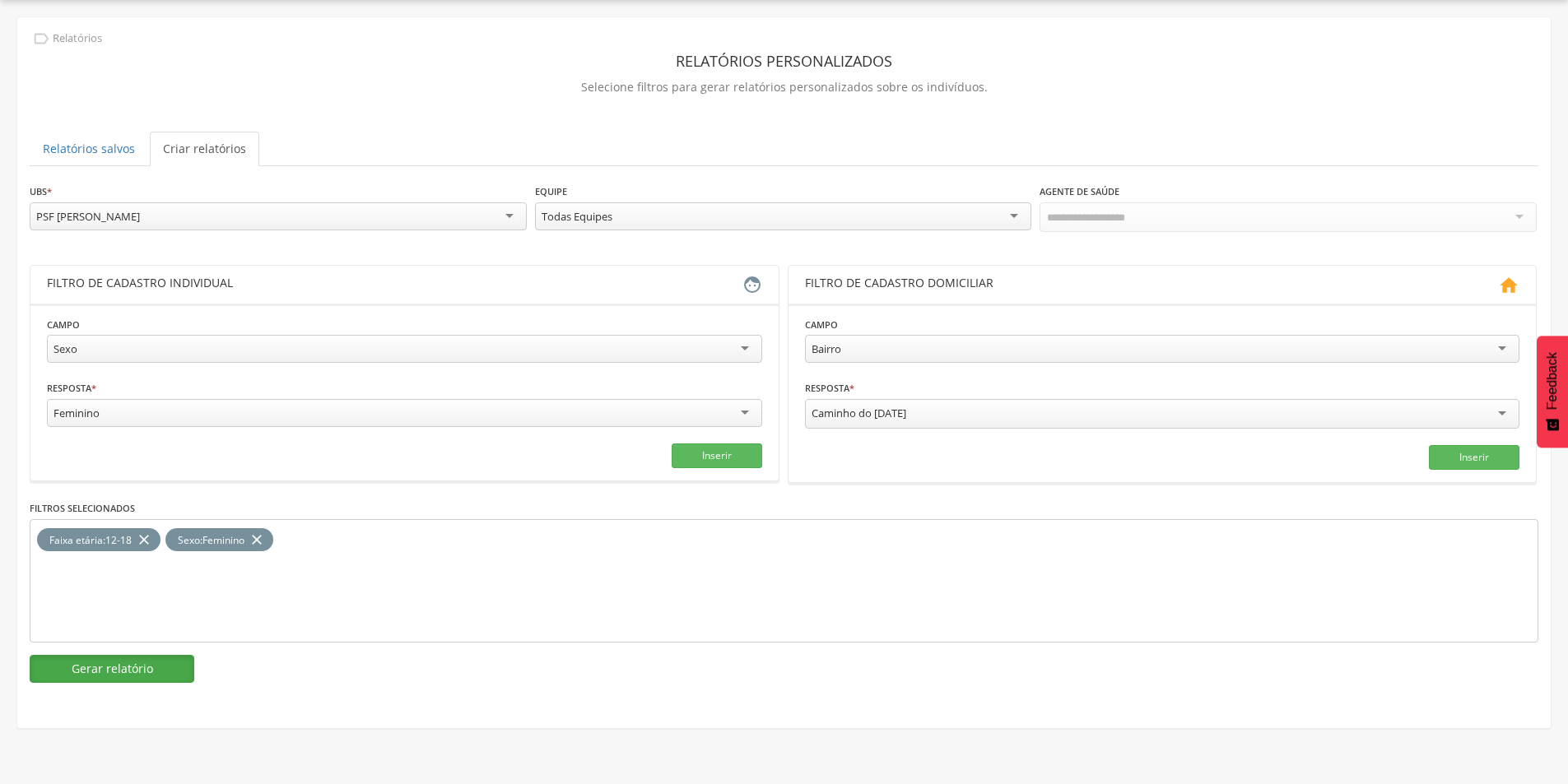
click at [115, 667] on button "Gerar relatório" at bounding box center [112, 669] width 164 height 28
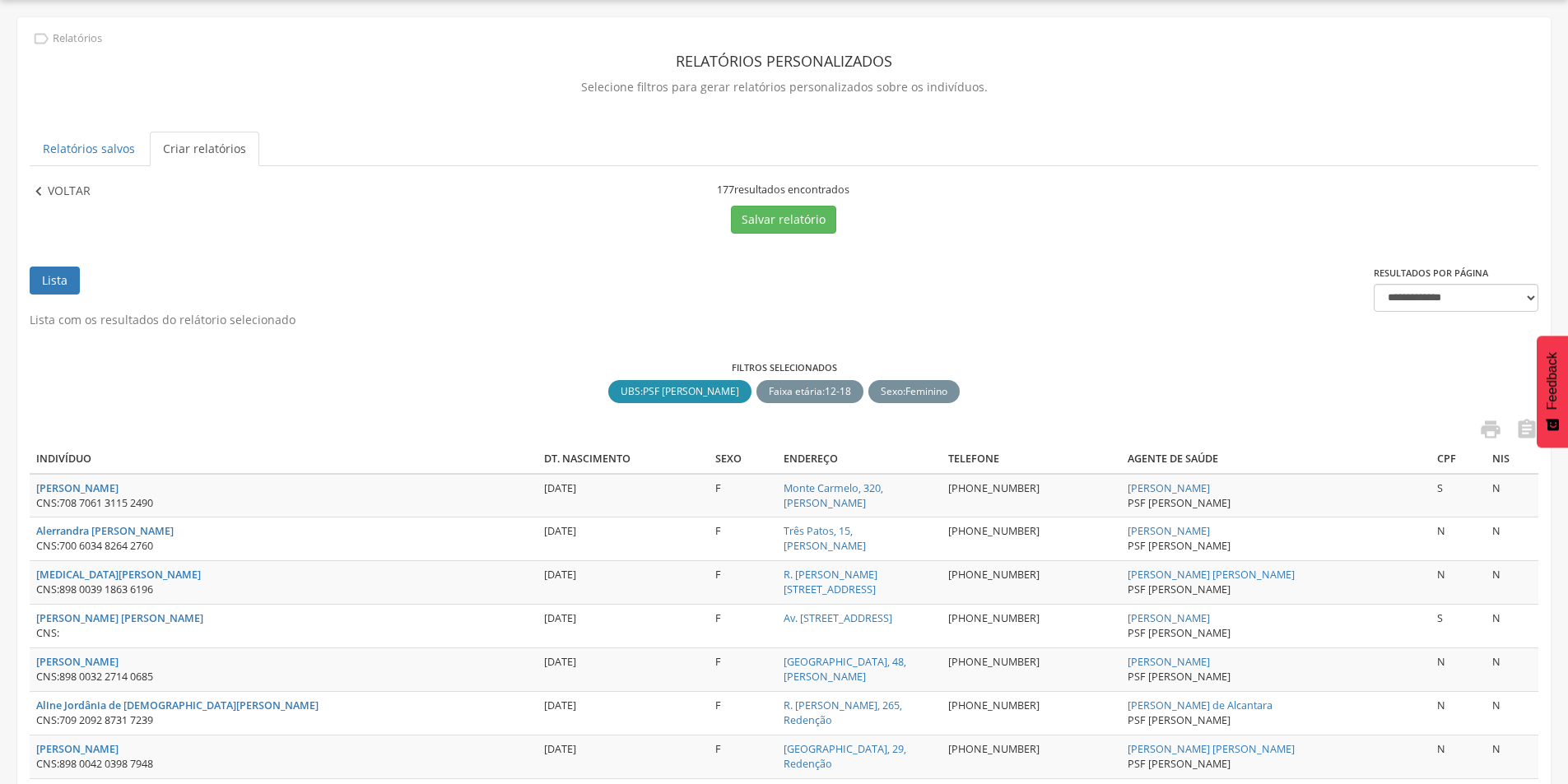
click at [62, 193] on p "Voltar" at bounding box center [70, 192] width 43 height 18
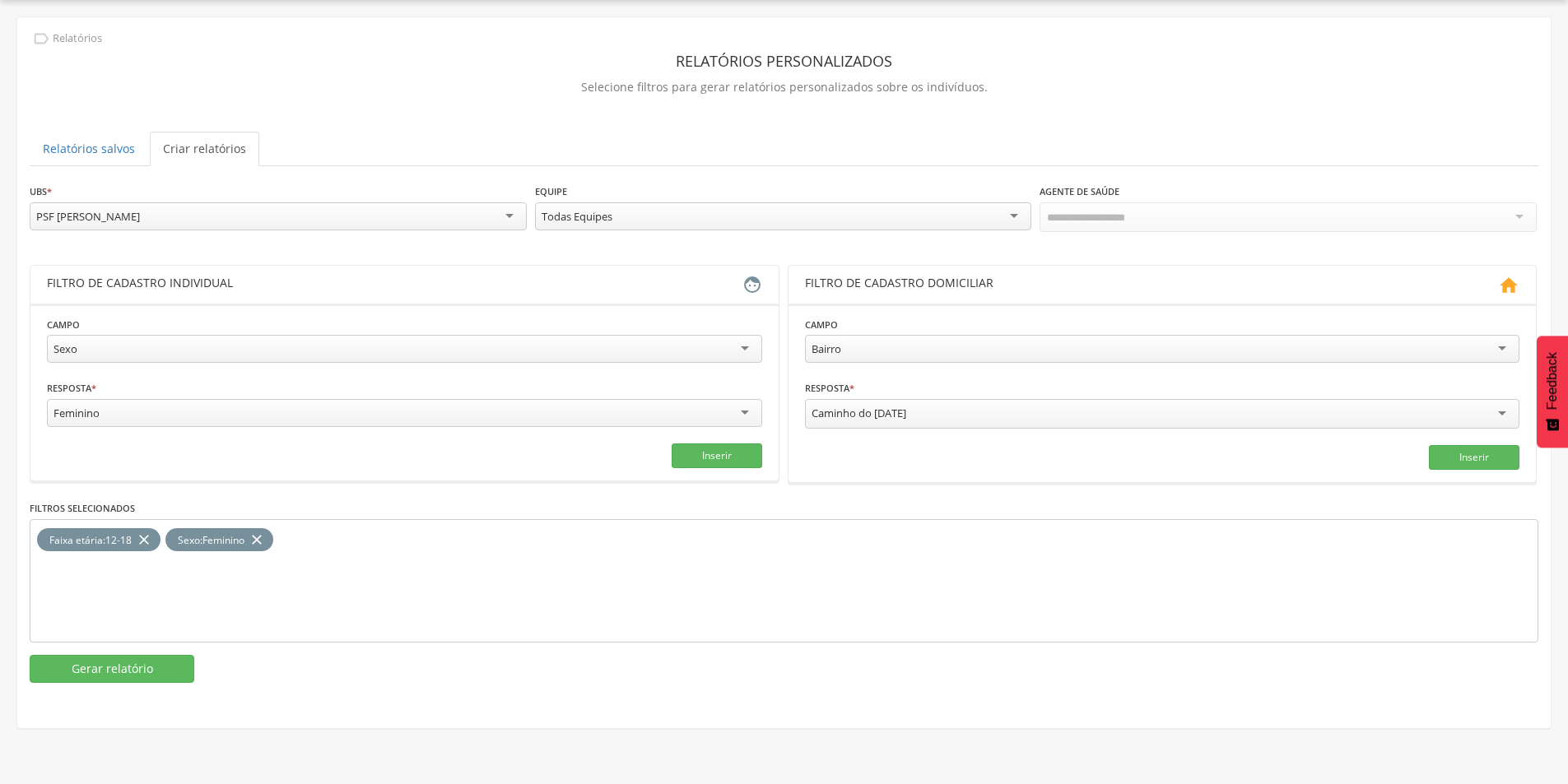
click at [140, 220] on div "PSF [PERSON_NAME]" at bounding box center [88, 217] width 103 height 15
click at [136, 669] on button "Gerar relatório" at bounding box center [112, 669] width 164 height 28
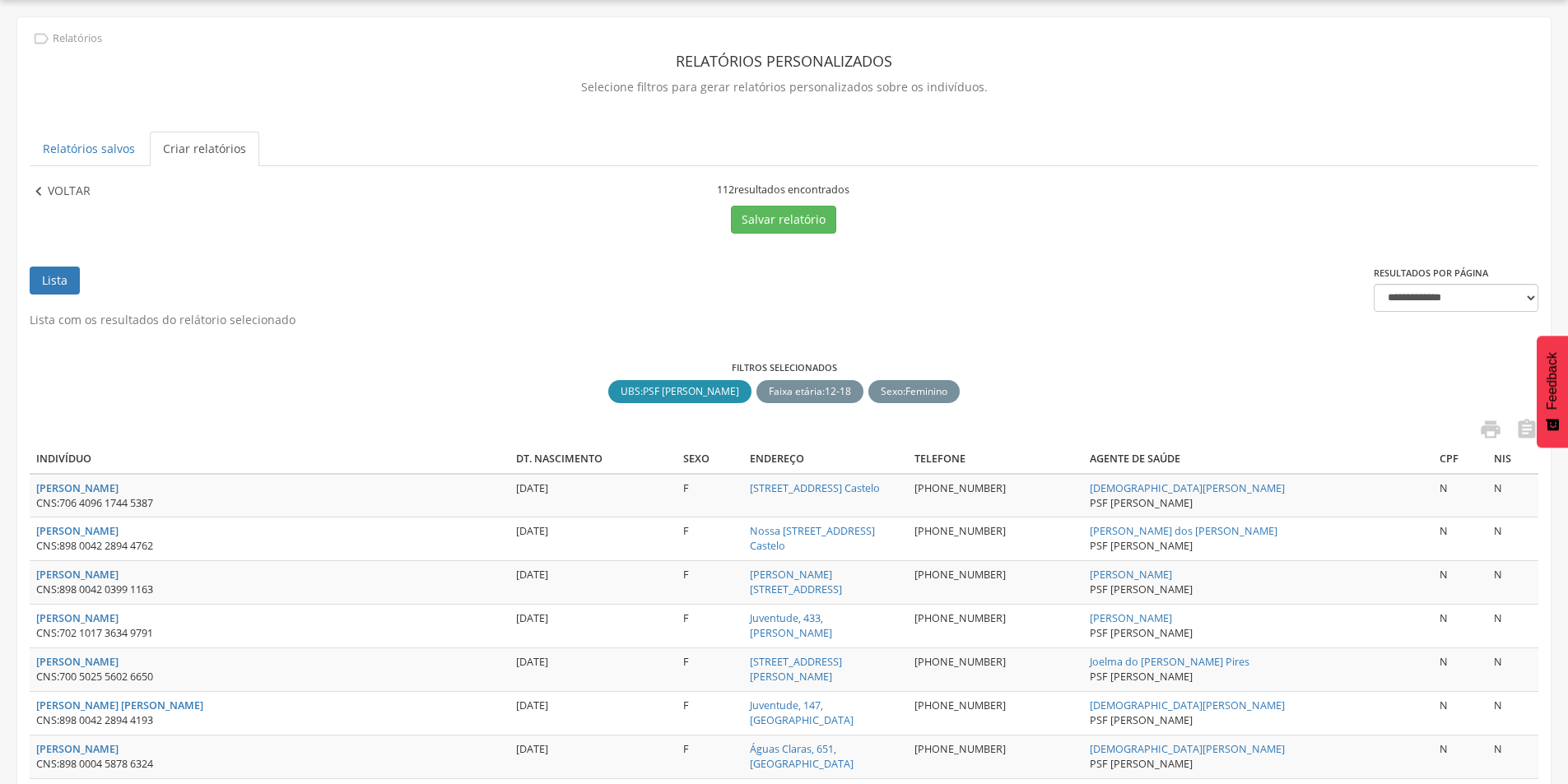
click at [54, 192] on p "Voltar" at bounding box center [70, 192] width 43 height 18
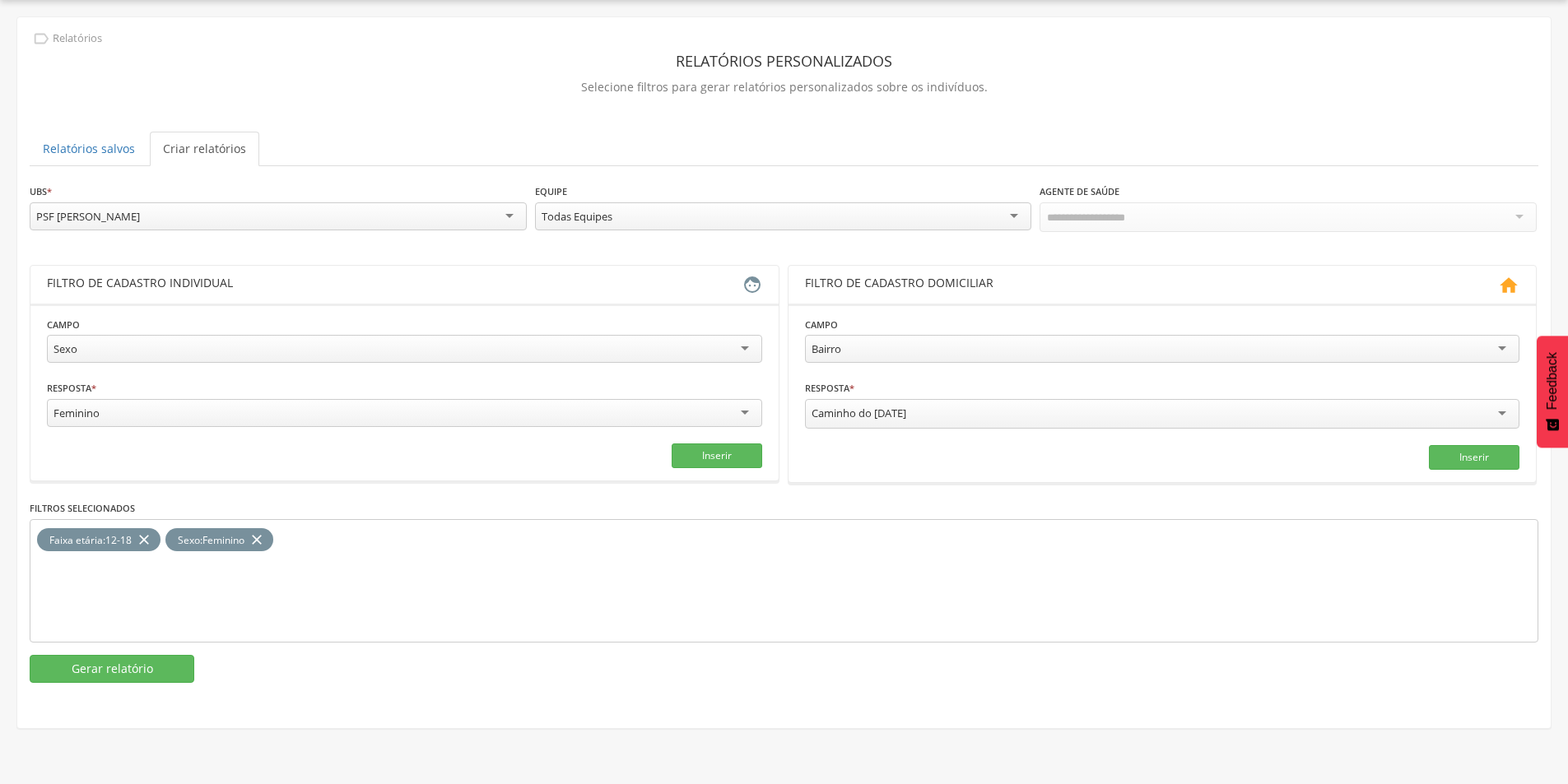
click at [149, 211] on div "PSF [PERSON_NAME]" at bounding box center [278, 217] width 497 height 28
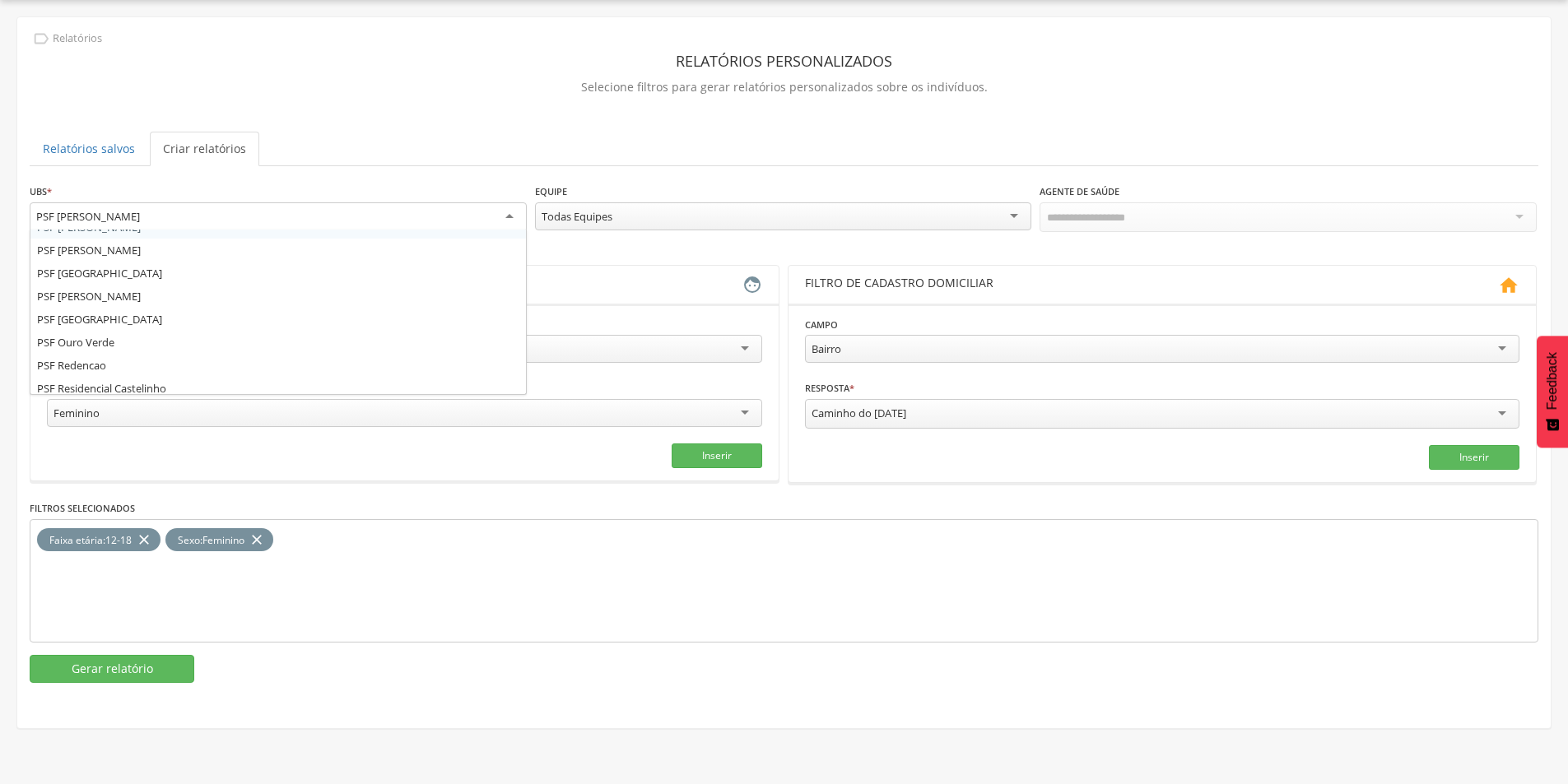
scroll to position [361, 0]
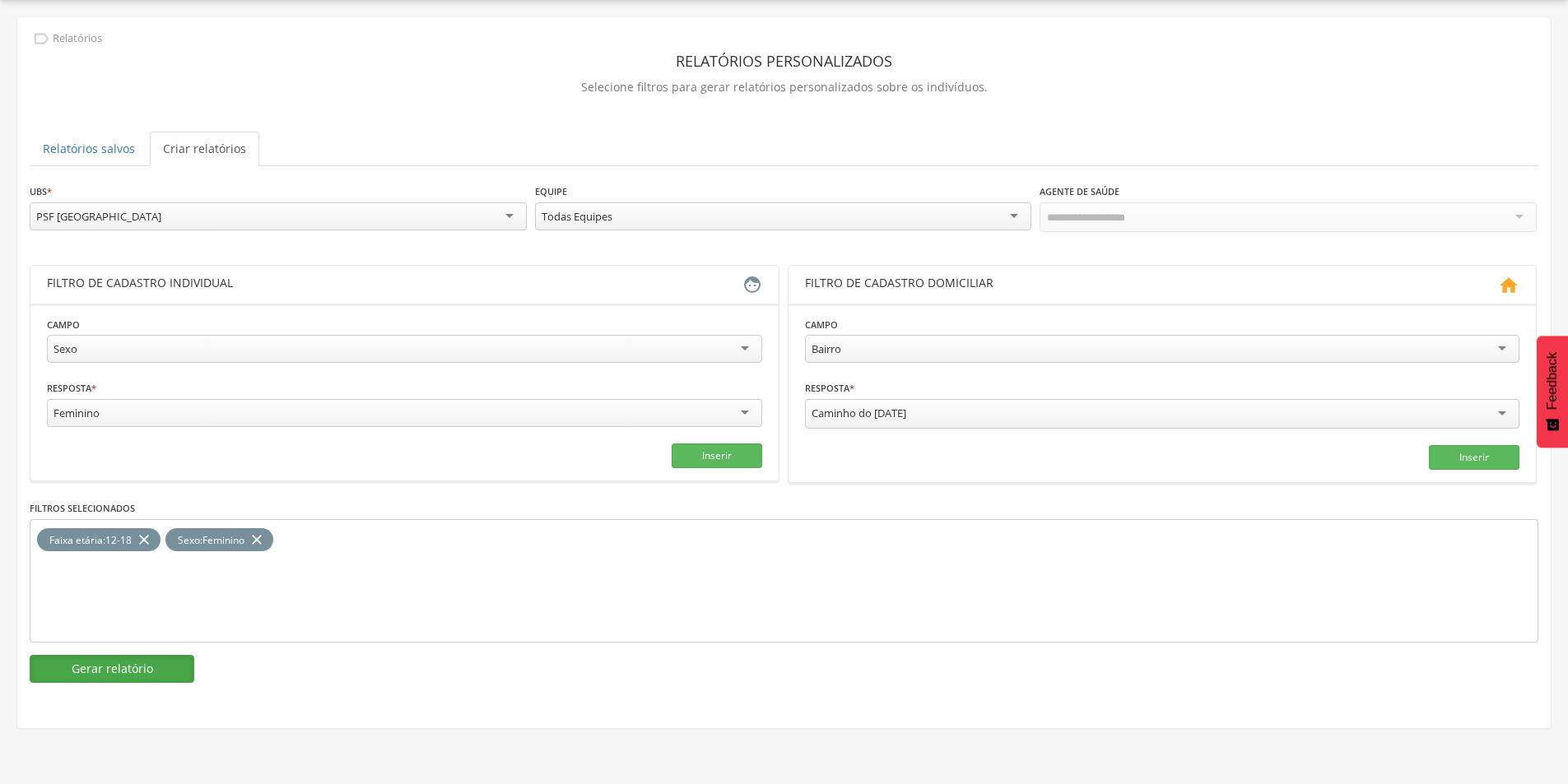
click at [123, 663] on button "Gerar relatório" at bounding box center [112, 669] width 164 height 28
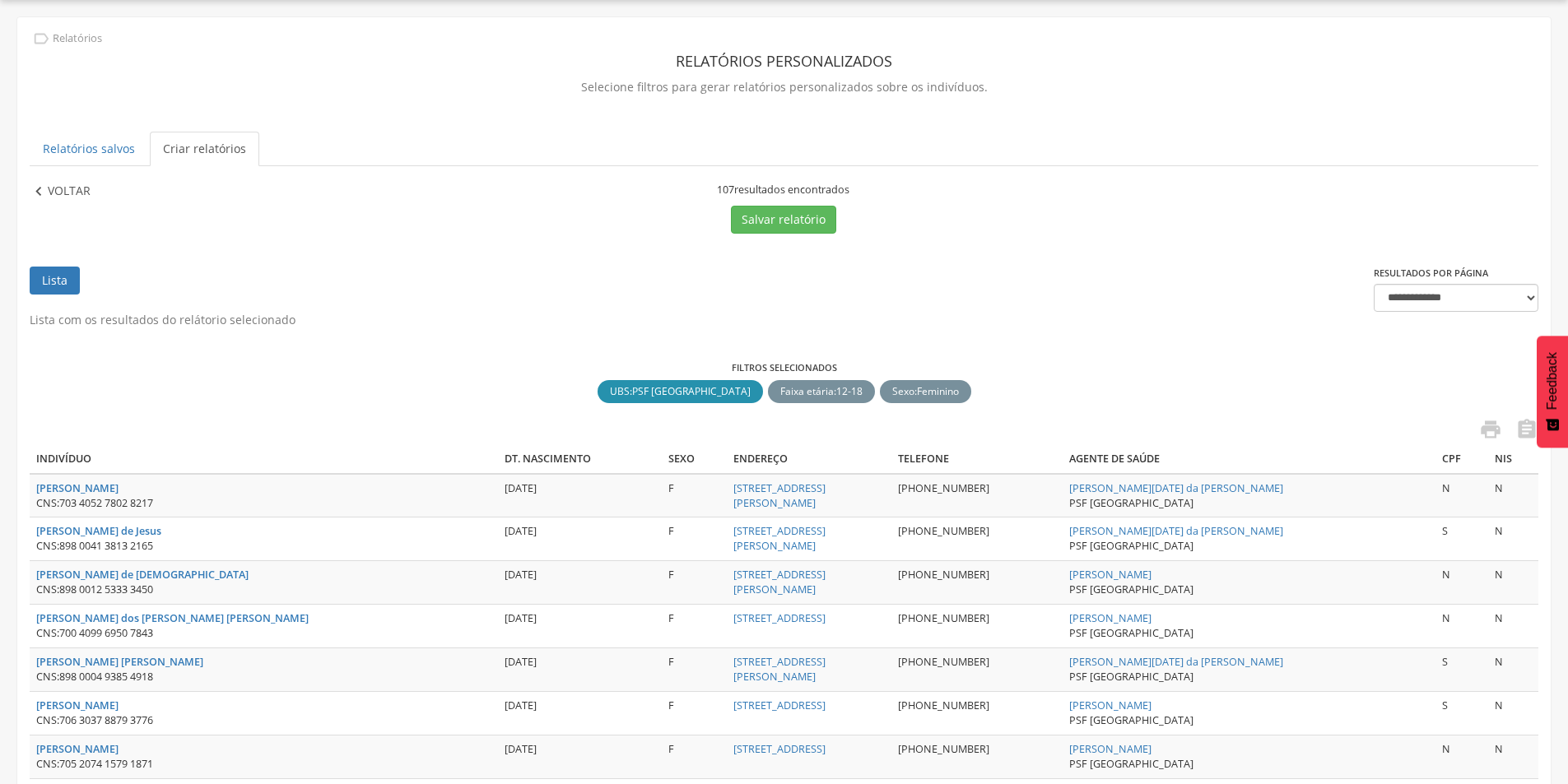
click at [76, 200] on p "Voltar" at bounding box center [70, 192] width 43 height 18
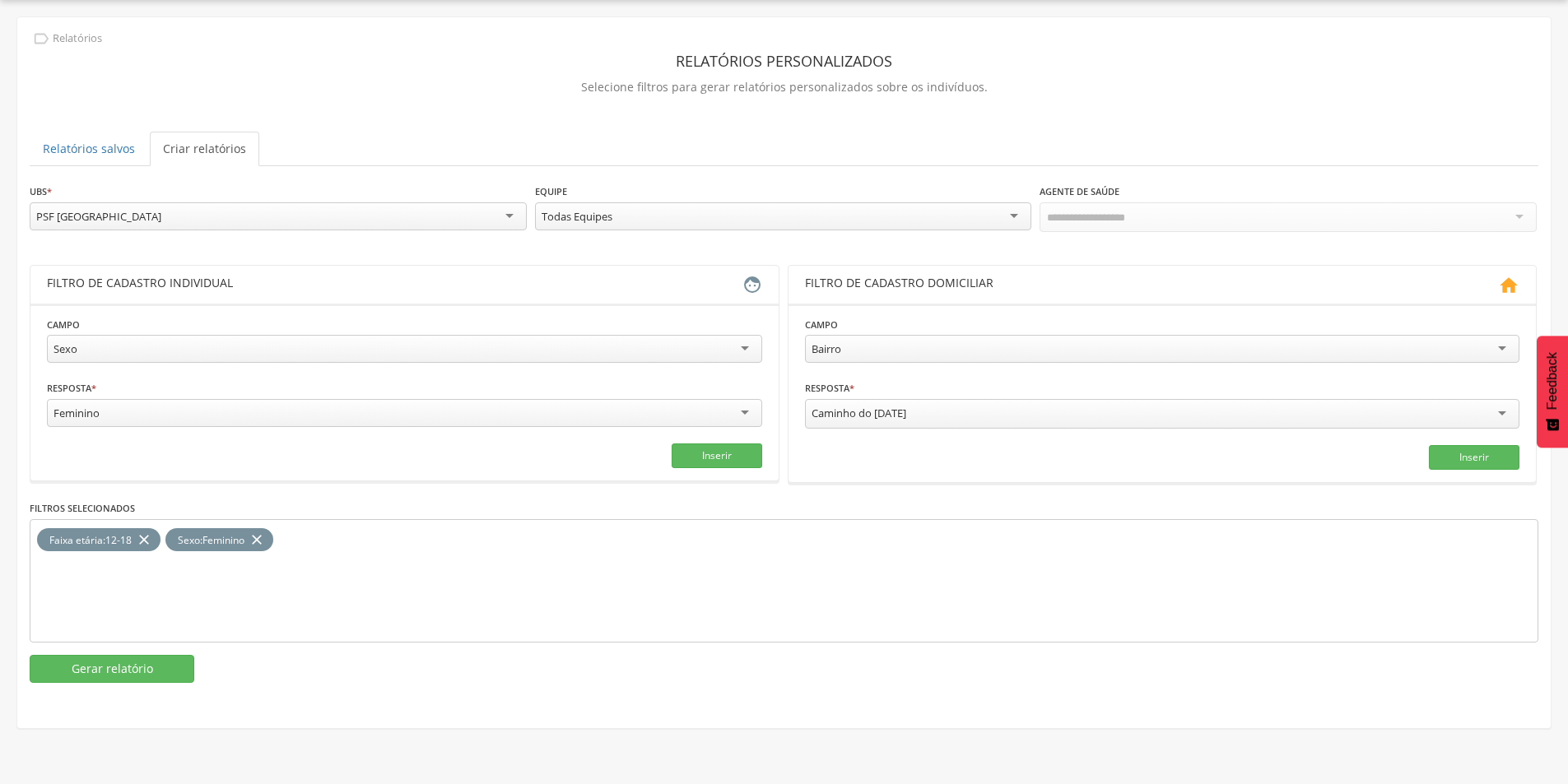
click at [176, 216] on div "PSF [GEOGRAPHIC_DATA]" at bounding box center [278, 217] width 497 height 28
click at [131, 669] on button "Gerar relatório" at bounding box center [112, 668] width 164 height 28
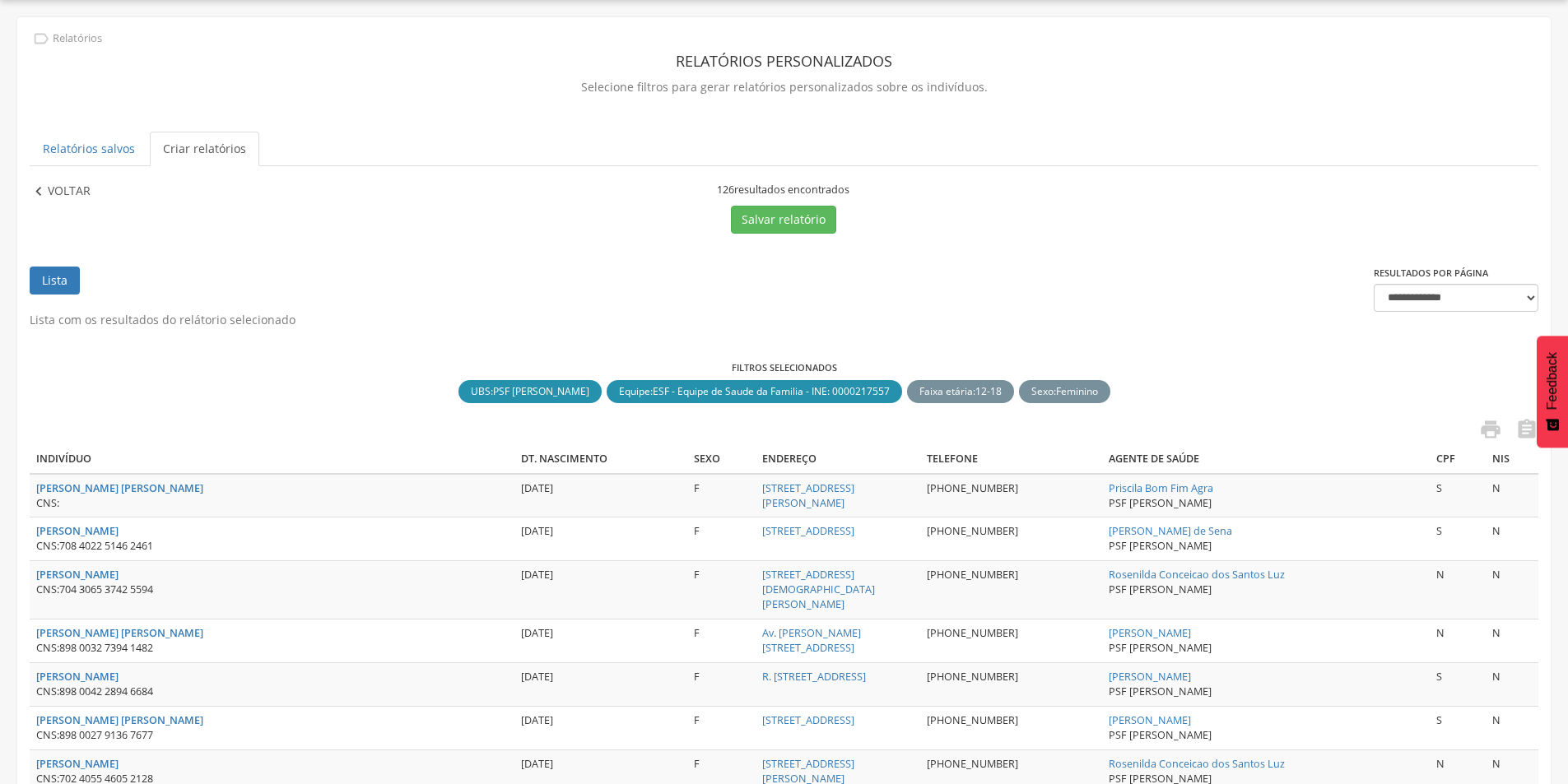
click at [94, 192] on div " Voltar" at bounding box center [71, 192] width 83 height 18
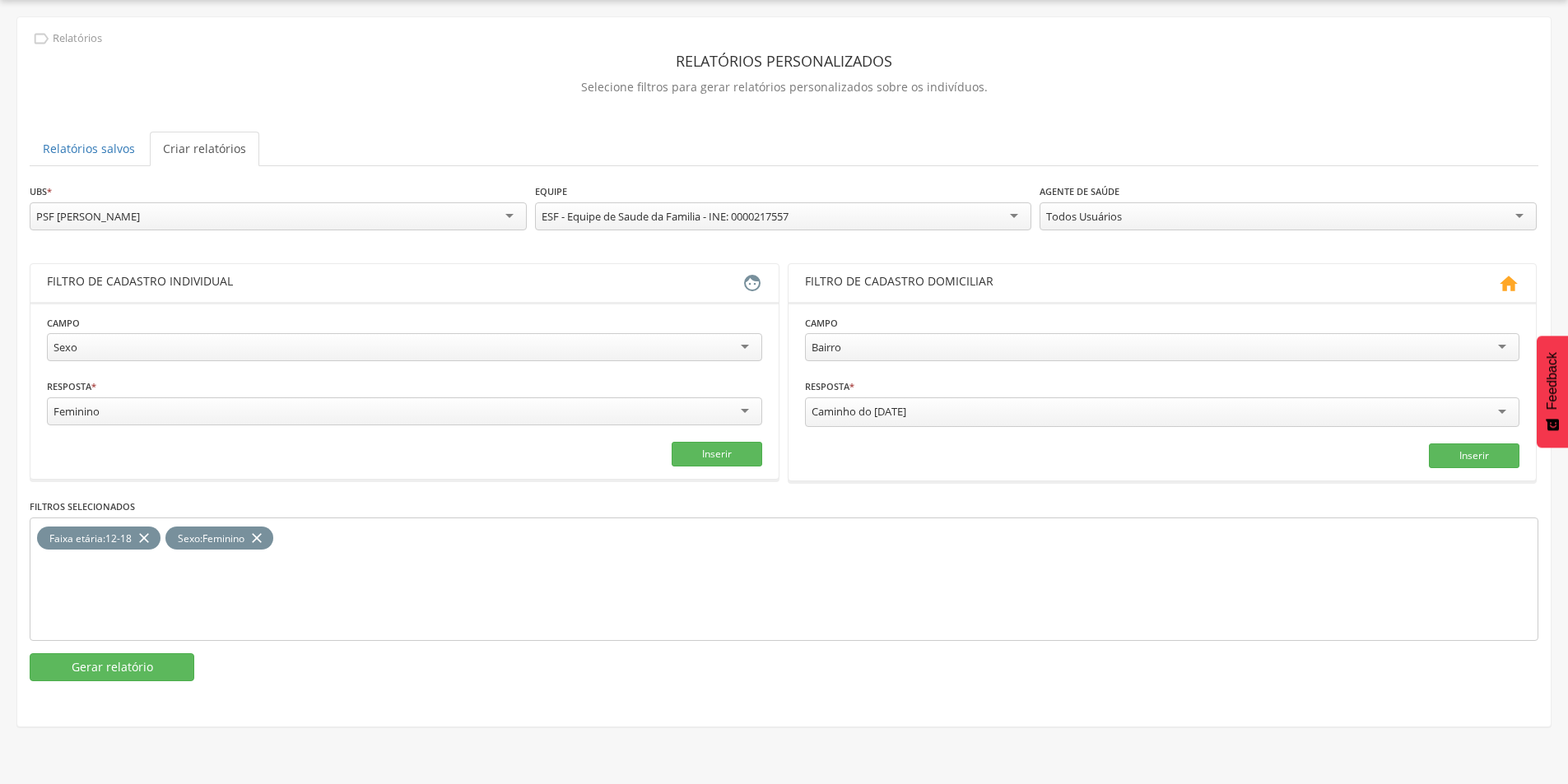
click at [126, 223] on div "PSF [PERSON_NAME]" at bounding box center [278, 217] width 497 height 28
click at [141, 669] on button "Gerar relatório" at bounding box center [112, 668] width 164 height 28
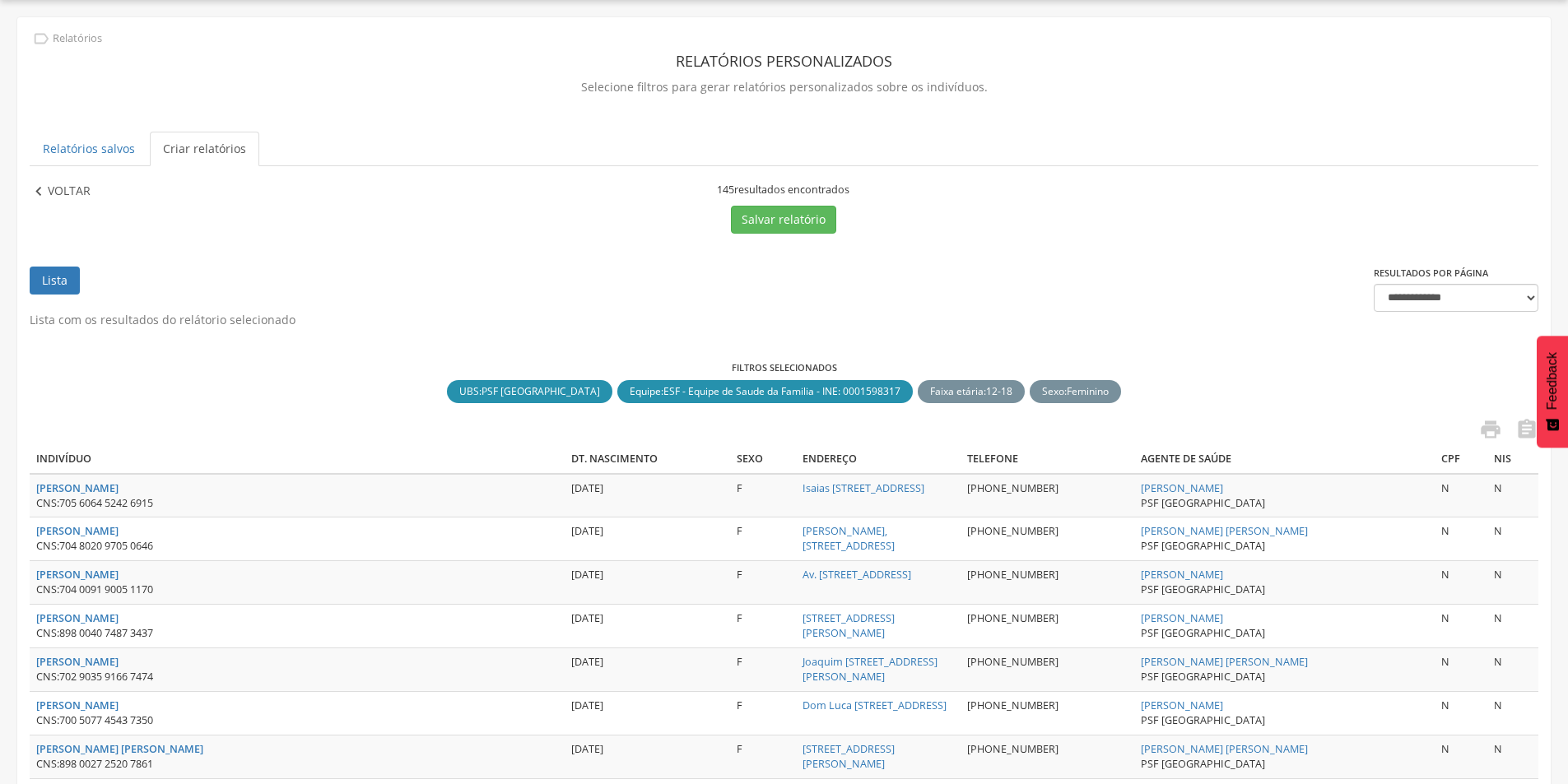
click at [90, 196] on p "Voltar" at bounding box center [70, 192] width 43 height 18
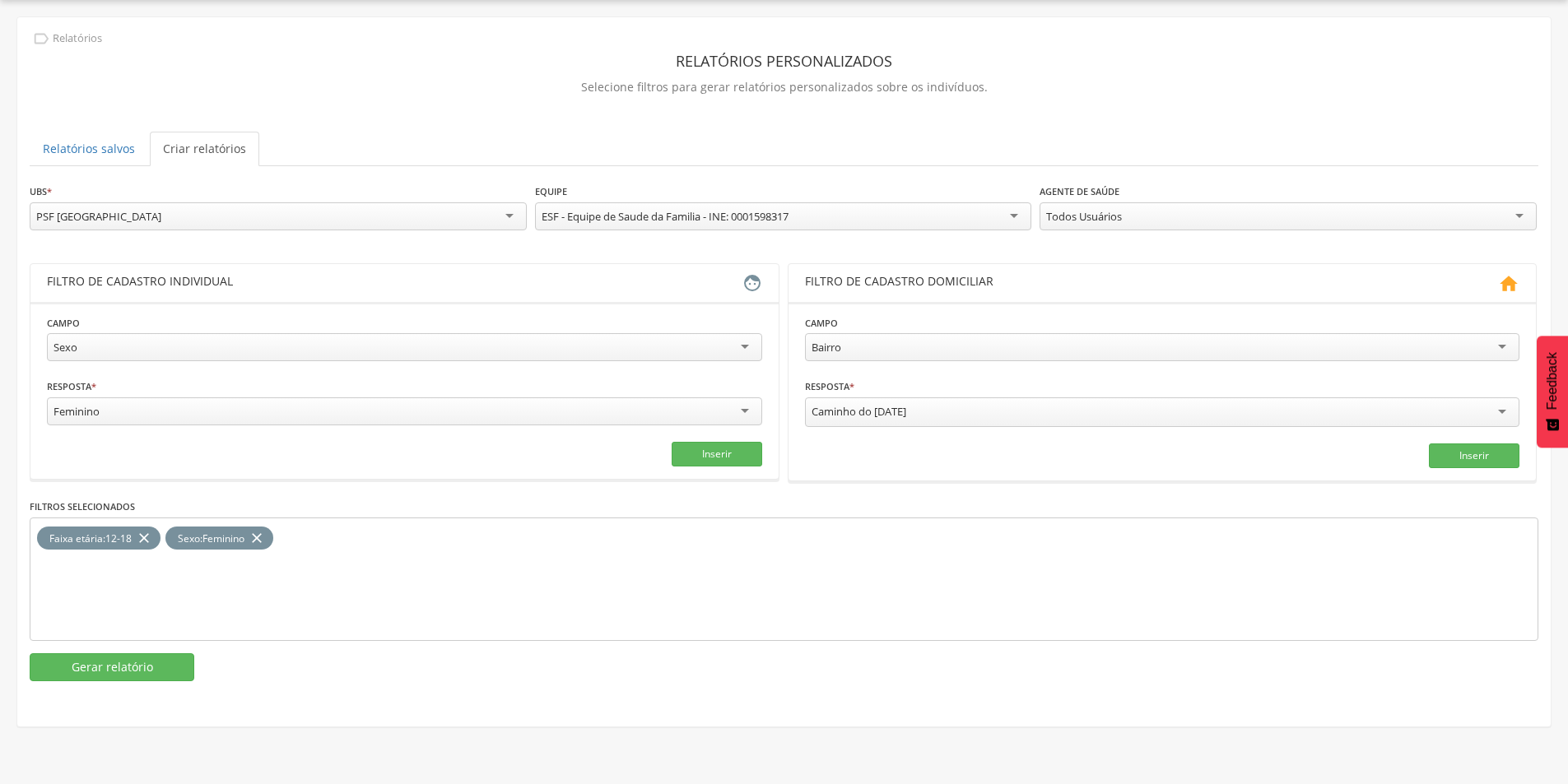
click at [95, 208] on div "PSF [GEOGRAPHIC_DATA]" at bounding box center [278, 217] width 497 height 28
click at [110, 669] on button "Gerar relatório" at bounding box center [112, 669] width 164 height 28
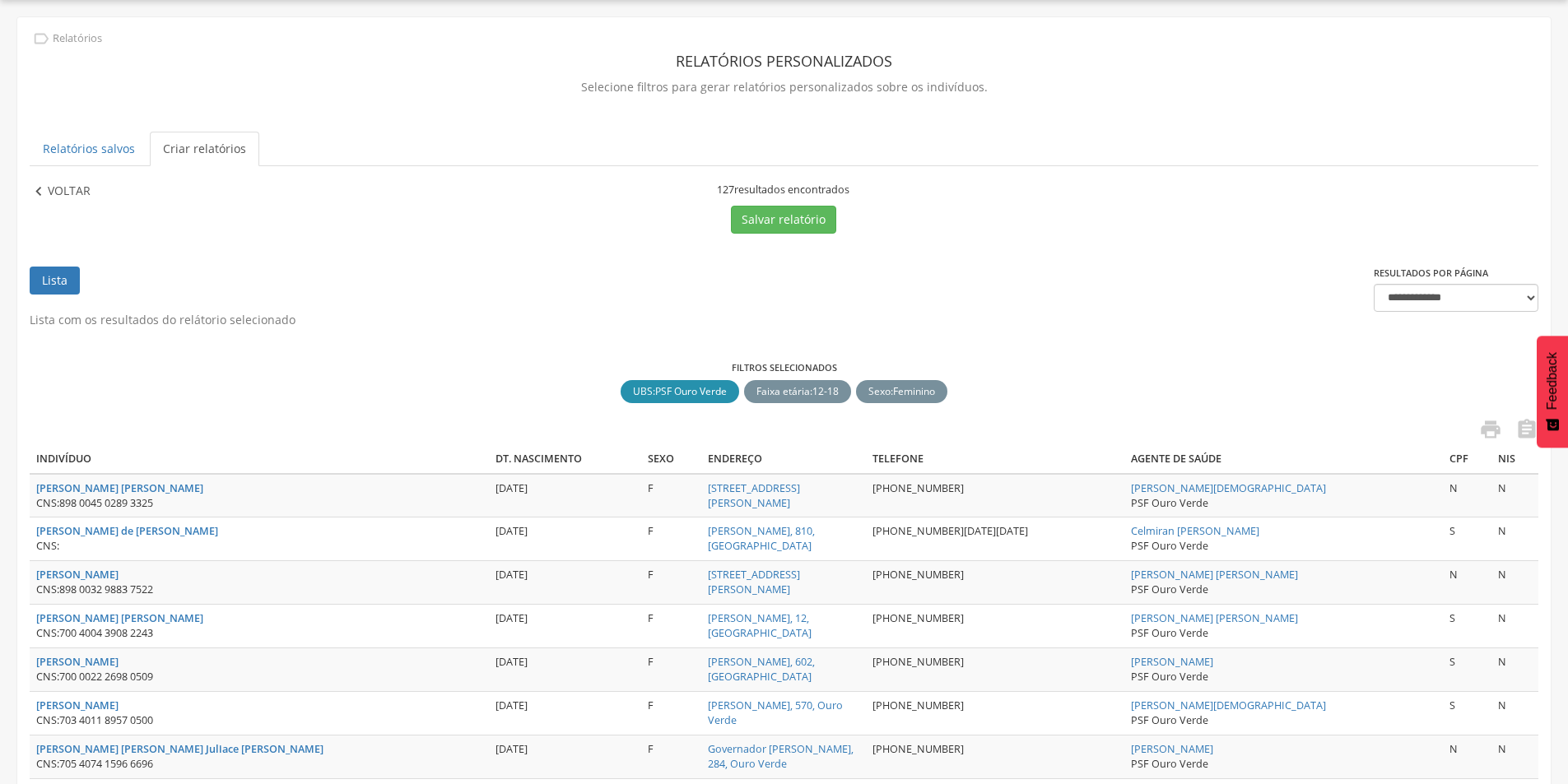
click at [82, 192] on p "Voltar" at bounding box center [70, 192] width 43 height 18
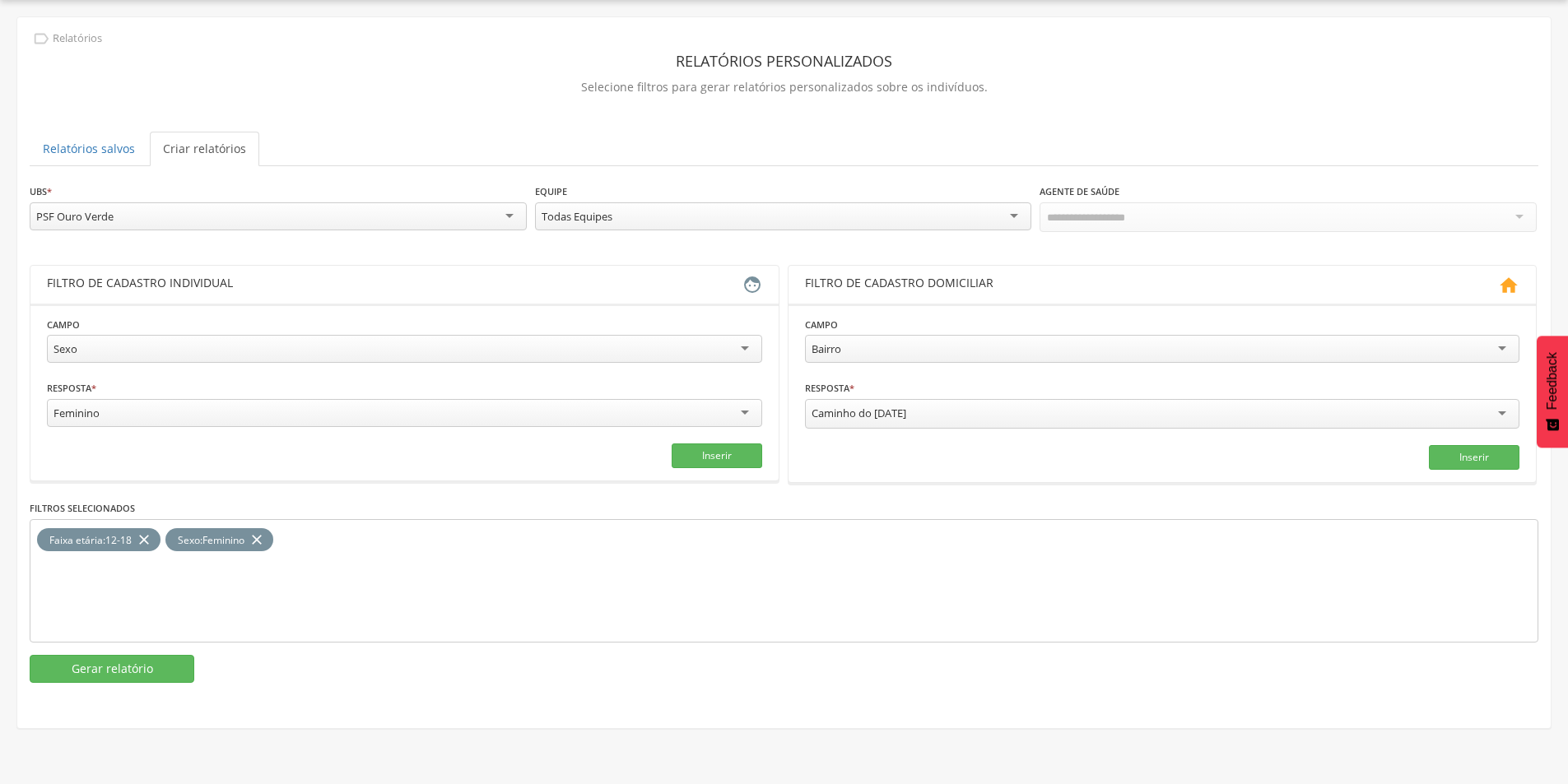
click at [166, 223] on div "PSF Ouro Verde" at bounding box center [278, 217] width 497 height 28
click at [84, 668] on button "Gerar relatório" at bounding box center [112, 668] width 164 height 28
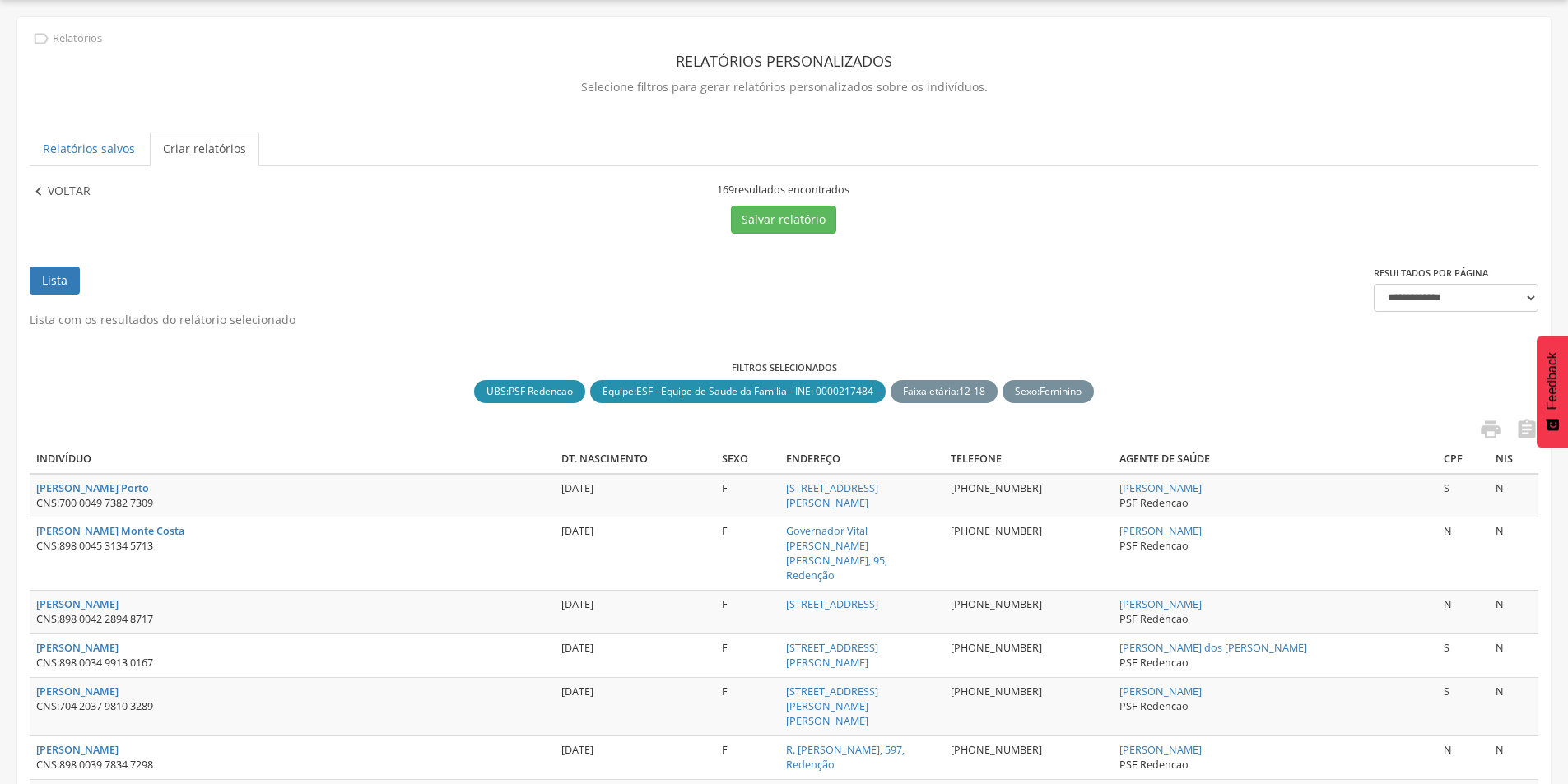
click at [86, 189] on p "Voltar" at bounding box center [70, 192] width 43 height 18
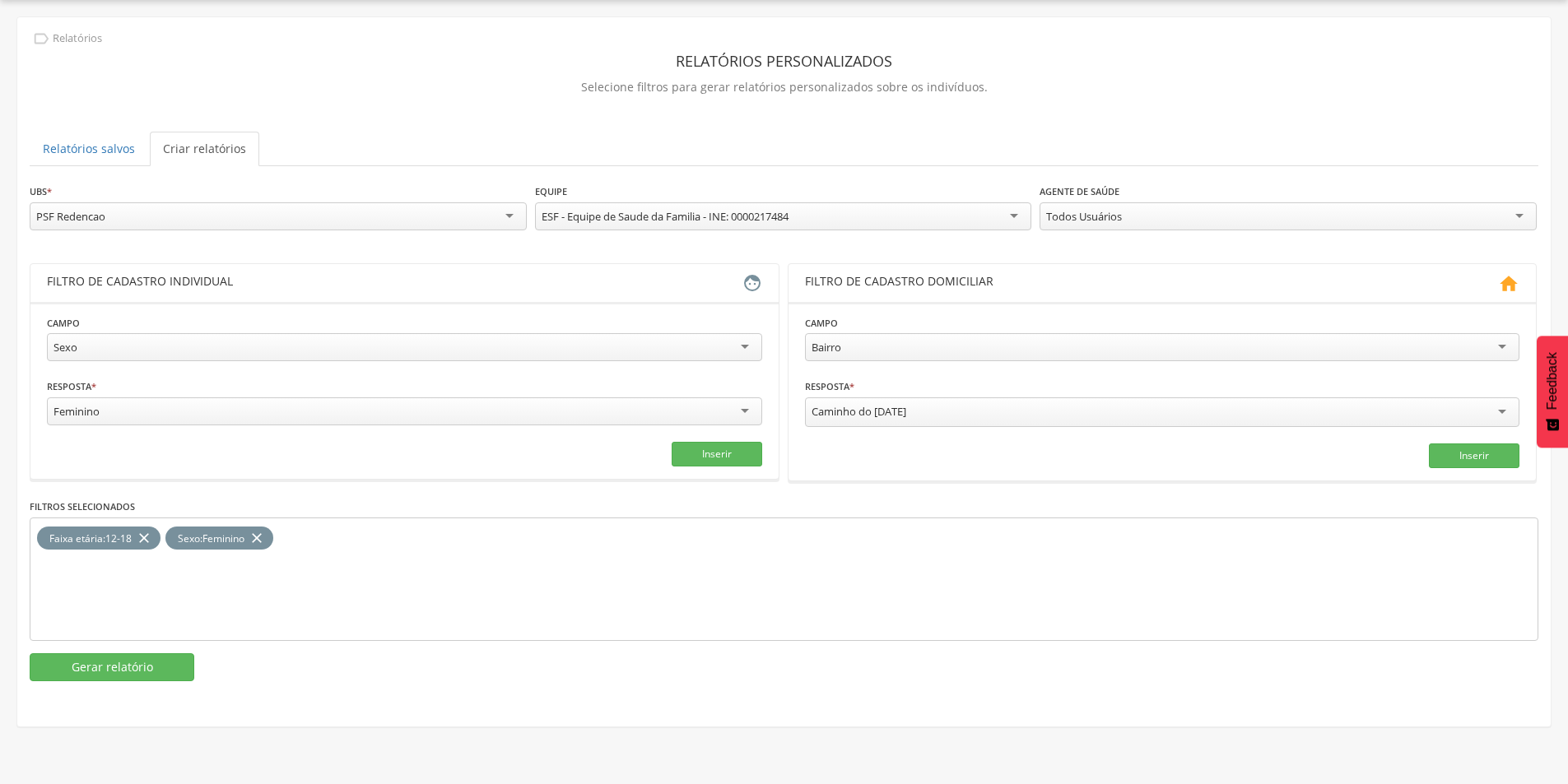
click at [129, 218] on div "PSF Redencao" at bounding box center [278, 217] width 497 height 28
click at [98, 660] on button "Gerar relatório" at bounding box center [112, 669] width 164 height 28
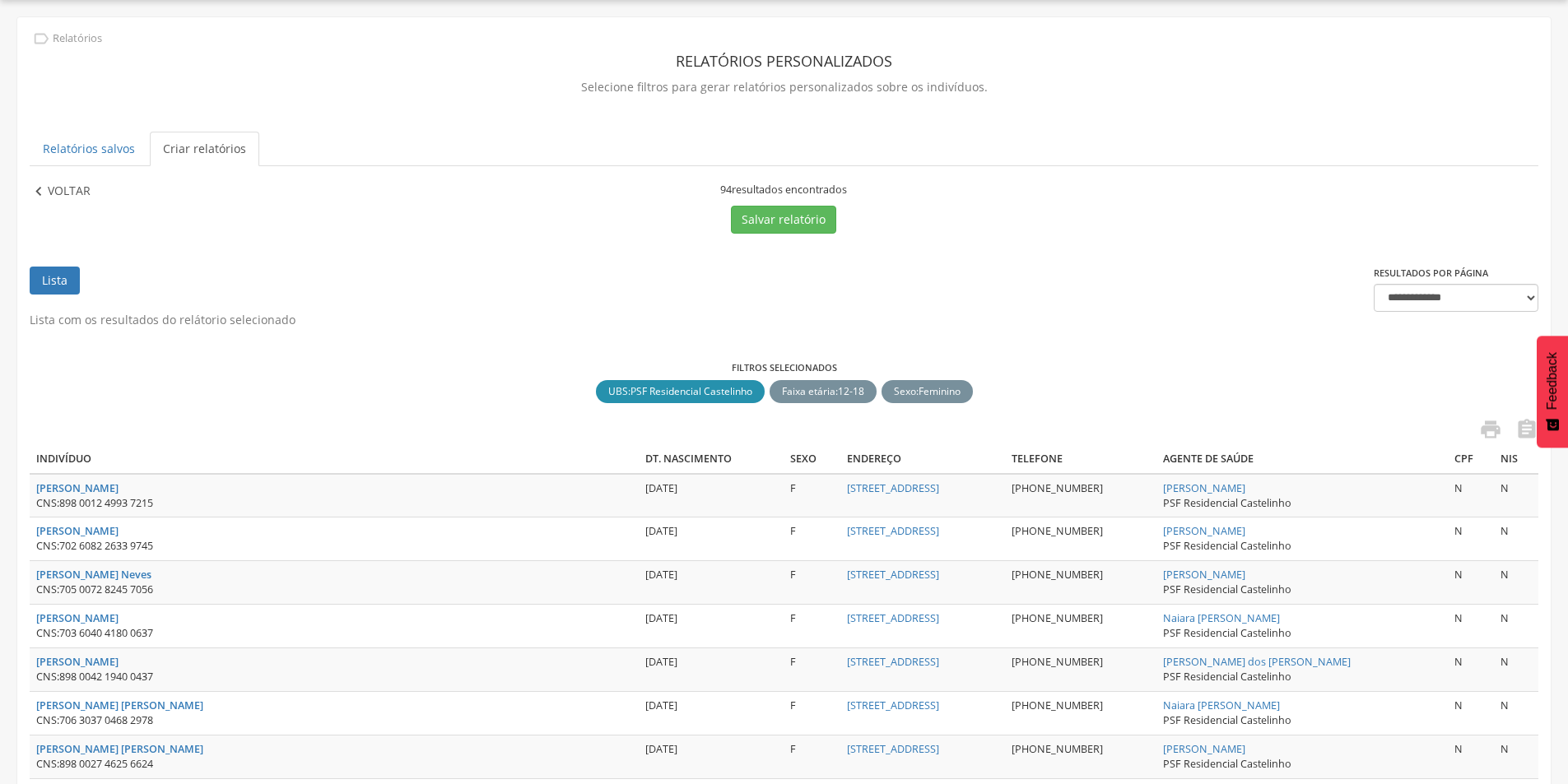
click at [40, 196] on icon "" at bounding box center [39, 192] width 18 height 18
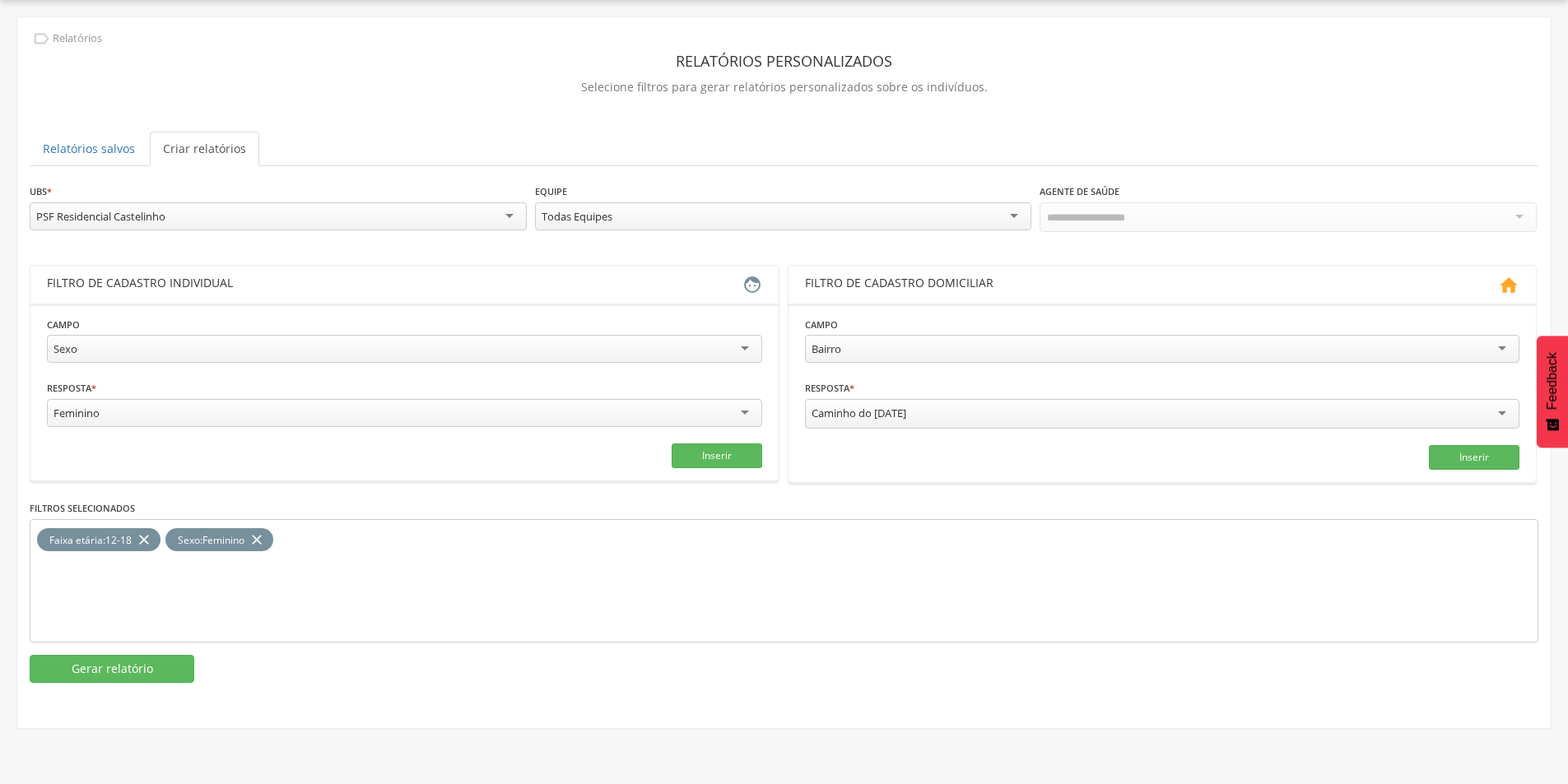
click at [282, 223] on div "PSF Residencial Castelinho" at bounding box center [278, 217] width 497 height 28
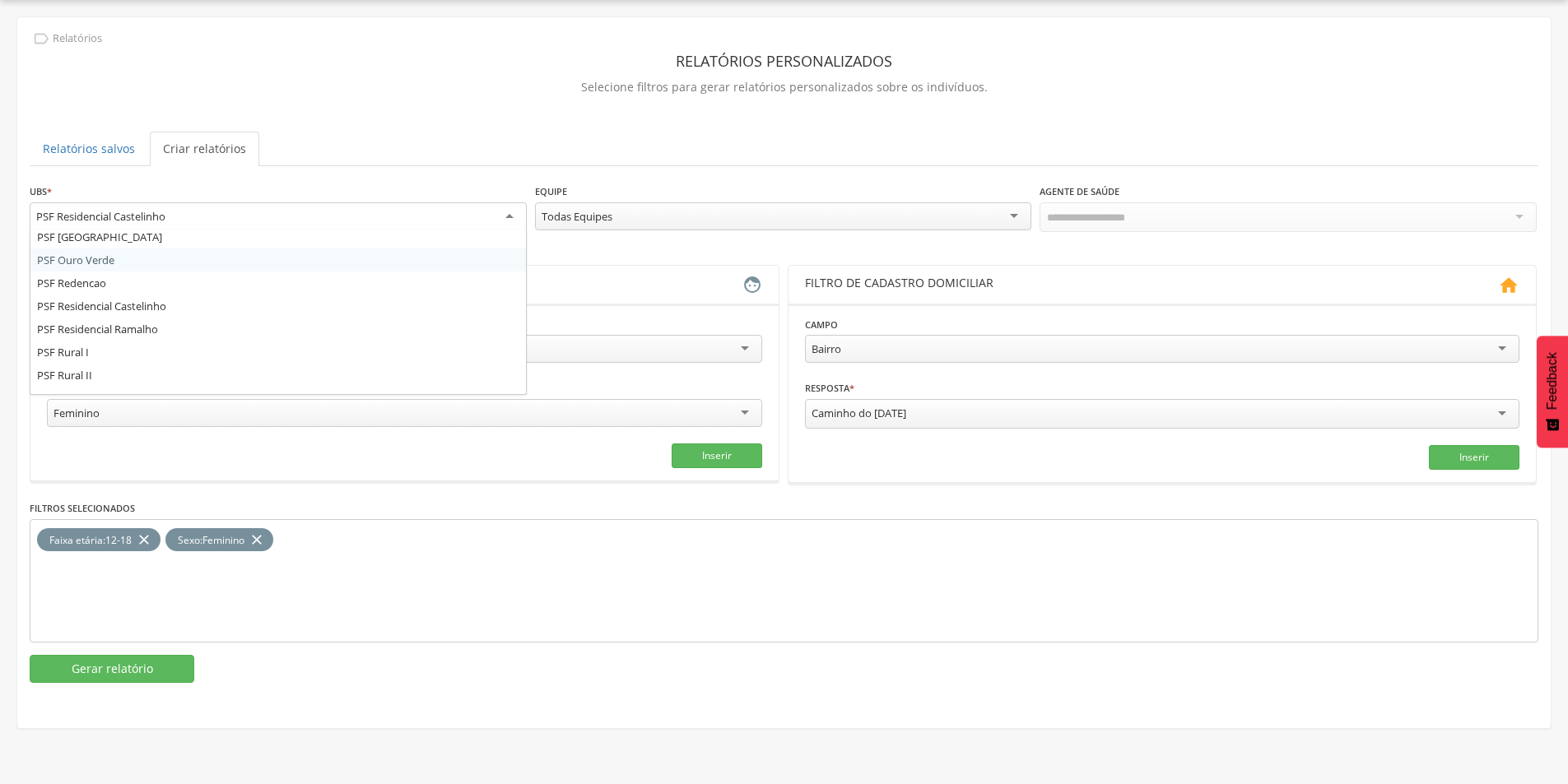
scroll to position [448, 0]
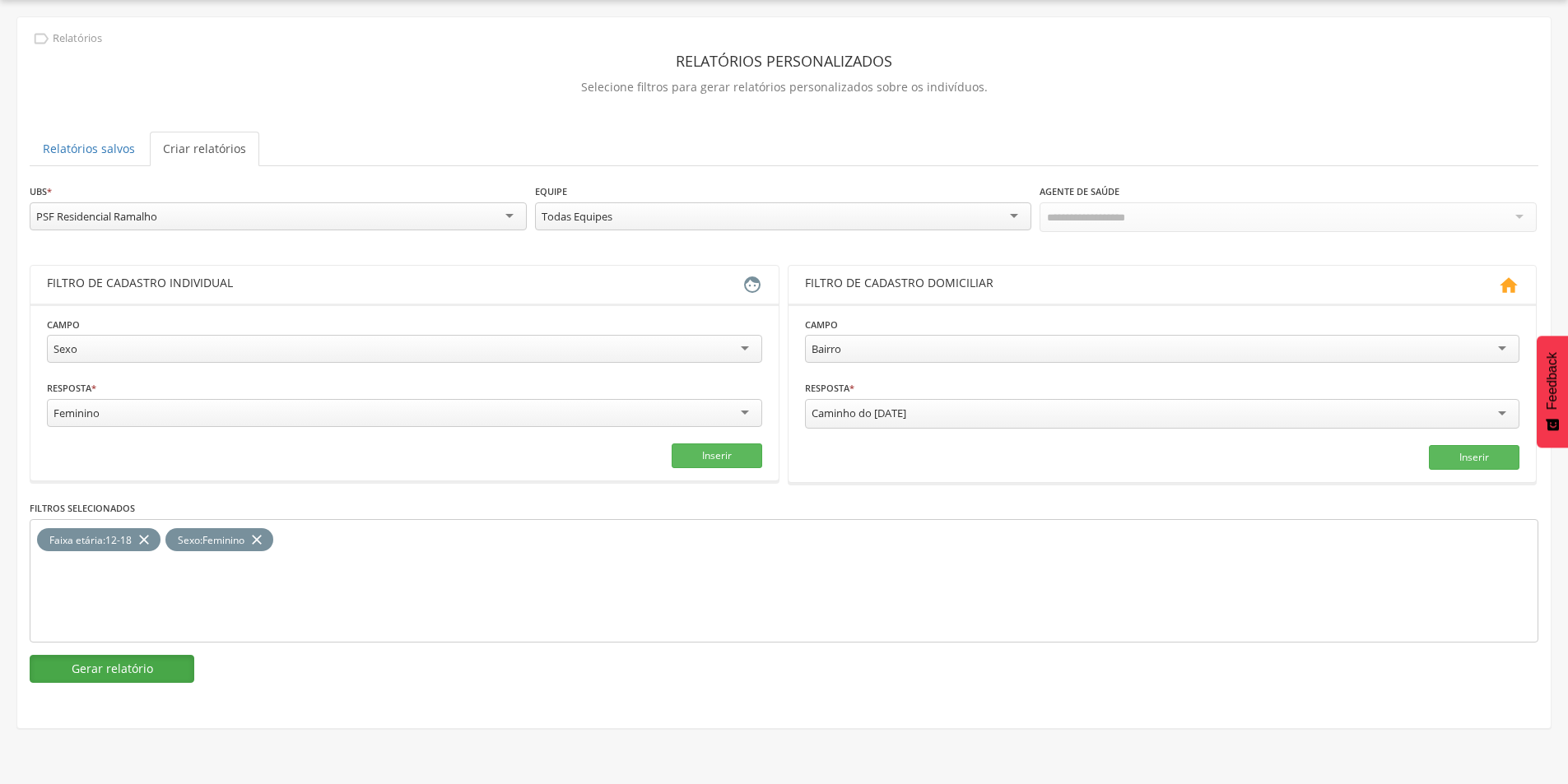
click at [88, 668] on button "Gerar relatório" at bounding box center [112, 669] width 164 height 28
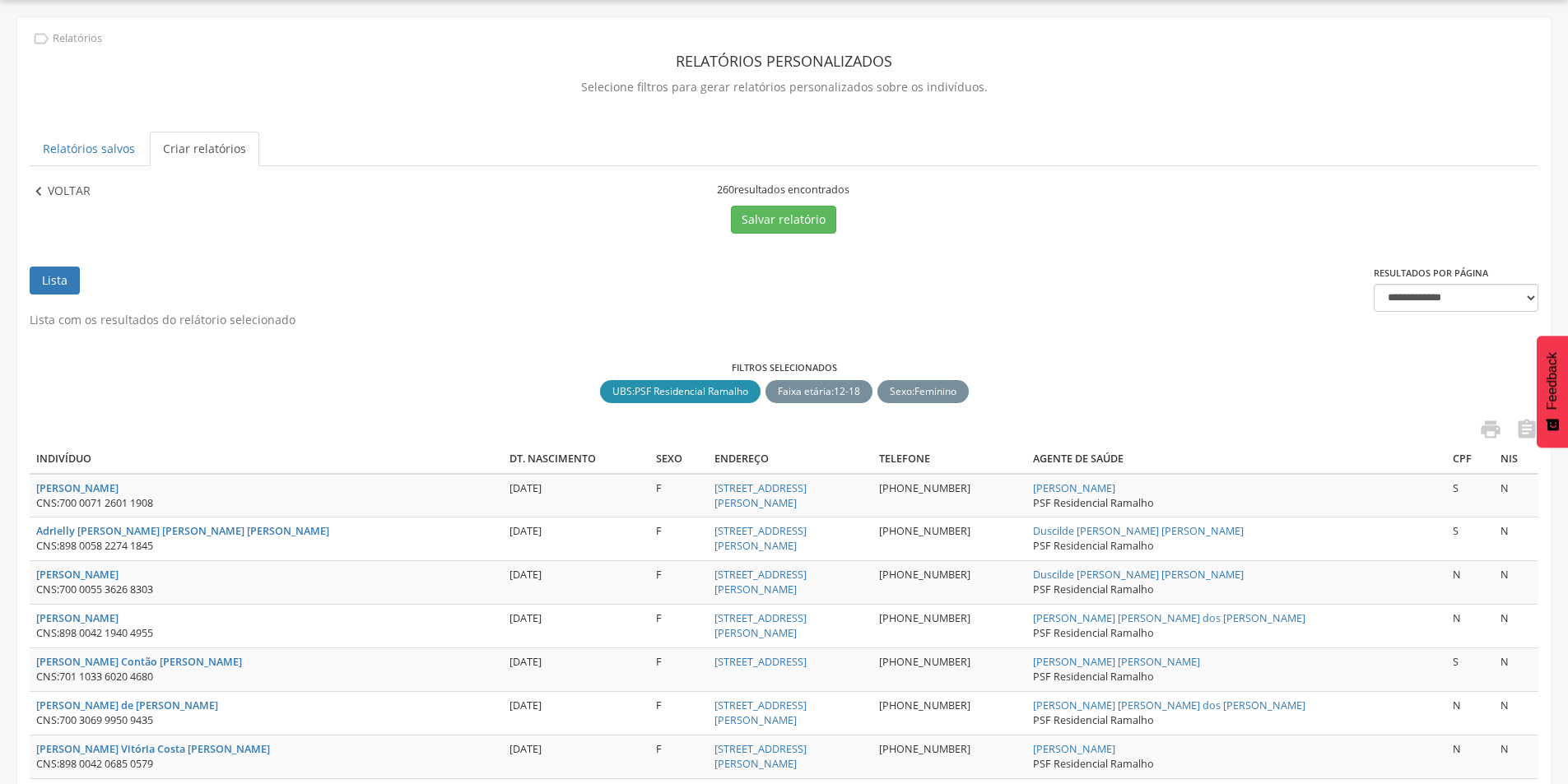
click at [62, 196] on p "Voltar" at bounding box center [70, 192] width 43 height 18
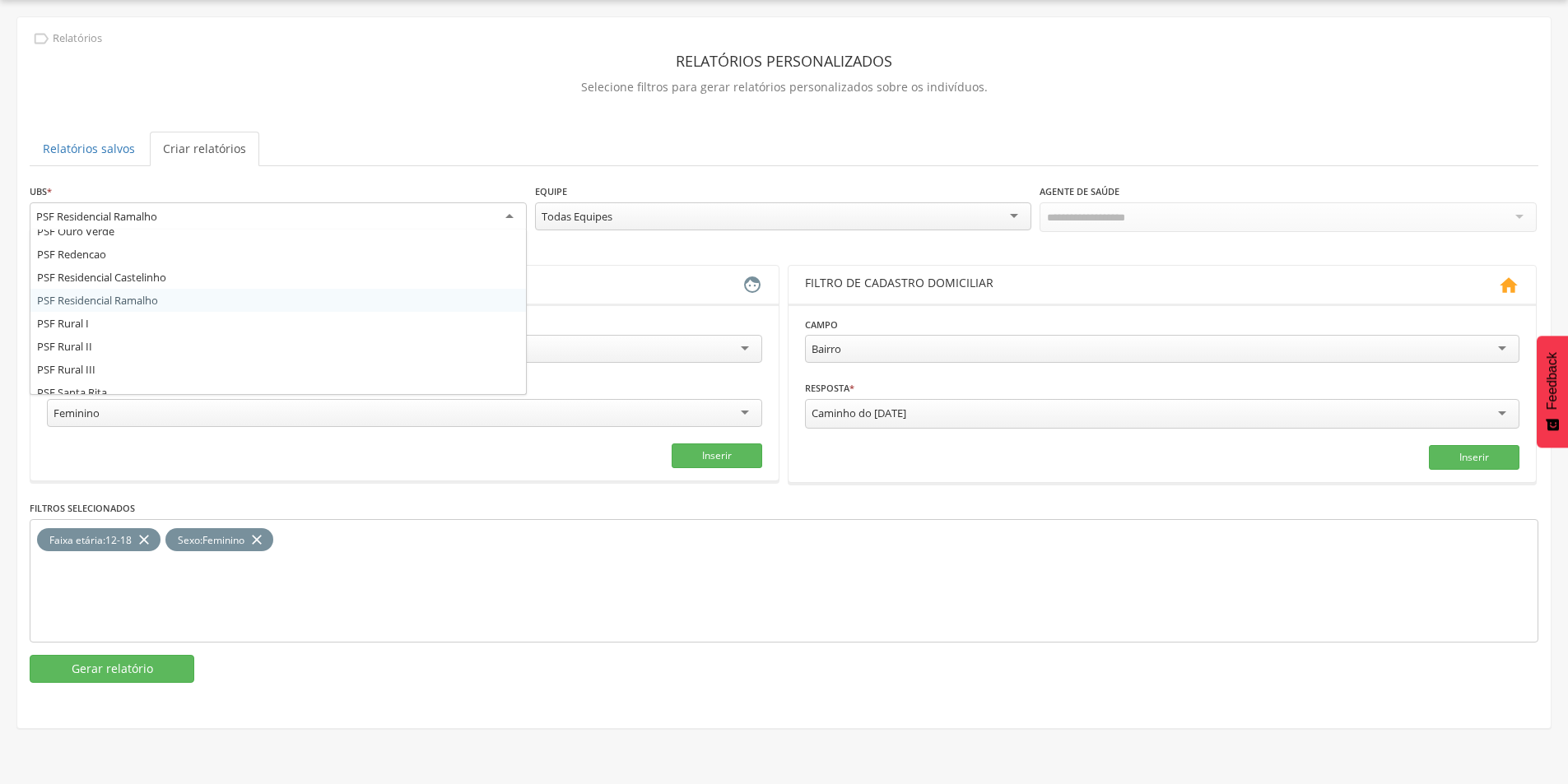
click at [158, 223] on div "PSF Residencial Ramalho" at bounding box center [278, 218] width 497 height 30
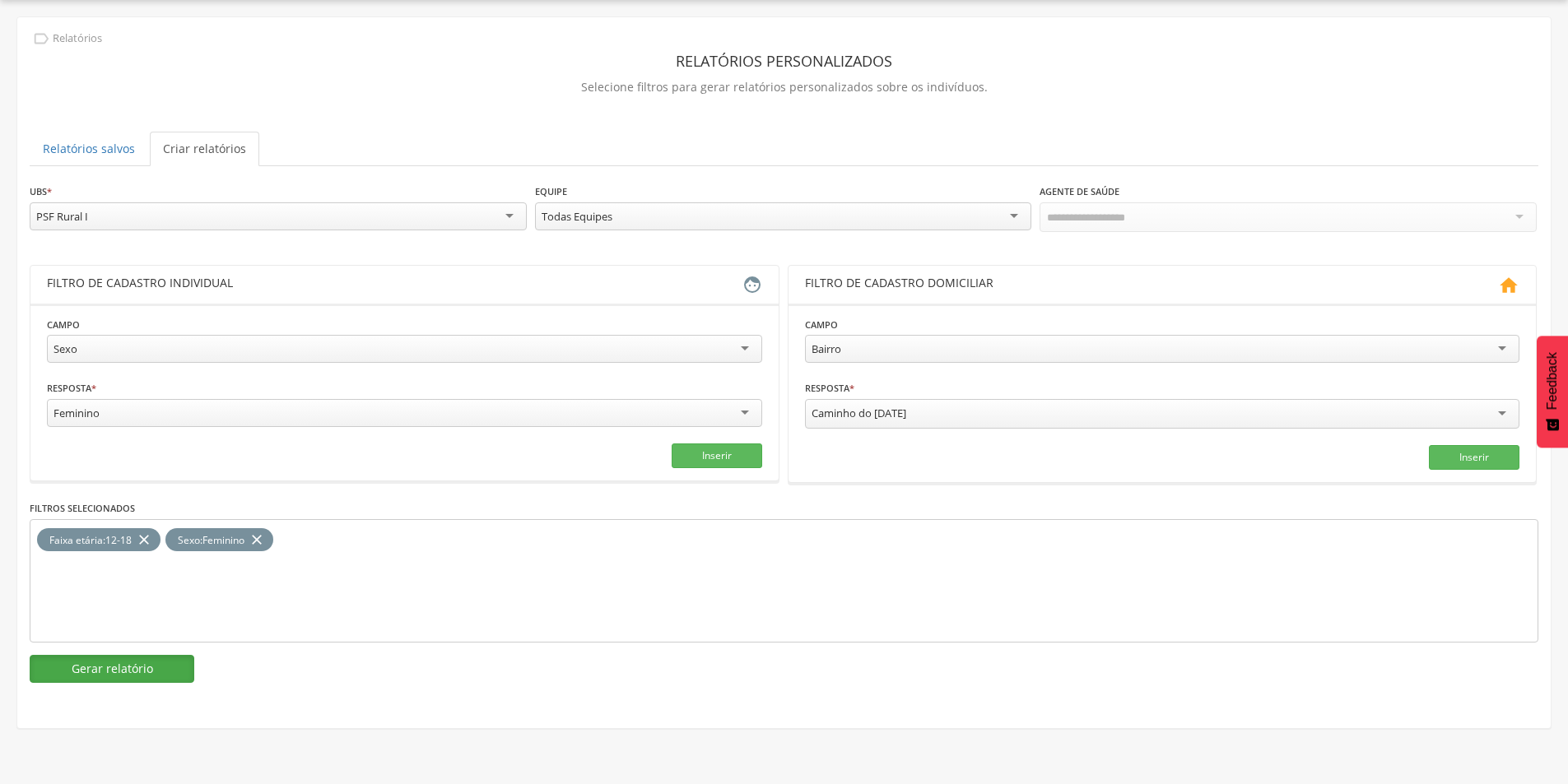
click at [161, 663] on button "Gerar relatório" at bounding box center [112, 669] width 164 height 28
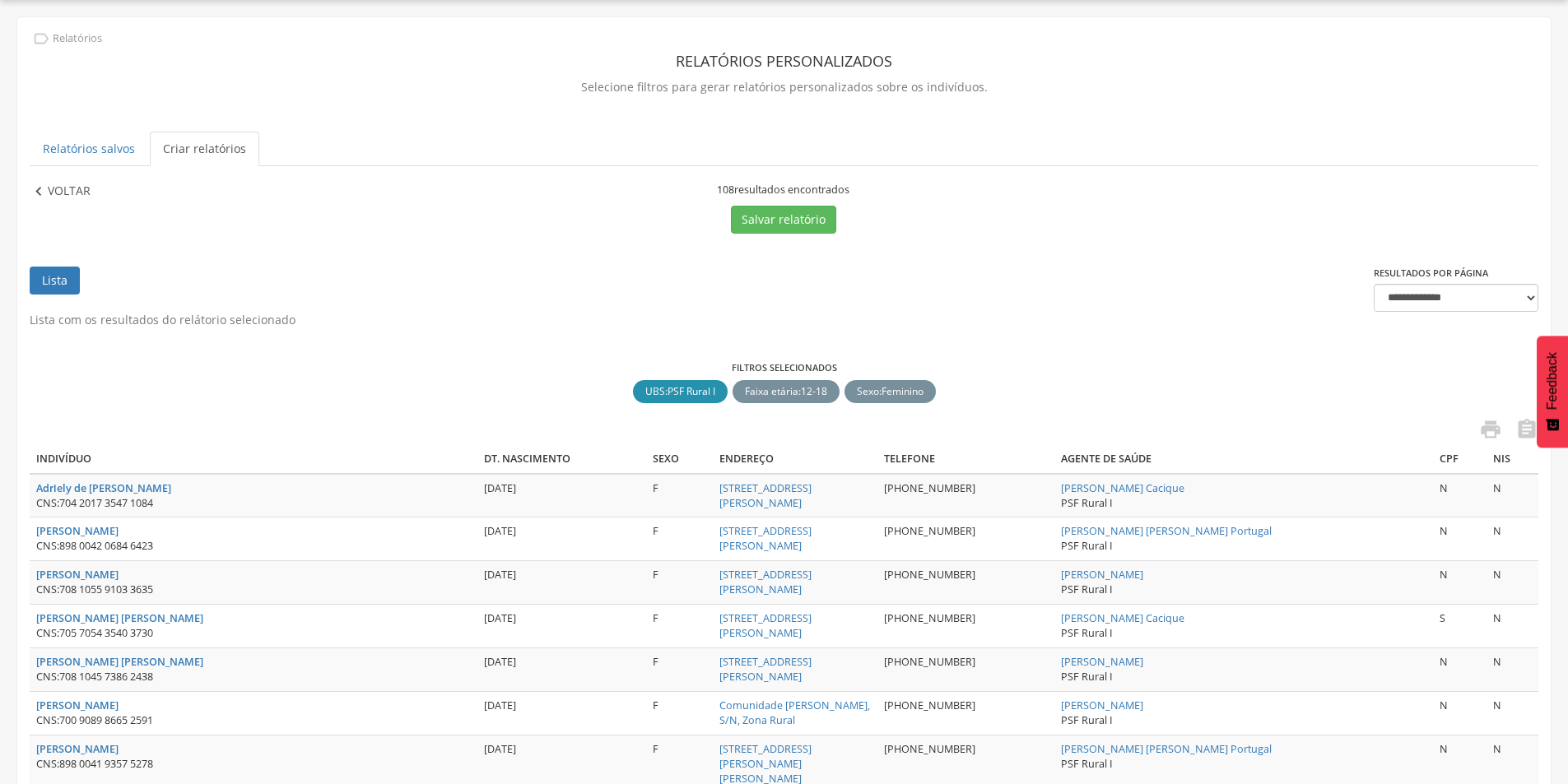
click at [78, 196] on p "Voltar" at bounding box center [70, 192] width 43 height 18
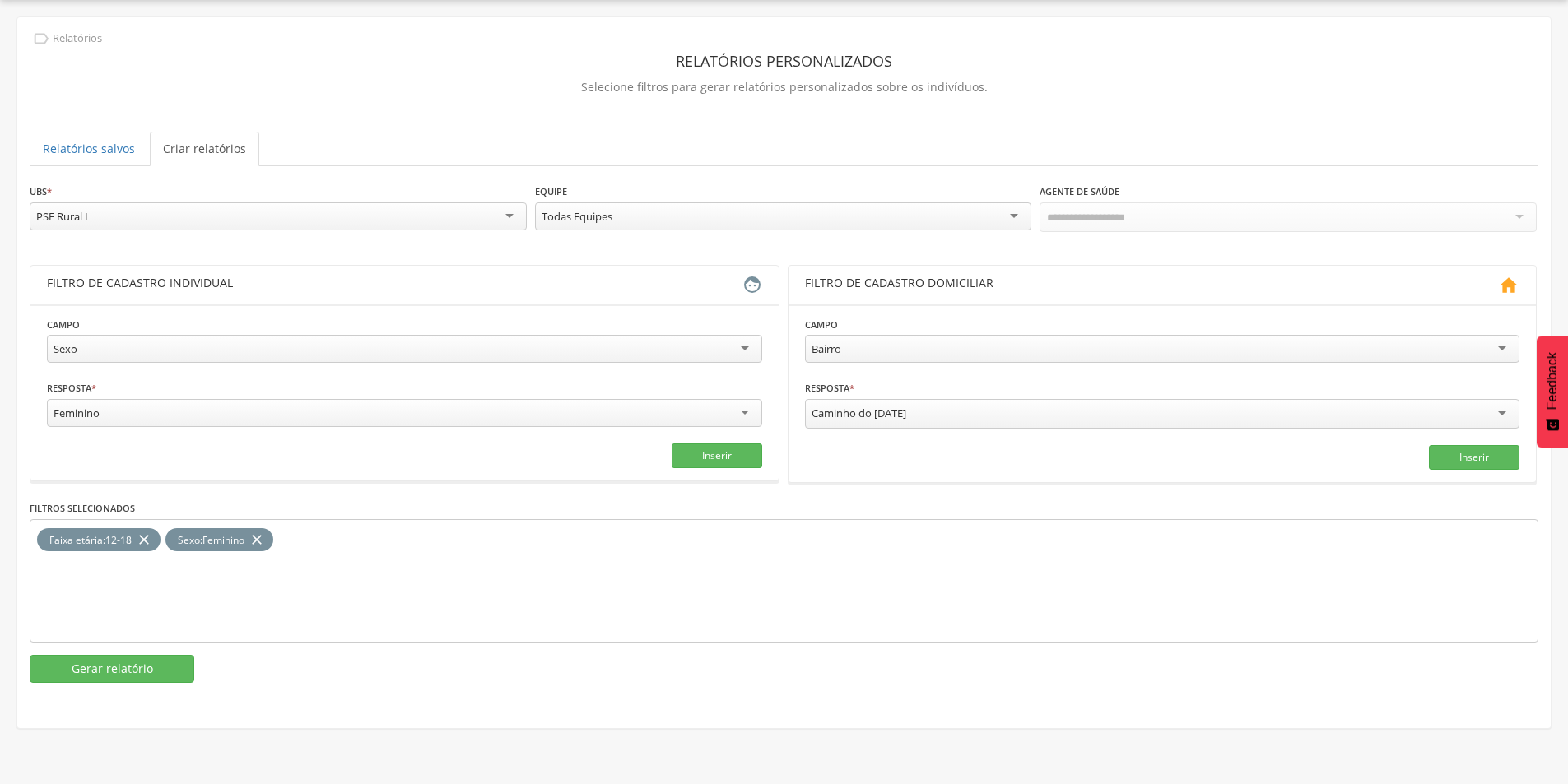
click at [133, 223] on div "PSF Rural I" at bounding box center [278, 217] width 497 height 28
click at [107, 671] on button "Gerar relatório" at bounding box center [112, 669] width 164 height 28
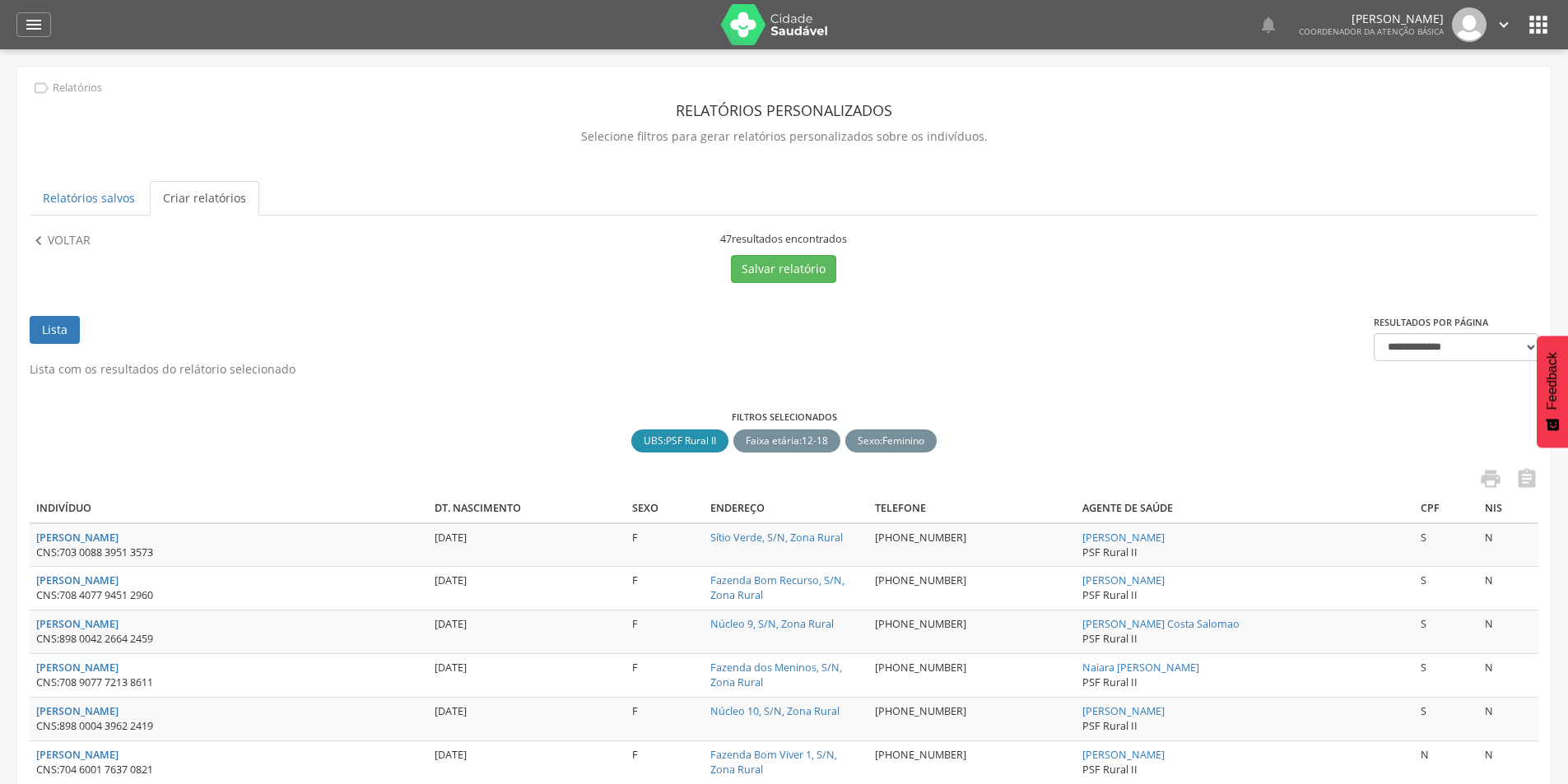
scroll to position [50, 0]
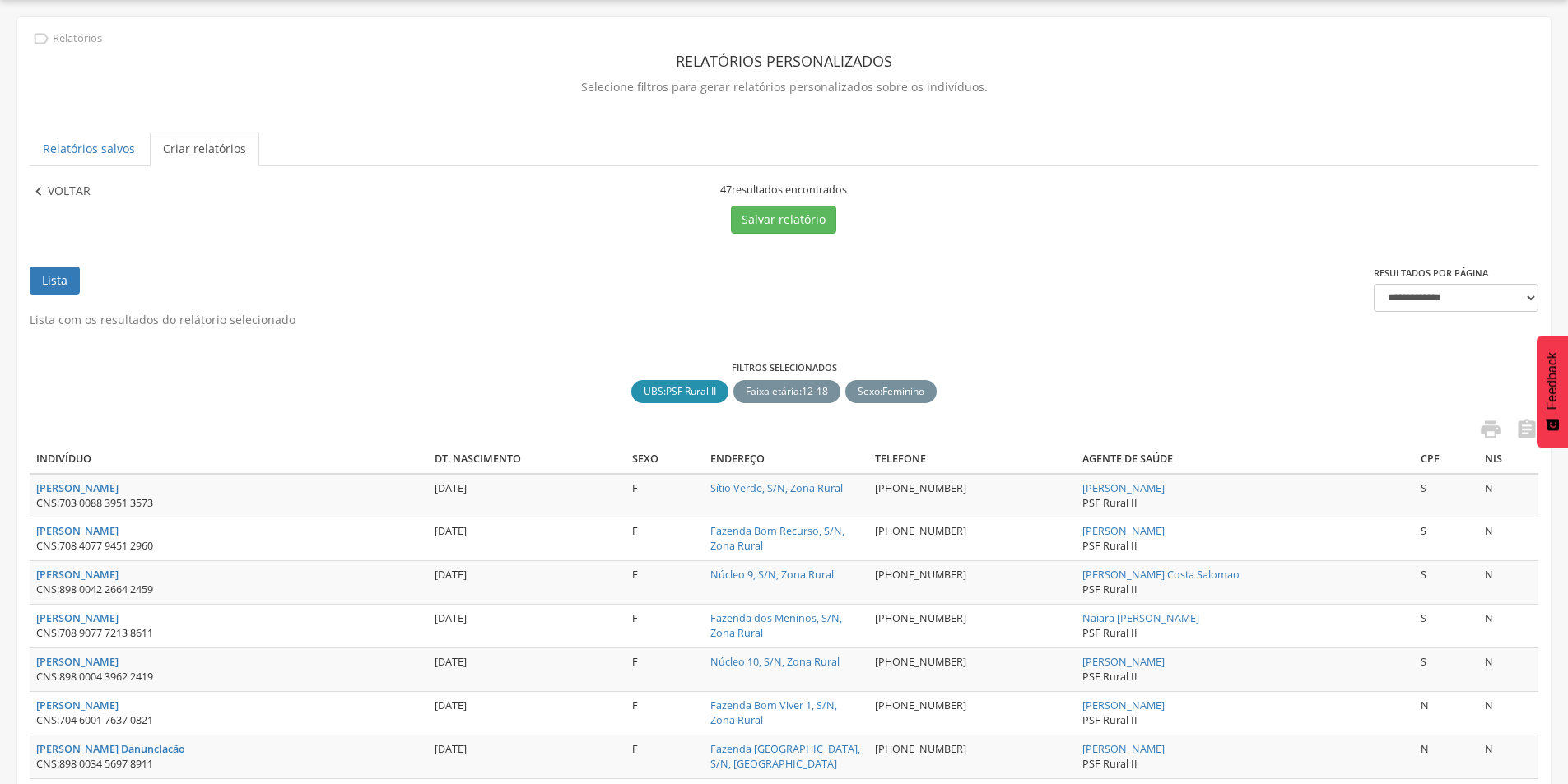
click at [77, 191] on p "Voltar" at bounding box center [70, 192] width 43 height 18
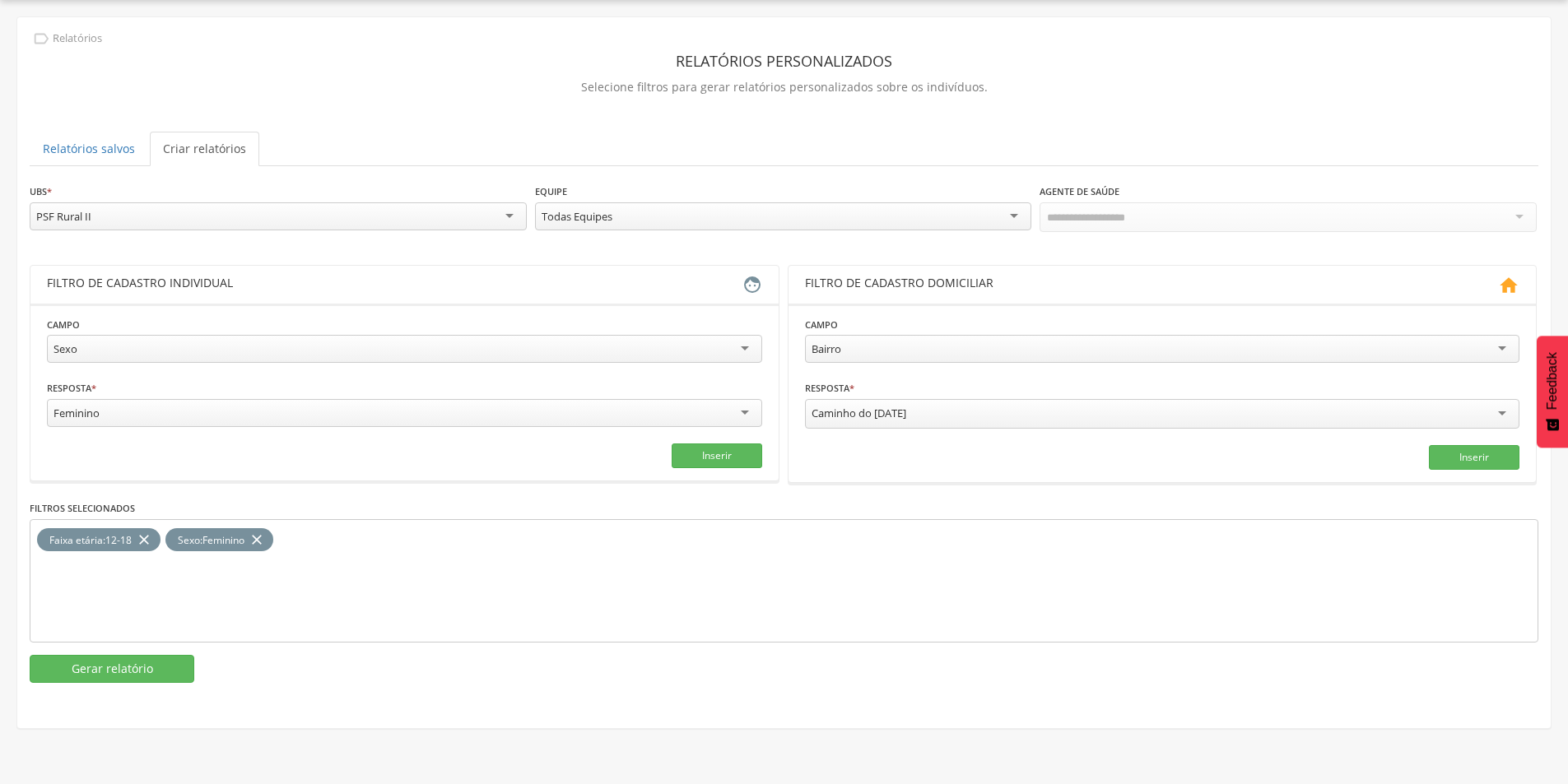
click at [118, 227] on div "PSF Rural II" at bounding box center [278, 217] width 497 height 28
click at [139, 659] on button "Gerar relatório" at bounding box center [112, 669] width 164 height 28
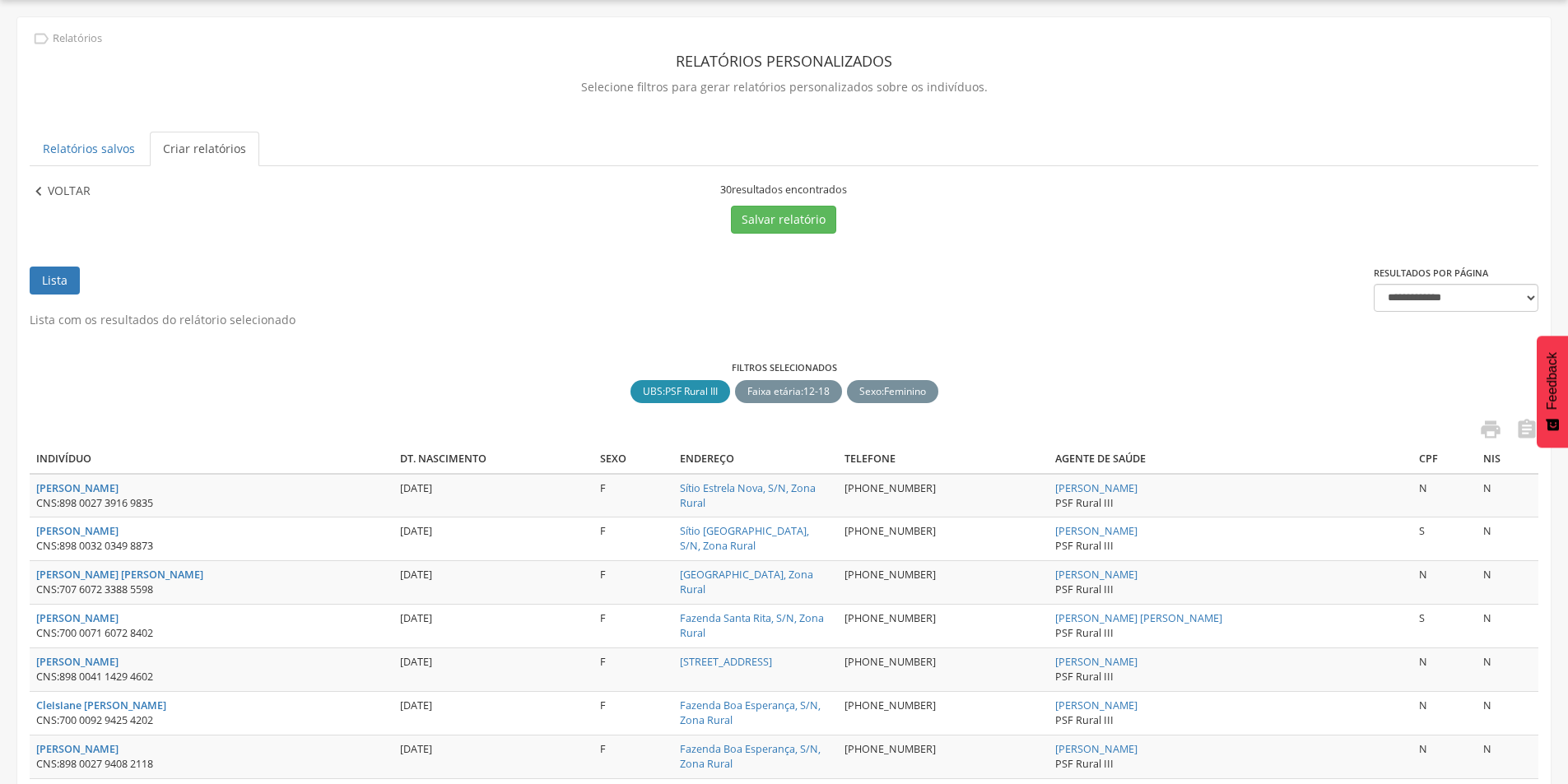
click at [52, 183] on p "Voltar" at bounding box center [70, 192] width 43 height 18
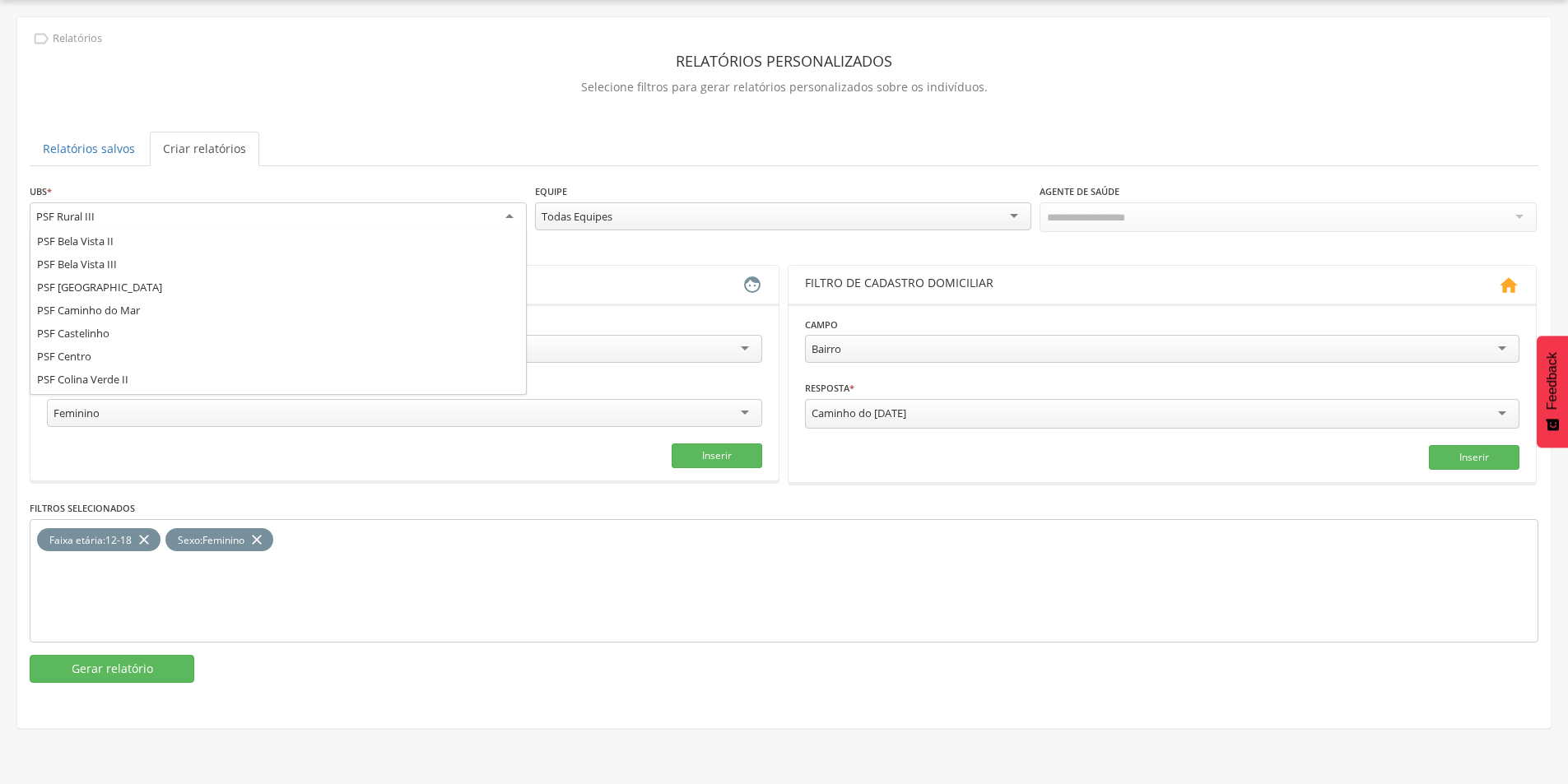
click at [123, 222] on div "PSF Rural III" at bounding box center [278, 218] width 497 height 30
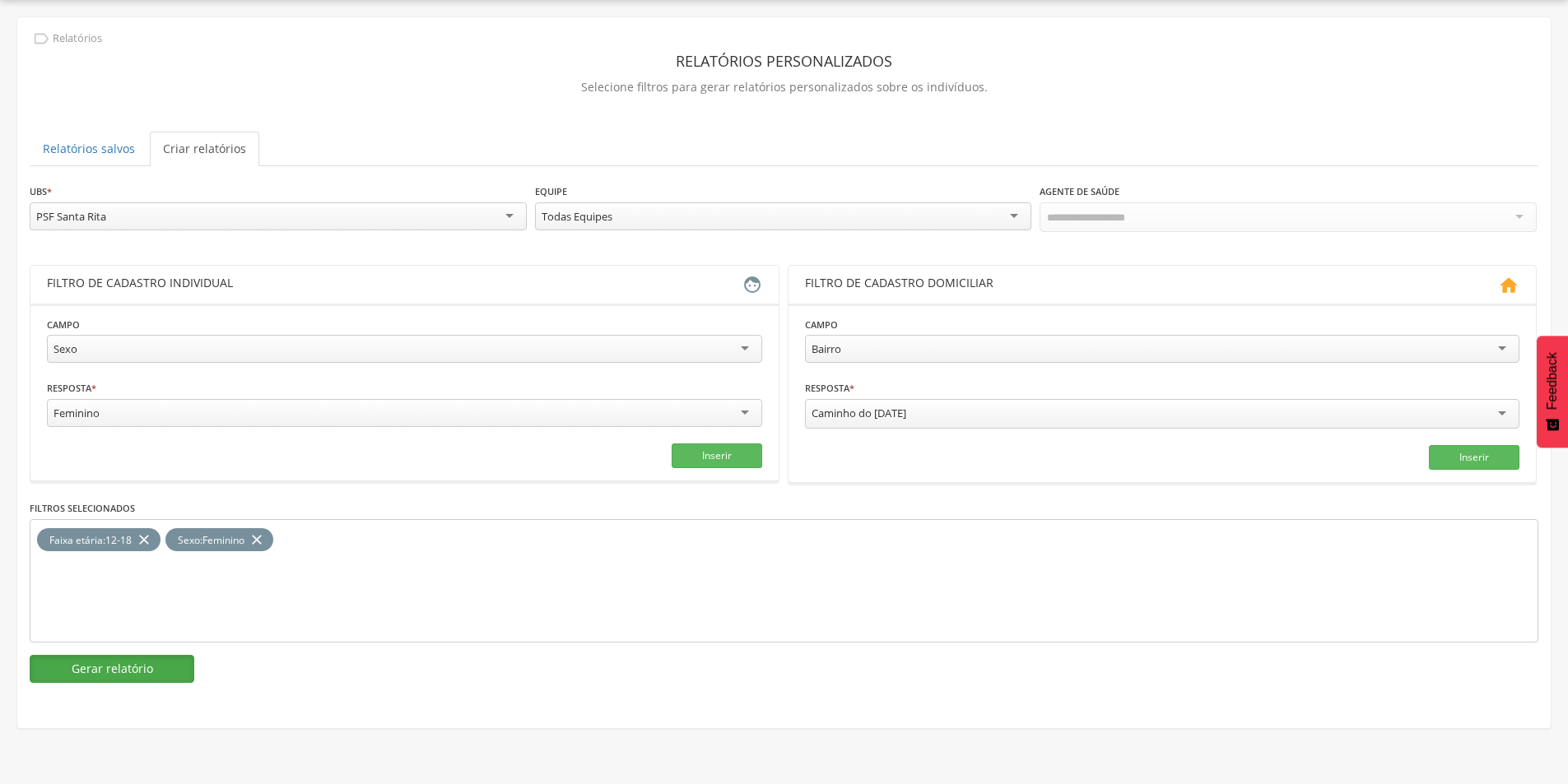
click at [84, 674] on button "Gerar relatório" at bounding box center [112, 669] width 164 height 28
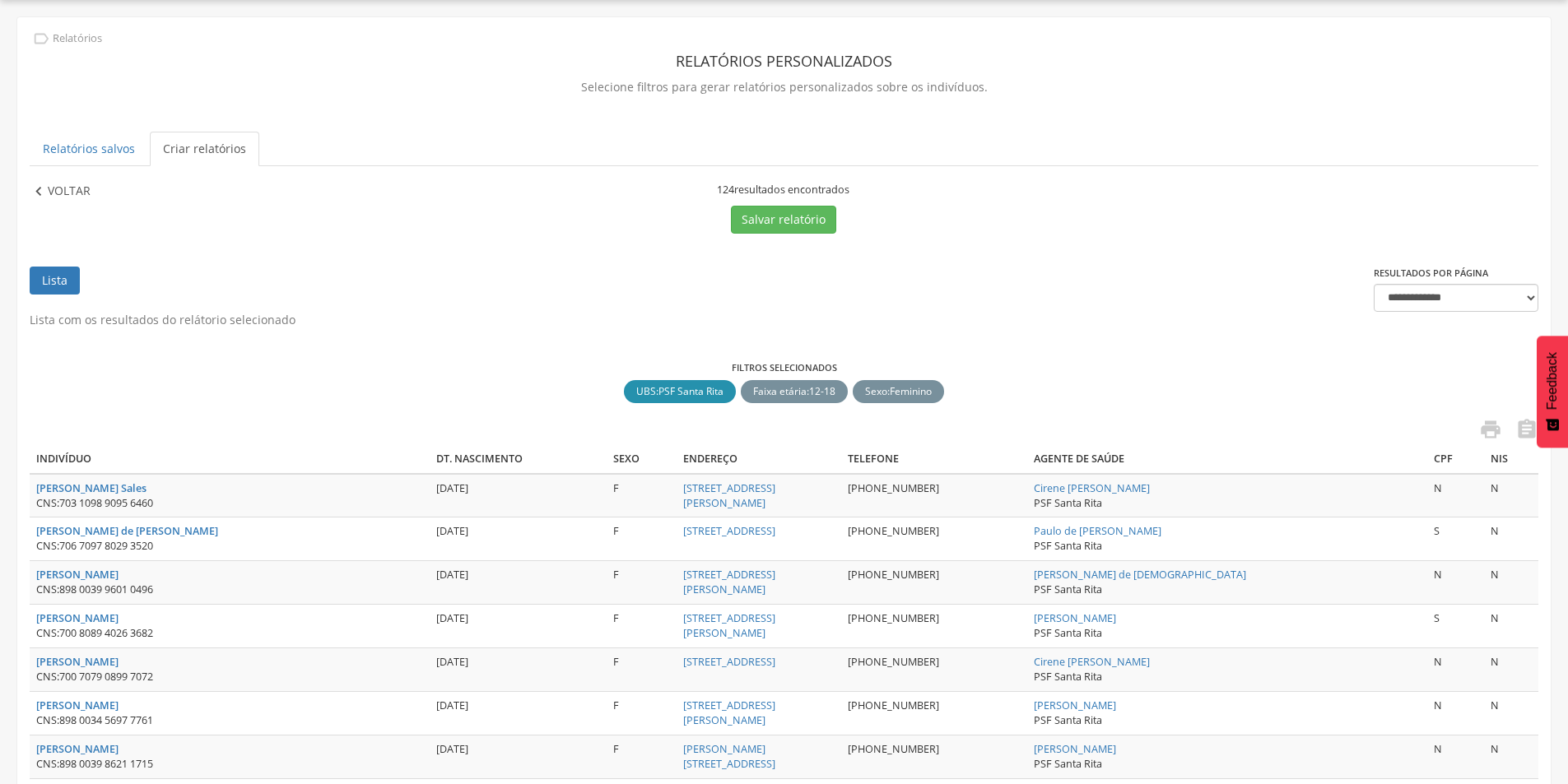
click at [49, 195] on p "Voltar" at bounding box center [70, 192] width 43 height 18
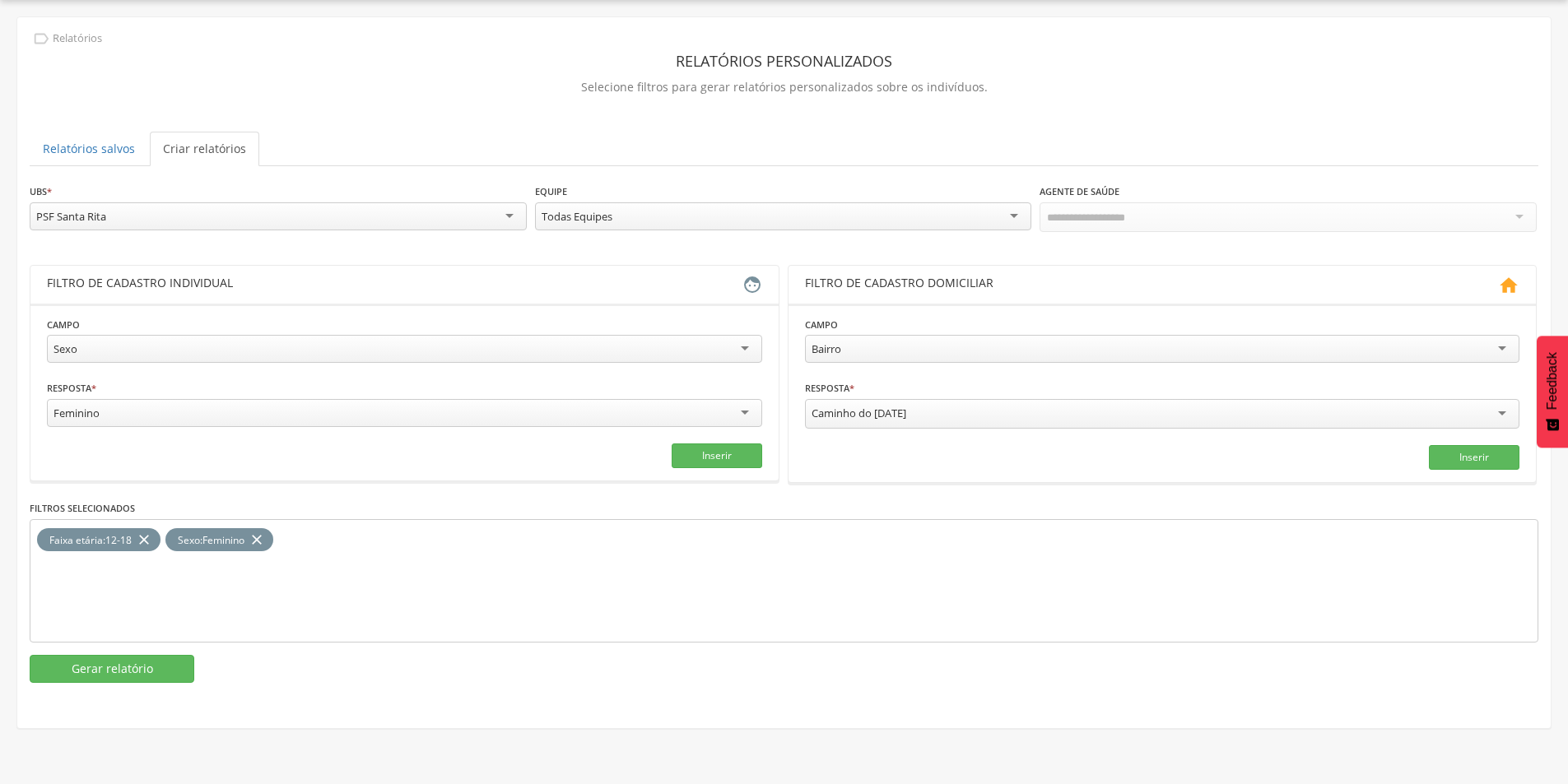
click at [125, 220] on div "PSF Santa Rita" at bounding box center [278, 217] width 497 height 28
click at [85, 661] on button "Gerar relatório" at bounding box center [112, 669] width 164 height 28
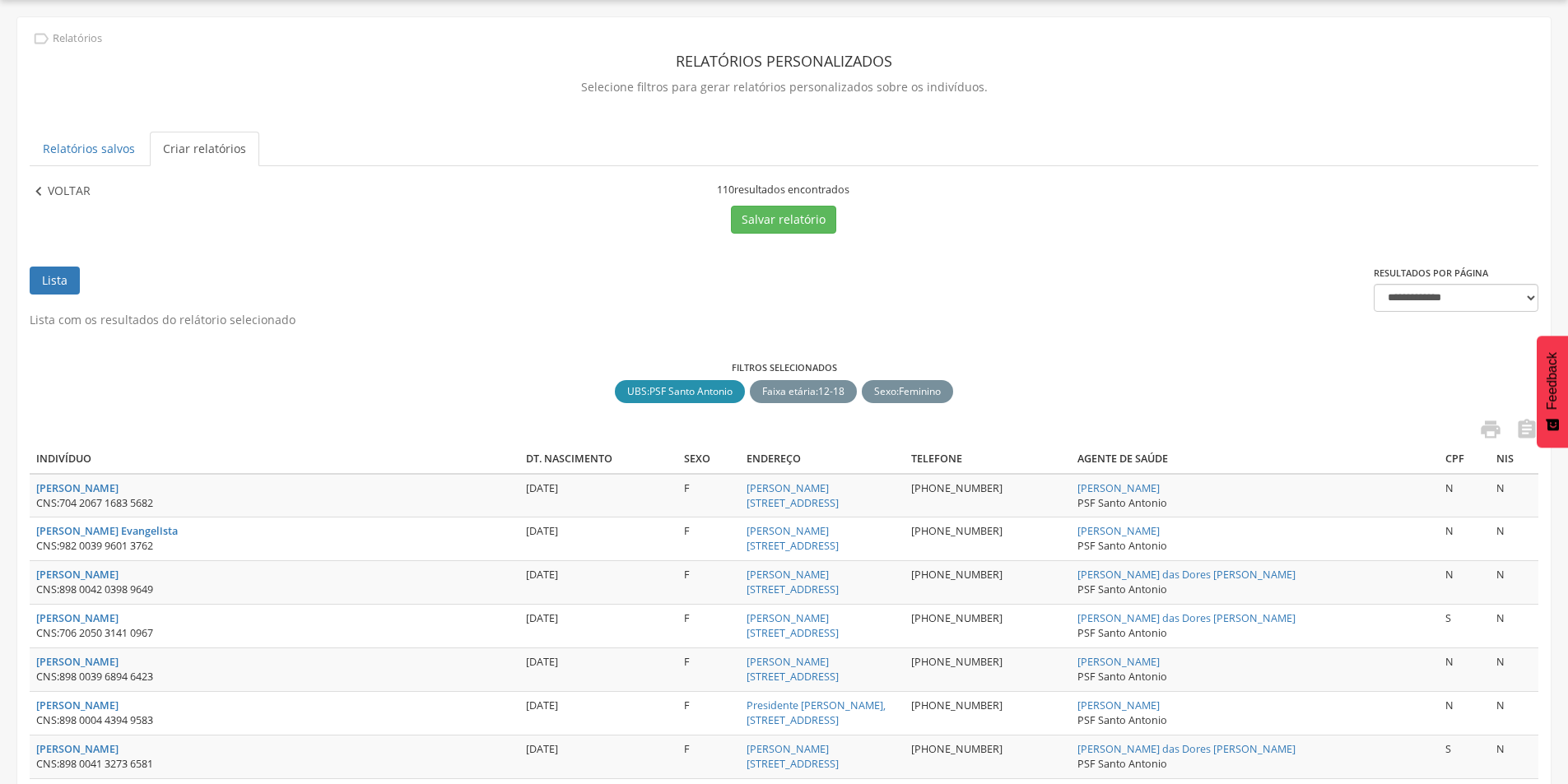
click at [61, 188] on p "Voltar" at bounding box center [70, 192] width 43 height 18
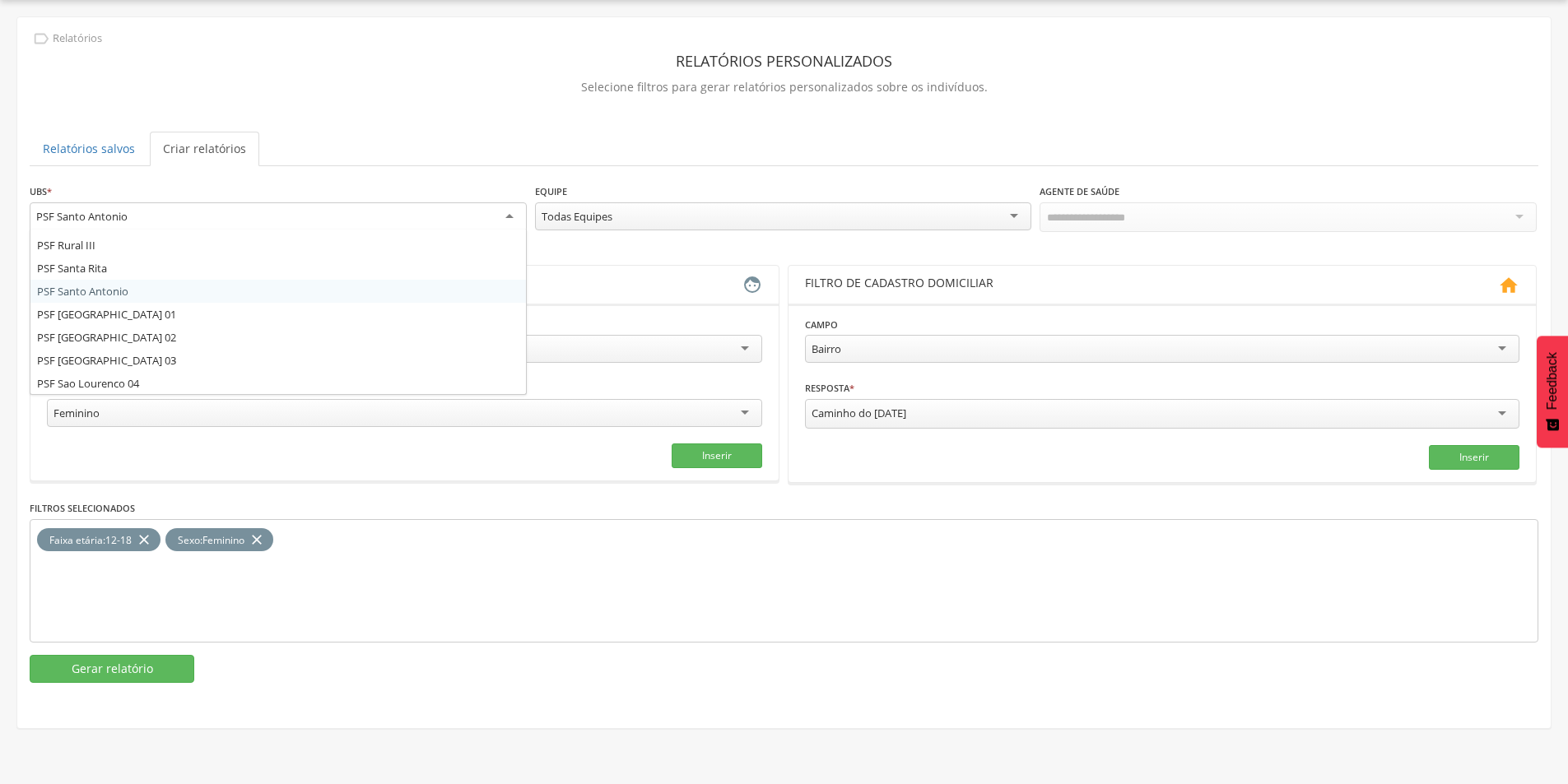
click at [103, 209] on div "PSF Santo Antonio" at bounding box center [82, 217] width 91 height 15
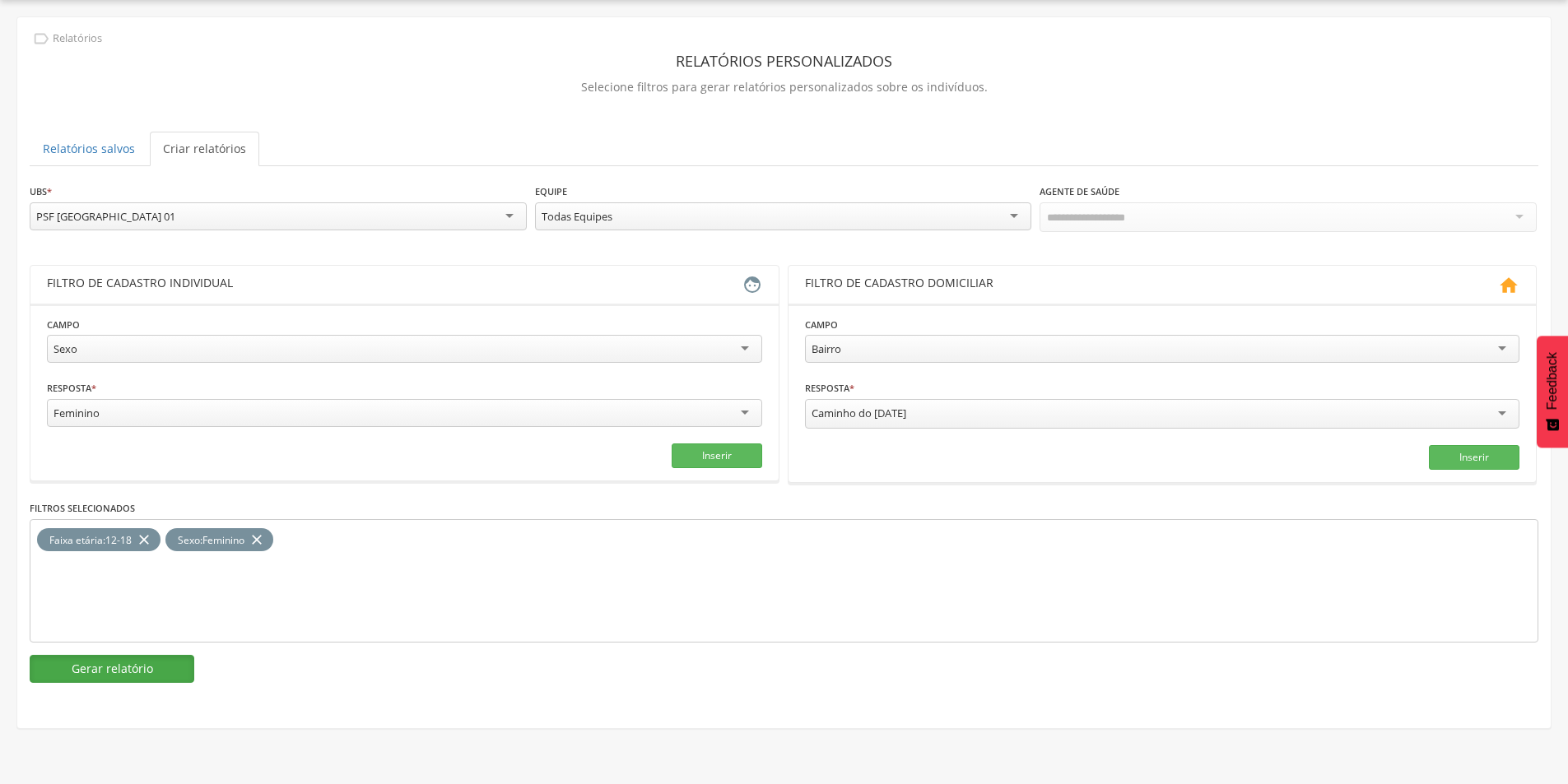
click at [94, 663] on button "Gerar relatório" at bounding box center [112, 669] width 164 height 28
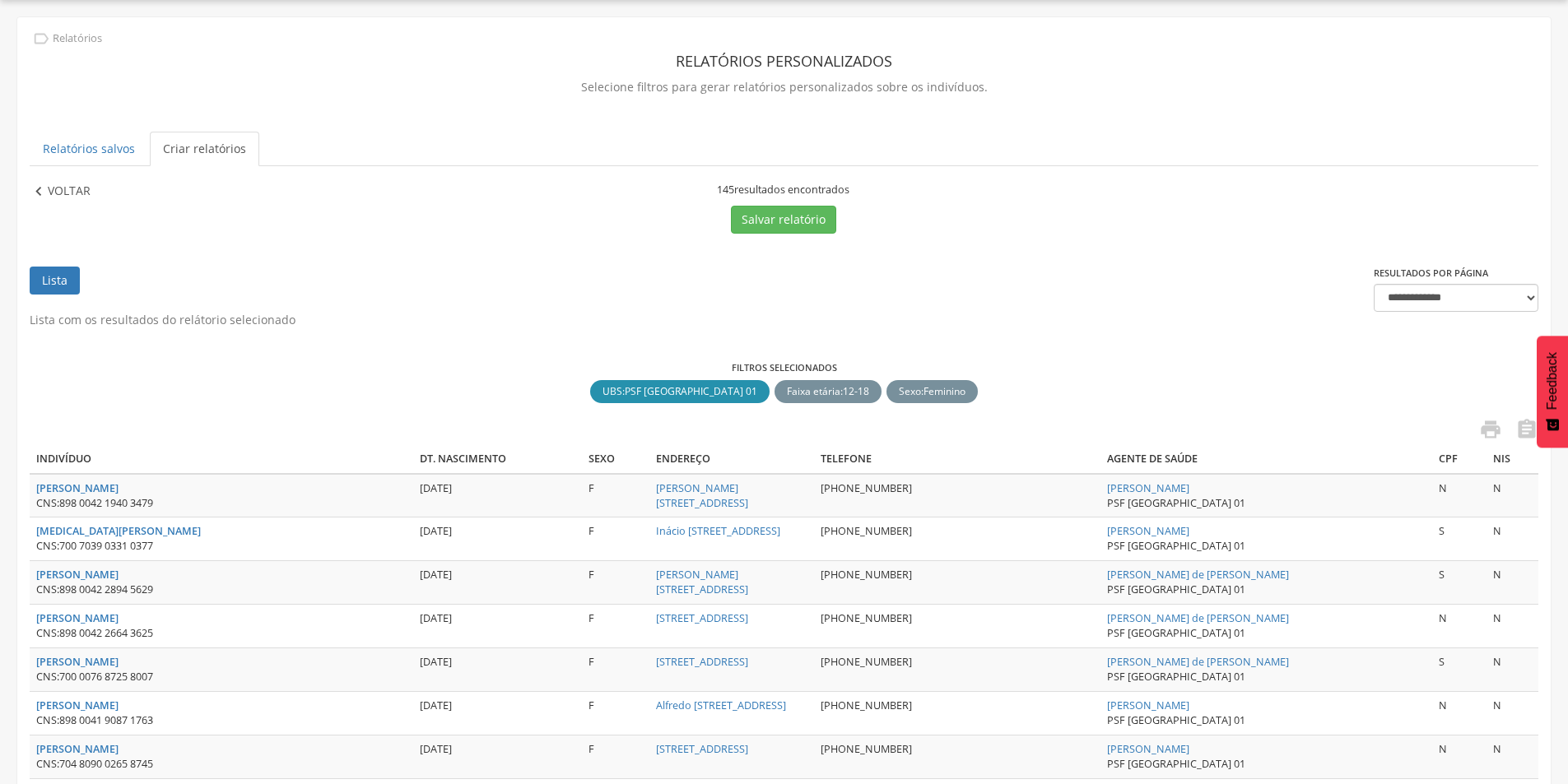
click at [64, 183] on p "Voltar" at bounding box center [70, 192] width 43 height 18
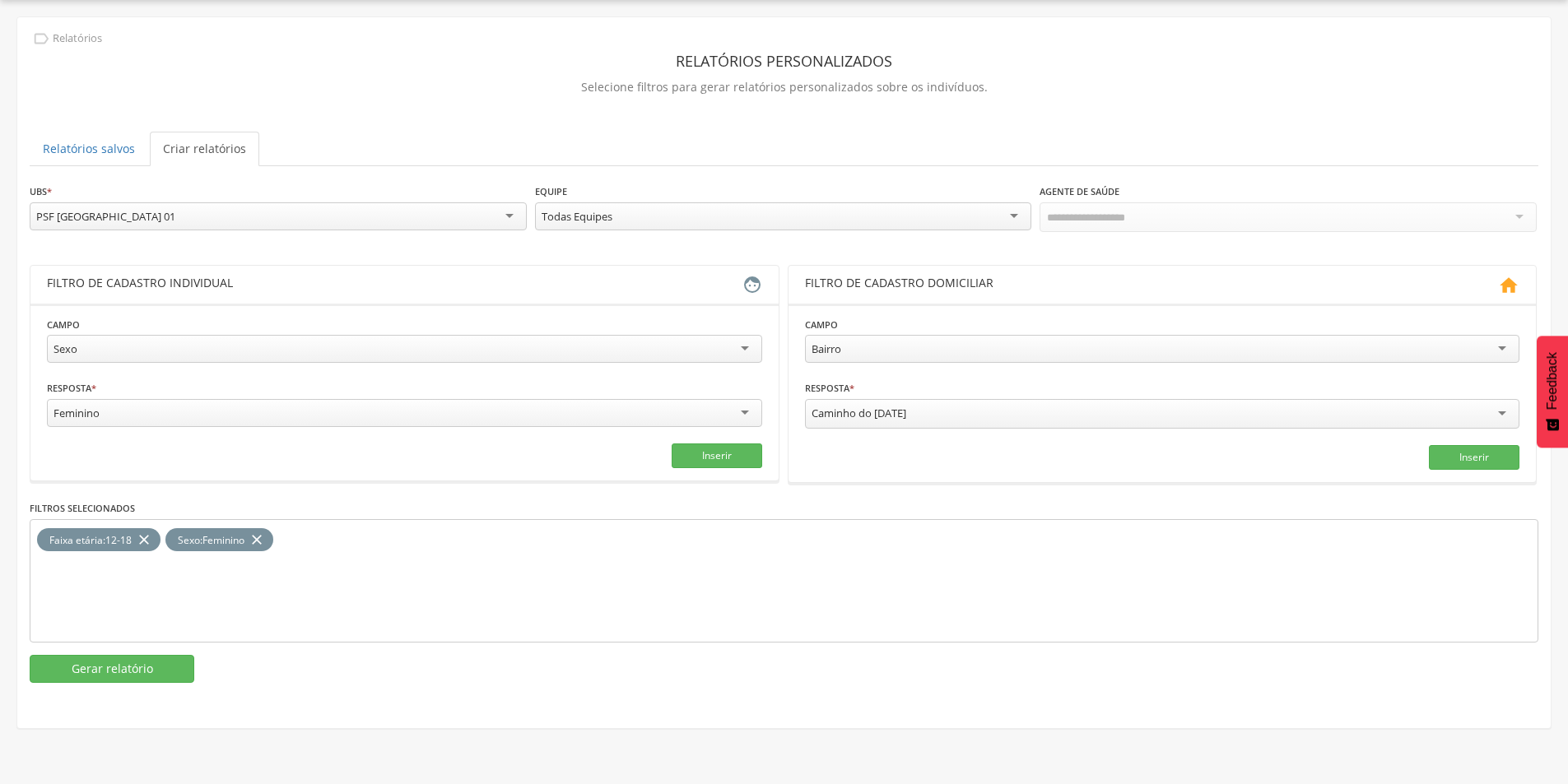
click at [128, 219] on div "PSF [GEOGRAPHIC_DATA][PERSON_NAME] 01" at bounding box center [106, 217] width 139 height 15
click at [131, 673] on button "Gerar relatório" at bounding box center [112, 669] width 164 height 28
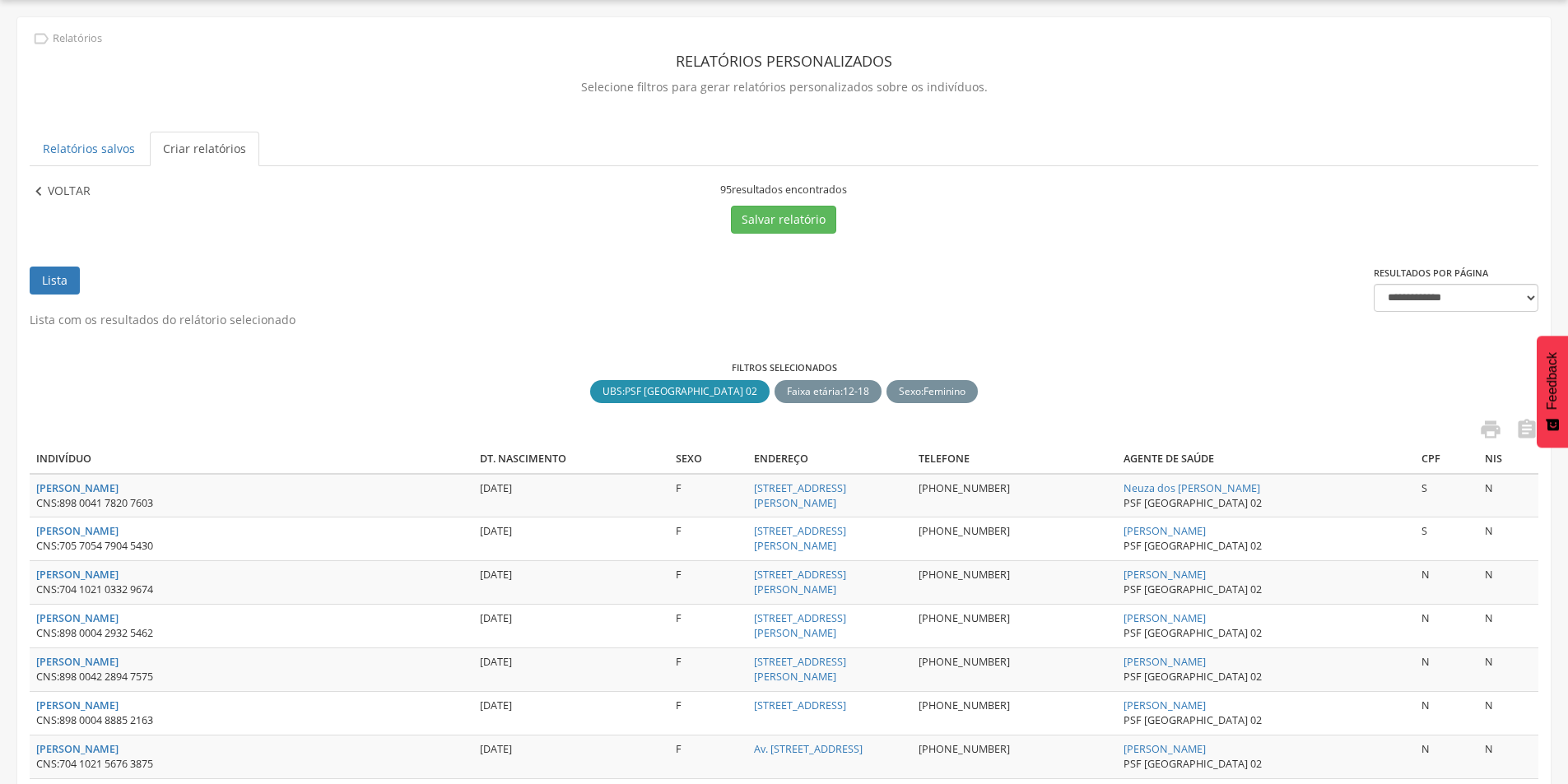
click at [90, 196] on p "Voltar" at bounding box center [70, 192] width 43 height 18
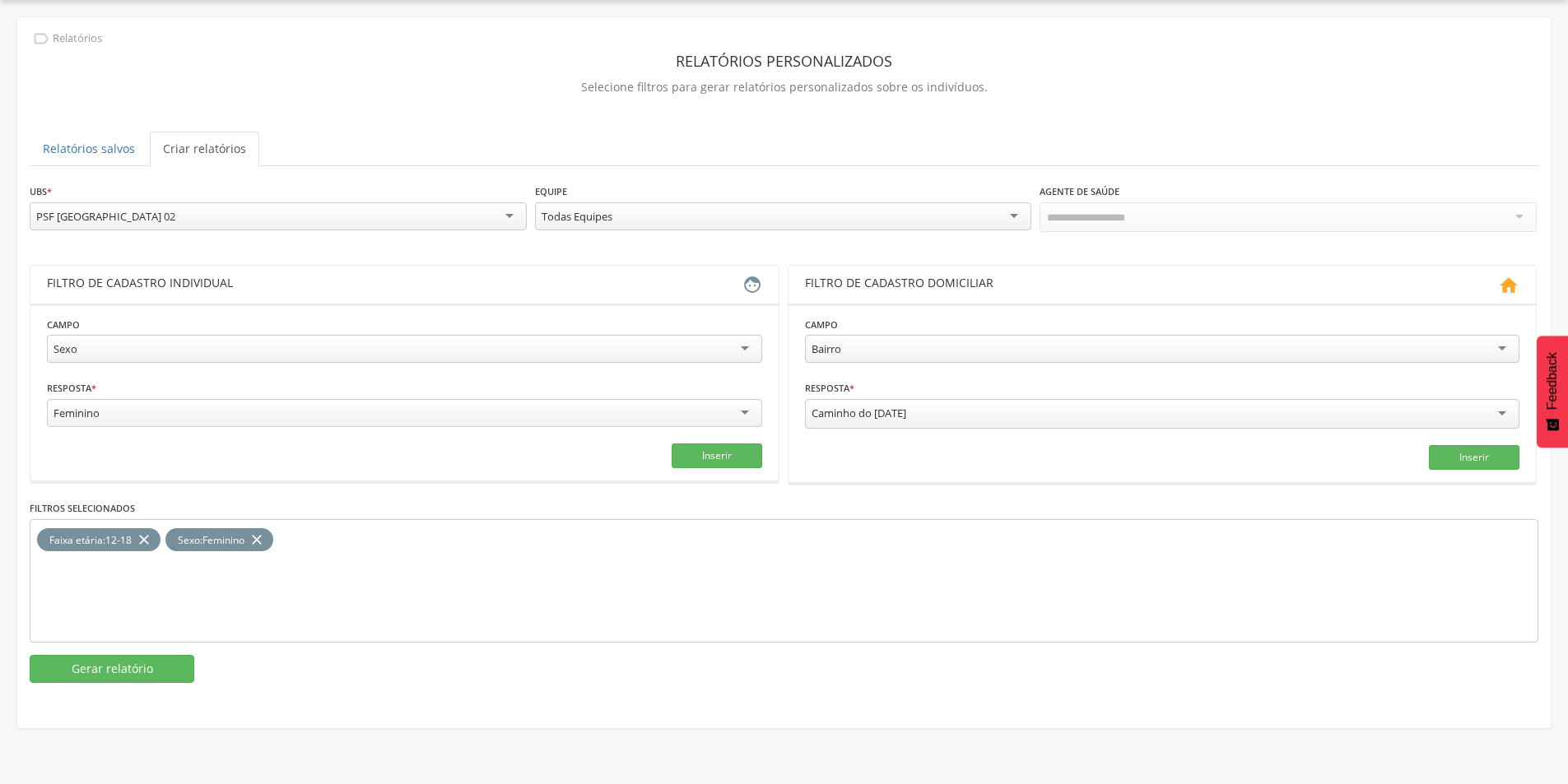
click at [225, 222] on div "PSF [GEOGRAPHIC_DATA][PERSON_NAME] 02" at bounding box center [278, 217] width 497 height 28
click at [156, 656] on button "Gerar relatório" at bounding box center [112, 669] width 164 height 28
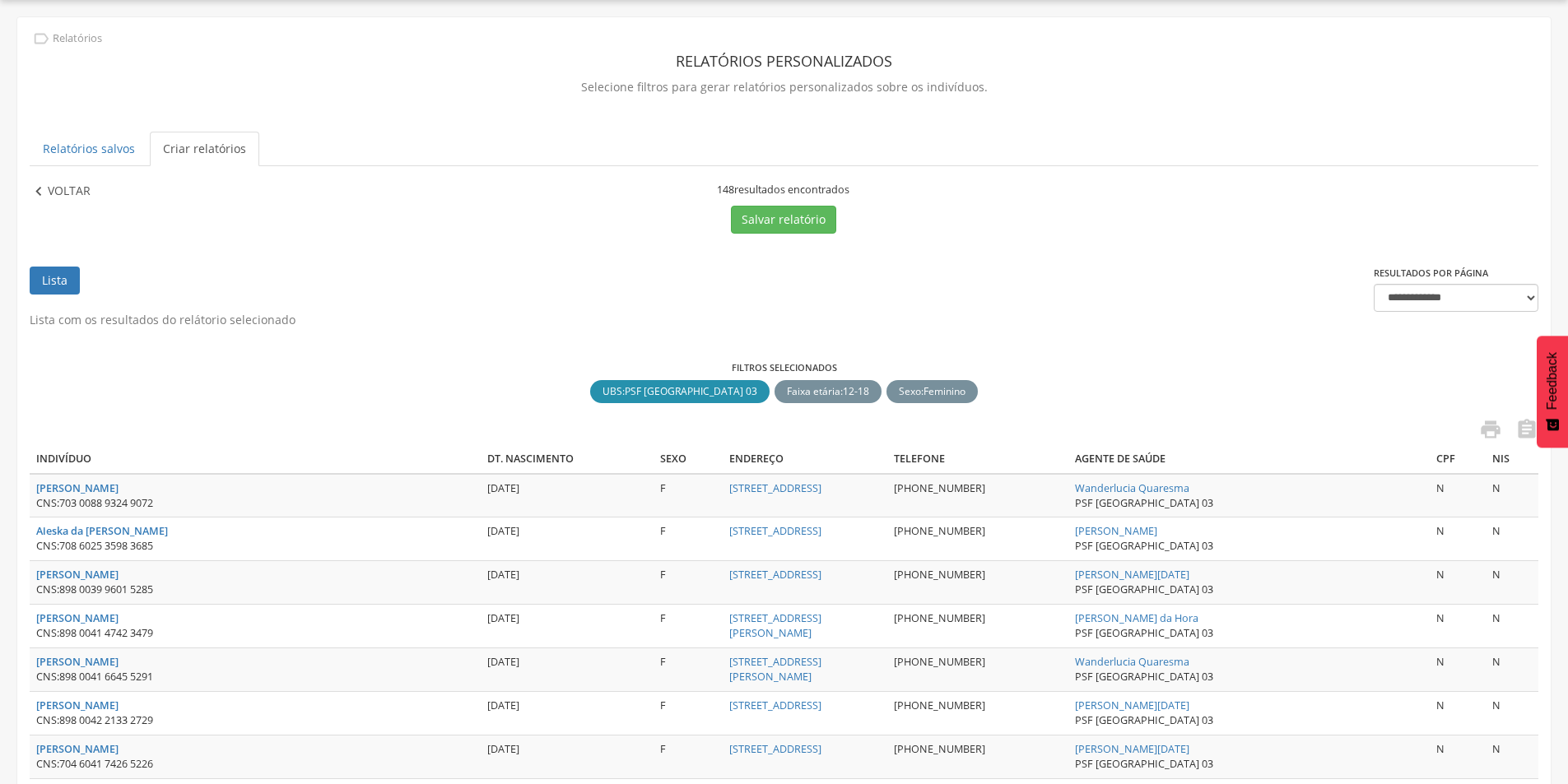
click at [92, 192] on div " Voltar" at bounding box center [71, 192] width 83 height 18
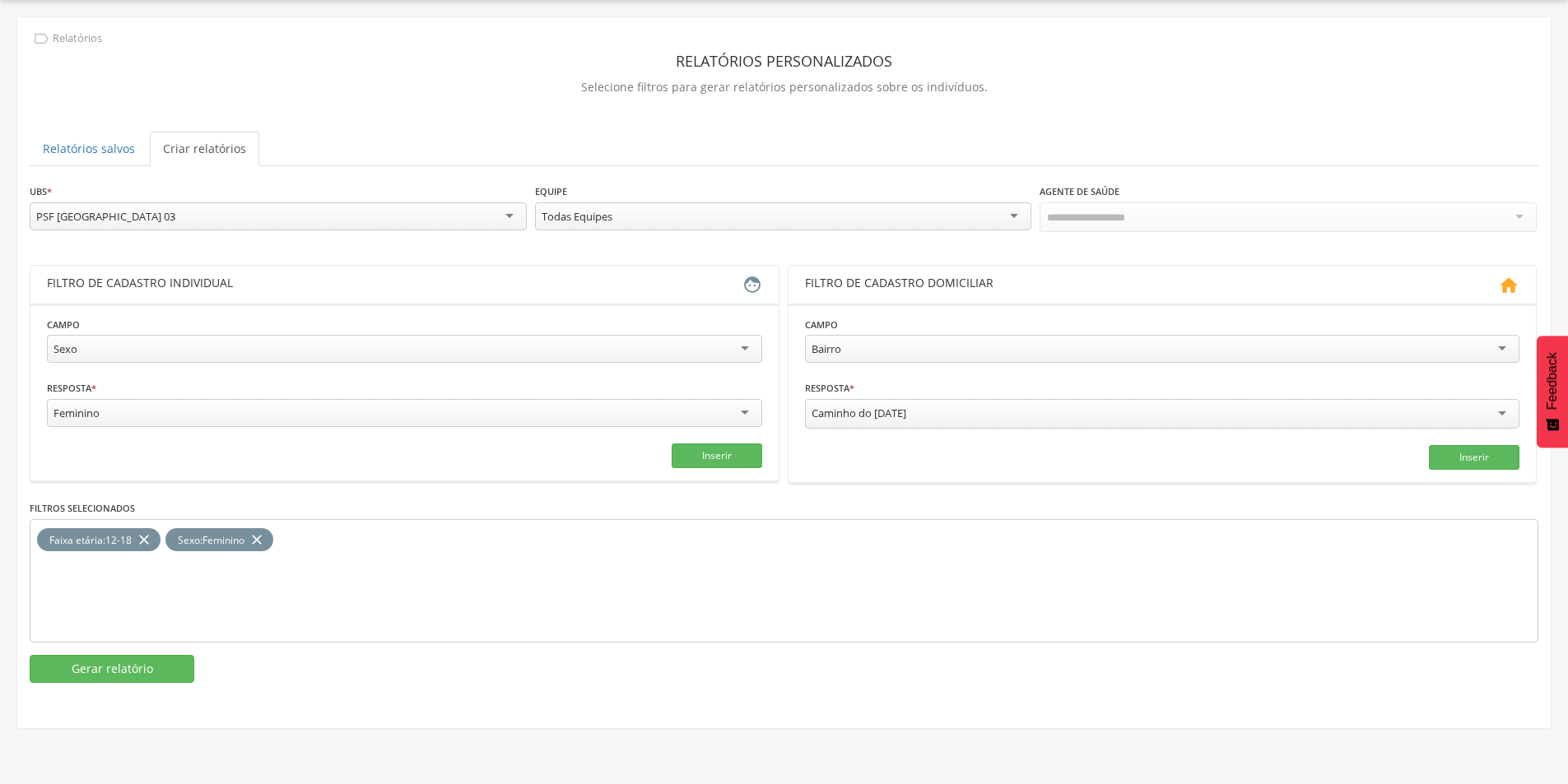
click at [151, 217] on div "PSF [GEOGRAPHIC_DATA] 03" at bounding box center [278, 217] width 497 height 28
click at [138, 654] on button "Gerar relatório" at bounding box center [112, 669] width 164 height 28
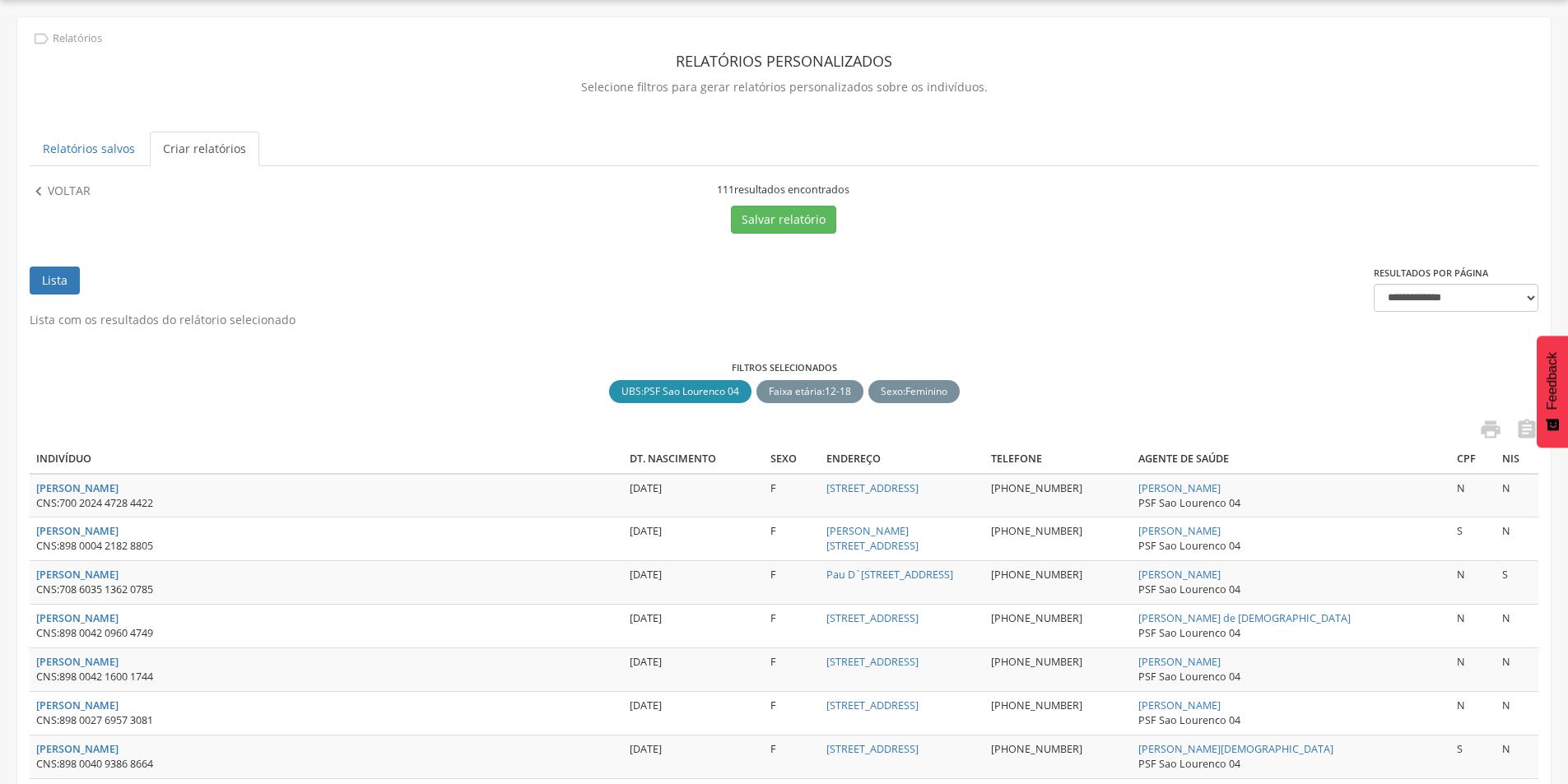
click at [37, 283] on link "Lista" at bounding box center [54, 281] width 50 height 28
click at [46, 190] on icon "" at bounding box center [39, 192] width 18 height 18
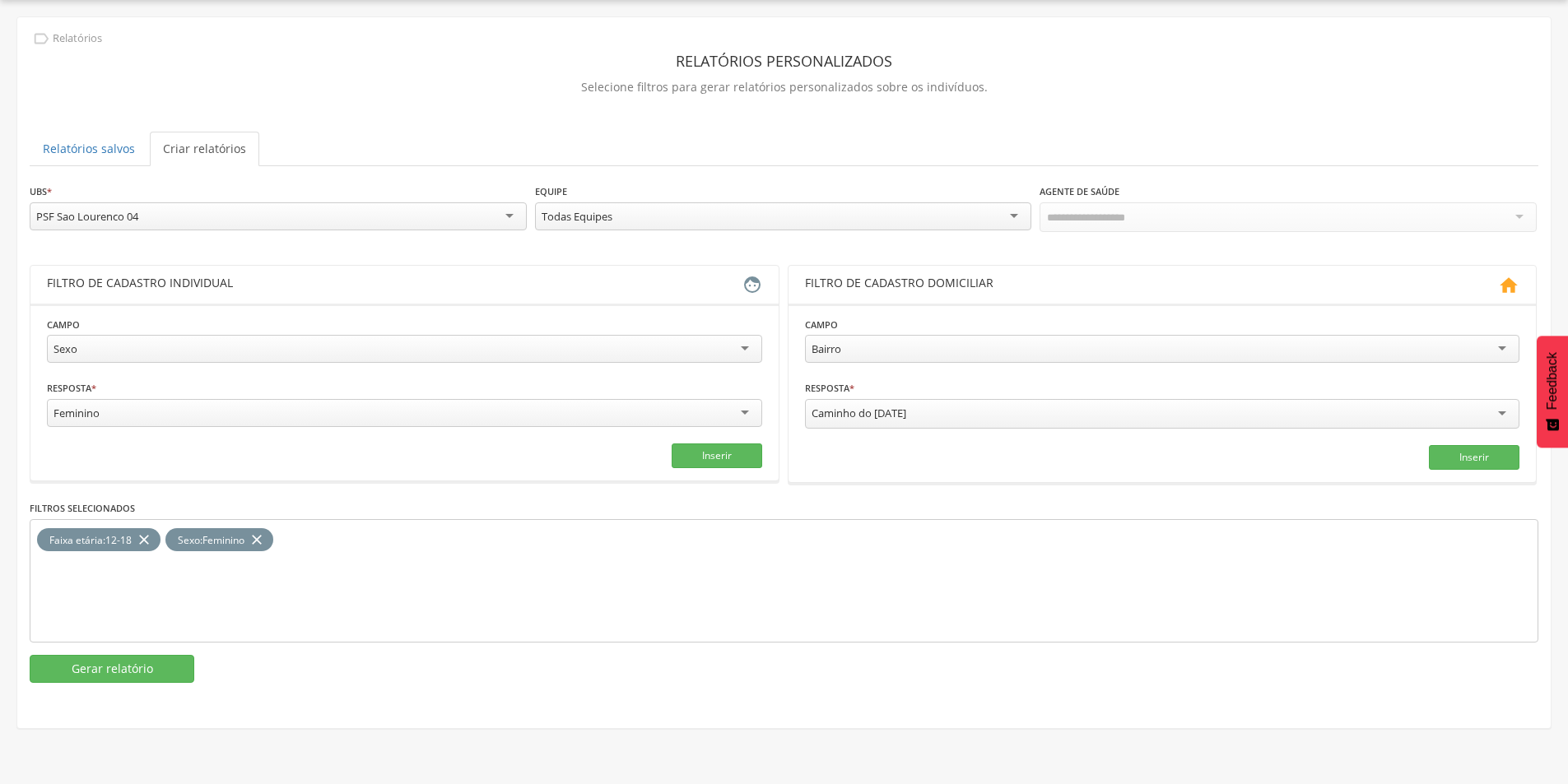
click at [147, 221] on div "PSF Sao Lourenco 04" at bounding box center [278, 217] width 497 height 28
click at [145, 669] on button "Gerar relatório" at bounding box center [112, 668] width 164 height 28
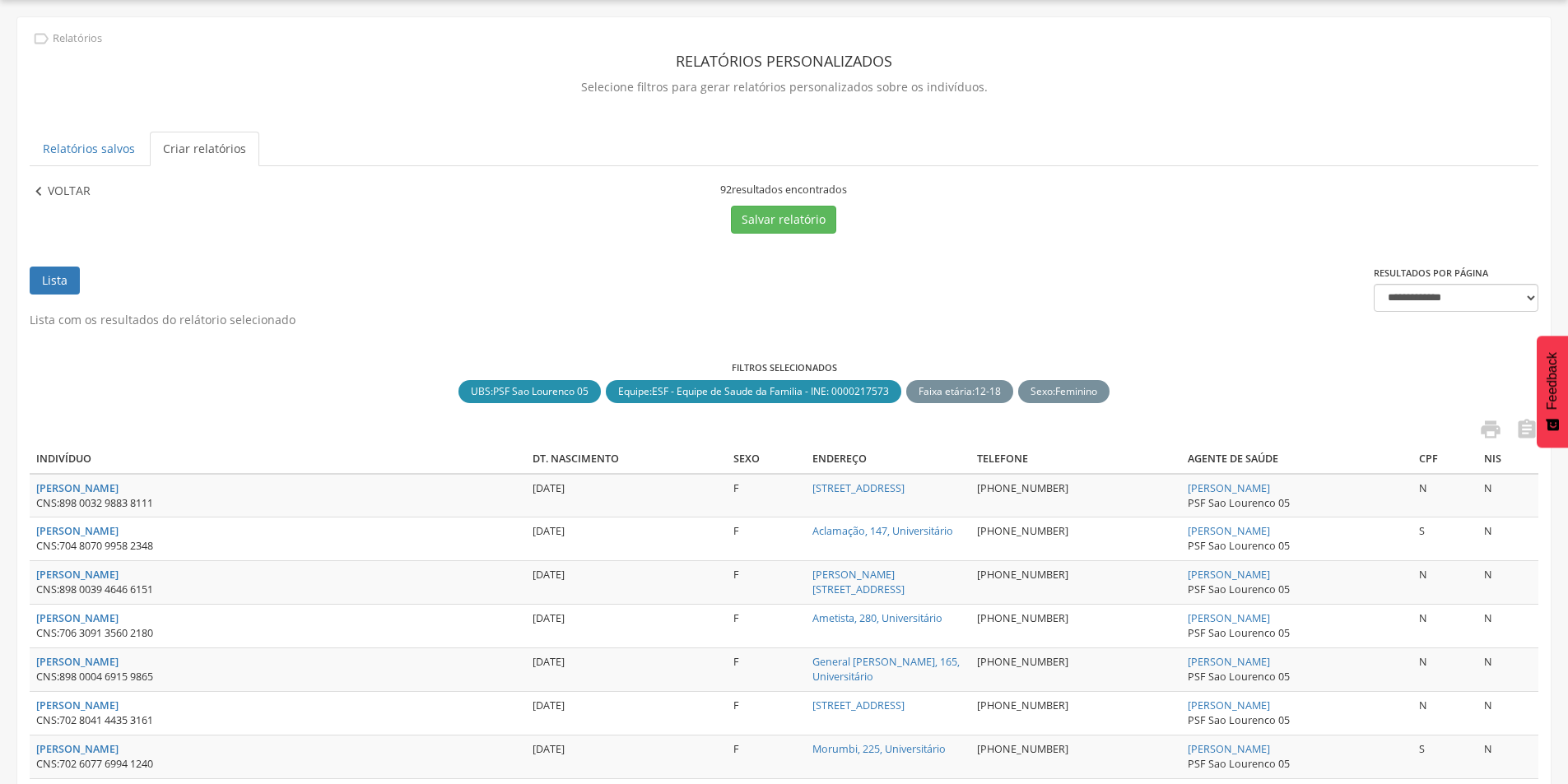
click at [62, 200] on p "Voltar" at bounding box center [70, 192] width 43 height 18
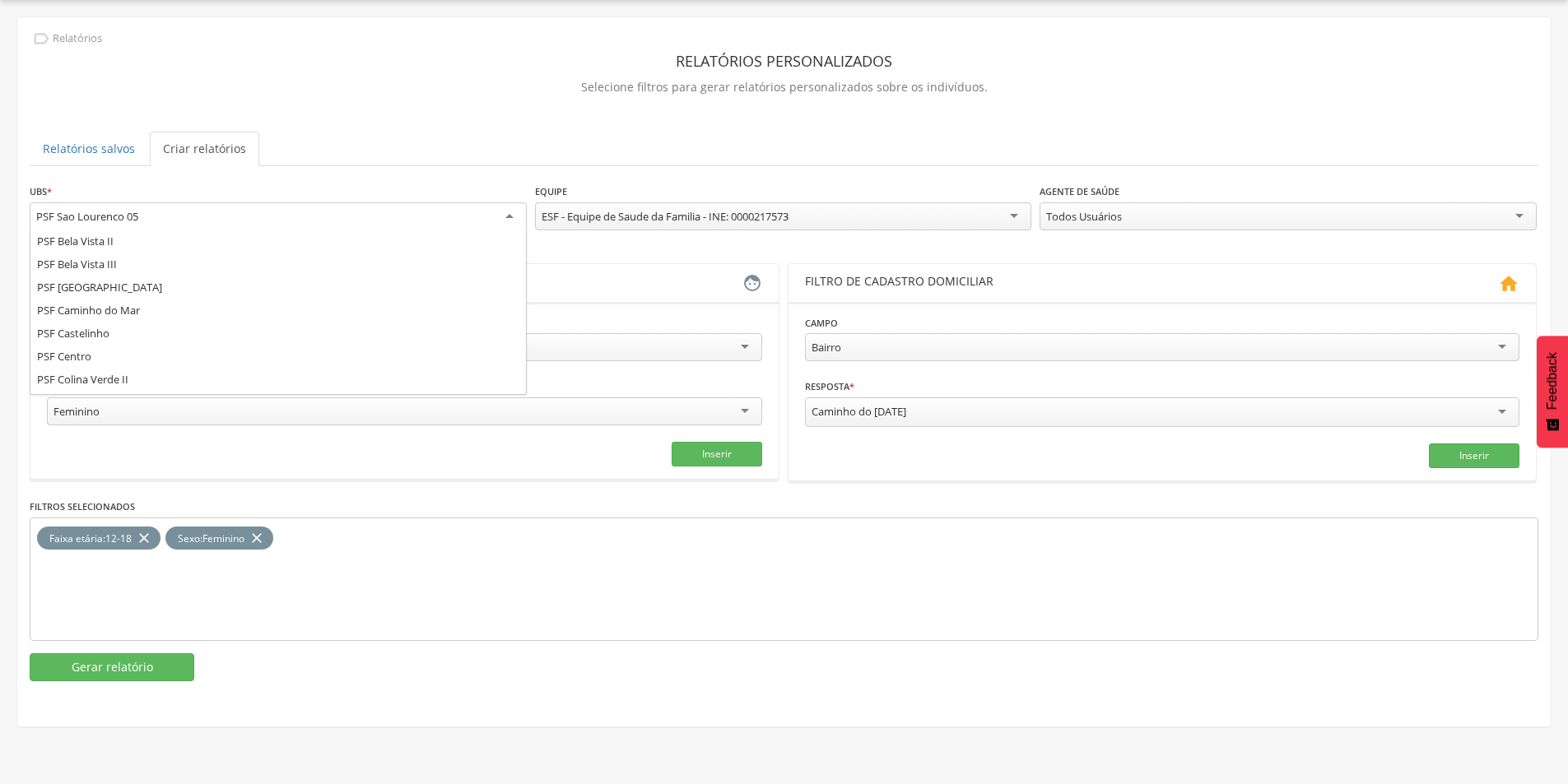
click at [408, 217] on div "PSF Sao Lourenco 05" at bounding box center [278, 218] width 497 height 30
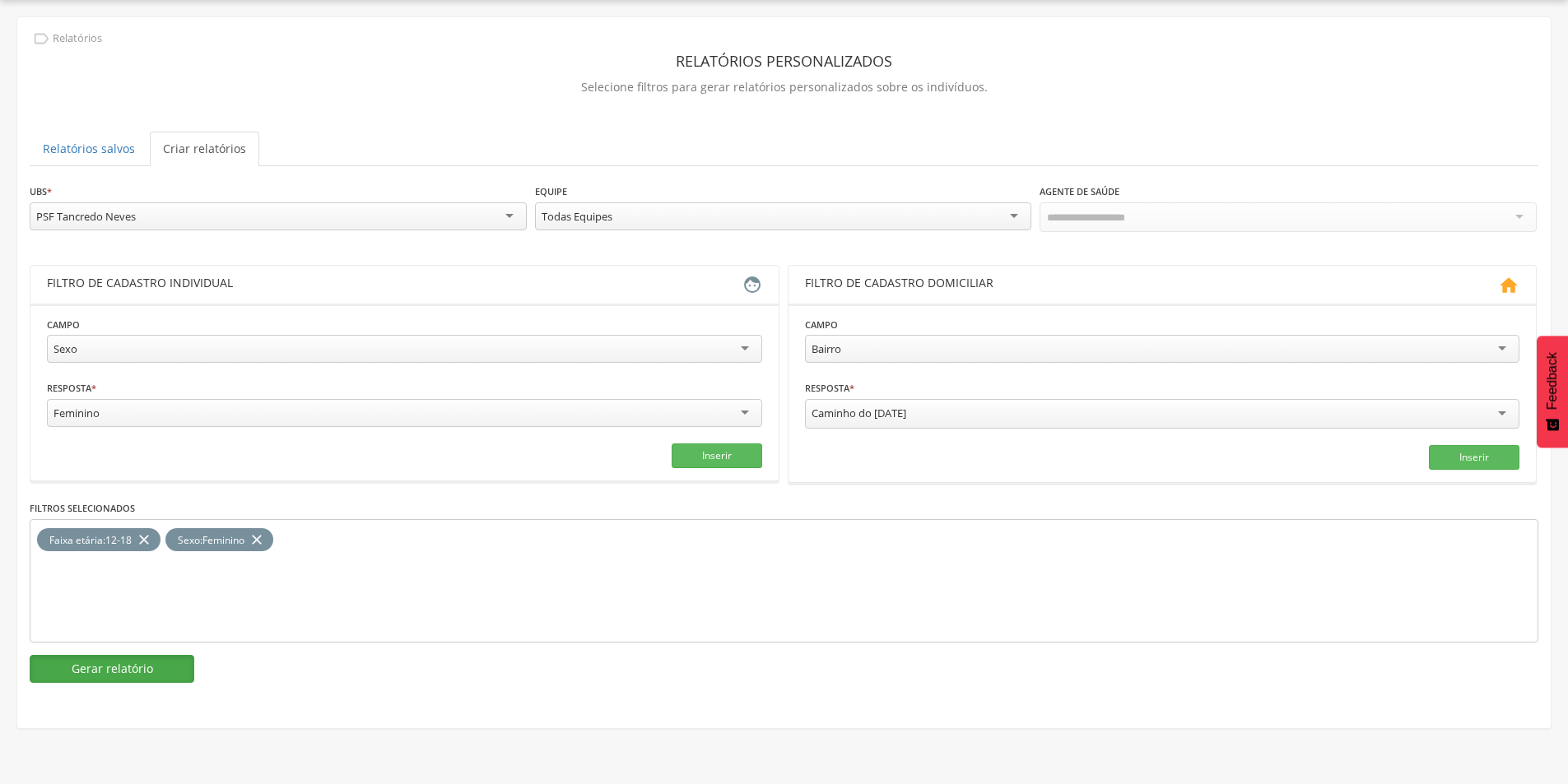
click at [109, 670] on button "Gerar relatório" at bounding box center [112, 669] width 164 height 28
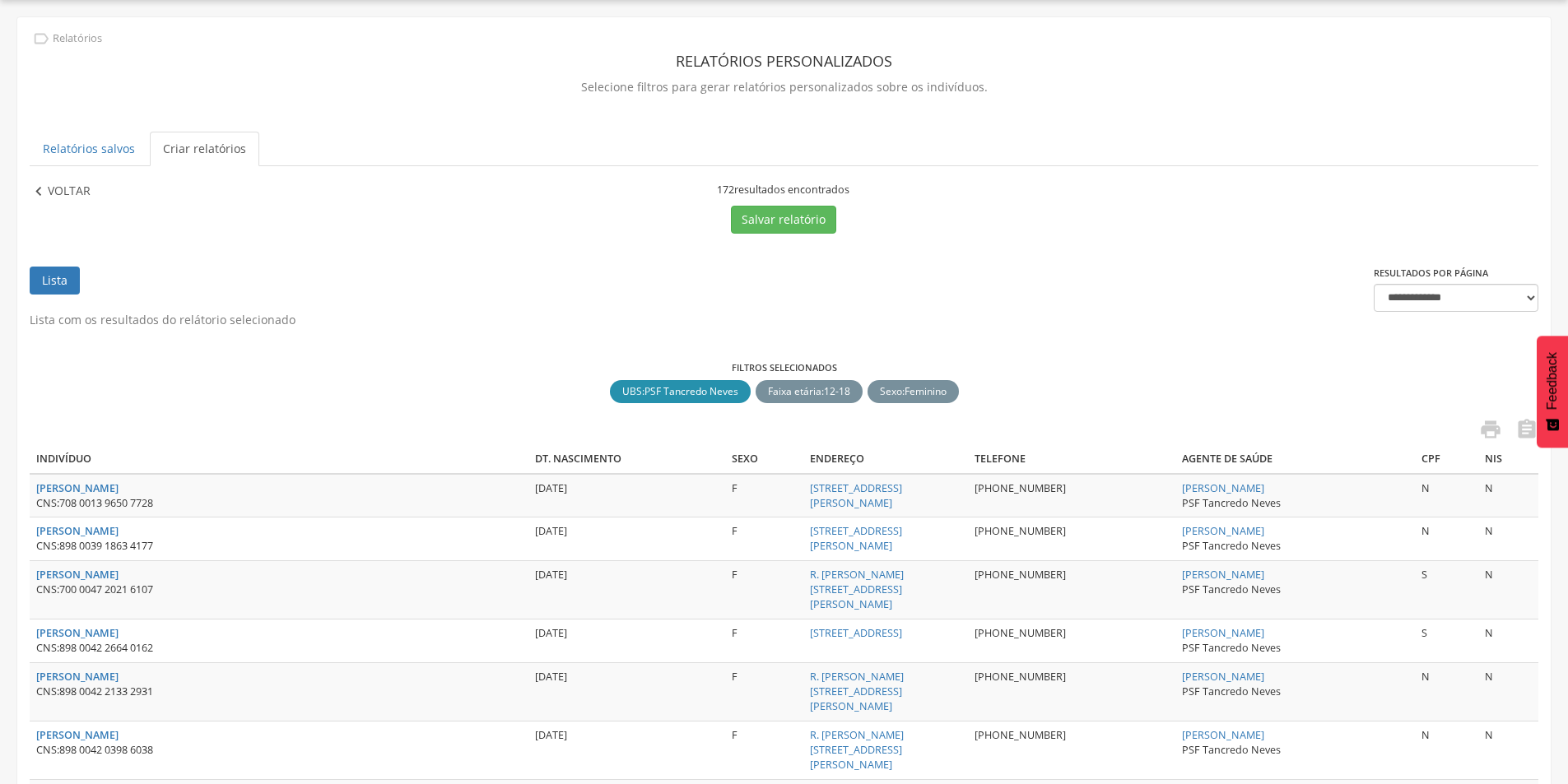
click at [70, 187] on p "Voltar" at bounding box center [70, 192] width 43 height 18
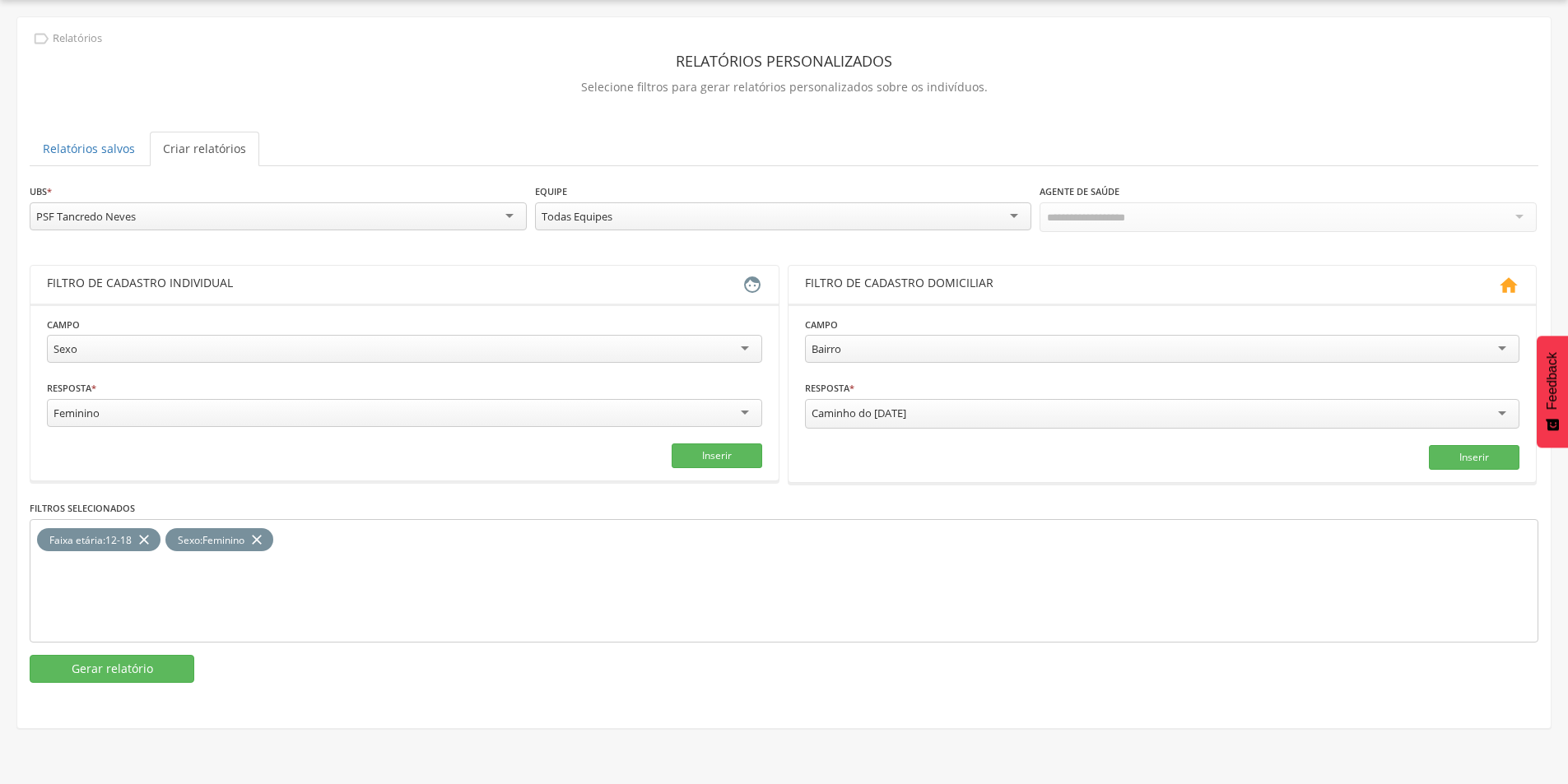
click at [208, 216] on div "PSF Tancredo Neves" at bounding box center [278, 217] width 497 height 28
click at [151, 668] on button "Gerar relatório" at bounding box center [112, 669] width 164 height 28
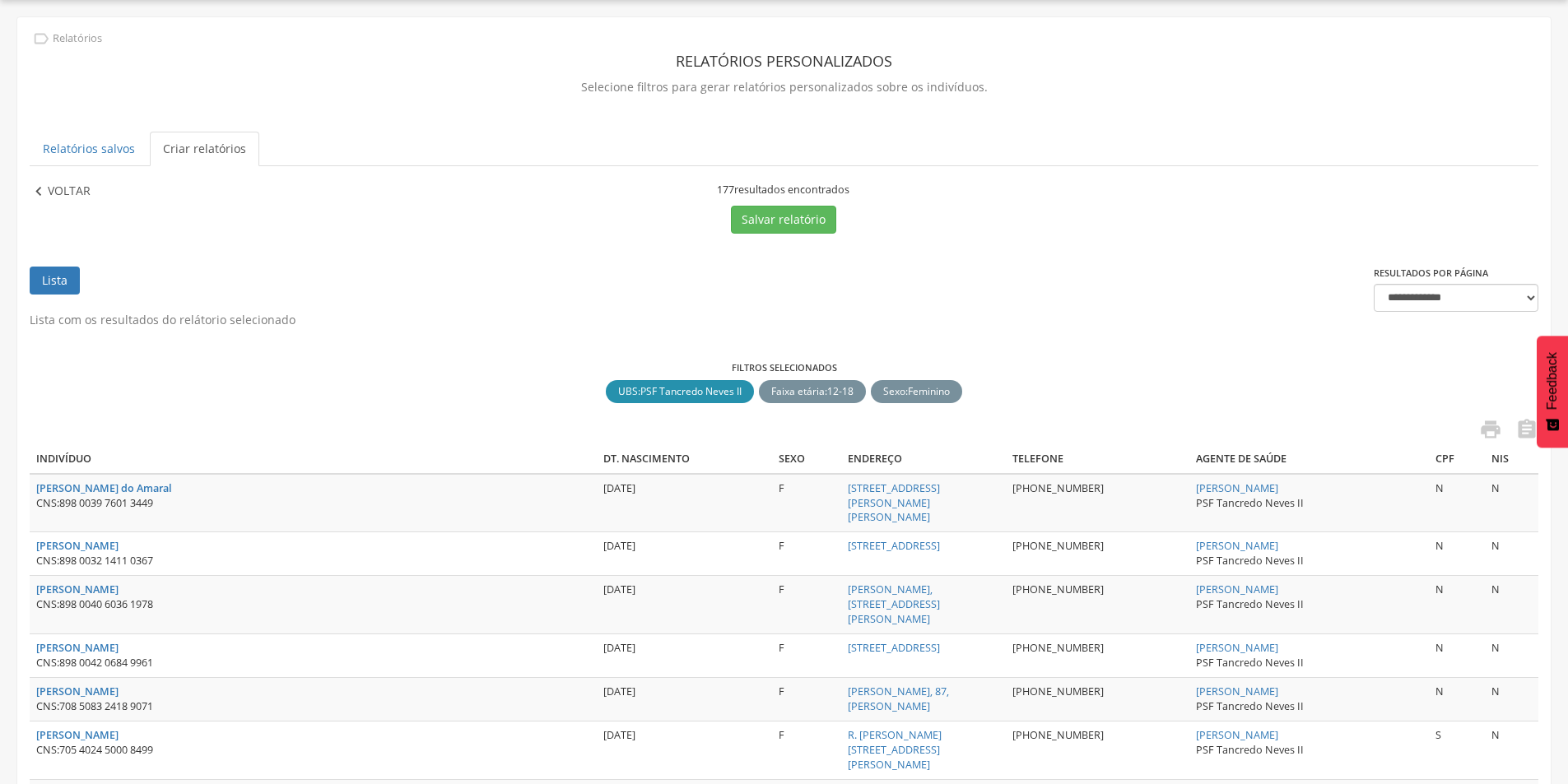
click at [70, 192] on p "Voltar" at bounding box center [70, 192] width 43 height 18
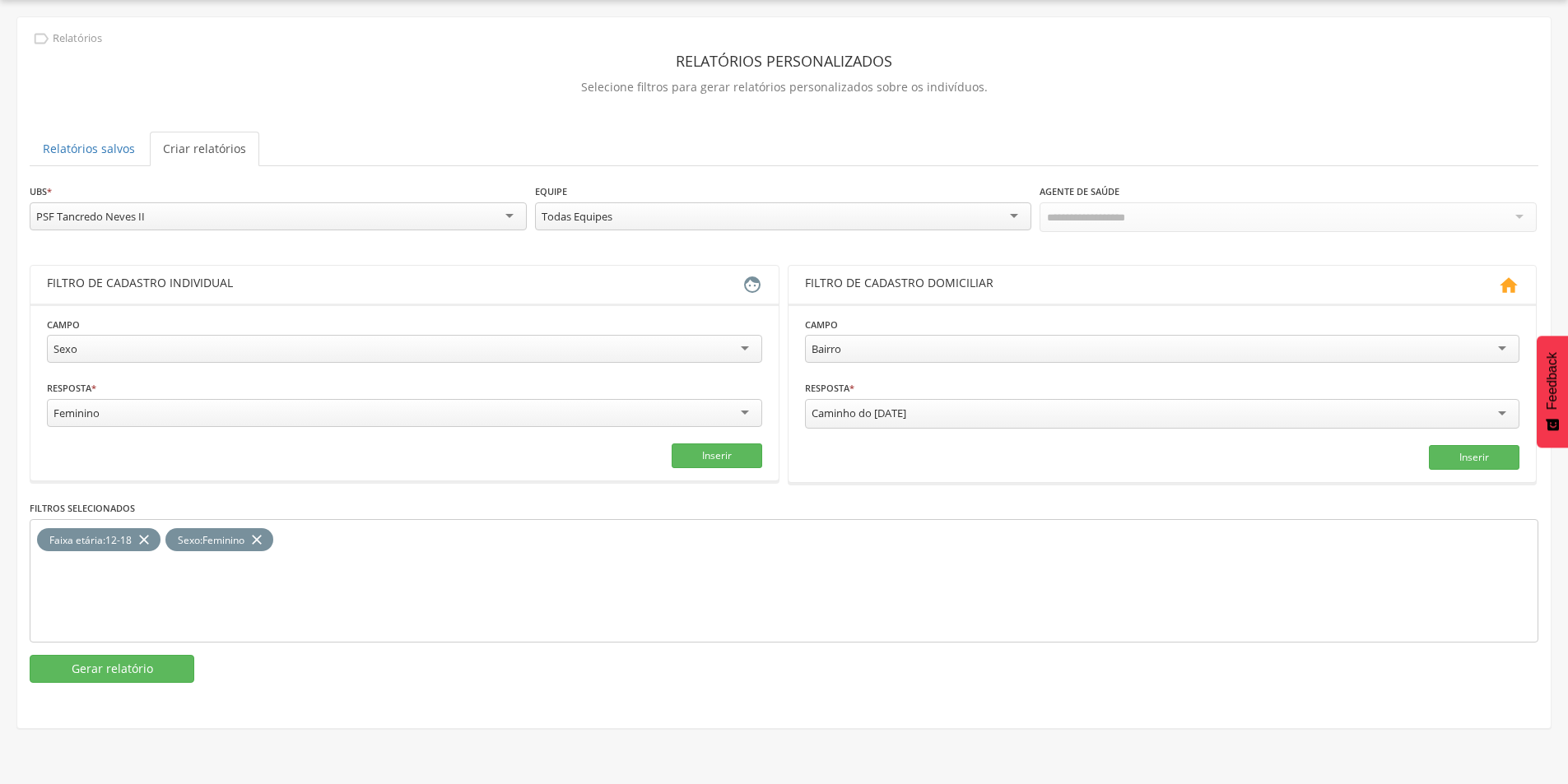
click at [216, 229] on div "PSF Tancredo Neves II PSF Bela Vista II PSF Bela Vista III PSF Cachoeira do Mat…" at bounding box center [278, 217] width 497 height 28
click at [149, 674] on button "Gerar relatório" at bounding box center [112, 669] width 164 height 28
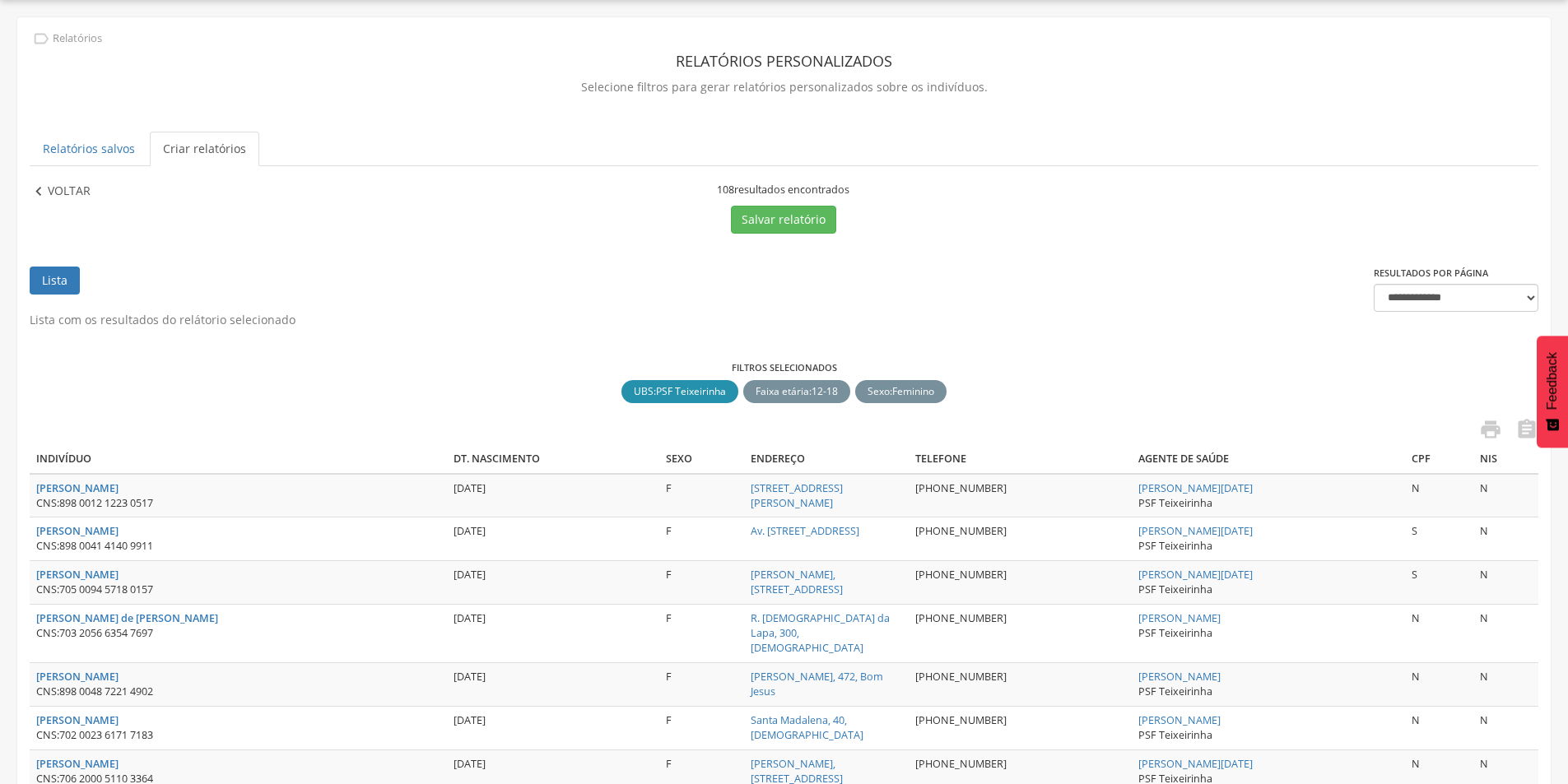
click at [55, 185] on p "Voltar" at bounding box center [70, 192] width 43 height 18
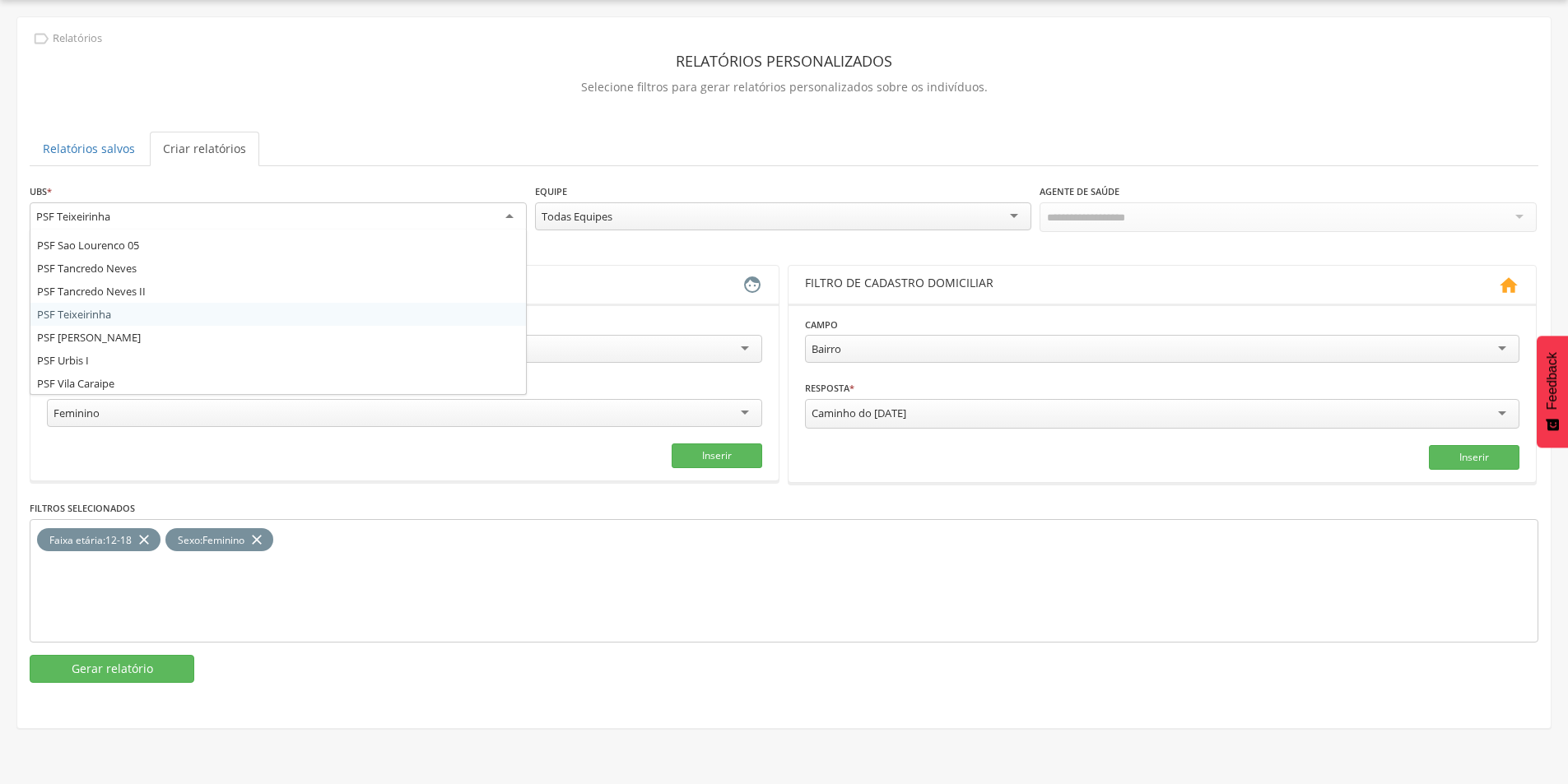
click at [116, 207] on div "PSF Teixeirinha" at bounding box center [278, 218] width 497 height 30
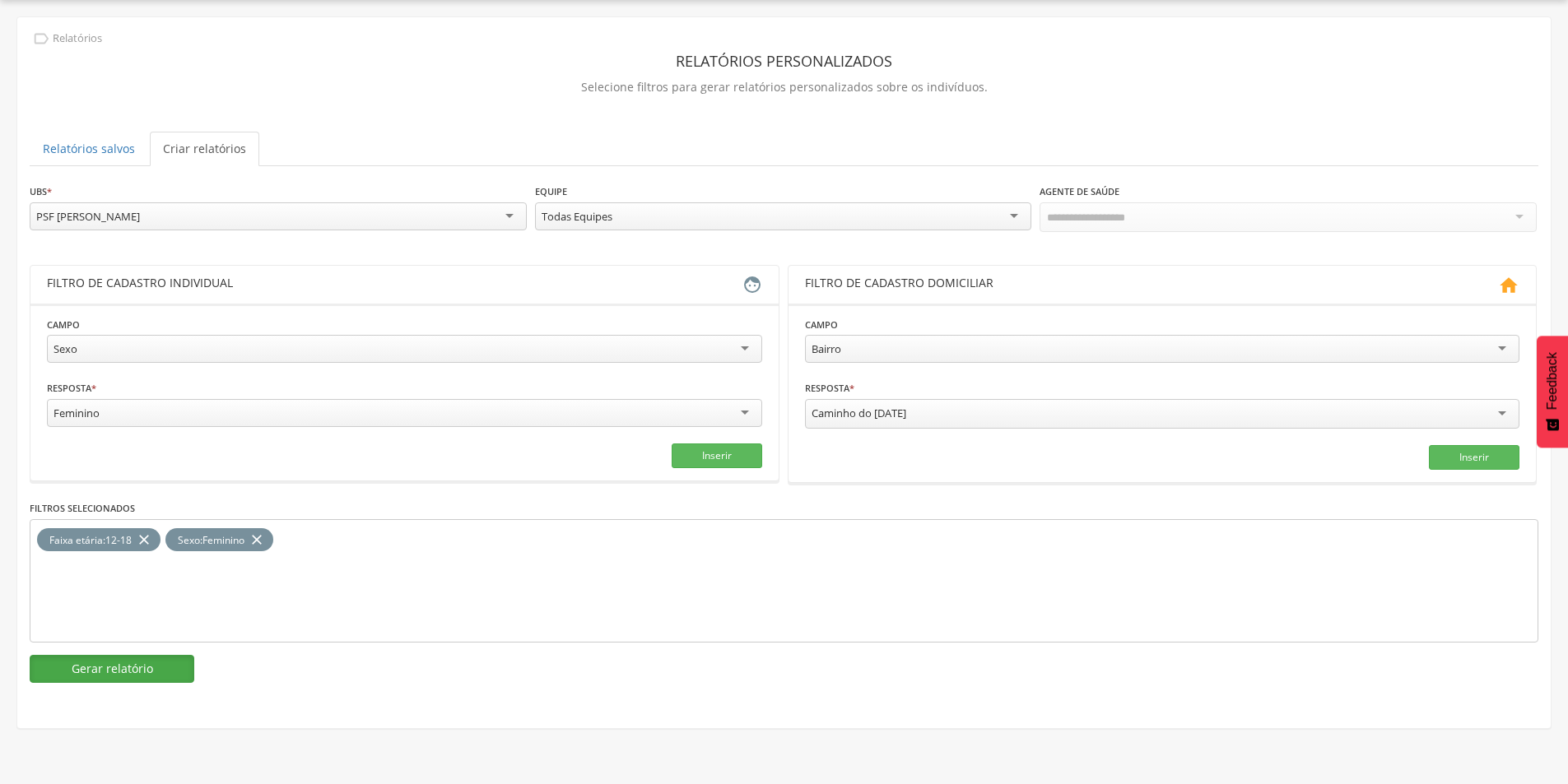
click at [118, 655] on button "Gerar relatório" at bounding box center [112, 669] width 164 height 28
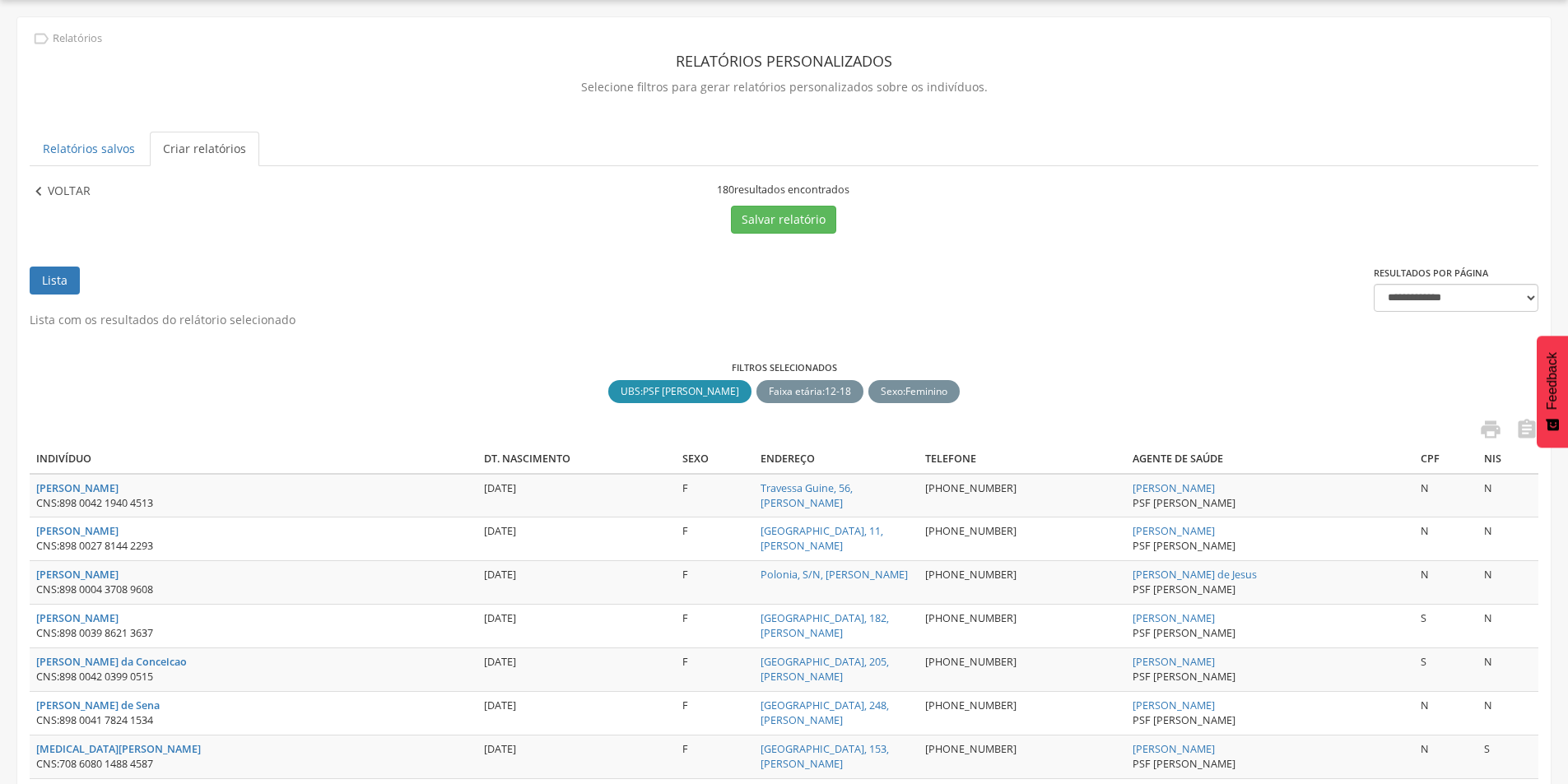
click at [76, 198] on p "Voltar" at bounding box center [70, 192] width 43 height 18
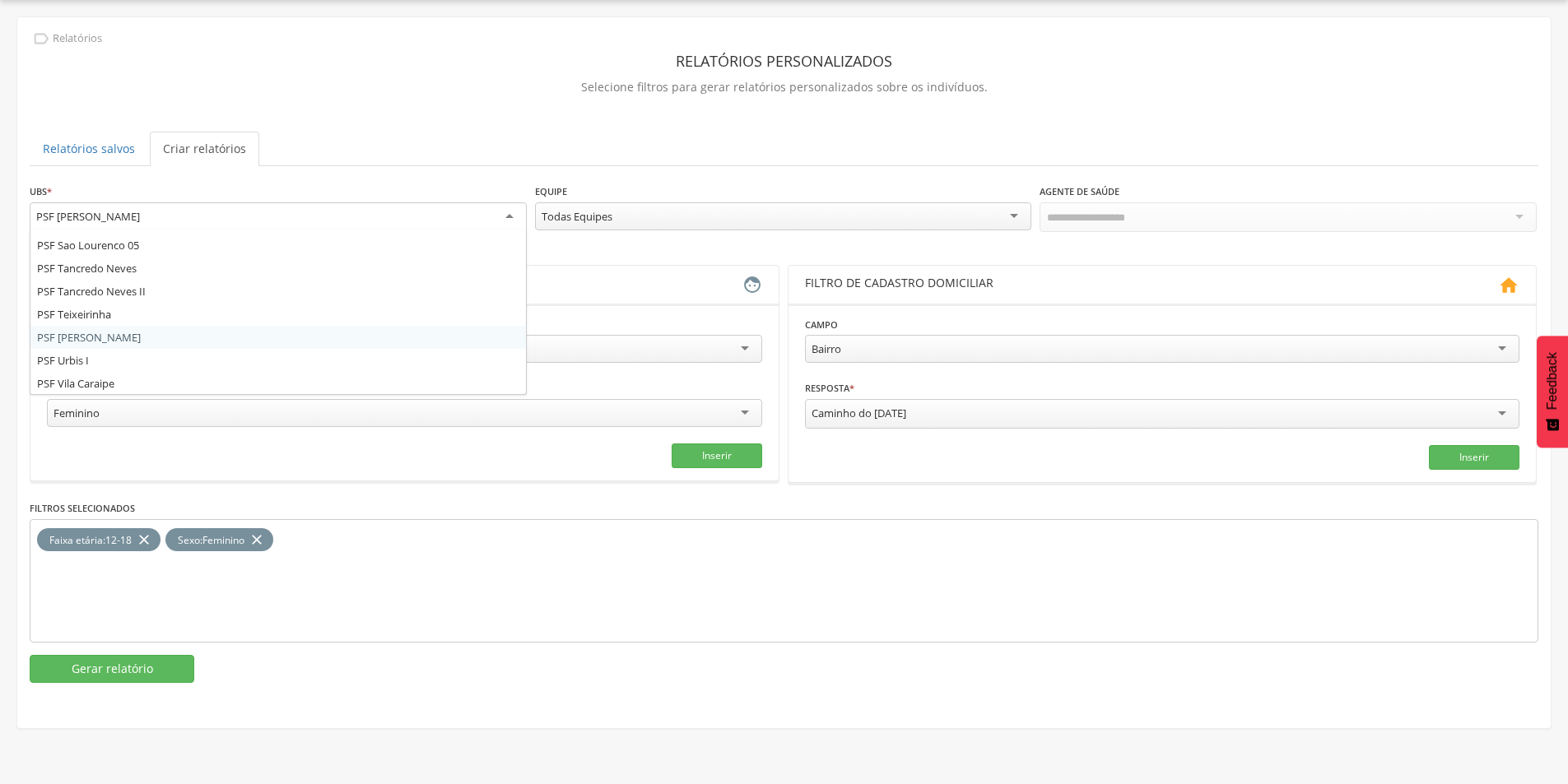
click at [102, 223] on div "PSF [PERSON_NAME]" at bounding box center [88, 217] width 103 height 15
click at [112, 660] on button "Gerar relatório" at bounding box center [112, 669] width 164 height 28
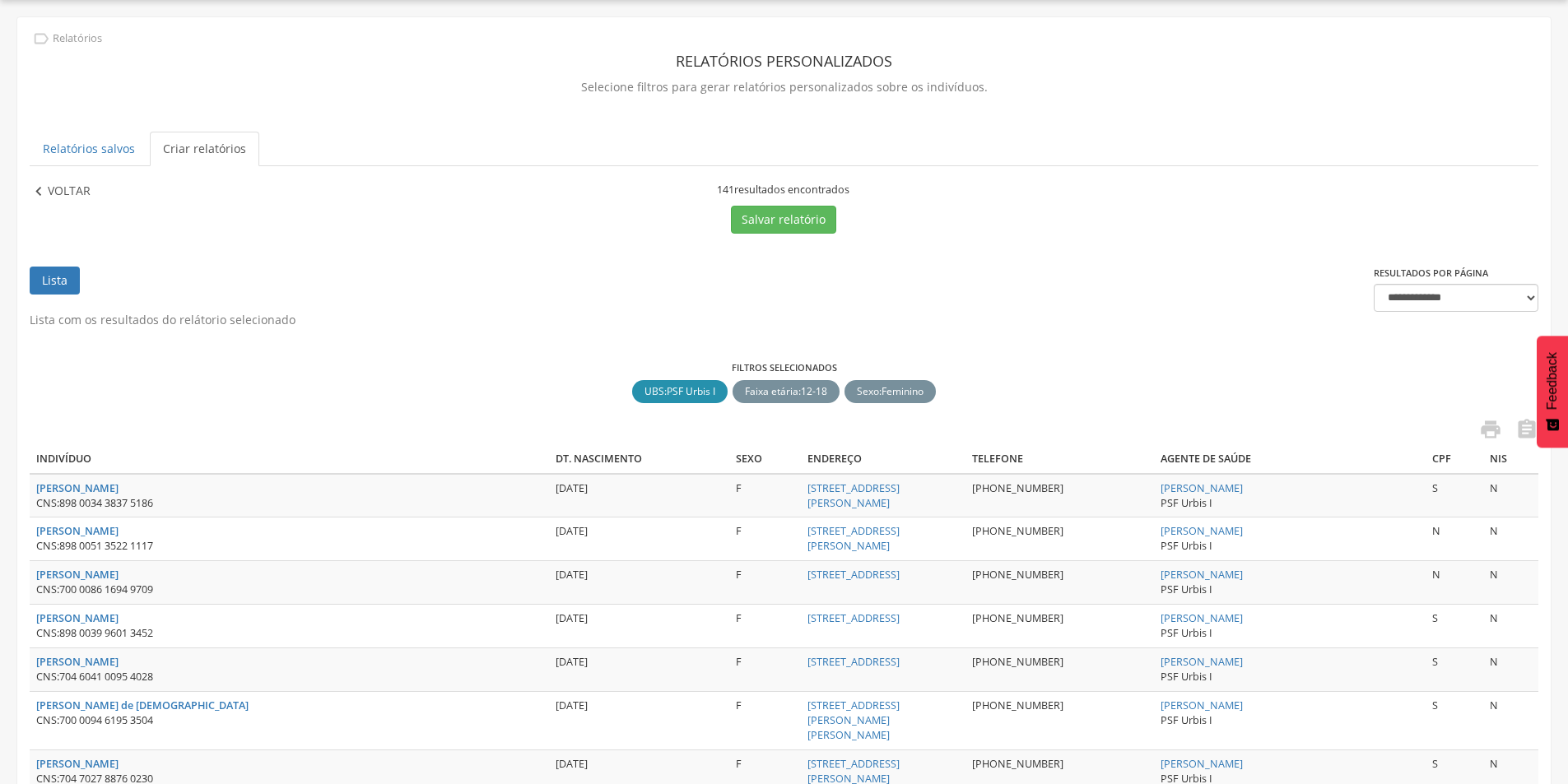
click at [86, 198] on p "Voltar" at bounding box center [70, 192] width 43 height 18
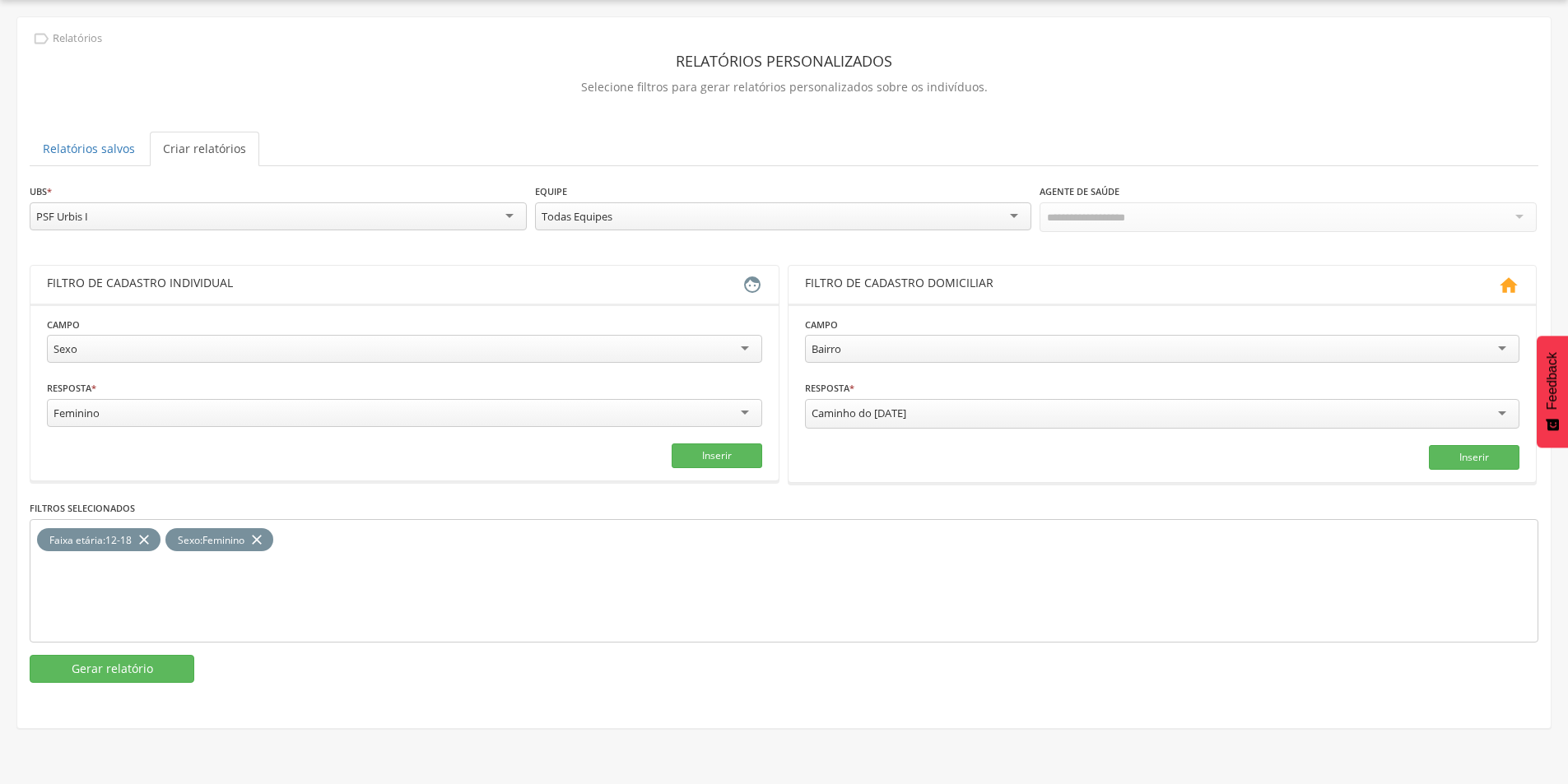
click at [97, 211] on div "PSF Urbis I" at bounding box center [278, 217] width 497 height 28
click at [103, 665] on button "Gerar relatório" at bounding box center [112, 668] width 164 height 28
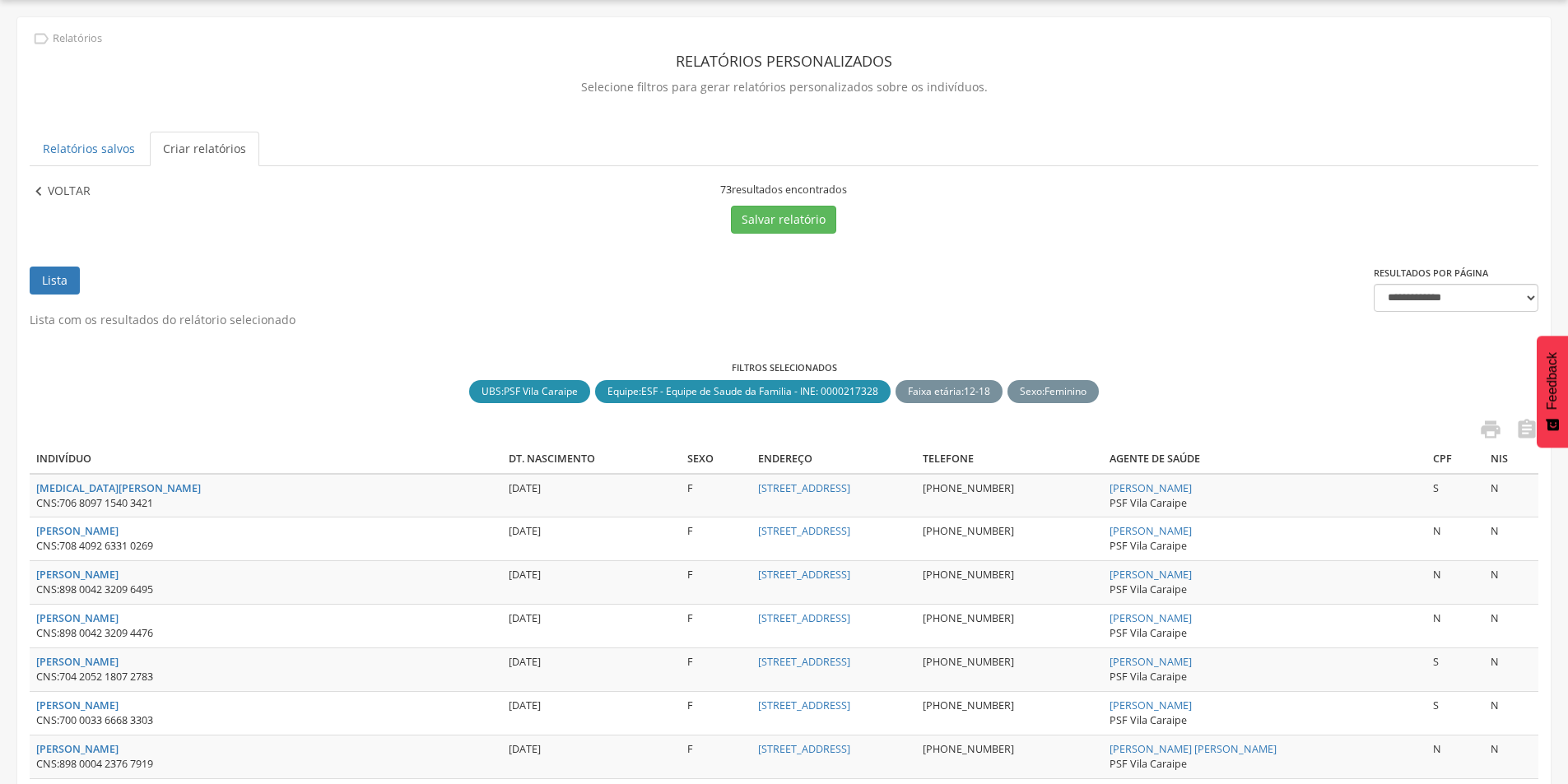
click at [79, 197] on p "Voltar" at bounding box center [70, 192] width 43 height 18
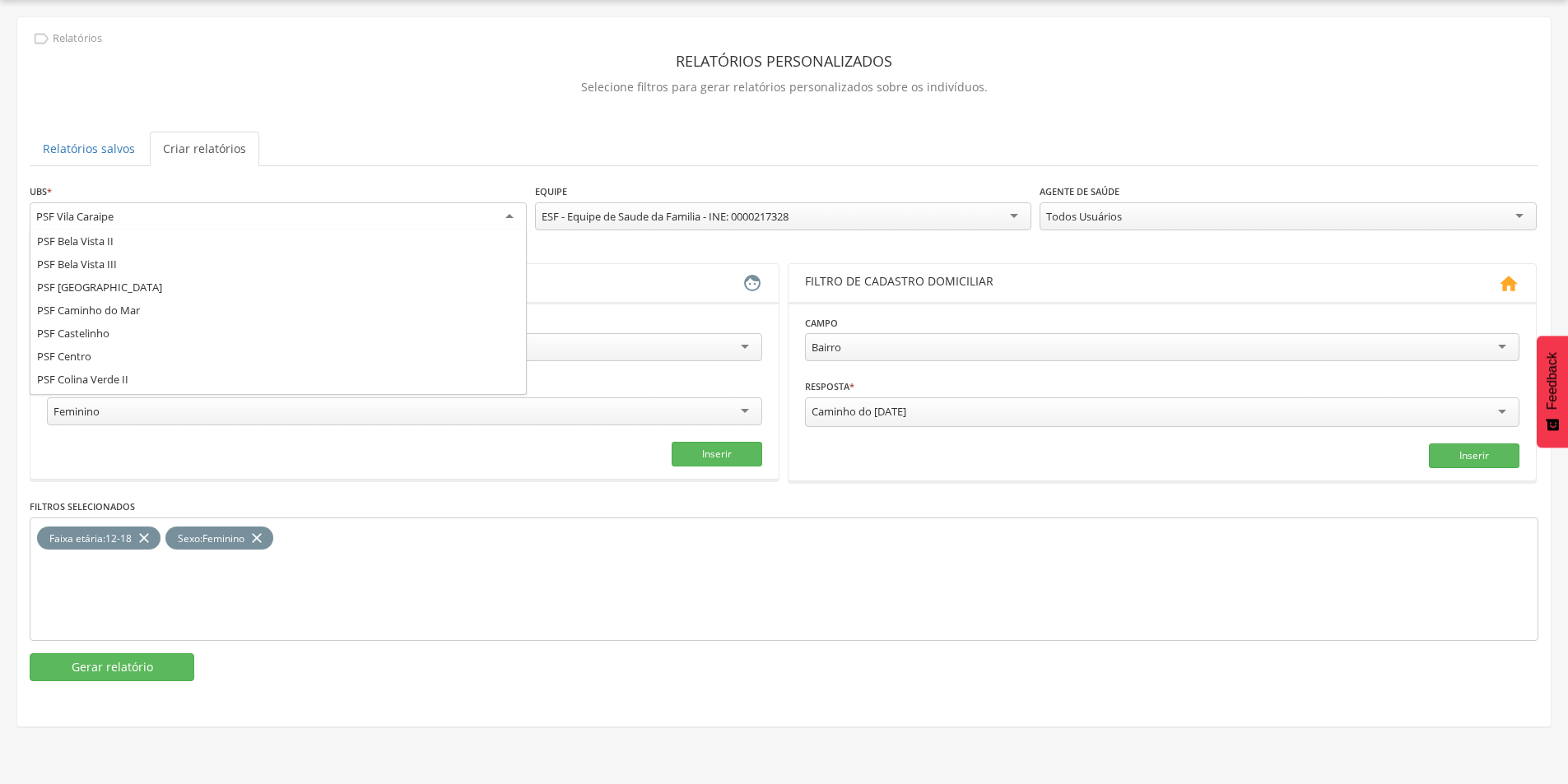
click at [371, 218] on div "PSF Vila Caraipe" at bounding box center [278, 218] width 497 height 30
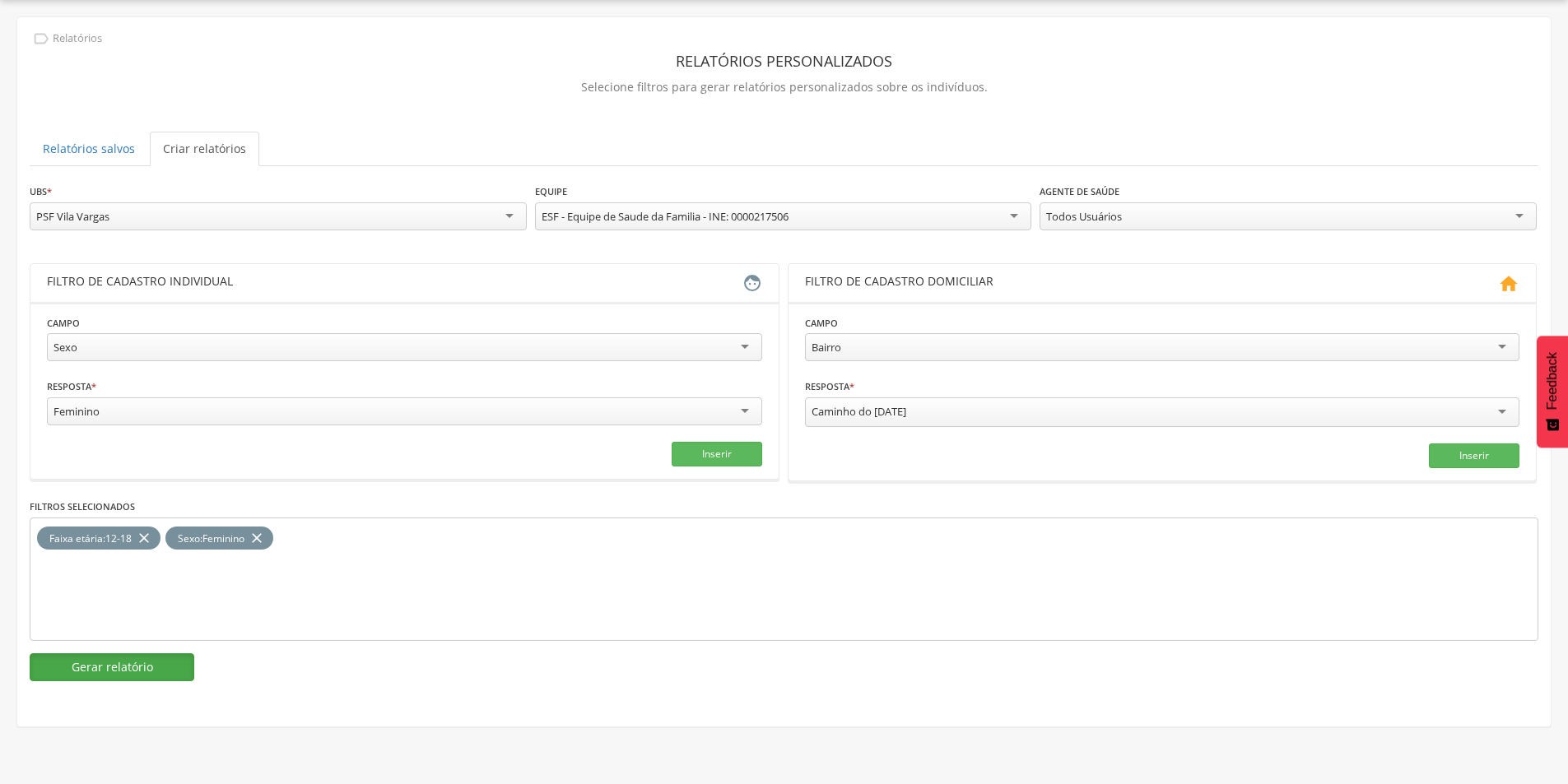
click at [179, 657] on button "Gerar relatório" at bounding box center [112, 668] width 164 height 28
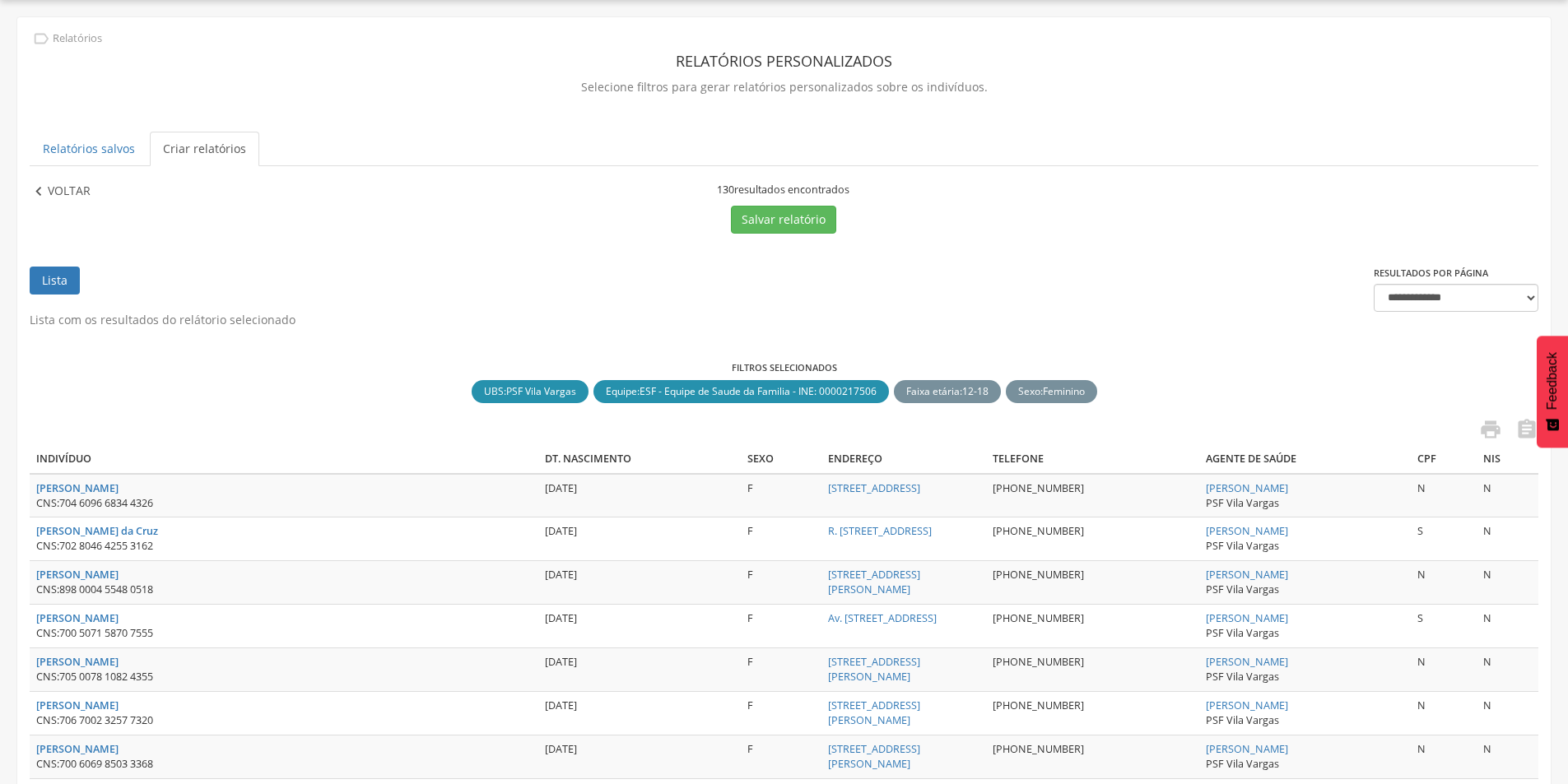
click at [56, 195] on p "Voltar" at bounding box center [70, 192] width 43 height 18
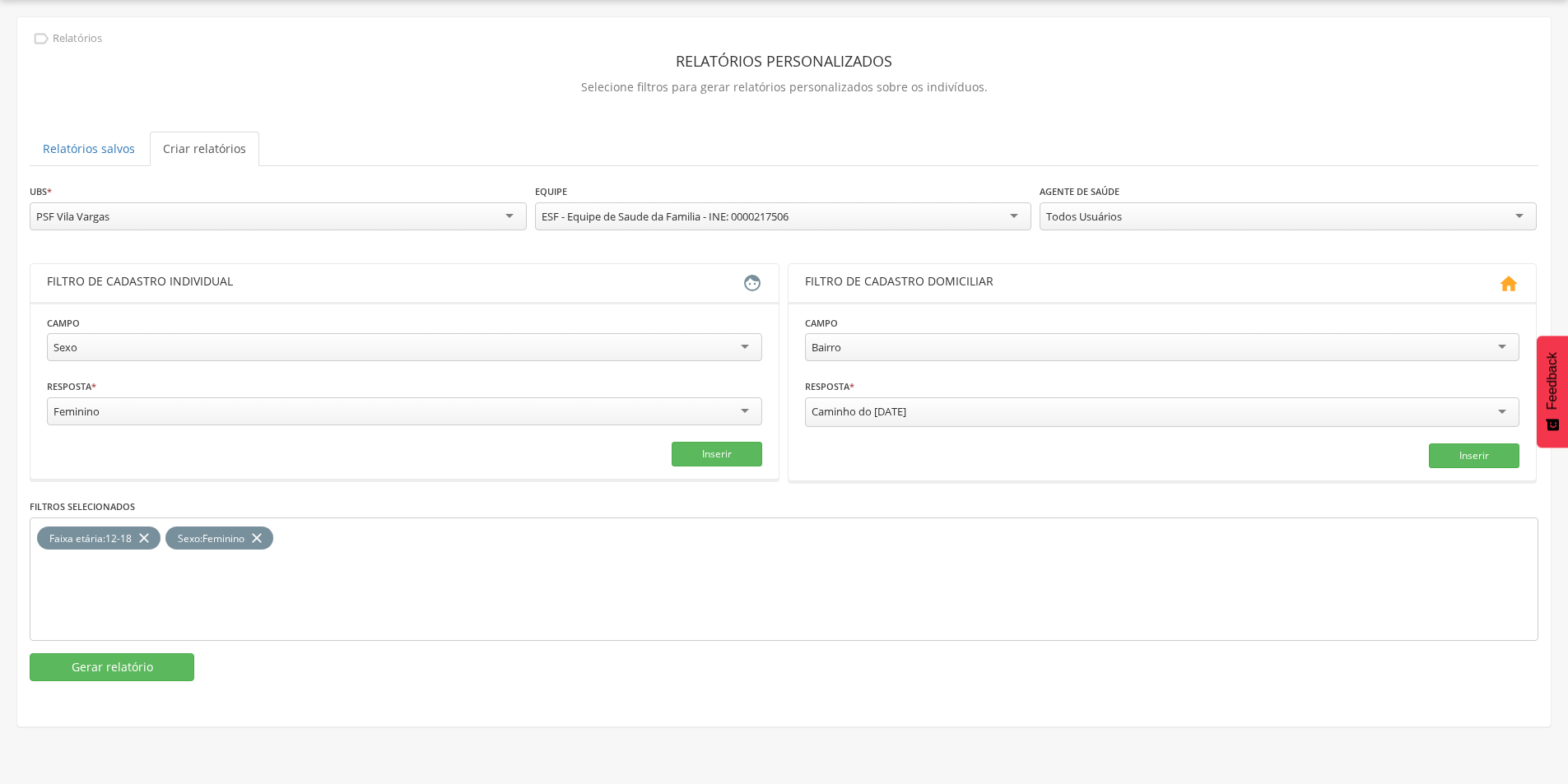
click at [78, 220] on div "PSF Vila Vargas" at bounding box center [73, 217] width 73 height 15
click at [98, 659] on button "Gerar relatório" at bounding box center [112, 669] width 164 height 28
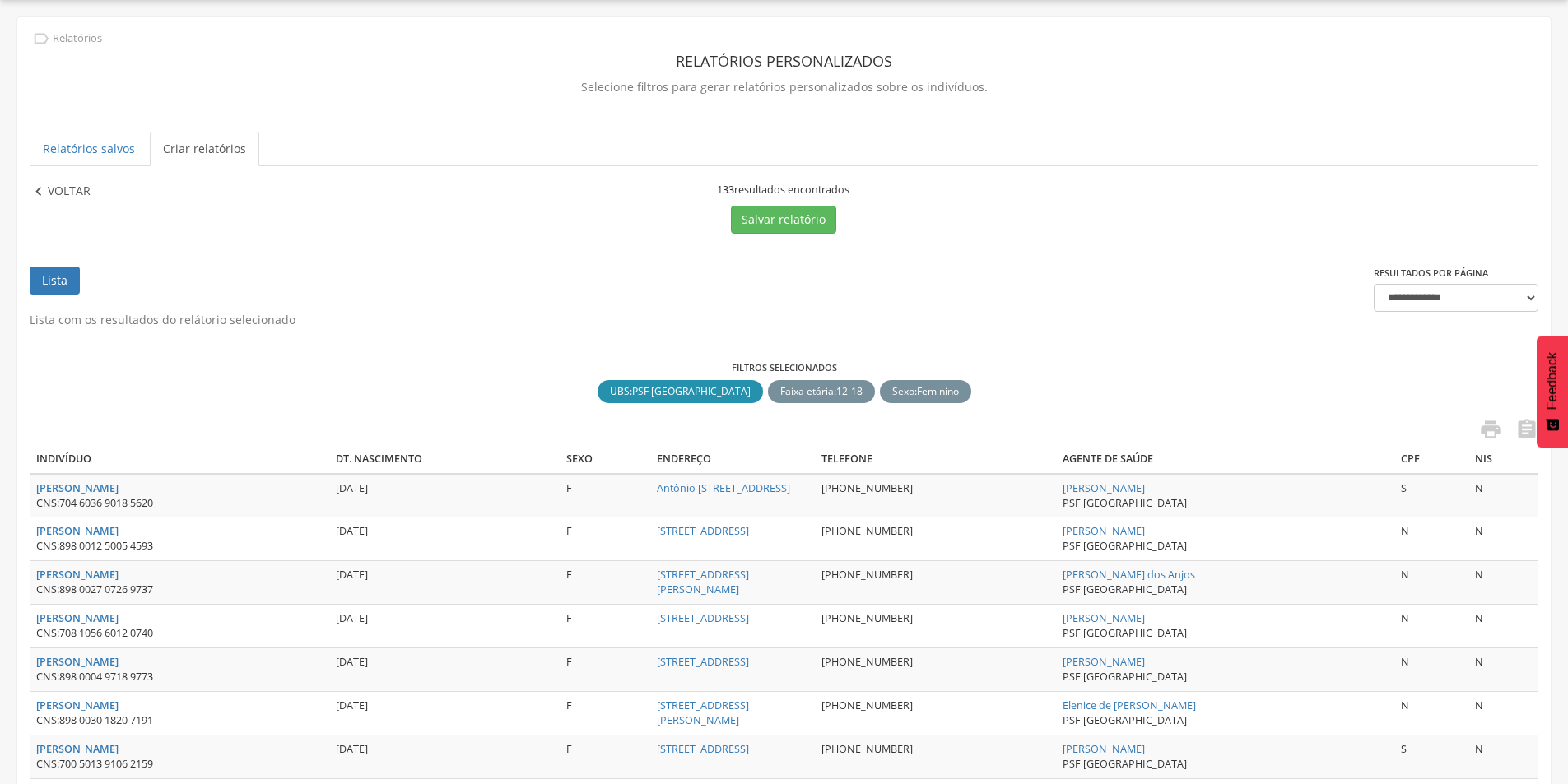
click at [73, 193] on p "Voltar" at bounding box center [70, 192] width 43 height 18
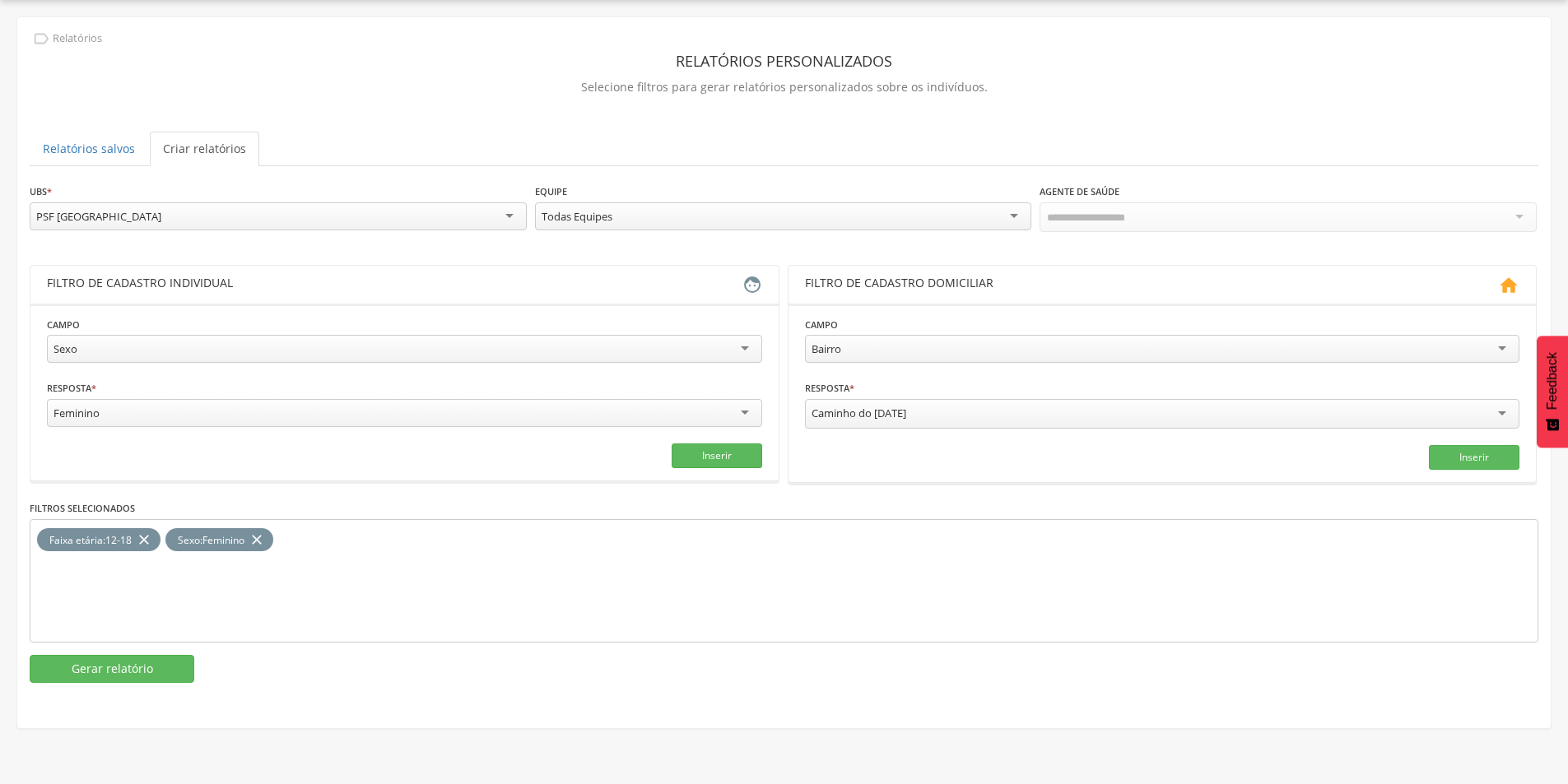
click at [96, 212] on div "PSF [GEOGRAPHIC_DATA]" at bounding box center [99, 217] width 125 height 15
click at [130, 658] on button "Gerar relatório" at bounding box center [112, 669] width 164 height 28
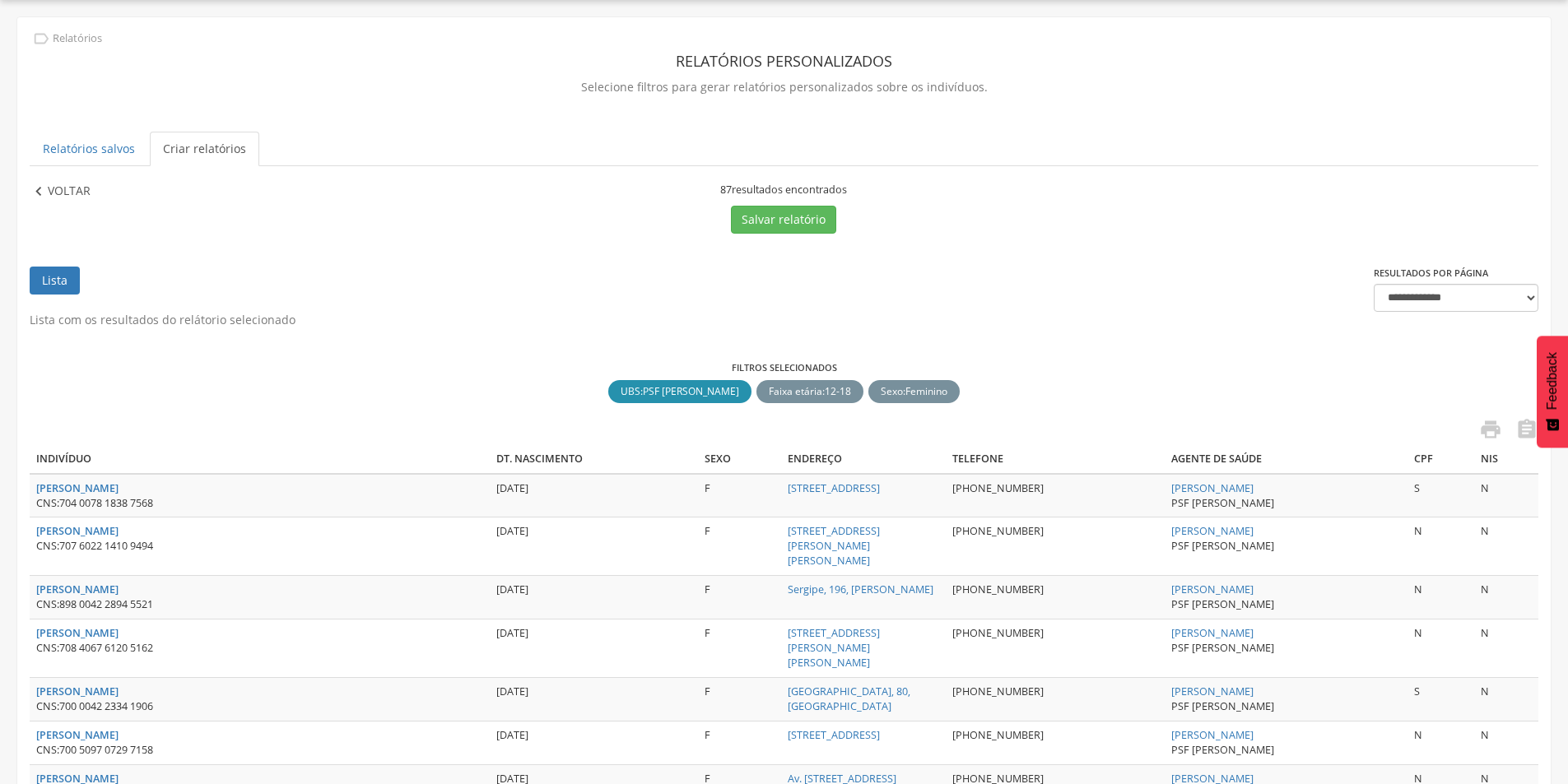
click at [66, 193] on p "Voltar" at bounding box center [70, 192] width 43 height 18
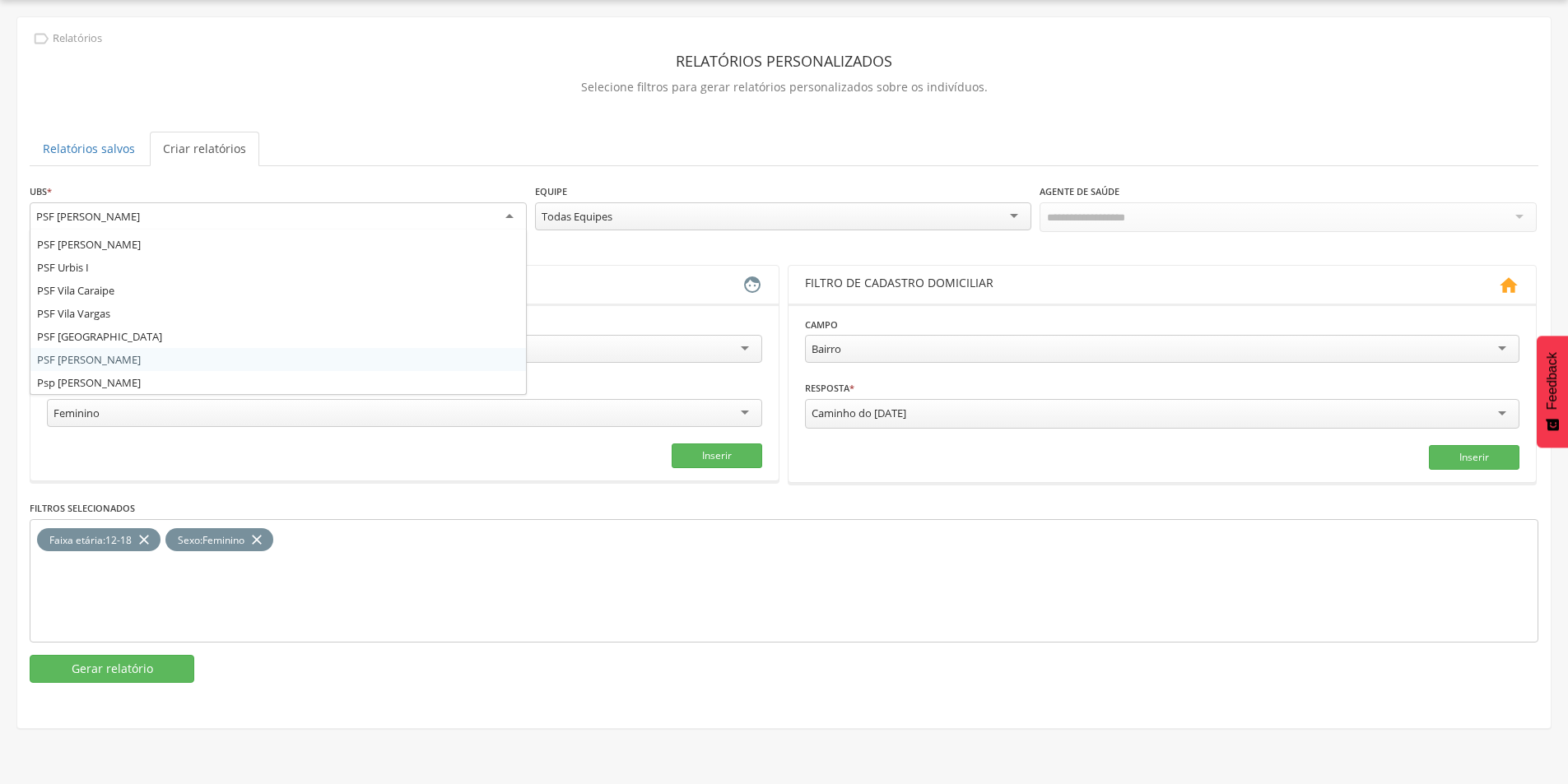
click at [110, 217] on div "PSF [PERSON_NAME]" at bounding box center [88, 217] width 103 height 15
